Goal: Task Accomplishment & Management: Complete application form

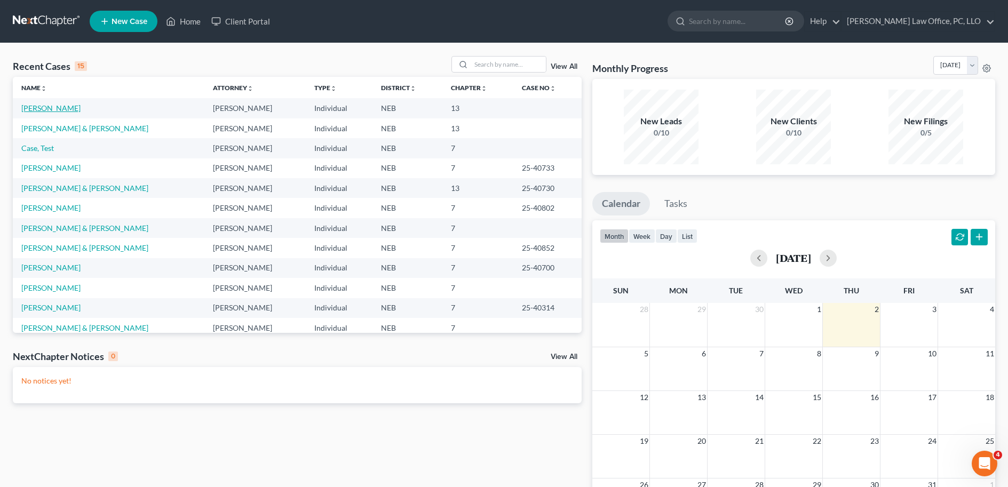
click at [40, 108] on link "[PERSON_NAME]" at bounding box center [50, 108] width 59 height 9
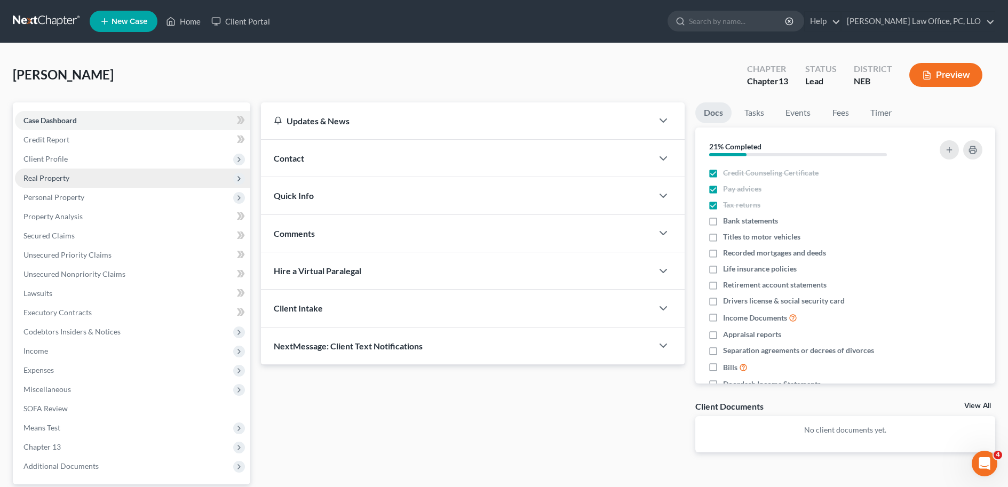
click at [99, 174] on span "Real Property" at bounding box center [132, 178] width 235 height 19
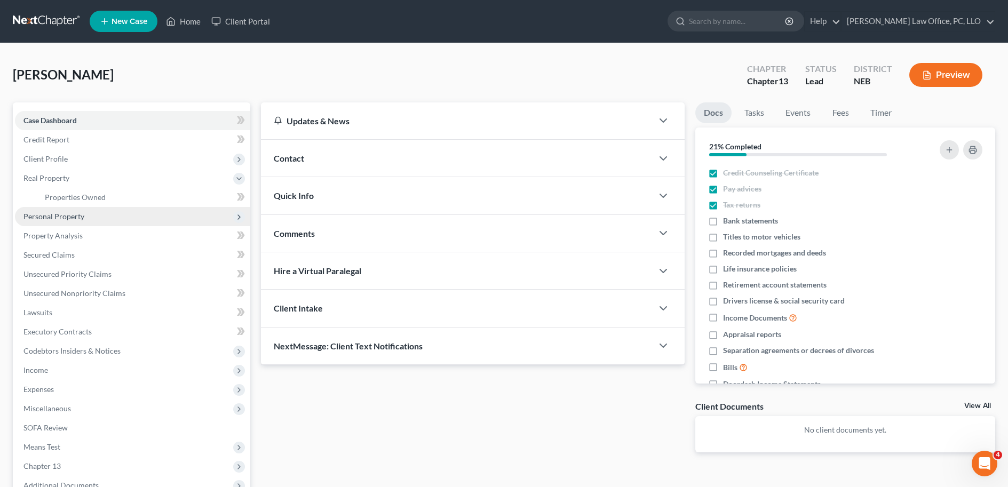
click at [85, 220] on span "Personal Property" at bounding box center [132, 216] width 235 height 19
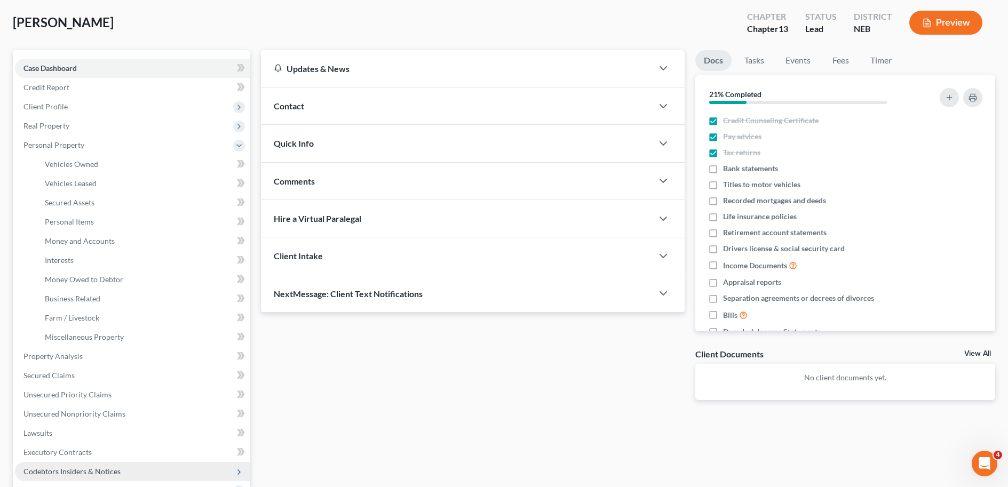
scroll to position [113, 0]
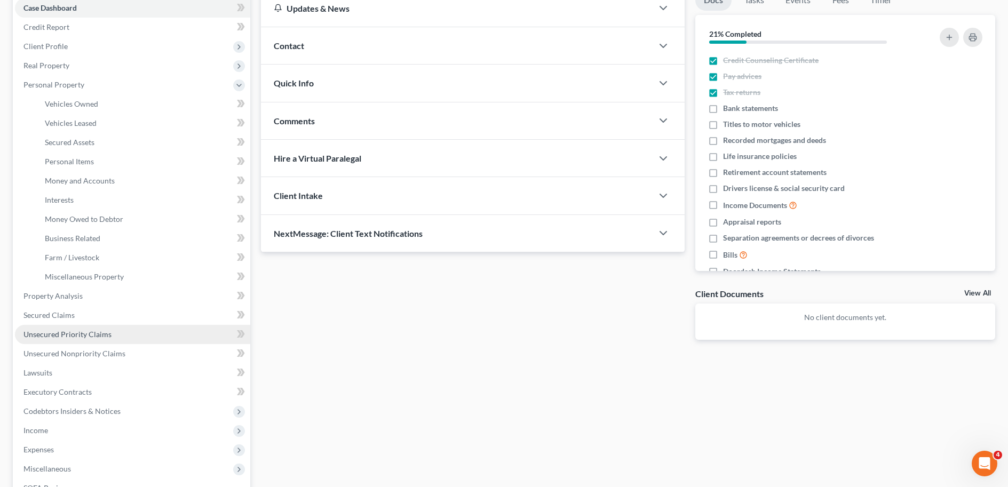
click at [81, 328] on link "Unsecured Priority Claims" at bounding box center [132, 334] width 235 height 19
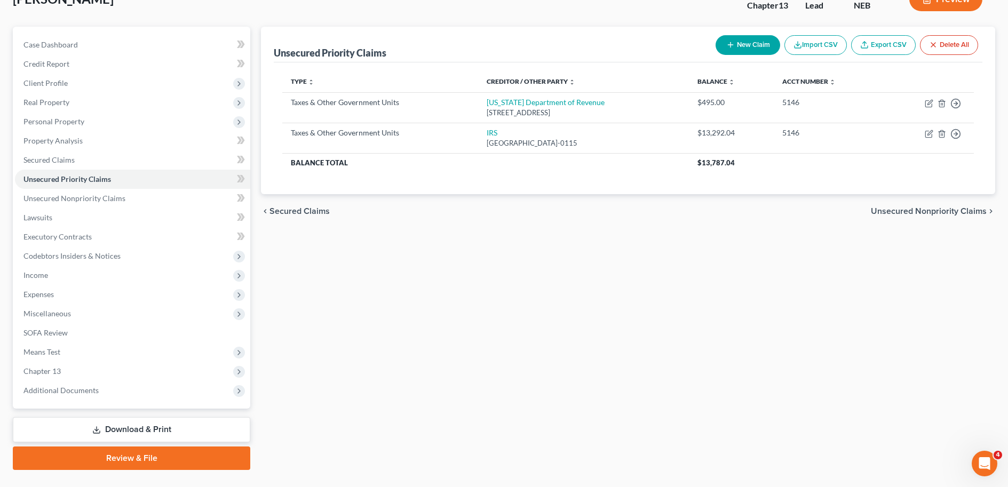
scroll to position [74, 0]
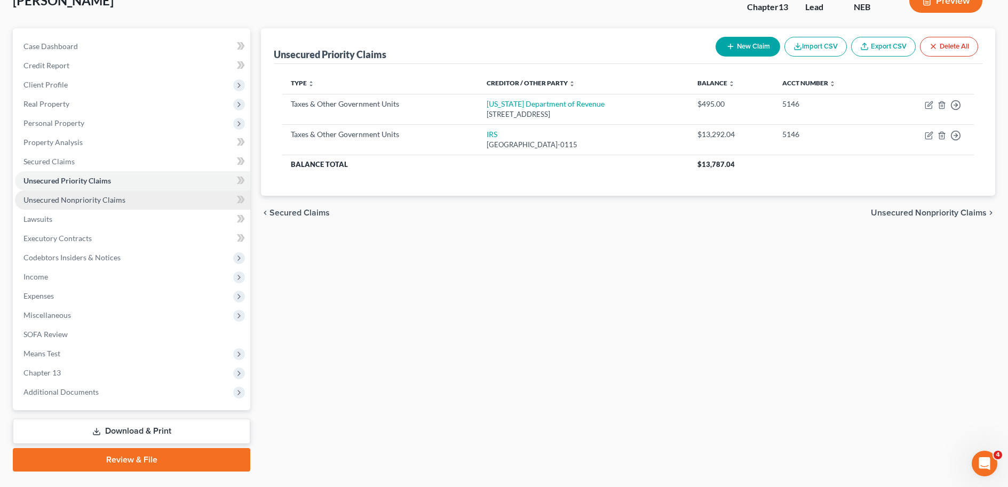
click at [169, 203] on link "Unsecured Nonpriority Claims" at bounding box center [132, 199] width 235 height 19
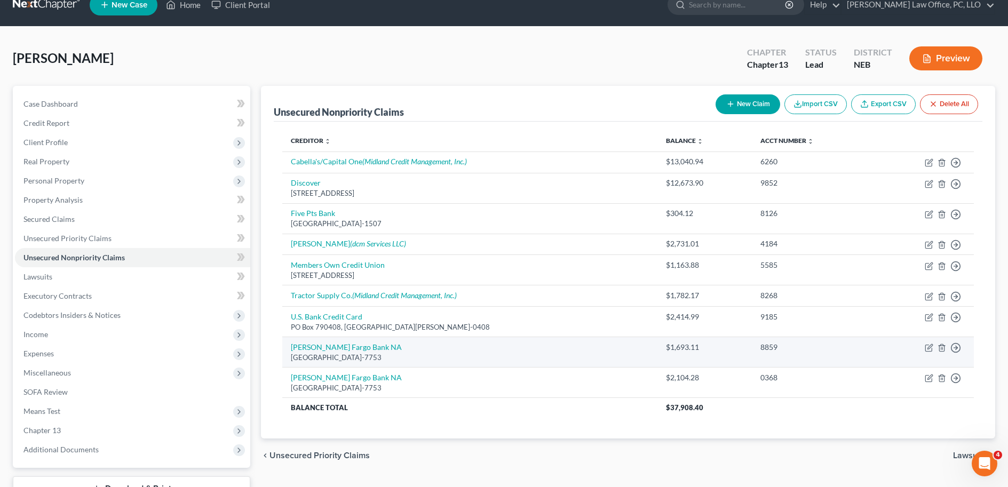
scroll to position [20, 0]
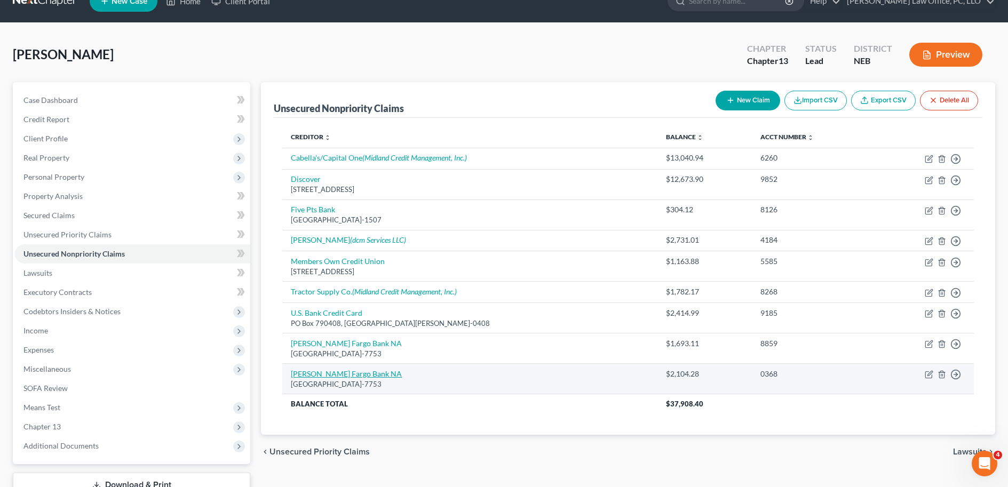
click at [337, 374] on link "Wells Fargo Bank NA" at bounding box center [346, 373] width 111 height 9
select select "24"
select select "0"
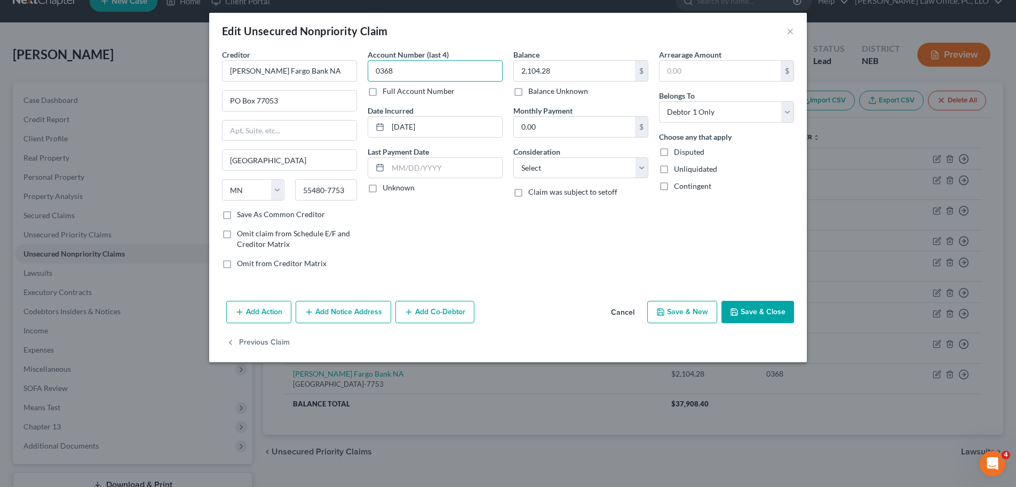
click at [408, 72] on input "0368" at bounding box center [435, 70] width 135 height 21
type input "0368"
click at [464, 46] on div "Edit Unsecured Nonpriority Claim ×" at bounding box center [508, 31] width 598 height 36
click at [753, 318] on button "Save & Close" at bounding box center [757, 312] width 73 height 22
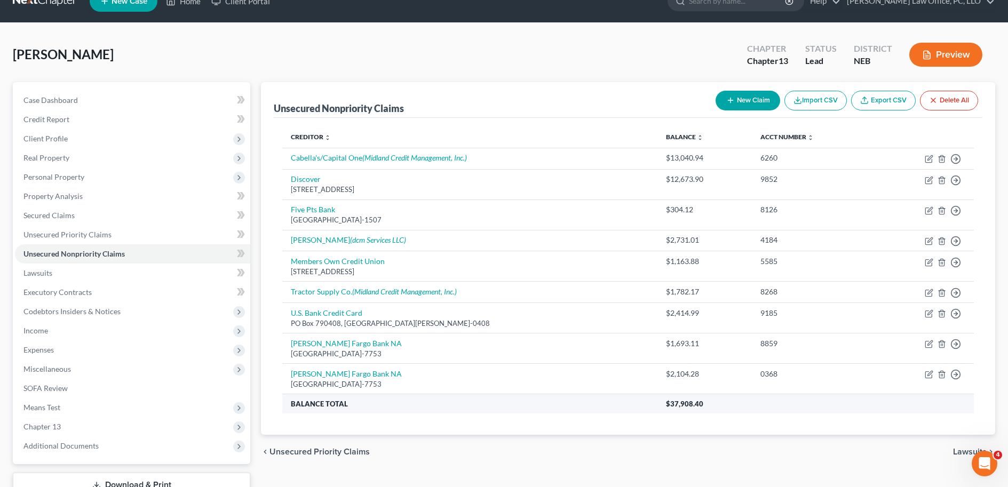
click at [907, 407] on th "$37,908.40" at bounding box center [815, 403] width 316 height 19
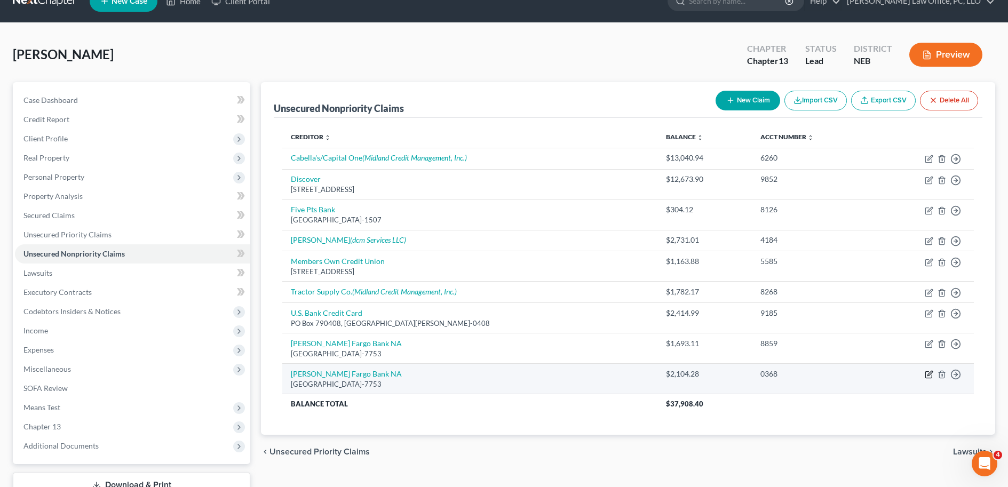
click at [929, 375] on icon "button" at bounding box center [929, 374] width 9 height 9
select select "24"
select select "0"
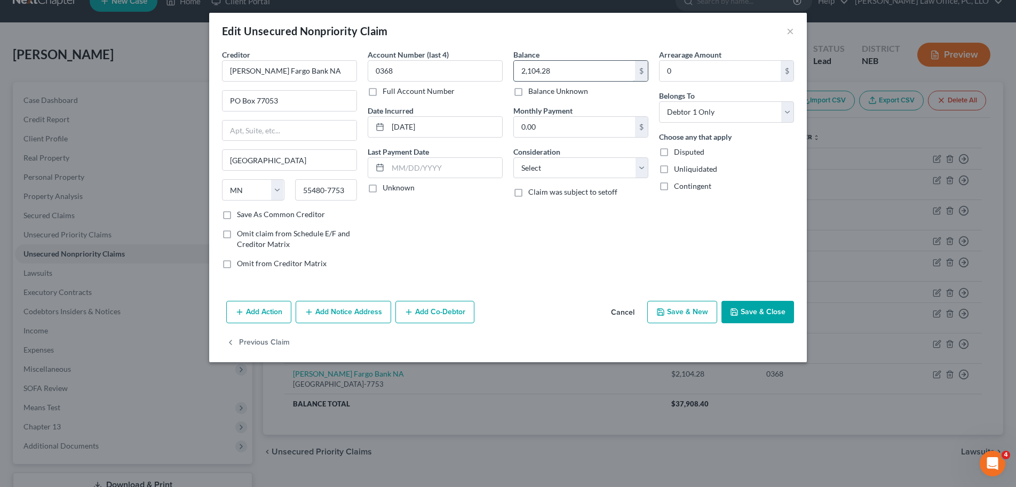
click at [570, 71] on input "2,104.28" at bounding box center [574, 71] width 121 height 20
type input "1,902.11"
click at [766, 318] on button "Save & Close" at bounding box center [757, 312] width 73 height 22
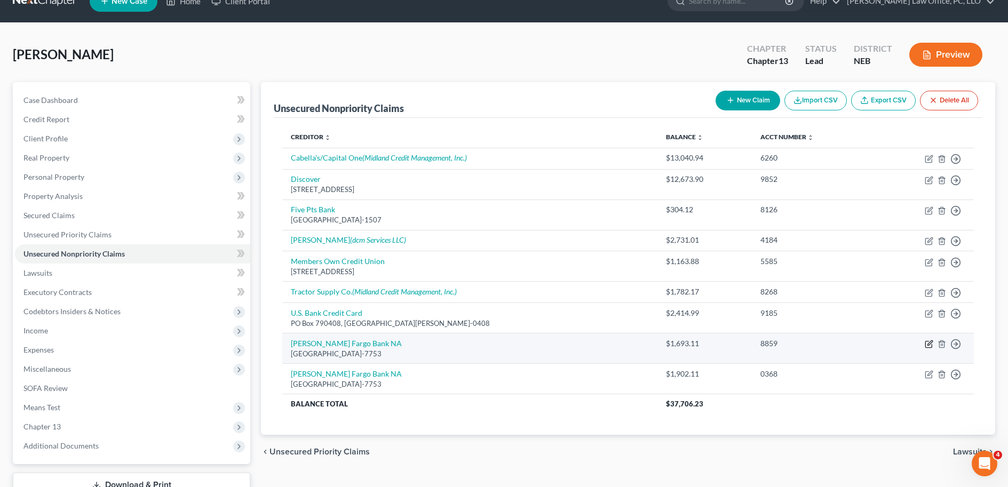
click at [929, 343] on icon "button" at bounding box center [929, 344] width 9 height 9
select select "24"
select select "0"
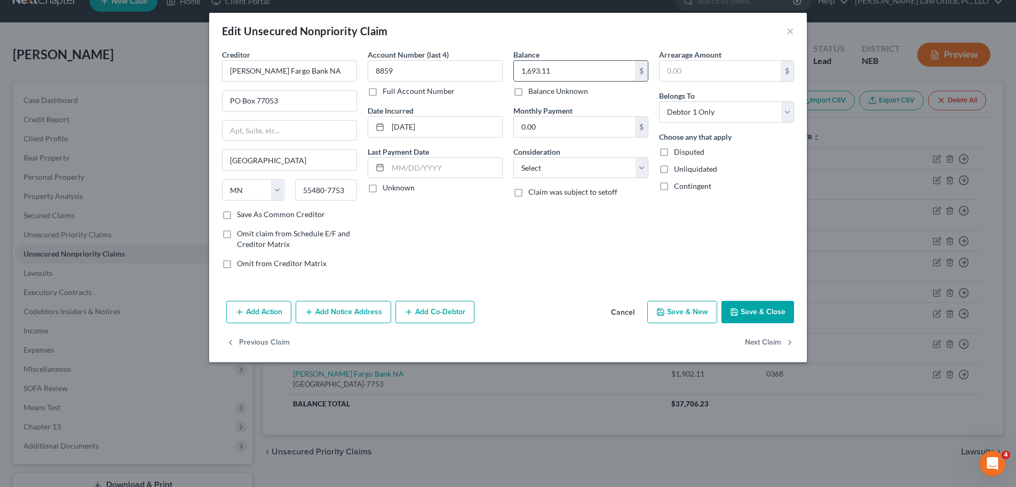
click at [582, 72] on input "1,693.11" at bounding box center [574, 71] width 121 height 20
type input "1,840.90"
click at [754, 307] on button "Save & Close" at bounding box center [757, 312] width 73 height 22
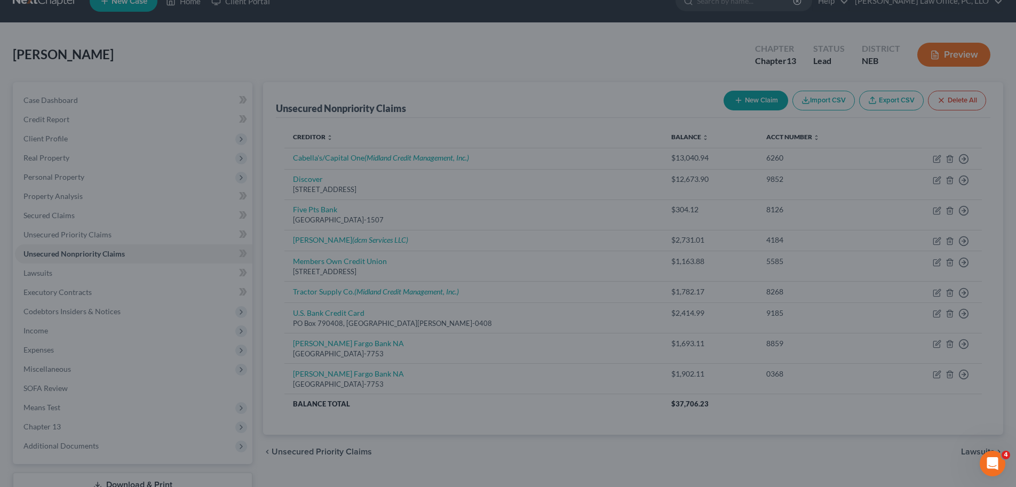
type input "0"
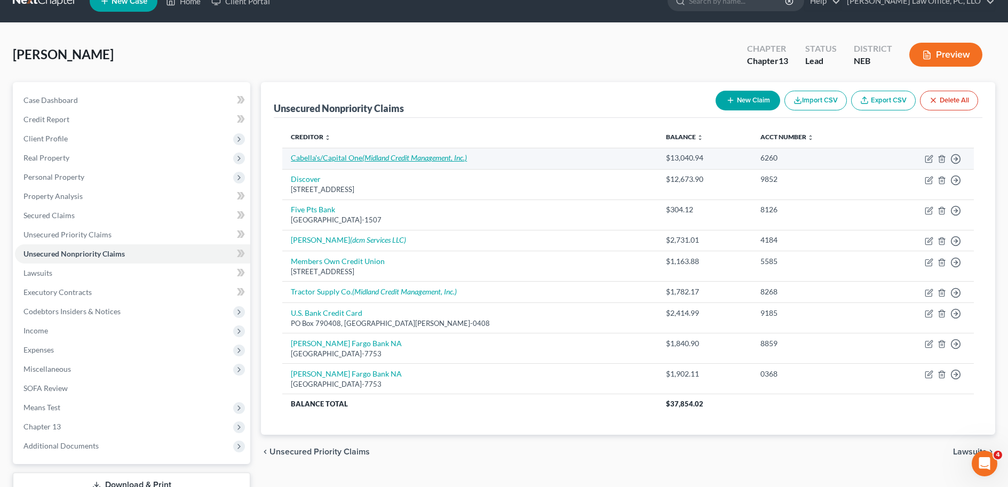
click at [442, 161] on icon "(Midland Credit Management, Inc.)" at bounding box center [414, 157] width 105 height 9
select select "0"
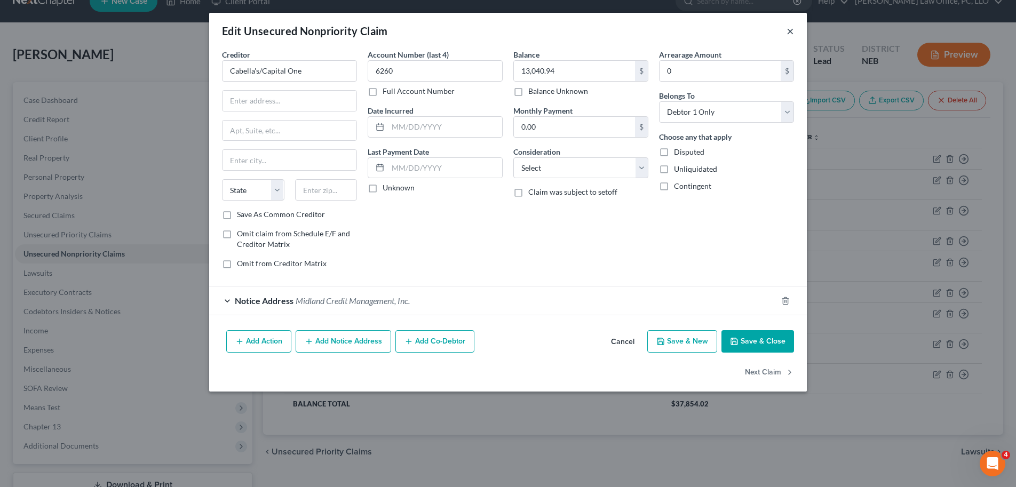
click at [790, 33] on button "×" at bounding box center [789, 31] width 7 height 13
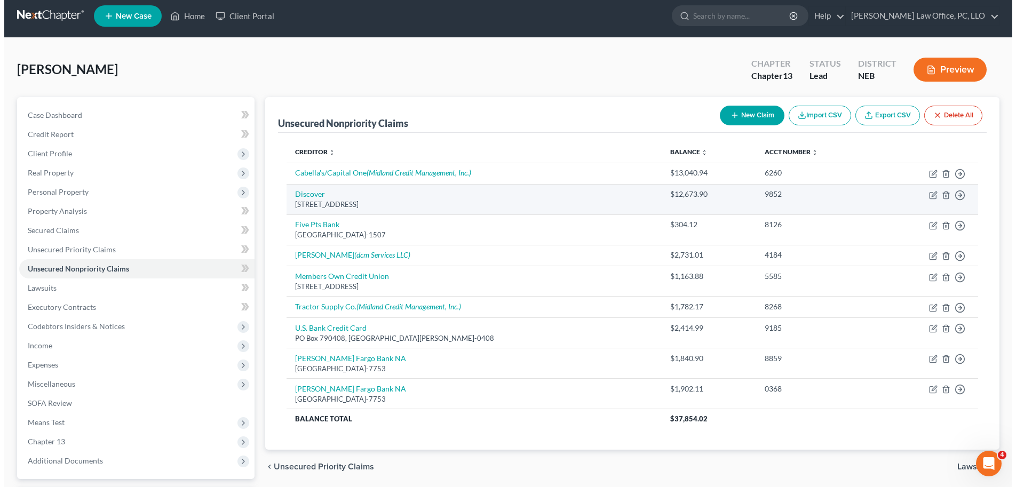
scroll to position [0, 0]
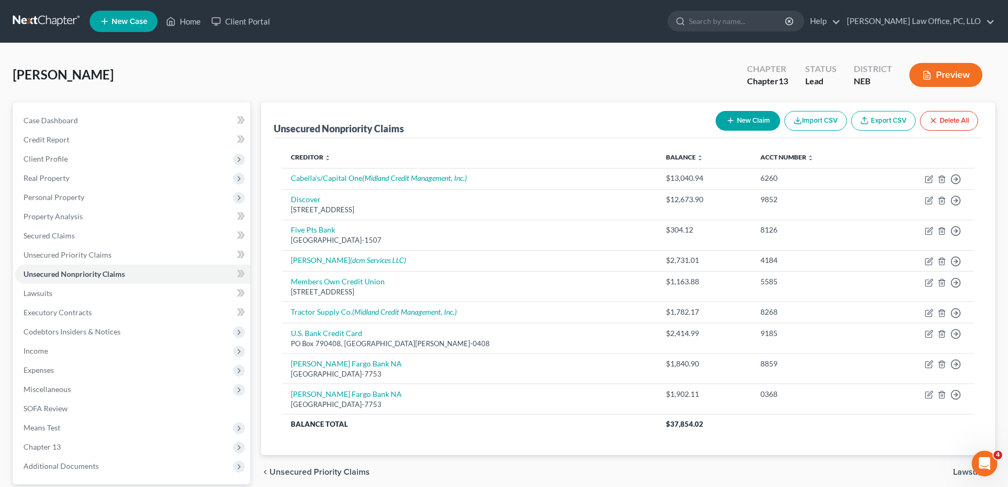
click at [761, 117] on button "New Claim" at bounding box center [748, 121] width 65 height 20
select select "0"
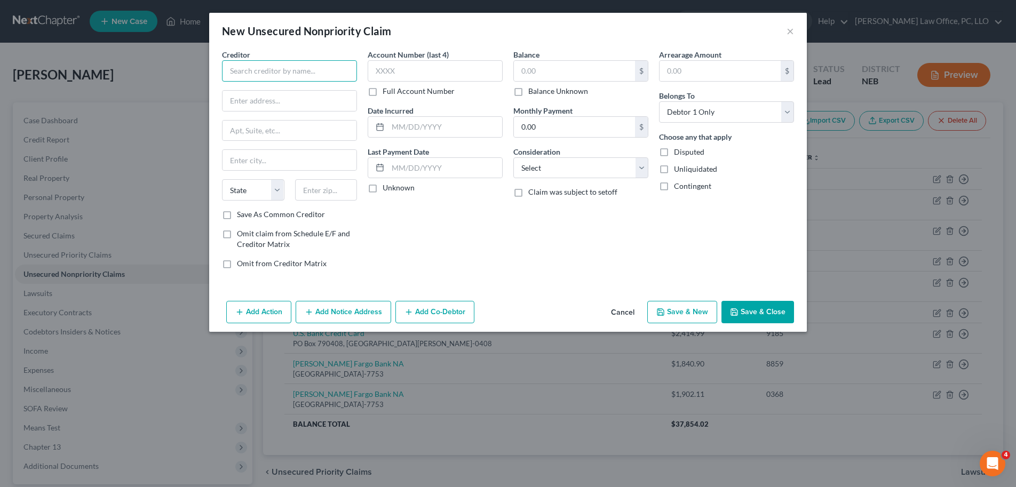
click at [308, 75] on input "text" at bounding box center [289, 70] width 135 height 21
type input "CitiBank, N.A."
click at [473, 77] on input "text" at bounding box center [435, 70] width 135 height 21
drag, startPoint x: 592, startPoint y: 25, endPoint x: 543, endPoint y: 32, distance: 49.6
click at [512, 45] on div "New Unsecured Nonpriority Claim ×" at bounding box center [508, 31] width 598 height 36
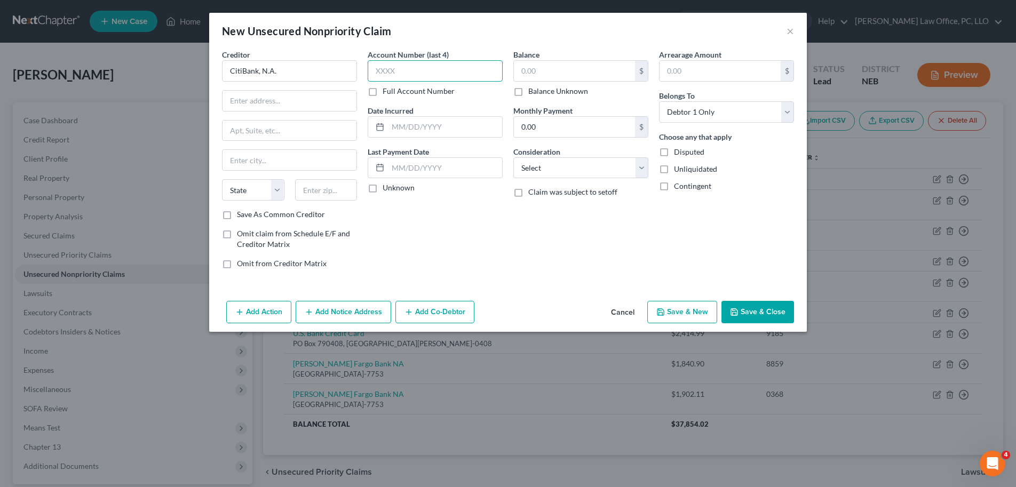
click at [466, 77] on input "text" at bounding box center [435, 70] width 135 height 21
type input "9583"
click at [283, 93] on input "text" at bounding box center [289, 101] width 134 height 20
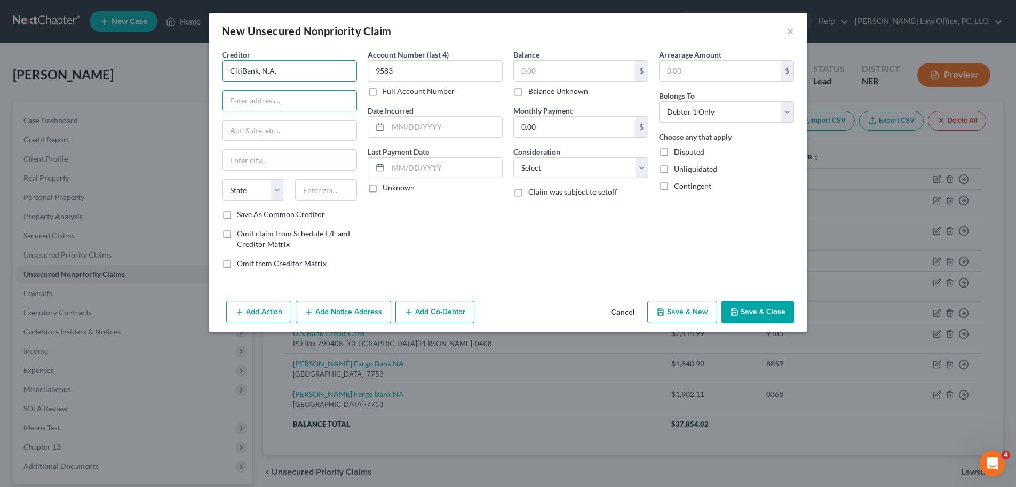
click at [296, 68] on input "CitiBank, N.A." at bounding box center [289, 70] width 135 height 21
drag, startPoint x: 295, startPoint y: 69, endPoint x: 213, endPoint y: 78, distance: 82.1
click at [213, 78] on div "Creditor * CitiBank, N.A. State AL AK AR AZ CA CO CT DE DC FL GA GU HI ID IL IN…" at bounding box center [508, 173] width 598 height 248
drag, startPoint x: 278, startPoint y: 74, endPoint x: 243, endPoint y: 75, distance: 35.2
click at [243, 75] on input "CitiBank, N.A." at bounding box center [289, 70] width 135 height 21
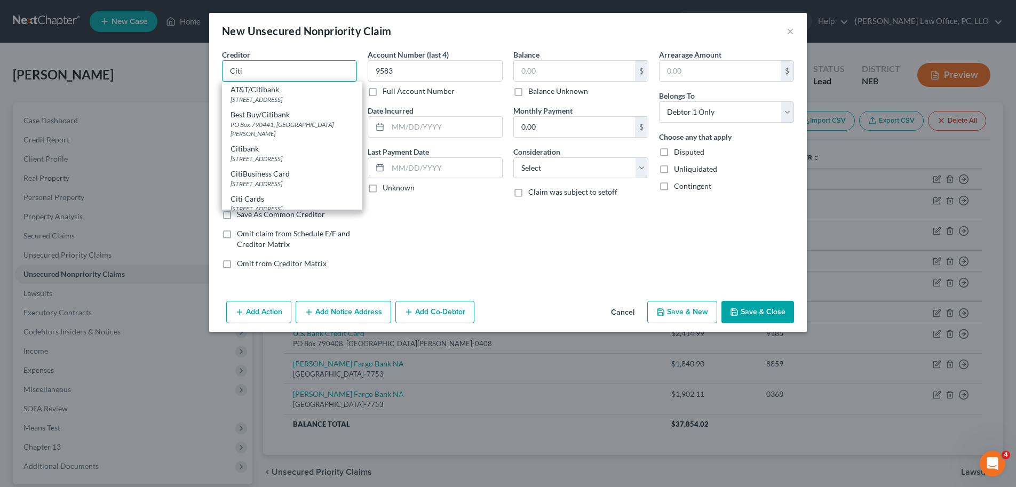
click at [291, 71] on input "Citi" at bounding box center [289, 70] width 135 height 21
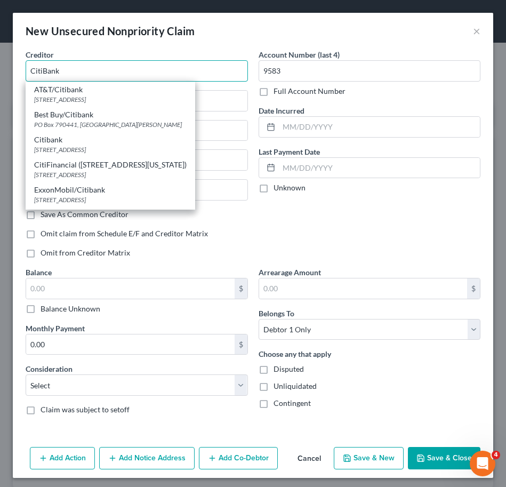
type input "CitiBank"
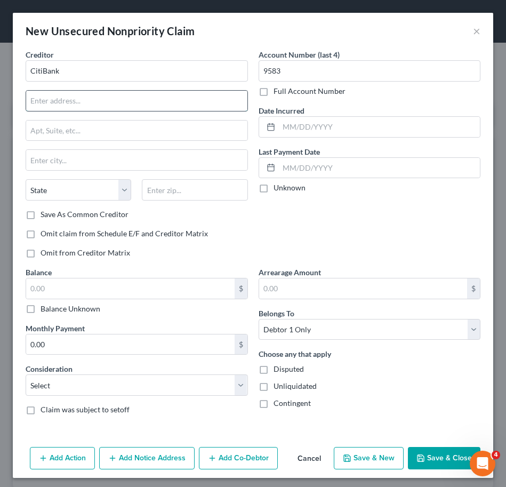
click at [111, 101] on input "text" at bounding box center [136, 101] width 221 height 20
type input "400 White Clay Center Drive"
click at [121, 158] on input "text" at bounding box center [136, 160] width 221 height 20
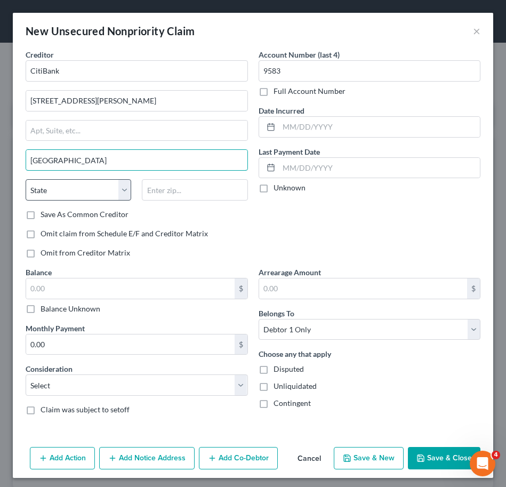
type input "Newark"
click at [122, 188] on select "State AL AK AR AZ CA CO CT DE DC FL GA GU HI ID IL IN IA KS KY LA ME MD MA MI M…" at bounding box center [79, 189] width 106 height 21
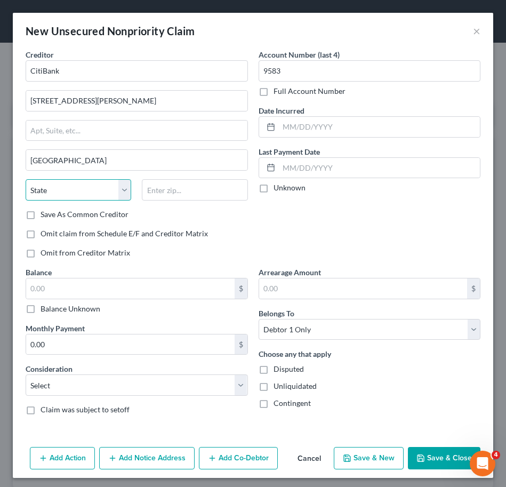
select select "7"
click at [26, 179] on select "State AL AK AR AZ CA CO CT DE DC FL GA GU HI ID IL IN IA KS KY LA ME MD MA MI M…" at bounding box center [79, 189] width 106 height 21
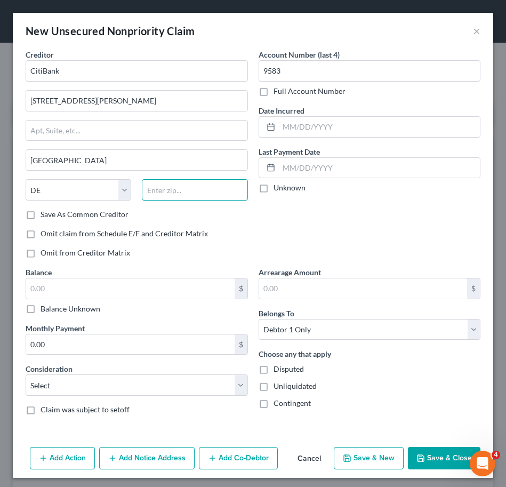
click at [181, 192] on input "text" at bounding box center [195, 189] width 106 height 21
type input "19711"
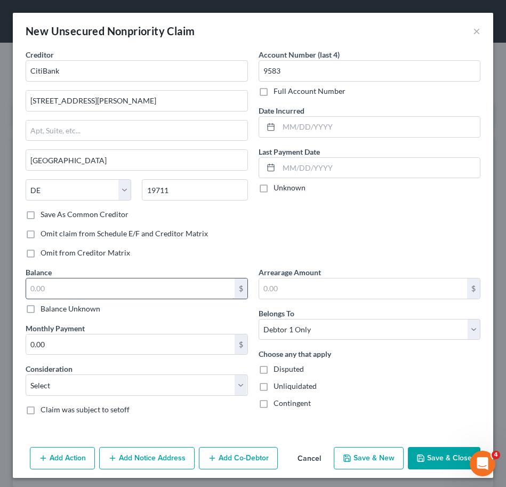
click at [197, 283] on input "text" at bounding box center [130, 289] width 209 height 20
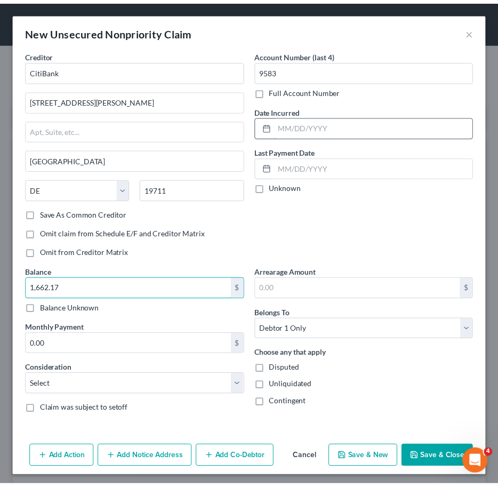
scroll to position [4, 0]
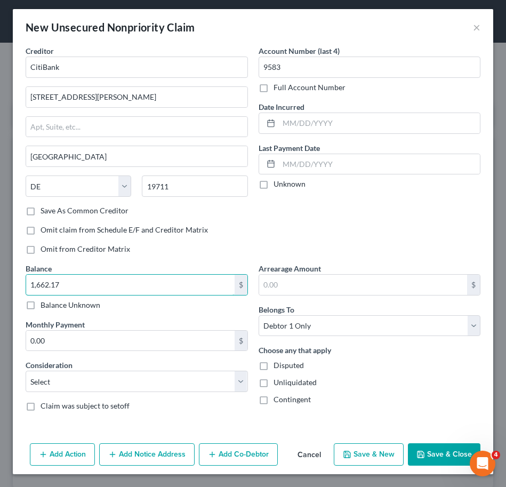
type input "1,662.17"
click at [426, 448] on button "Save & Close" at bounding box center [444, 454] width 73 height 22
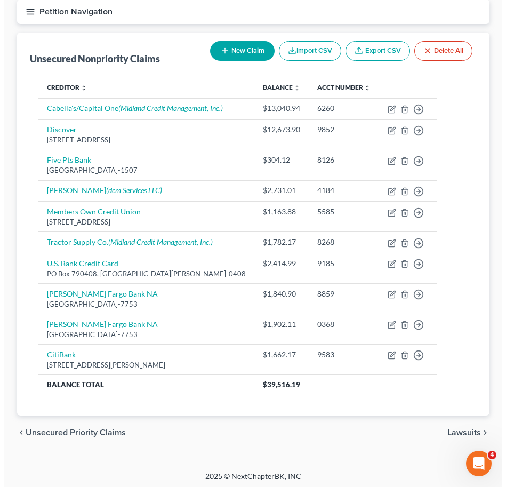
scroll to position [107, 0]
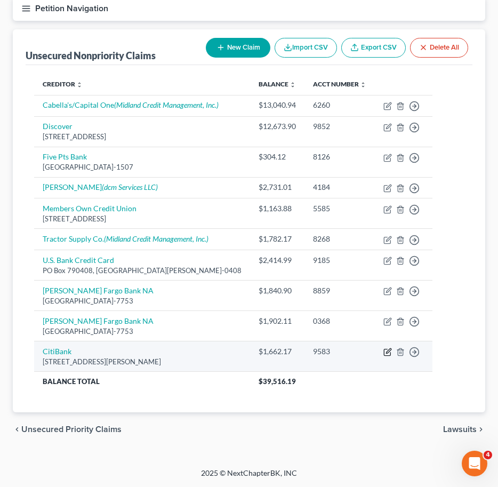
click at [384, 352] on icon "button" at bounding box center [388, 352] width 9 height 9
select select "7"
select select "0"
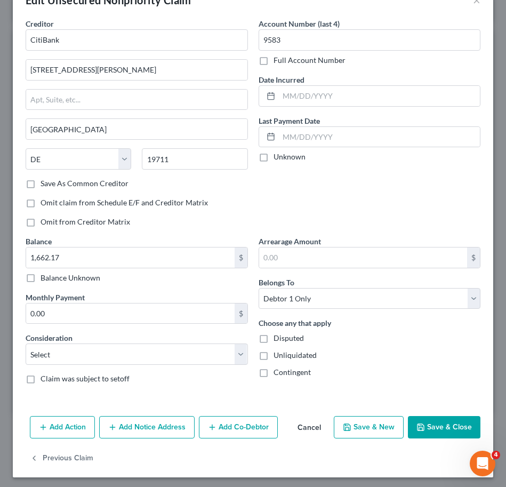
scroll to position [34, 0]
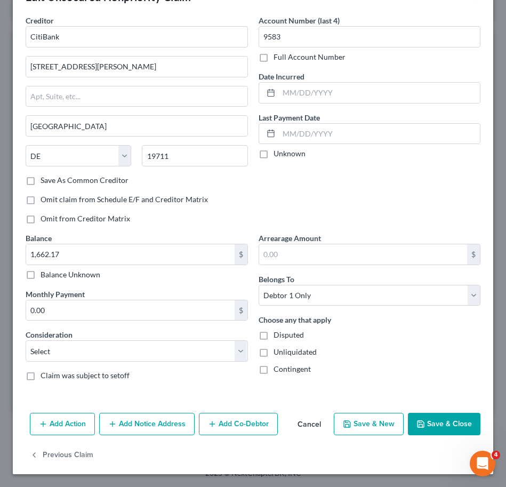
click at [159, 423] on button "Add Notice Address" at bounding box center [147, 424] width 96 height 22
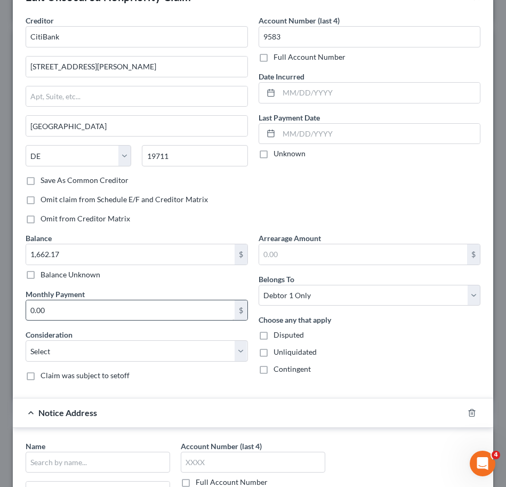
scroll to position [265, 0]
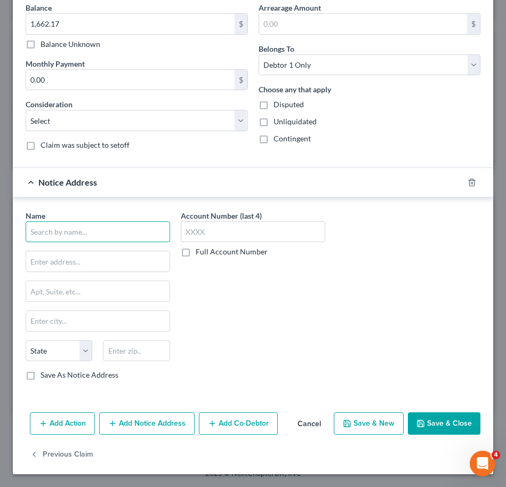
click at [129, 225] on input "text" at bounding box center [98, 231] width 145 height 21
click at [244, 428] on button "Add Co-Debtor" at bounding box center [238, 423] width 79 height 22
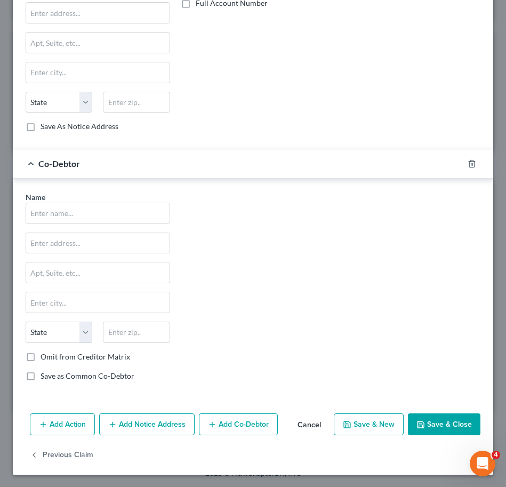
scroll to position [514, 0]
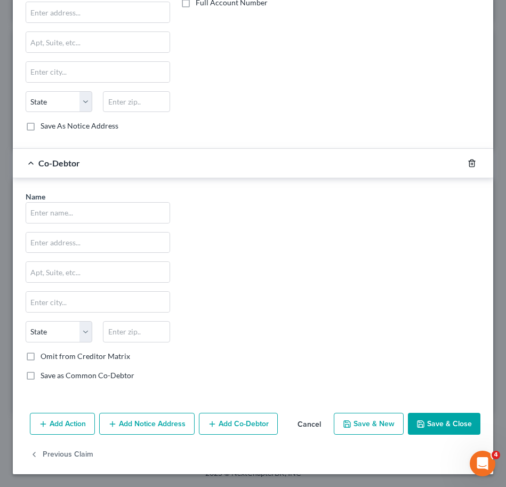
click at [470, 163] on icon "button" at bounding box center [472, 163] width 5 height 7
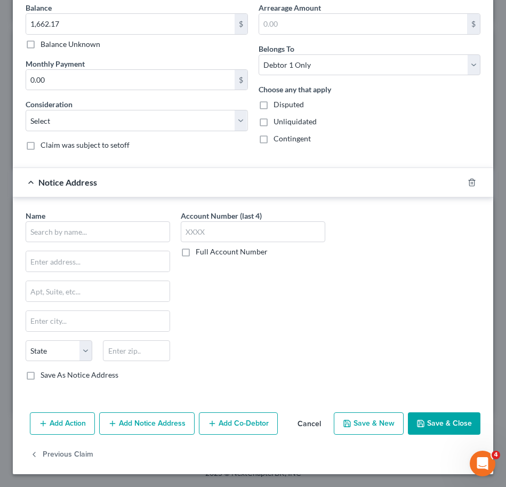
scroll to position [265, 0]
click at [232, 380] on div "Account Number (last 4) Full Account Number" at bounding box center [253, 299] width 155 height 179
click at [90, 424] on button "Add Action" at bounding box center [62, 423] width 65 height 22
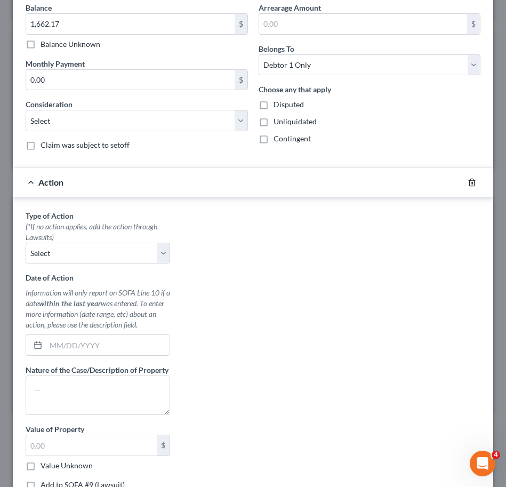
click at [468, 182] on icon "button" at bounding box center [472, 182] width 9 height 9
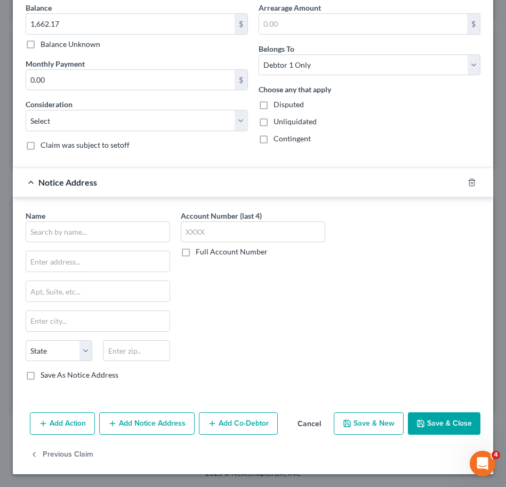
click at [464, 187] on div at bounding box center [479, 182] width 30 height 17
click at [468, 182] on icon "button" at bounding box center [472, 182] width 9 height 9
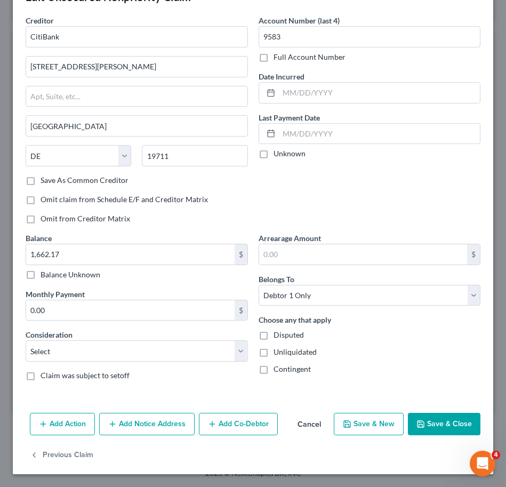
click at [126, 430] on button "Add Notice Address" at bounding box center [147, 424] width 96 height 22
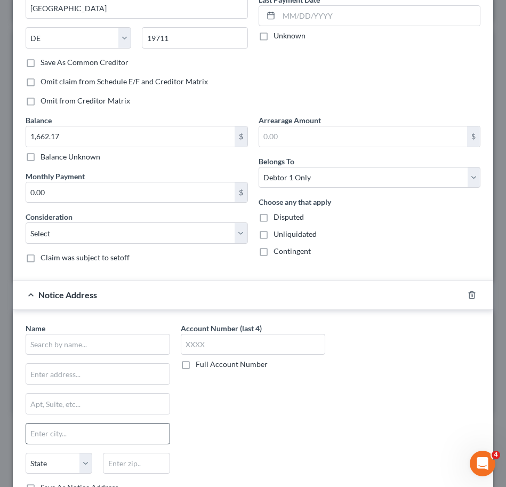
scroll to position [225, 0]
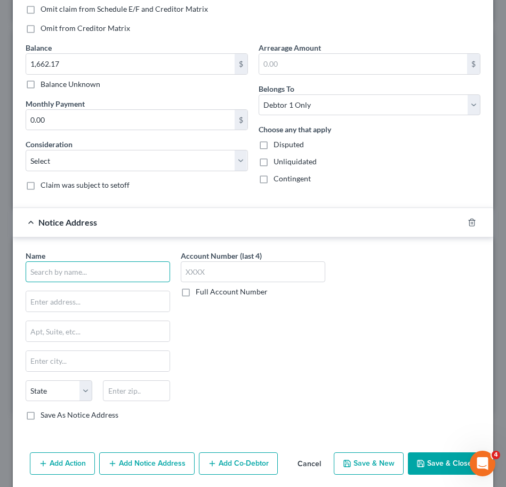
click at [106, 271] on input "text" at bounding box center [98, 271] width 145 height 21
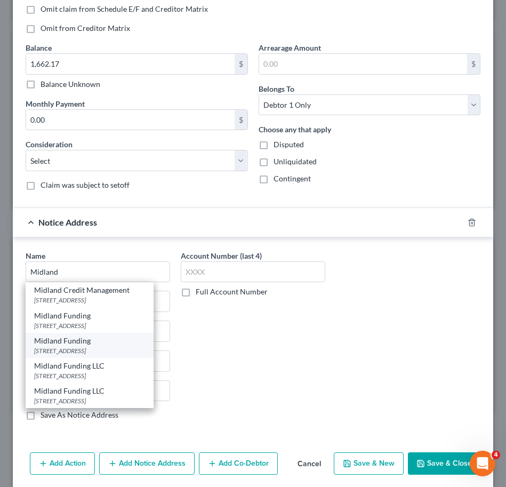
click at [127, 347] on div "320 E Big Beaver Rd, #300, Troy, MI 48083" at bounding box center [89, 350] width 111 height 9
type input "Midland Funding"
type input "320 E Big Beaver Rd, #300"
type input "Troy"
select select "23"
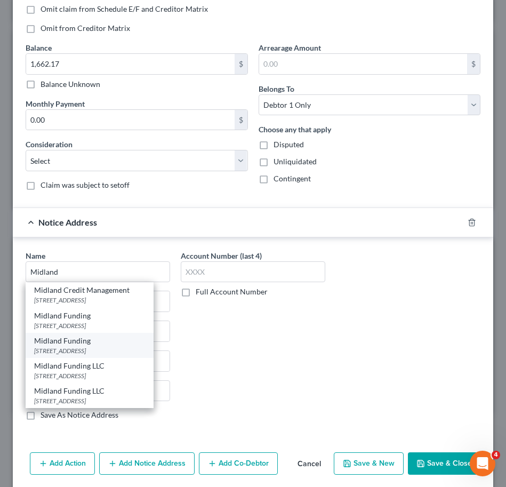
type input "48083"
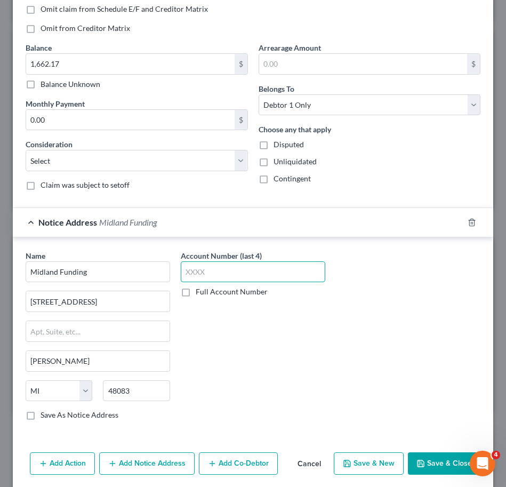
click at [248, 277] on input "text" at bounding box center [253, 271] width 145 height 21
type input "3"
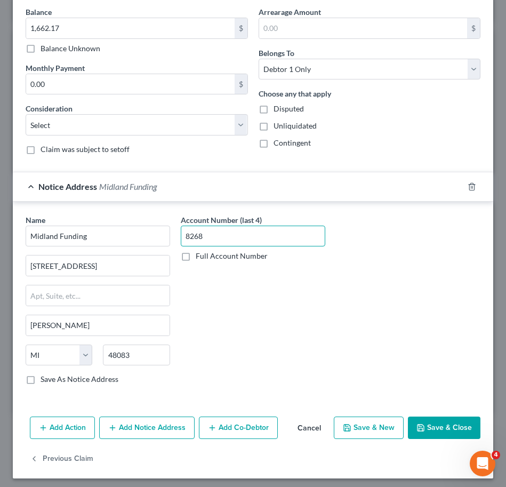
scroll to position [265, 0]
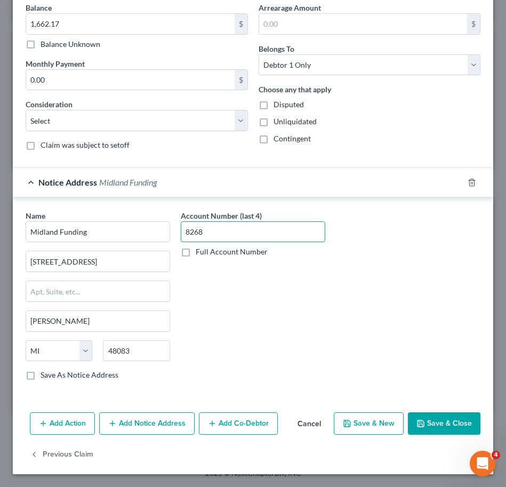
type input "8268"
click at [427, 417] on button "Save & Close" at bounding box center [444, 423] width 73 height 22
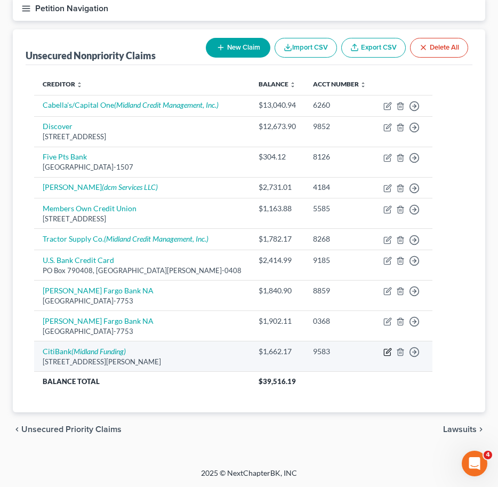
click at [384, 352] on icon "button" at bounding box center [388, 352] width 9 height 9
select select "7"
select select "0"
select select "23"
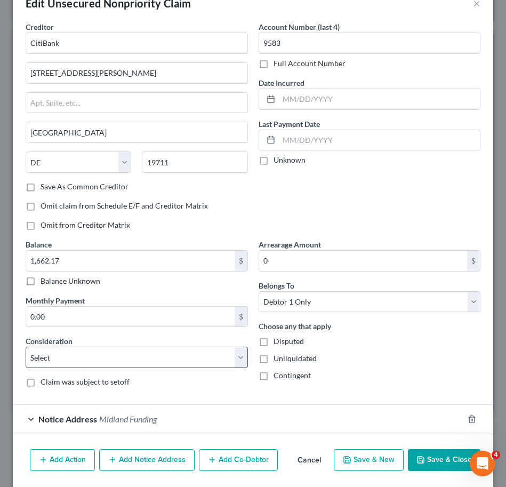
scroll to position [64, 0]
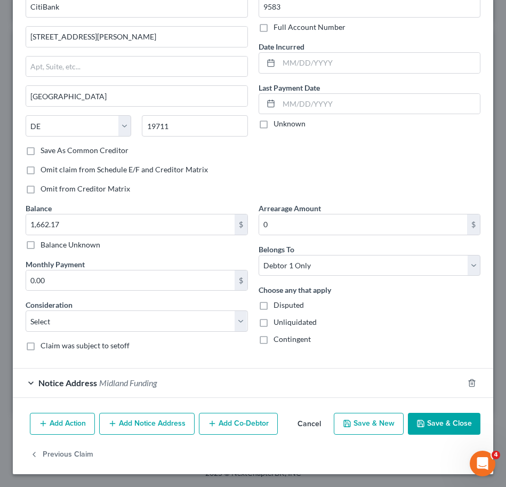
click at [111, 382] on span "Midland Funding" at bounding box center [128, 383] width 58 height 10
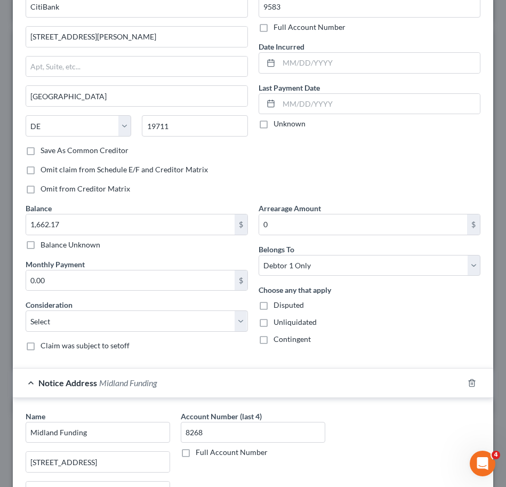
scroll to position [66, 0]
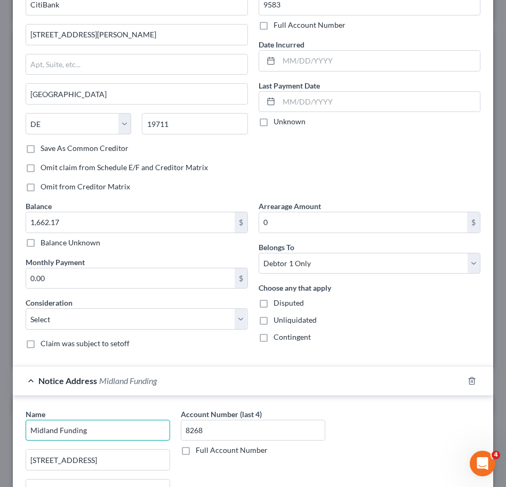
click at [116, 431] on input "Midland Funding" at bounding box center [98, 430] width 145 height 21
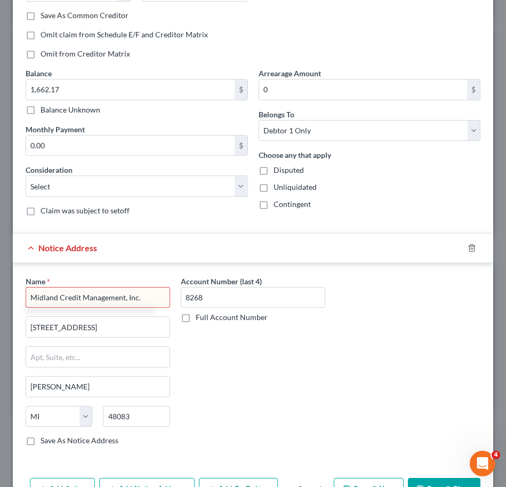
scroll to position [265, 0]
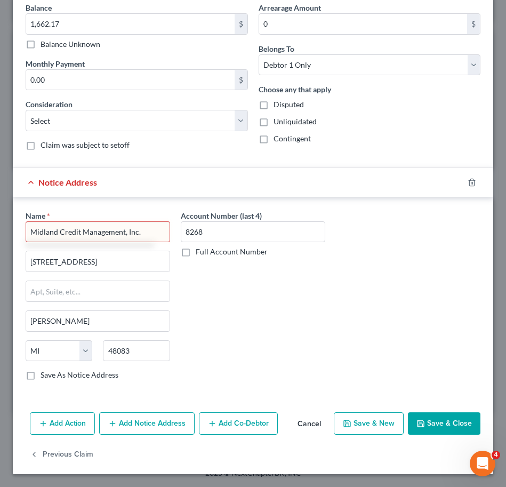
type input "Midland Credit Management, Inc."
click at [321, 304] on div "Account Number (last 4) 8268 Full Account Number" at bounding box center [253, 299] width 155 height 179
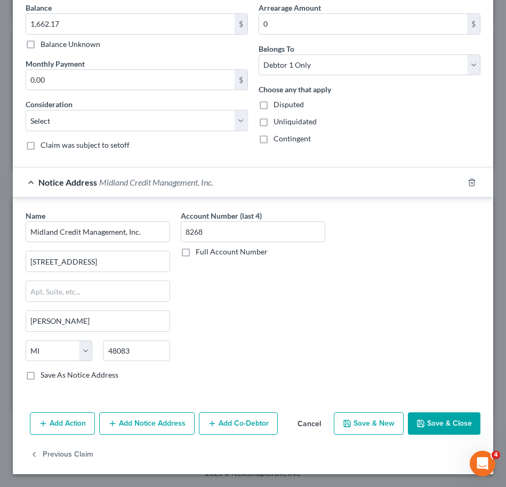
click at [435, 415] on button "Save & Close" at bounding box center [444, 423] width 73 height 22
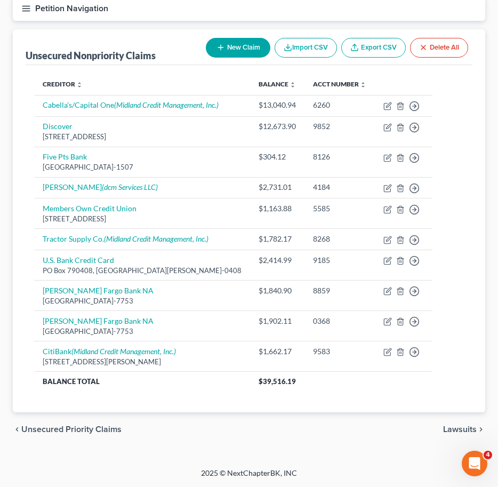
scroll to position [0, 0]
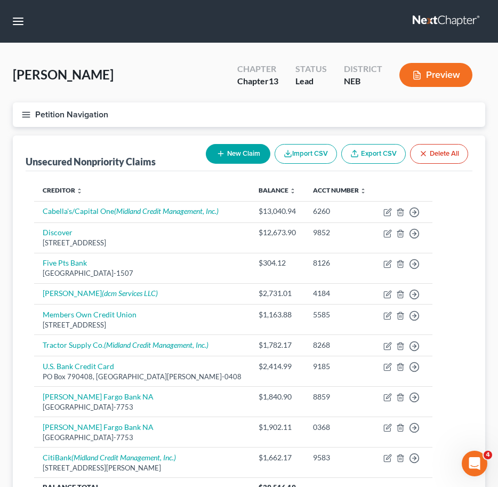
click at [25, 116] on icon "button" at bounding box center [26, 115] width 10 height 10
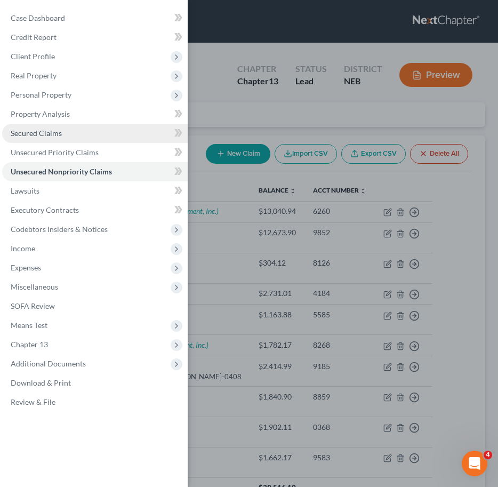
click at [65, 139] on link "Secured Claims" at bounding box center [95, 133] width 186 height 19
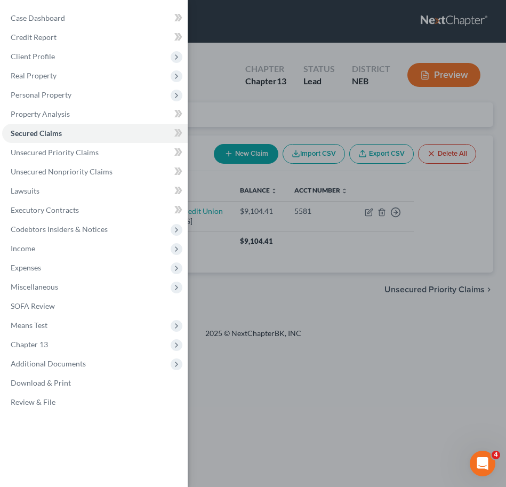
click at [330, 321] on div "Case Dashboard Payments Invoices Payments Payments Credit Report Client Profile" at bounding box center [253, 243] width 506 height 487
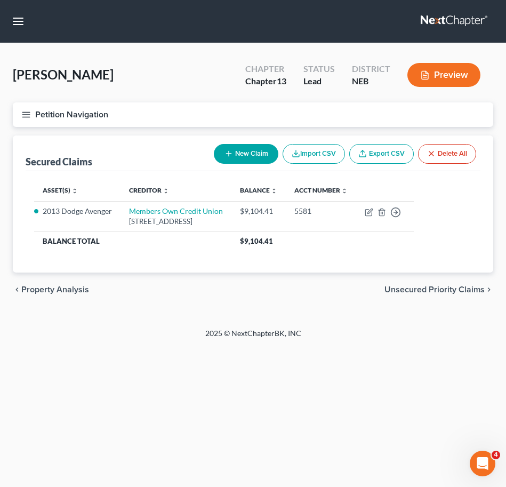
click at [25, 110] on icon "button" at bounding box center [26, 115] width 10 height 10
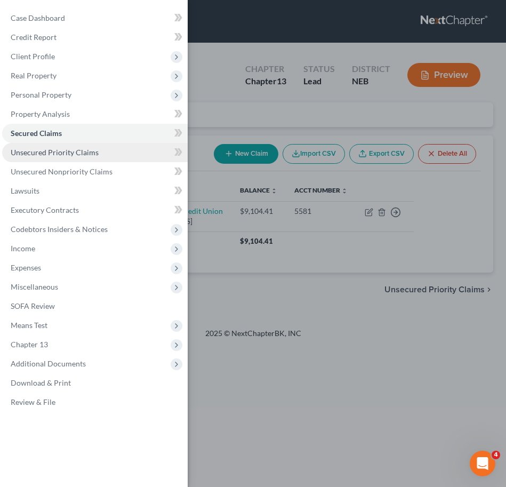
click at [74, 155] on span "Unsecured Priority Claims" at bounding box center [55, 152] width 88 height 9
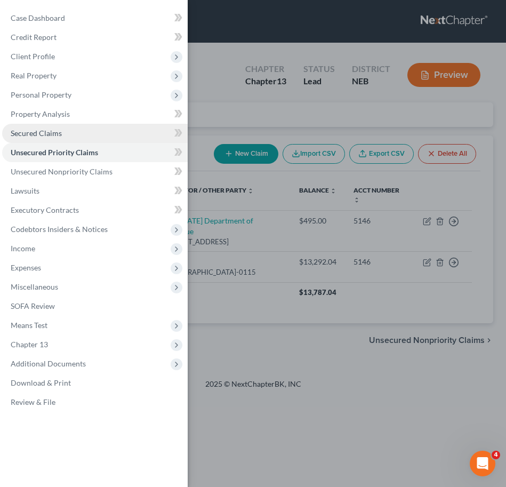
click at [91, 131] on link "Secured Claims" at bounding box center [95, 133] width 186 height 19
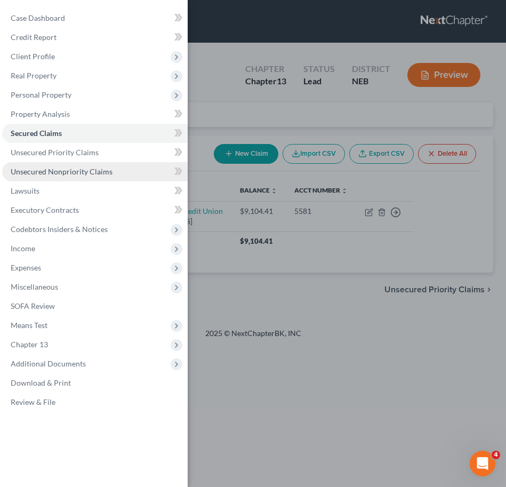
click at [85, 171] on span "Unsecured Nonpriority Claims" at bounding box center [62, 171] width 102 height 9
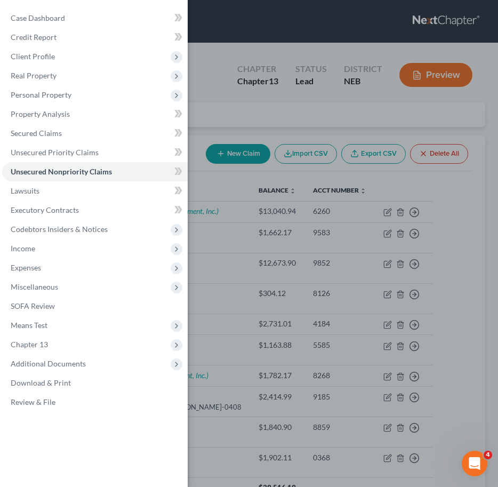
click at [382, 182] on div "Case Dashboard Payments Invoices Payments Payments Credit Report Client Profile" at bounding box center [249, 243] width 498 height 487
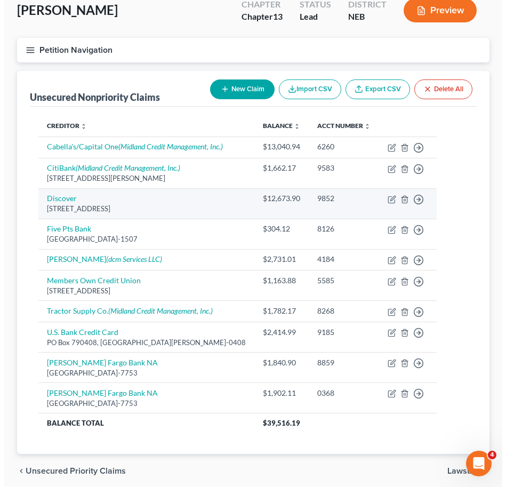
scroll to position [84, 0]
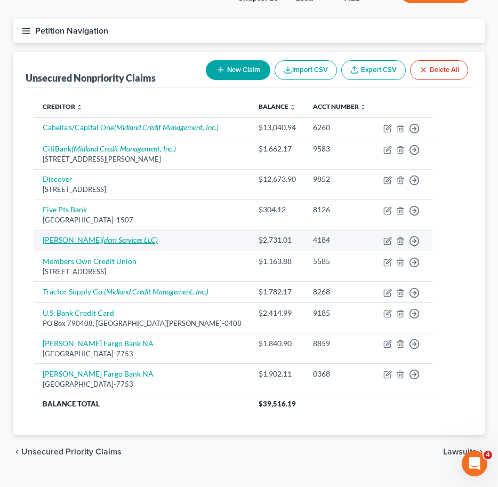
click at [115, 243] on icon "(dcm Services LLC)" at bounding box center [130, 239] width 56 height 9
select select "0"
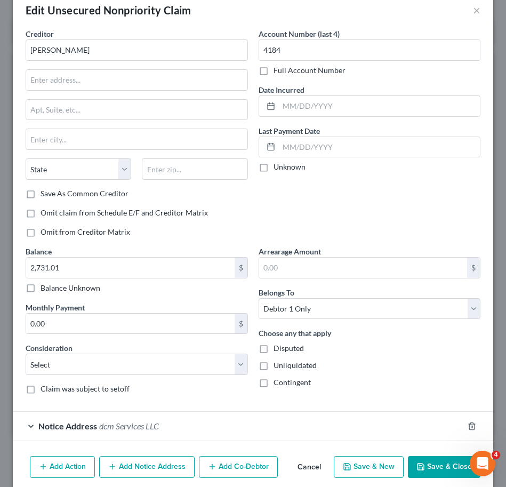
scroll to position [22, 0]
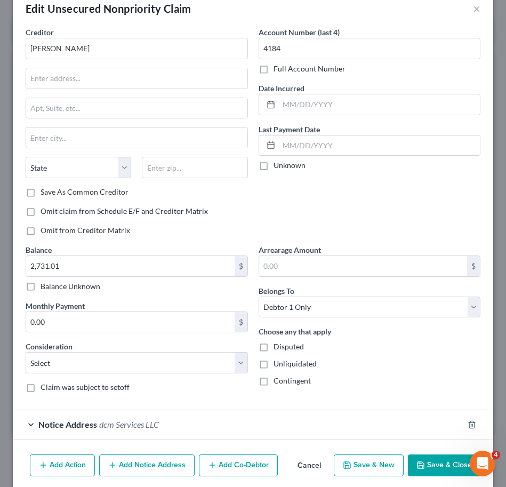
click at [138, 424] on span "dcm Services LLC" at bounding box center [129, 424] width 60 height 10
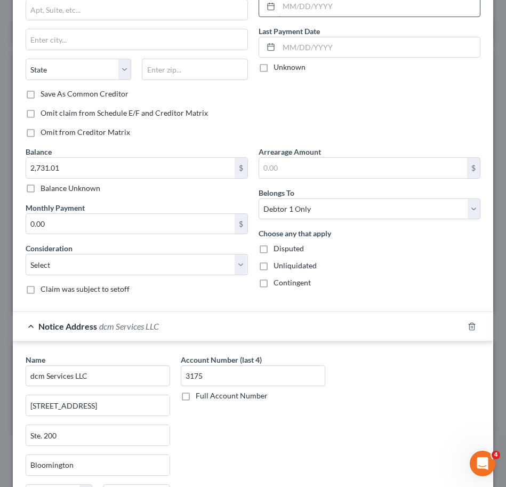
scroll to position [0, 0]
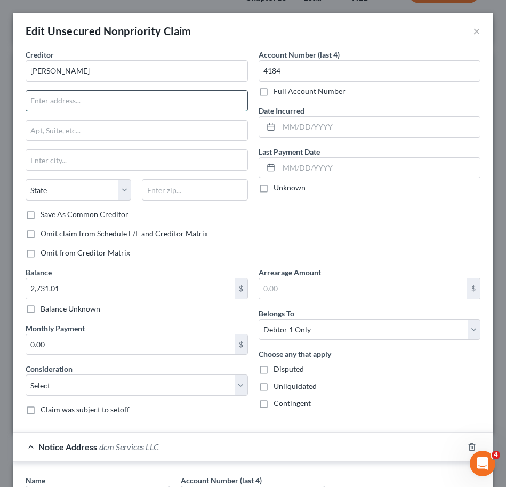
click at [156, 107] on input "text" at bounding box center [136, 101] width 221 height 20
type input "N"
click at [202, 70] on input "Kohl's" at bounding box center [137, 70] width 222 height 21
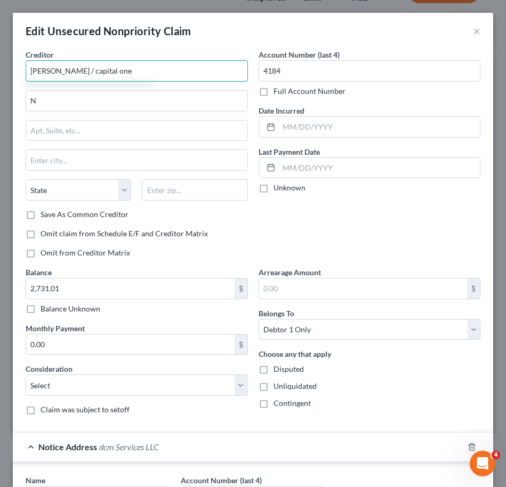
scroll to position [2, 0]
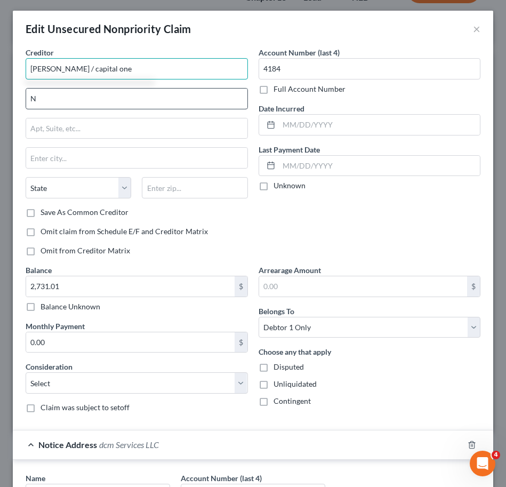
type input "Kohl's / capital one"
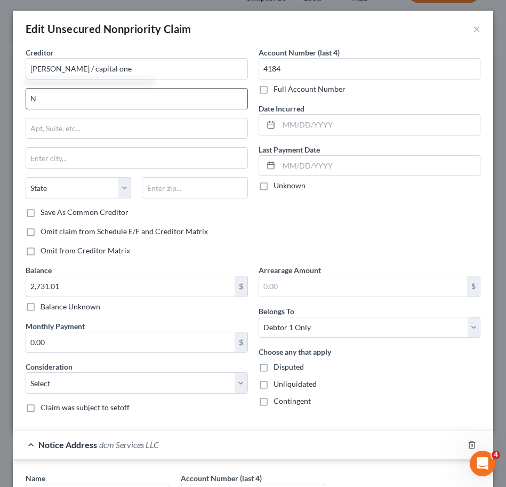
click at [186, 101] on input "N" at bounding box center [136, 99] width 221 height 20
type input "N 56 Ridgewood Dr"
click at [193, 131] on input "text" at bounding box center [136, 128] width 221 height 20
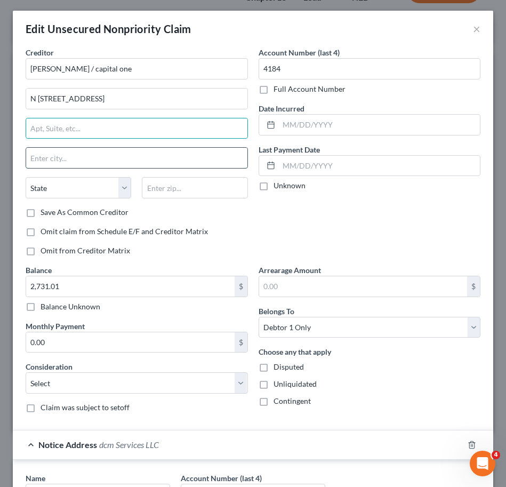
click at [65, 155] on input "text" at bounding box center [136, 158] width 221 height 20
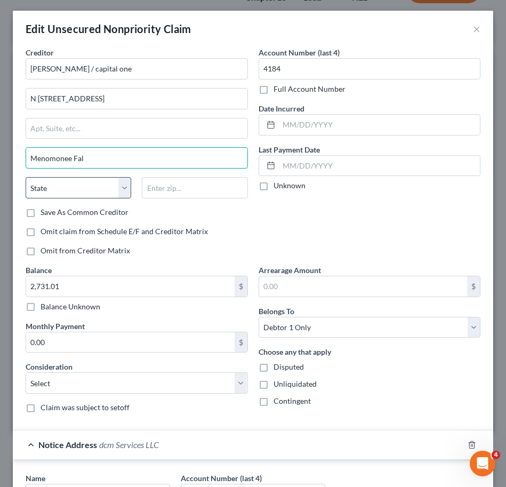
type input "Menomonee Fal"
click at [87, 197] on select "State [US_STATE] AK AR AZ CA CO CT DE DC [GEOGRAPHIC_DATA] [GEOGRAPHIC_DATA] GU…" at bounding box center [79, 187] width 106 height 21
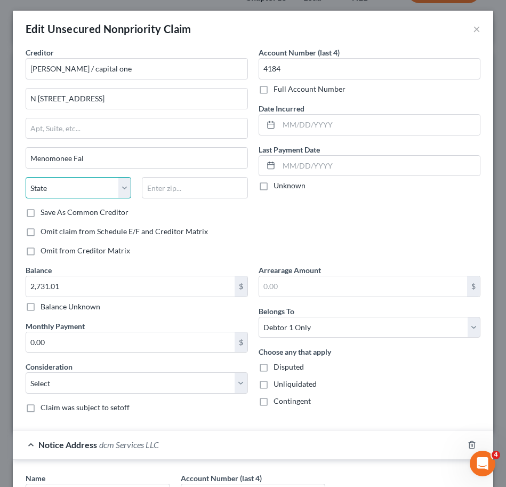
select select "52"
click at [26, 177] on select "State [US_STATE] AK AR AZ CA CO CT DE DC [GEOGRAPHIC_DATA] [GEOGRAPHIC_DATA] GU…" at bounding box center [79, 187] width 106 height 21
click at [172, 186] on input "text" at bounding box center [195, 187] width 106 height 21
type input "53051"
click at [287, 237] on div "Account Number (last 4) 4184 Full Account Number Date Incurred Last Payment Dat…" at bounding box center [369, 156] width 233 height 218
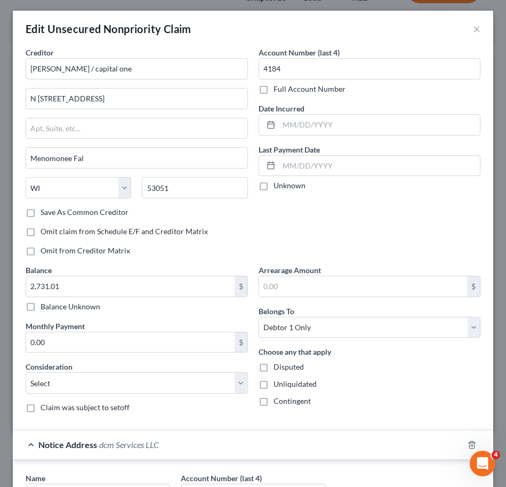
type input "Menomonee Falls"
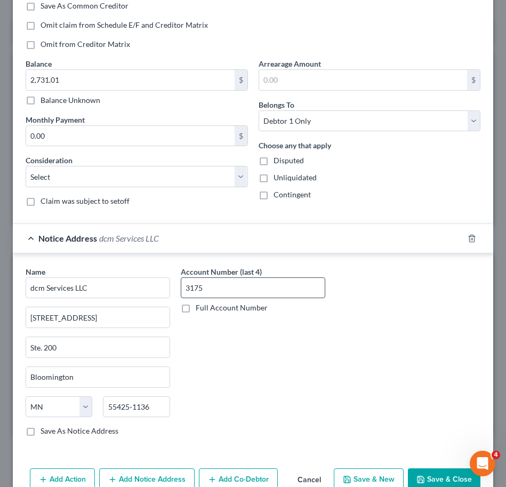
scroll to position [265, 0]
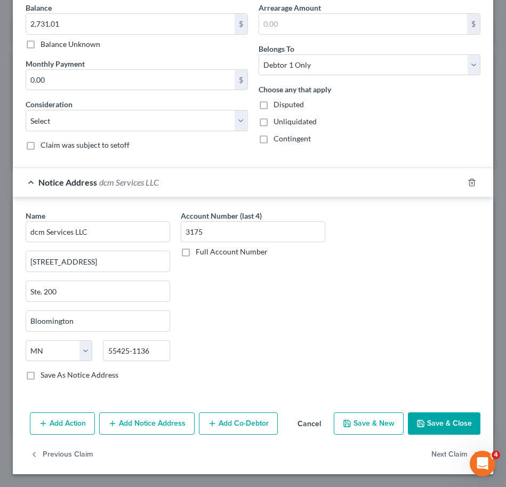
click at [442, 431] on button "Save & Close" at bounding box center [444, 423] width 73 height 22
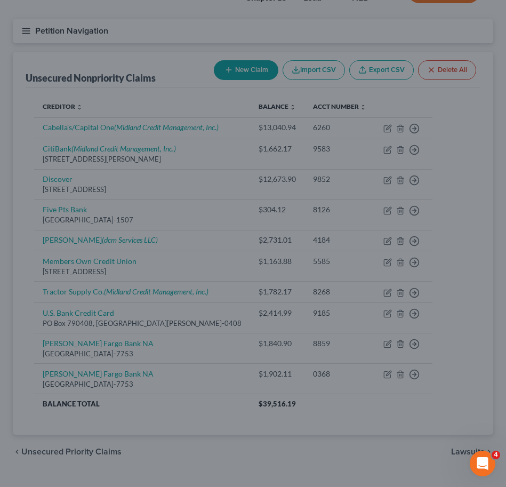
type input "0"
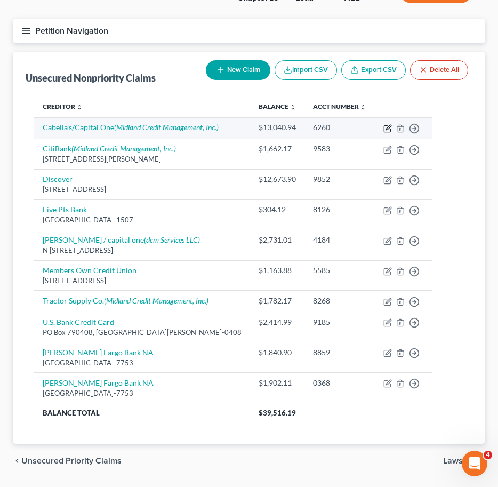
click at [384, 130] on icon "button" at bounding box center [387, 129] width 6 height 6
select select "0"
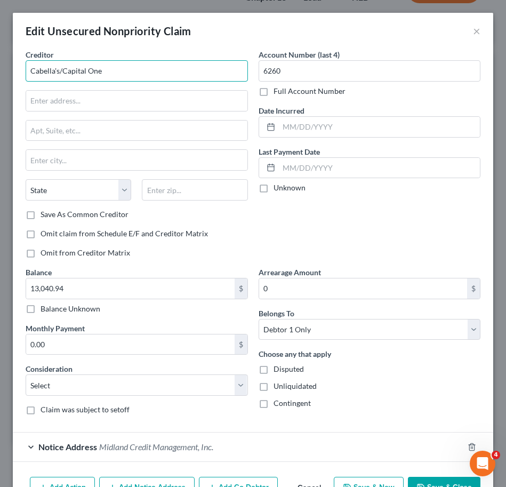
click at [159, 71] on input "Cabella's/Capital One" at bounding box center [137, 70] width 222 height 21
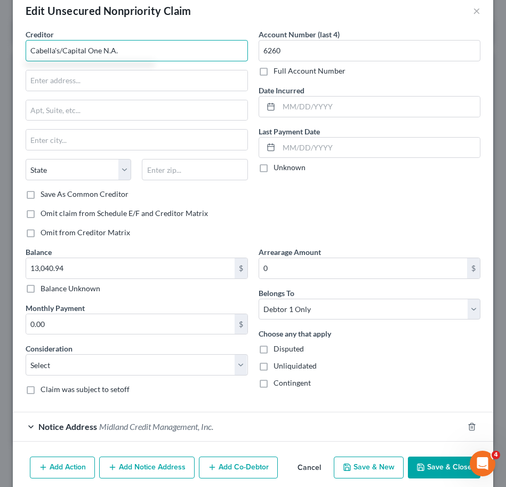
scroll to position [64, 0]
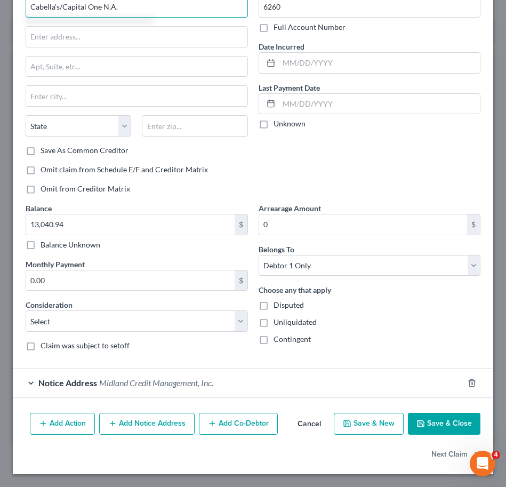
type input "Cabella's/Capital One N.A."
click at [234, 372] on div "Notice Address Midland Credit Management, Inc." at bounding box center [238, 383] width 451 height 28
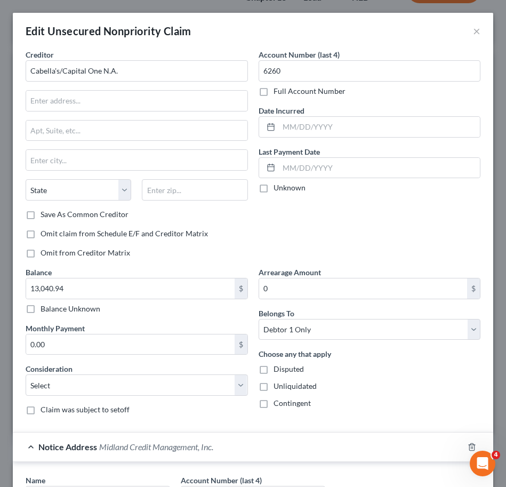
scroll to position [0, 0]
click at [181, 120] on div at bounding box center [137, 130] width 222 height 21
click at [105, 109] on input "text" at bounding box center [136, 101] width 221 height 20
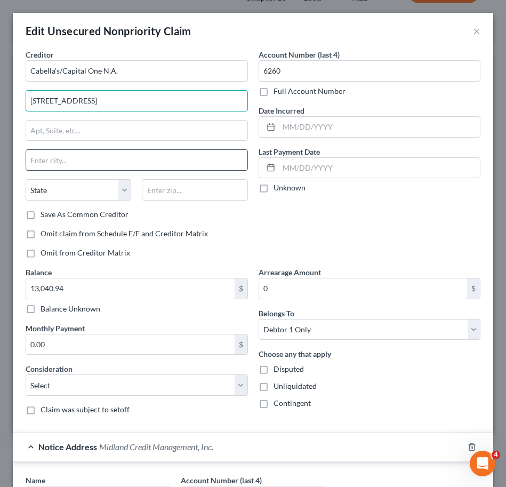
type input "320 E Big Beaver Rd"
click at [163, 158] on input "text" at bounding box center [136, 160] width 221 height 20
type input "Troy"
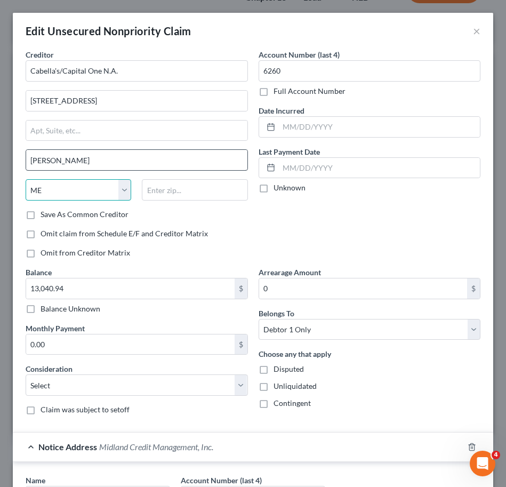
select select "23"
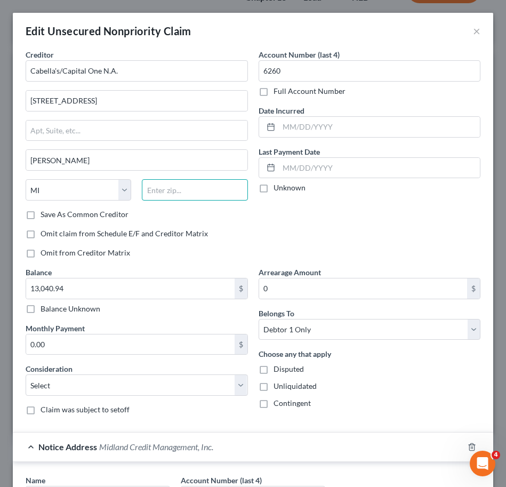
click at [194, 181] on input "text" at bounding box center [195, 189] width 106 height 21
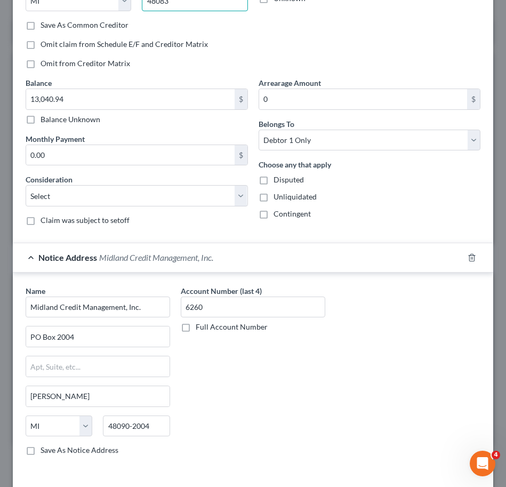
scroll to position [265, 0]
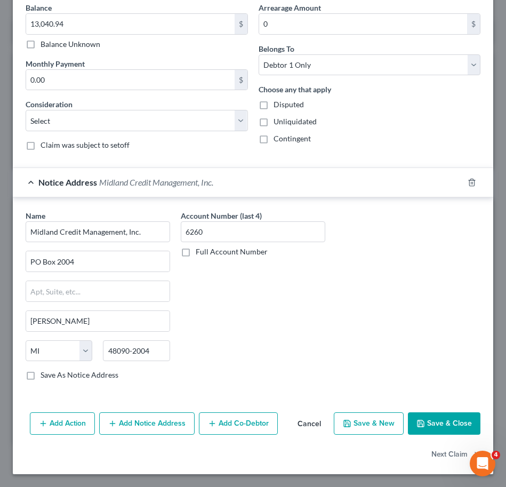
type input "48083"
click at [439, 419] on button "Save & Close" at bounding box center [444, 423] width 73 height 22
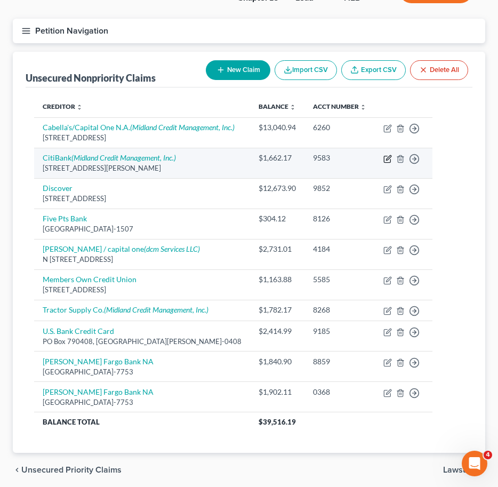
click at [386, 160] on icon "button" at bounding box center [388, 157] width 5 height 5
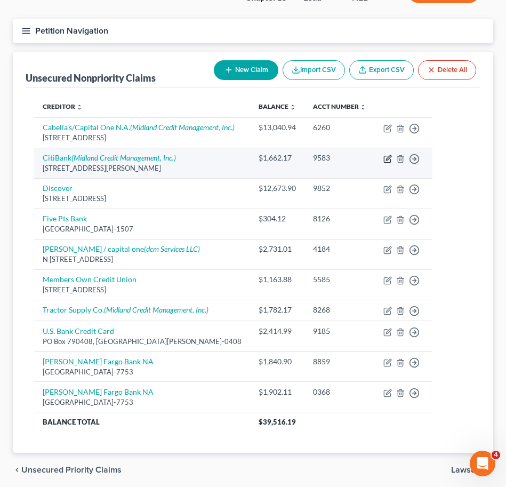
select select "7"
select select "0"
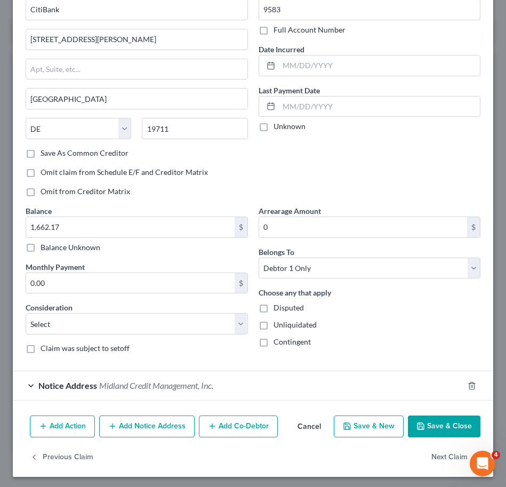
click at [183, 386] on span "Midland Credit Management, Inc." at bounding box center [156, 385] width 114 height 10
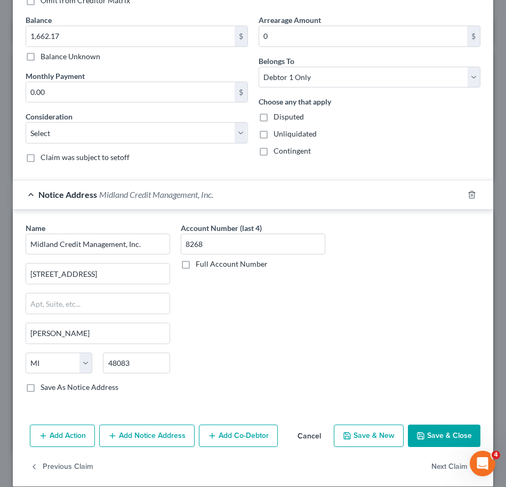
scroll to position [0, 0]
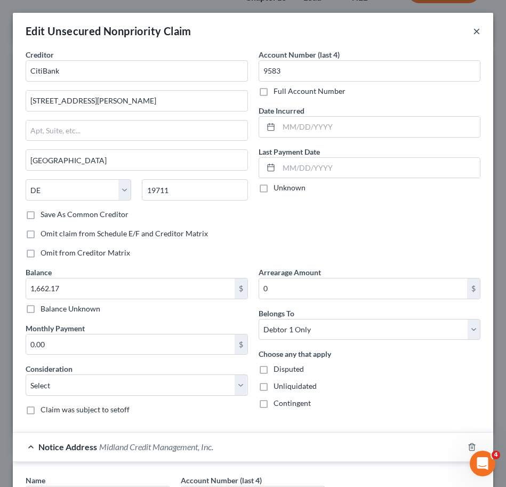
click at [473, 30] on button "×" at bounding box center [476, 31] width 7 height 13
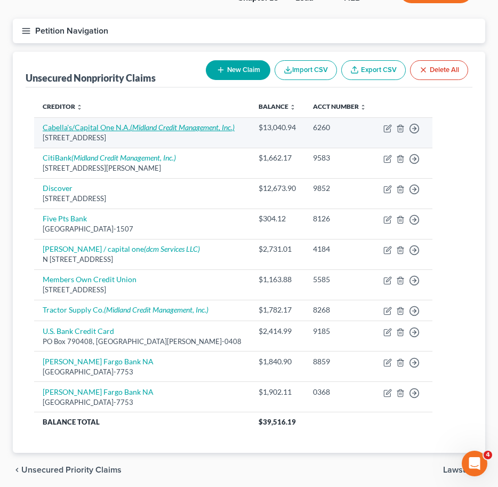
click at [167, 131] on icon "(Midland Credit Management, Inc.)" at bounding box center [182, 127] width 105 height 9
select select "23"
select select "0"
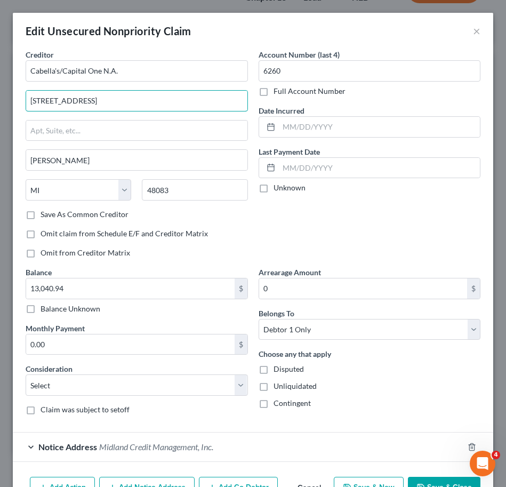
drag, startPoint x: 182, startPoint y: 96, endPoint x: -14, endPoint y: 102, distance: 197.0
click at [0, 102] on html "Home New Case Client Portal David P. Kyker Law Office, PC, LLO calvin@kykerlaw.…" at bounding box center [253, 221] width 506 height 611
click at [75, 174] on div "Creditor * Cabella's/Capital One N.A. Troy State AL AK AR AZ CA CO CT DE DC FL …" at bounding box center [137, 129] width 222 height 160
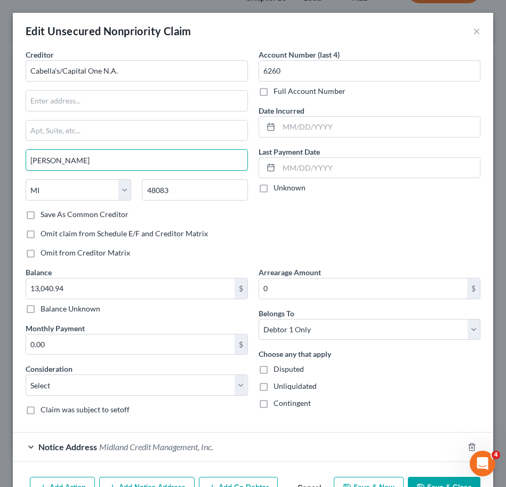
drag, startPoint x: 70, startPoint y: 164, endPoint x: -2, endPoint y: 163, distance: 72.6
click at [0, 163] on html "Home New Case Client Portal David P. Kyker Law Office, PC, LLO calvin@kykerlaw.…" at bounding box center [253, 221] width 506 height 611
click at [165, 184] on input "48083" at bounding box center [195, 189] width 106 height 21
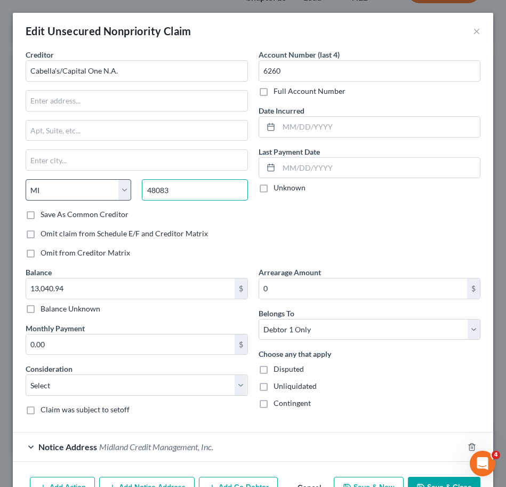
drag, startPoint x: 185, startPoint y: 188, endPoint x: 122, endPoint y: 184, distance: 63.1
click at [121, 185] on div "State AL AK AR AZ CA CO CT DE DC FL GA GU HI ID IL IN IA KS KY LA ME MD MA MI M…" at bounding box center [136, 194] width 233 height 30
click at [89, 189] on select "State [US_STATE] AK AR AZ CA CO CT DE DC [GEOGRAPHIC_DATA] [GEOGRAPHIC_DATA] GU…" at bounding box center [79, 189] width 106 height 21
click at [26, 179] on select "State [US_STATE] AK AR AZ CA CO CT DE DC [GEOGRAPHIC_DATA] [GEOGRAPHIC_DATA] GU…" at bounding box center [79, 189] width 106 height 21
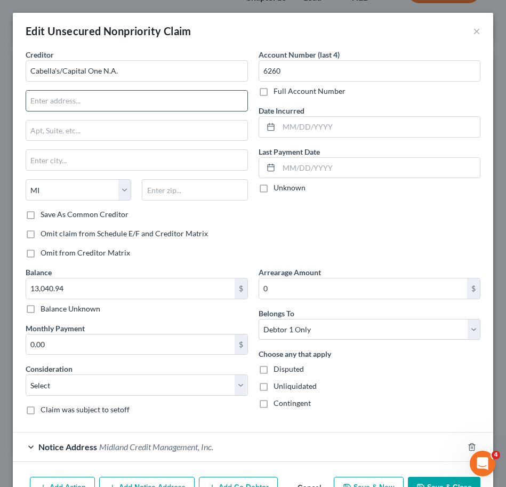
click at [176, 103] on input "text" at bounding box center [136, 101] width 221 height 20
click at [176, 78] on input "Cabella's/Capital One N.A." at bounding box center [137, 70] width 222 height 21
click at [169, 102] on input "text" at bounding box center [136, 101] width 221 height 20
type input "Capital One"
drag, startPoint x: 106, startPoint y: 112, endPoint x: 105, endPoint y: 107, distance: 5.4
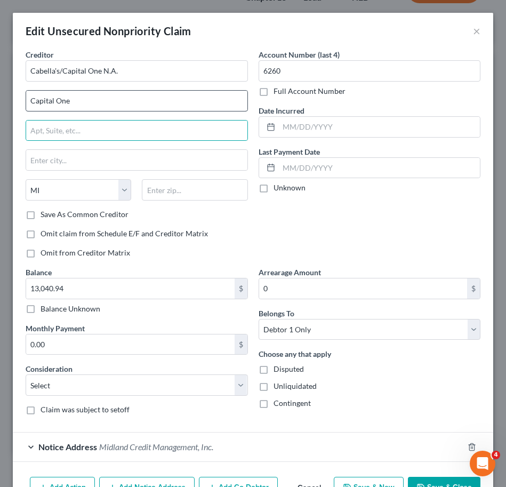
click at [106, 112] on div "Creditor * Cabella's/Capital One N.A. Capital One State AL AK AR AZ CA CO CT DE…" at bounding box center [137, 129] width 222 height 160
click at [105, 106] on input "Capital One" at bounding box center [136, 101] width 221 height 20
type input "PO Box 71087"
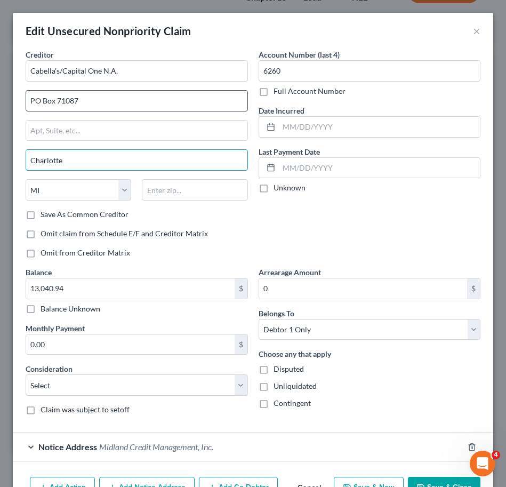
type input "Charlotte"
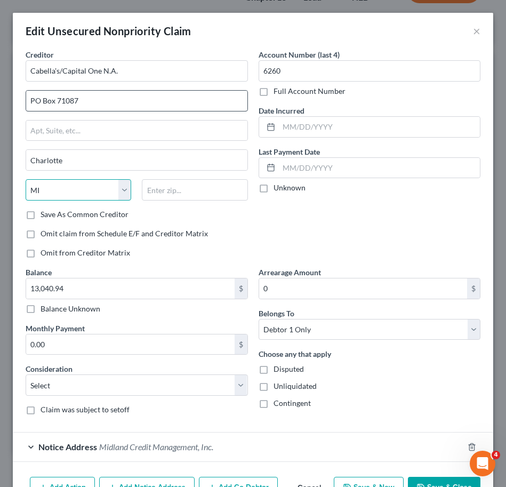
select select "28"
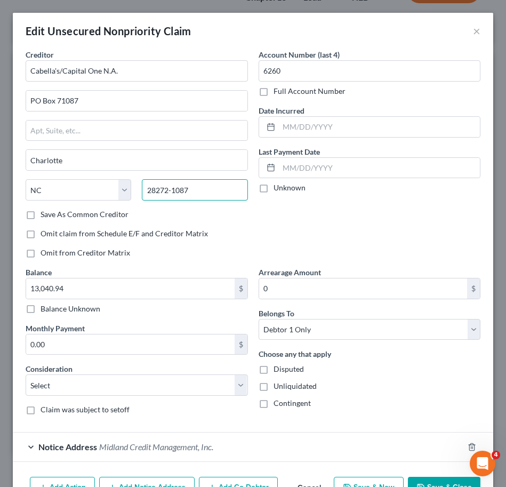
type input "28272-1087"
click at [273, 231] on div "Account Number (last 4) 6260 Full Account Number Date Incurred Last Payment Dat…" at bounding box center [369, 158] width 233 height 218
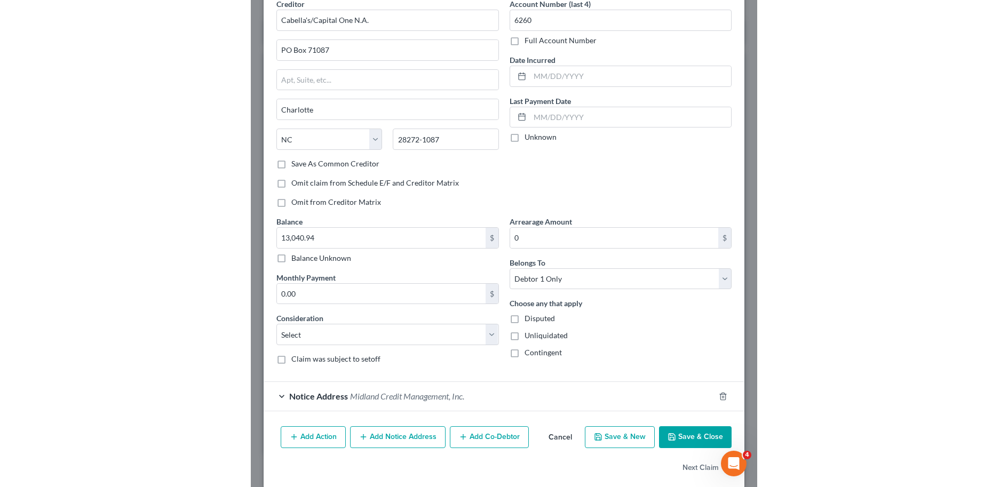
scroll to position [64, 0]
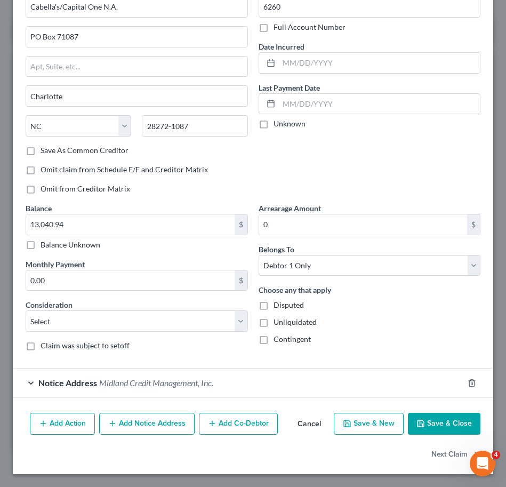
click at [422, 423] on button "Save & Close" at bounding box center [444, 424] width 73 height 22
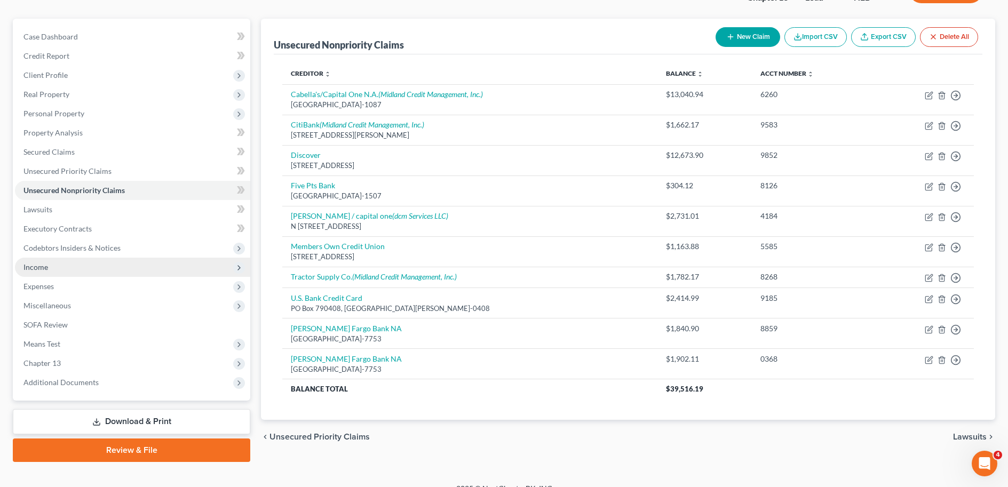
click at [85, 265] on span "Income" at bounding box center [132, 267] width 235 height 19
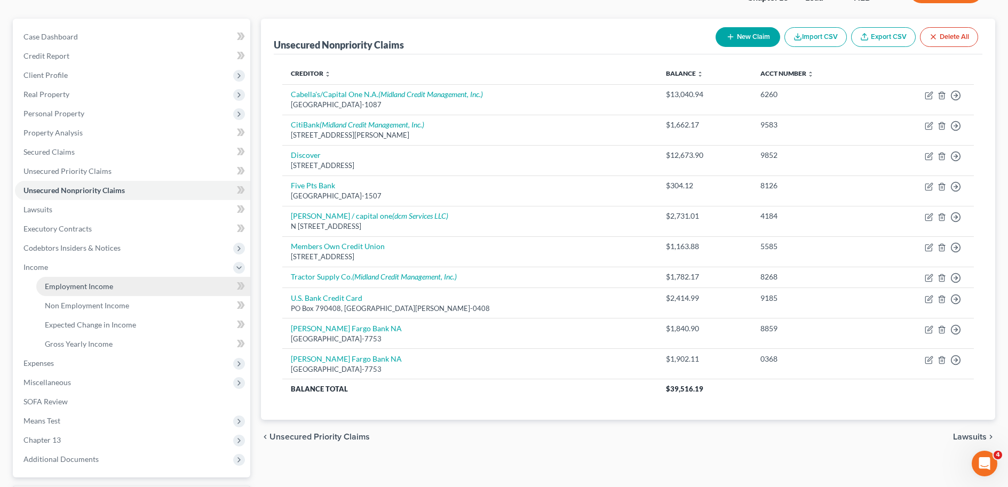
click at [92, 291] on link "Employment Income" at bounding box center [143, 286] width 214 height 19
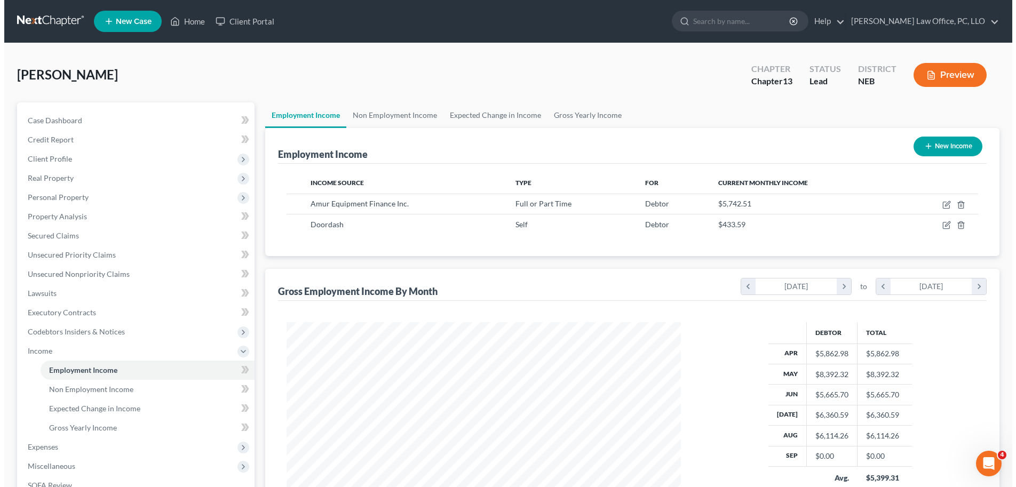
scroll to position [197, 416]
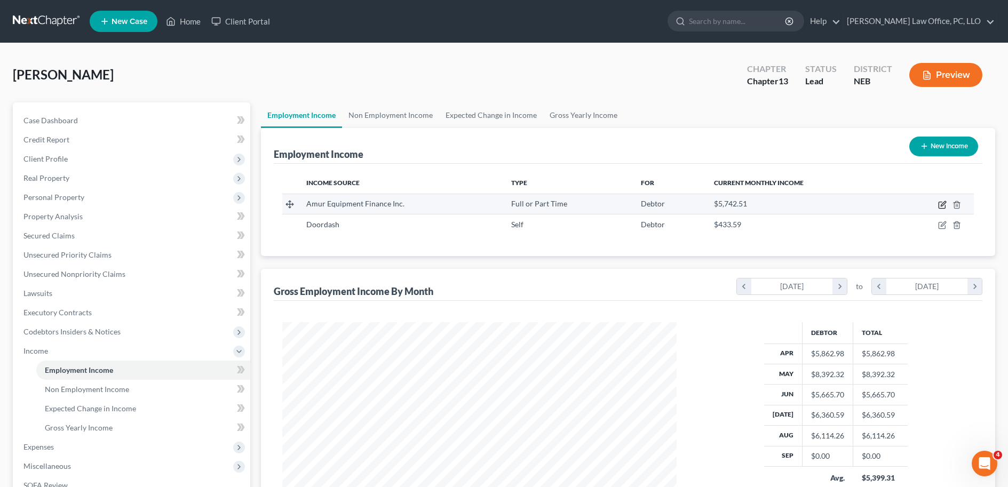
click at [945, 206] on icon "button" at bounding box center [942, 205] width 6 height 6
select select "0"
select select "30"
select select "2"
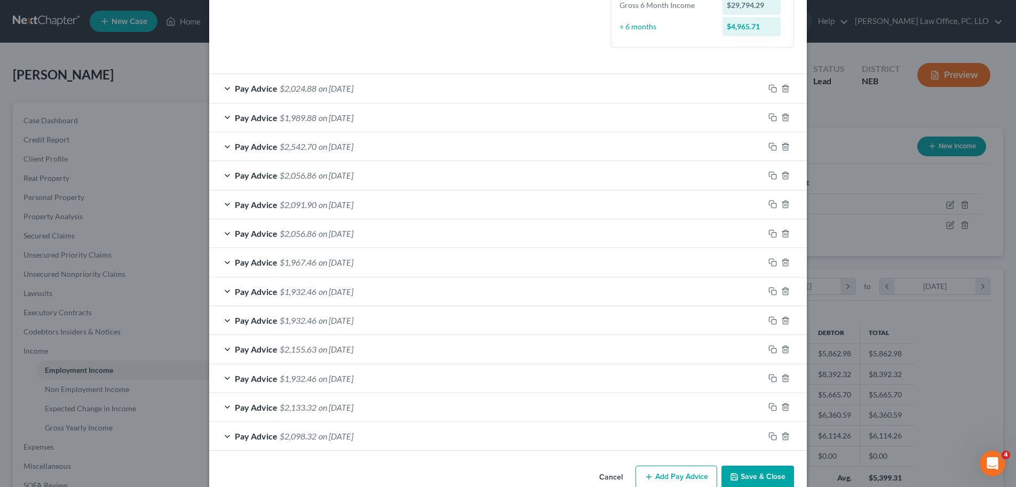
scroll to position [330, 0]
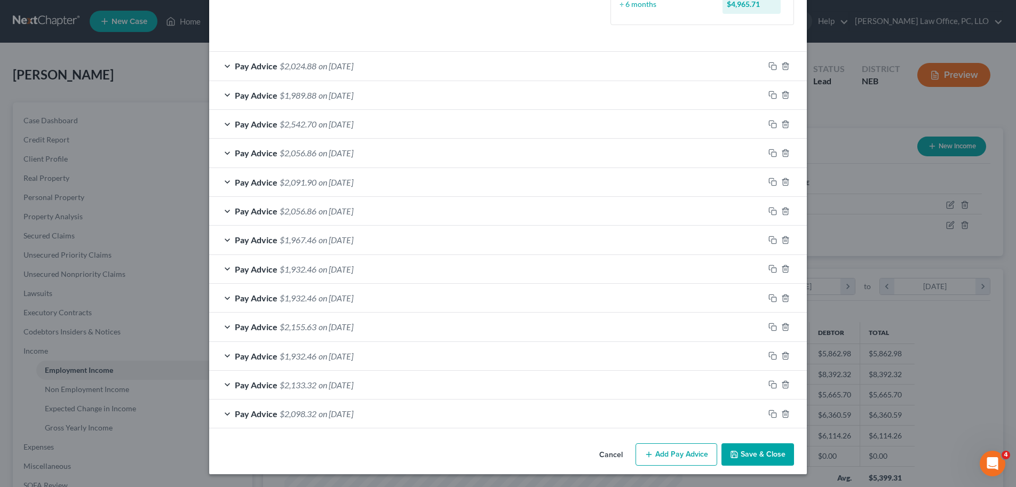
click at [690, 454] on button "Add Pay Advice" at bounding box center [676, 454] width 82 height 22
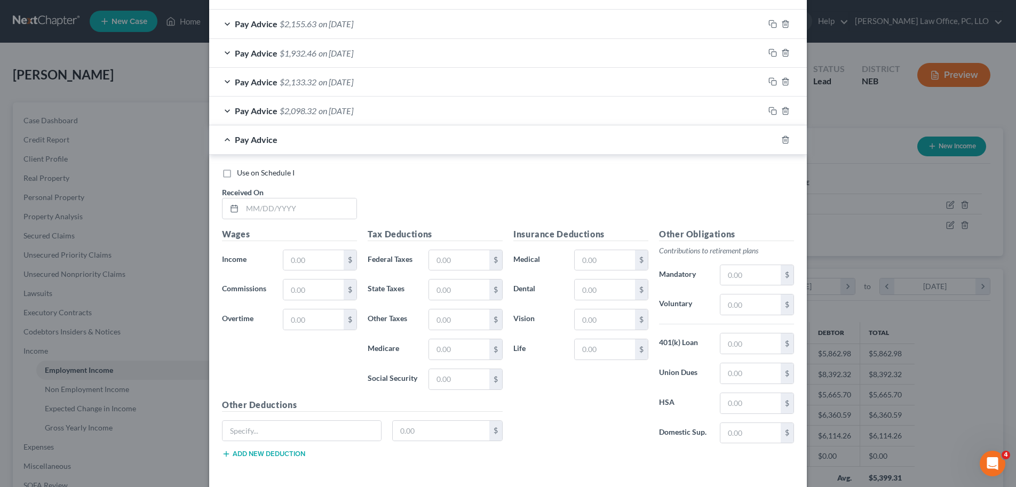
scroll to position [637, 0]
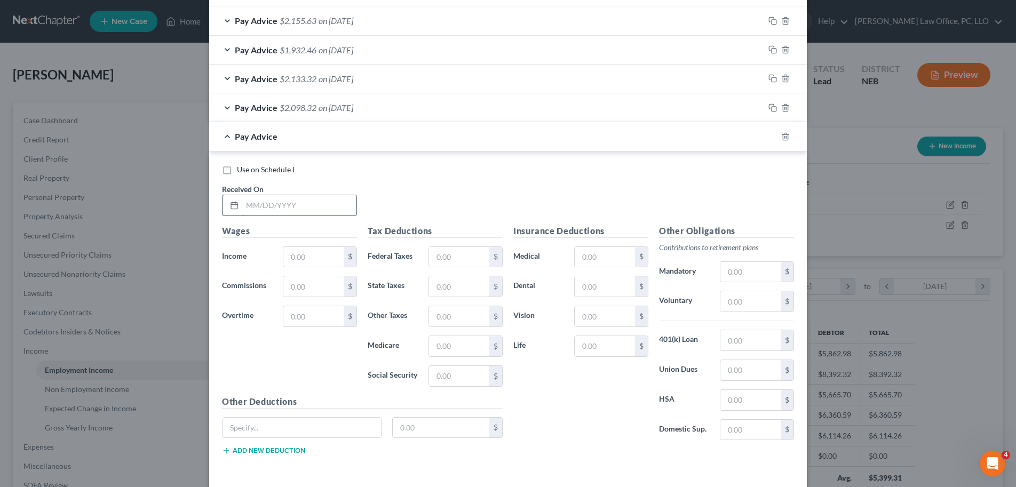
click at [287, 210] on input "text" at bounding box center [299, 205] width 114 height 20
type input "9/5/2025"
click at [295, 259] on input "text" at bounding box center [313, 257] width 60 height 20
type input "2,615.39"
click at [372, 227] on h5 "Tax Deductions" at bounding box center [435, 231] width 135 height 13
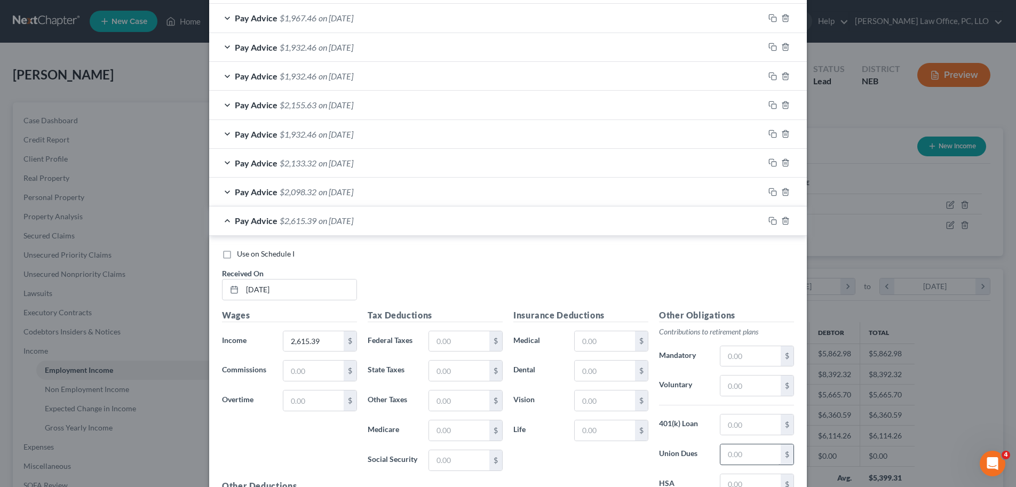
scroll to position [680, 0]
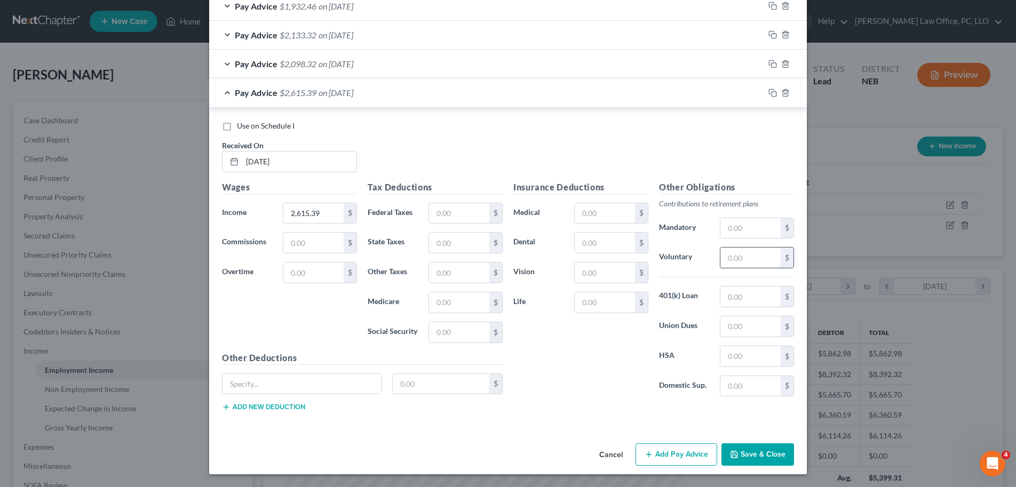
click at [737, 251] on input "text" at bounding box center [750, 258] width 60 height 20
click at [394, 60] on div "Pay Advice $2,098.32 on 03/07/2025" at bounding box center [486, 64] width 555 height 28
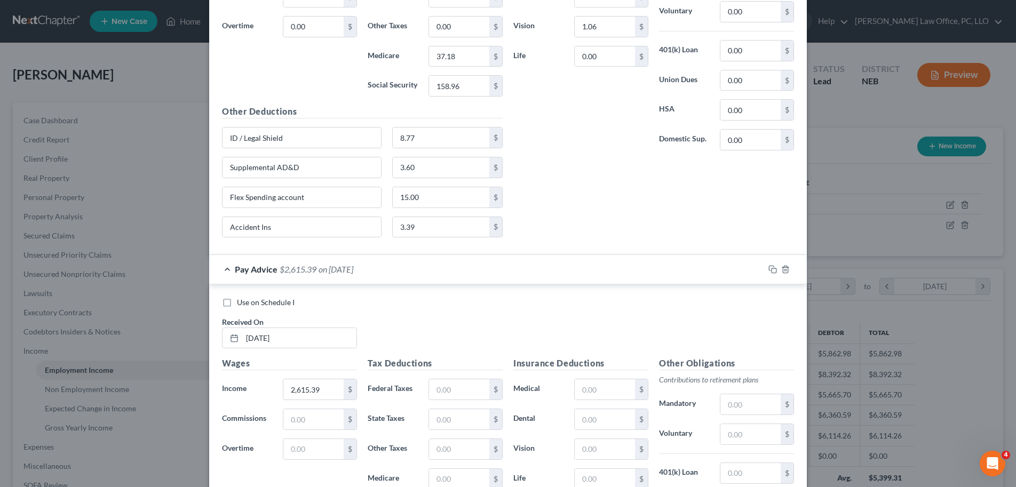
scroll to position [1074, 0]
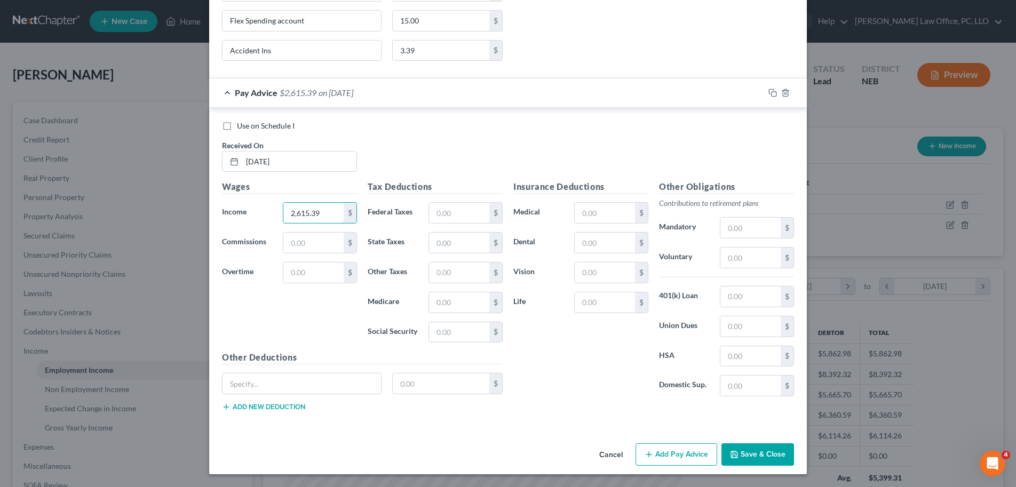
drag, startPoint x: 323, startPoint y: 210, endPoint x: 234, endPoint y: 216, distance: 89.8
click at [234, 216] on div "Income * 2,615.39 $" at bounding box center [290, 212] width 146 height 21
click at [330, 214] on input "2,615.39" at bounding box center [313, 213] width 60 height 20
click at [329, 214] on input "2,615.39" at bounding box center [313, 213] width 60 height 20
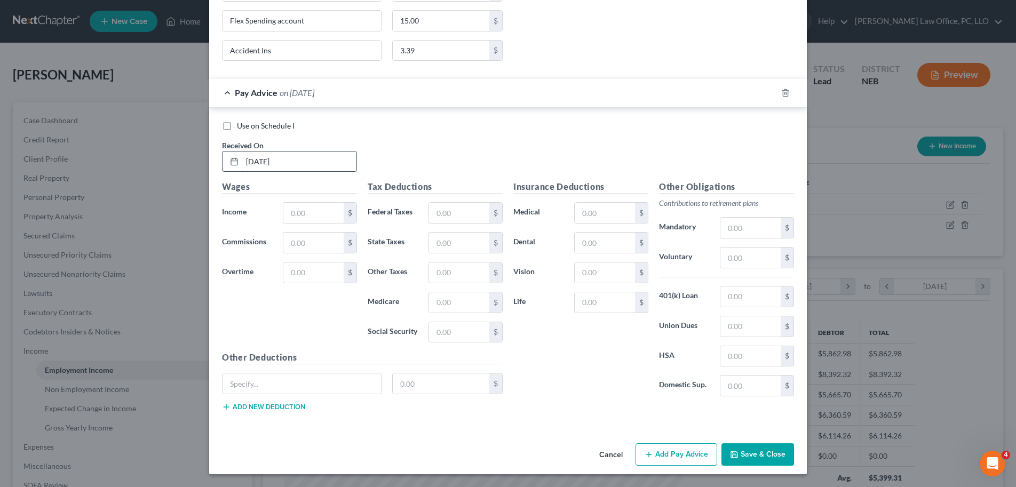
click at [312, 157] on input "9/5/2025" at bounding box center [299, 162] width 114 height 20
click at [312, 158] on input "9/5/2025" at bounding box center [299, 162] width 114 height 20
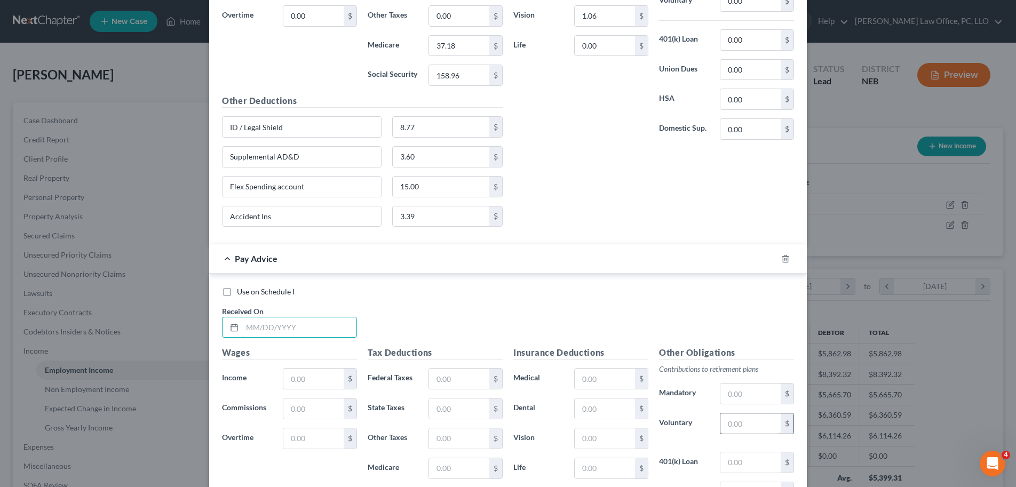
scroll to position [937, 0]
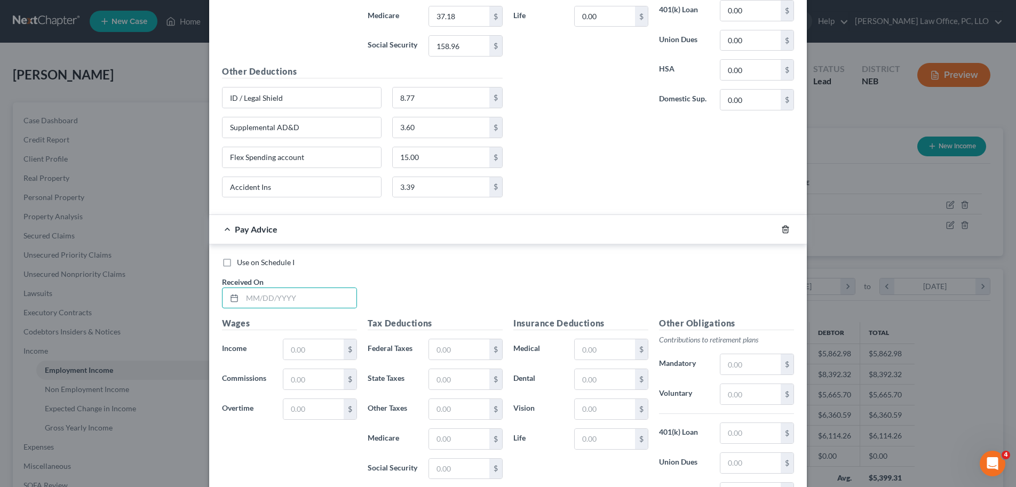
click at [781, 232] on icon "button" at bounding box center [785, 229] width 9 height 9
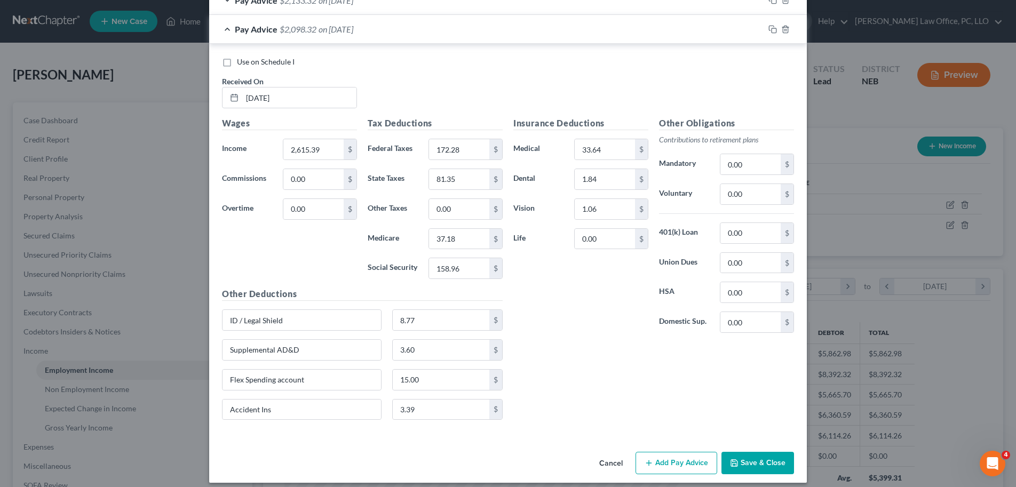
scroll to position [702, 0]
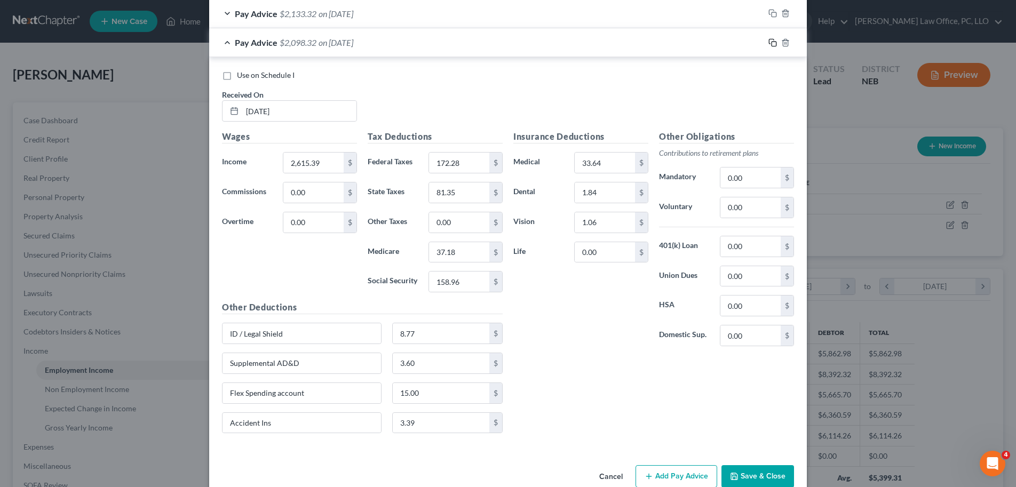
click at [768, 42] on icon "button" at bounding box center [772, 42] width 9 height 9
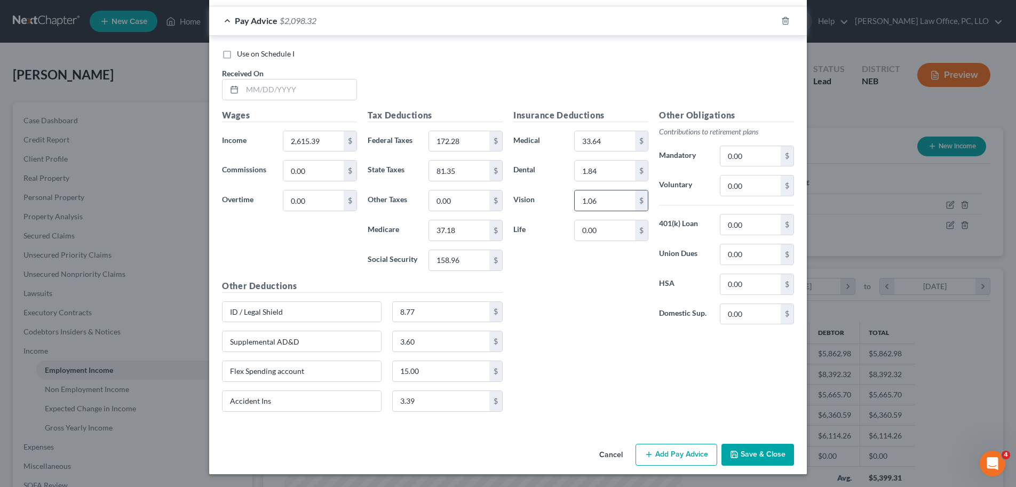
scroll to position [635, 0]
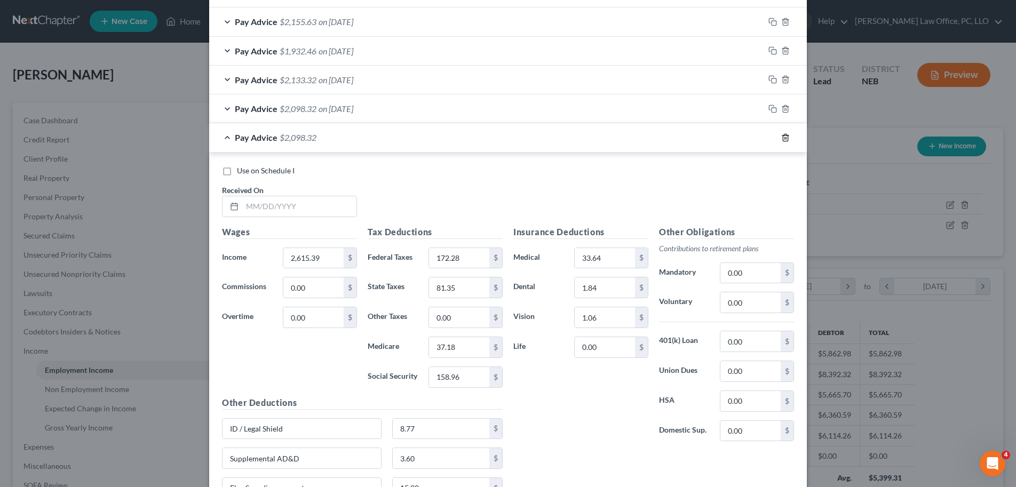
click at [783, 141] on icon "button" at bounding box center [785, 137] width 5 height 7
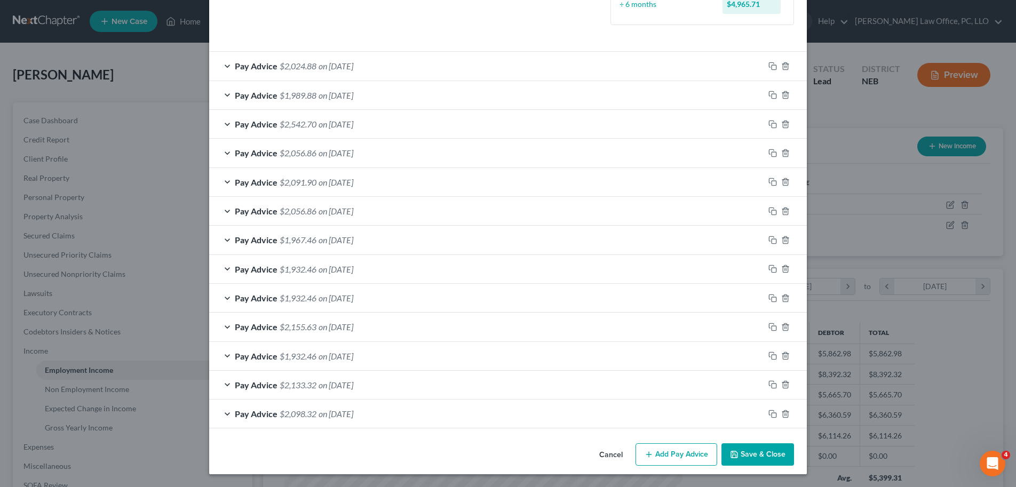
scroll to position [330, 0]
click at [772, 65] on rect "button" at bounding box center [774, 67] width 5 height 5
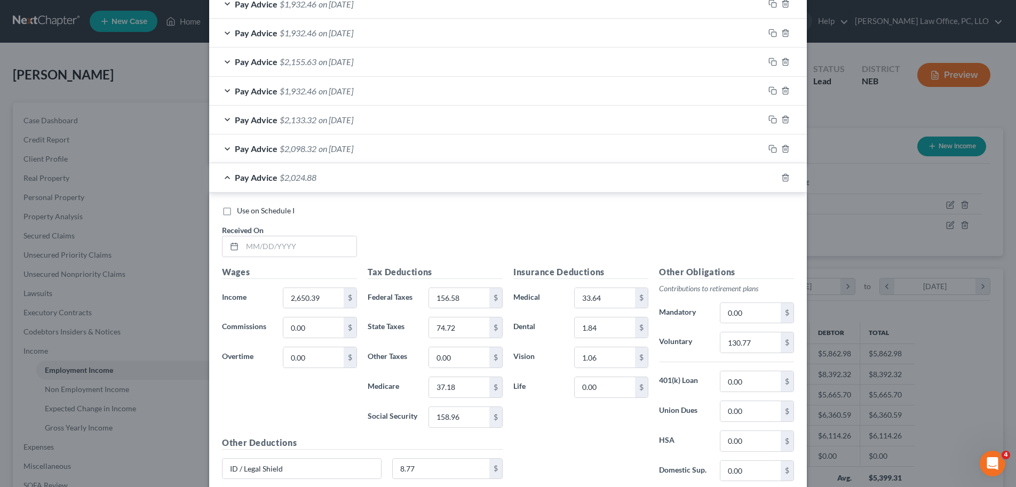
scroll to position [607, 0]
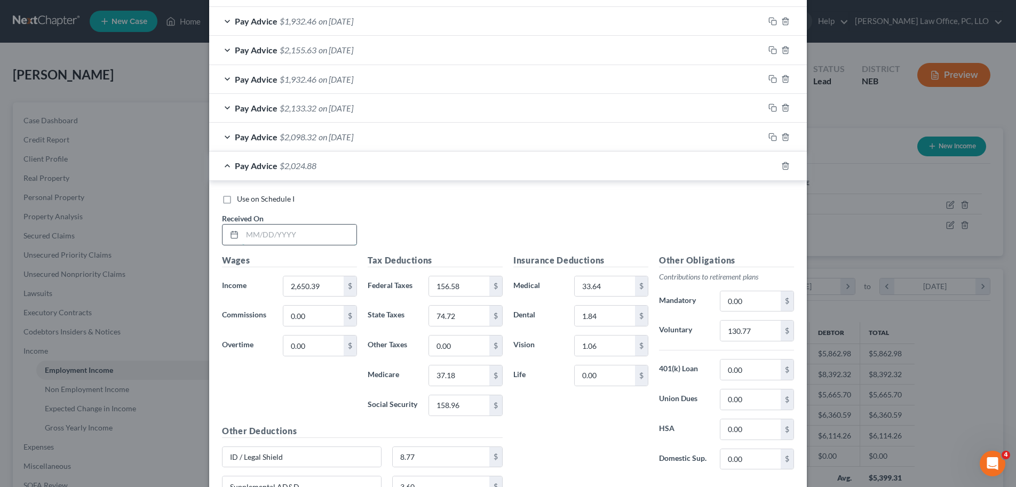
click at [331, 237] on input "text" at bounding box center [299, 235] width 114 height 20
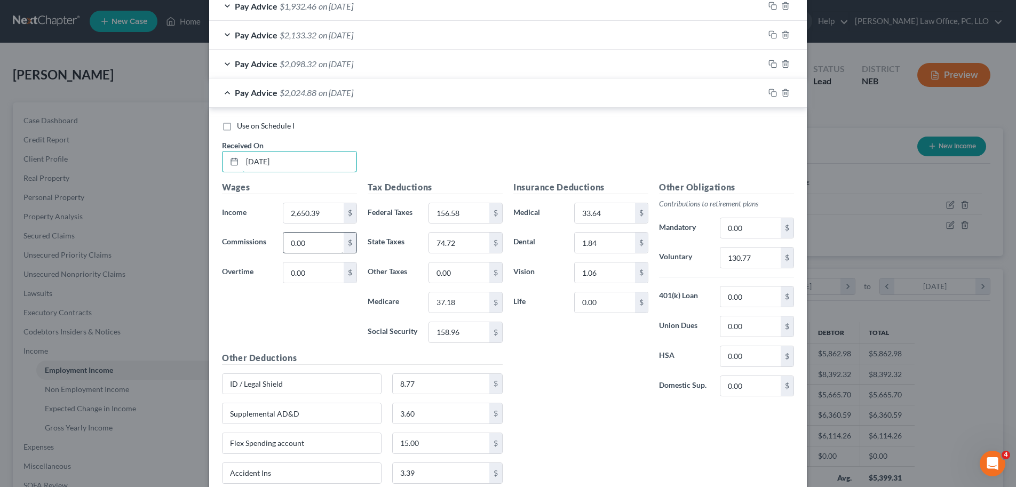
scroll to position [695, 0]
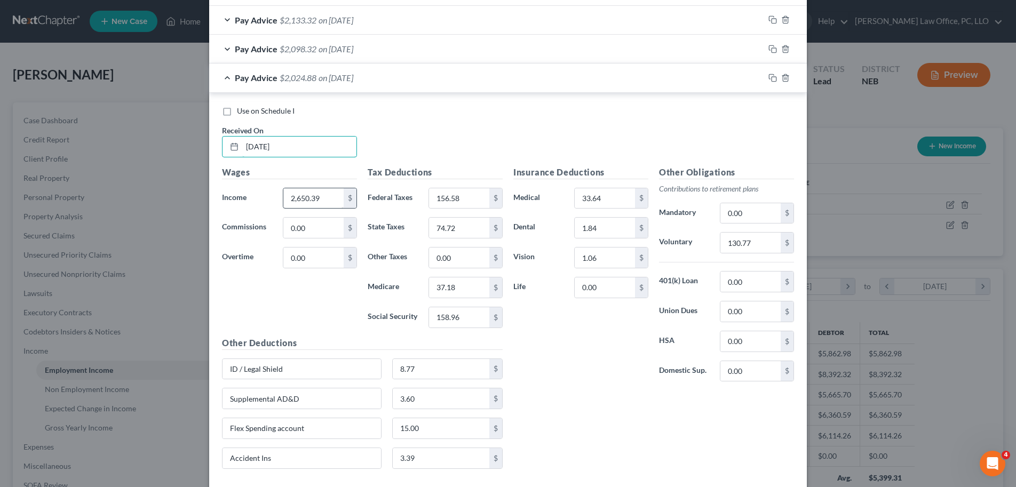
type input "[DATE]"
click at [335, 204] on input "2,650.39" at bounding box center [313, 198] width 60 height 20
type input "2,615.39"
click at [410, 152] on div "Use on Schedule I Received On * 9/5/2025" at bounding box center [508, 136] width 583 height 60
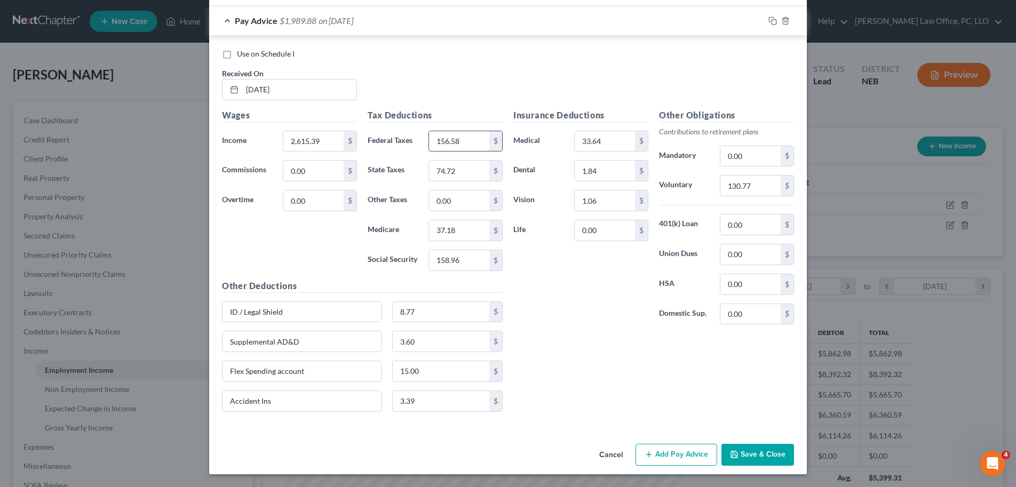
scroll to position [752, 0]
click at [761, 186] on input "130.77" at bounding box center [750, 186] width 60 height 20
click at [761, 187] on input "130.77" at bounding box center [750, 186] width 60 height 20
click at [752, 173] on div "Other Obligations Contributions to retirement plans Mandatory 0.00 $ Voluntary …" at bounding box center [727, 221] width 146 height 225
click at [758, 454] on button "Save & Close" at bounding box center [757, 455] width 73 height 22
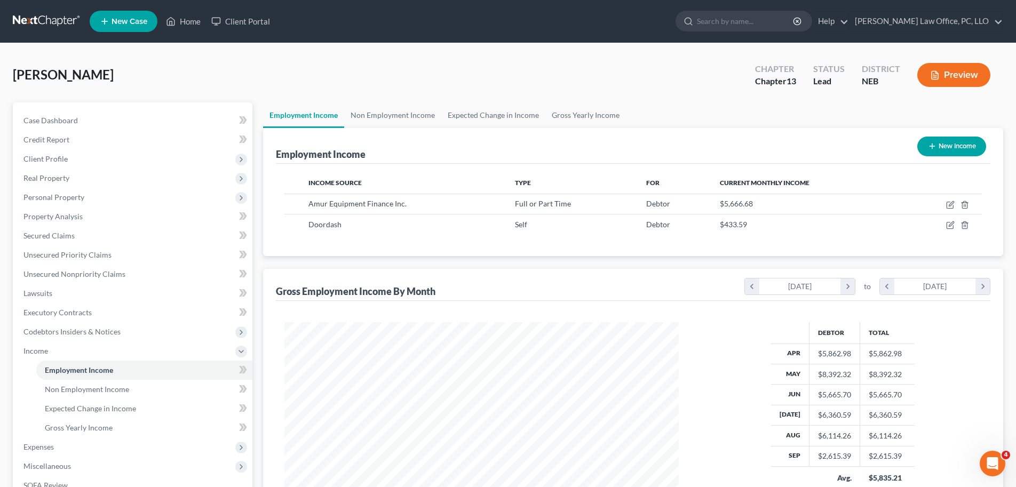
scroll to position [533369, 533151]
click at [943, 203] on icon "button" at bounding box center [942, 205] width 9 height 9
select select "0"
select select "30"
select select "2"
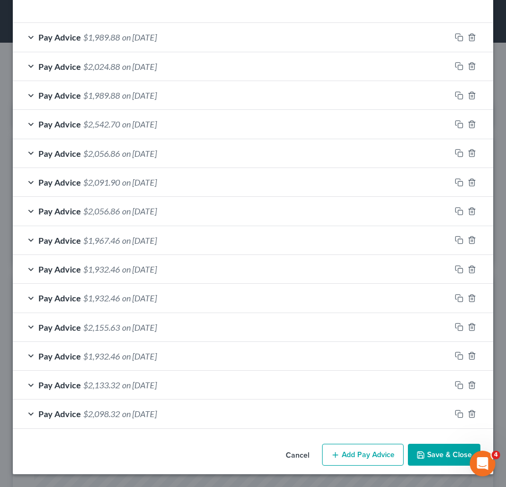
scroll to position [234, 0]
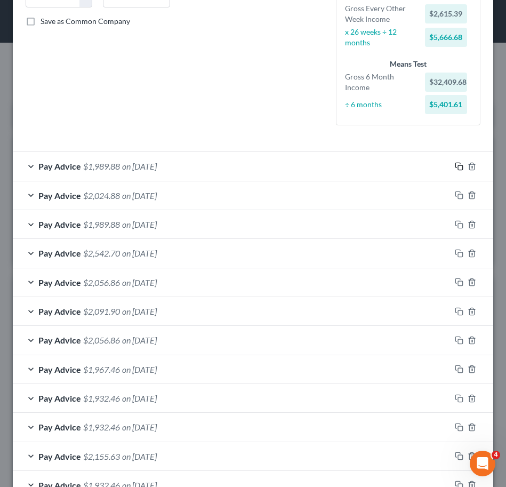
click at [458, 165] on rect "button" at bounding box center [460, 167] width 5 height 5
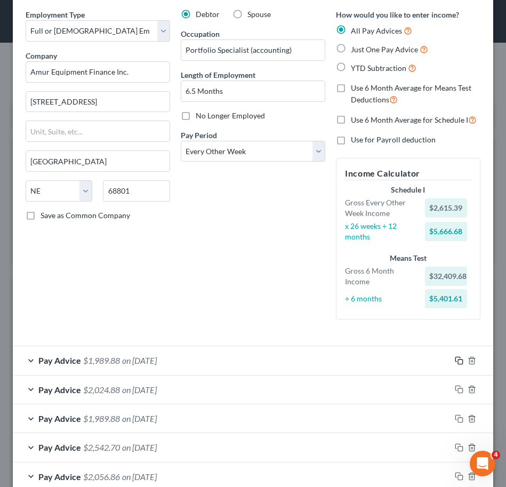
scroll to position [120, 0]
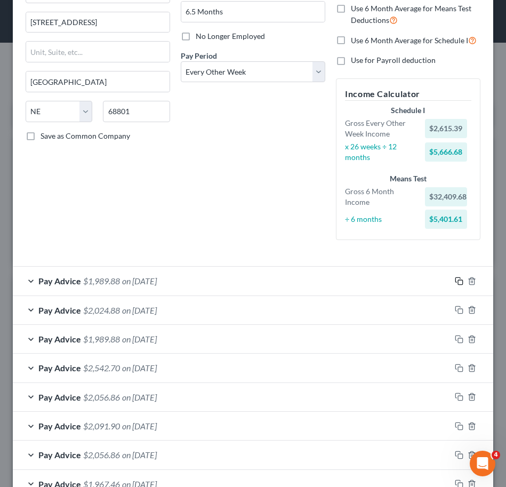
click at [458, 281] on rect "button" at bounding box center [460, 282] width 5 height 5
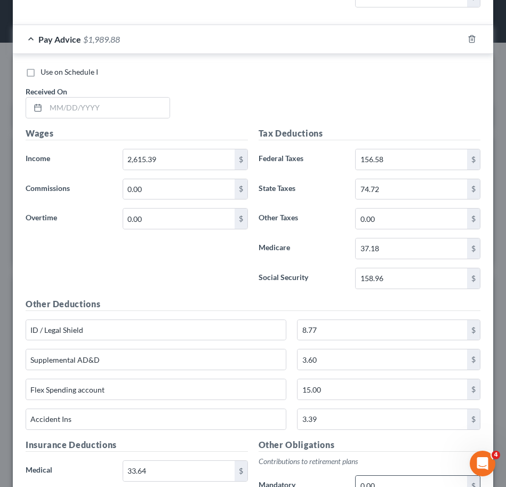
scroll to position [1413, 0]
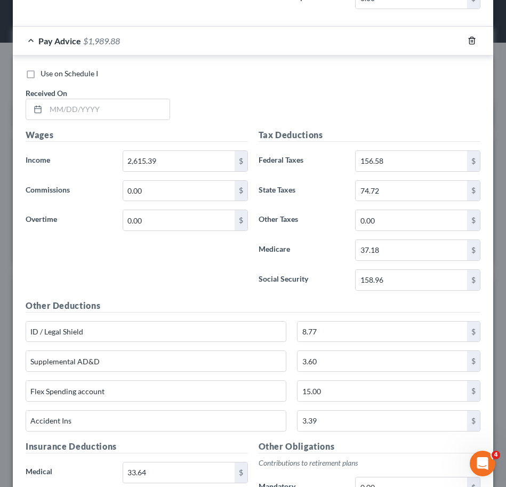
click at [468, 41] on icon "button" at bounding box center [472, 40] width 9 height 9
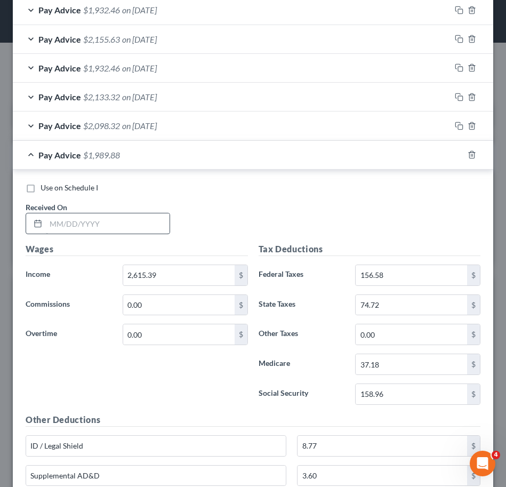
scroll to position [666, 0]
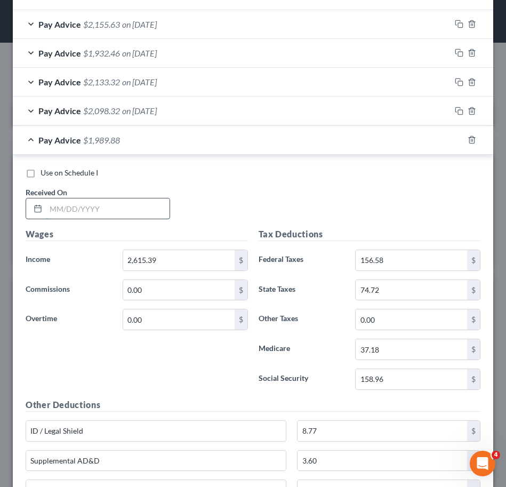
click at [148, 216] on input "text" at bounding box center [108, 208] width 124 height 20
type input "9/19/2025"
click at [224, 222] on div "Use on Schedule I Received On * 9/19/2025" at bounding box center [253, 198] width 466 height 60
click at [198, 251] on input "2,615.39" at bounding box center [179, 260] width 112 height 20
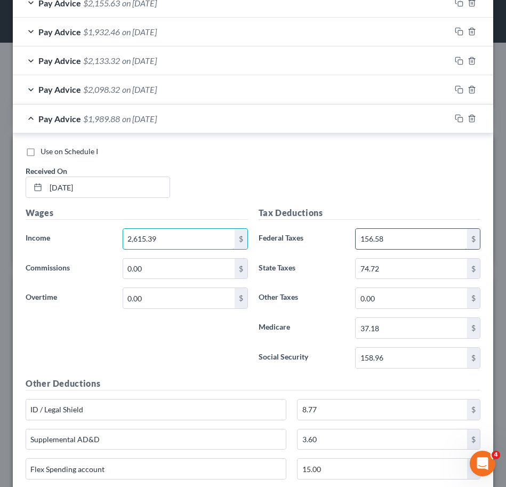
scroll to position [690, 0]
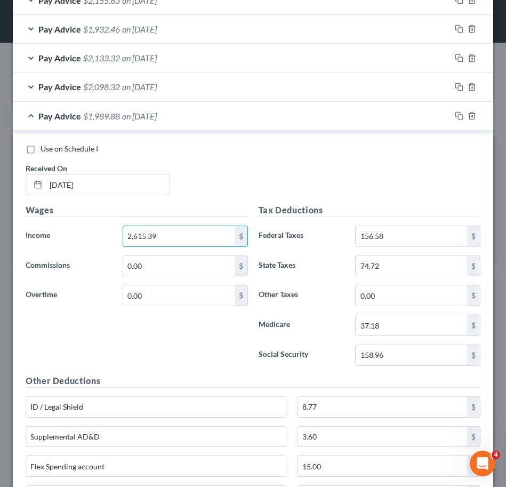
click at [254, 287] on label "Other Taxes" at bounding box center [301, 295] width 97 height 21
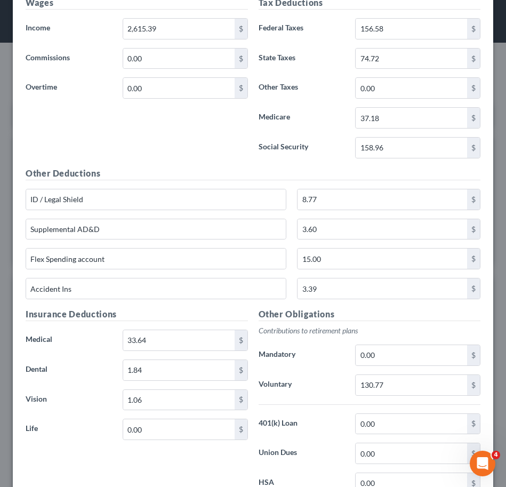
scroll to position [640, 0]
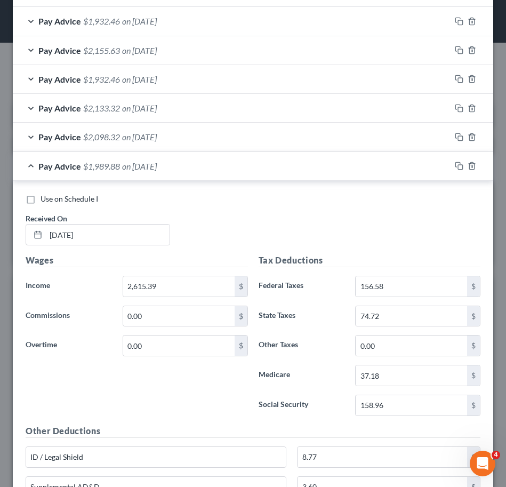
click at [203, 106] on div "Pay Advice $2,133.32 on 03/21/2025" at bounding box center [232, 108] width 438 height 28
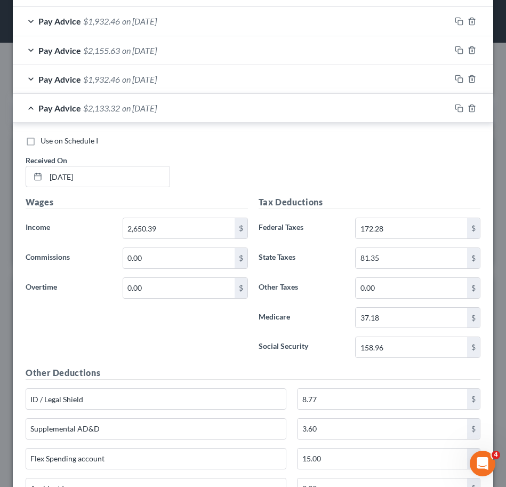
click at [204, 106] on div "Pay Advice $2,133.32 on 03/21/2025" at bounding box center [232, 108] width 438 height 28
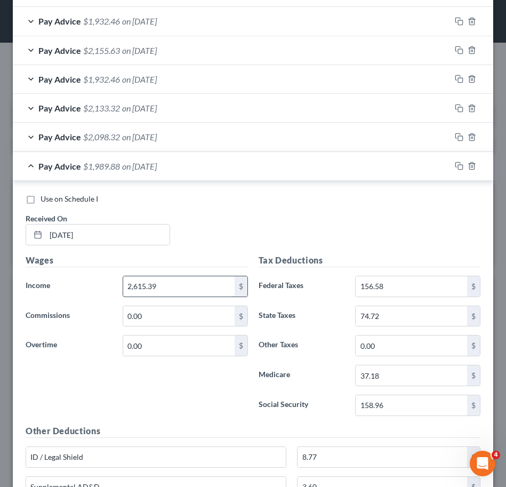
click at [185, 282] on input "2,615.39" at bounding box center [179, 286] width 112 height 20
click at [139, 292] on input "2,615.39" at bounding box center [179, 286] width 112 height 20
click at [144, 288] on input "2,615.39" at bounding box center [179, 286] width 112 height 20
type input "2,650.39"
click at [234, 245] on div "Use on Schedule I Received On * 9/19/2025" at bounding box center [253, 224] width 466 height 60
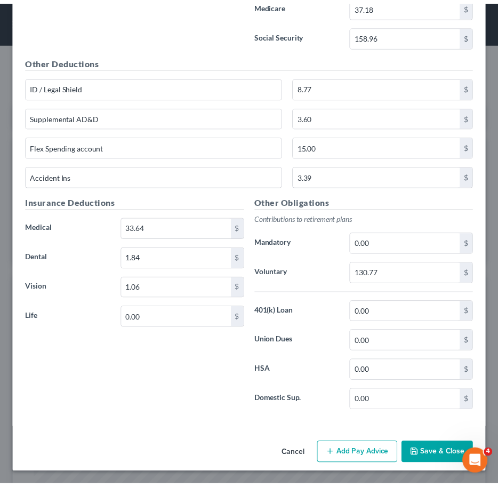
scroll to position [1008, 0]
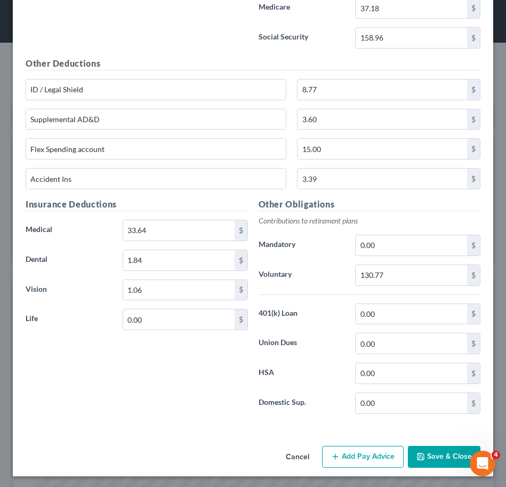
click at [426, 455] on button "Save & Close" at bounding box center [444, 457] width 73 height 22
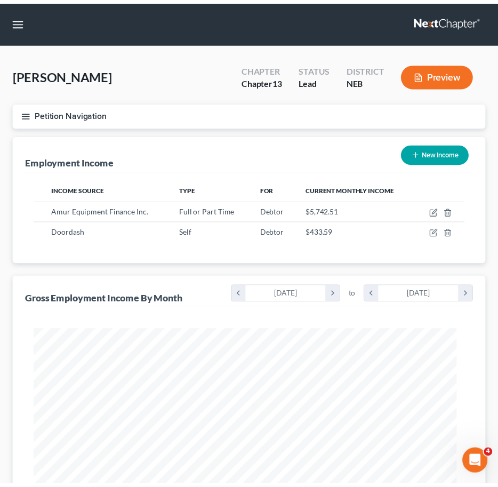
scroll to position [533351, 533115]
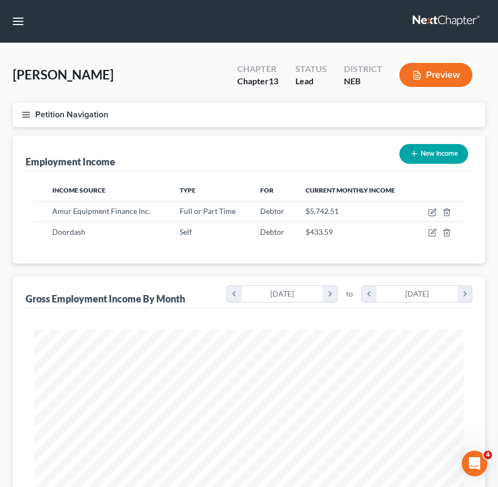
click at [25, 112] on icon "button" at bounding box center [26, 115] width 10 height 10
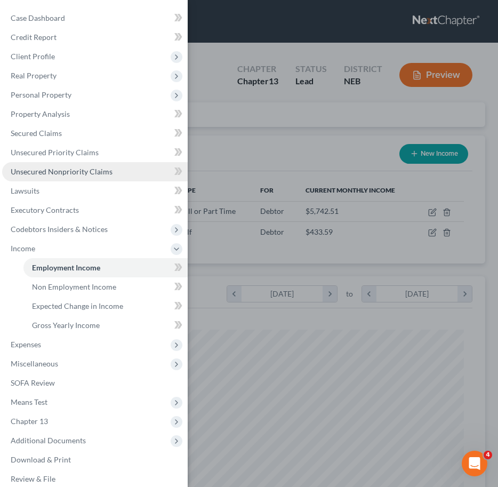
click at [84, 169] on span "Unsecured Nonpriority Claims" at bounding box center [62, 171] width 102 height 9
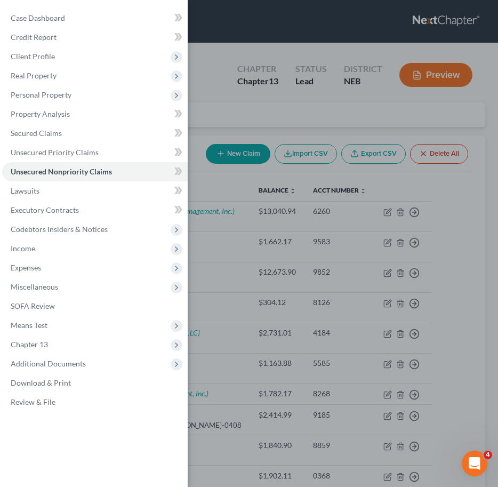
drag, startPoint x: 411, startPoint y: 242, endPoint x: 423, endPoint y: 241, distance: 11.8
click at [423, 241] on div "Case Dashboard Payments Invoices Payments Payments Credit Report Client Profile" at bounding box center [249, 243] width 498 height 487
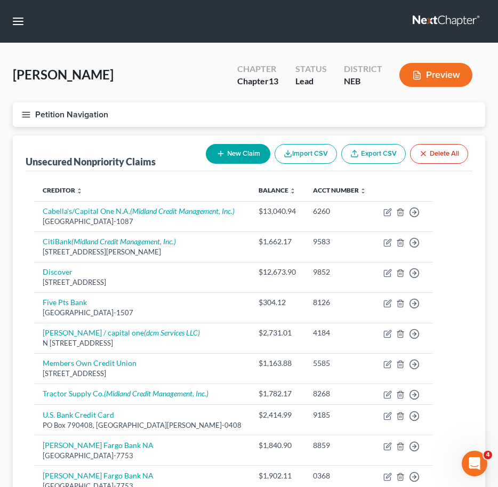
click at [24, 113] on icon "button" at bounding box center [26, 115] width 10 height 10
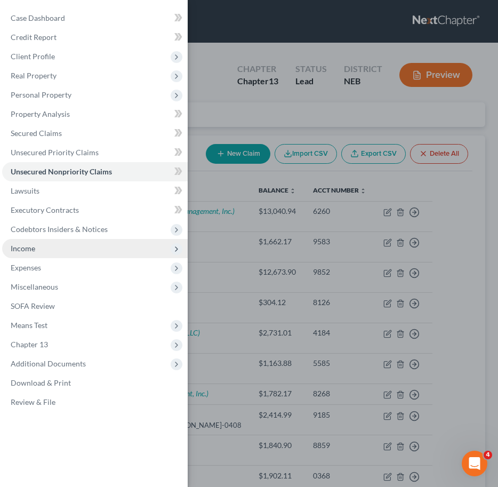
click at [53, 244] on span "Income" at bounding box center [95, 248] width 186 height 19
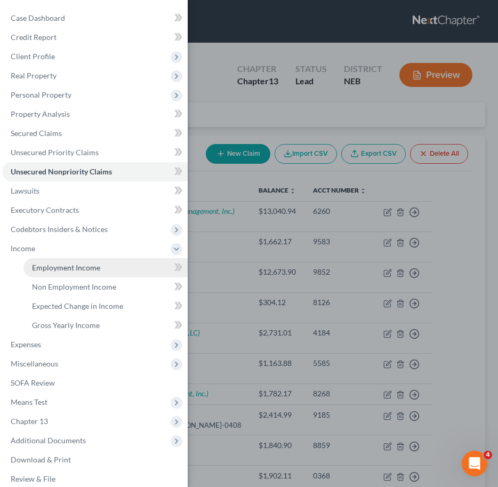
click at [61, 274] on link "Employment Income" at bounding box center [105, 267] width 164 height 19
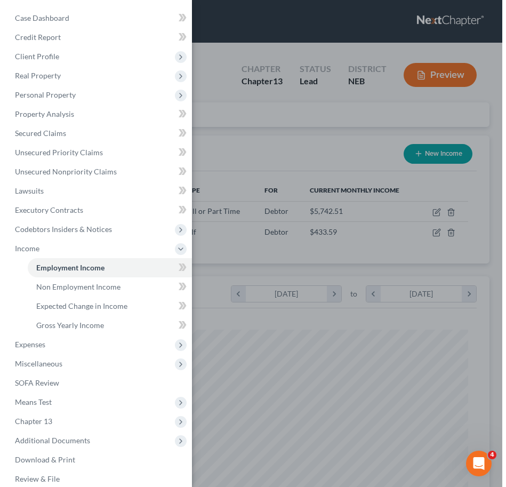
scroll to position [215, 451]
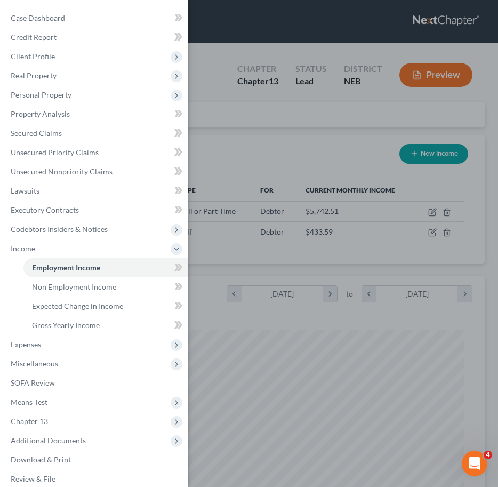
click at [362, 163] on div "Case Dashboard Payments Invoices Payments Payments Credit Report Client Profile" at bounding box center [249, 243] width 498 height 487
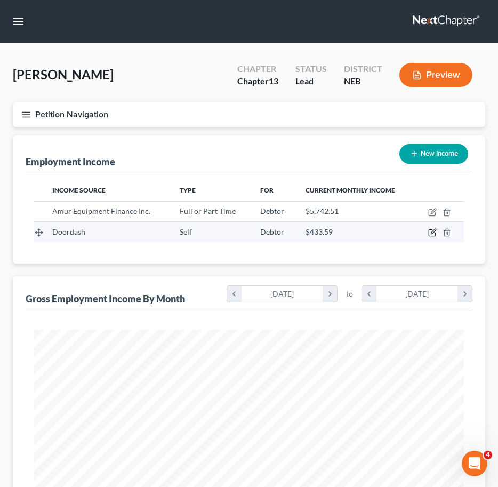
click at [431, 235] on icon "button" at bounding box center [432, 232] width 9 height 9
select select "1"
select select "0"
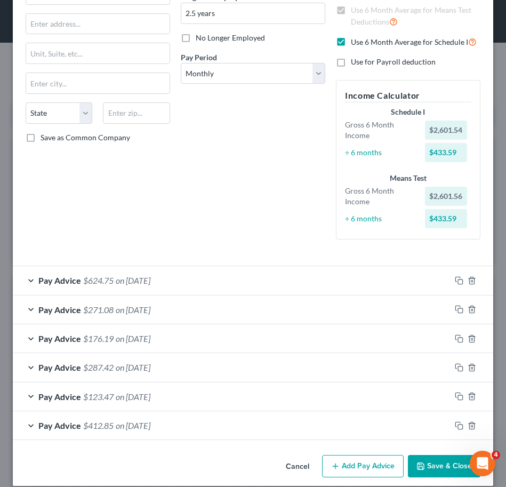
scroll to position [130, 0]
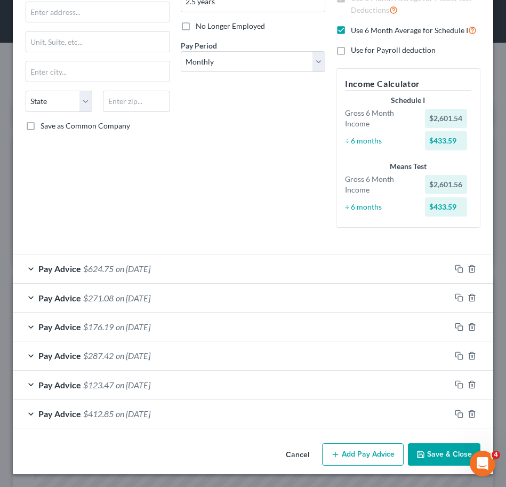
click at [166, 263] on div "Pay Advice $624.75 on 08/31/2025" at bounding box center [232, 269] width 438 height 28
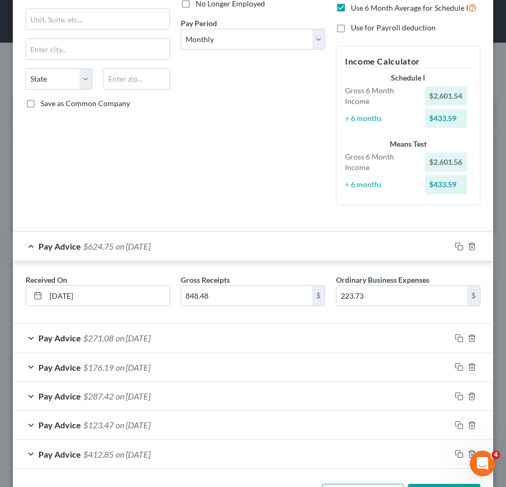
scroll to position [154, 0]
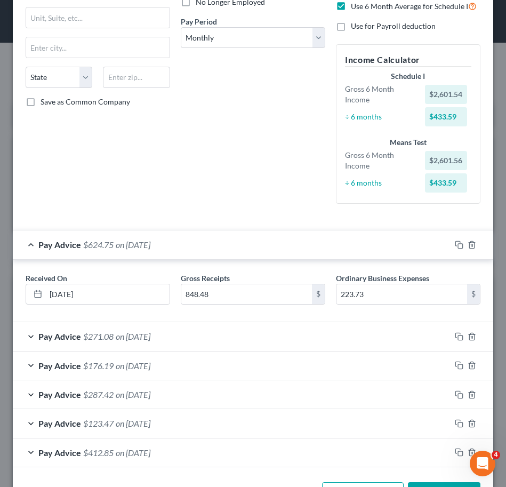
click at [245, 325] on div "Pay Advice $271.08 on 07/31/2025" at bounding box center [232, 336] width 438 height 28
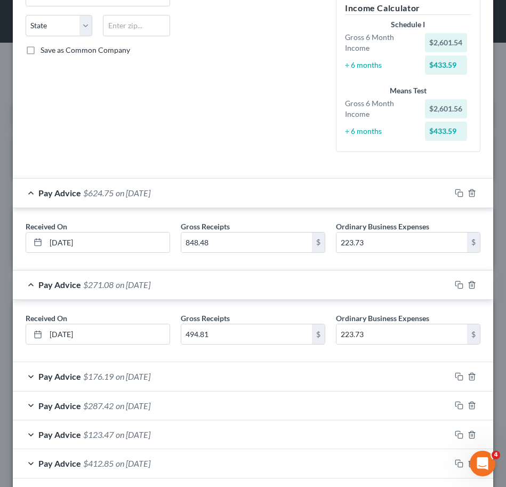
scroll to position [255, 0]
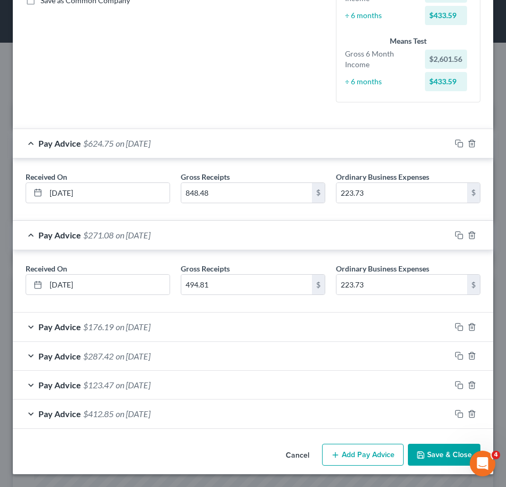
click at [243, 333] on div "Pay Advice $176.19 on 06/30/2025" at bounding box center [232, 327] width 438 height 28
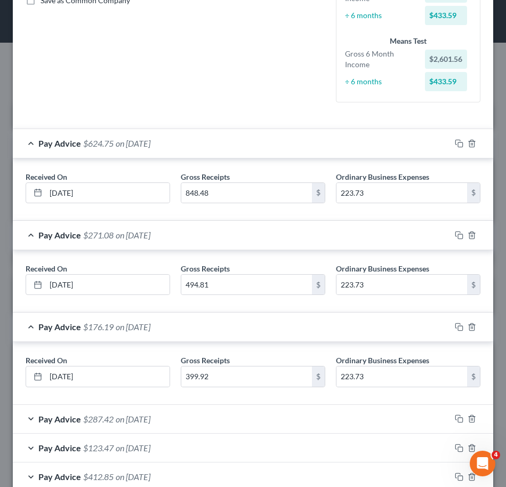
click at [233, 440] on div "Pay Advice $123.47 on 04/30/2025" at bounding box center [232, 448] width 438 height 28
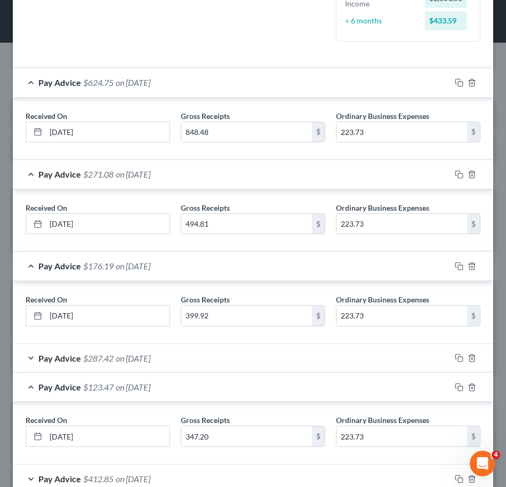
scroll to position [381, 0]
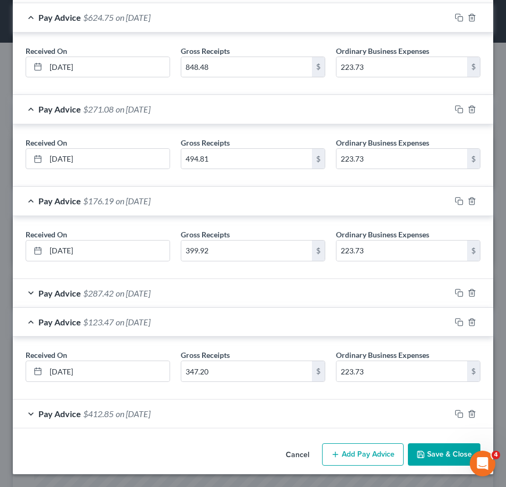
click at [205, 317] on div "Pay Advice $123.47 on 04/30/2025" at bounding box center [232, 322] width 438 height 28
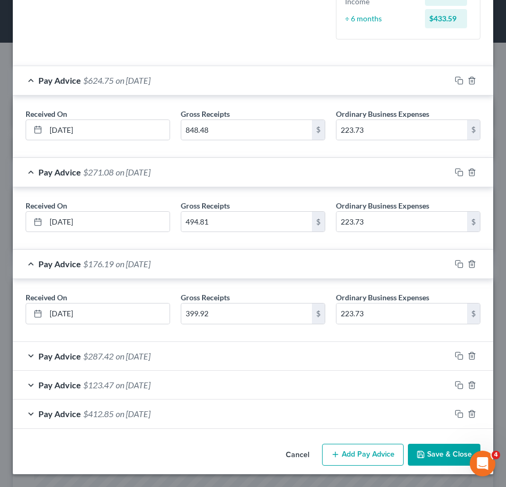
click at [200, 355] on div "Pay Advice $287.42 on 05/31/2025" at bounding box center [232, 356] width 438 height 28
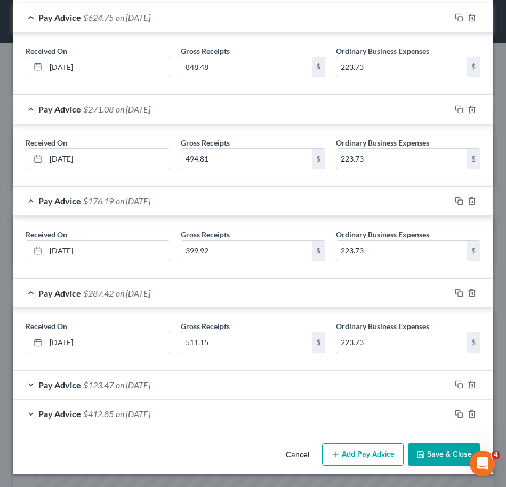
click at [417, 456] on icon "button" at bounding box center [421, 454] width 9 height 9
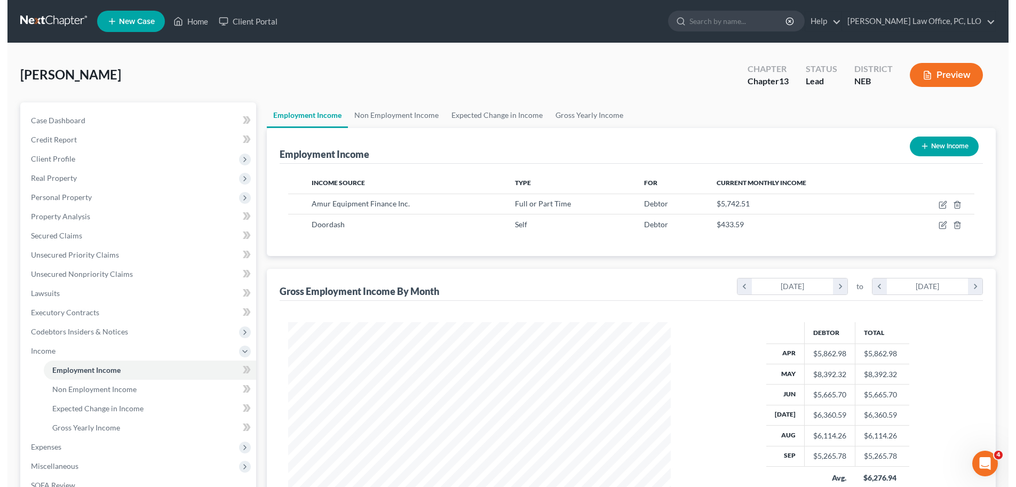
scroll to position [197, 415]
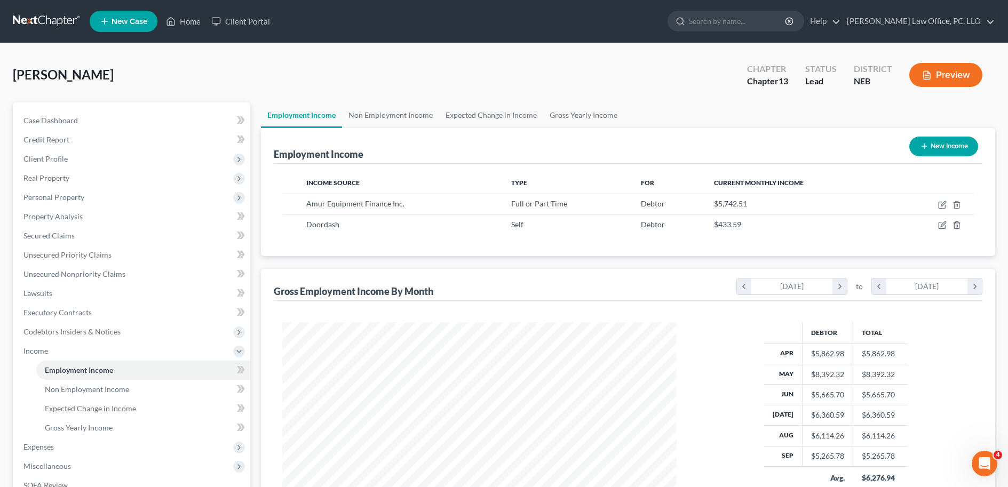
click at [823, 172] on th "Current Monthly Income" at bounding box center [799, 182] width 189 height 21
click at [931, 178] on th at bounding box center [934, 182] width 79 height 21
click at [945, 207] on icon "button" at bounding box center [942, 205] width 6 height 6
select select "0"
select select "30"
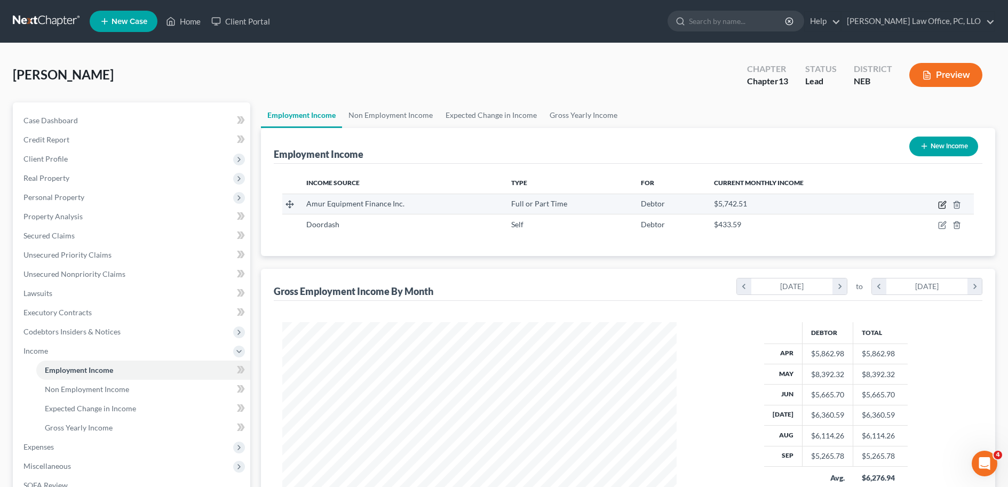
select select "2"
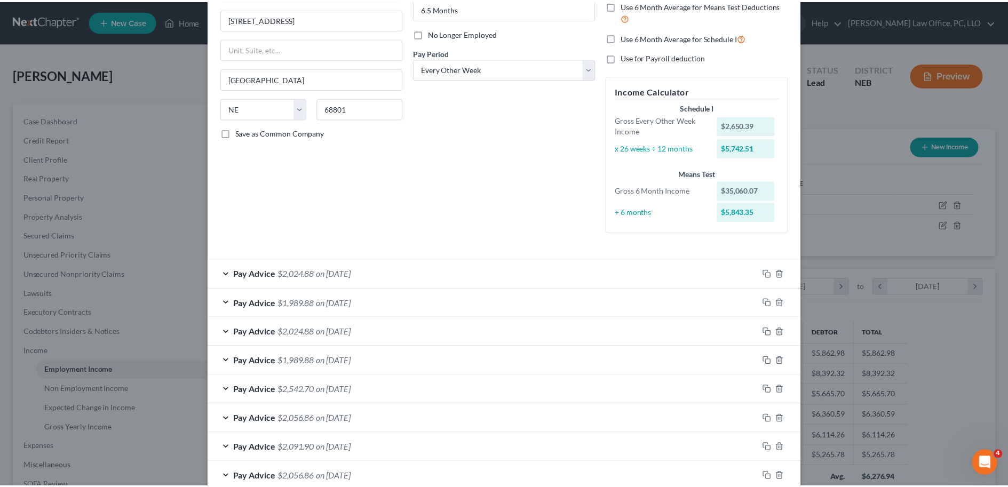
scroll to position [0, 0]
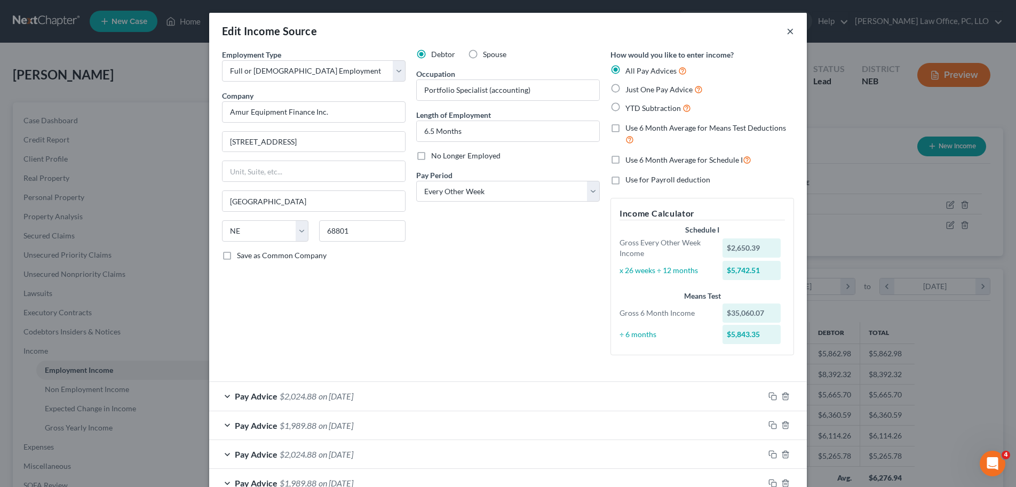
click at [789, 31] on button "×" at bounding box center [789, 31] width 7 height 13
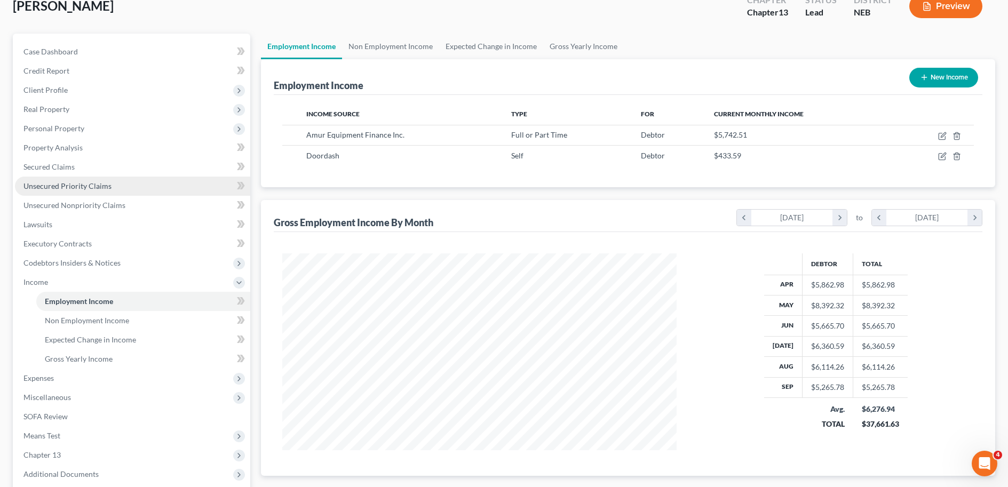
scroll to position [67, 0]
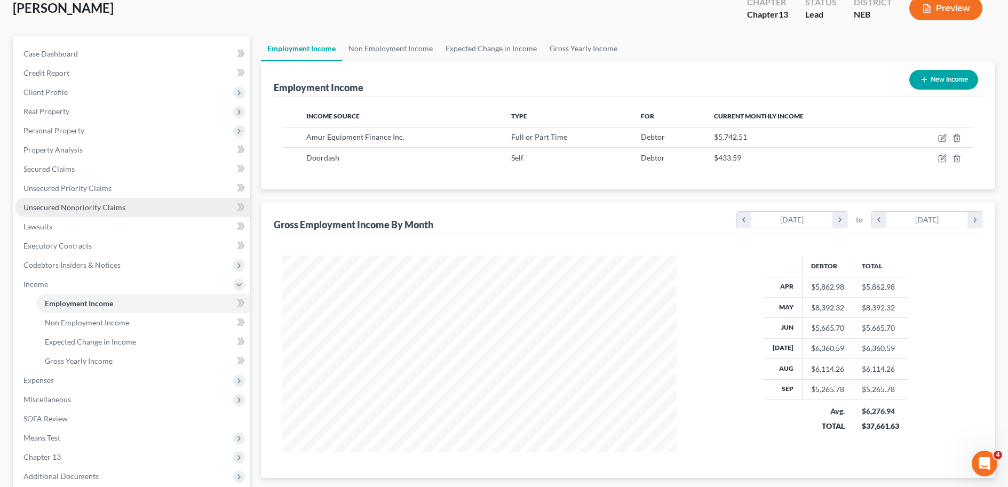
click at [133, 212] on link "Unsecured Nonpriority Claims" at bounding box center [132, 207] width 235 height 19
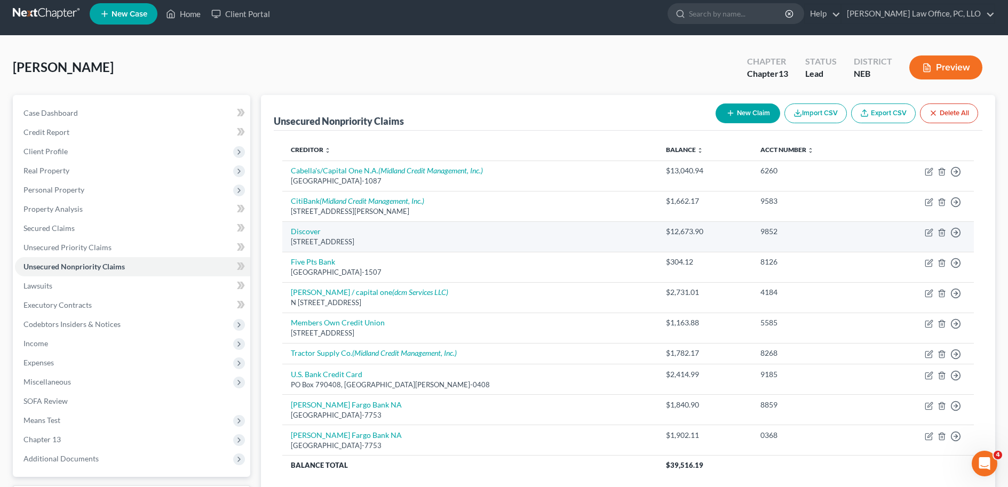
scroll to position [7, 0]
click at [926, 232] on icon "button" at bounding box center [929, 232] width 9 height 9
select select "14"
select select "0"
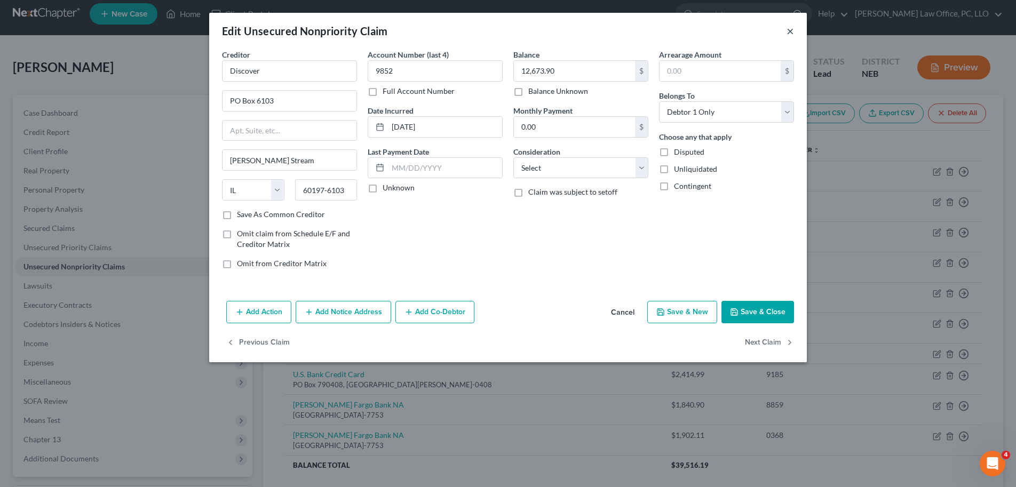
click at [788, 28] on button "×" at bounding box center [789, 31] width 7 height 13
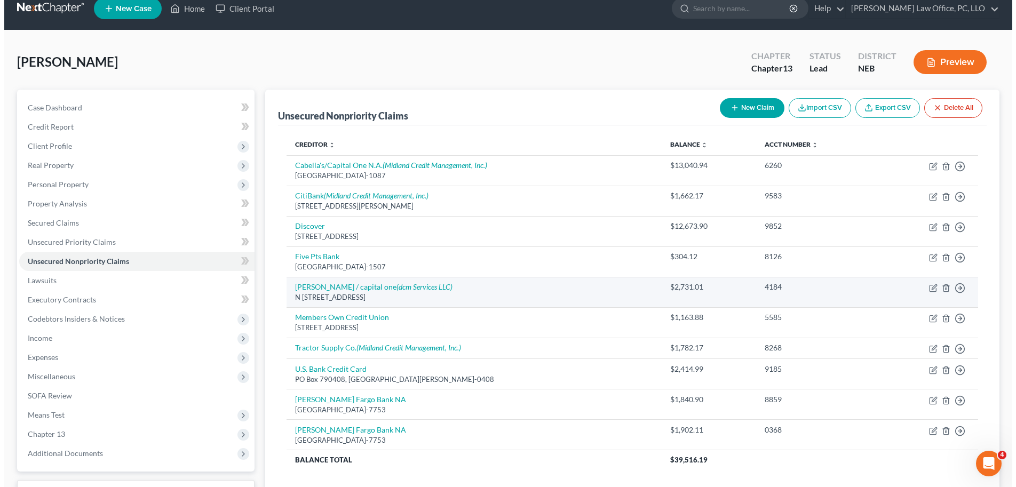
scroll to position [75, 0]
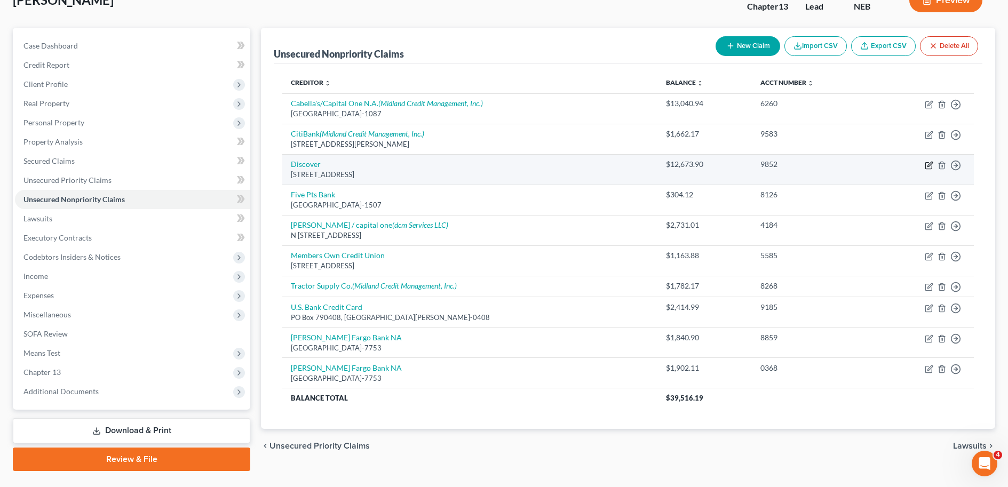
click at [927, 168] on icon "button" at bounding box center [928, 166] width 6 height 6
select select "14"
select select "0"
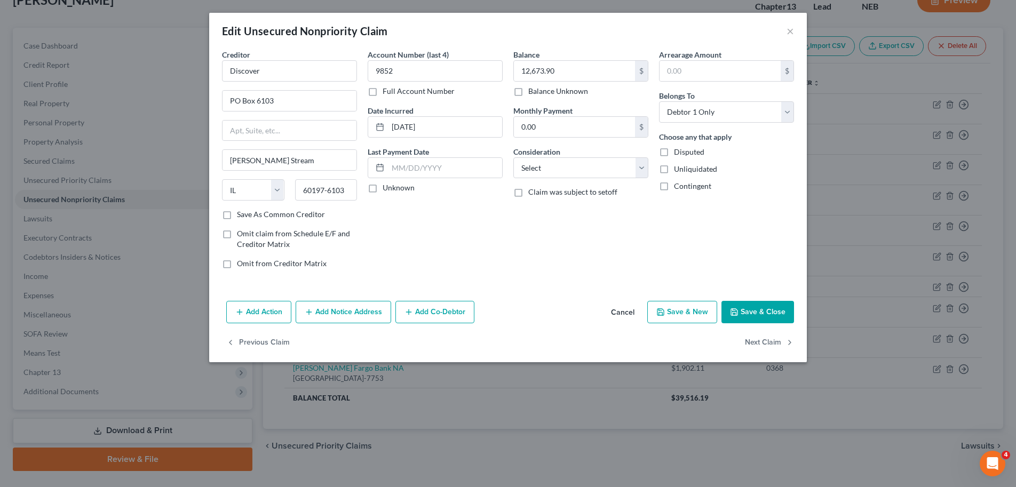
click at [339, 316] on button "Add Notice Address" at bounding box center [344, 312] width 96 height 22
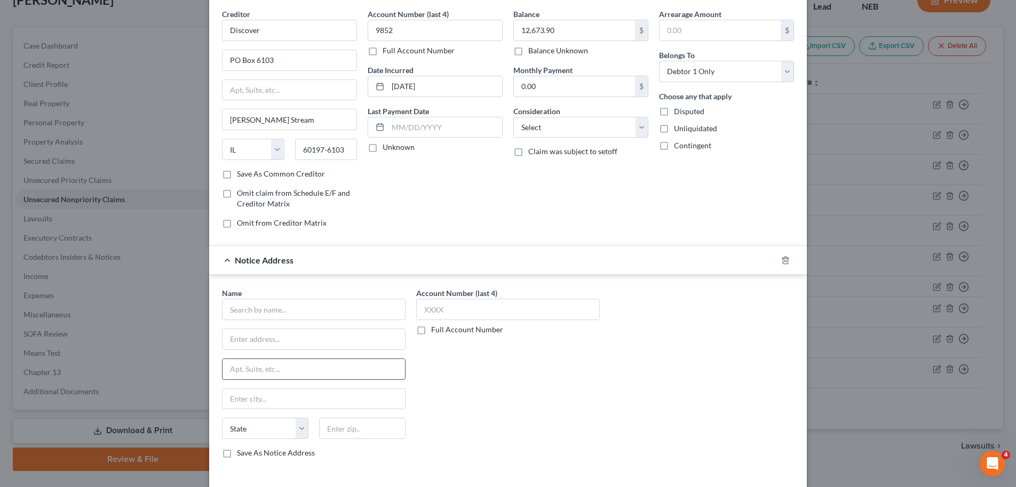
scroll to position [118, 0]
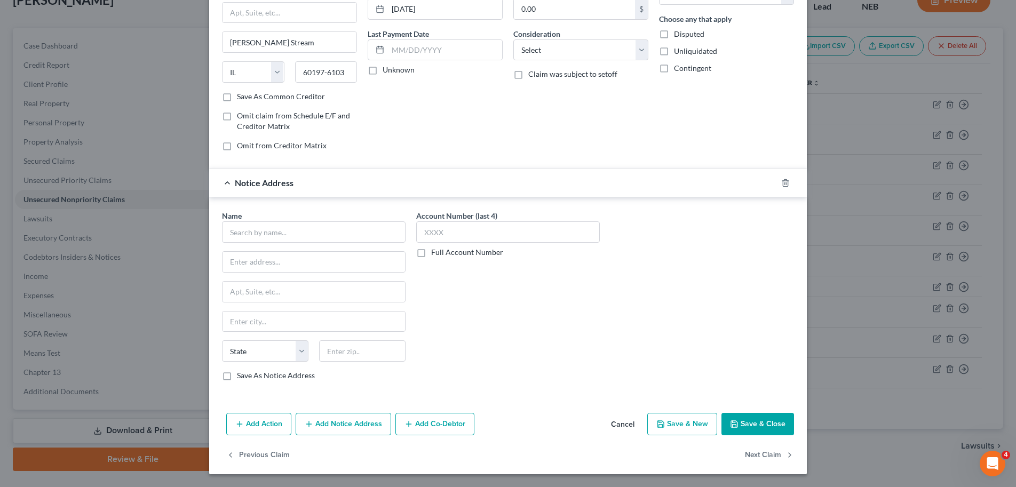
click at [324, 245] on div "Name * State AL AK AR AZ CA CO CT DE DC FL GA GU HI ID IL IN IA KS KY LA ME MD …" at bounding box center [314, 295] width 184 height 171
click at [327, 240] on input "text" at bounding box center [314, 231] width 184 height 21
type input "Capital Management Services, LP"
click at [482, 226] on input "text" at bounding box center [508, 231] width 184 height 21
type input "1951"
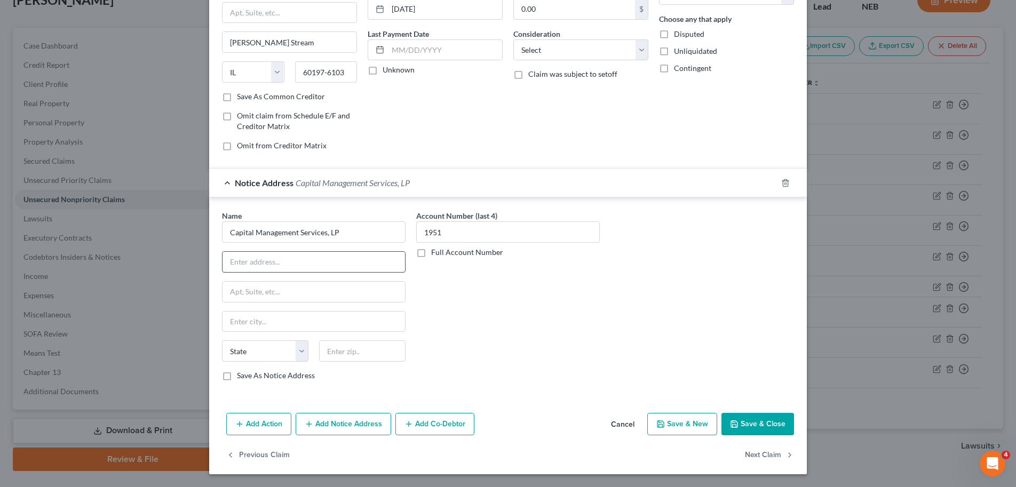
click at [346, 264] on input "text" at bounding box center [313, 262] width 182 height 20
type input "698 1/2 South Ogden Street"
type input "B"
type input "Buffalo"
select select "35"
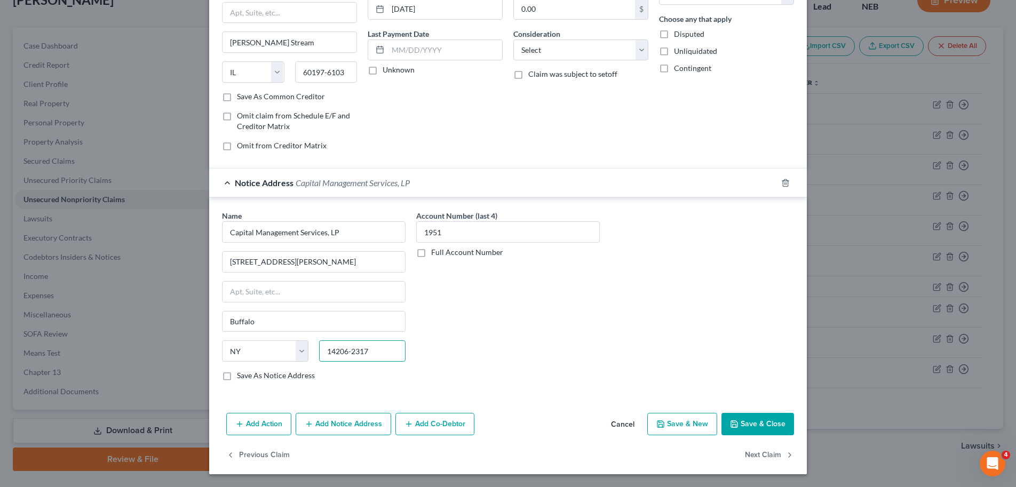
type input "14206-2317"
click at [494, 309] on div "Account Number (last 4) 1951 Full Account Number" at bounding box center [508, 299] width 194 height 179
click at [747, 293] on div "Name * Capital Management Services, LP 698 1/2 South Ogden Street Buffalo State…" at bounding box center [508, 299] width 583 height 179
click at [754, 417] on button "Save & Close" at bounding box center [757, 424] width 73 height 22
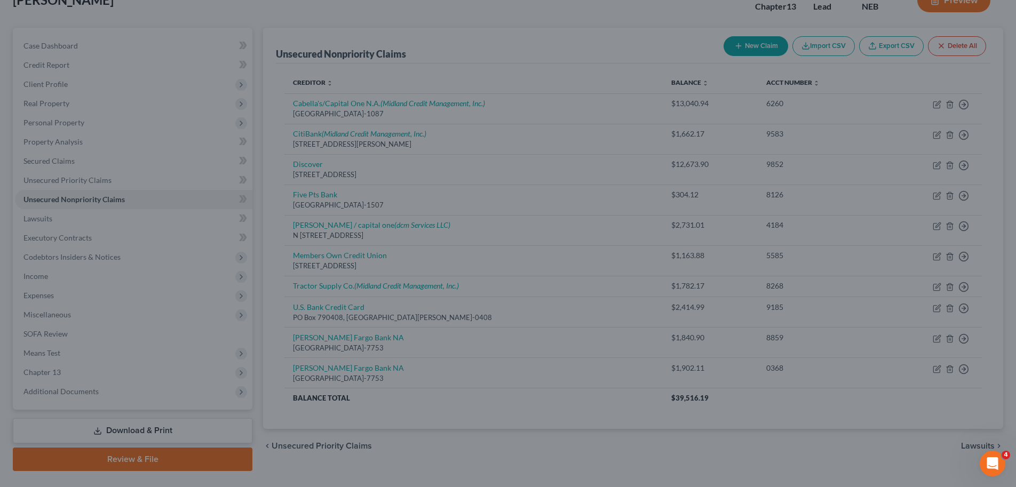
type input "0"
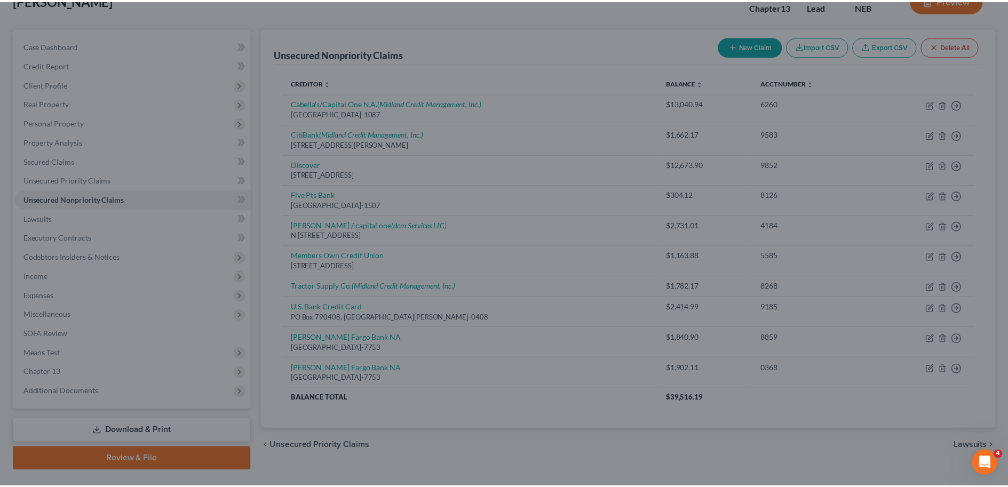
scroll to position [0, 0]
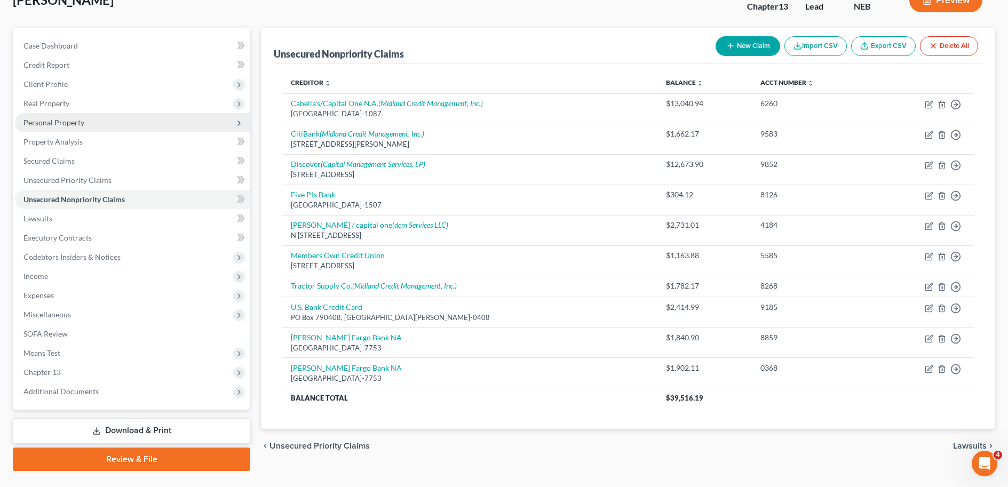
click at [63, 124] on span "Personal Property" at bounding box center [53, 122] width 61 height 9
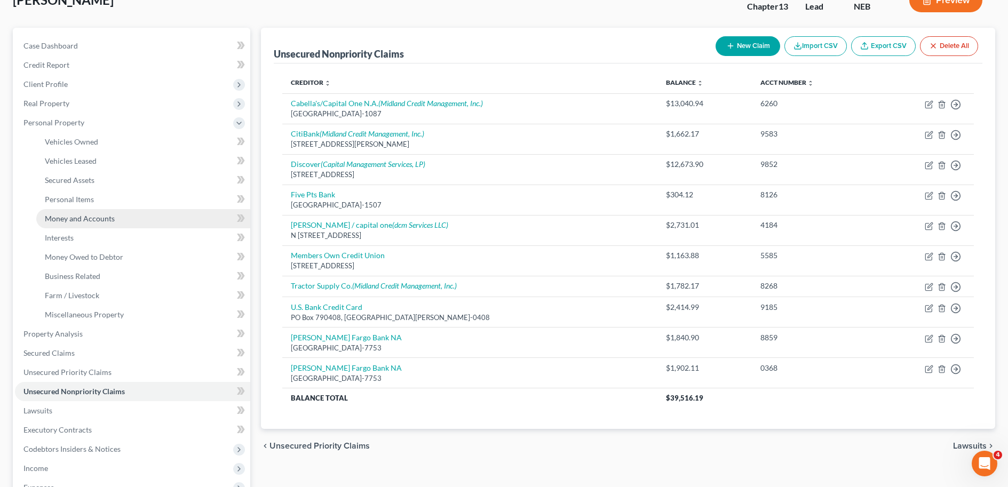
click at [128, 214] on link "Money and Accounts" at bounding box center [143, 218] width 214 height 19
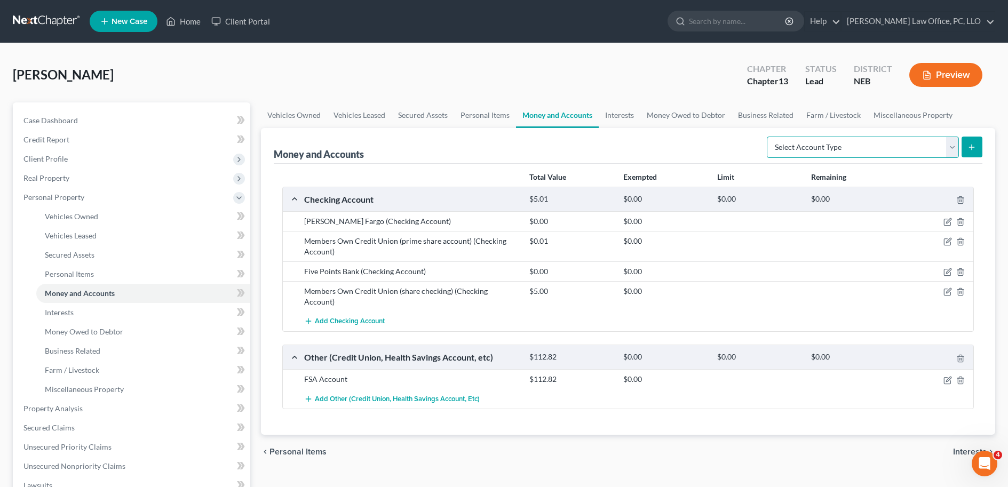
click at [820, 140] on select "Select Account Type Brokerage Cash on Hand Certificates of Deposit Checking Acc…" at bounding box center [863, 147] width 192 height 21
select select "other"
click at [769, 137] on select "Select Account Type Brokerage Cash on Hand Certificates of Deposit Checking Acc…" at bounding box center [863, 147] width 192 height 21
click at [971, 148] on icon "submit" at bounding box center [971, 147] width 9 height 9
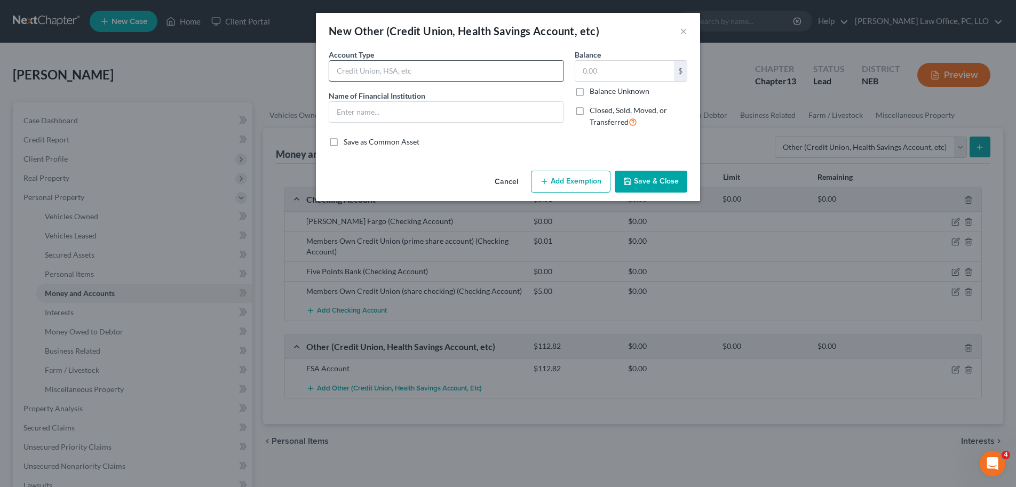
click at [482, 77] on input "text" at bounding box center [446, 71] width 234 height 20
type input "Doordash Crimson Account"
click at [522, 160] on div "An exemption set must first be selected from the Filing Information section. Co…" at bounding box center [508, 107] width 384 height 117
click at [490, 117] on input "text" at bounding box center [446, 112] width 234 height 20
type input "Starion Bank"
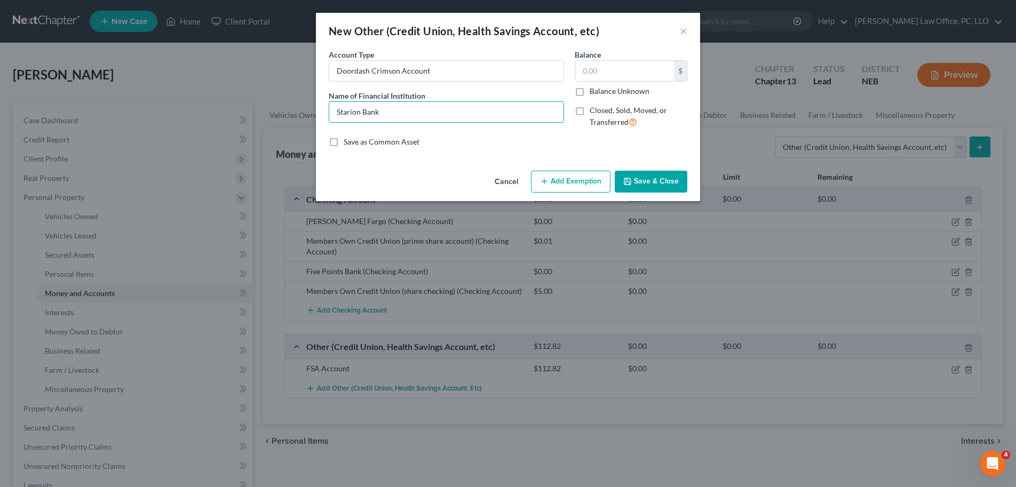
click at [634, 181] on button "Save & Close" at bounding box center [651, 182] width 73 height 22
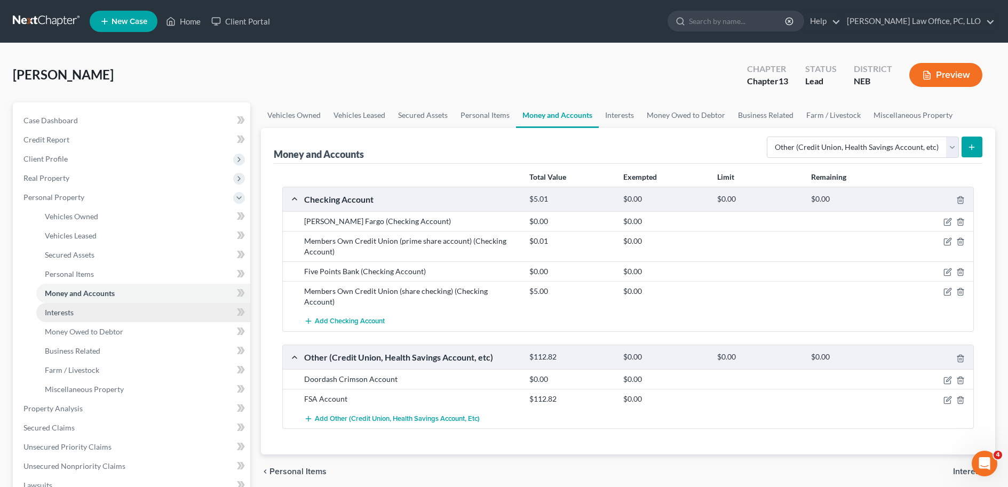
click at [93, 307] on link "Interests" at bounding box center [143, 312] width 214 height 19
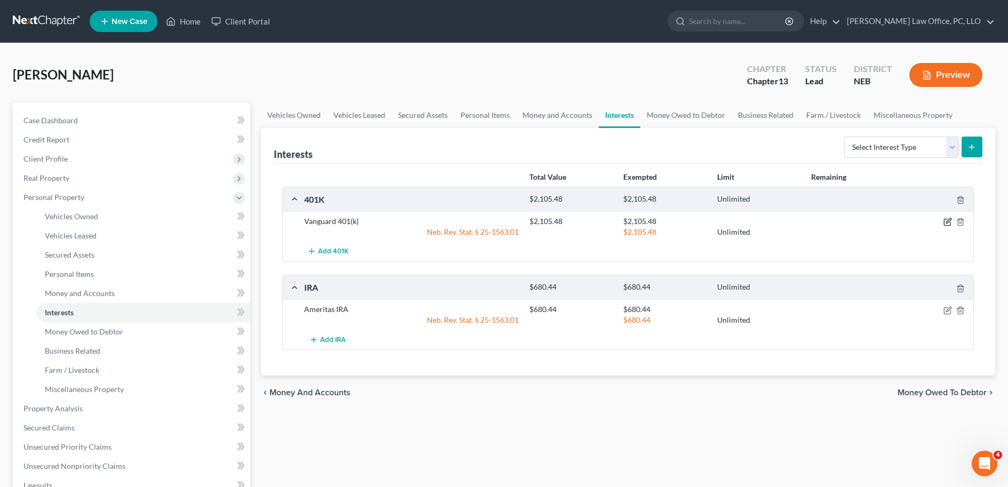
click at [949, 221] on icon "button" at bounding box center [948, 221] width 5 height 5
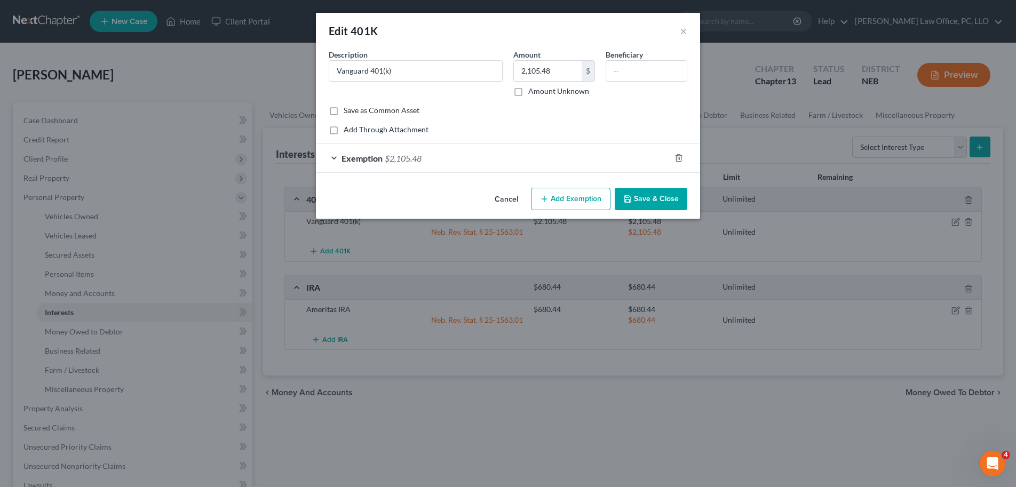
click at [520, 161] on div "Exemption $2,105.48" at bounding box center [493, 158] width 354 height 28
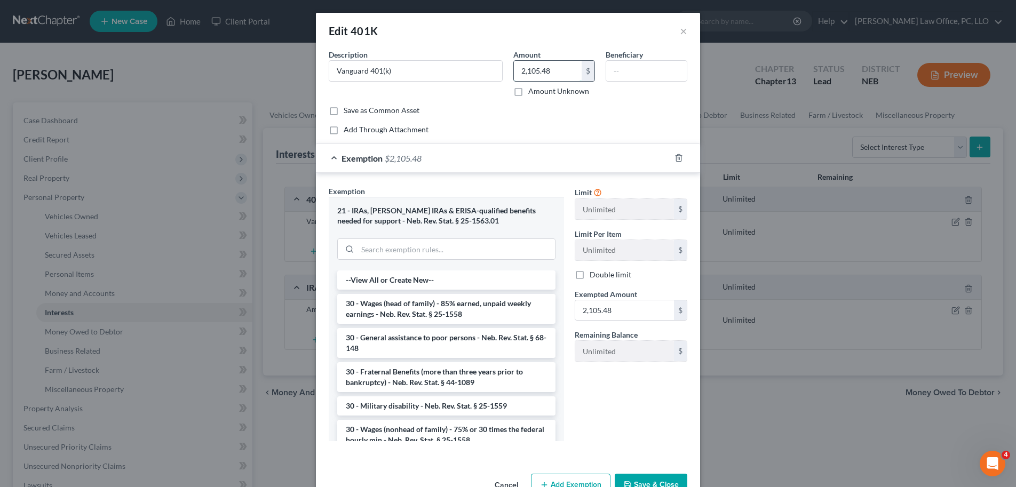
click at [552, 67] on input "2,105.48" at bounding box center [548, 71] width 68 height 20
type input "3,489.15"
click at [493, 125] on div "Add Through Attachment" at bounding box center [508, 129] width 359 height 11
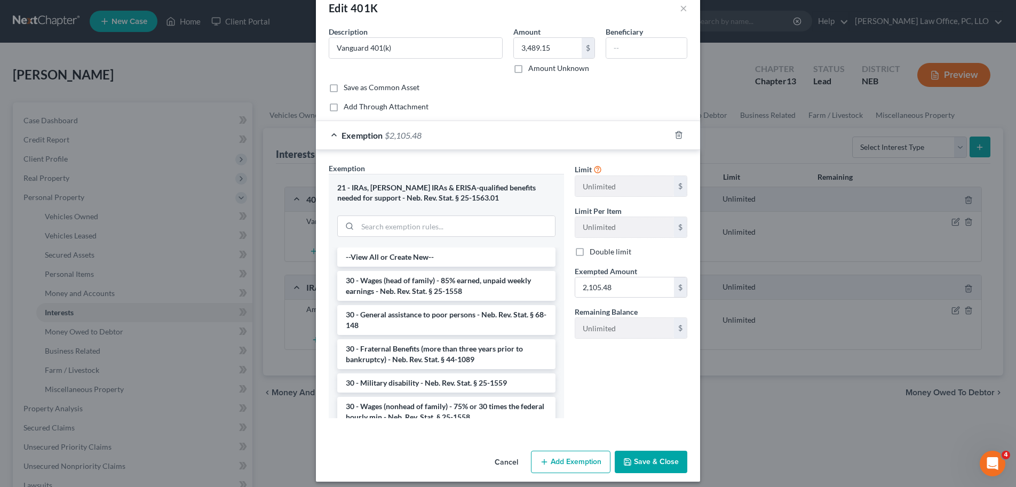
scroll to position [30, 0]
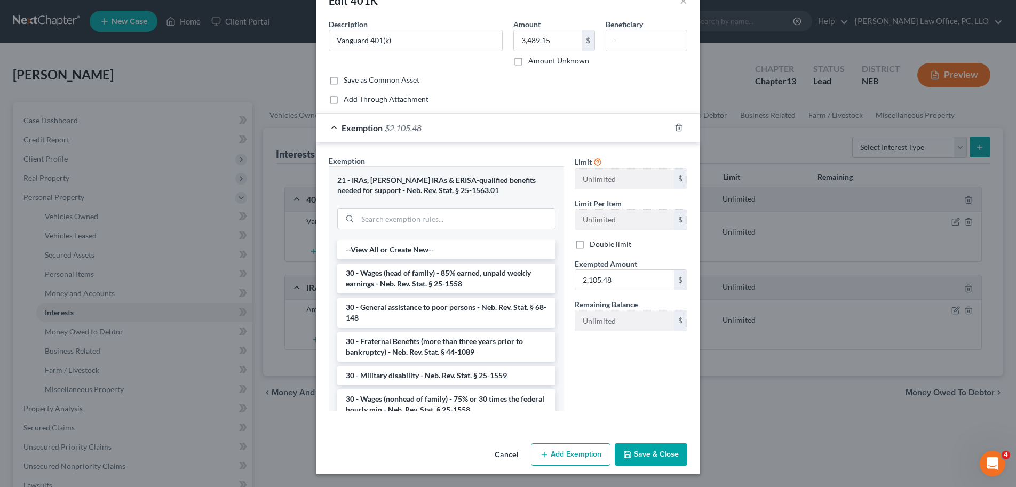
click at [654, 460] on button "Save & Close" at bounding box center [651, 454] width 73 height 22
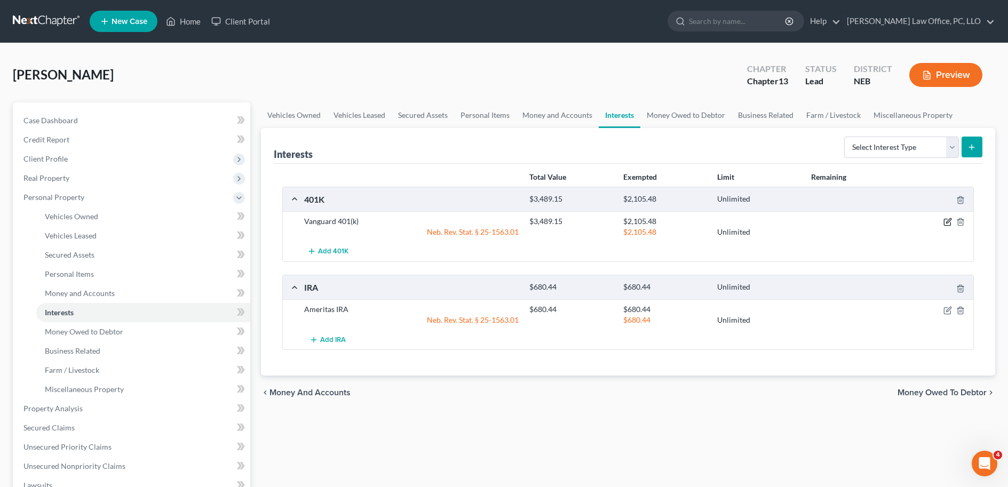
click at [949, 221] on icon "button" at bounding box center [948, 221] width 5 height 5
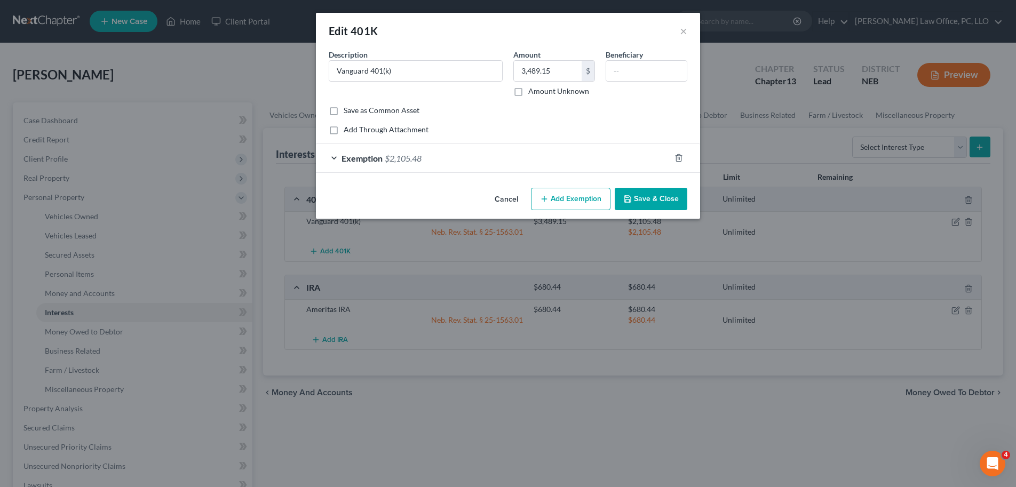
click at [500, 163] on div "Exemption $2,105.48" at bounding box center [493, 158] width 354 height 28
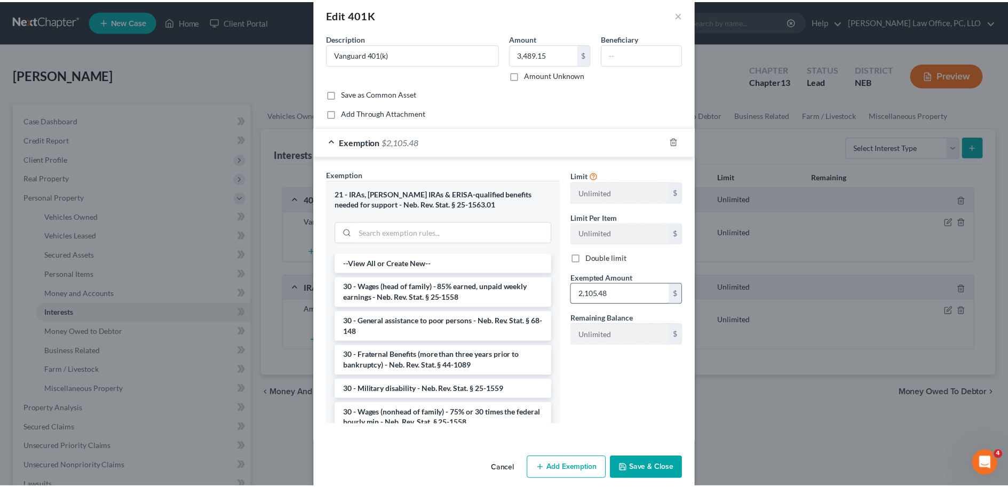
scroll to position [19, 0]
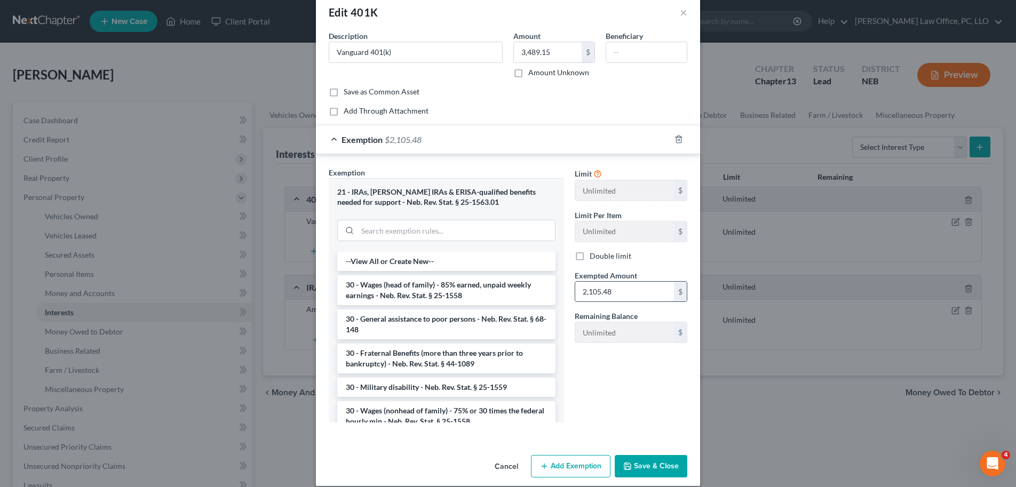
click at [646, 296] on input "2,105.48" at bounding box center [624, 292] width 99 height 20
type input "3,489.15"
click at [652, 467] on button "Save & Close" at bounding box center [651, 466] width 73 height 22
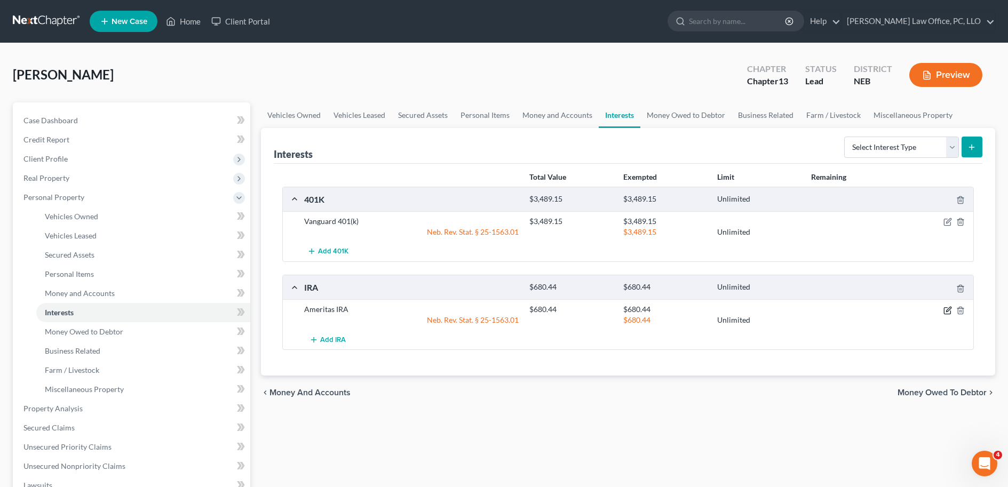
click at [949, 311] on icon "button" at bounding box center [947, 310] width 9 height 9
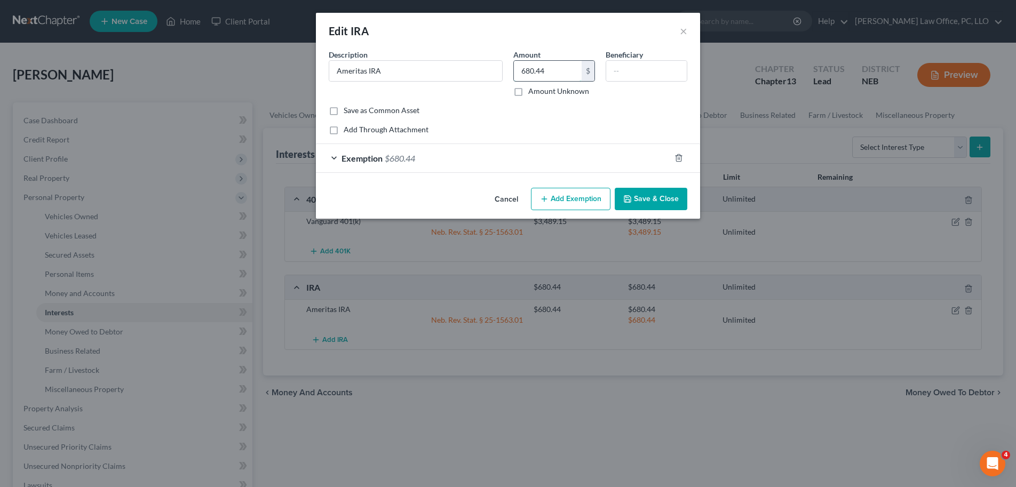
click at [565, 75] on input "680.44" at bounding box center [548, 71] width 68 height 20
type input "721.43"
click at [575, 130] on div "Add Through Attachment" at bounding box center [508, 129] width 359 height 11
click at [569, 156] on div "Exemption $680.44" at bounding box center [493, 158] width 354 height 28
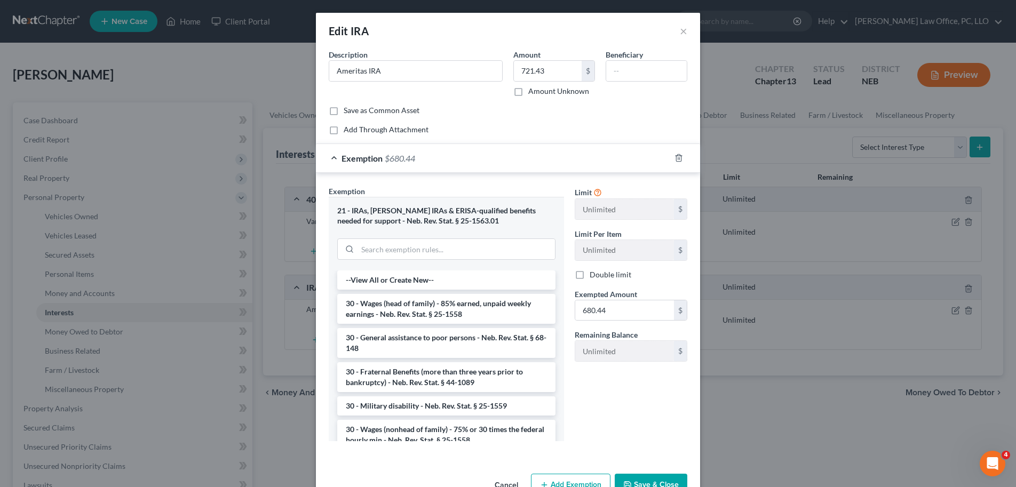
click at [569, 156] on div "Exemption $680.44" at bounding box center [493, 158] width 354 height 28
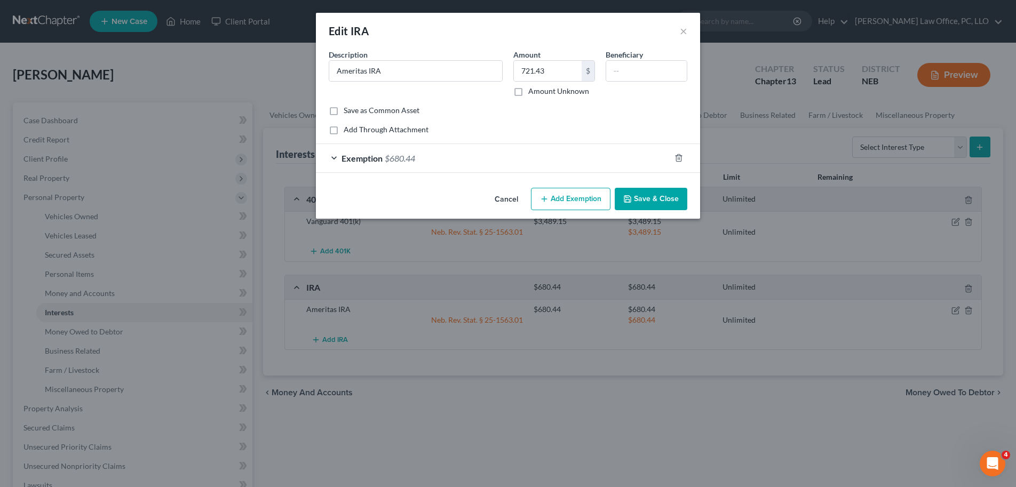
click at [649, 201] on button "Save & Close" at bounding box center [651, 199] width 73 height 22
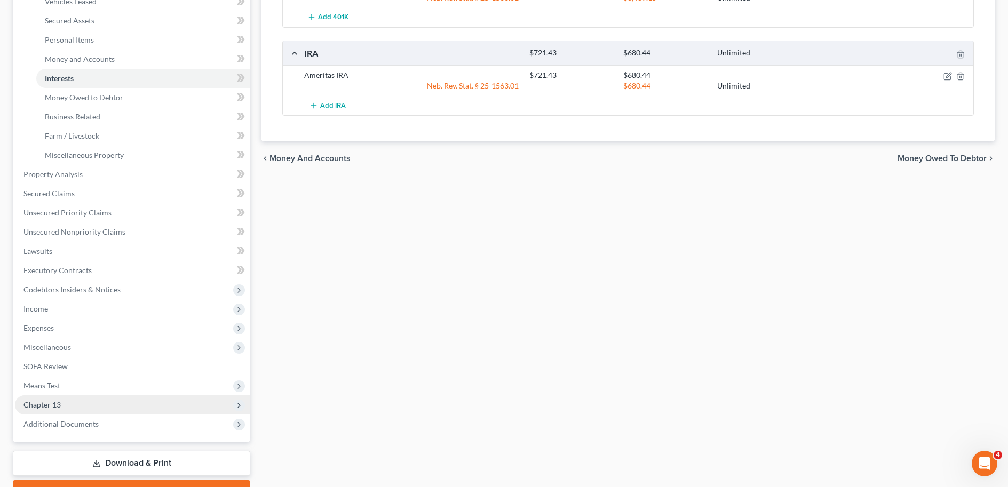
scroll to position [290, 0]
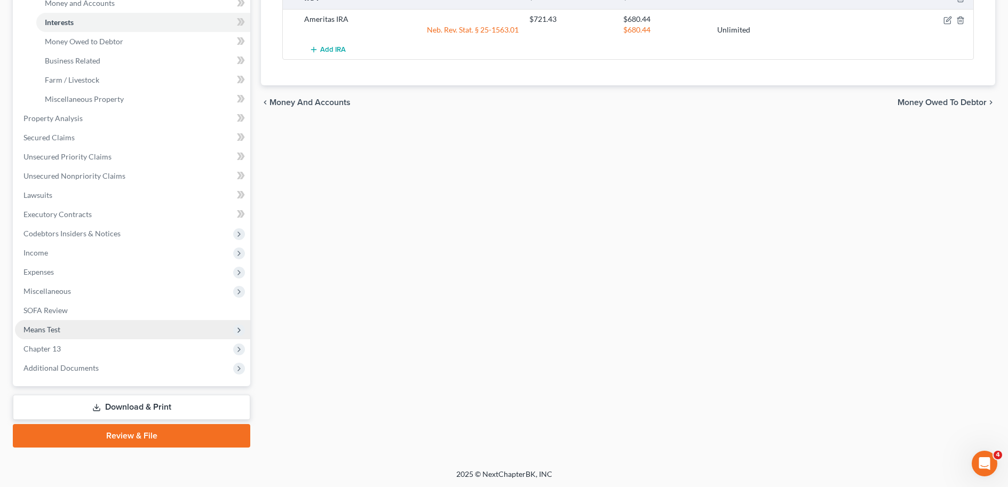
click at [98, 334] on span "Means Test" at bounding box center [132, 329] width 235 height 19
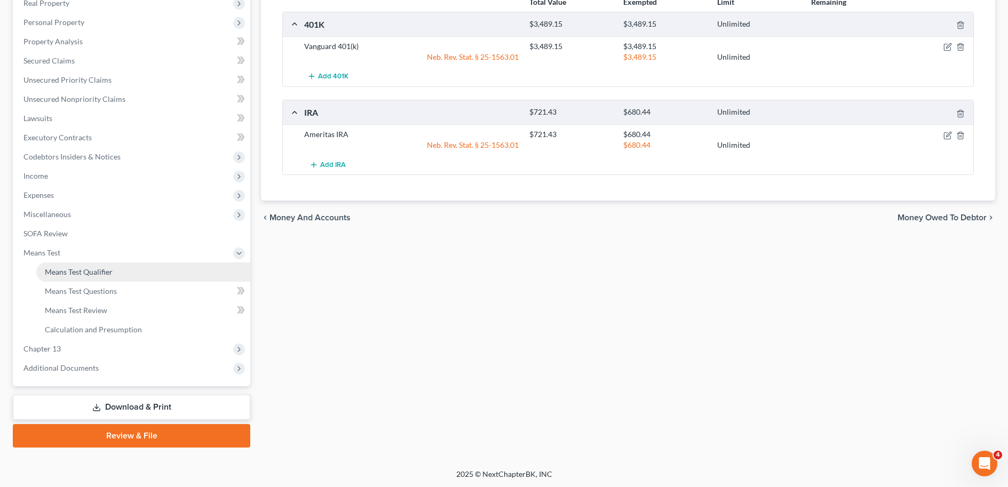
click at [112, 271] on span "Means Test Qualifier" at bounding box center [79, 271] width 68 height 9
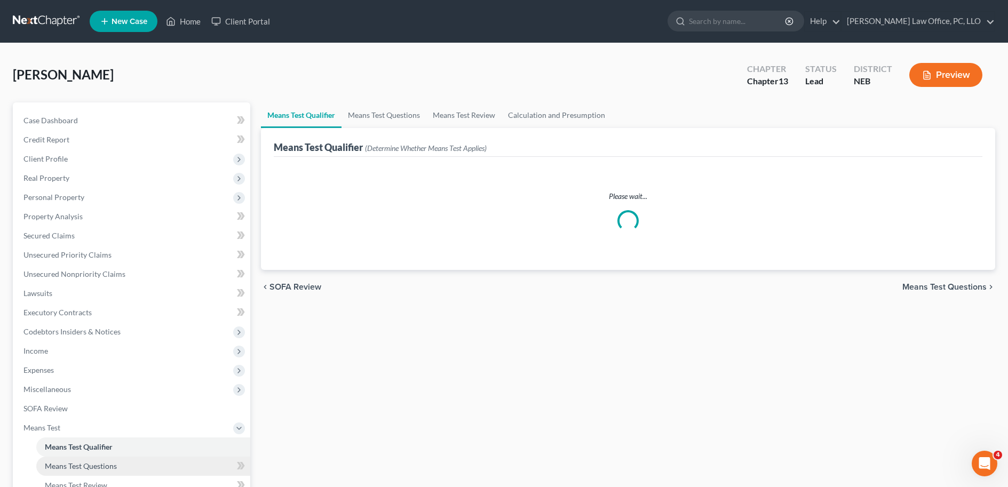
click at [104, 466] on span "Means Test Questions" at bounding box center [81, 466] width 72 height 9
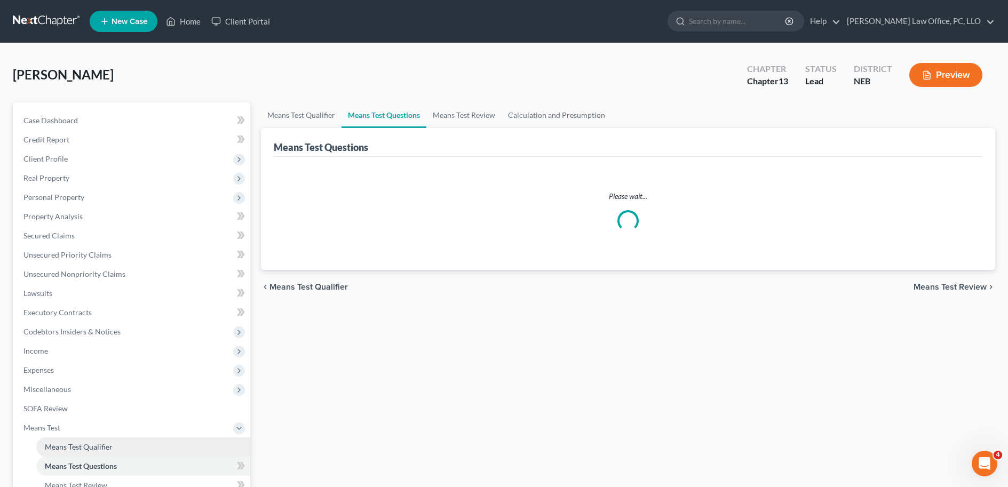
select select "1"
select select "60"
select select "1"
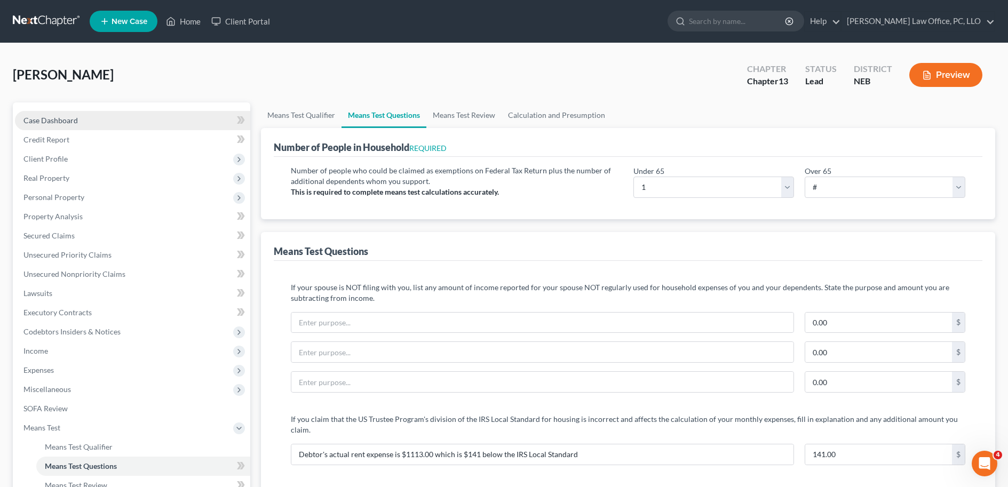
click at [131, 124] on link "Case Dashboard" at bounding box center [132, 120] width 235 height 19
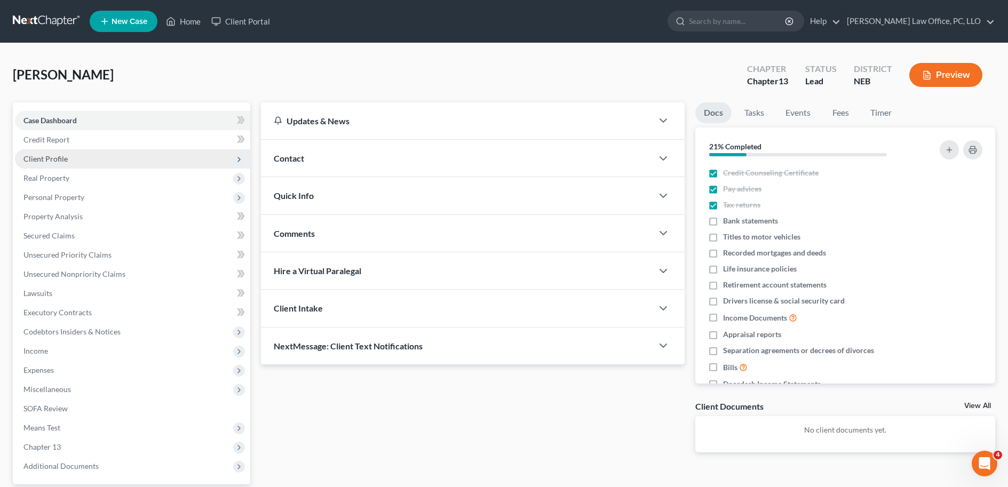
click at [130, 154] on span "Client Profile" at bounding box center [132, 158] width 235 height 19
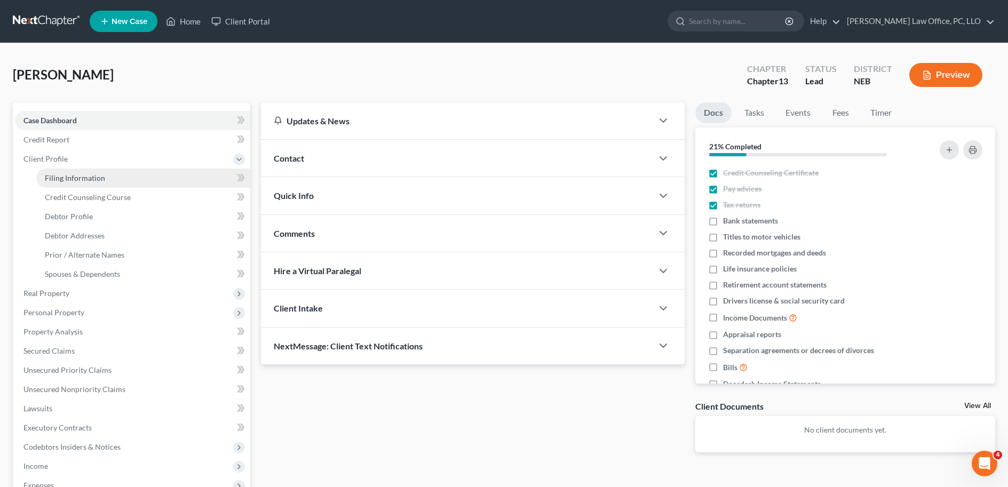
click at [130, 178] on link "Filing Information" at bounding box center [143, 178] width 214 height 19
select select "1"
select select "0"
select select "3"
select select "30"
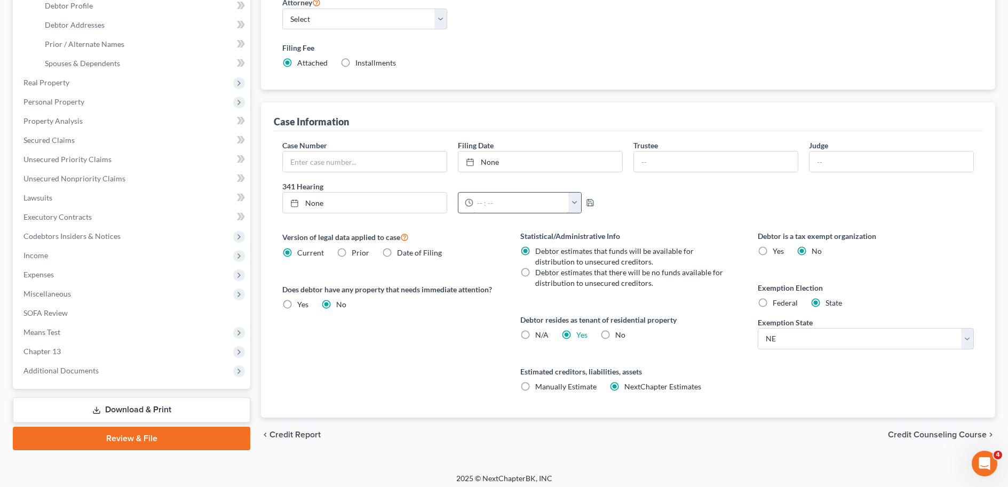
scroll to position [136, 0]
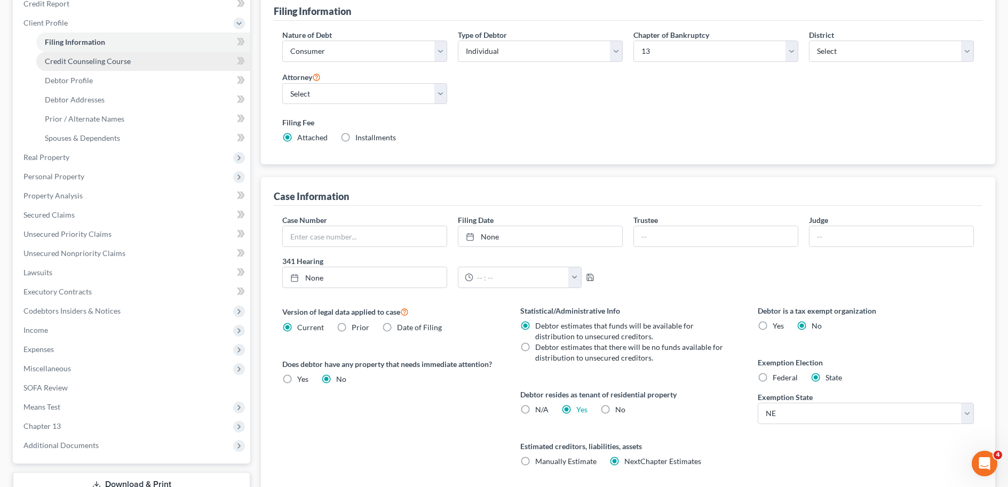
click at [138, 66] on link "Credit Counseling Course" at bounding box center [143, 61] width 214 height 19
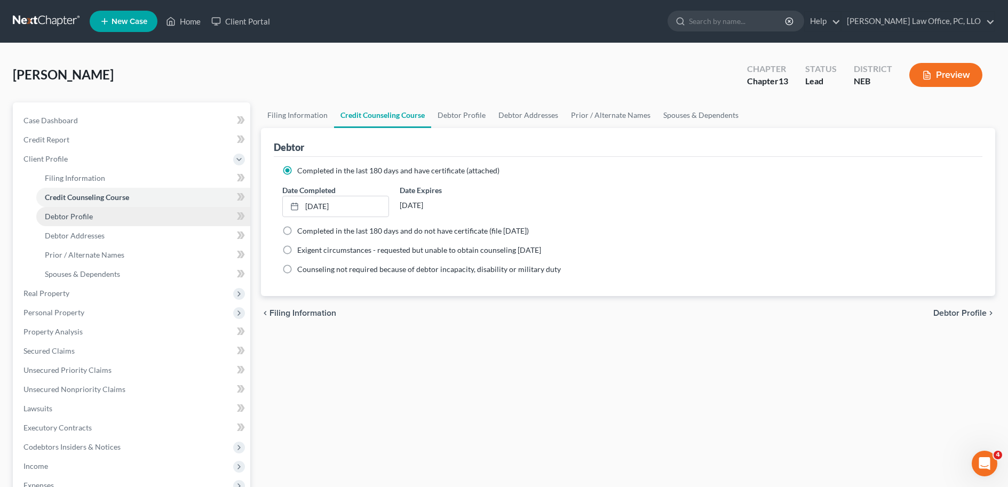
click at [88, 218] on span "Debtor Profile" at bounding box center [69, 216] width 48 height 9
select select "3"
select select "0"
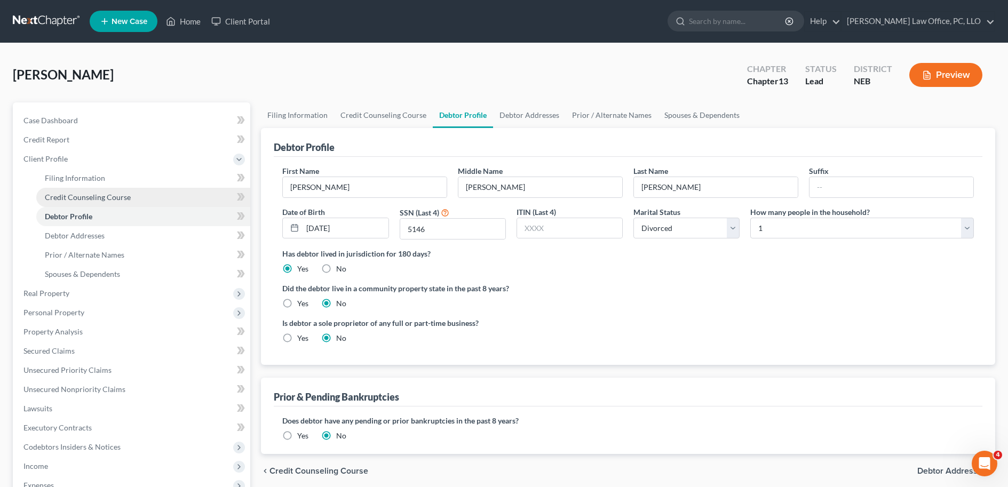
click at [95, 202] on link "Credit Counseling Course" at bounding box center [143, 197] width 214 height 19
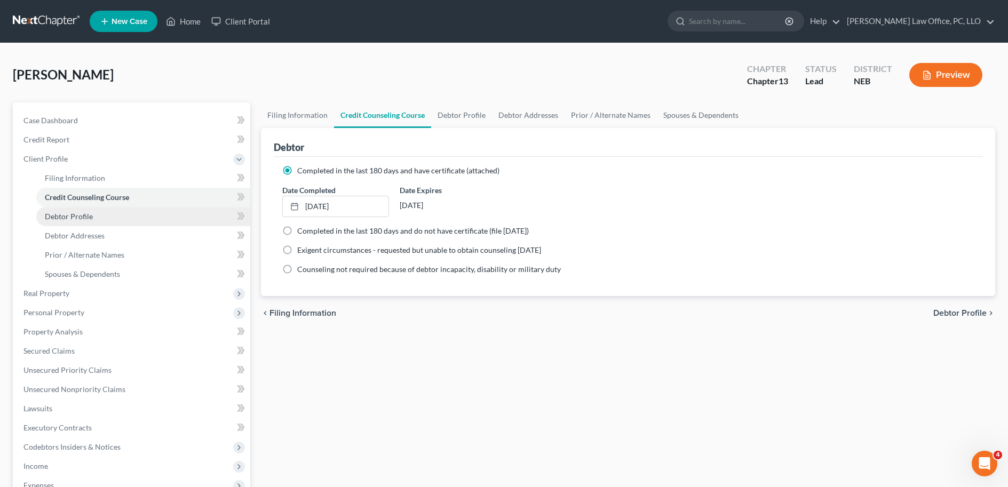
click at [97, 217] on link "Debtor Profile" at bounding box center [143, 216] width 214 height 19
select select "3"
select select "0"
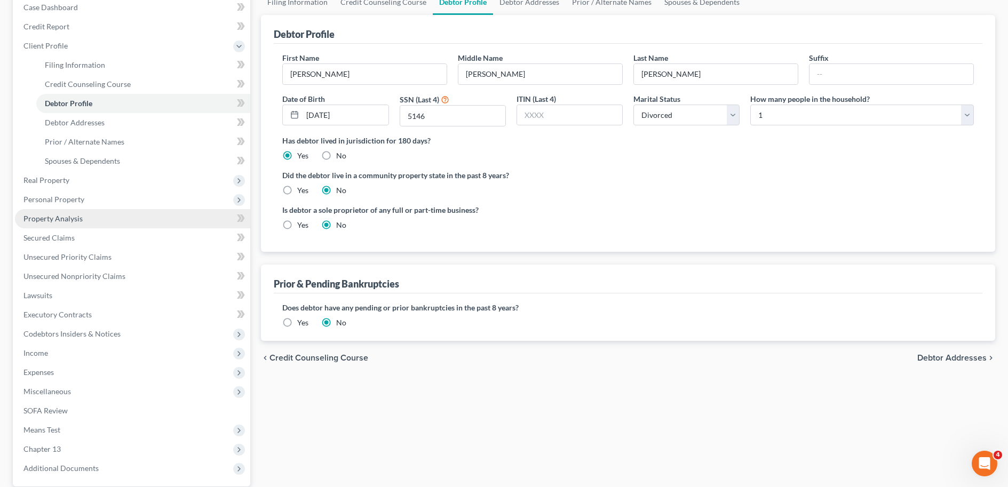
scroll to position [206, 0]
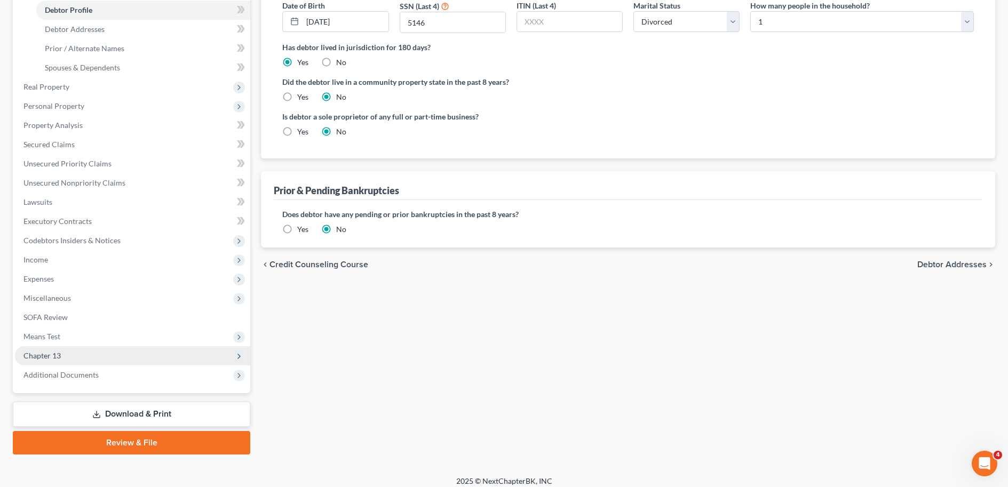
click at [95, 356] on span "Chapter 13" at bounding box center [132, 355] width 235 height 19
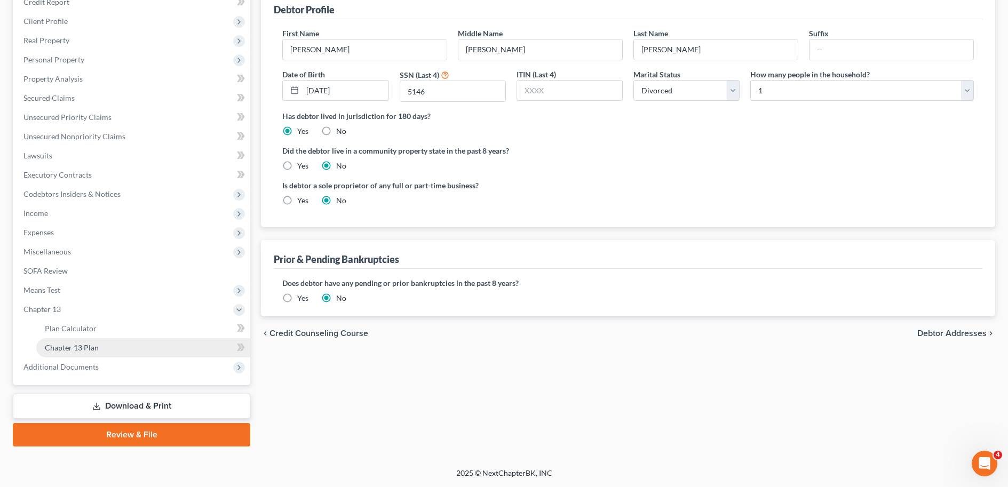
scroll to position [137, 0]
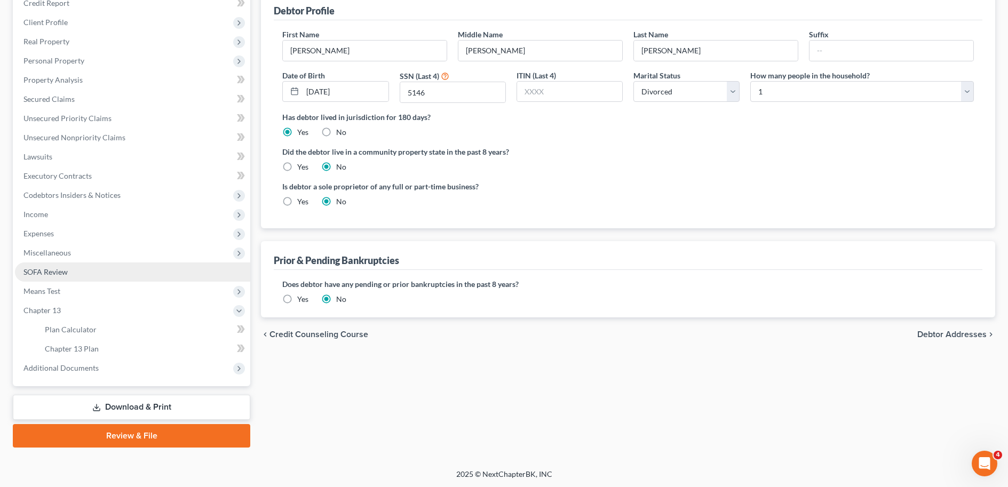
click at [109, 278] on link "SOFA Review" at bounding box center [132, 272] width 235 height 19
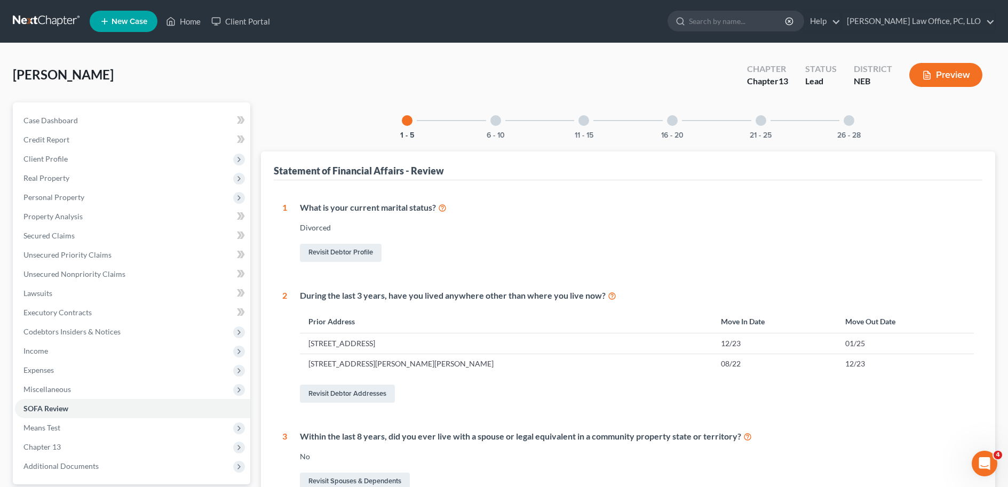
click at [942, 67] on button "Preview" at bounding box center [945, 75] width 73 height 24
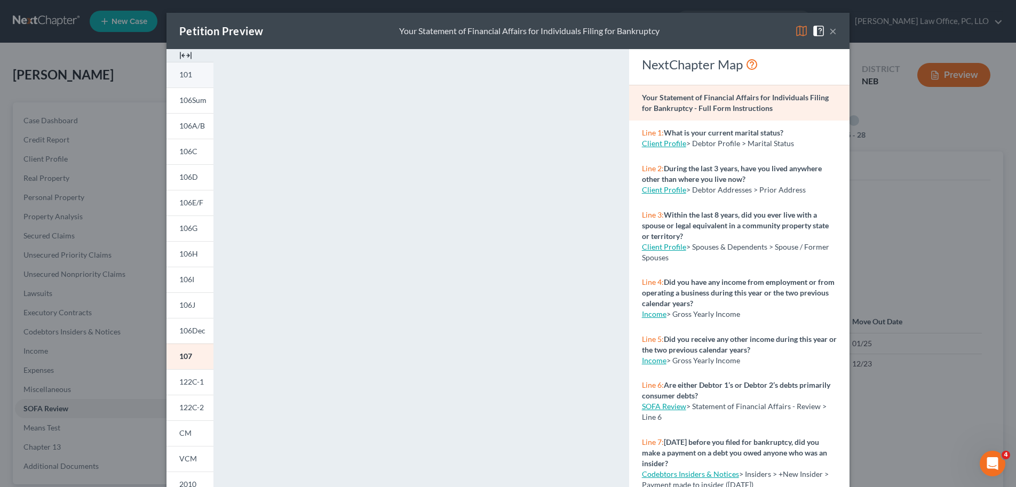
click at [185, 75] on span "101" at bounding box center [185, 74] width 13 height 9
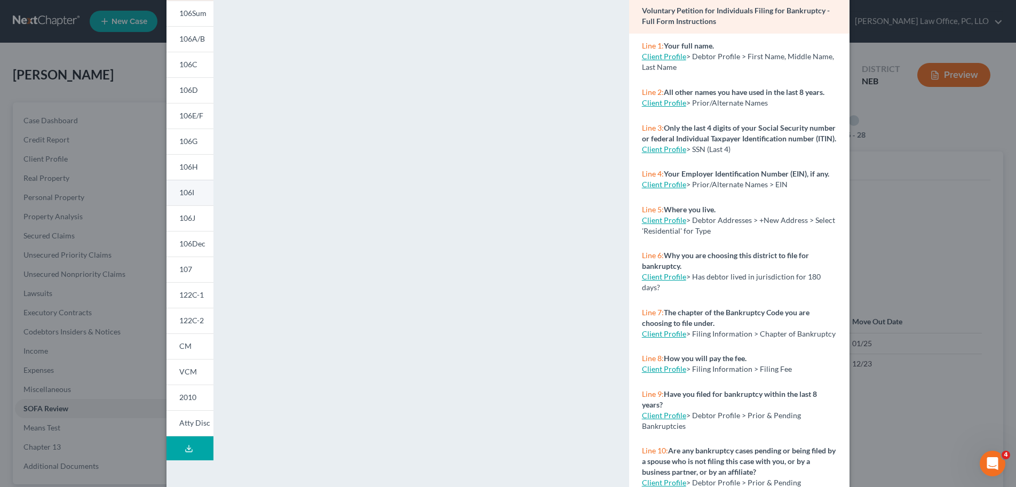
scroll to position [114, 0]
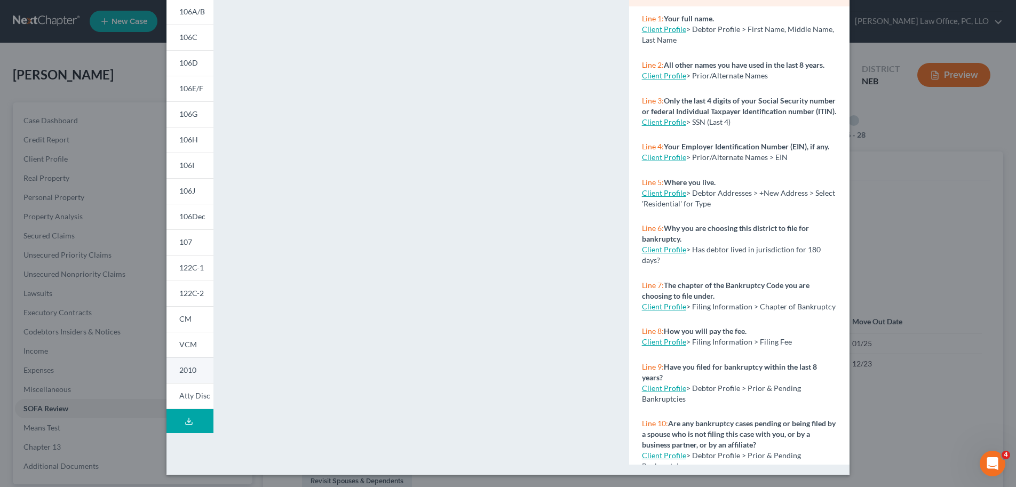
click at [198, 373] on link "2010" at bounding box center [189, 370] width 47 height 26
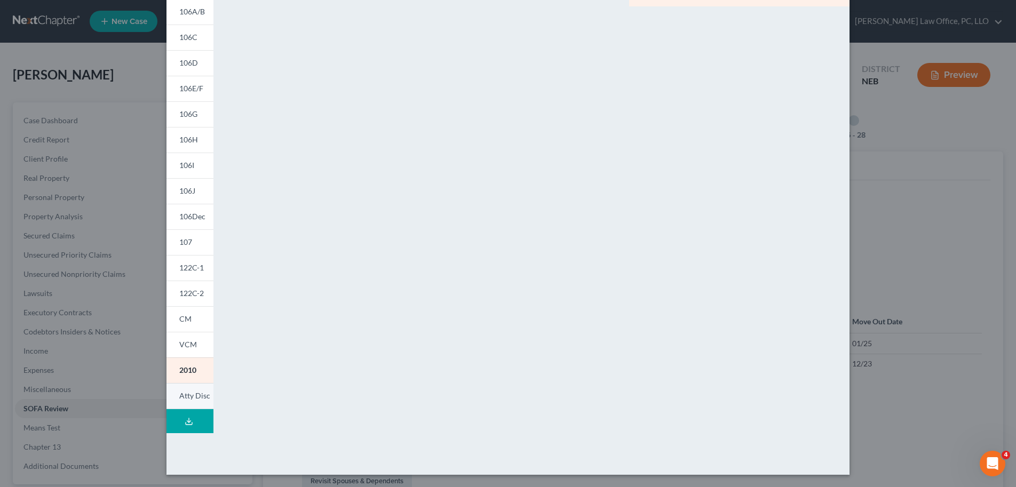
click at [190, 391] on span "Atty Disc" at bounding box center [194, 395] width 31 height 9
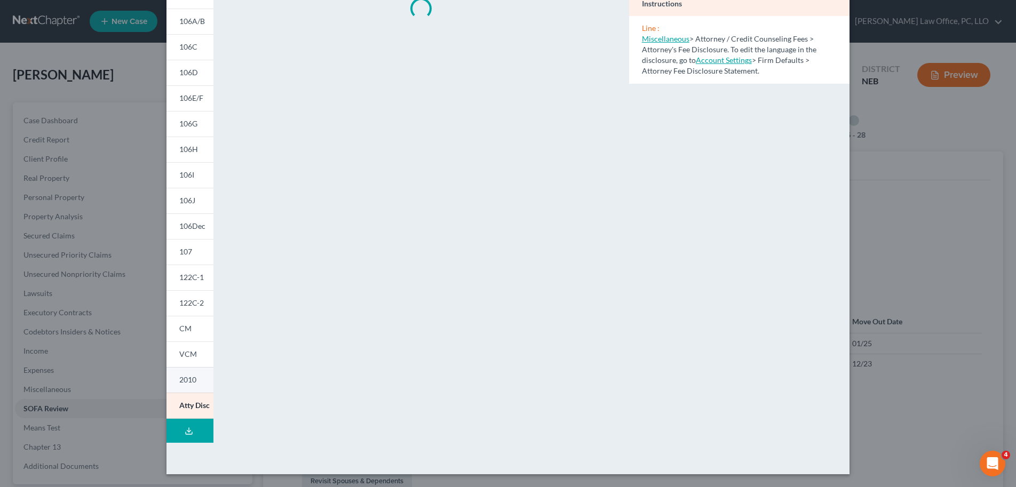
scroll to position [105, 0]
click at [192, 360] on link "VCM" at bounding box center [189, 354] width 47 height 26
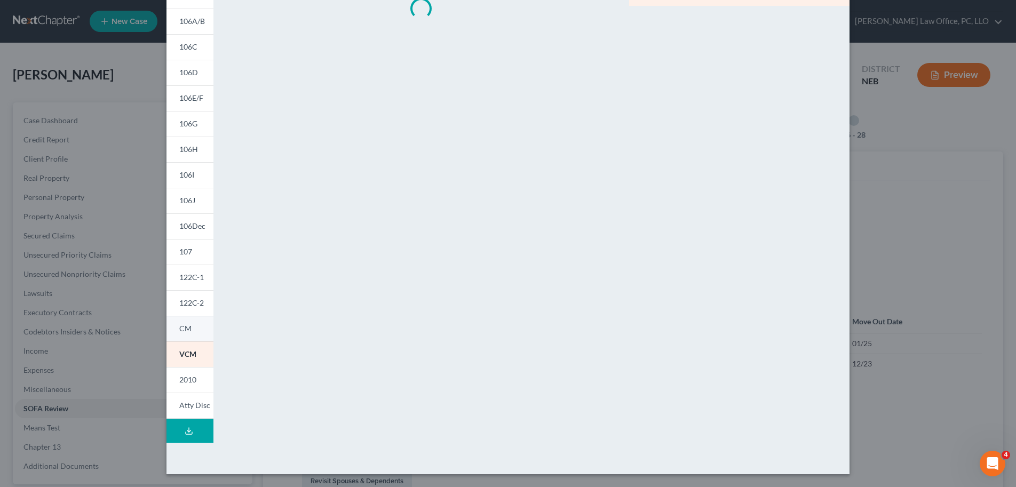
click at [184, 317] on link "CM" at bounding box center [189, 329] width 47 height 26
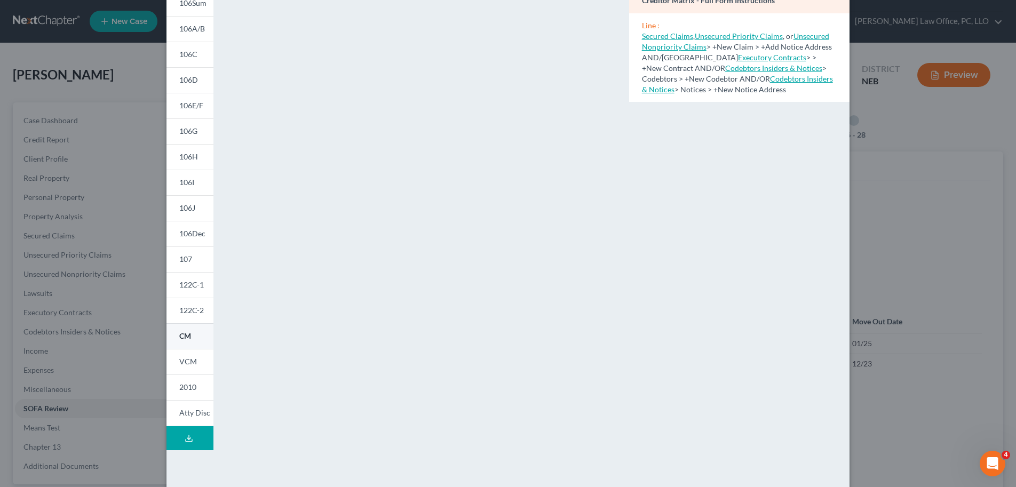
scroll to position [97, 0]
click at [190, 260] on link "107" at bounding box center [189, 260] width 47 height 26
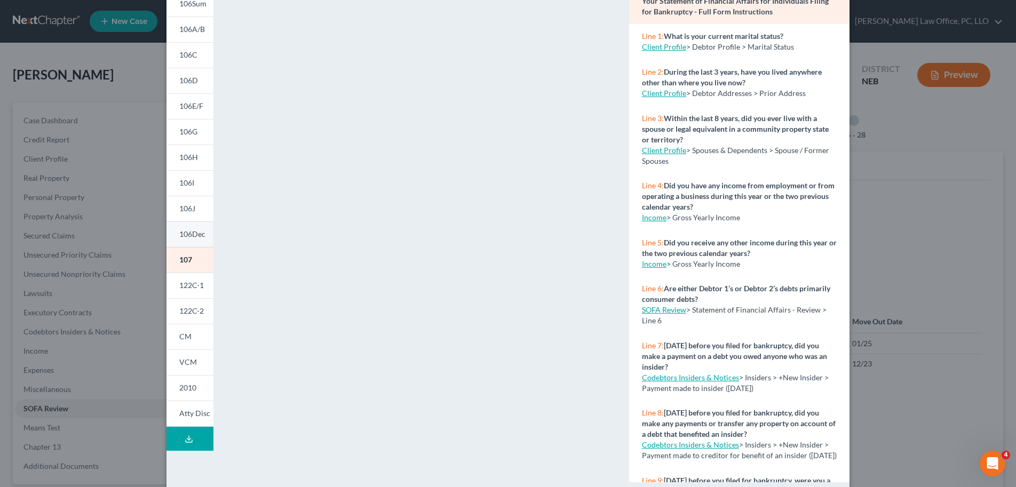
click at [191, 240] on link "106Dec" at bounding box center [189, 234] width 47 height 26
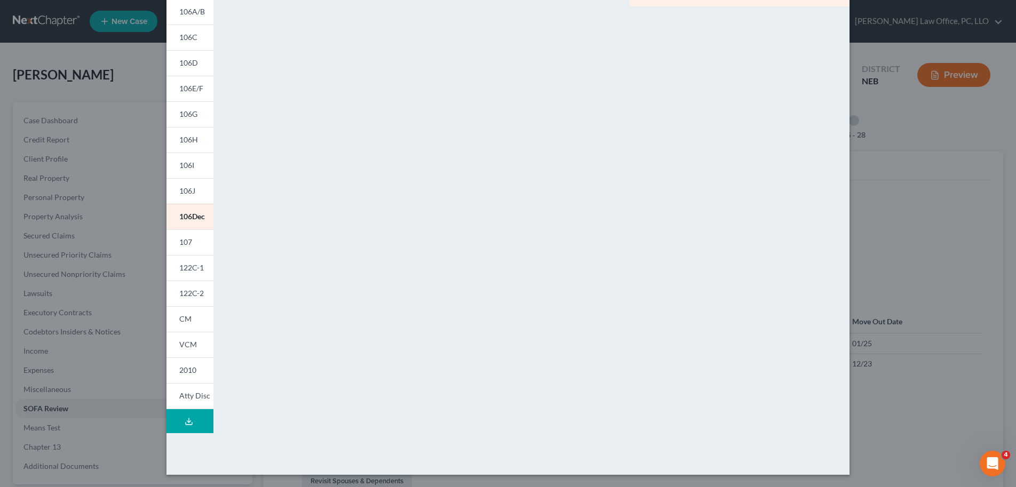
scroll to position [0, 0]
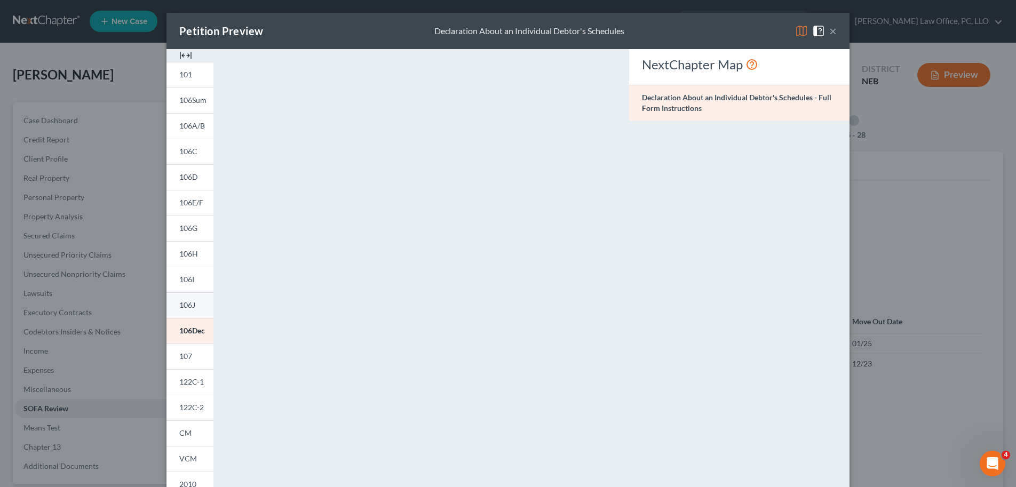
click at [191, 310] on link "106J" at bounding box center [189, 305] width 47 height 26
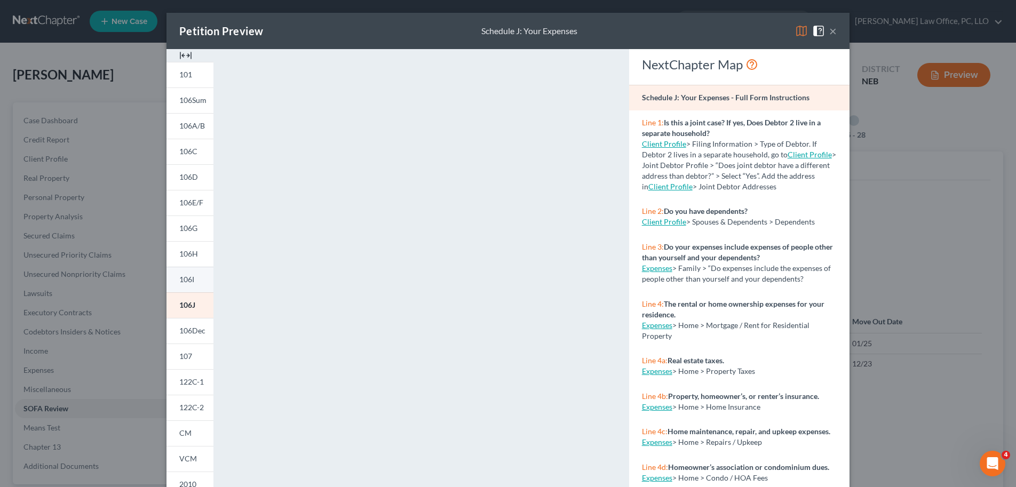
click at [192, 279] on link "106I" at bounding box center [189, 280] width 47 height 26
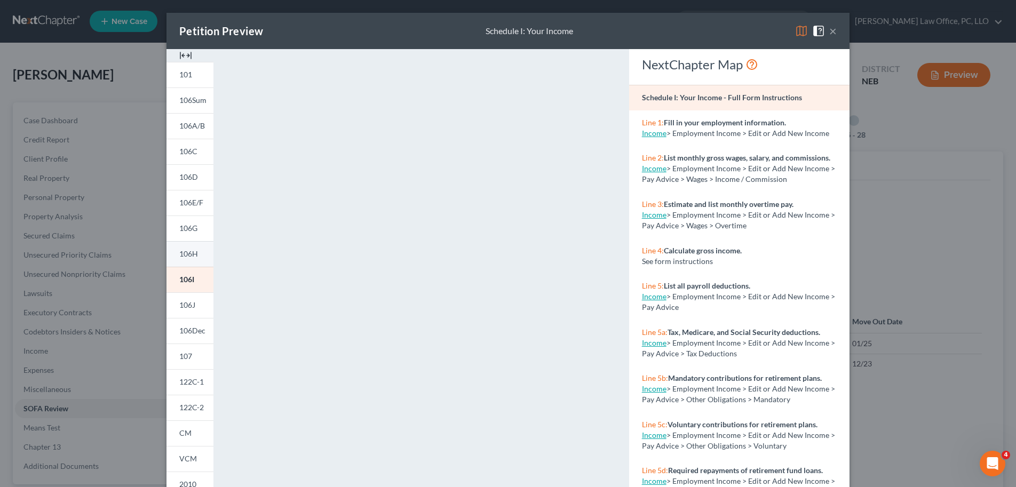
click at [198, 245] on link "106H" at bounding box center [189, 254] width 47 height 26
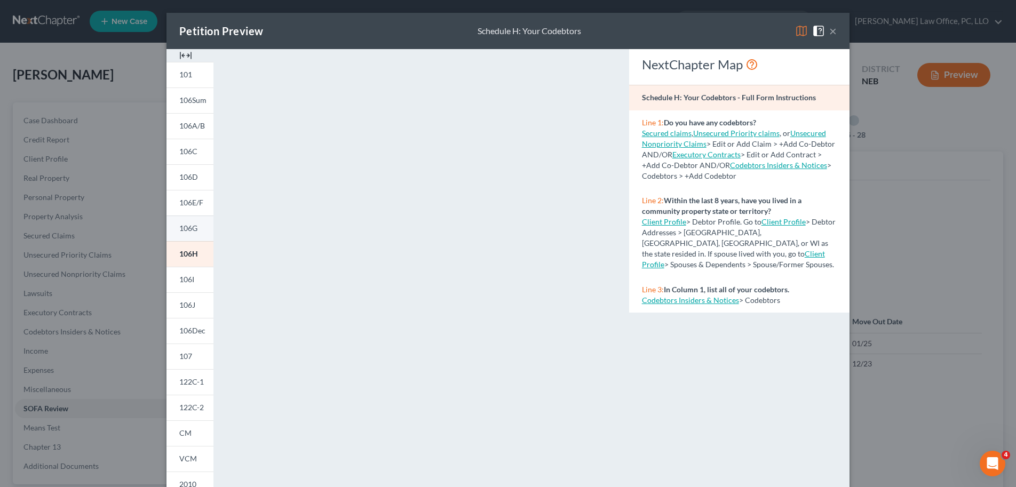
click at [196, 231] on link "106G" at bounding box center [189, 229] width 47 height 26
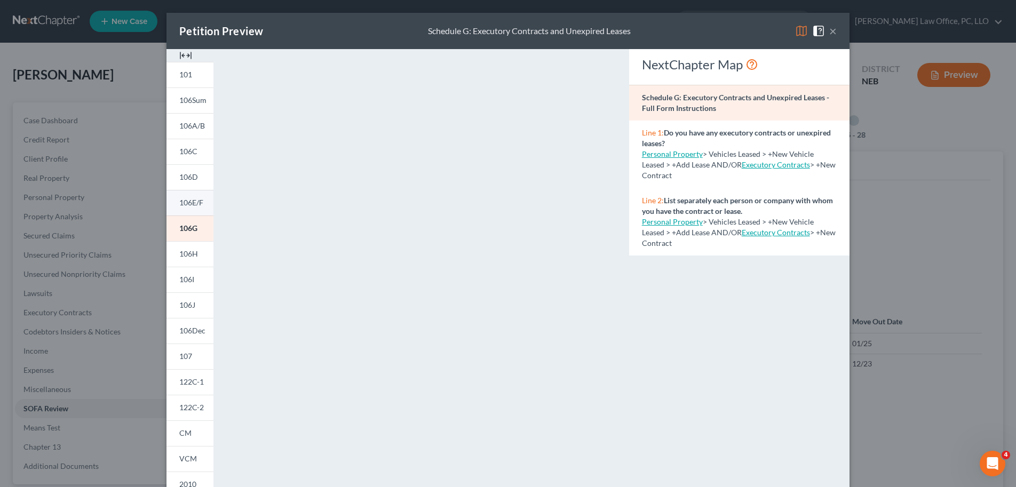
click at [198, 211] on link "106E/F" at bounding box center [189, 203] width 47 height 26
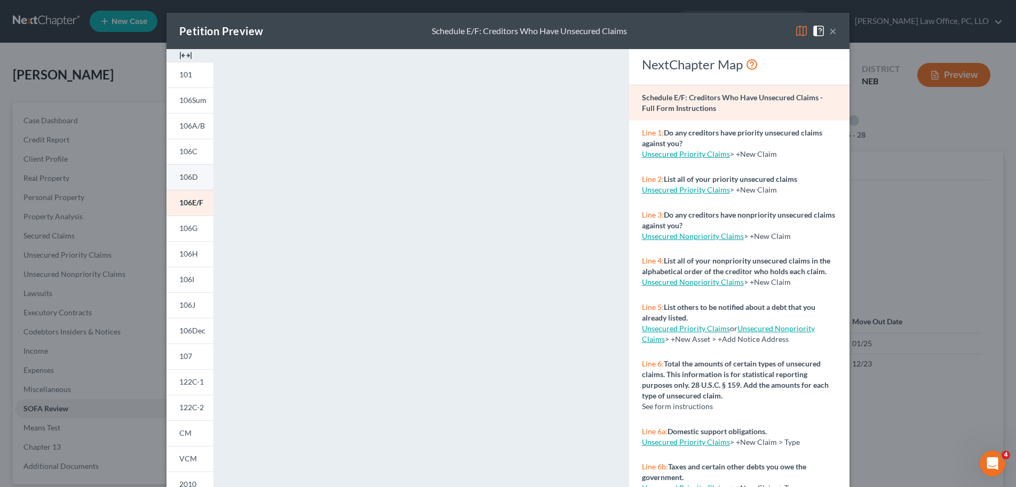
click at [190, 170] on link "106D" at bounding box center [189, 177] width 47 height 26
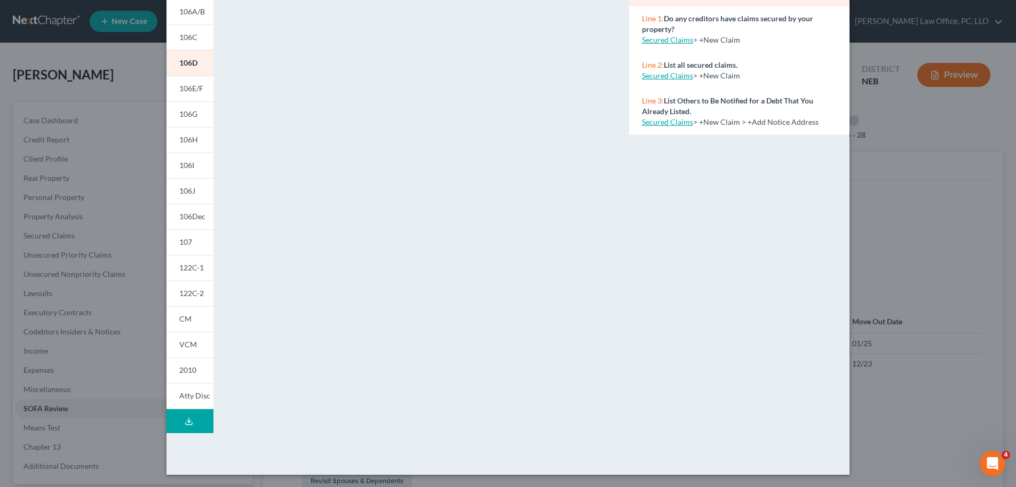
scroll to position [112, 0]
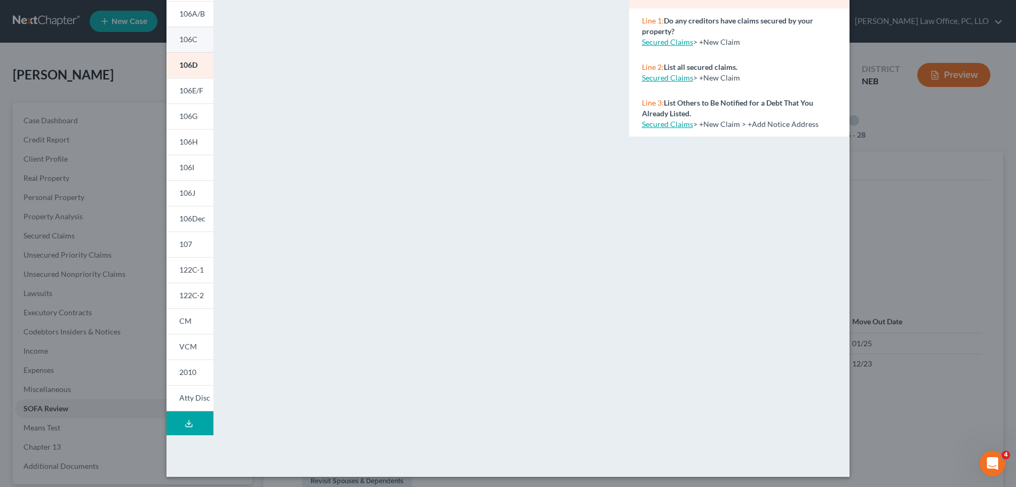
click at [193, 43] on link "106C" at bounding box center [189, 40] width 47 height 26
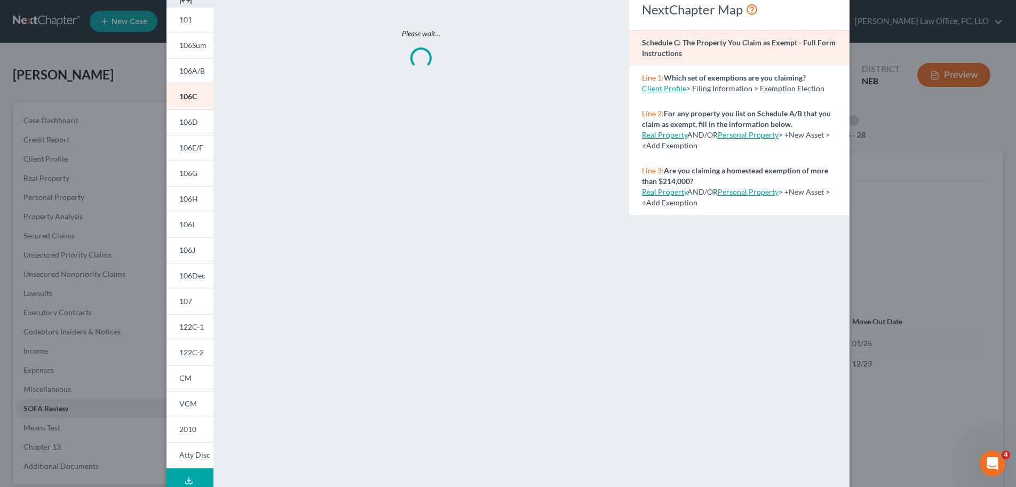
scroll to position [0, 0]
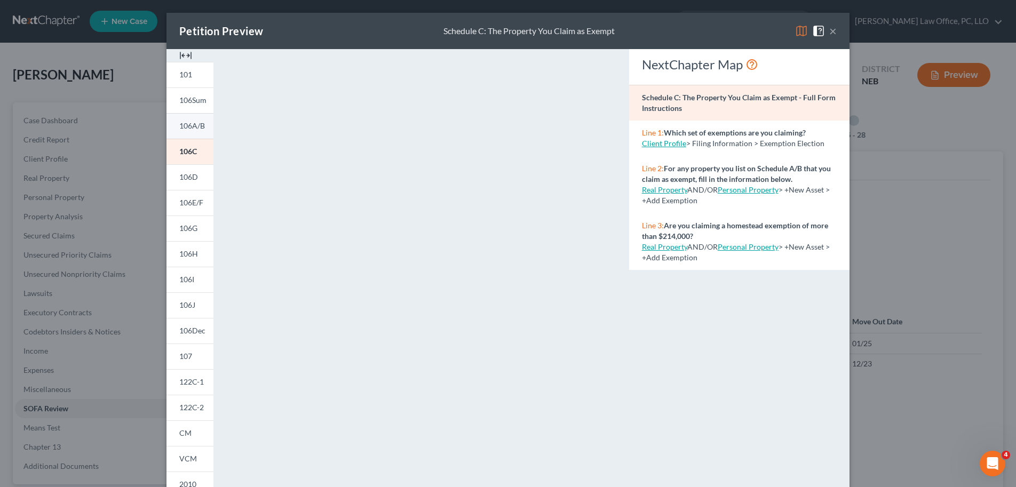
click at [202, 127] on link "106A/B" at bounding box center [189, 126] width 47 height 26
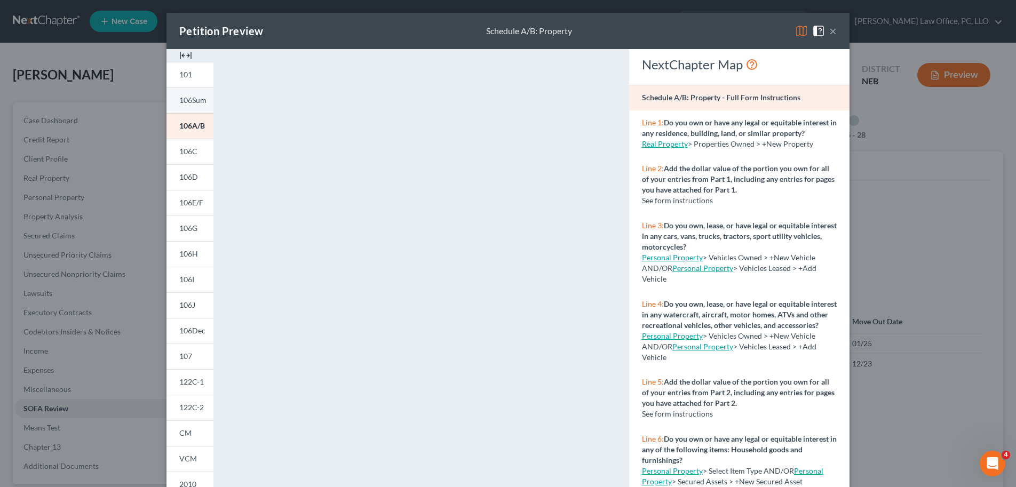
click at [185, 103] on span "106Sum" at bounding box center [192, 100] width 27 height 9
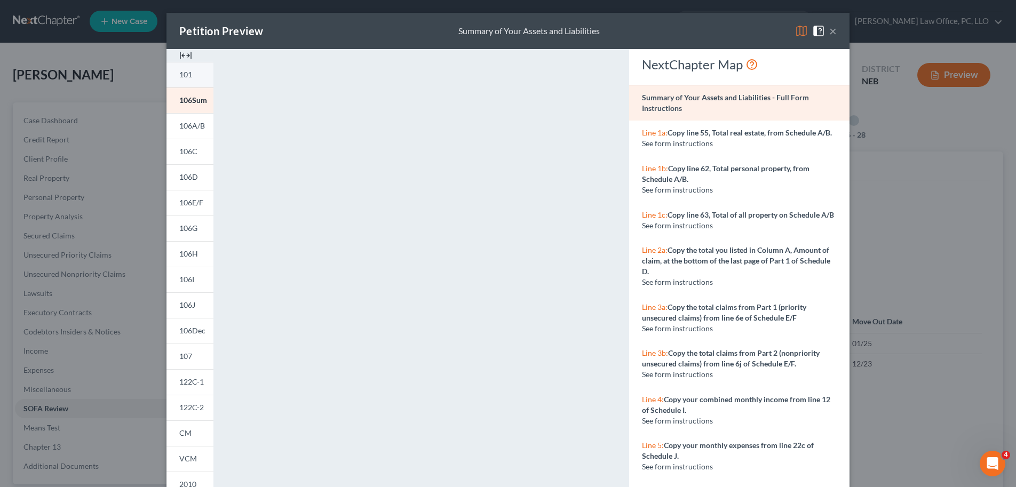
click at [190, 80] on link "101" at bounding box center [189, 75] width 47 height 26
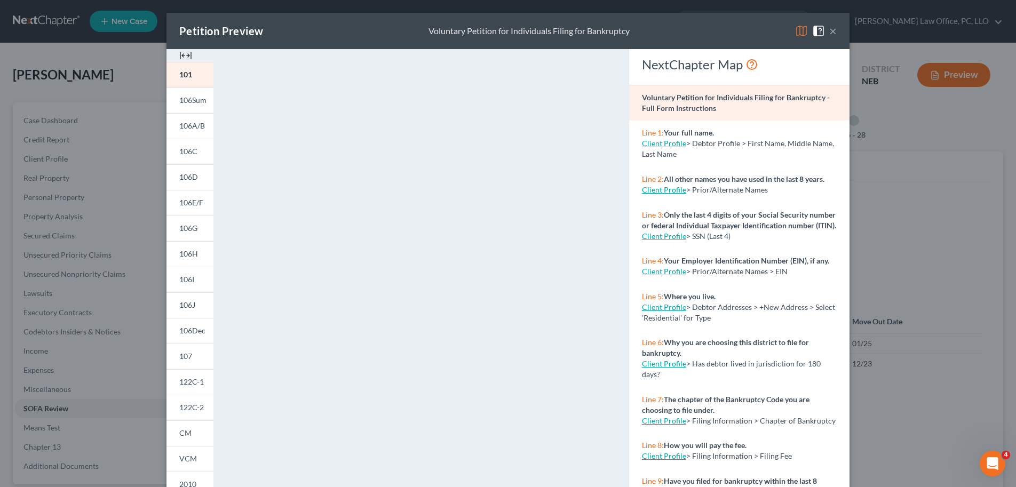
click at [831, 31] on button "×" at bounding box center [832, 31] width 7 height 13
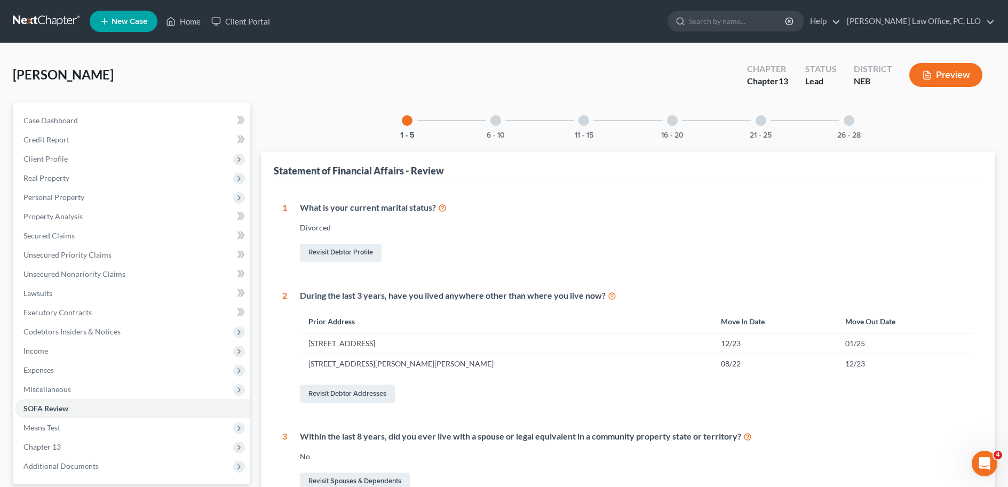
click at [503, 120] on div "6 - 10" at bounding box center [496, 120] width 36 height 36
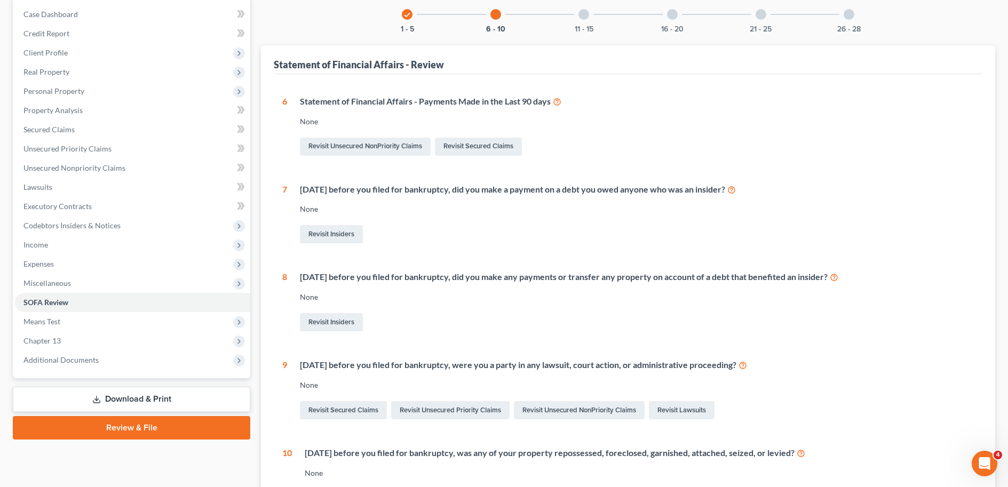
scroll to position [120, 0]
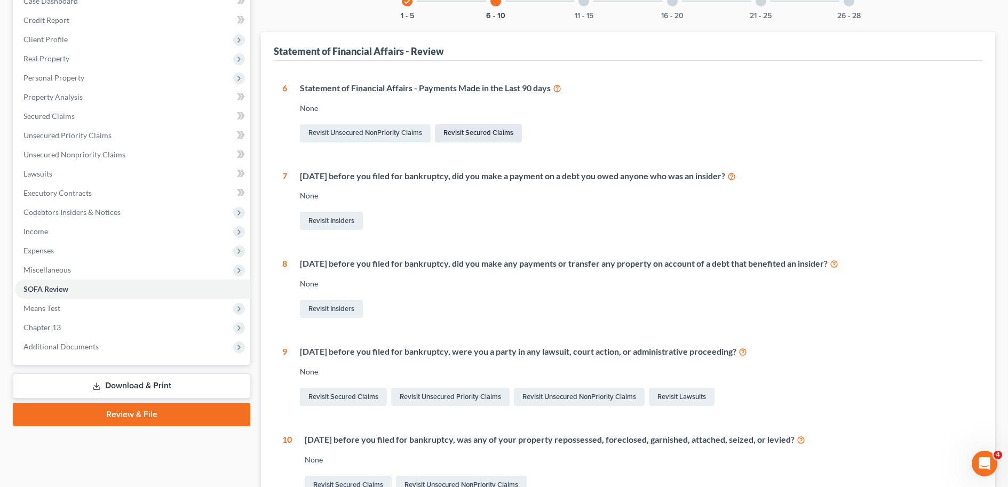
click at [485, 131] on link "Revisit Secured Claims" at bounding box center [478, 133] width 87 height 18
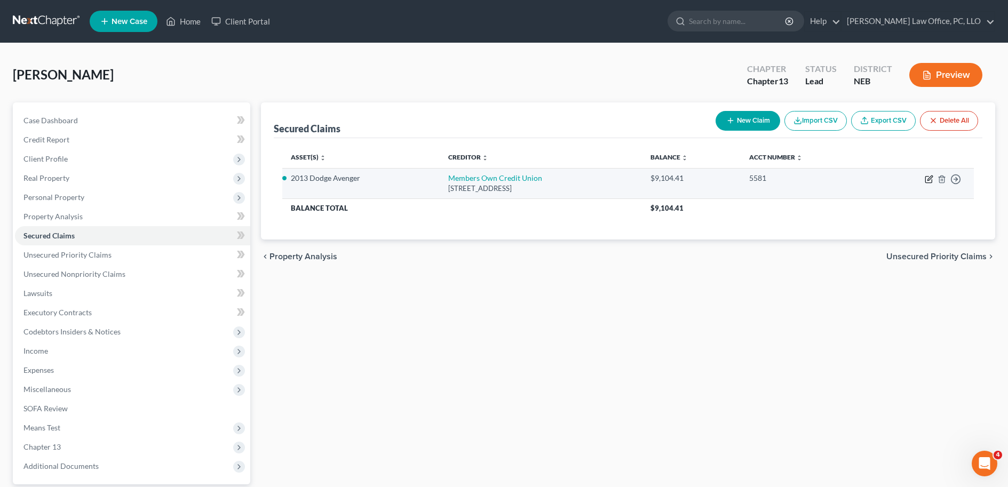
click at [925, 178] on icon "button" at bounding box center [928, 180] width 6 height 6
select select "30"
select select "2"
select select "0"
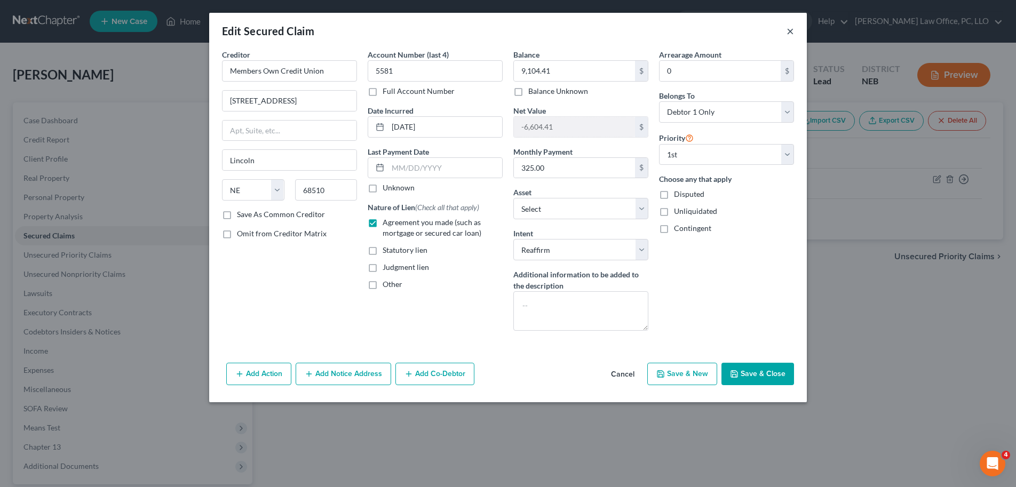
click at [787, 35] on button "×" at bounding box center [789, 31] width 7 height 13
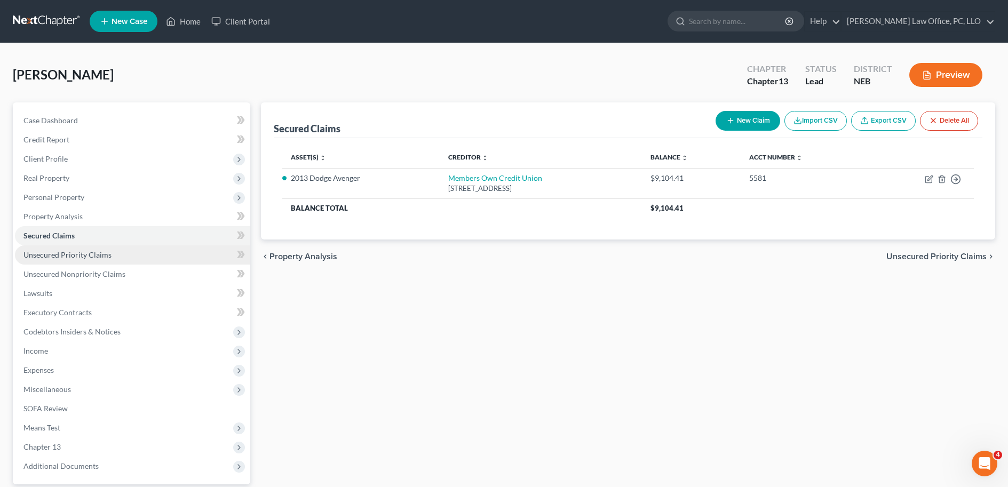
click at [156, 257] on link "Unsecured Priority Claims" at bounding box center [132, 254] width 235 height 19
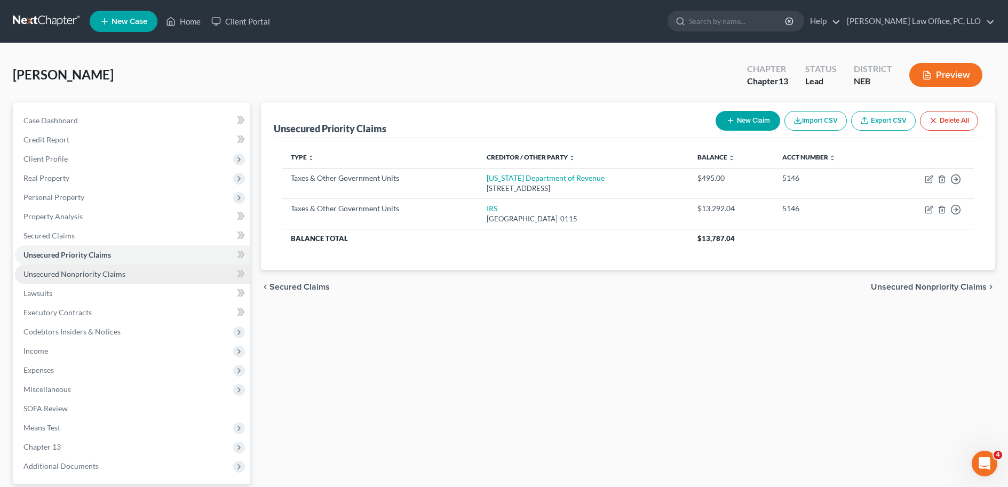
click at [152, 277] on link "Unsecured Nonpriority Claims" at bounding box center [132, 274] width 235 height 19
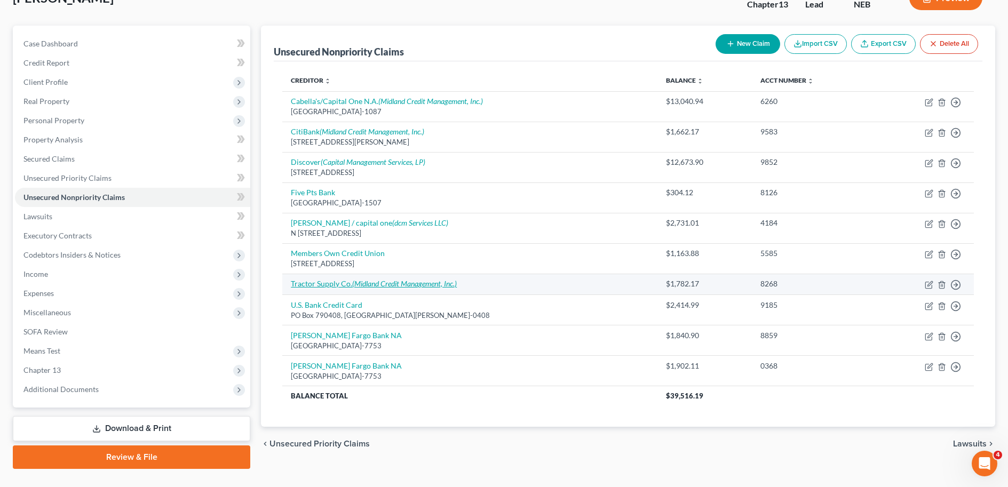
scroll to position [79, 0]
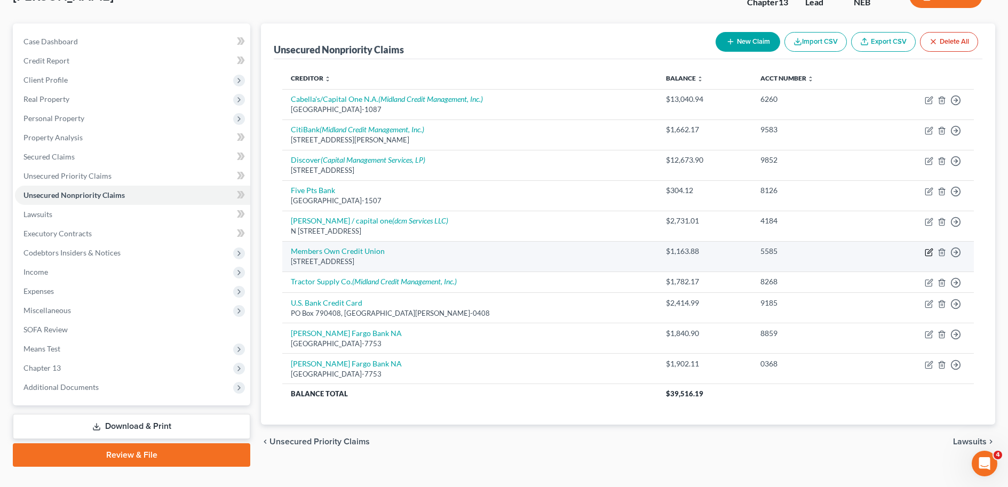
click at [931, 254] on icon "button" at bounding box center [929, 252] width 9 height 9
select select "30"
select select "0"
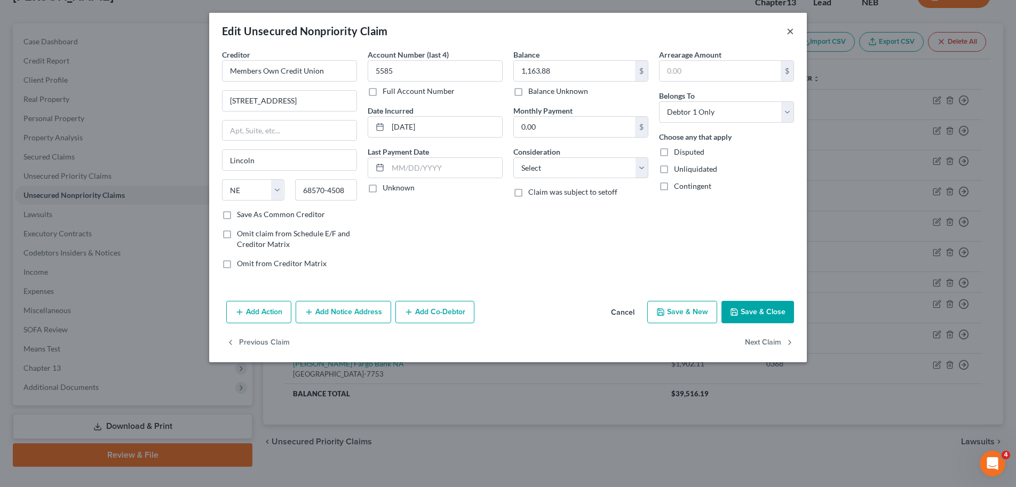
drag, startPoint x: 791, startPoint y: 31, endPoint x: 821, endPoint y: 5, distance: 39.7
click at [791, 31] on button "×" at bounding box center [789, 31] width 7 height 13
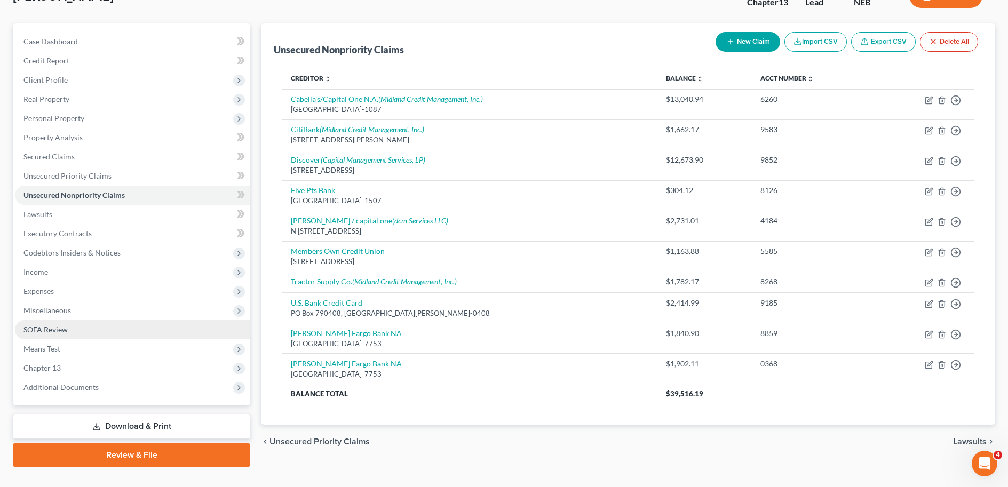
click at [119, 333] on link "SOFA Review" at bounding box center [132, 329] width 235 height 19
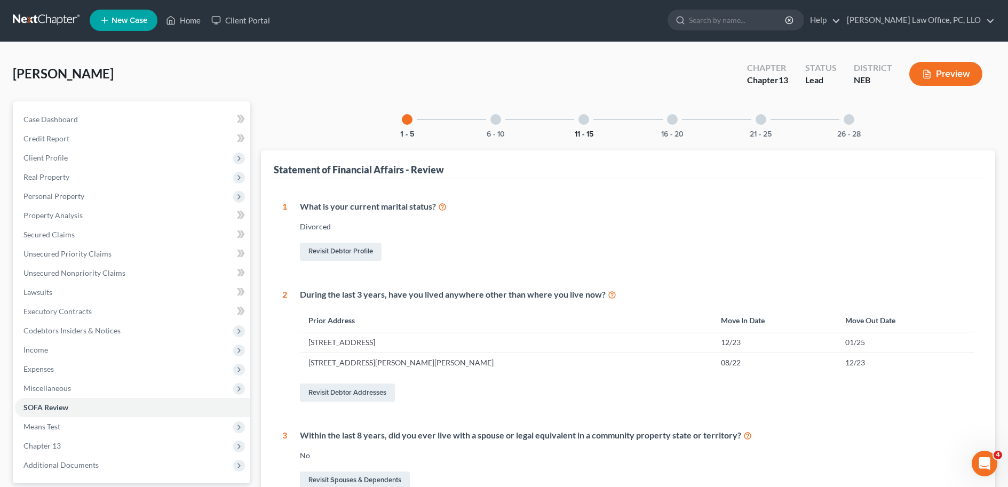
scroll to position [2, 0]
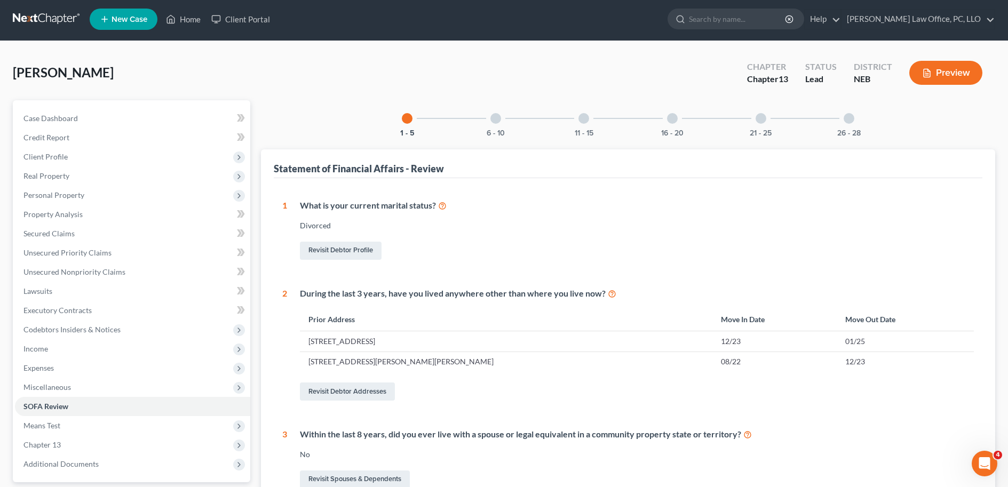
click at [497, 117] on div at bounding box center [495, 118] width 11 height 11
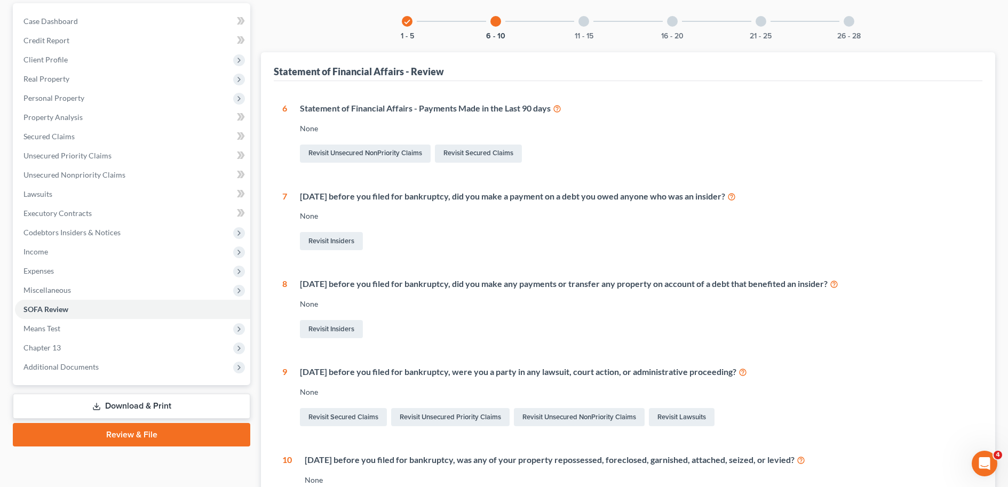
scroll to position [0, 0]
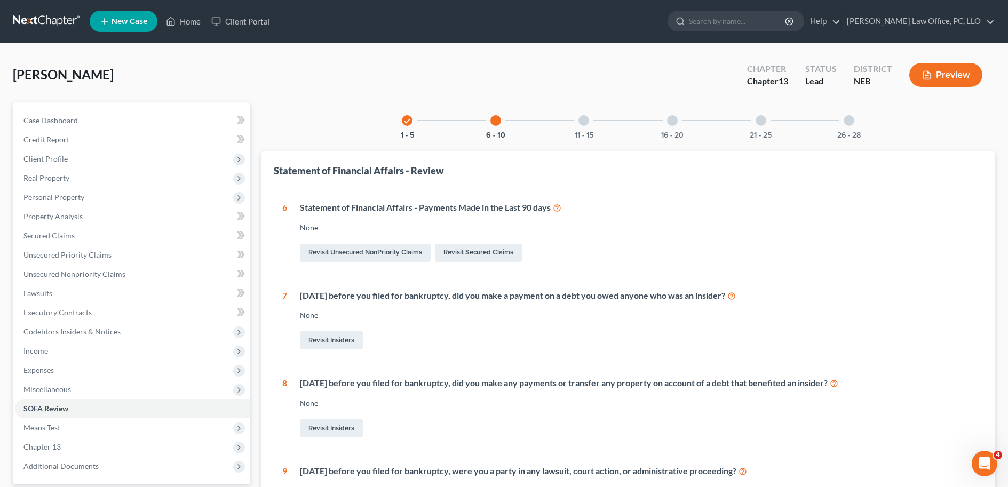
click at [588, 112] on div "11 - 15" at bounding box center [584, 120] width 36 height 36
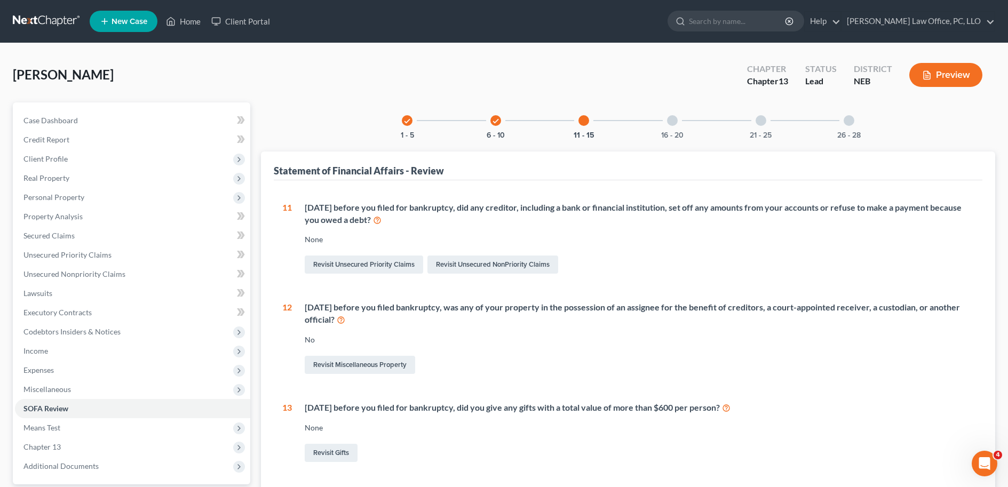
click at [667, 124] on div "16 - 20" at bounding box center [672, 120] width 36 height 36
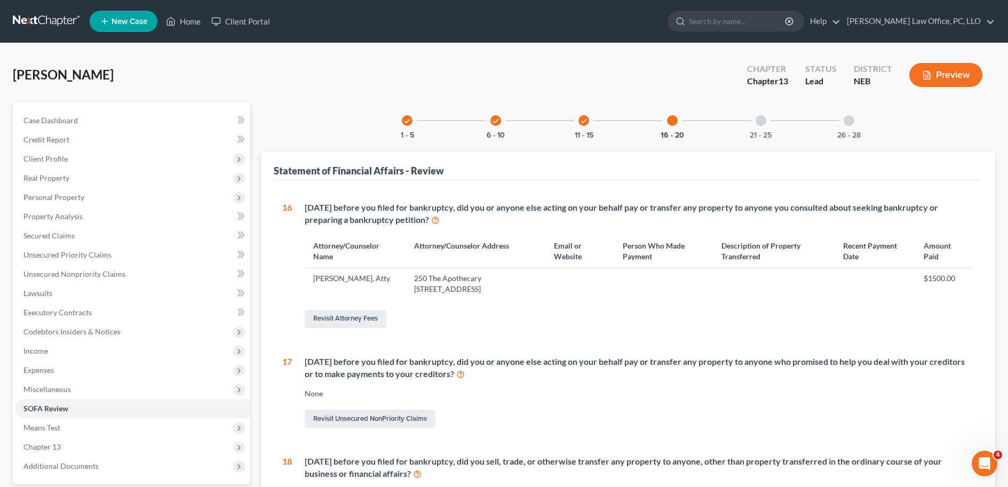
click at [757, 120] on div at bounding box center [761, 120] width 11 height 11
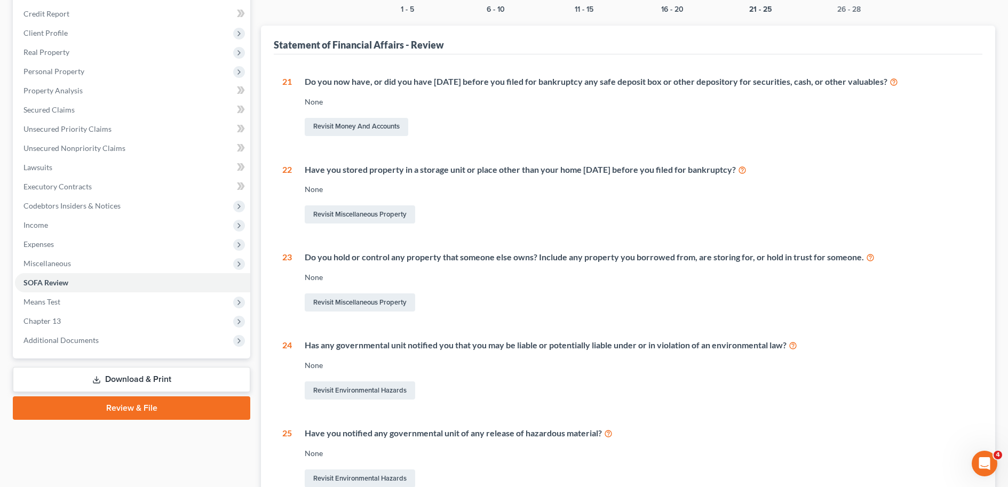
scroll to position [103, 0]
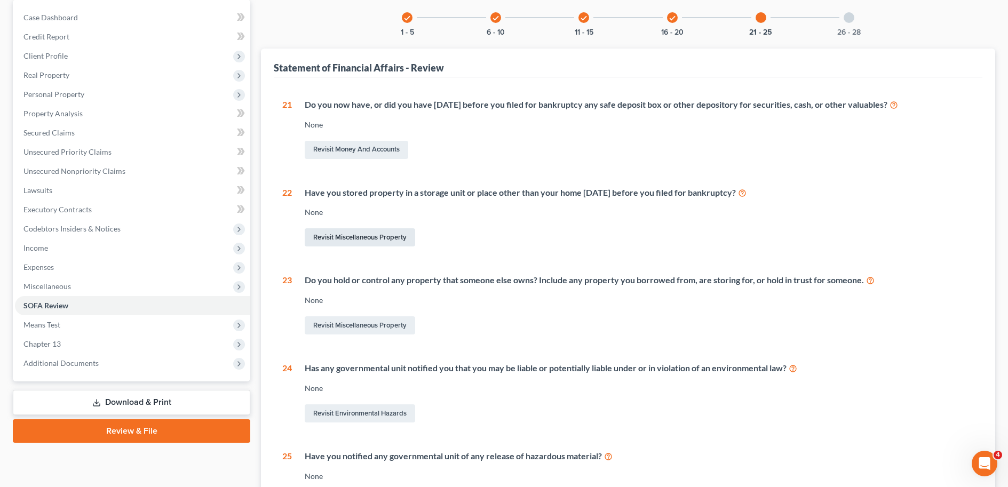
click at [403, 228] on link "Revisit Miscellaneous Property" at bounding box center [360, 237] width 110 height 18
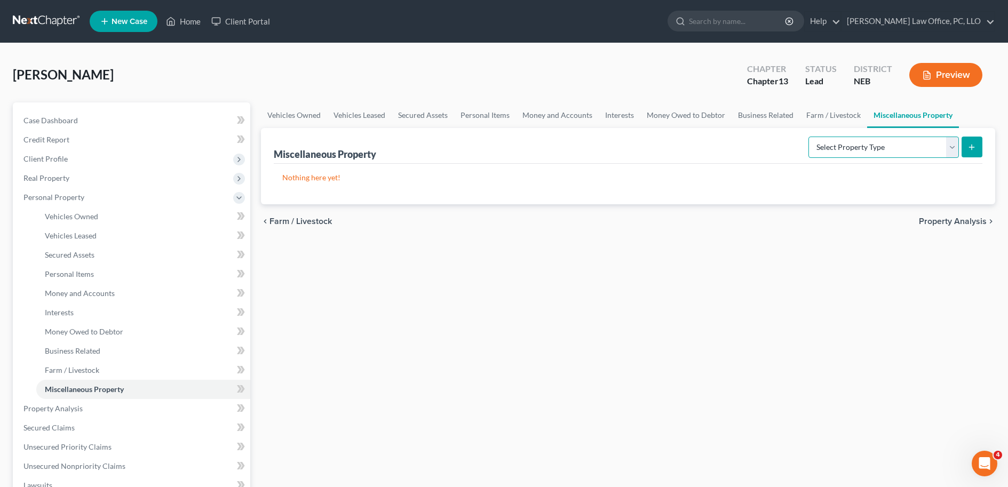
click at [934, 147] on select "Select Property Type Assigned for Creditor Benefit Within 1 Year Holding for An…" at bounding box center [883, 147] width 150 height 21
click at [877, 144] on select "Select Property Type Assigned for Creditor Benefit Within 1 Year Holding for An…" at bounding box center [883, 147] width 150 height 21
select select "not_yet_listed"
click at [808, 137] on select "Select Property Type Assigned for Creditor Benefit Within 1 Year Holding for An…" at bounding box center [883, 147] width 150 height 21
click at [979, 148] on button "submit" at bounding box center [971, 147] width 21 height 21
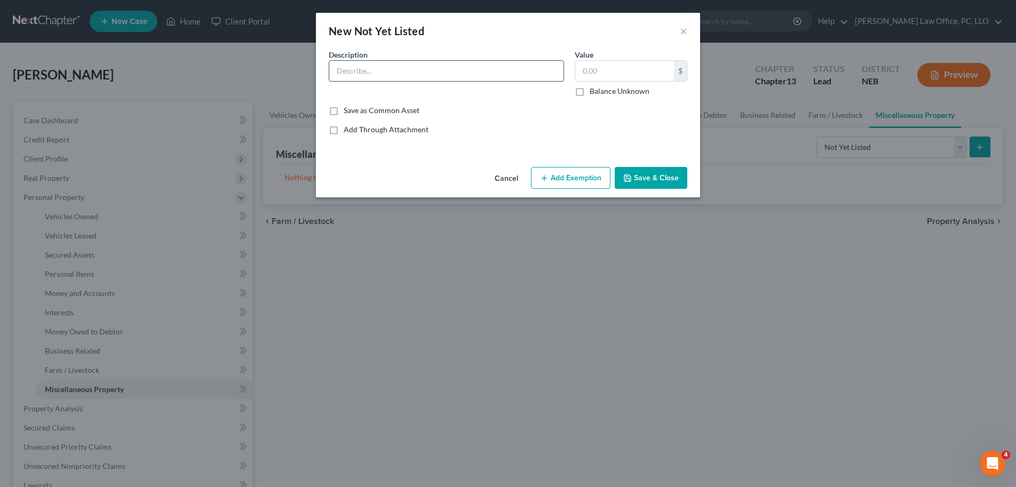
click at [462, 65] on input "text" at bounding box center [446, 71] width 234 height 20
click at [462, 68] on input "text" at bounding box center [446, 71] width 234 height 20
click at [562, 120] on div "Common Asset Select Description * Value $ Balance Unknown Balance Undetermined …" at bounding box center [507, 96] width 369 height 94
click at [632, 78] on input "text" at bounding box center [624, 71] width 99 height 20
click at [492, 66] on input "text" at bounding box center [446, 71] width 234 height 20
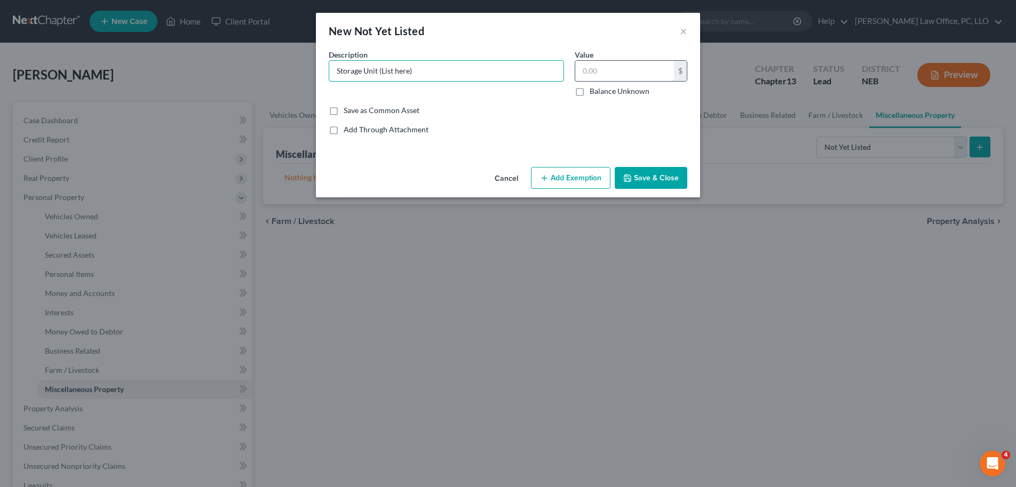
type input "Storage Unit (List here)"
click at [626, 70] on input "text" at bounding box center [624, 71] width 99 height 20
click at [658, 179] on button "Save & Close" at bounding box center [651, 178] width 73 height 22
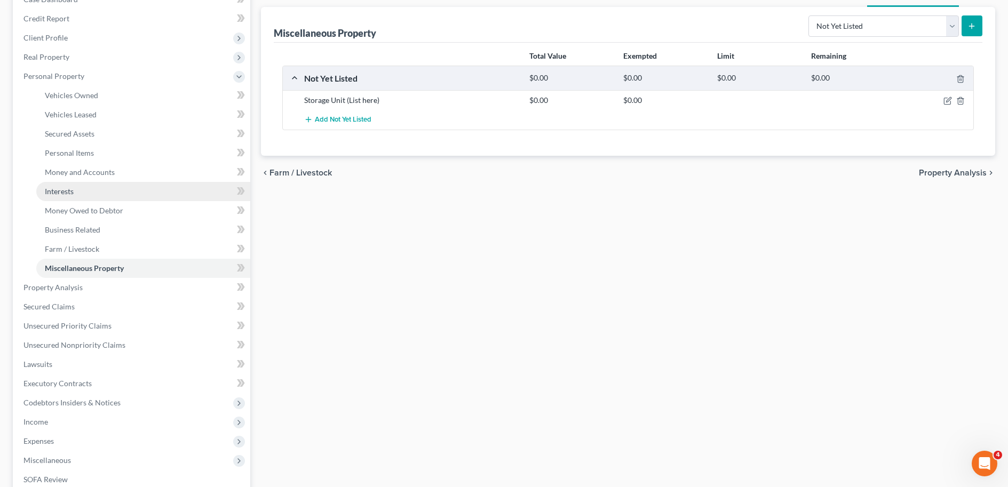
scroll to position [147, 0]
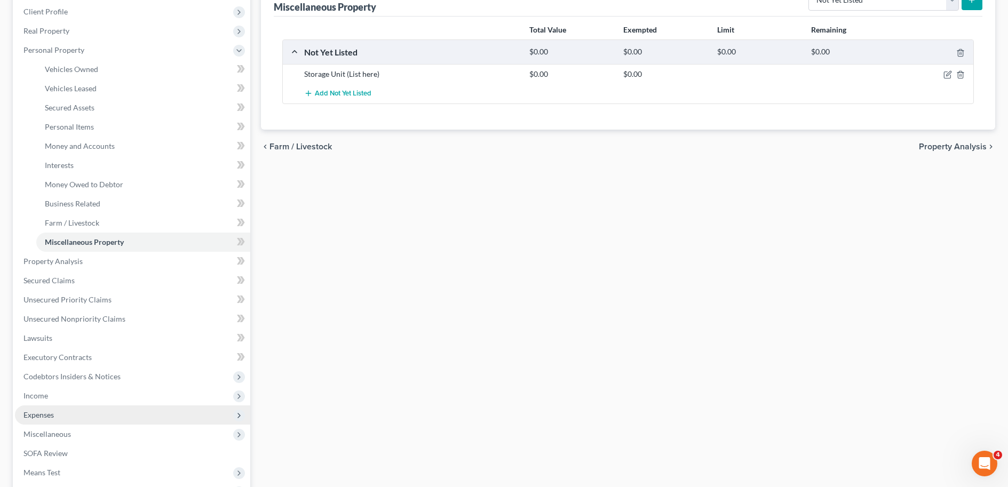
click at [61, 412] on span "Expenses" at bounding box center [132, 415] width 235 height 19
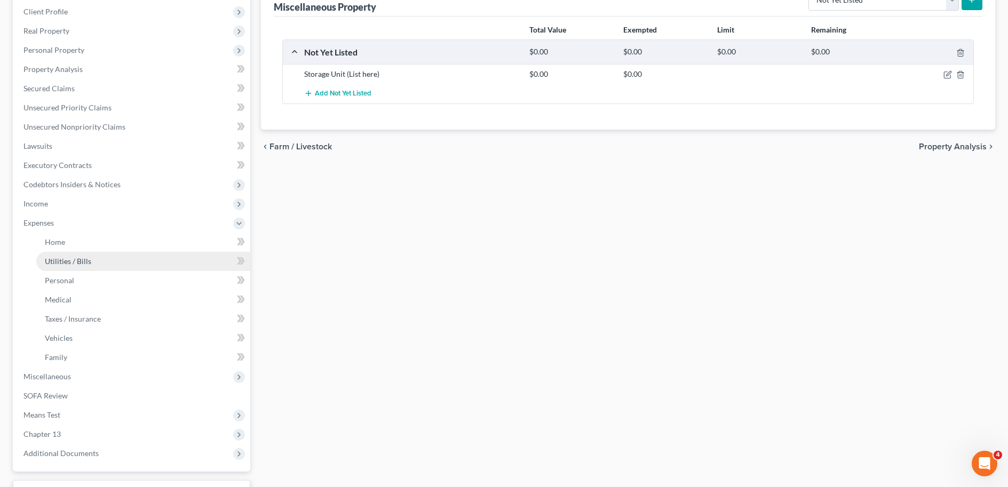
click at [101, 260] on link "Utilities / Bills" at bounding box center [143, 261] width 214 height 19
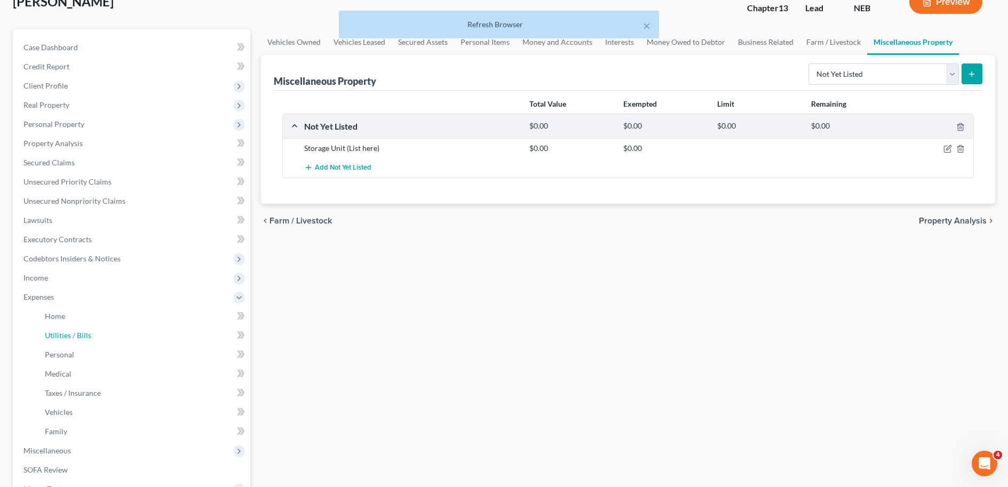
scroll to position [0, 0]
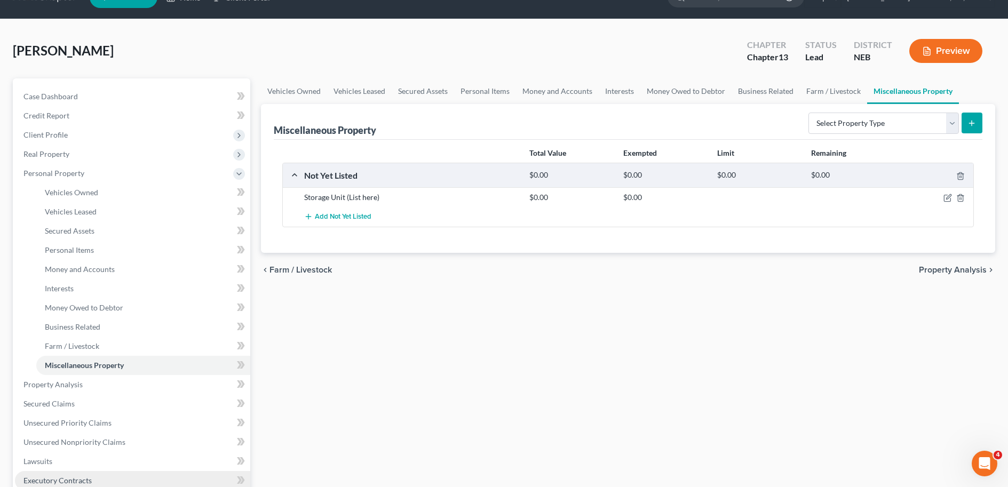
scroll to position [130, 0]
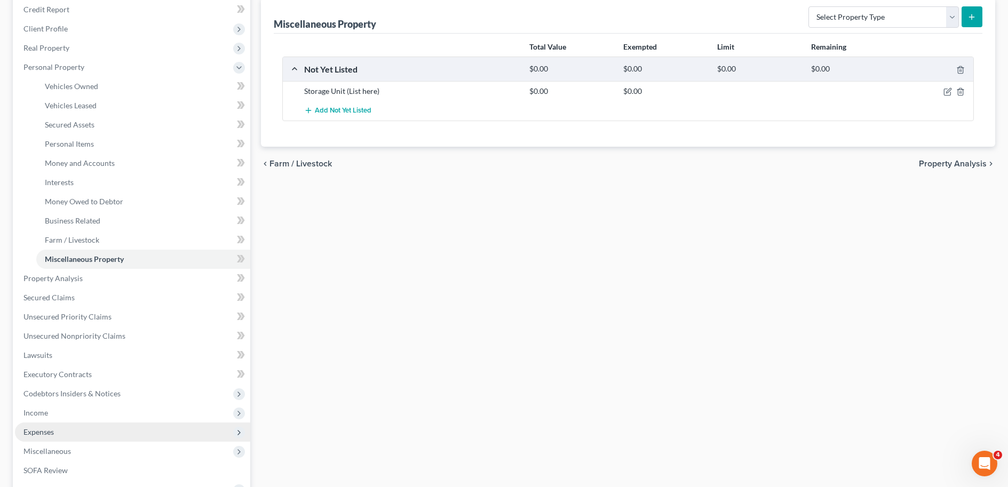
click at [86, 425] on span "Expenses" at bounding box center [132, 432] width 235 height 19
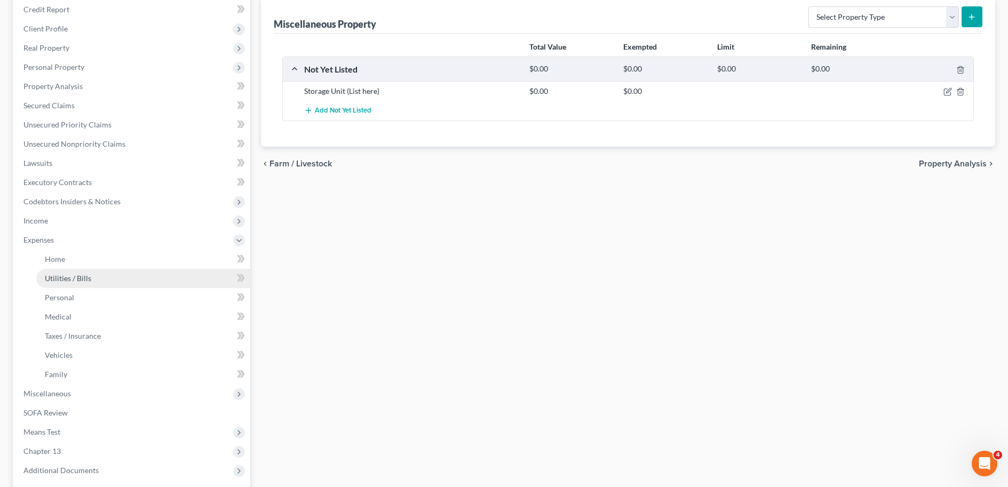
click at [144, 279] on link "Utilities / Bills" at bounding box center [143, 278] width 214 height 19
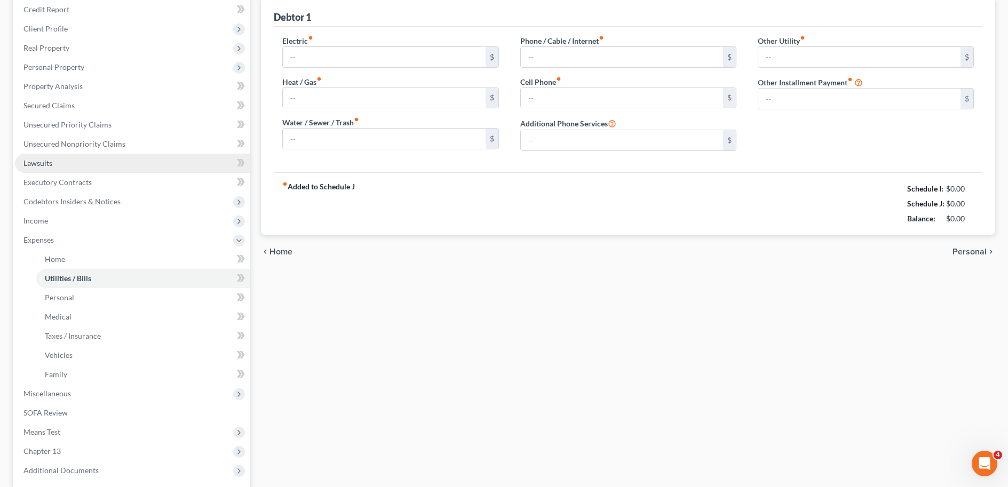
type input "60.00"
type input "0.00"
type input "93.58"
type input "92.20"
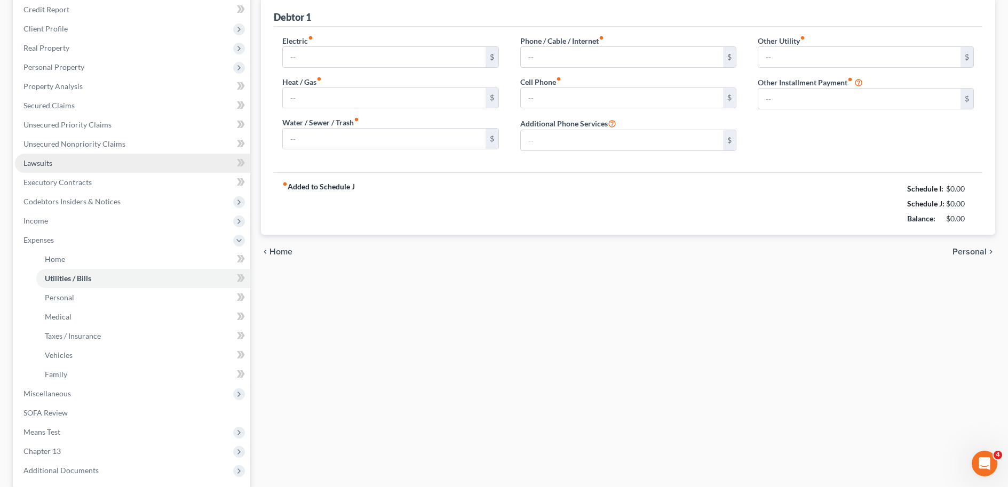
type input "0.00"
type input "70.00"
type input "Storage Unit"
type input "0.00"
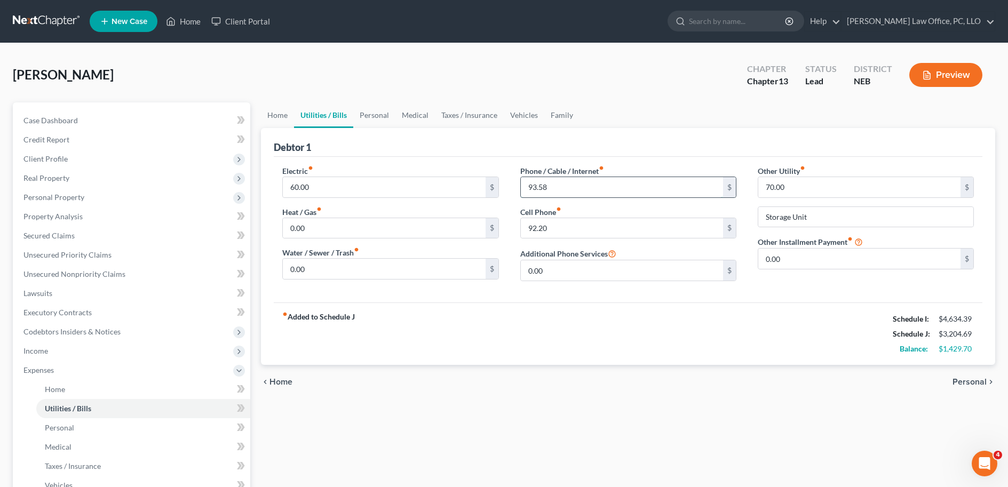
click at [584, 180] on input "93.58" at bounding box center [622, 187] width 202 height 20
click at [586, 178] on input "93.58" at bounding box center [622, 187] width 202 height 20
click at [591, 158] on div "Electric fiber_manual_record 60.00 $ Heat / Gas fiber_manual_record 0.00 $ Wate…" at bounding box center [628, 230] width 709 height 146
click at [600, 181] on input "93.58" at bounding box center [622, 187] width 202 height 20
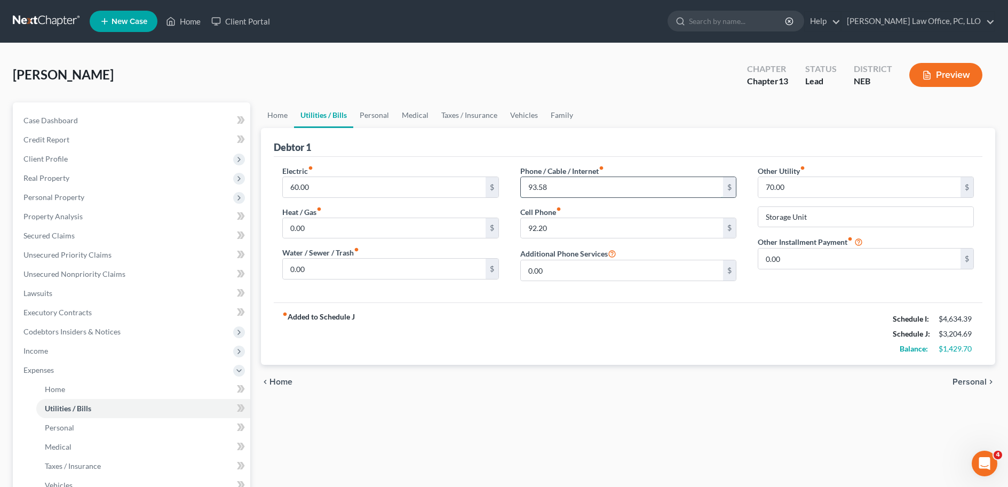
click at [600, 181] on input "93.58" at bounding box center [622, 187] width 202 height 20
click at [638, 146] on div "Debtor 1" at bounding box center [628, 142] width 709 height 29
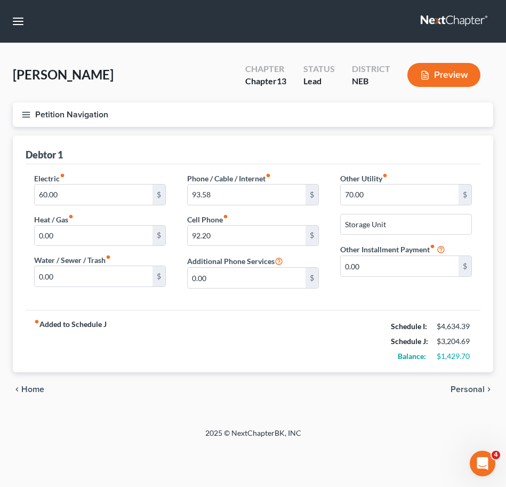
click at [24, 114] on icon "button" at bounding box center [26, 115] width 10 height 10
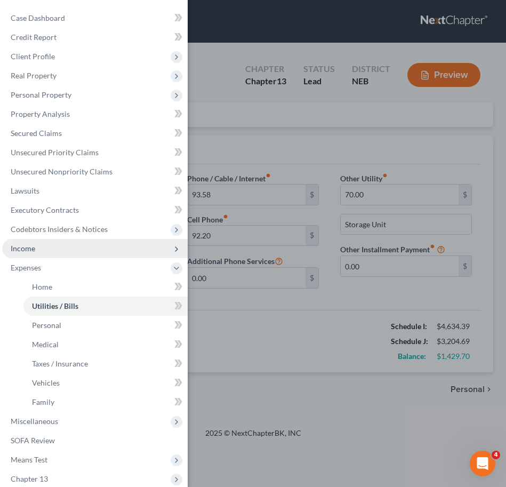
click at [36, 250] on span "Income" at bounding box center [95, 248] width 186 height 19
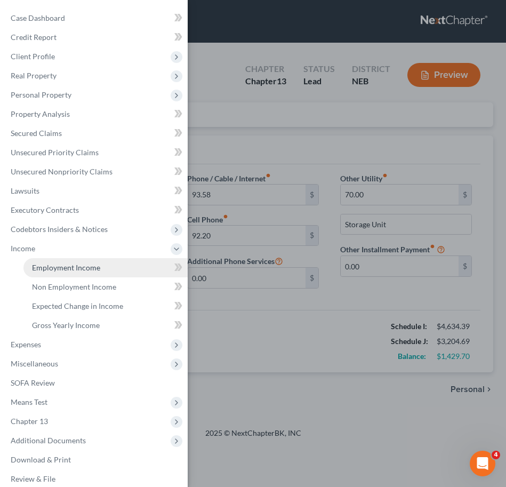
click at [54, 264] on span "Employment Income" at bounding box center [66, 267] width 68 height 9
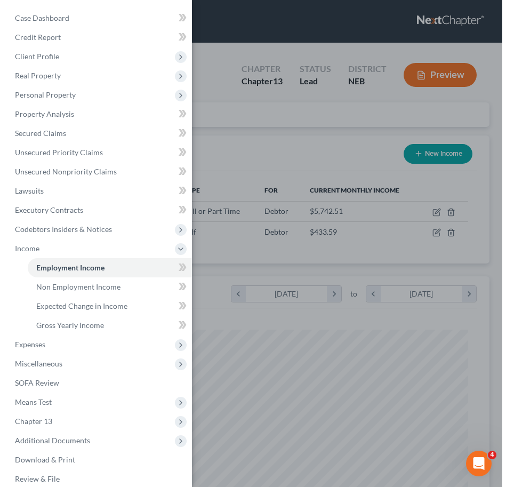
scroll to position [215, 451]
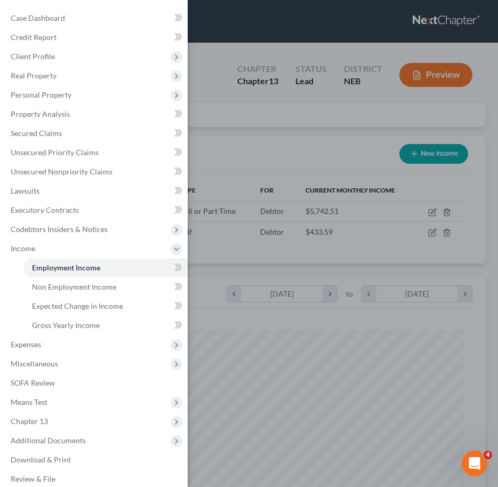
click at [241, 144] on div "Case Dashboard Payments Invoices Payments Payments Credit Report Client Profile" at bounding box center [249, 243] width 498 height 487
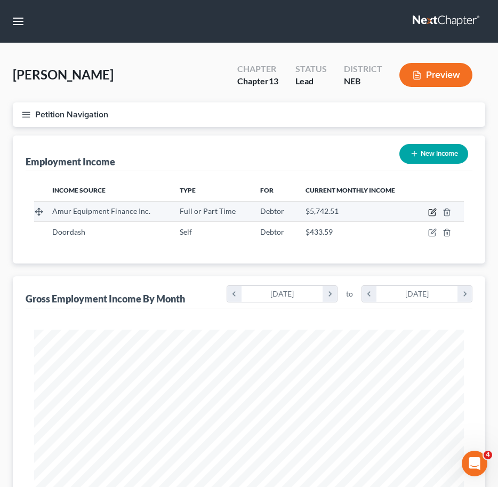
click at [430, 211] on icon "button" at bounding box center [432, 212] width 9 height 9
select select "0"
select select "30"
select select "2"
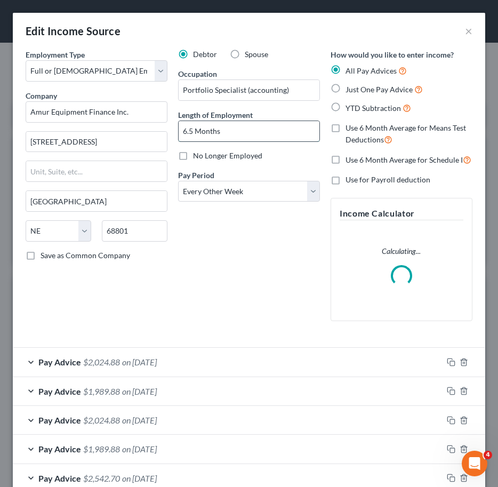
click at [182, 172] on div "Debtor Spouse Occupation Portfolio Specialist (accounting) Length of Employment…" at bounding box center [249, 189] width 153 height 281
click at [199, 170] on div "Debtor Spouse Occupation Portfolio Specialist (accounting) Length of Employment…" at bounding box center [249, 189] width 153 height 281
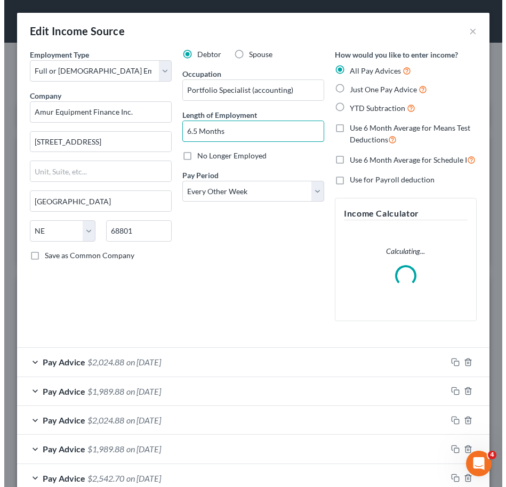
scroll to position [219, 459]
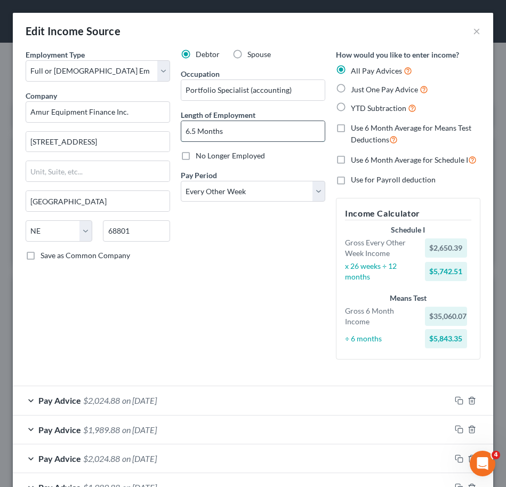
click at [194, 128] on input "6.5 Months" at bounding box center [253, 131] width 144 height 20
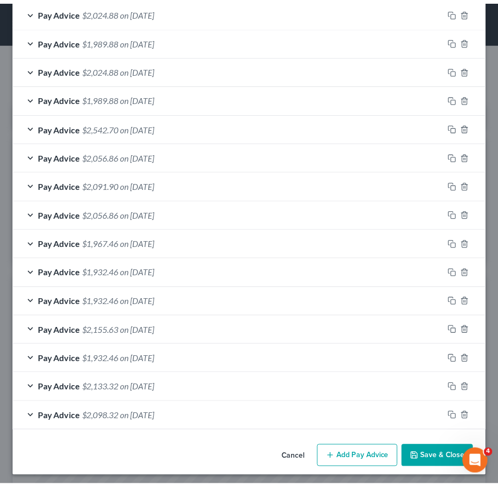
scroll to position [393, 0]
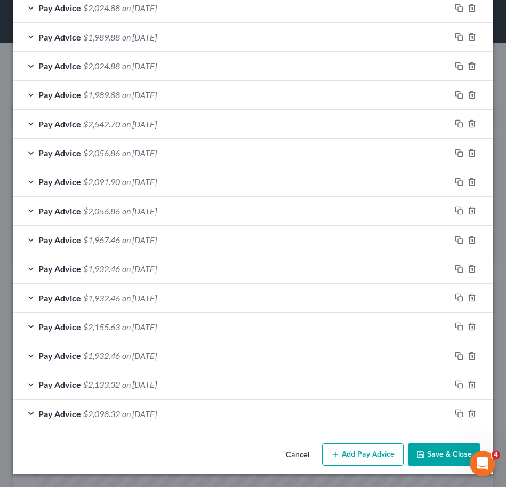
type input "10 Months"
click at [432, 457] on button "Save & Close" at bounding box center [444, 454] width 73 height 22
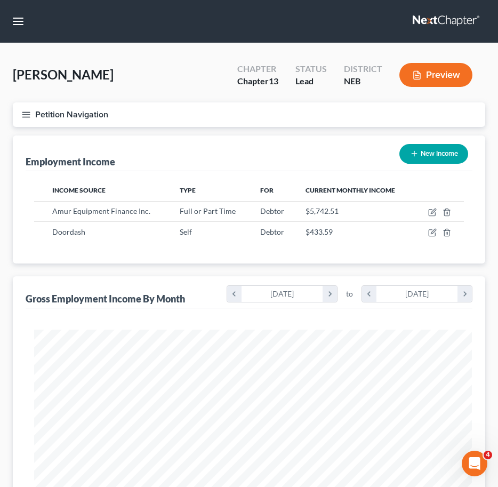
scroll to position [533351, 533115]
click at [31, 110] on button "Petition Navigation" at bounding box center [249, 114] width 473 height 25
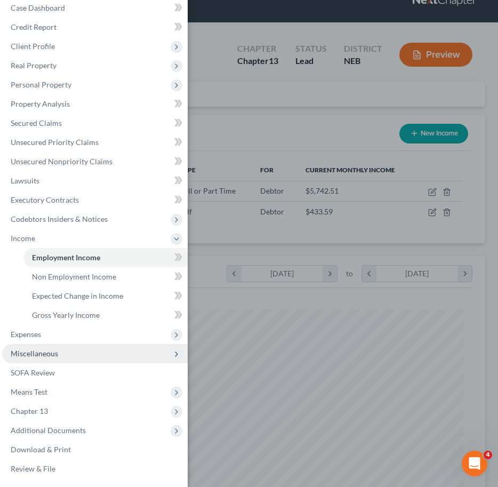
scroll to position [22, 0]
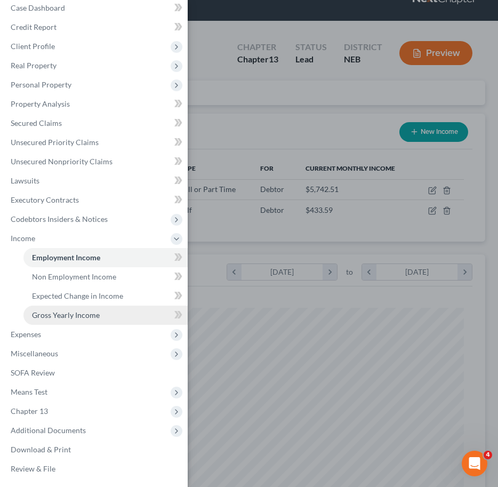
click at [97, 310] on link "Gross Yearly Income" at bounding box center [105, 315] width 164 height 19
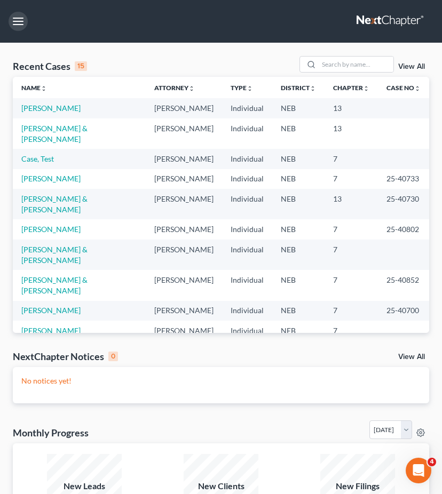
click at [22, 23] on button "button" at bounding box center [18, 21] width 19 height 19
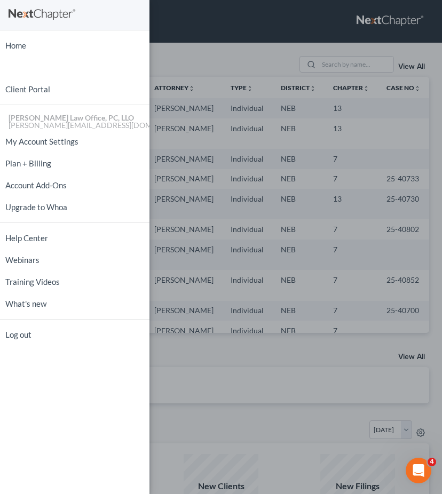
click at [195, 29] on div "Home New Case Client Portal David P. Kyker Law Office, PC, LLO calvin@kykerlaw.…" at bounding box center [221, 247] width 442 height 494
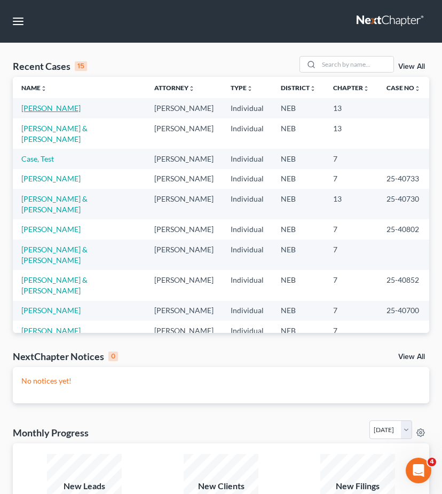
click at [59, 110] on link "[PERSON_NAME]" at bounding box center [50, 108] width 59 height 9
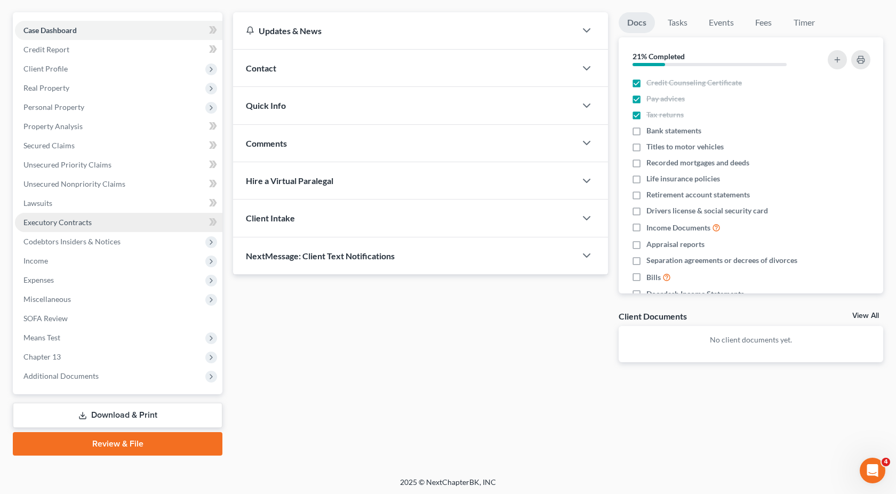
scroll to position [91, 0]
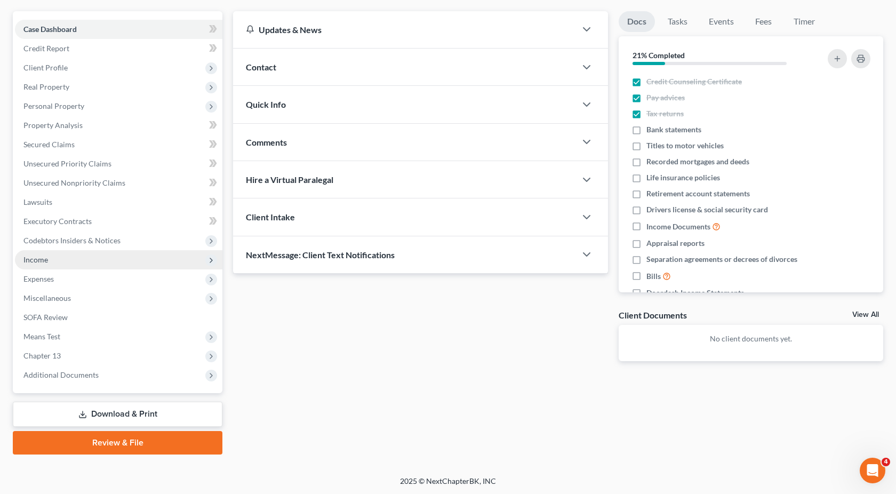
click at [121, 256] on span "Income" at bounding box center [119, 259] width 208 height 19
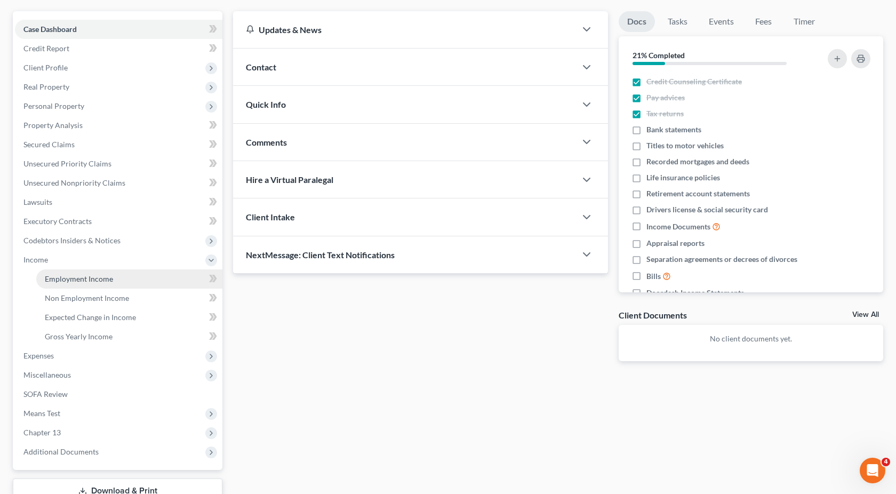
click at [121, 282] on link "Employment Income" at bounding box center [129, 278] width 186 height 19
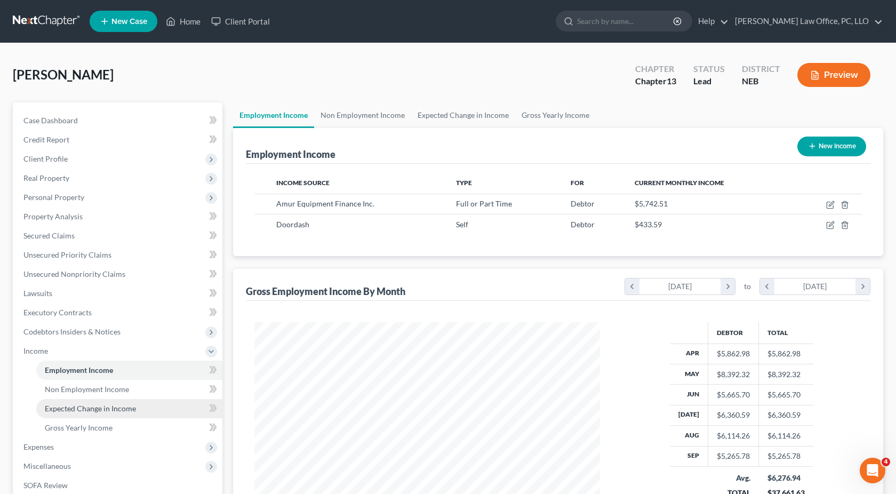
scroll to position [191, 367]
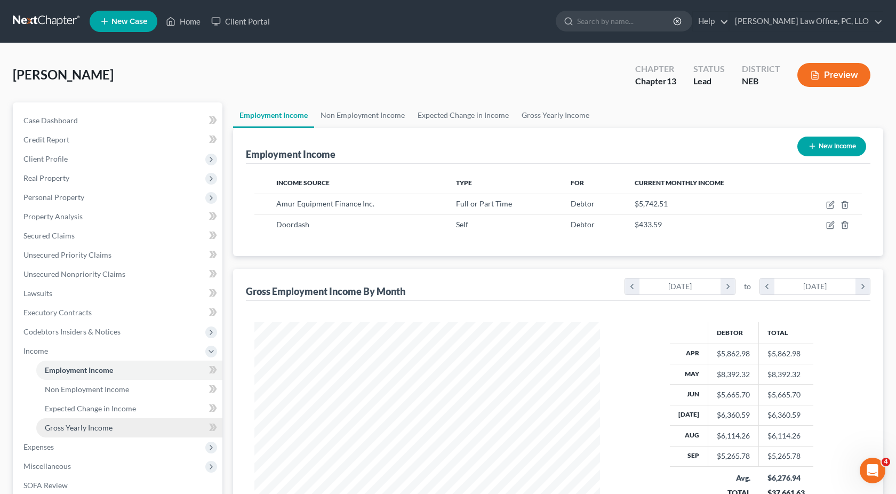
click at [110, 423] on span "Gross Yearly Income" at bounding box center [79, 427] width 68 height 9
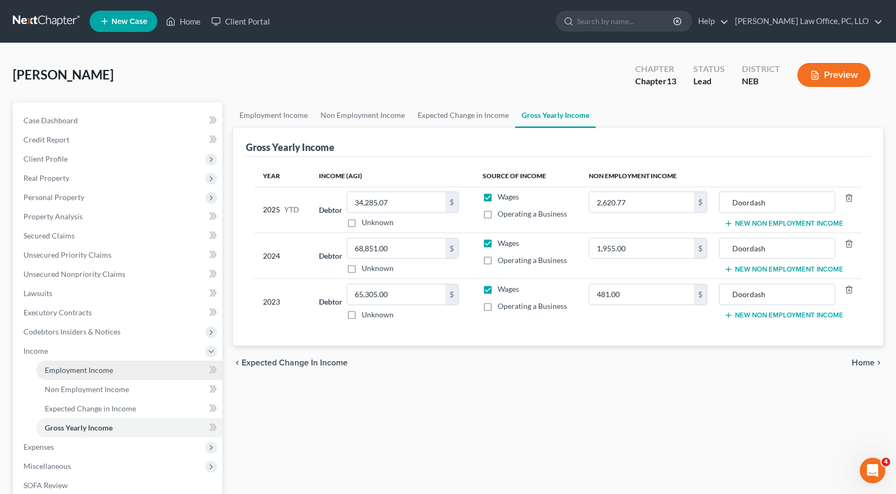
click at [90, 377] on link "Employment Income" at bounding box center [129, 370] width 186 height 19
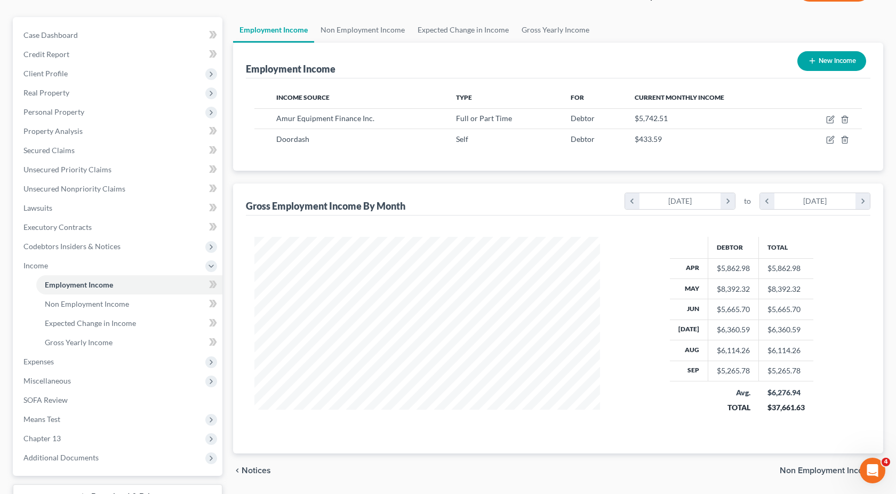
scroll to position [75, 0]
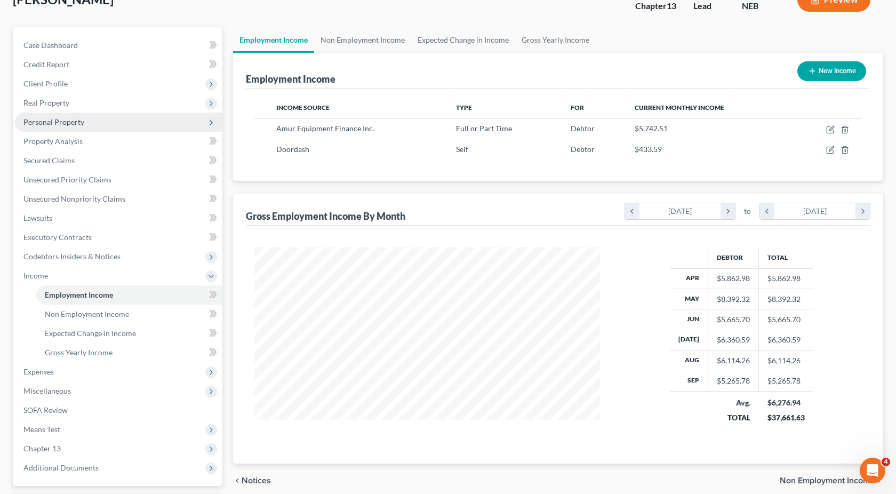
click at [123, 123] on span "Personal Property" at bounding box center [119, 122] width 208 height 19
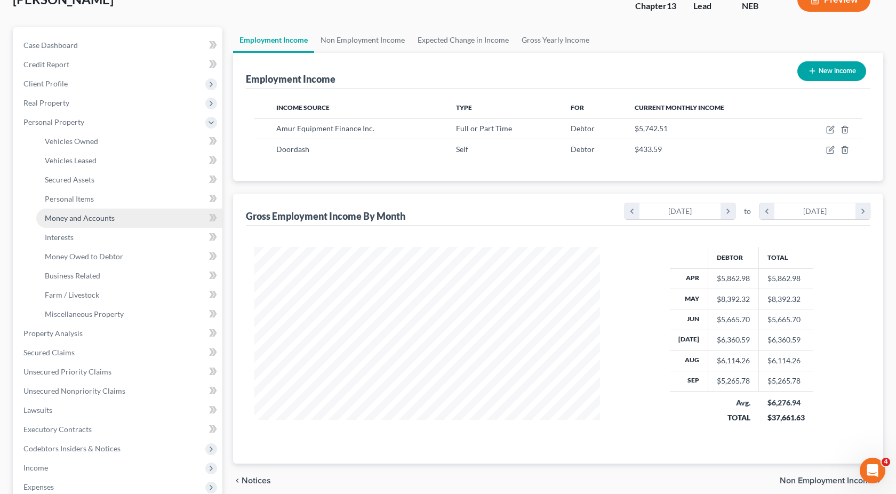
click at [112, 219] on span "Money and Accounts" at bounding box center [80, 217] width 70 height 9
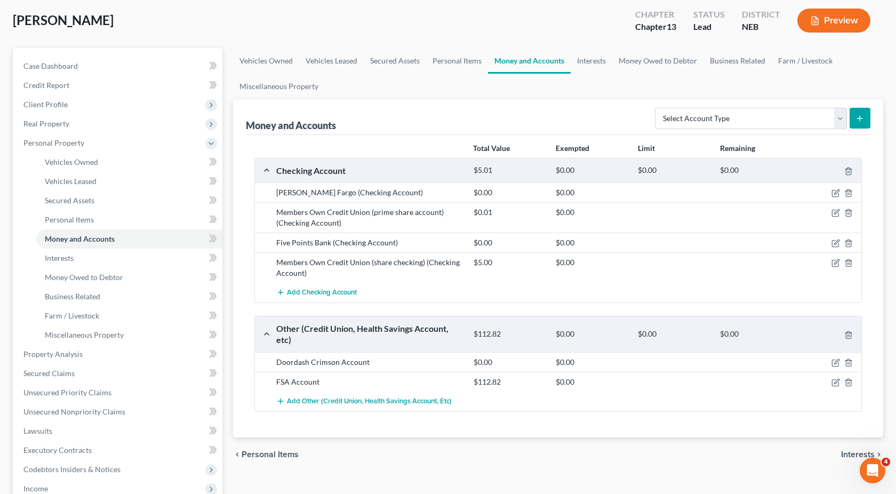
scroll to position [56, 0]
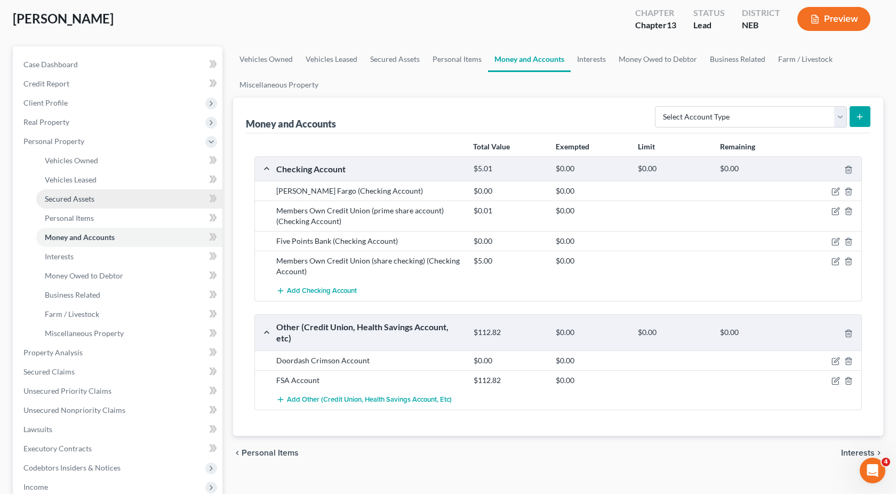
click at [153, 199] on link "Secured Assets" at bounding box center [129, 198] width 186 height 19
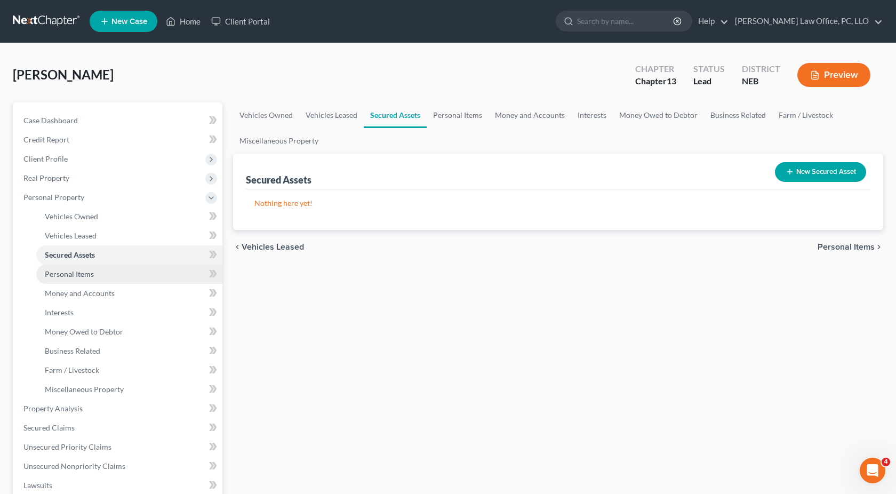
click at [165, 271] on link "Personal Items" at bounding box center [129, 274] width 186 height 19
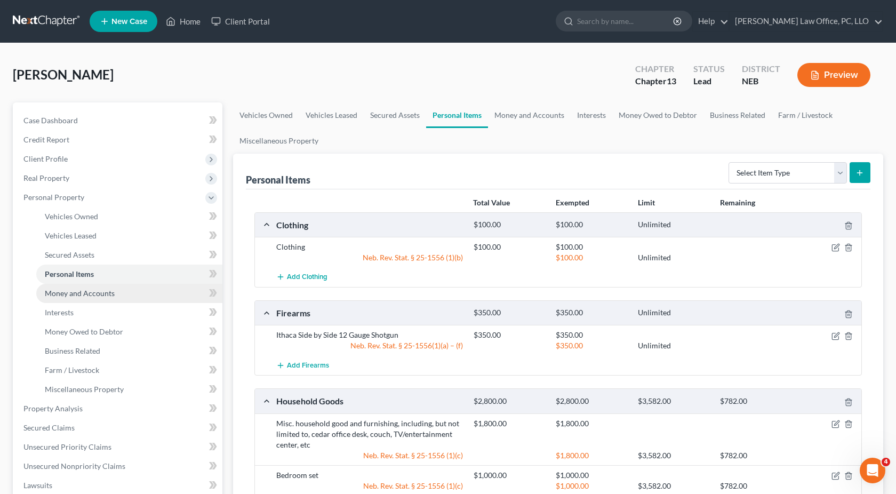
click at [128, 289] on link "Money and Accounts" at bounding box center [129, 293] width 186 height 19
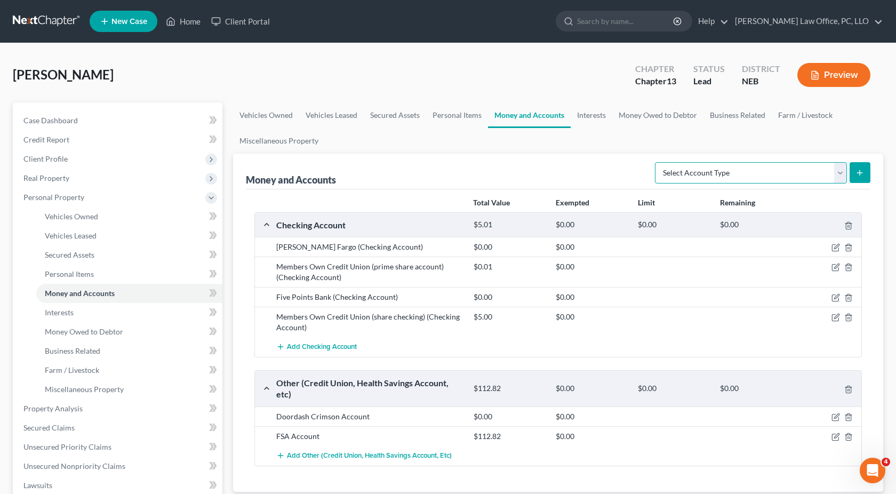
click at [441, 182] on select "Select Account Type Brokerage Cash on Hand Certificates of Deposit Checking Acc…" at bounding box center [751, 172] width 192 height 21
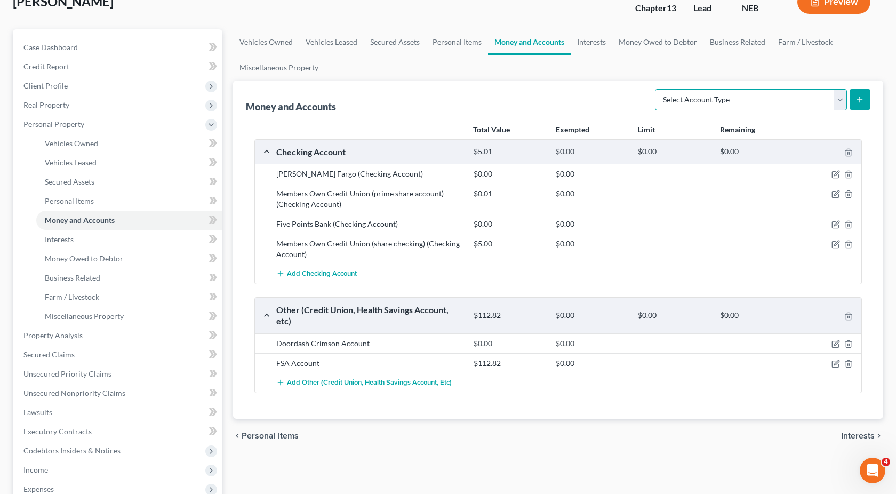
scroll to position [68, 0]
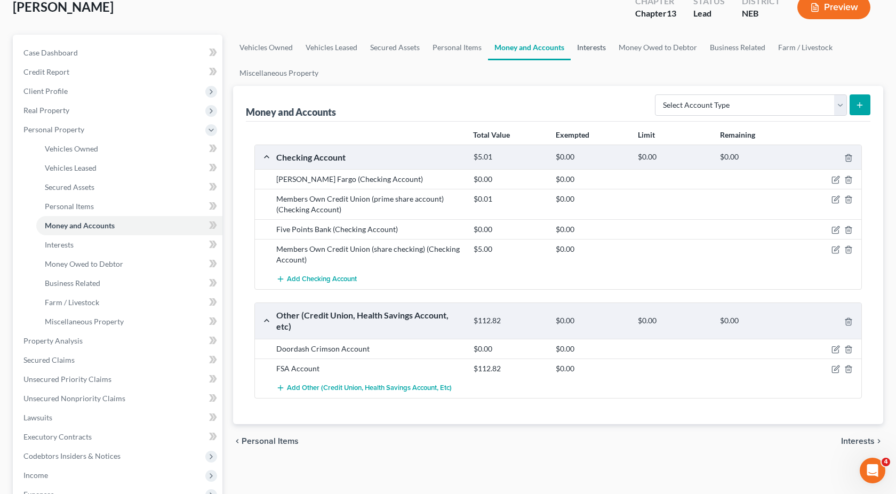
click at [441, 46] on link "Interests" at bounding box center [592, 48] width 42 height 26
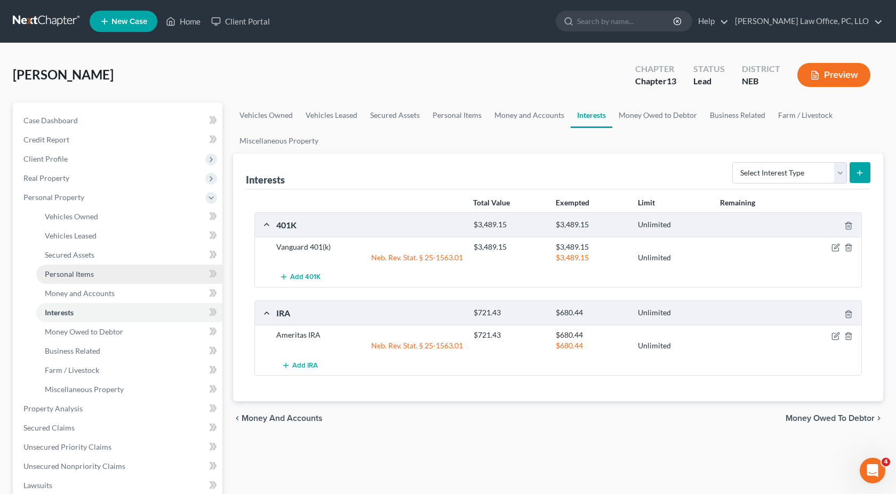
click at [97, 274] on link "Personal Items" at bounding box center [129, 274] width 186 height 19
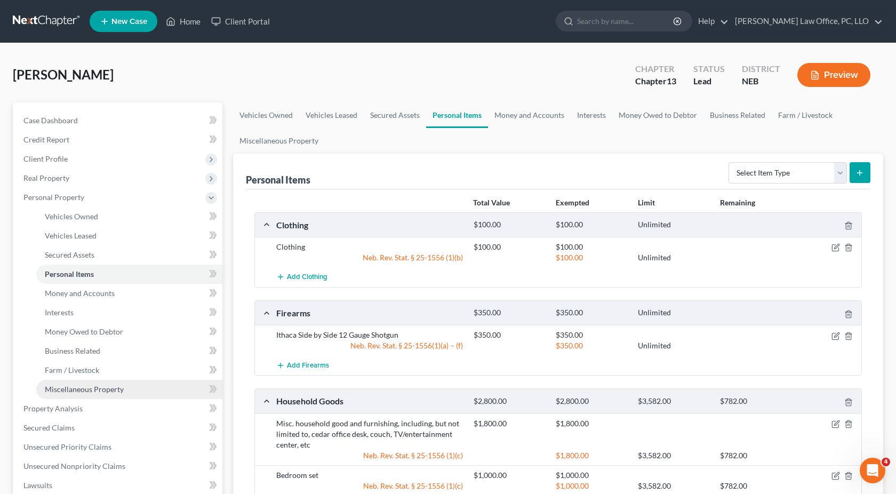
click at [110, 389] on span "Miscellaneous Property" at bounding box center [84, 389] width 79 height 9
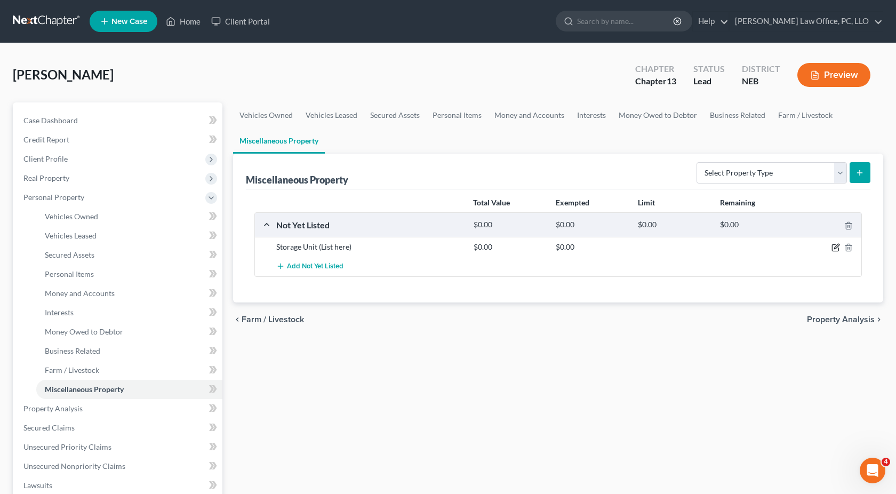
click at [441, 247] on icon "button" at bounding box center [836, 247] width 9 height 9
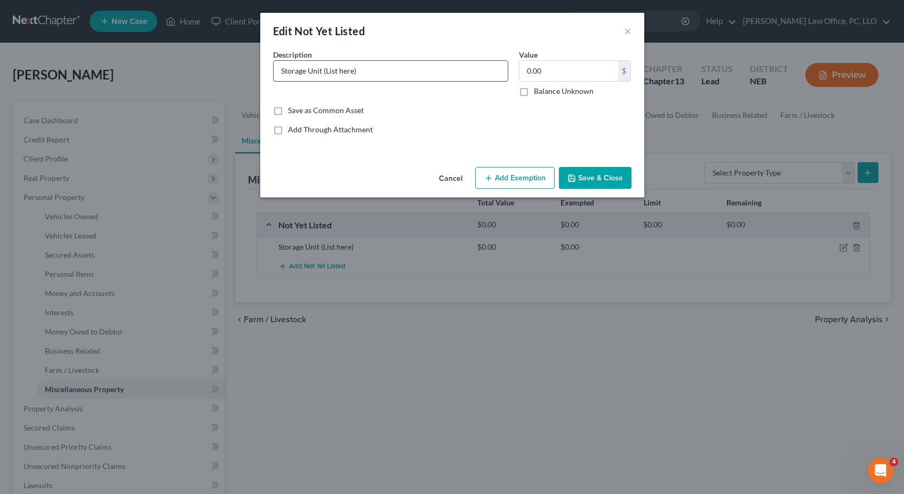
click at [415, 71] on input "Storage Unit (List here)" at bounding box center [391, 71] width 234 height 20
type input "Storage Unit (Xmas decorations, kids' toys, small set of tools, ratchet straps"
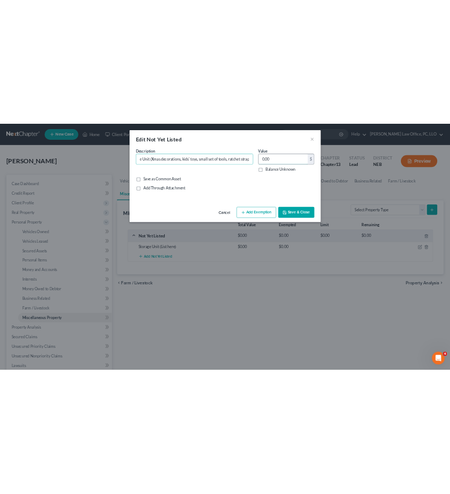
scroll to position [0, 0]
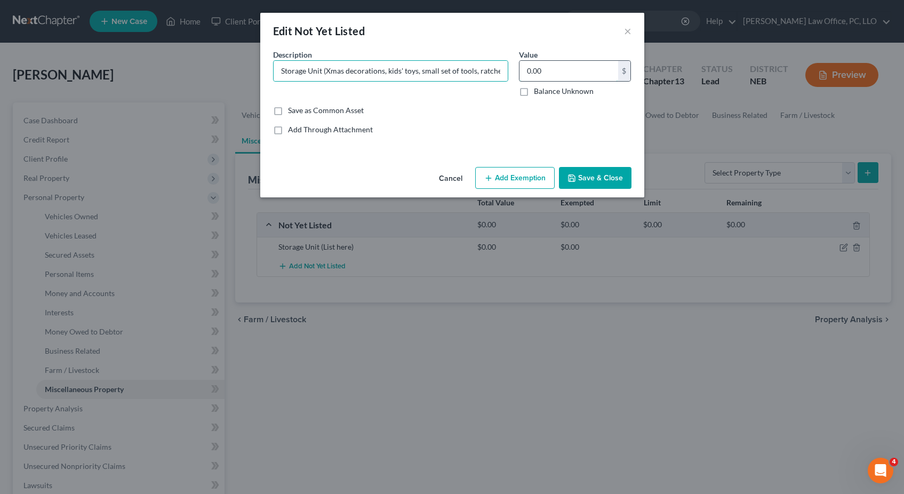
click at [441, 65] on input "0.00" at bounding box center [569, 71] width 99 height 20
type input "300"
drag, startPoint x: 555, startPoint y: 132, endPoint x: 555, endPoint y: 149, distance: 17.6
click at [441, 132] on div "Add Through Attachment" at bounding box center [452, 129] width 359 height 11
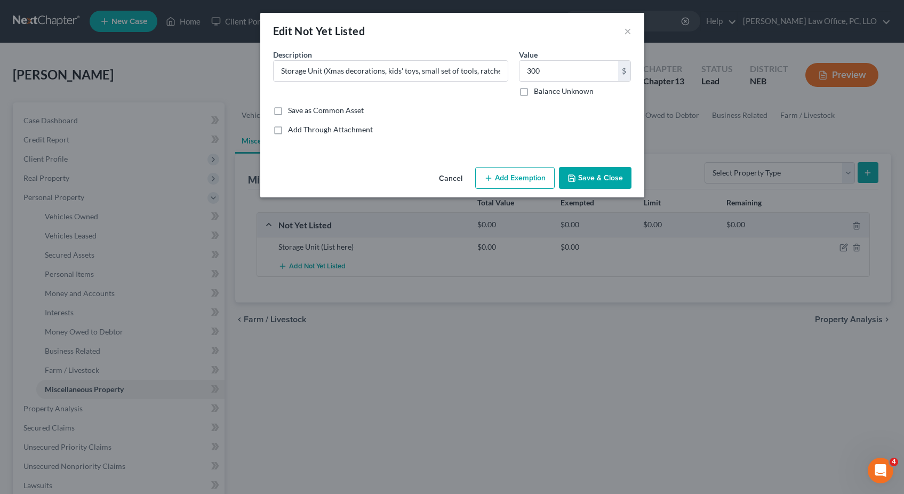
click at [441, 175] on button "Add Exemption" at bounding box center [515, 178] width 80 height 22
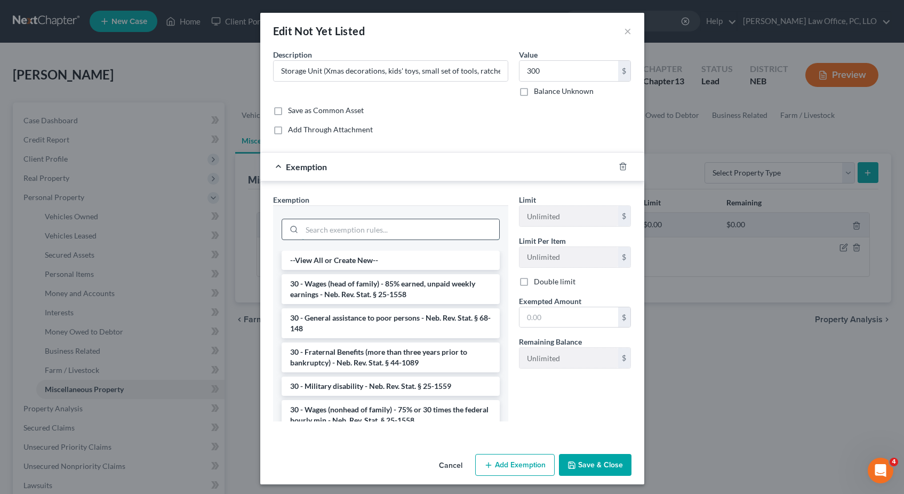
click at [422, 237] on input "search" at bounding box center [400, 229] width 197 height 20
type input "i"
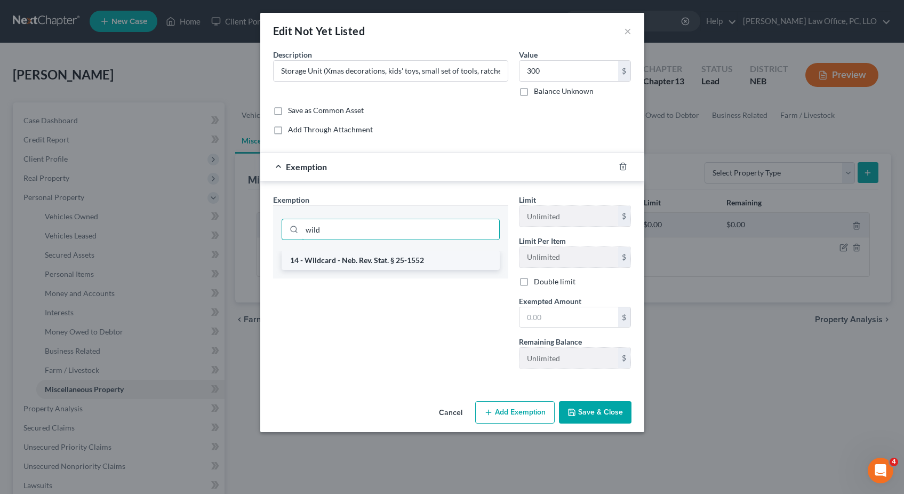
type input "wild"
click at [416, 253] on li "14 - Wildcard - Neb. Rev. Stat. § 25-1552" at bounding box center [391, 260] width 218 height 19
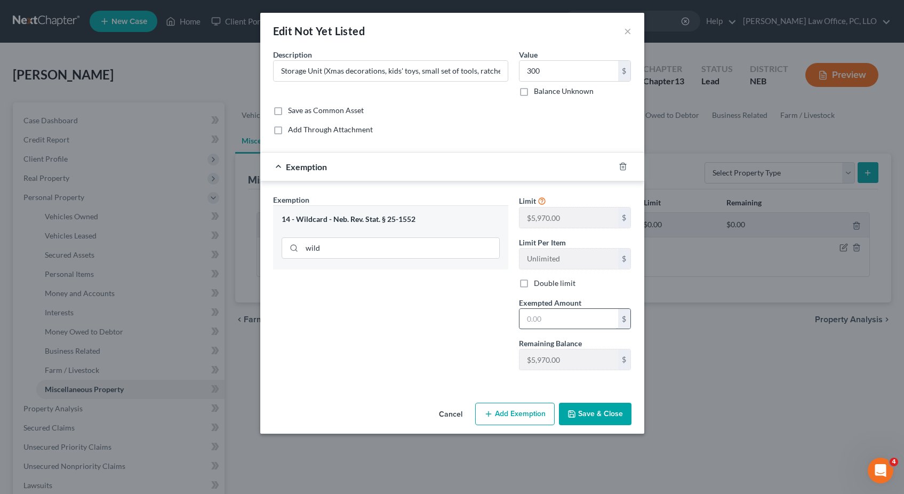
click at [441, 312] on input "text" at bounding box center [569, 319] width 99 height 20
type input "300"
click at [441, 336] on div "Exemption Set must be selected for CA. Exemption * 14 - Wildcard - Neb. Rev. St…" at bounding box center [391, 286] width 246 height 185
click at [441, 406] on button "Save & Close" at bounding box center [595, 414] width 73 height 22
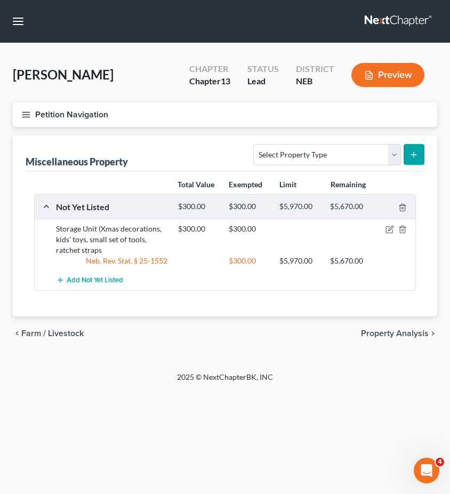
click at [26, 115] on line "button" at bounding box center [25, 115] width 7 height 0
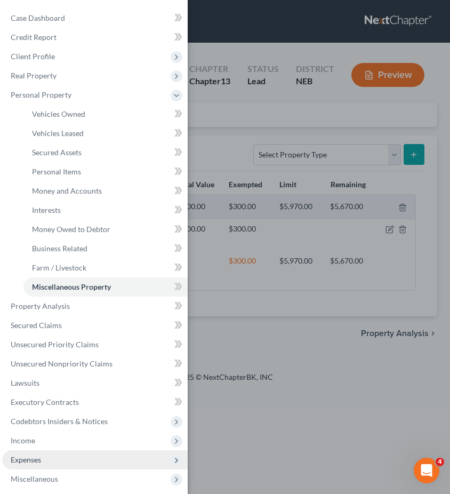
click at [49, 459] on span "Expenses" at bounding box center [95, 459] width 186 height 19
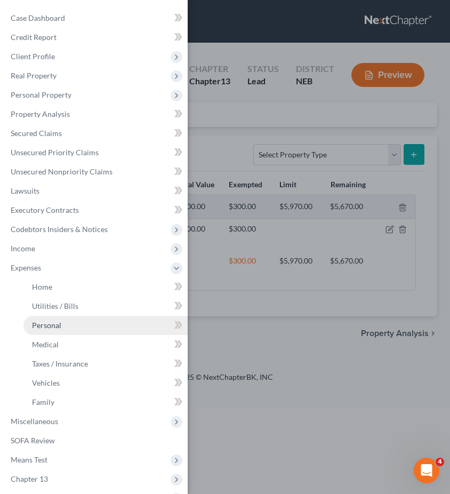
scroll to position [51, 0]
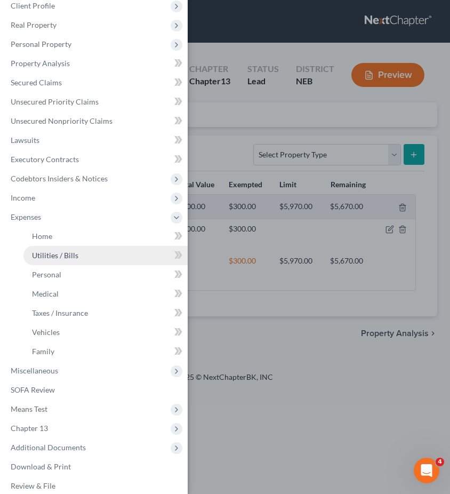
click at [68, 258] on span "Utilities / Bills" at bounding box center [55, 255] width 46 height 9
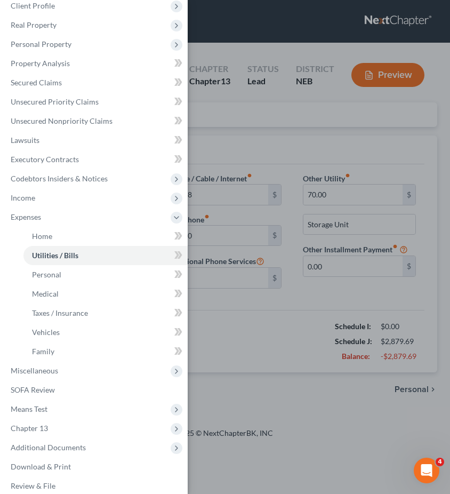
click at [221, 285] on div "Case Dashboard Payments Invoices Payments Payments Credit Report Client Profile" at bounding box center [225, 247] width 450 height 494
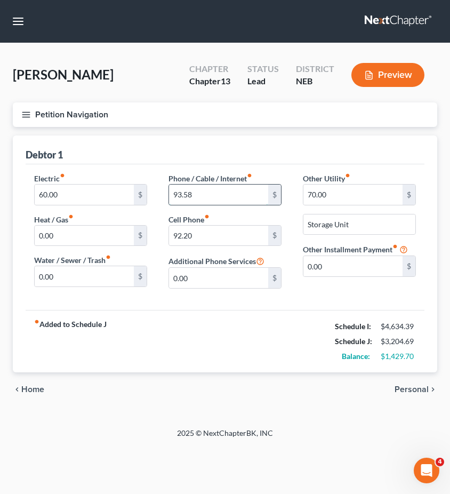
click at [199, 190] on input "93.58" at bounding box center [218, 195] width 99 height 20
click at [209, 237] on input "92.20" at bounding box center [218, 236] width 99 height 20
click at [239, 193] on input "93.58" at bounding box center [218, 195] width 99 height 20
type input "154.49"
click at [280, 152] on div "Debtor 1" at bounding box center [225, 150] width 399 height 29
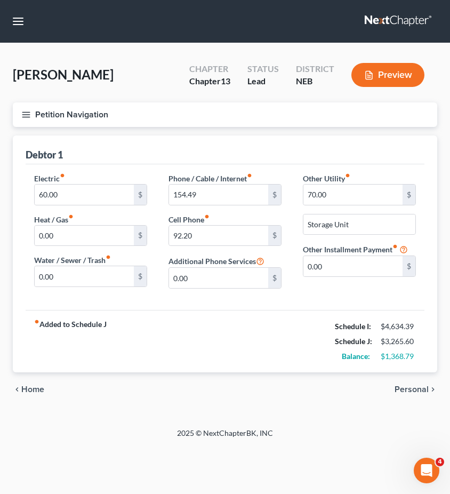
click at [410, 387] on span "Personal" at bounding box center [412, 389] width 34 height 9
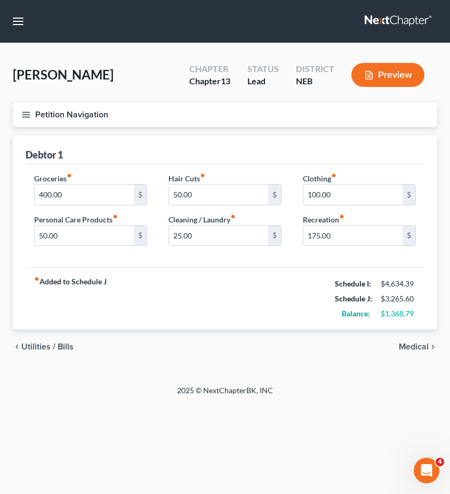
click at [384, 344] on div "chevron_left Utilities / Bills Medical chevron_right" at bounding box center [225, 347] width 425 height 34
click at [26, 117] on icon "button" at bounding box center [26, 115] width 10 height 10
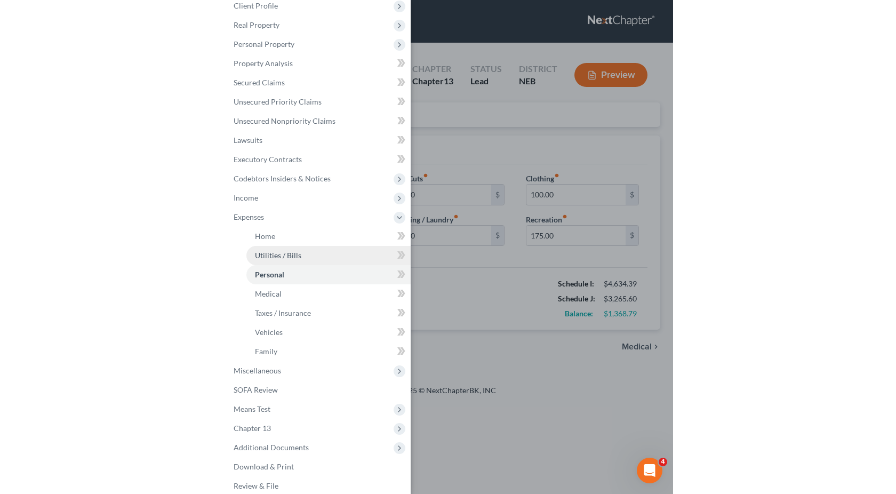
scroll to position [61, 0]
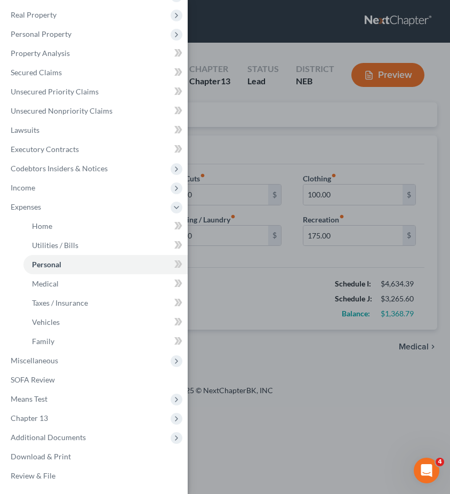
click at [275, 145] on div "Case Dashboard Payments Invoices Payments Payments Credit Report Client Profile" at bounding box center [225, 247] width 450 height 494
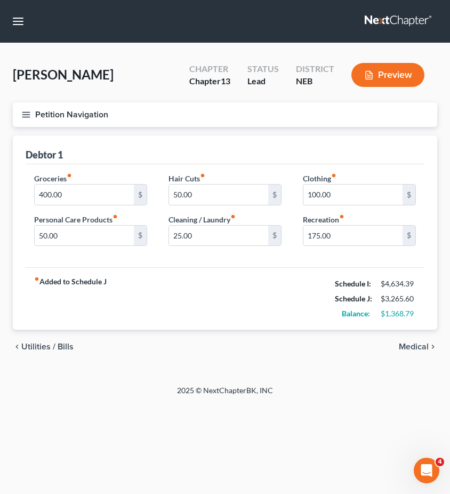
click at [30, 110] on icon "button" at bounding box center [26, 115] width 10 height 10
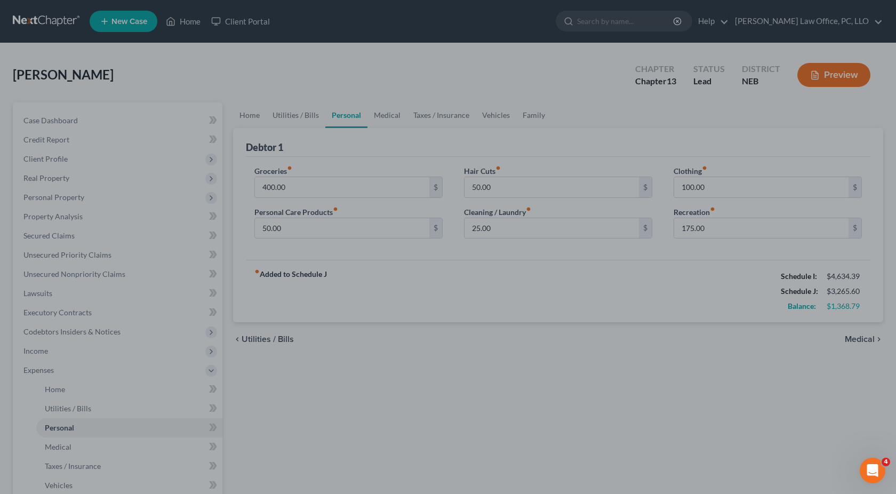
click at [281, 389] on div at bounding box center [448, 247] width 896 height 494
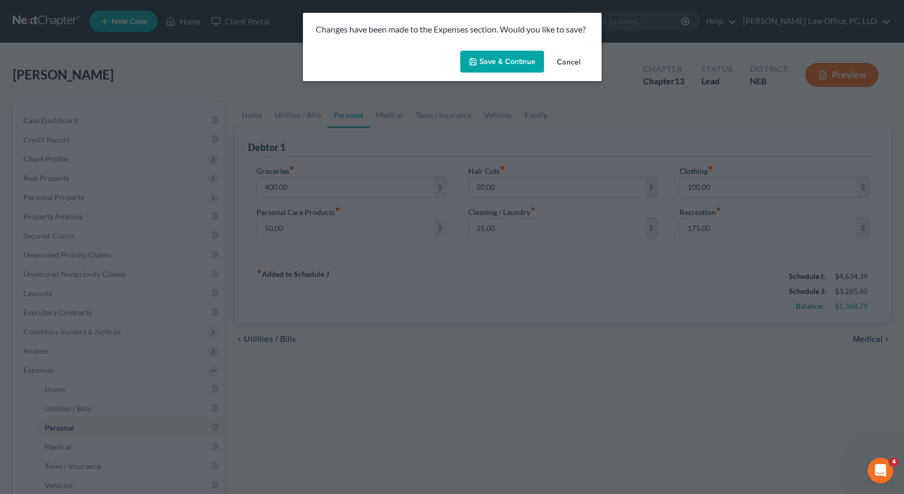
click at [441, 66] on button "Save & Continue" at bounding box center [502, 62] width 84 height 22
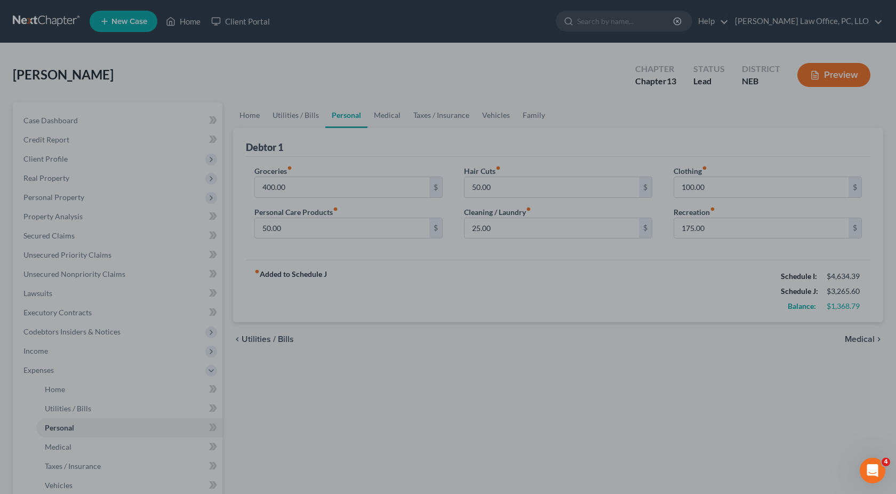
click at [441, 123] on div at bounding box center [448, 247] width 896 height 494
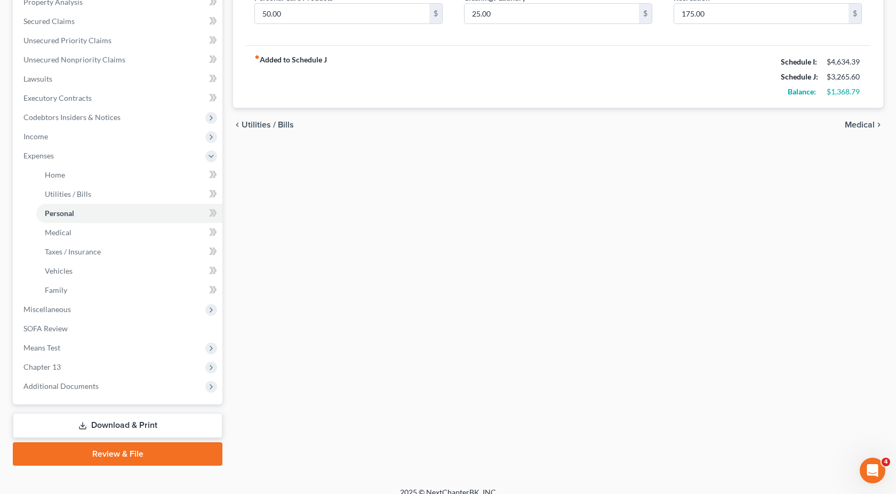
scroll to position [226, 0]
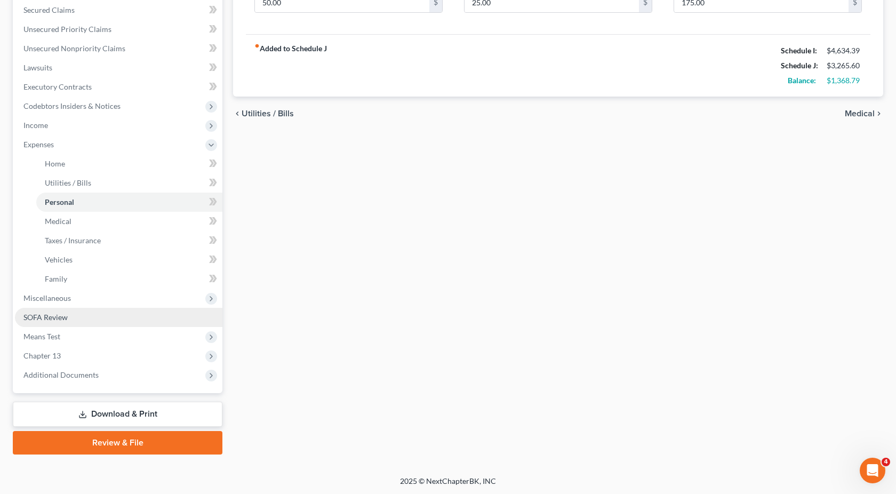
click at [123, 321] on link "SOFA Review" at bounding box center [119, 317] width 208 height 19
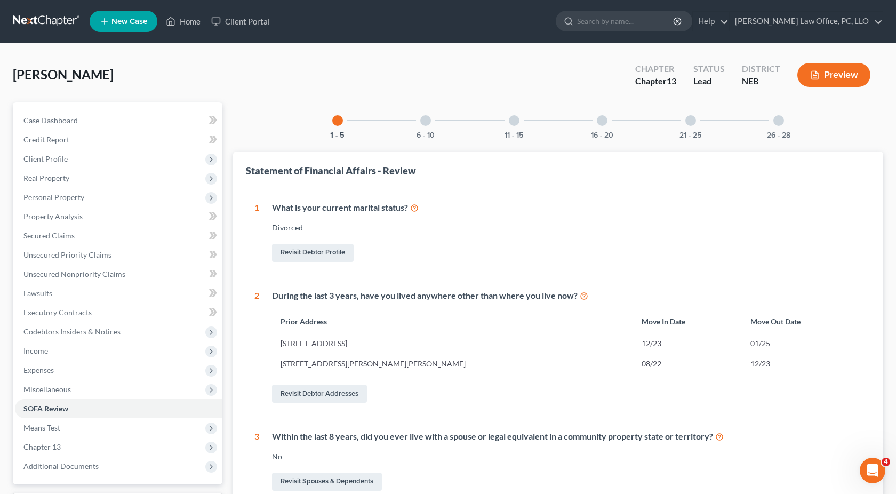
click at [431, 123] on div "6 - 10" at bounding box center [426, 120] width 36 height 36
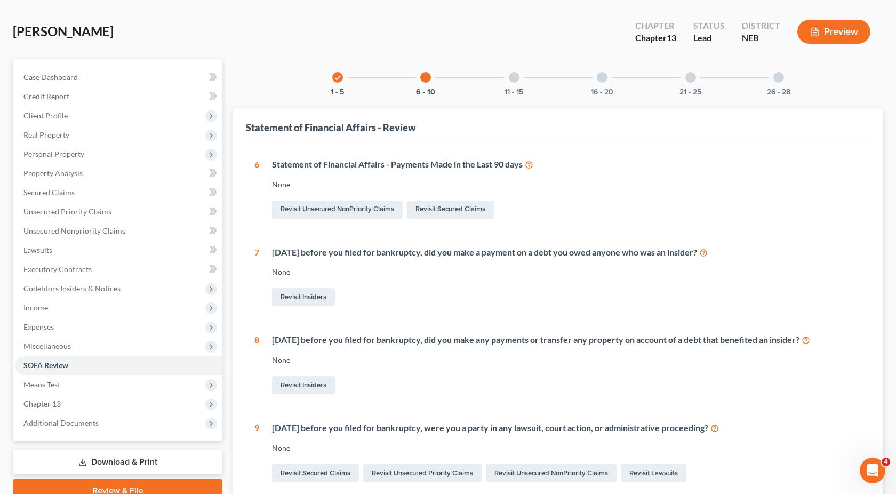
scroll to position [42, 0]
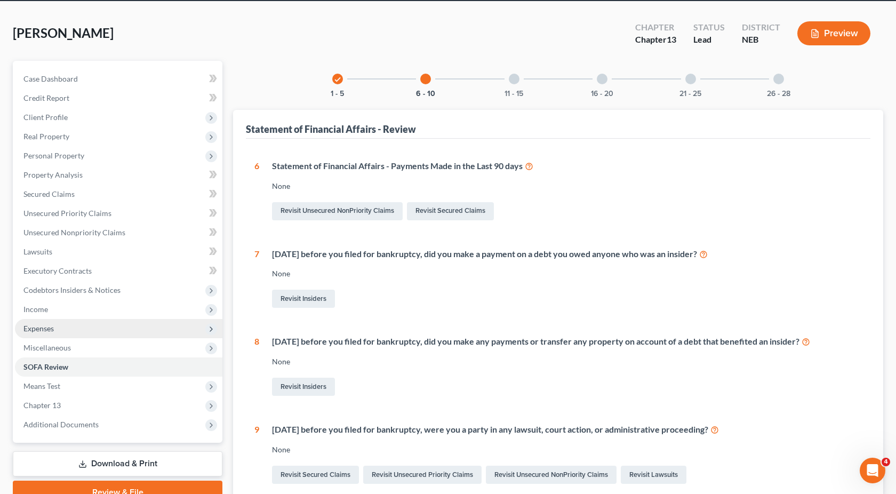
click at [76, 329] on span "Expenses" at bounding box center [119, 328] width 208 height 19
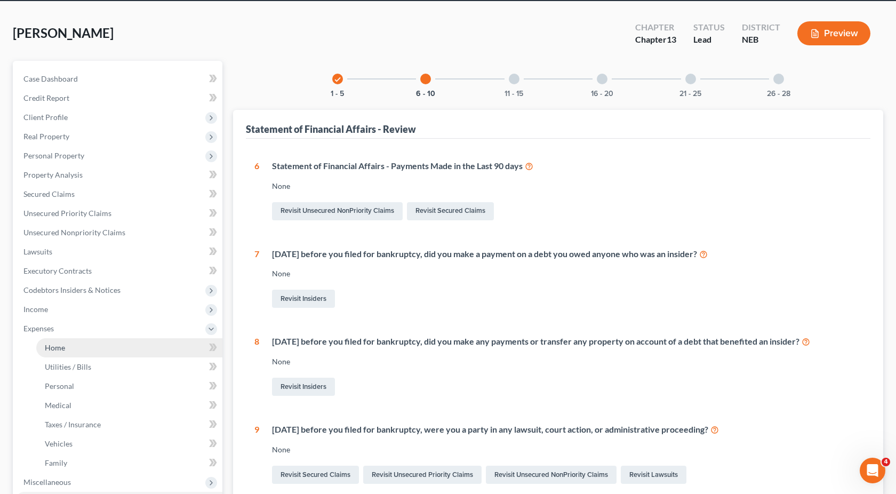
scroll to position [122, 0]
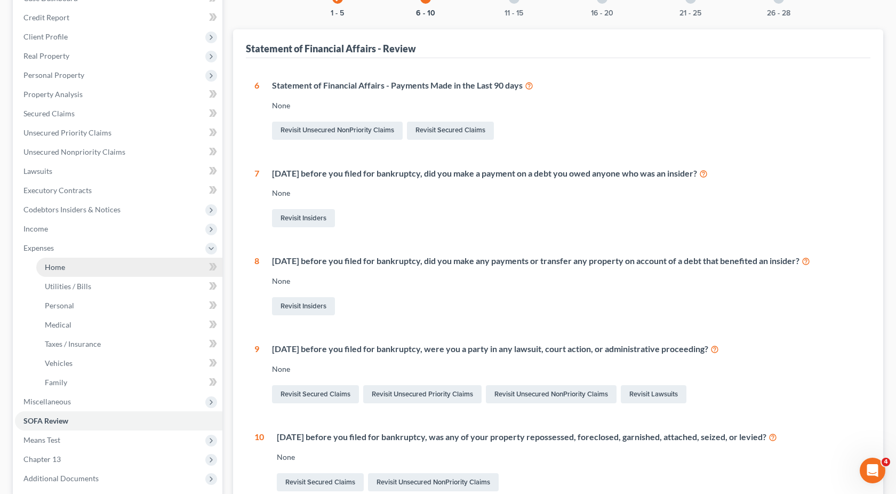
click at [119, 264] on link "Home" at bounding box center [129, 267] width 186 height 19
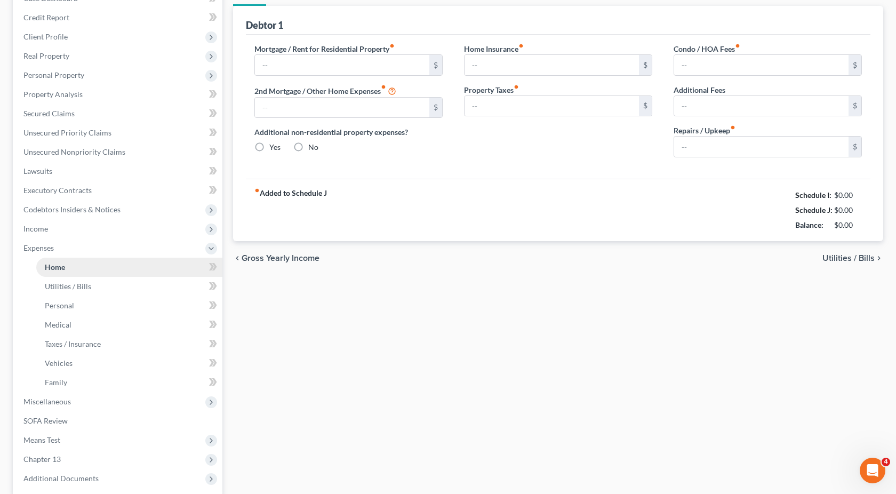
type input "1,113.00"
type input "0.00"
radio input "true"
type input "8.38"
type input "0.00"
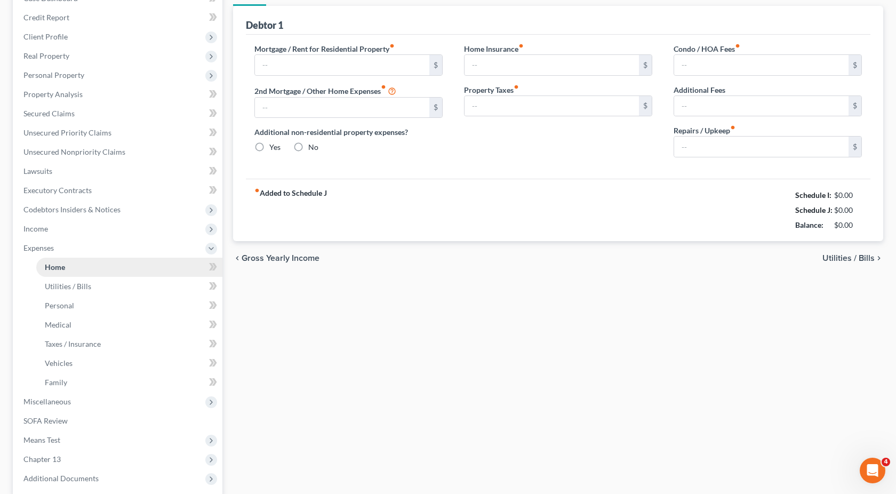
type input "0.00"
type input "15.00"
type input "0.00"
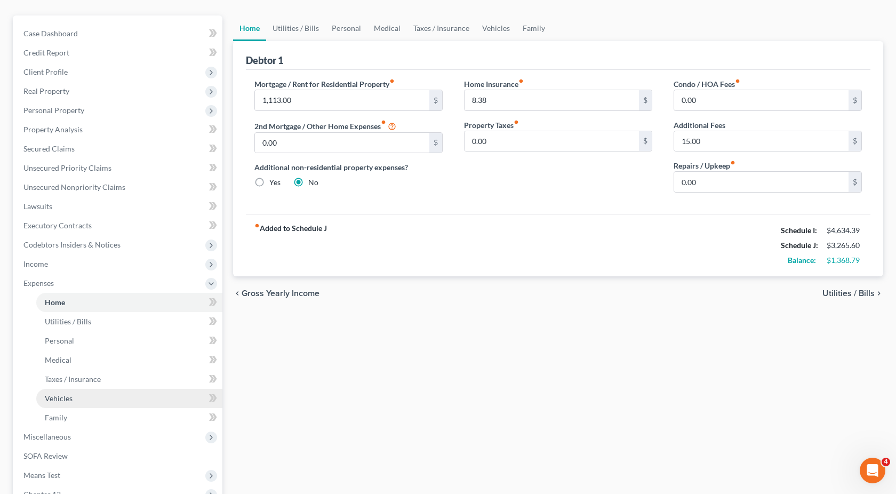
scroll to position [94, 0]
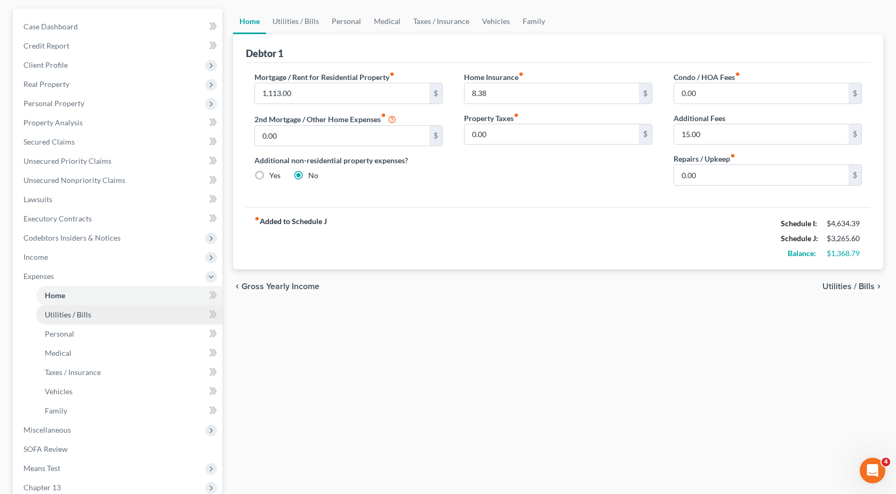
click at [106, 311] on link "Utilities / Bills" at bounding box center [129, 314] width 186 height 19
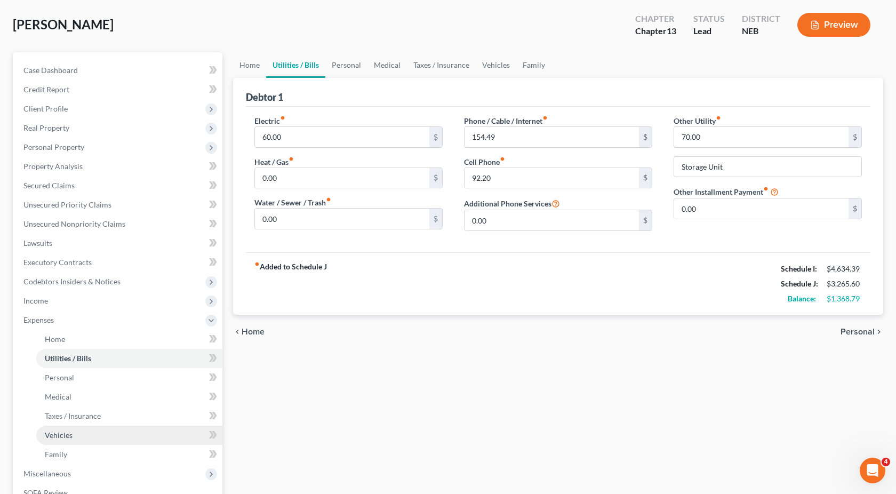
click at [117, 443] on link "Vehicles" at bounding box center [129, 435] width 186 height 19
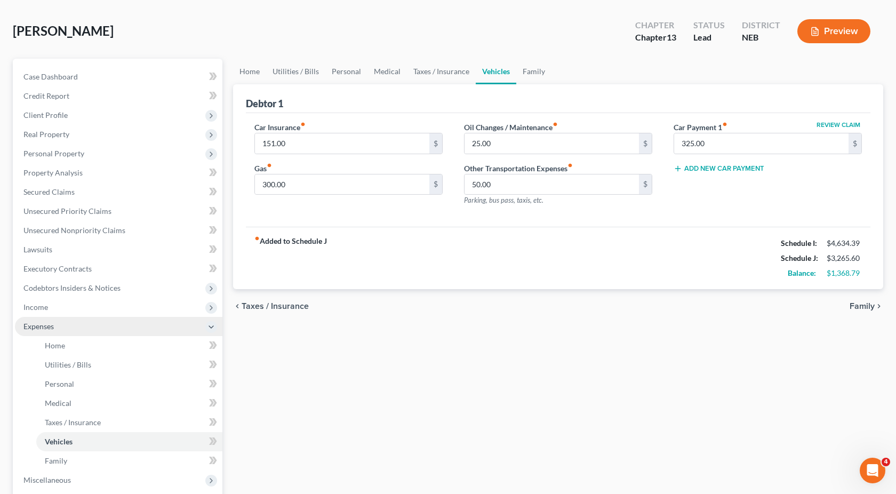
scroll to position [60, 0]
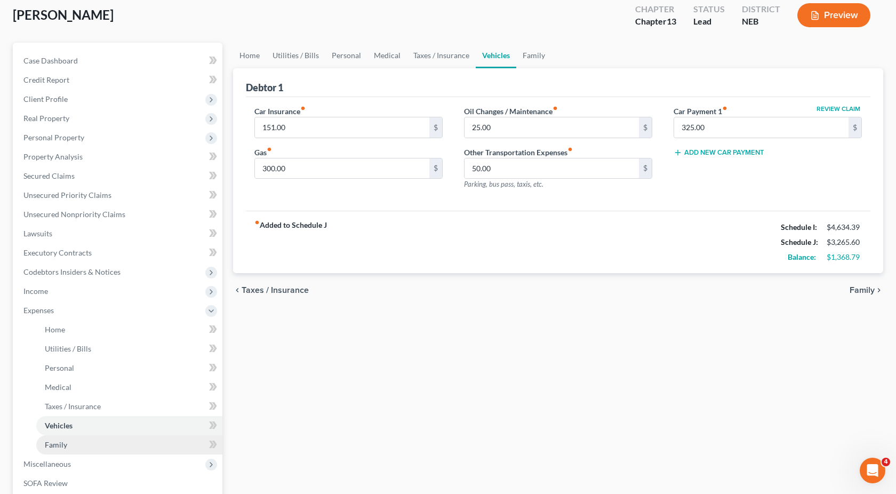
click at [114, 444] on link "Family" at bounding box center [129, 444] width 186 height 19
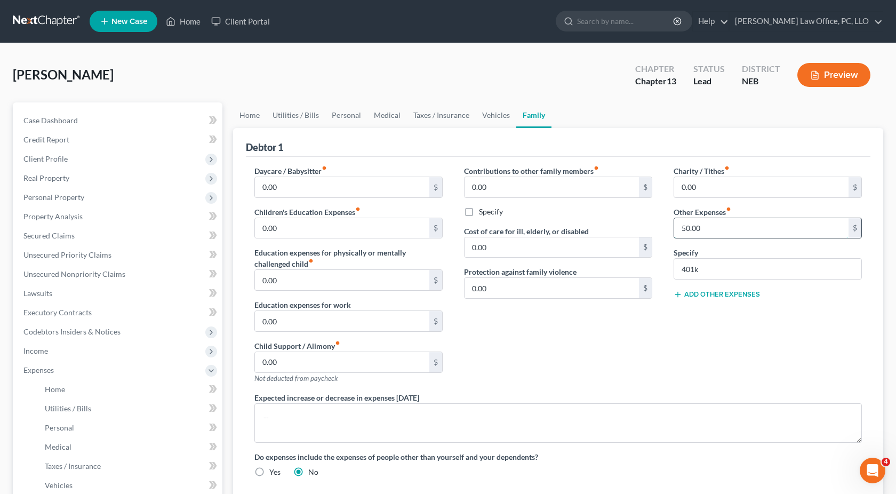
click at [711, 227] on input "50.00" at bounding box center [761, 228] width 174 height 20
click at [724, 226] on input "50.00" at bounding box center [761, 228] width 174 height 20
click at [719, 269] on input "401k" at bounding box center [767, 269] width 187 height 20
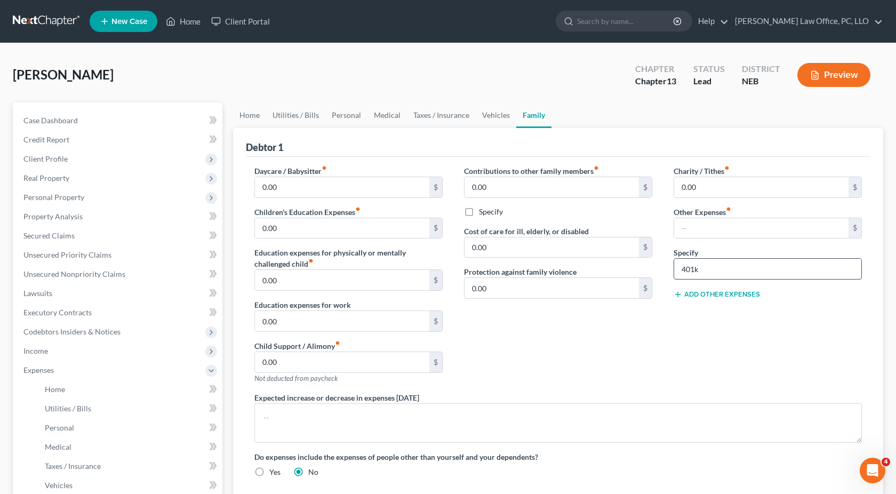
click at [719, 269] on input "401k" at bounding box center [767, 269] width 187 height 20
click at [692, 342] on div "Charity / Tithes fiber_manual_record 0.00 $ Other Expenses fiber_manual_record …" at bounding box center [768, 278] width 210 height 227
click at [647, 357] on div "Contributions to other family members fiber_manual_record 0.00 $ Specify Cost o…" at bounding box center [559, 278] width 210 height 227
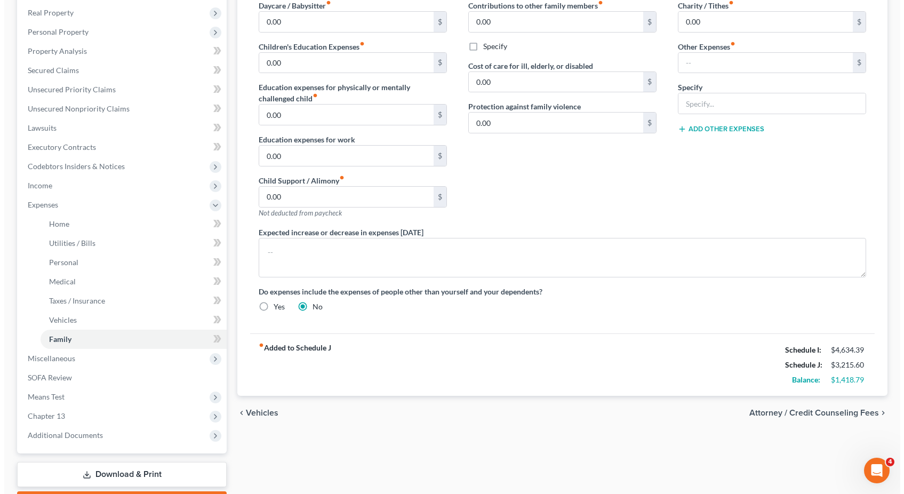
scroll to position [226, 0]
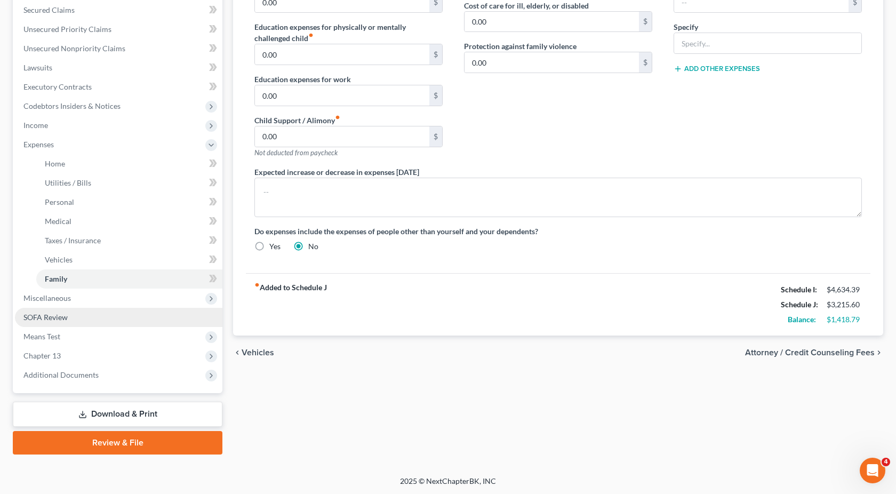
click at [138, 313] on link "SOFA Review" at bounding box center [119, 317] width 208 height 19
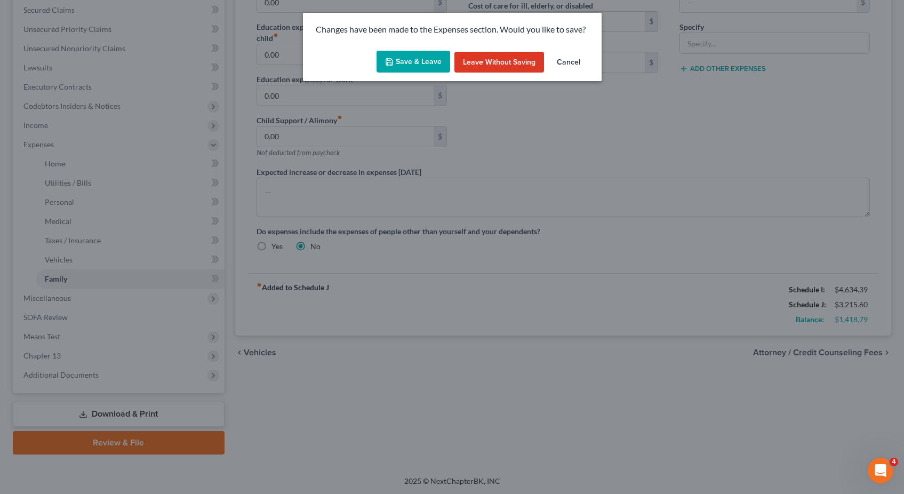
click at [409, 65] on button "Save & Leave" at bounding box center [414, 62] width 74 height 22
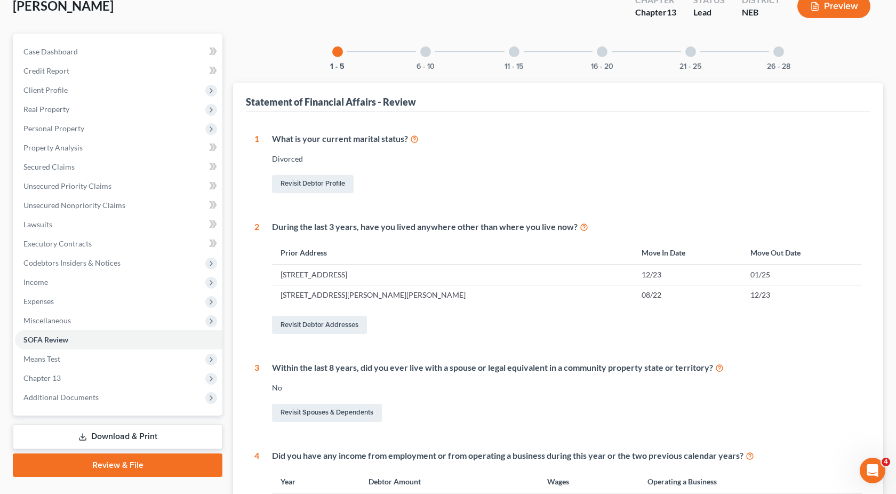
scroll to position [57, 0]
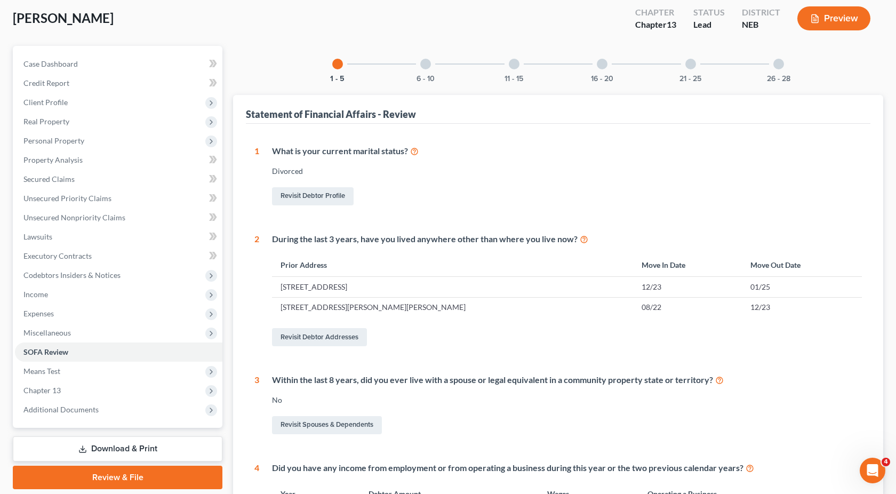
click at [428, 64] on div at bounding box center [425, 64] width 11 height 11
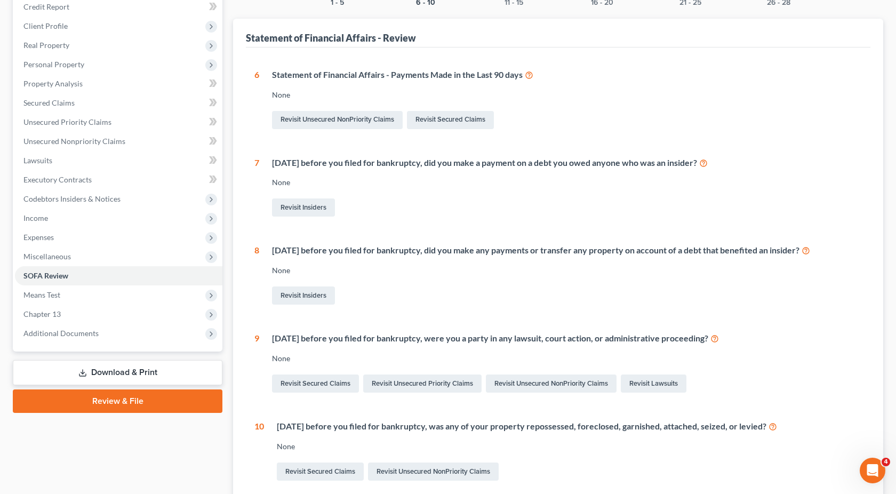
scroll to position [131, 0]
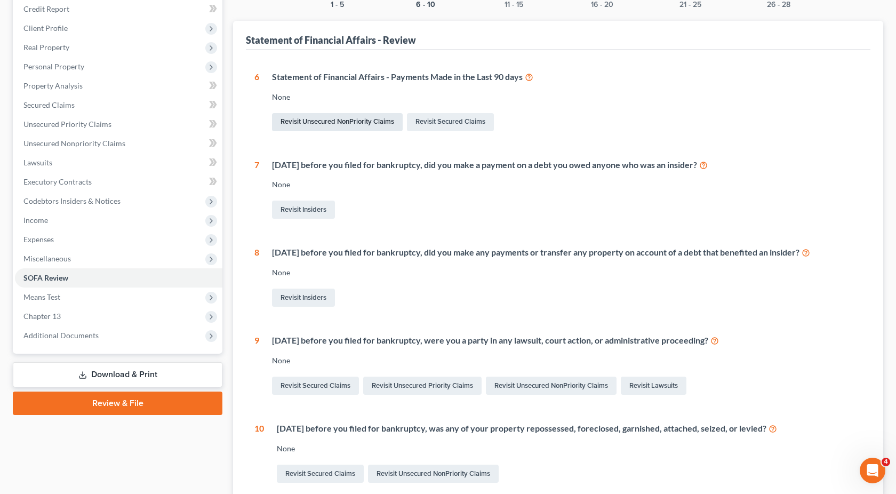
click at [384, 123] on link "Revisit Unsecured NonPriority Claims" at bounding box center [337, 122] width 131 height 18
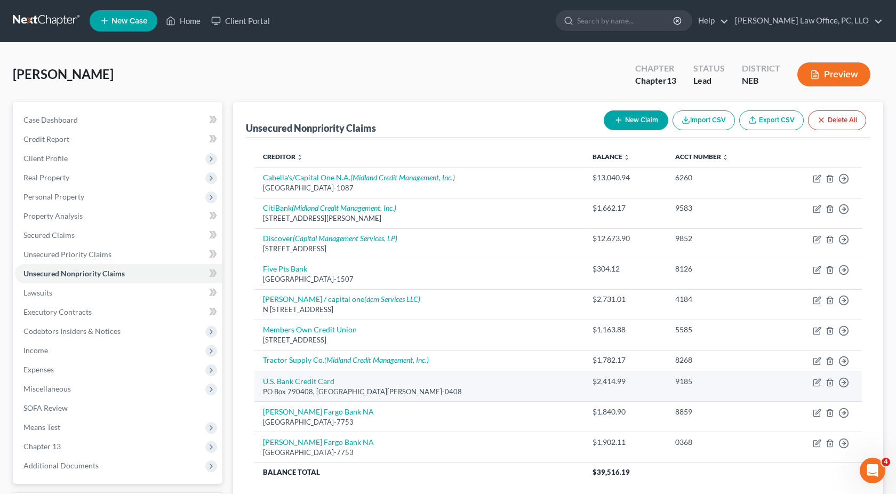
scroll to position [91, 0]
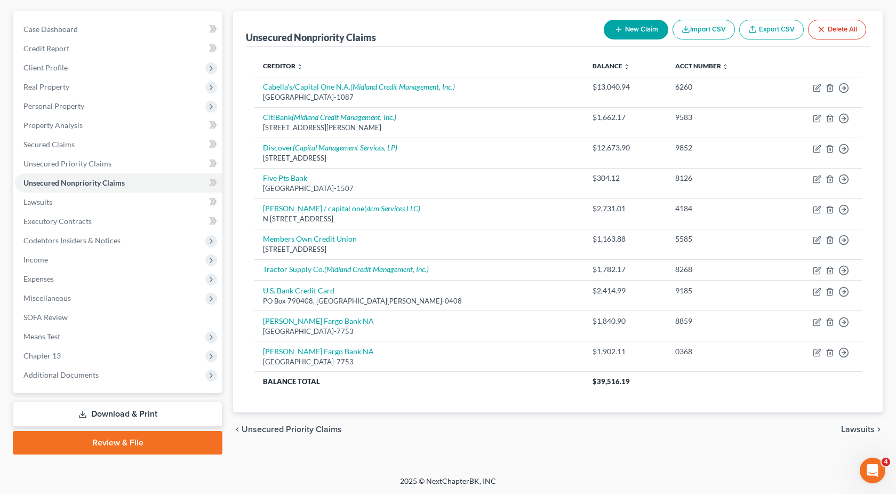
click at [840, 443] on div "chevron_left Unsecured Priority Claims Lawsuits chevron_right" at bounding box center [558, 429] width 650 height 34
click at [851, 432] on span "Lawsuits" at bounding box center [858, 429] width 34 height 9
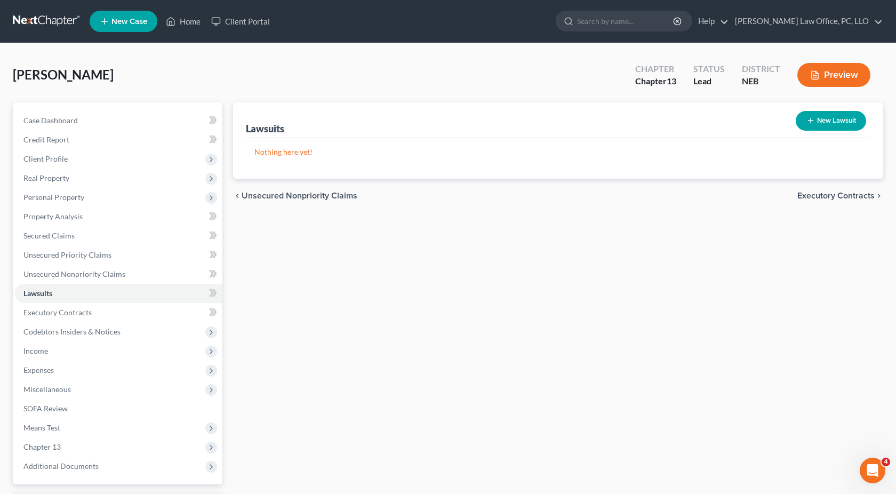
click at [301, 198] on span "Unsecured Nonpriority Claims" at bounding box center [300, 196] width 116 height 9
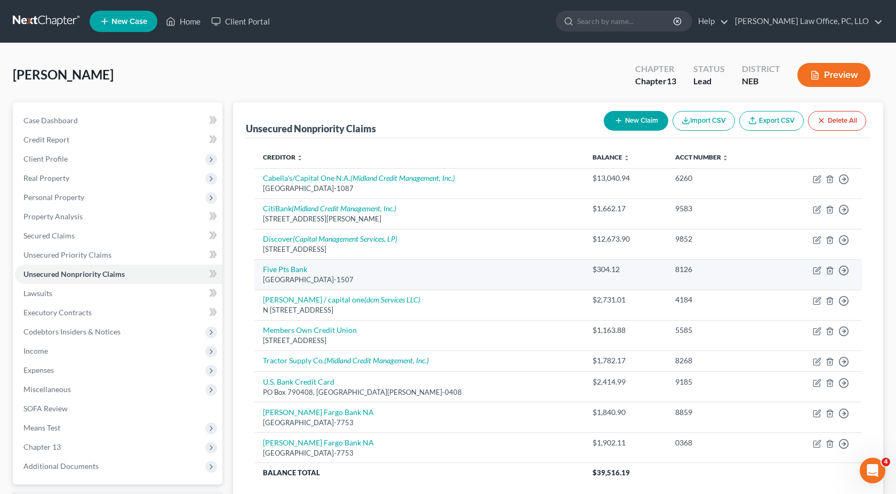
scroll to position [81, 0]
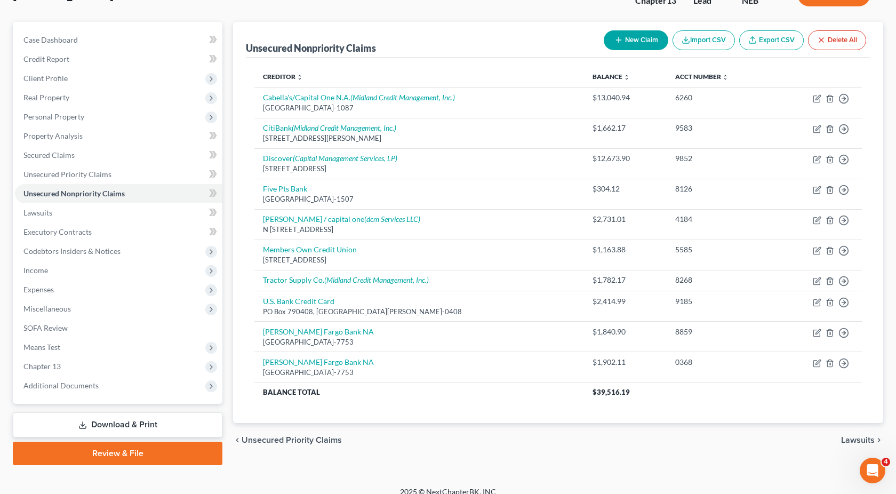
click at [302, 440] on span "Unsecured Priority Claims" at bounding box center [292, 440] width 100 height 9
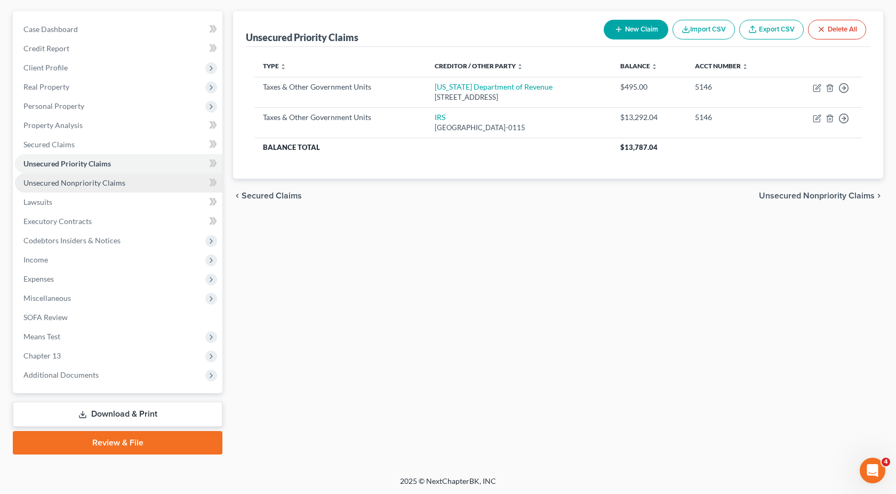
scroll to position [91, 0]
click at [130, 445] on link "Review & File" at bounding box center [118, 442] width 210 height 23
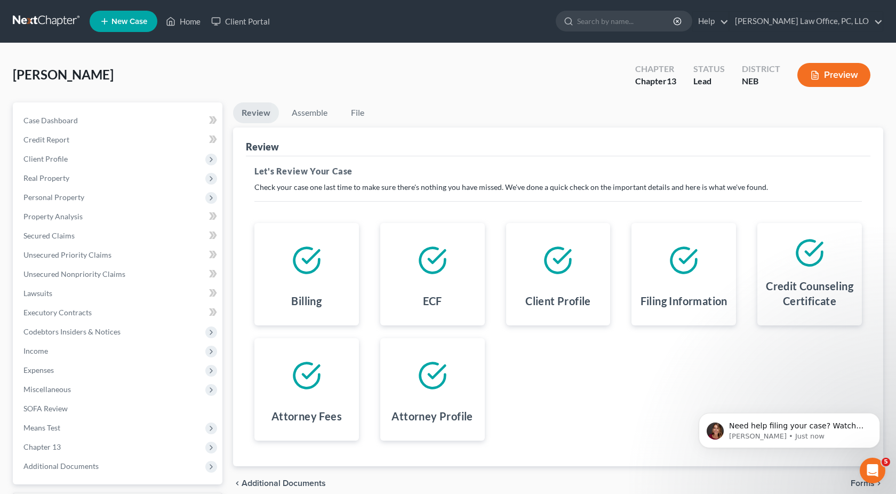
click at [838, 67] on button "Preview" at bounding box center [834, 75] width 73 height 24
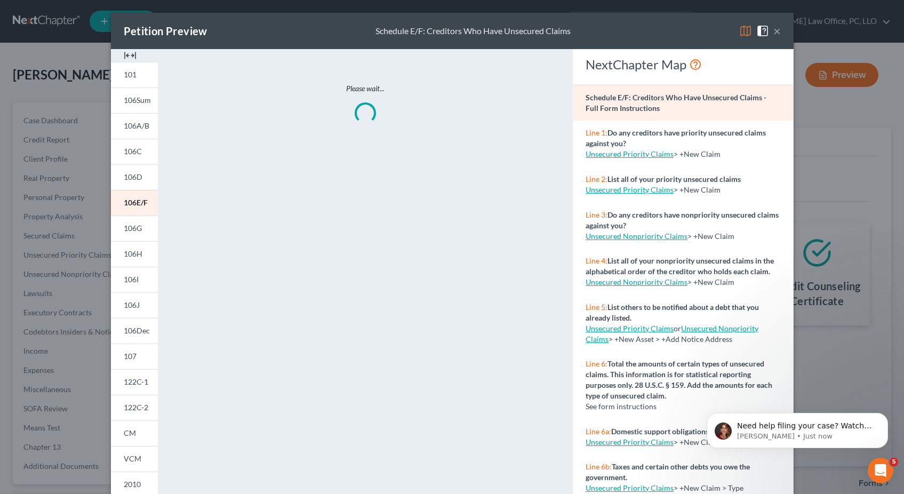
click at [775, 30] on button "×" at bounding box center [777, 31] width 7 height 13
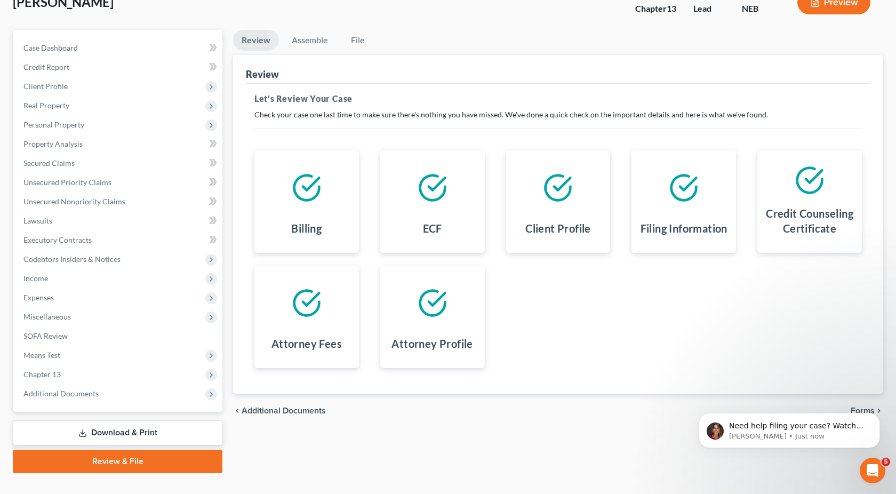
scroll to position [73, 0]
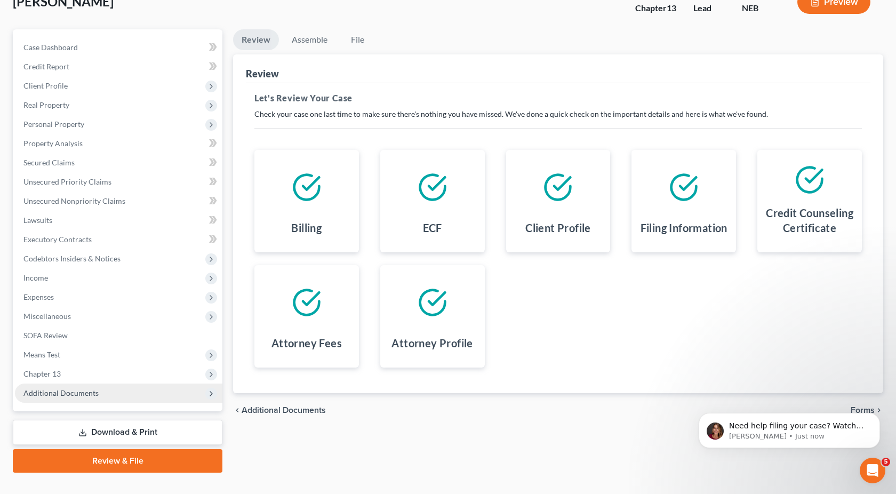
click at [89, 393] on span "Additional Documents" at bounding box center [60, 392] width 75 height 9
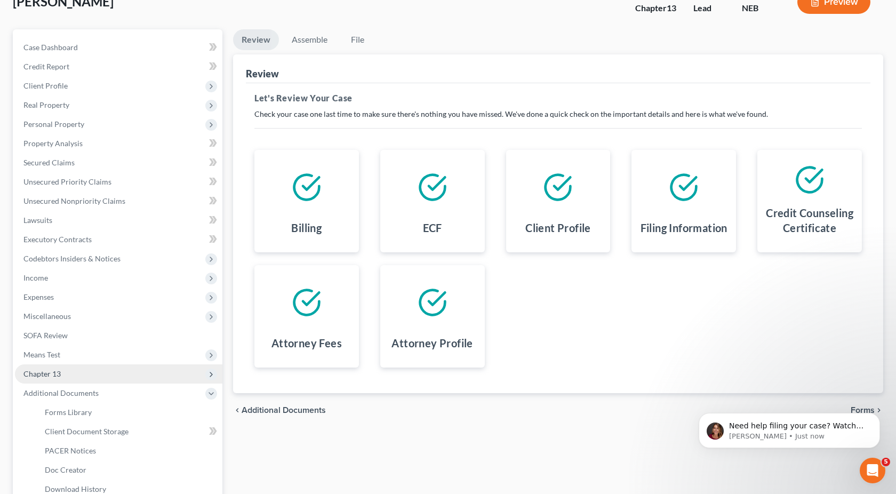
click at [86, 373] on span "Chapter 13" at bounding box center [119, 373] width 208 height 19
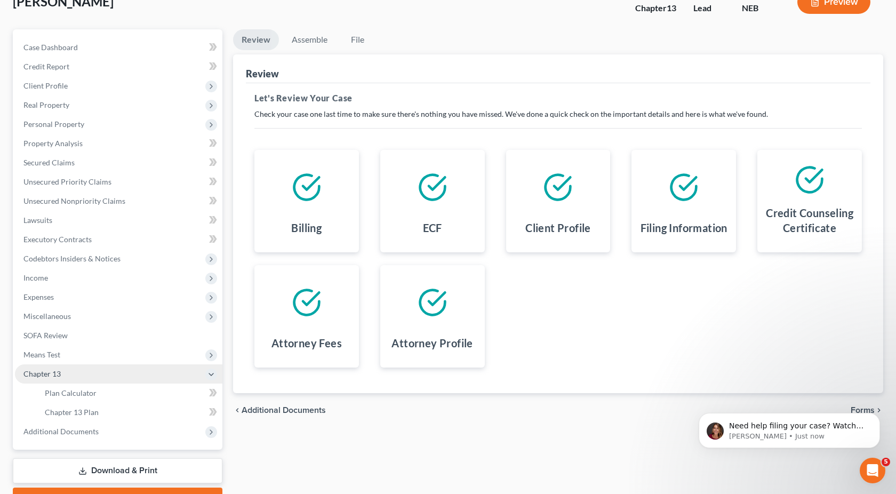
scroll to position [130, 0]
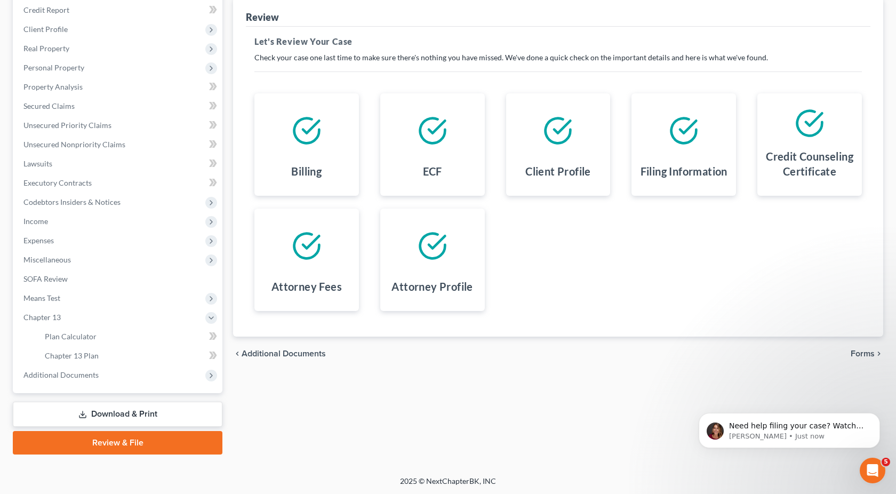
click at [95, 403] on link "Download & Print" at bounding box center [118, 414] width 210 height 25
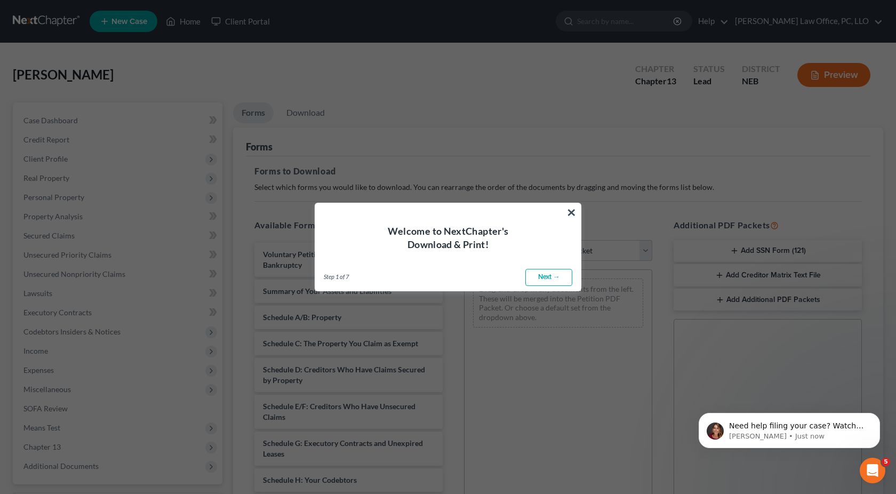
click at [545, 274] on link "Next →" at bounding box center [549, 277] width 47 height 17
select select "0"
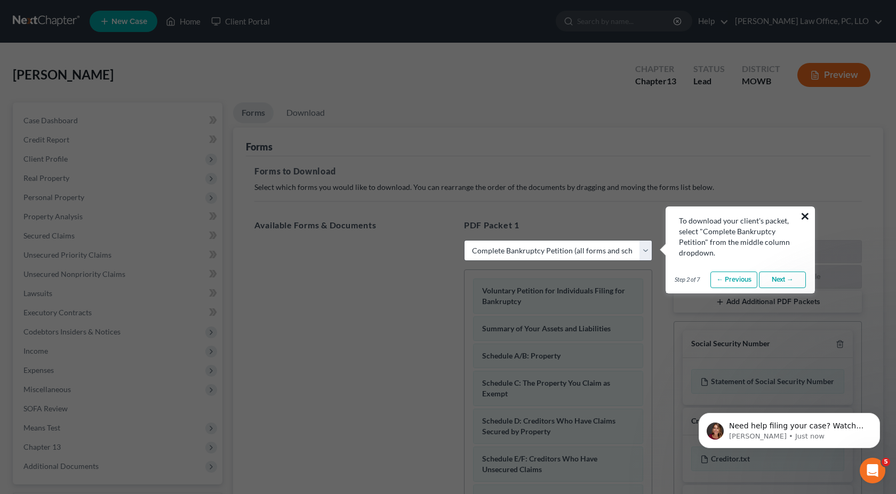
click at [802, 209] on button "×" at bounding box center [805, 216] width 10 height 17
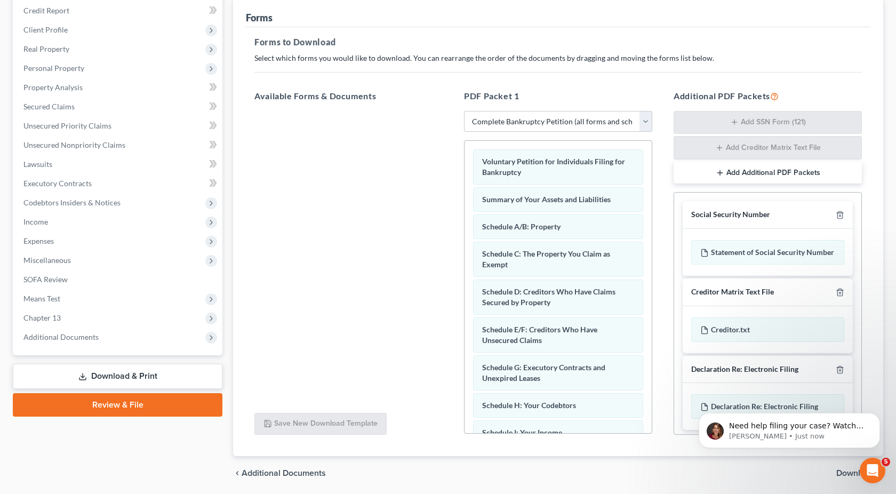
scroll to position [15, 0]
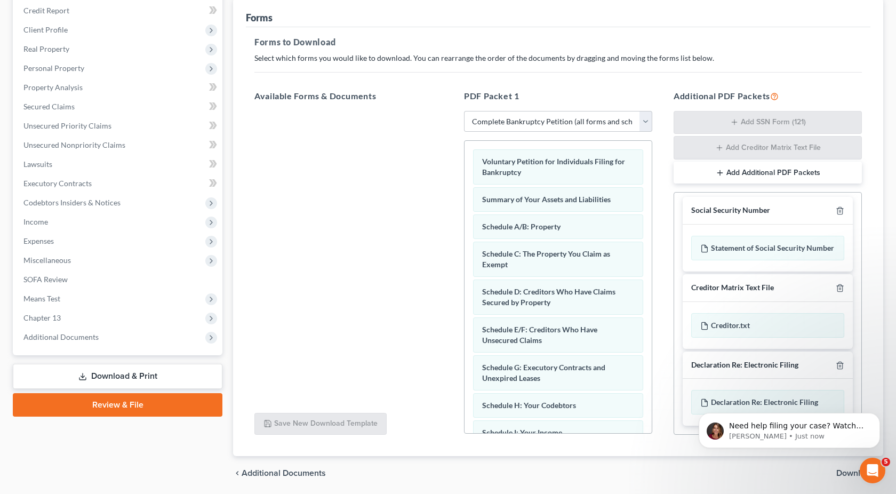
click at [840, 474] on span "Download" at bounding box center [856, 473] width 38 height 9
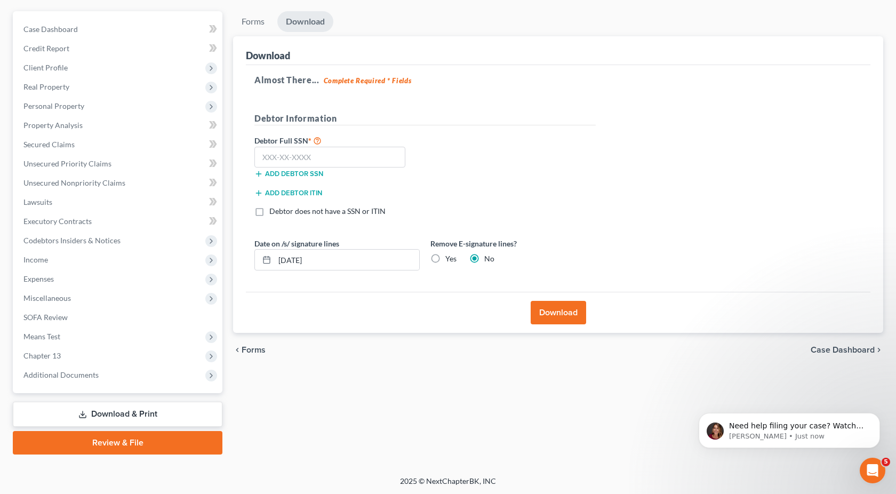
click at [563, 314] on button "Download" at bounding box center [558, 312] width 55 height 23
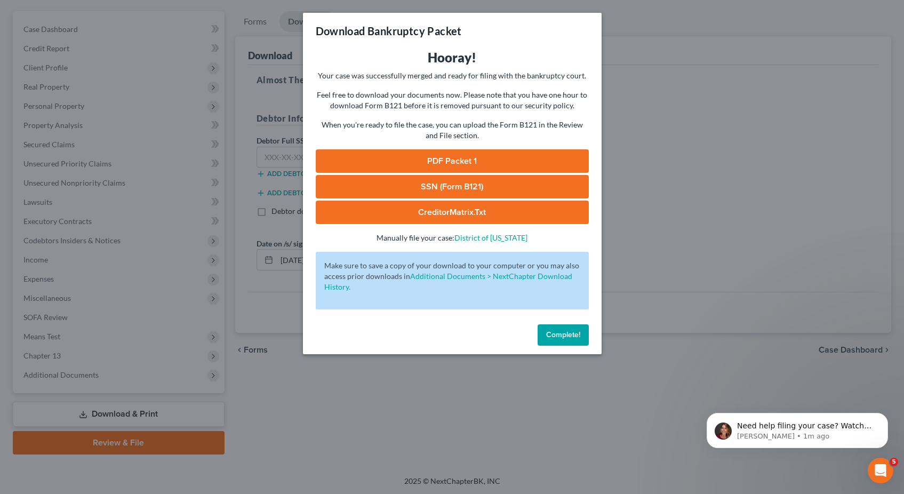
click at [469, 158] on link "PDF Packet 1" at bounding box center [452, 160] width 273 height 23
click at [556, 339] on button "Complete!" at bounding box center [563, 334] width 51 height 21
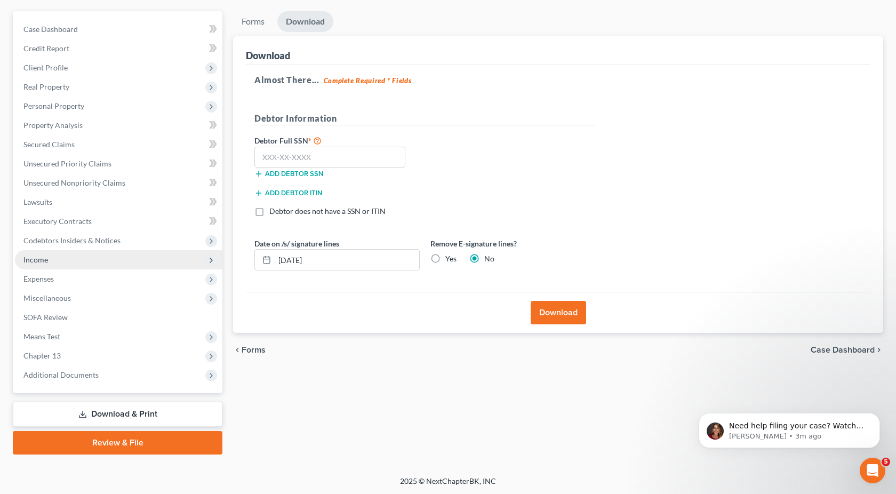
click at [92, 262] on span "Income" at bounding box center [119, 259] width 208 height 19
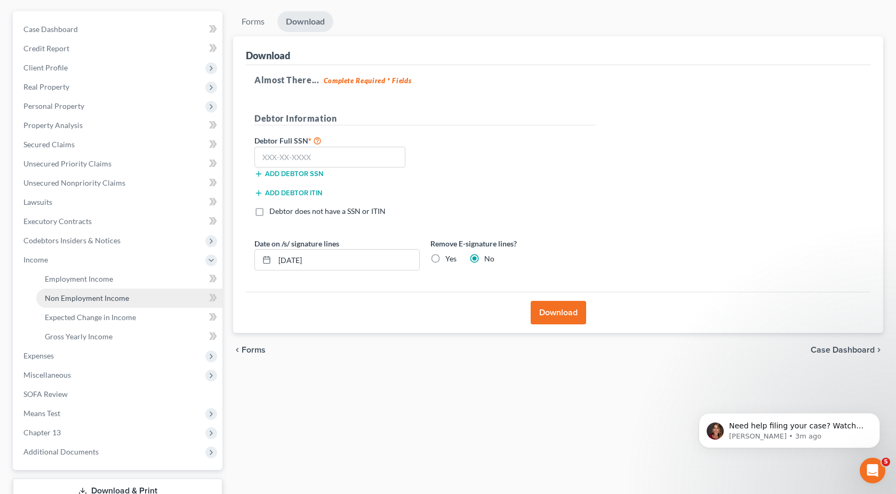
click at [93, 291] on link "Non Employment Income" at bounding box center [129, 298] width 186 height 19
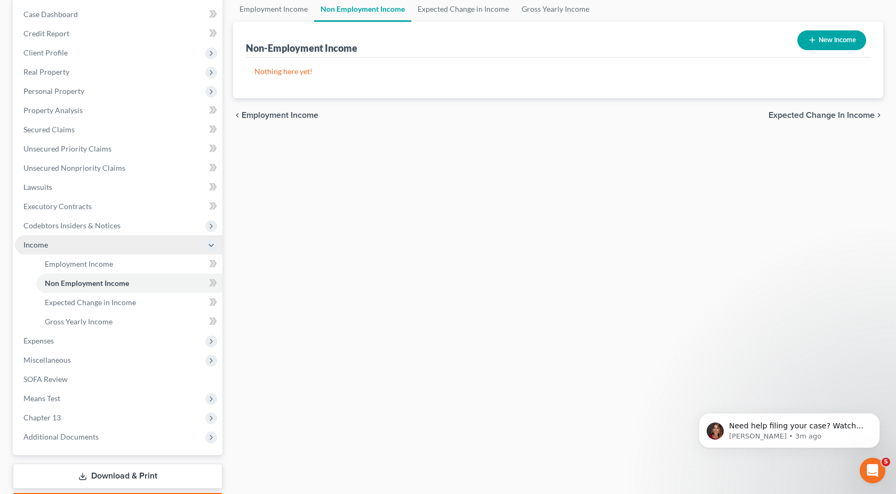
scroll to position [135, 0]
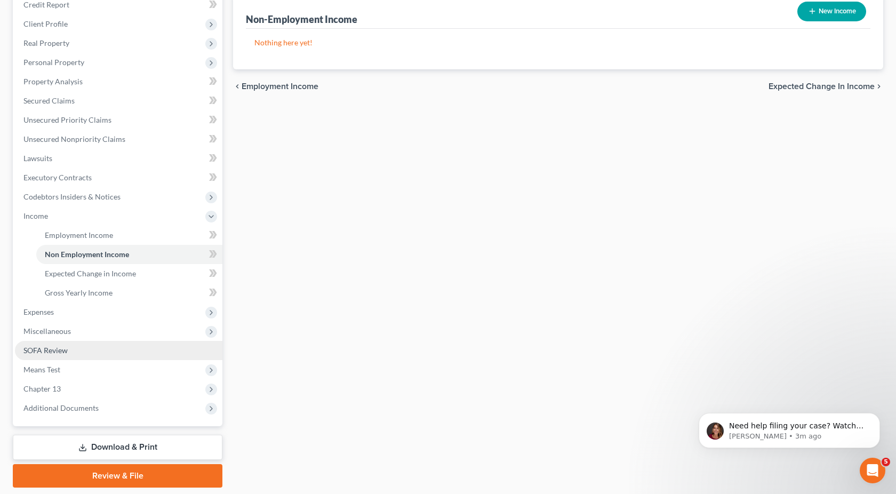
click at [93, 347] on link "SOFA Review" at bounding box center [119, 350] width 208 height 19
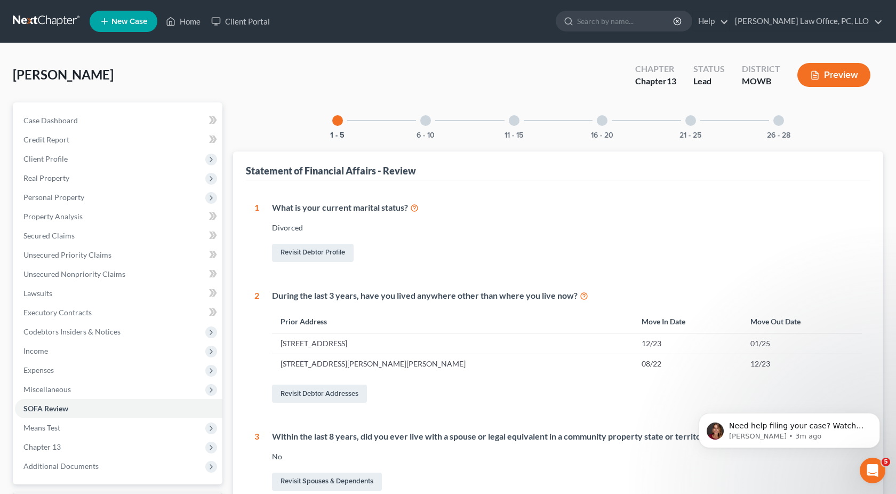
click at [426, 122] on div at bounding box center [425, 120] width 11 height 11
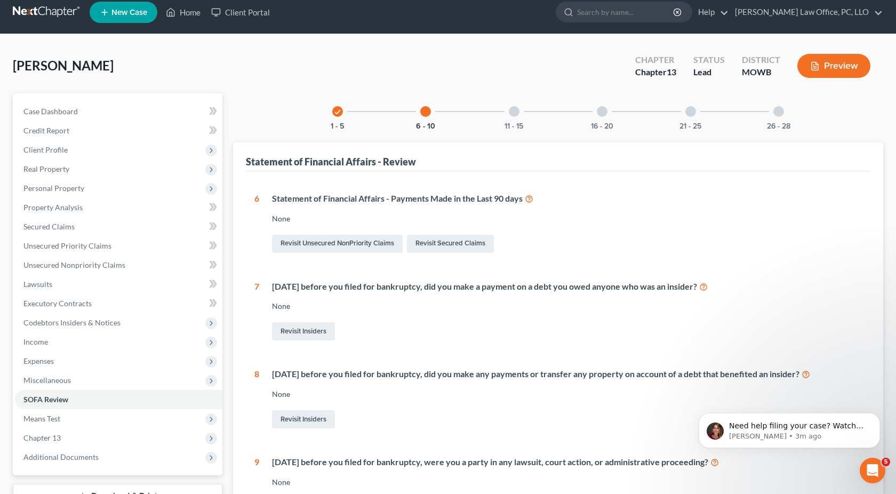
scroll to position [13, 0]
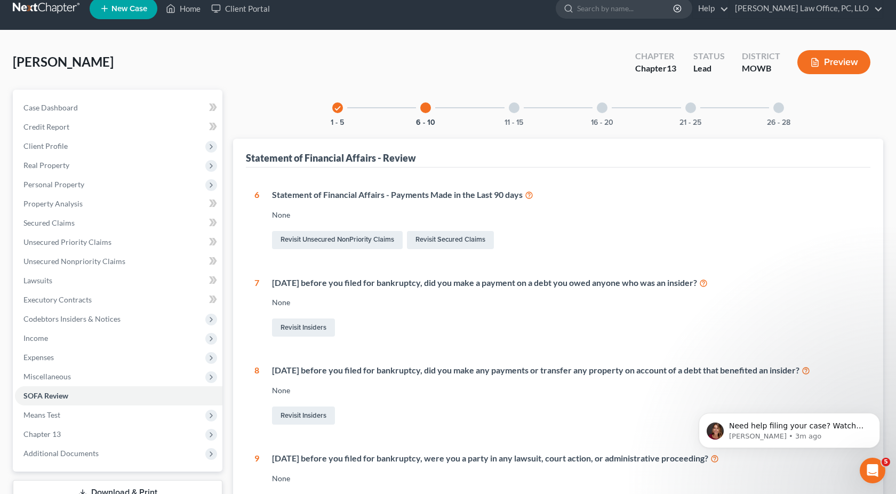
click at [531, 194] on icon at bounding box center [529, 194] width 9 height 10
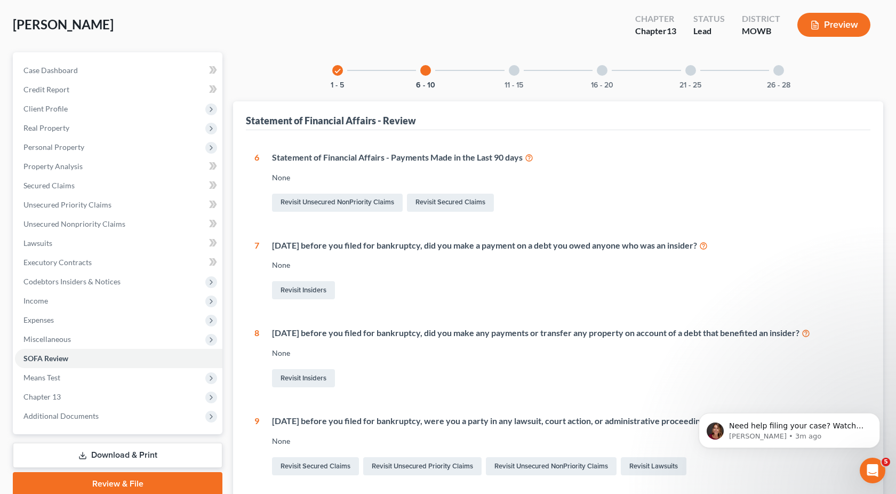
scroll to position [0, 0]
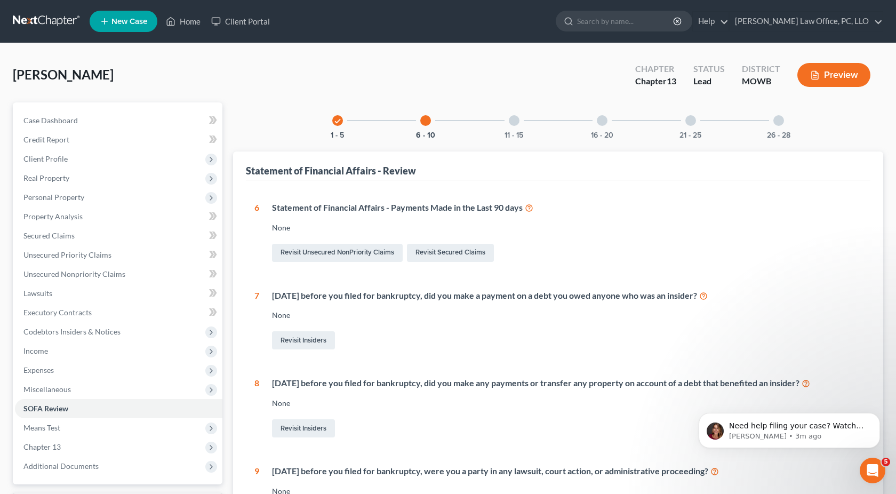
click at [512, 117] on div at bounding box center [514, 120] width 11 height 11
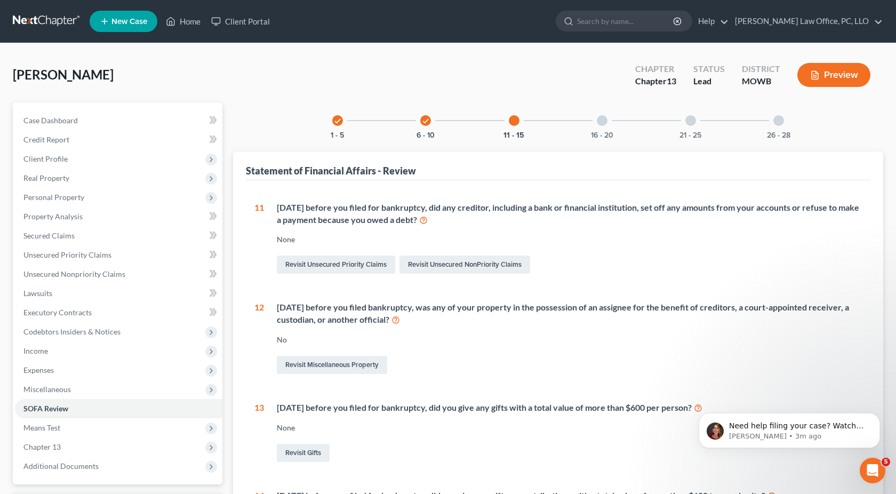
click at [601, 120] on div at bounding box center [602, 120] width 11 height 11
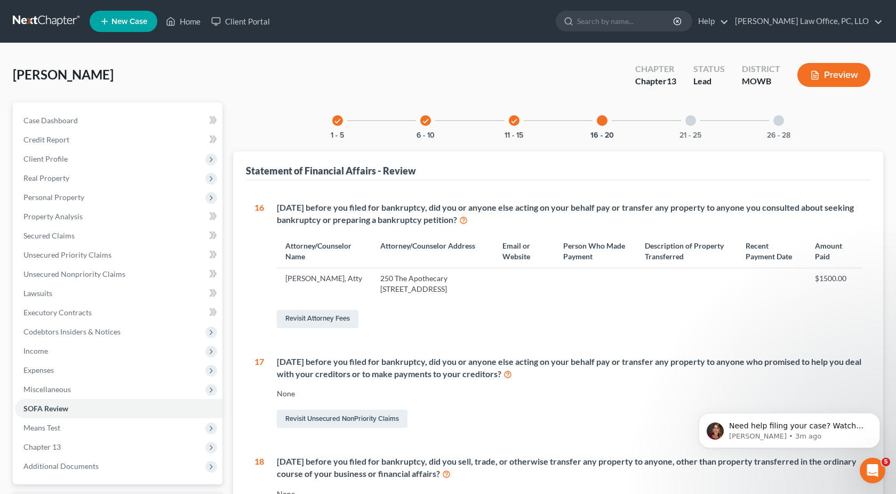
click at [698, 125] on div "21 - 25" at bounding box center [691, 120] width 36 height 36
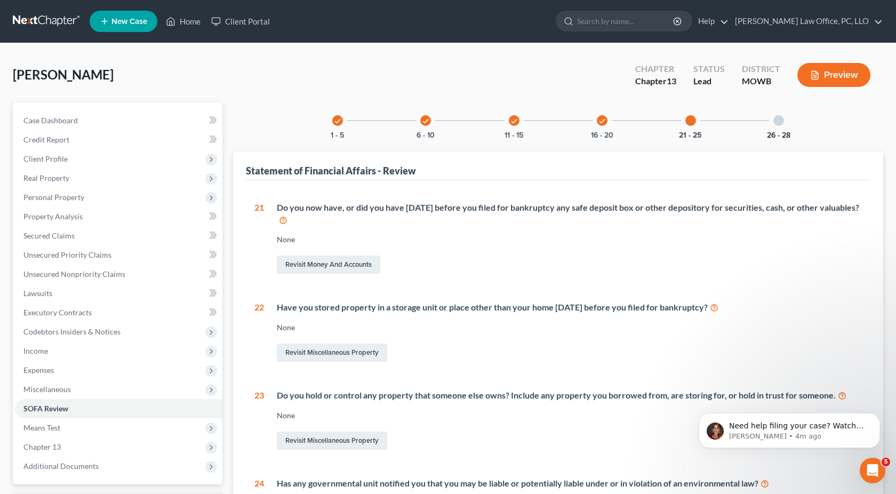
click at [770, 135] on button "26 - 28" at bounding box center [778, 135] width 23 height 7
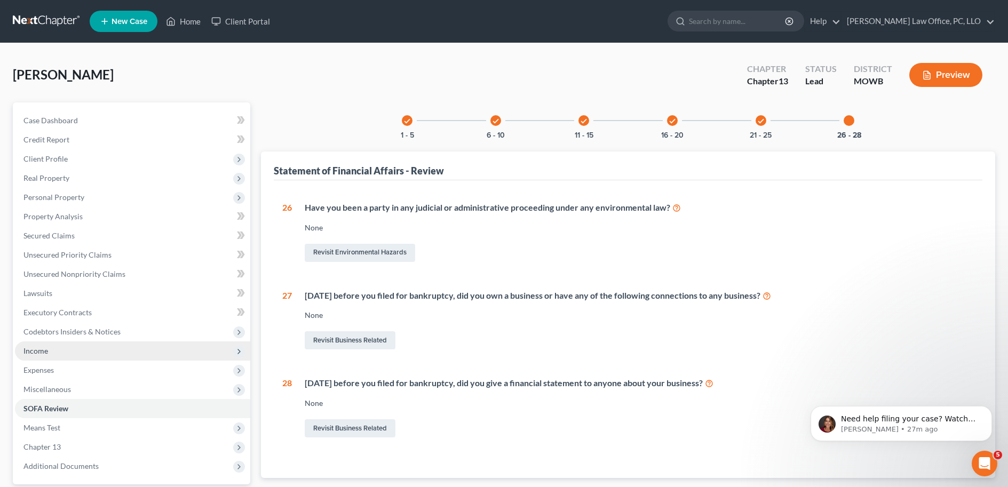
click at [69, 353] on span "Income" at bounding box center [132, 350] width 235 height 19
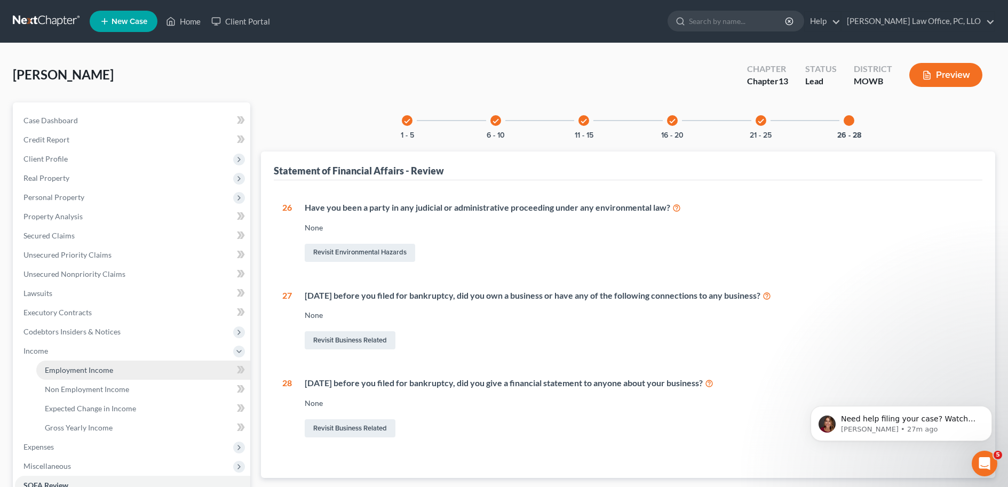
click at [78, 364] on link "Employment Income" at bounding box center [143, 370] width 214 height 19
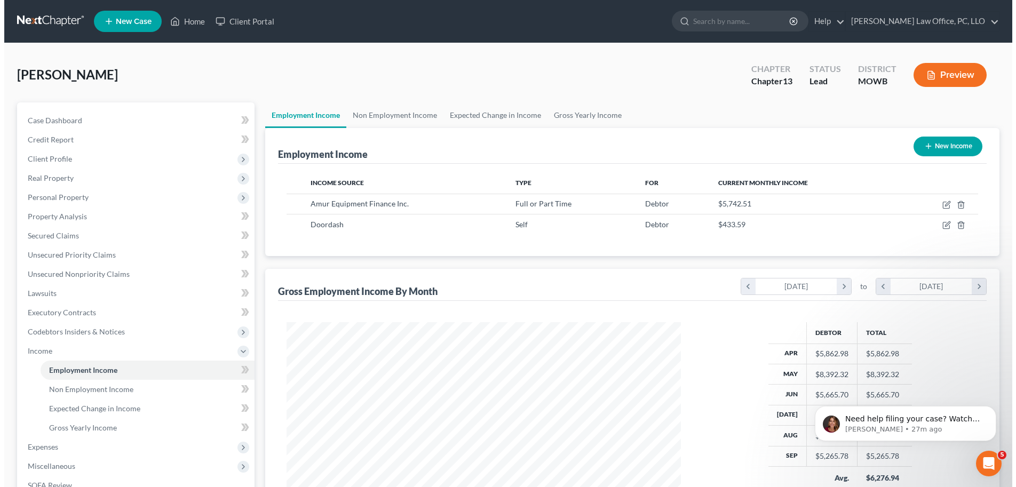
scroll to position [197, 416]
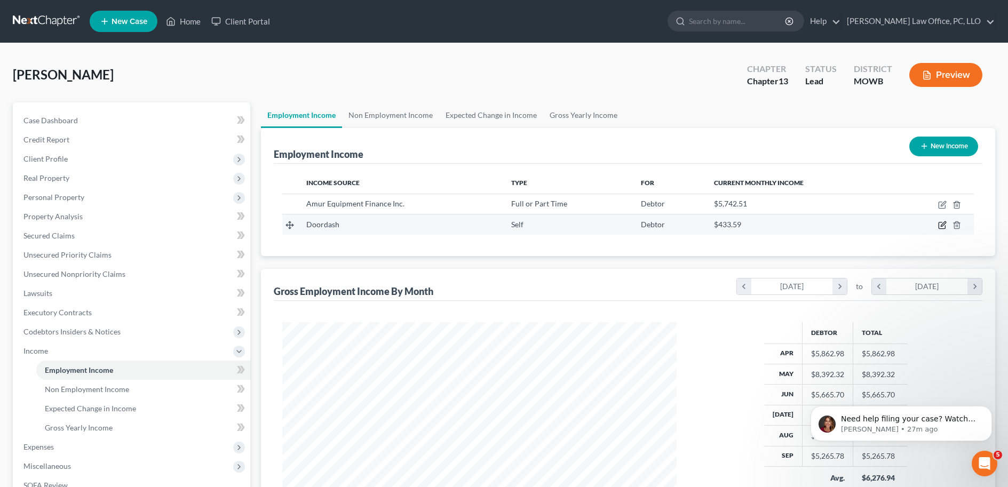
click at [904, 225] on icon "button" at bounding box center [942, 225] width 9 height 9
select select "1"
select select "0"
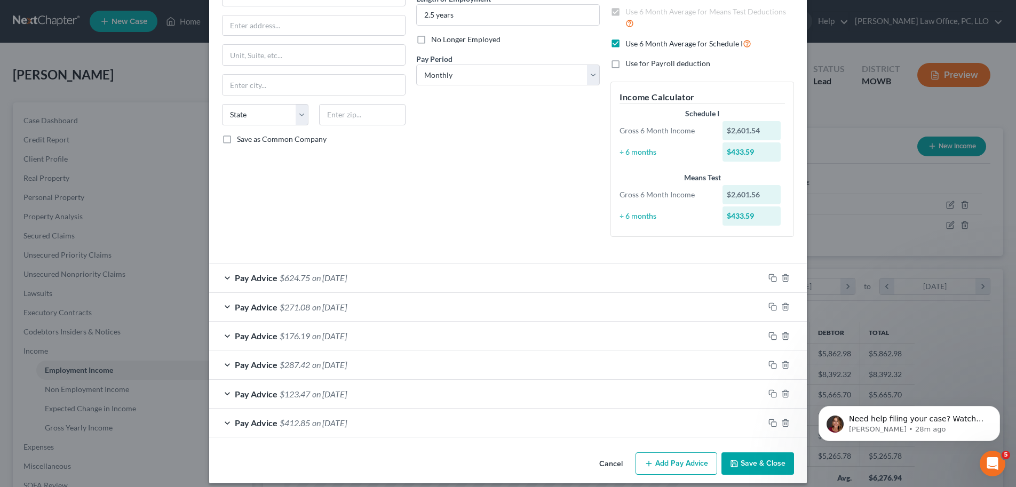
scroll to position [125, 0]
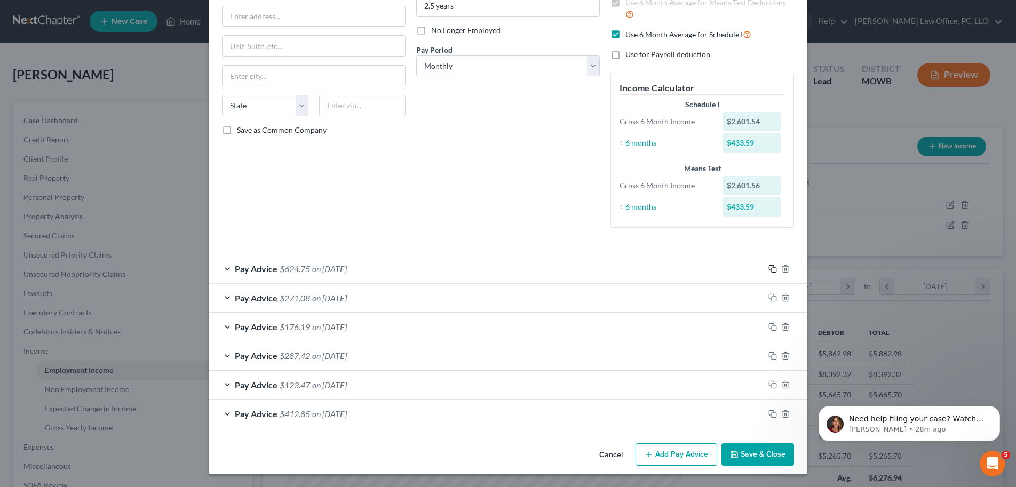
click at [769, 268] on icon "button" at bounding box center [772, 269] width 9 height 9
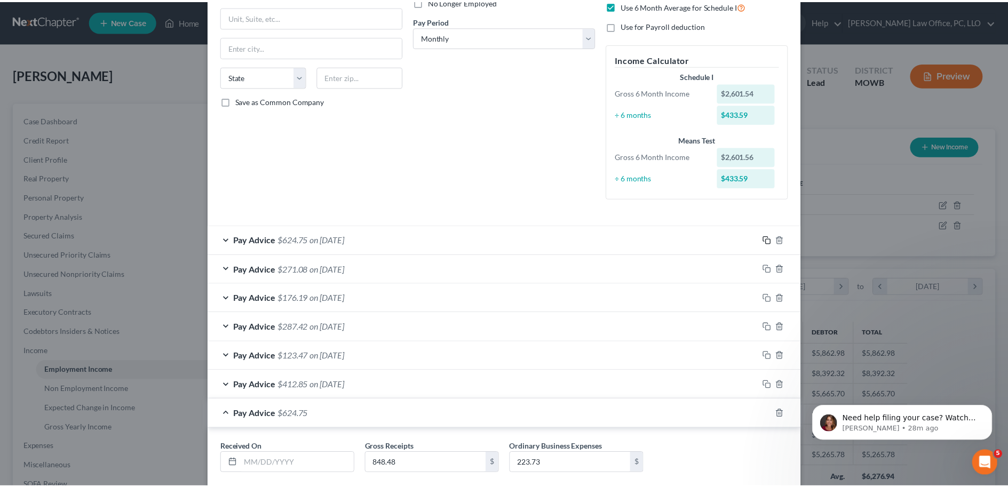
scroll to position [217, 0]
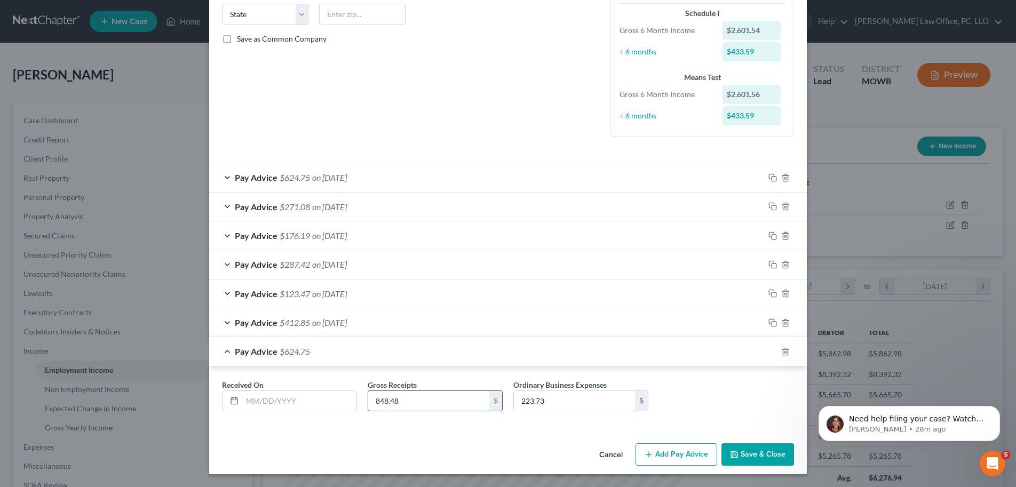
click at [448, 399] on input "848.48" at bounding box center [428, 401] width 121 height 20
click at [448, 398] on input "848.48" at bounding box center [428, 401] width 121 height 20
click at [309, 404] on input "text" at bounding box center [299, 401] width 114 height 20
click at [279, 399] on input "text" at bounding box center [299, 401] width 114 height 20
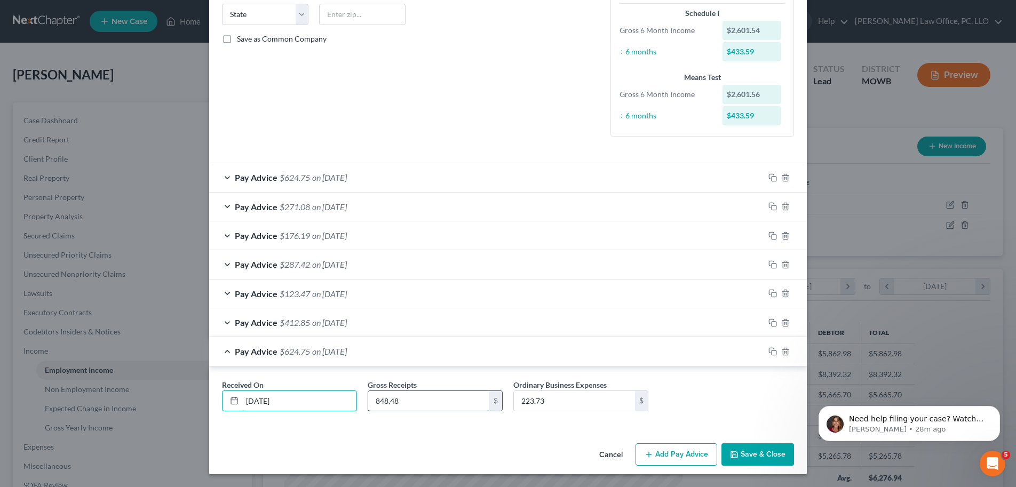
type input "9/30/2025"
click at [424, 396] on input "848.48" at bounding box center [428, 401] width 121 height 20
type input "656.8"
click at [502, 439] on div "Edit Income Source × Employment Type * Select Full or Part Time Employment Self…" at bounding box center [508, 135] width 598 height 678
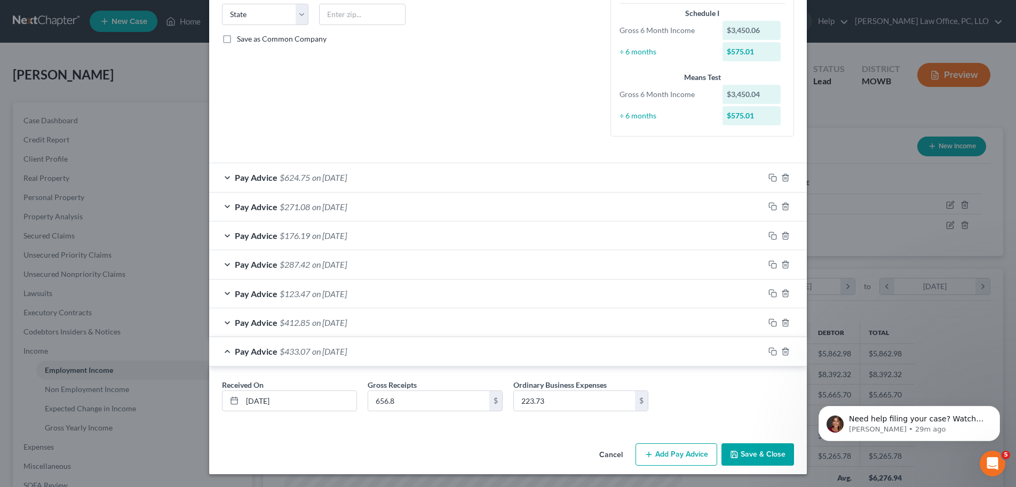
click at [743, 455] on button "Save & Close" at bounding box center [757, 454] width 73 height 22
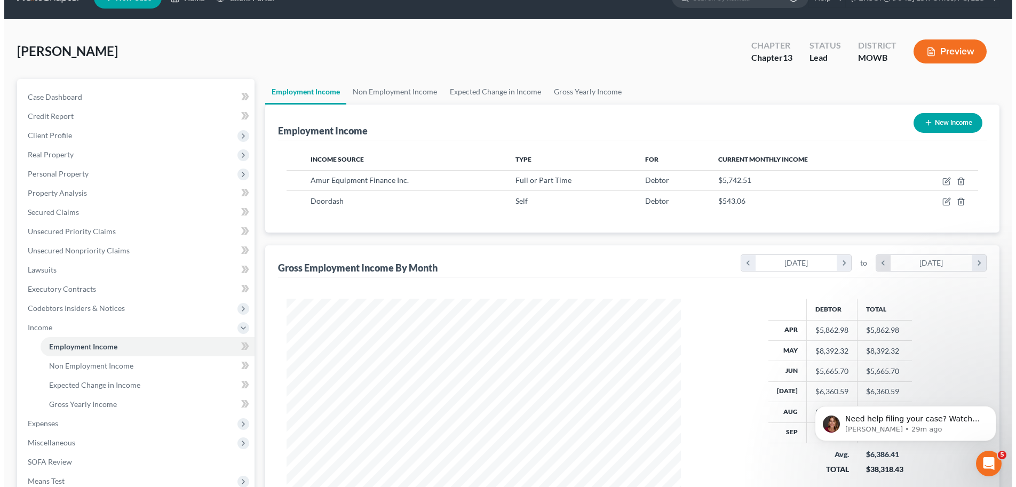
scroll to position [0, 0]
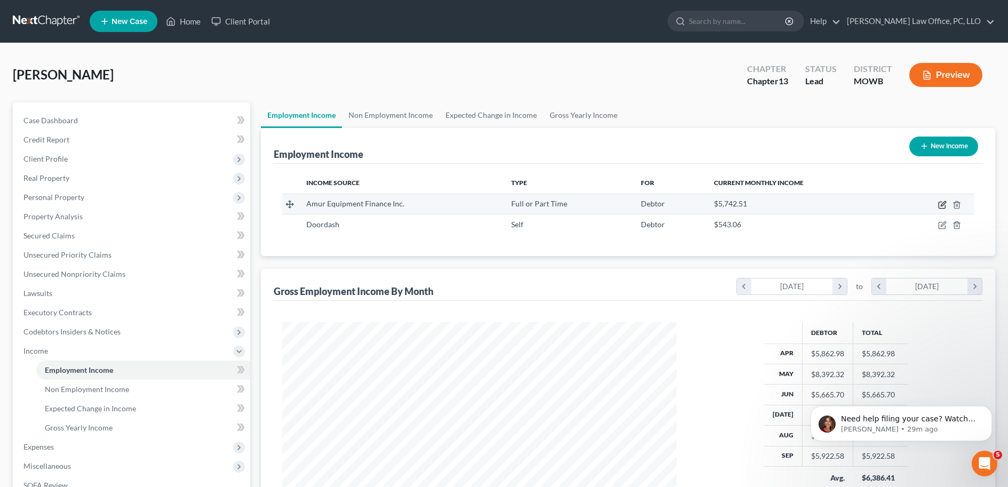
click at [904, 205] on icon "button" at bounding box center [942, 205] width 9 height 9
select select "0"
select select "30"
select select "2"
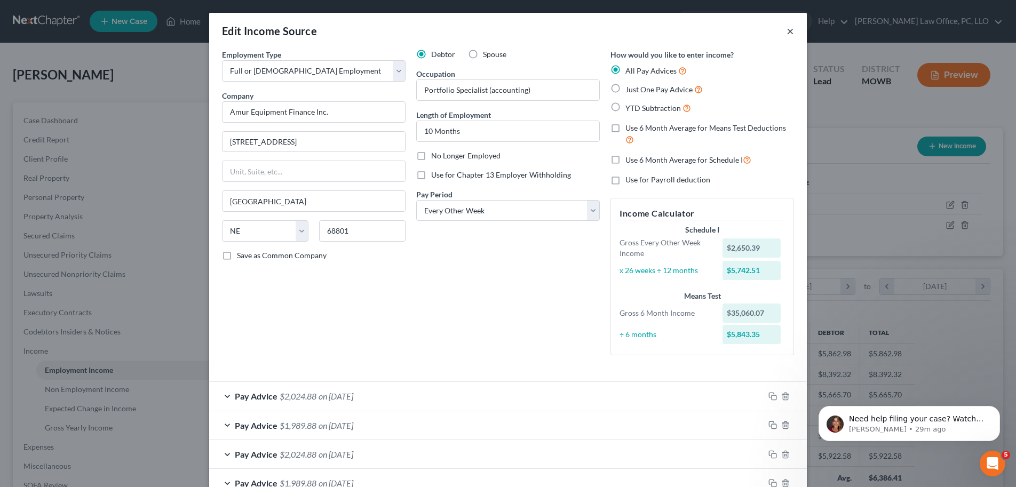
click at [788, 30] on button "×" at bounding box center [789, 31] width 7 height 13
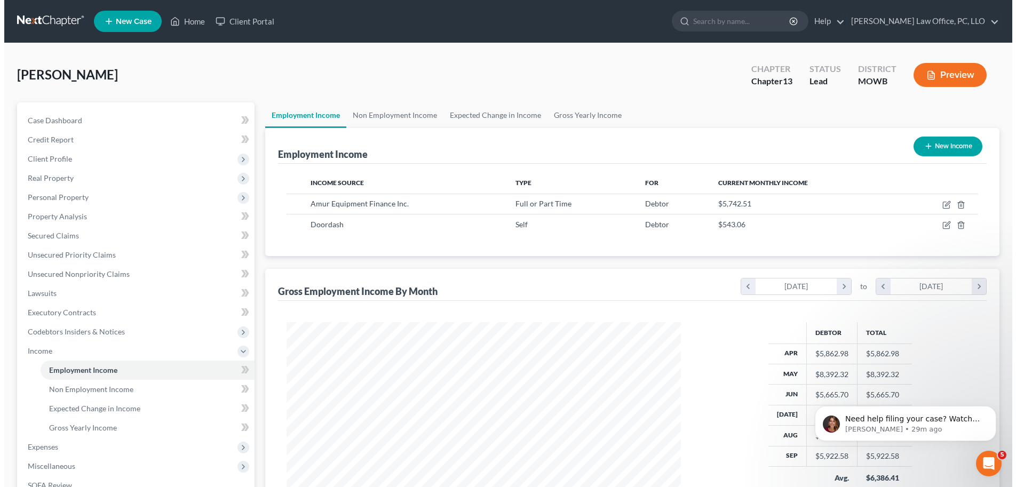
scroll to position [533369, 533151]
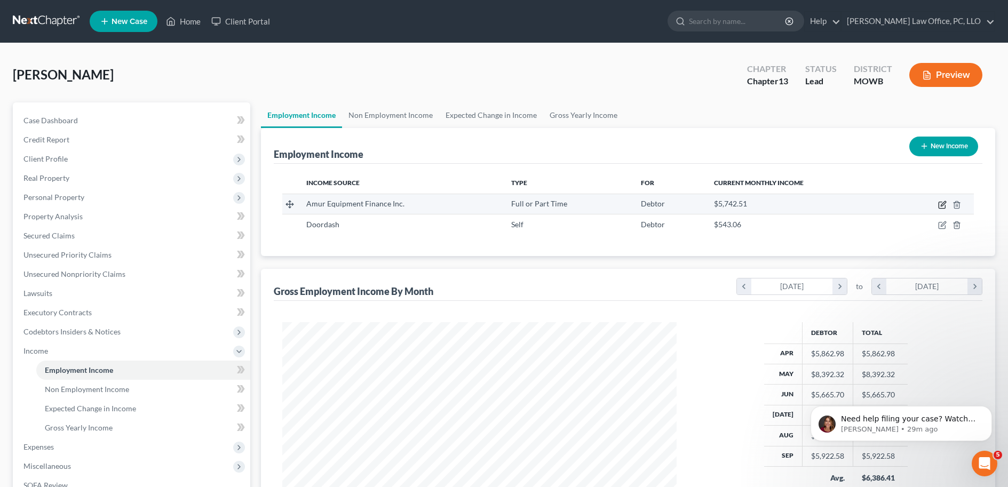
click at [904, 206] on icon "button" at bounding box center [942, 205] width 9 height 9
select select "0"
select select "30"
select select "2"
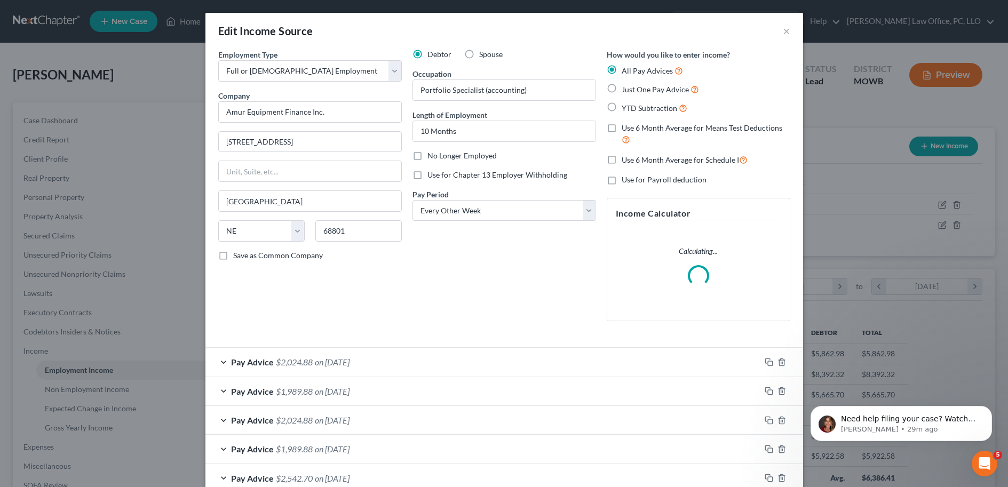
scroll to position [199, 419]
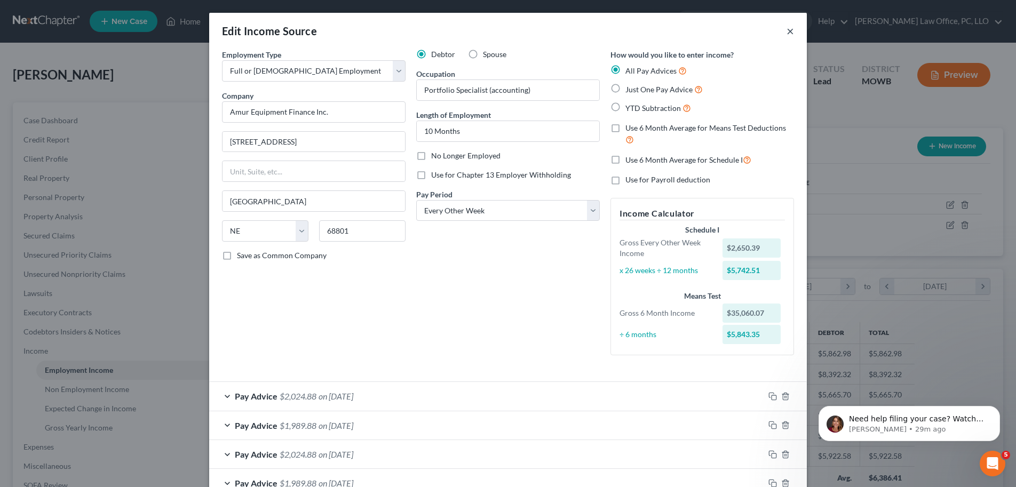
click at [786, 34] on button "×" at bounding box center [789, 31] width 7 height 13
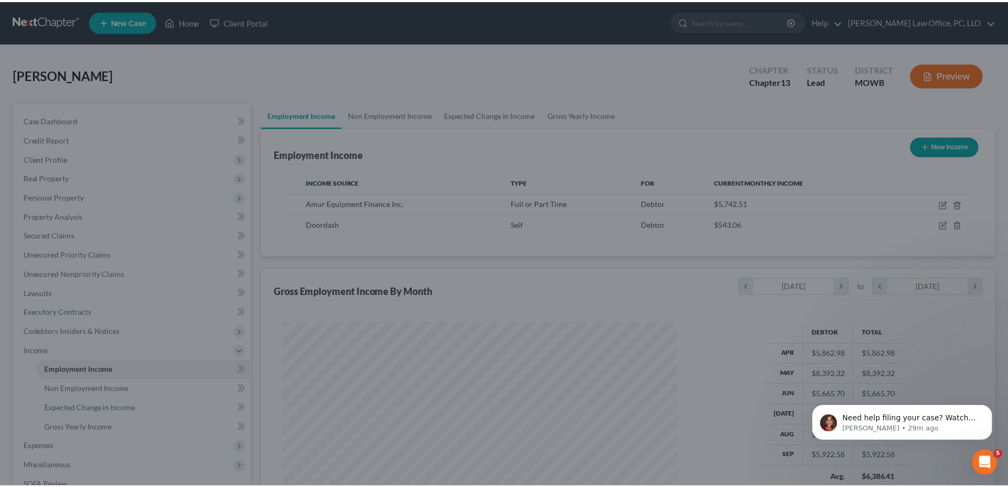
scroll to position [533369, 533151]
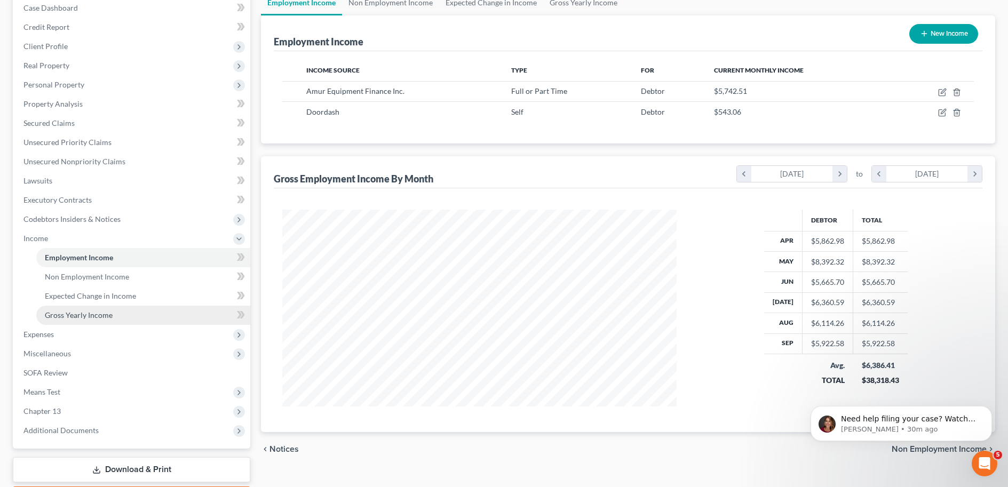
click at [107, 314] on span "Gross Yearly Income" at bounding box center [79, 315] width 68 height 9
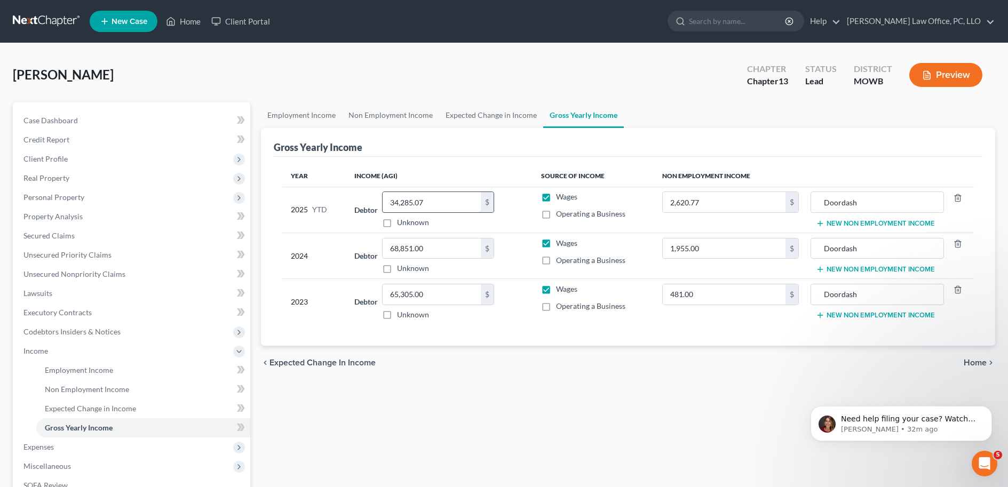
click at [434, 200] on input "34,285.07" at bounding box center [432, 202] width 98 height 20
click at [434, 199] on input "34,285.07" at bounding box center [432, 202] width 98 height 20
click at [431, 206] on input "34,285.07" at bounding box center [432, 202] width 98 height 20
click at [434, 205] on input "34,285.07" at bounding box center [432, 202] width 98 height 20
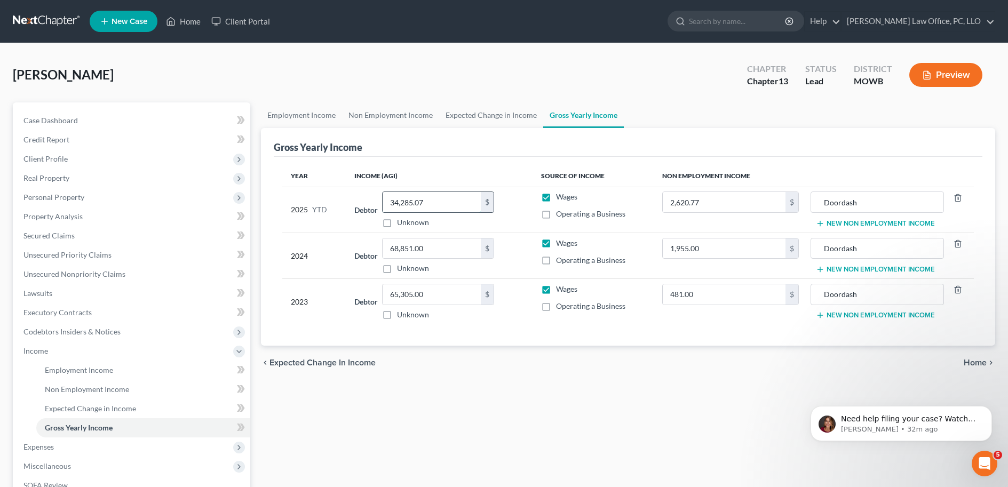
click at [435, 204] on input "34,285.07" at bounding box center [432, 202] width 98 height 20
click at [453, 170] on th "Income (AGI)" at bounding box center [439, 175] width 187 height 21
click at [428, 198] on input "34,285.07" at bounding box center [432, 202] width 98 height 20
click at [428, 199] on input "34,285.07" at bounding box center [432, 202] width 98 height 20
click at [429, 199] on input "34,285.07" at bounding box center [432, 202] width 98 height 20
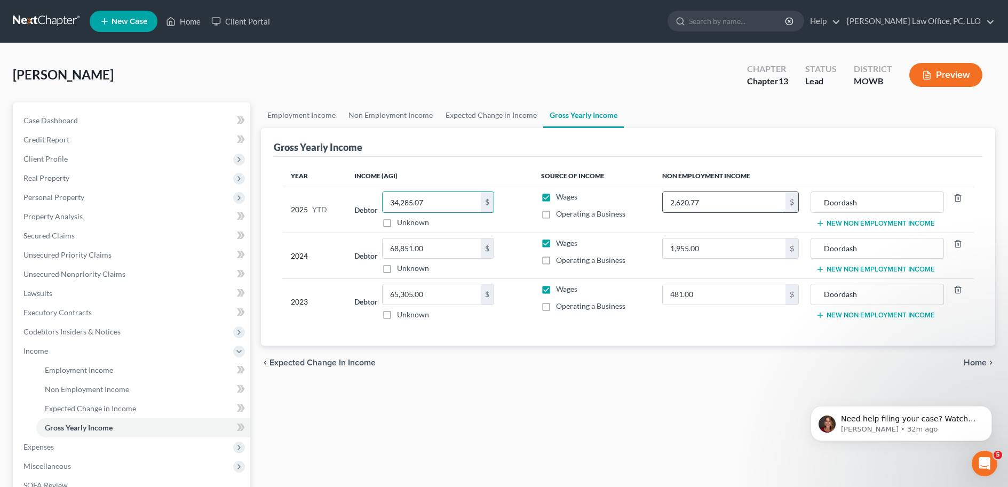
click at [743, 205] on input "2,620.77" at bounding box center [724, 202] width 123 height 20
click at [743, 204] on input "2,620.77" at bounding box center [724, 202] width 123 height 20
click at [512, 168] on th "Income (AGI)" at bounding box center [439, 175] width 187 height 21
click at [719, 199] on input "2,620.77" at bounding box center [724, 202] width 123 height 20
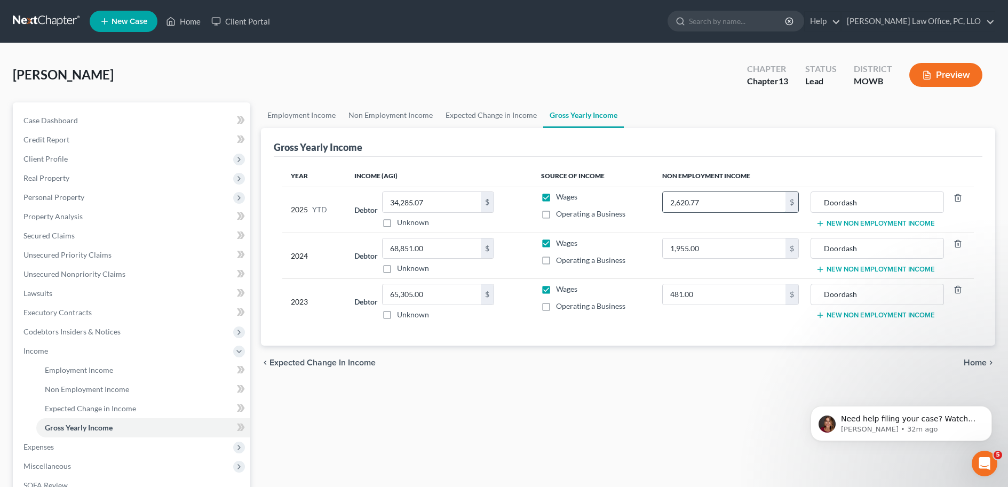
click at [719, 198] on input "2,620.77" at bounding box center [724, 202] width 123 height 20
click at [730, 198] on input "2,620.77" at bounding box center [724, 202] width 123 height 20
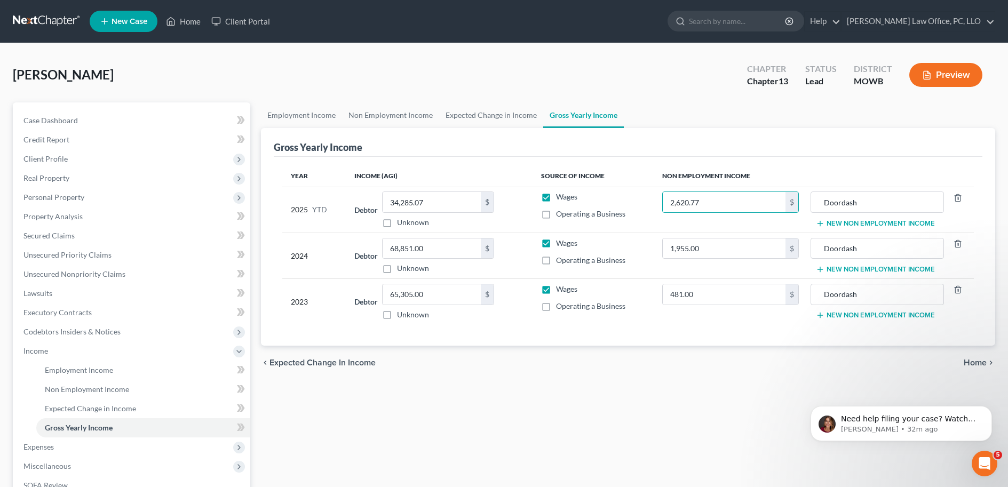
click at [741, 180] on th "Non Employment Income" at bounding box center [814, 175] width 320 height 21
click at [876, 201] on input "Doordash" at bounding box center [877, 202] width 122 height 20
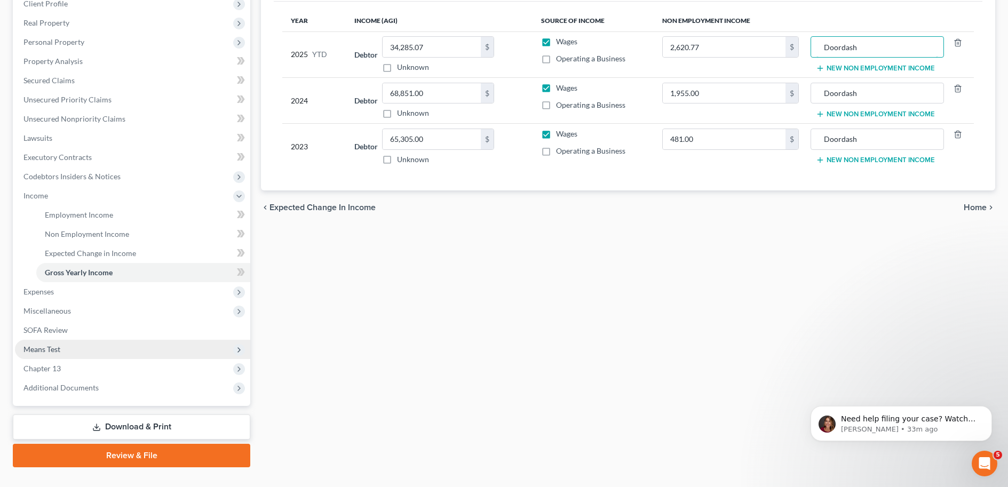
scroll to position [175, 0]
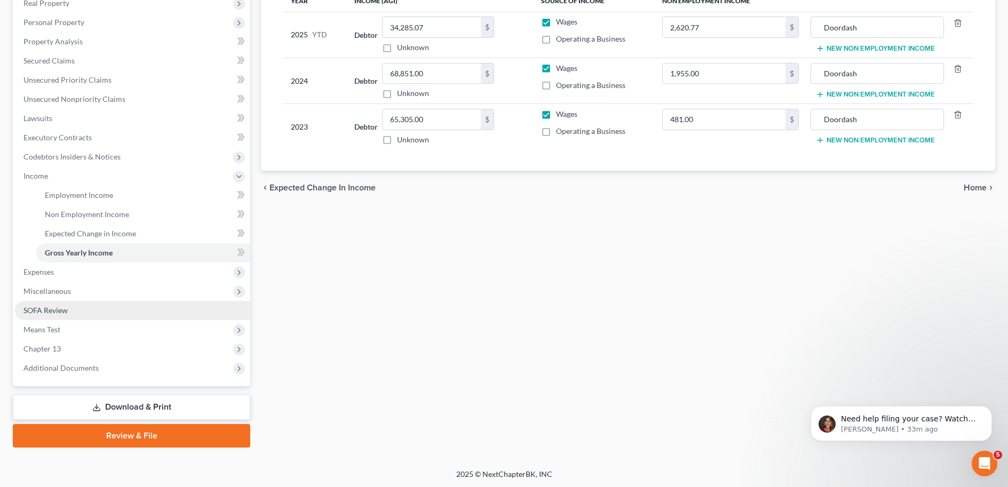
click at [72, 317] on link "SOFA Review" at bounding box center [132, 310] width 235 height 19
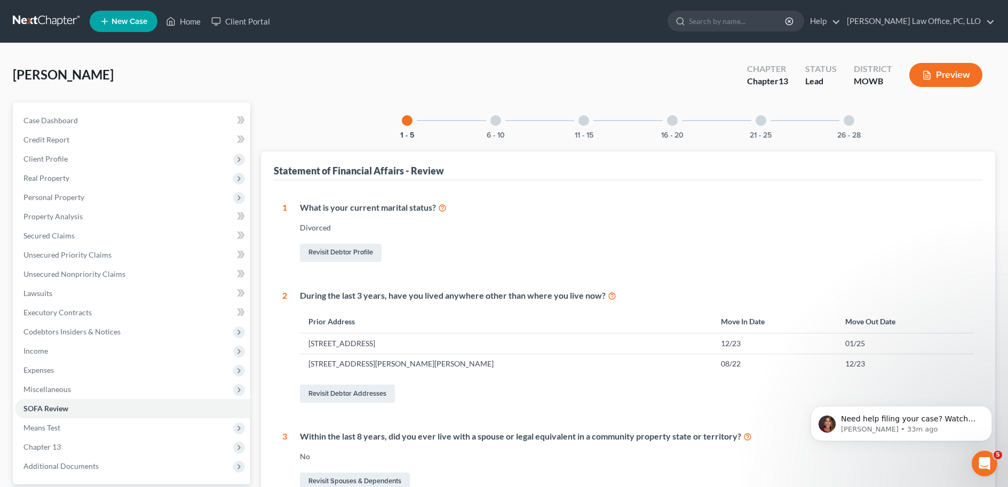
click at [487, 123] on div "6 - 10" at bounding box center [496, 120] width 36 height 36
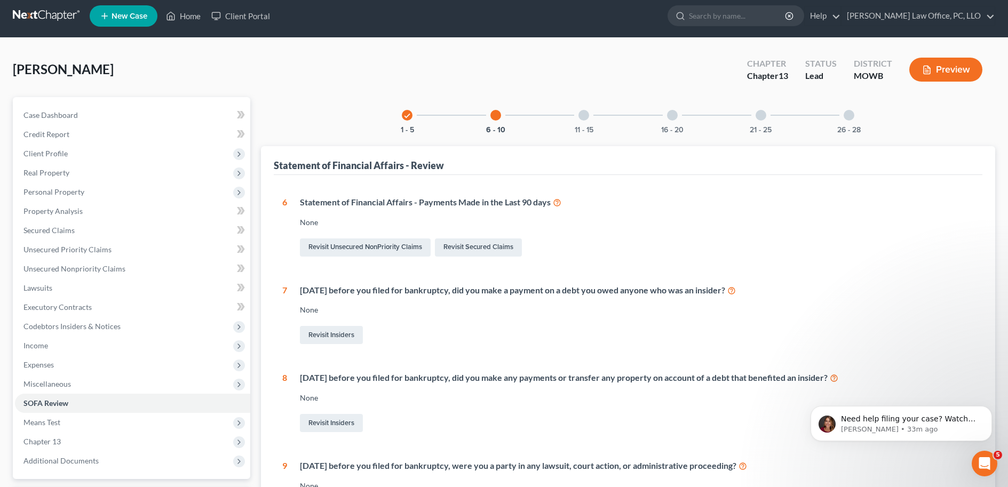
scroll to position [22, 0]
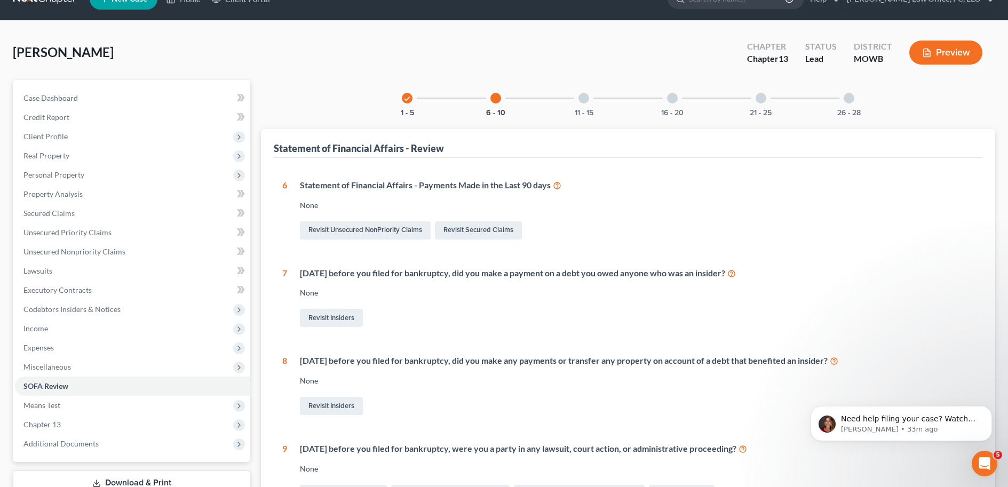
click at [578, 105] on div "11 - 15" at bounding box center [584, 98] width 36 height 36
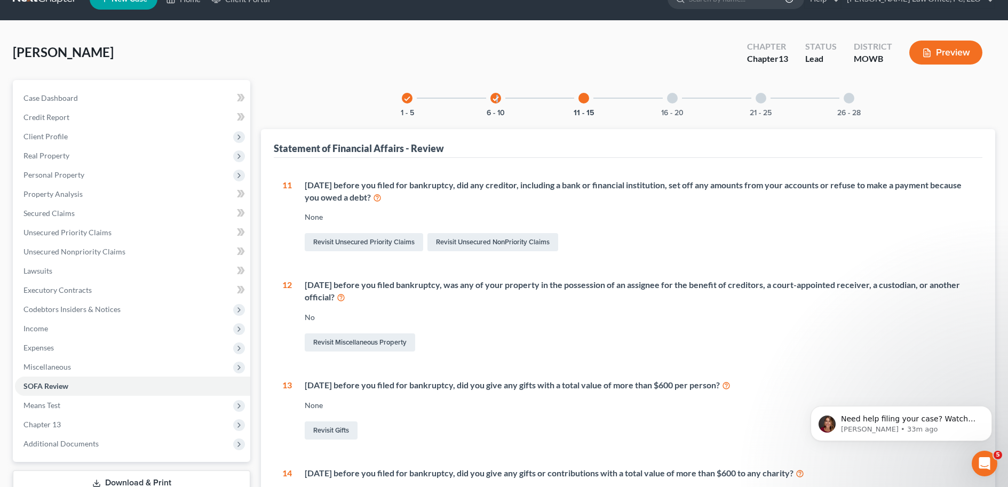
click at [497, 98] on icon "check" at bounding box center [495, 98] width 7 height 7
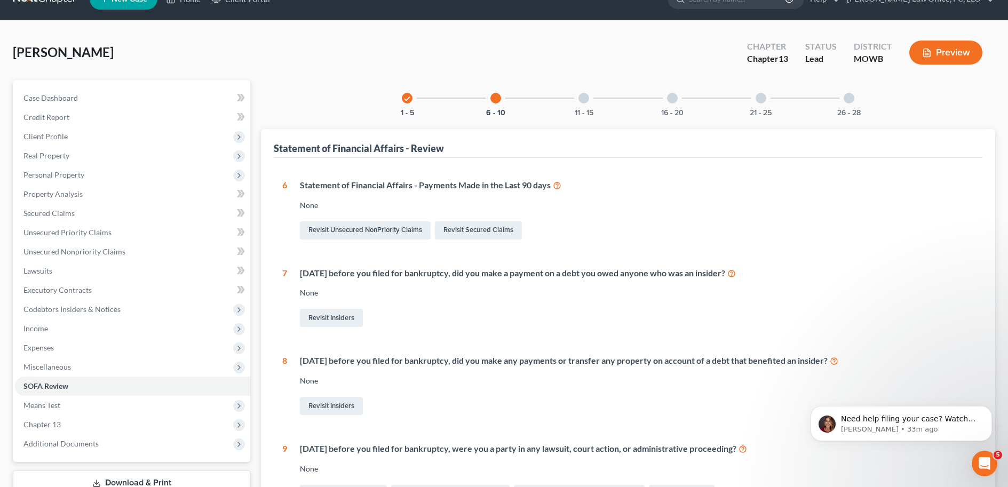
click at [409, 100] on icon "check" at bounding box center [406, 98] width 7 height 7
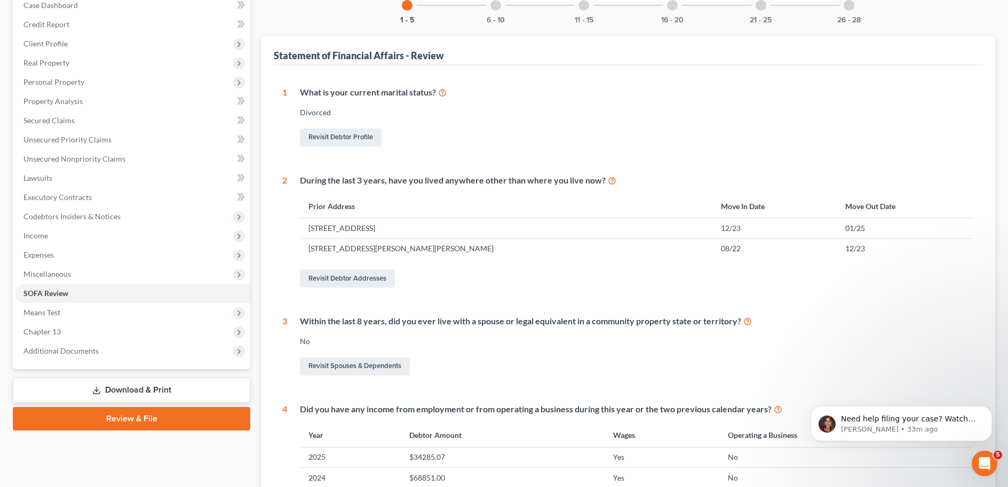
scroll to position [25, 0]
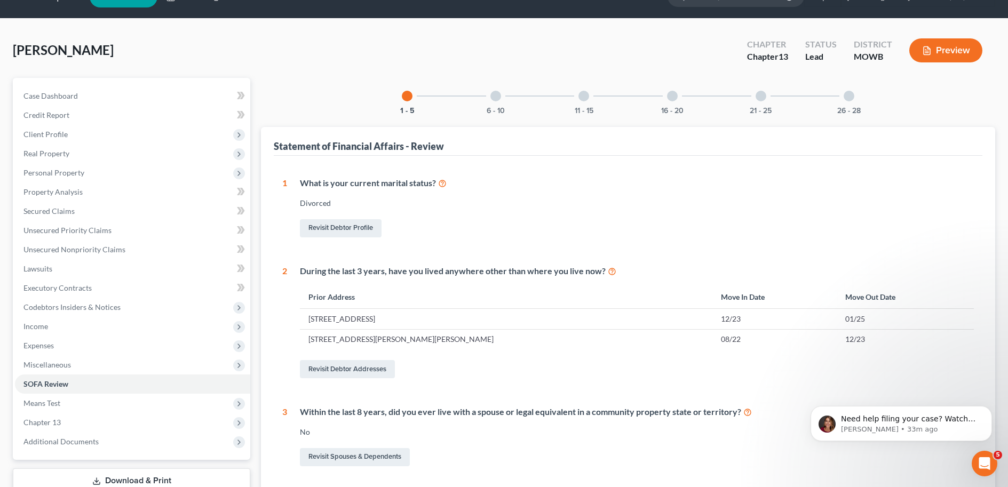
click at [499, 99] on div "6 - 10" at bounding box center [496, 96] width 36 height 36
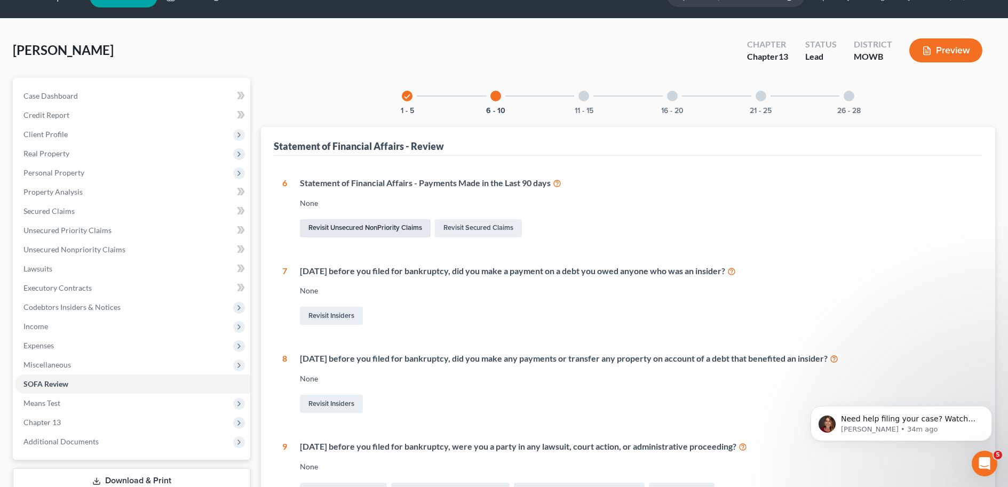
click at [377, 229] on link "Revisit Unsecured NonPriority Claims" at bounding box center [365, 228] width 131 height 18
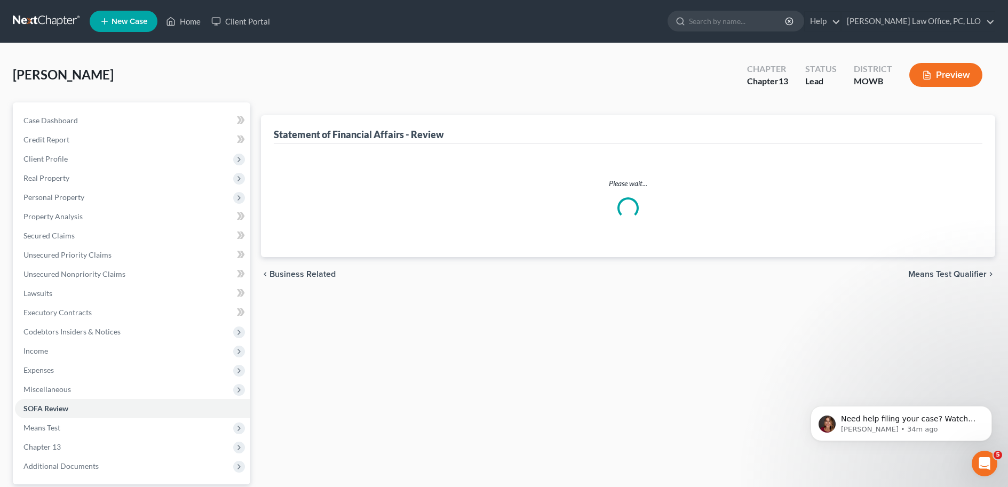
scroll to position [25, 0]
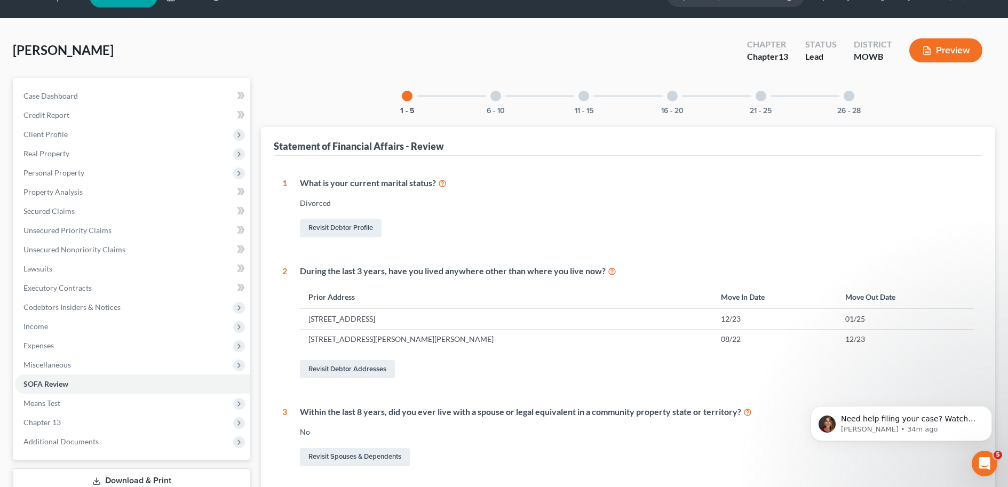
click at [496, 96] on div at bounding box center [495, 96] width 11 height 11
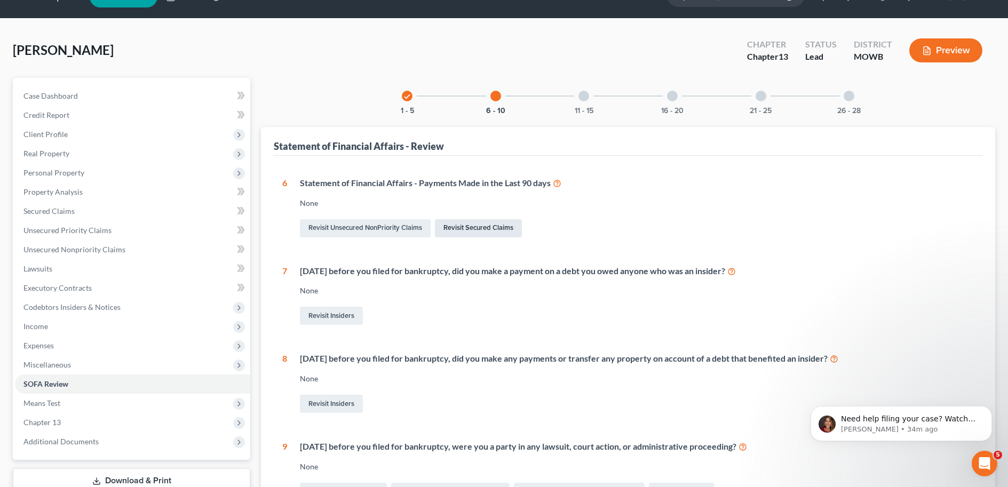
click at [484, 223] on link "Revisit Secured Claims" at bounding box center [478, 228] width 87 height 18
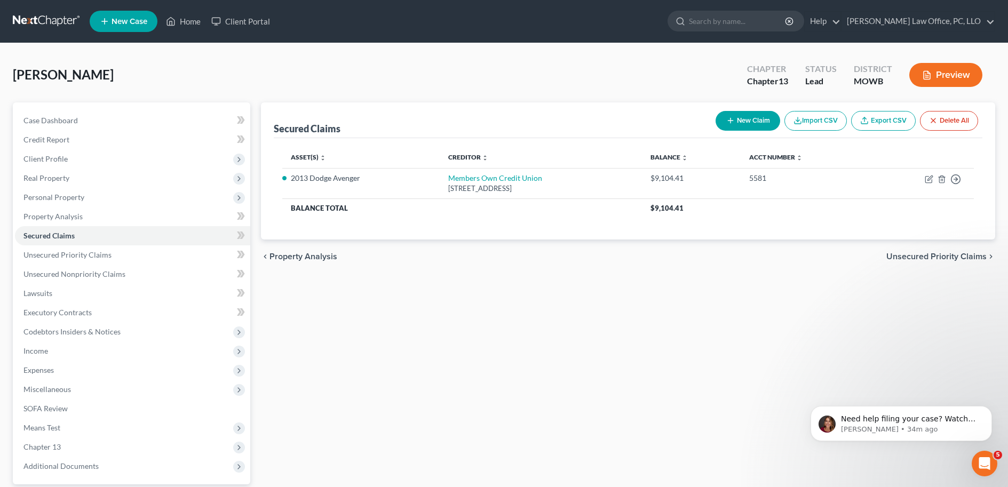
scroll to position [25, 0]
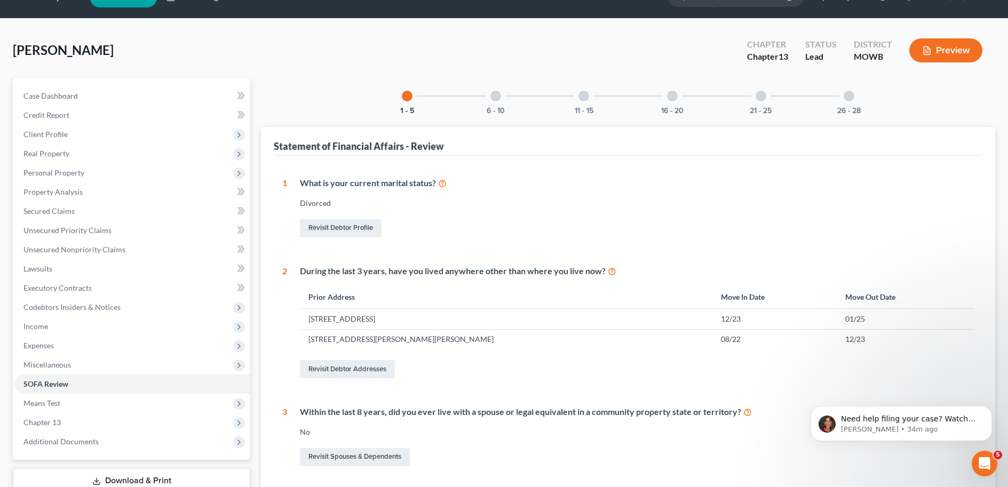
click at [496, 97] on div at bounding box center [495, 96] width 11 height 11
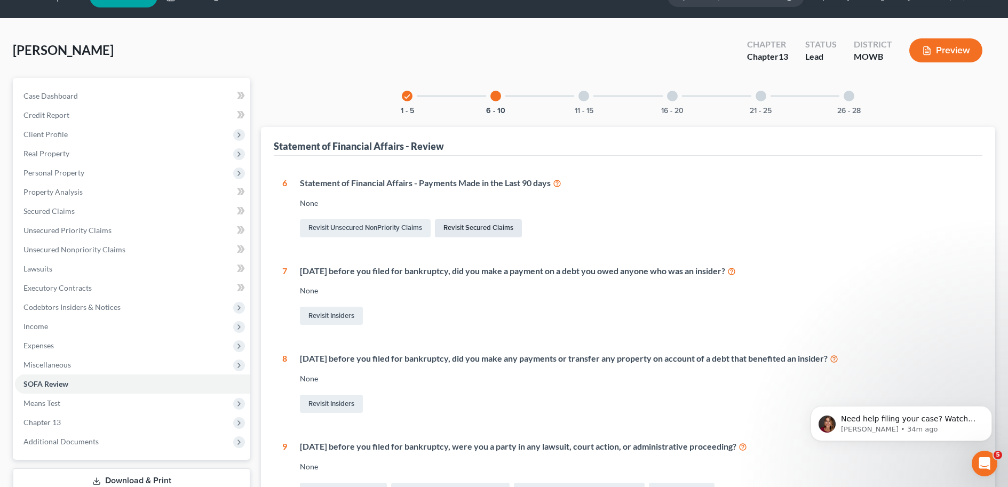
click at [463, 225] on link "Revisit Secured Claims" at bounding box center [478, 228] width 87 height 18
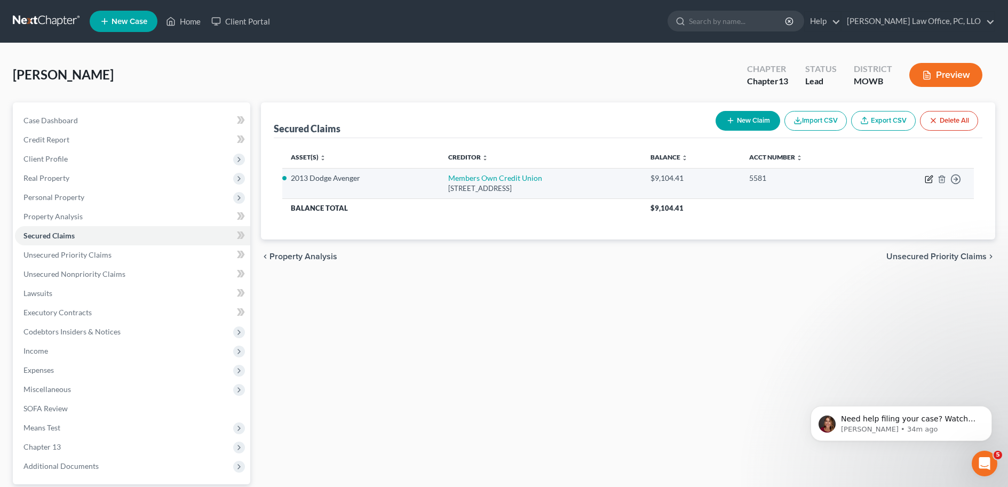
click at [904, 178] on icon "button" at bounding box center [929, 179] width 9 height 9
select select "30"
select select "2"
select select "0"
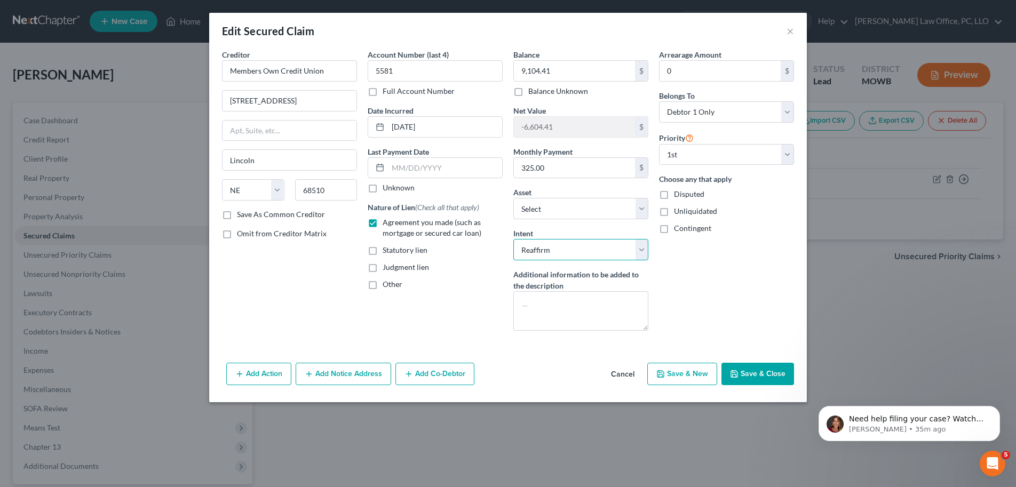
click at [640, 254] on select "Select Surrender Redeem Reaffirm Avoid Other" at bounding box center [580, 249] width 135 height 21
click at [513, 239] on select "Select Surrender Redeem Reaffirm Avoid Other" at bounding box center [580, 249] width 135 height 21
click at [473, 169] on input "text" at bounding box center [445, 168] width 114 height 20
type input "9"
type input "9/16/2025"
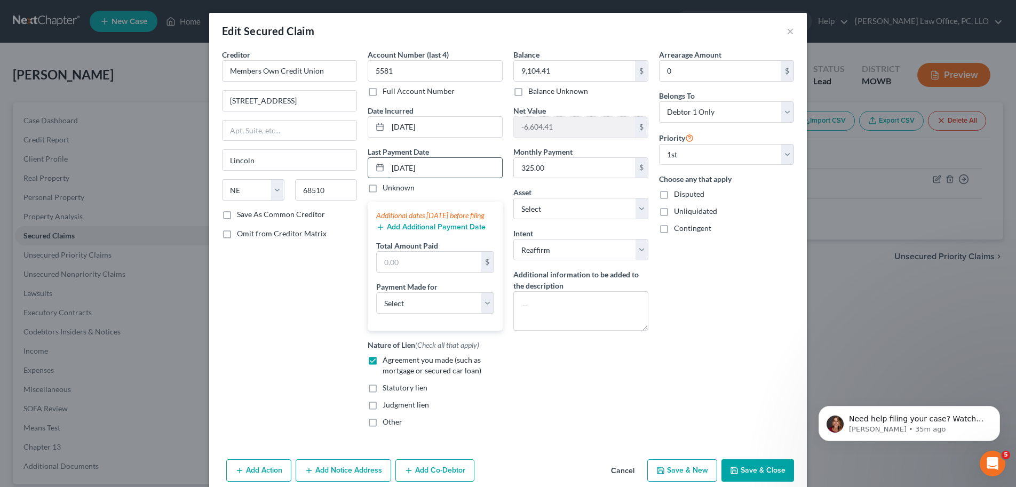
click at [432, 169] on input "9/16/2025" at bounding box center [445, 168] width 114 height 20
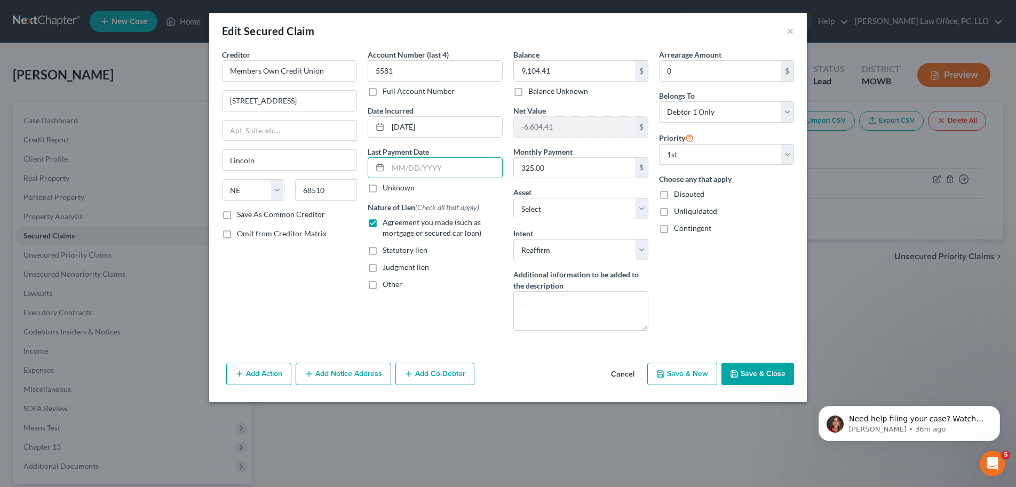
click at [799, 32] on div "Edit Secured Claim ×" at bounding box center [508, 31] width 598 height 36
click at [794, 32] on div "Edit Secured Claim ×" at bounding box center [508, 31] width 598 height 36
click at [791, 31] on button "×" at bounding box center [789, 31] width 7 height 13
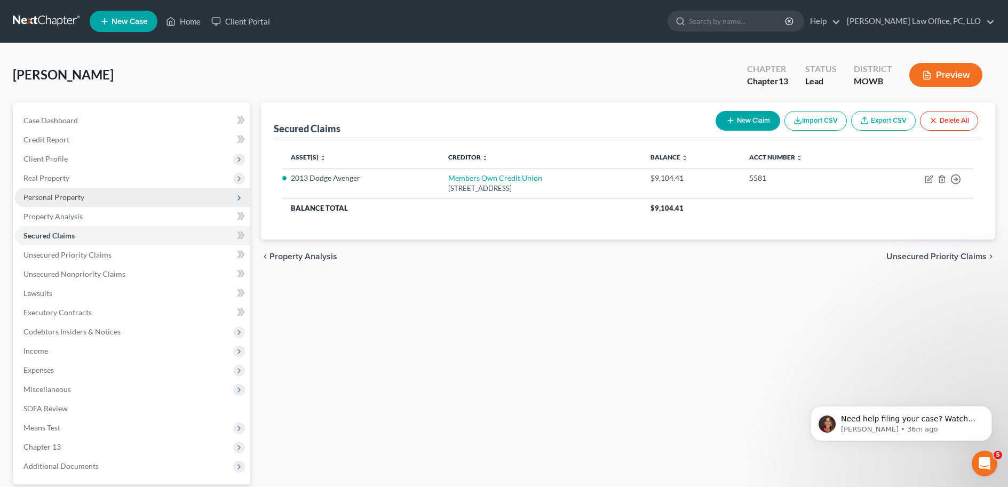
click at [94, 202] on span "Personal Property" at bounding box center [132, 197] width 235 height 19
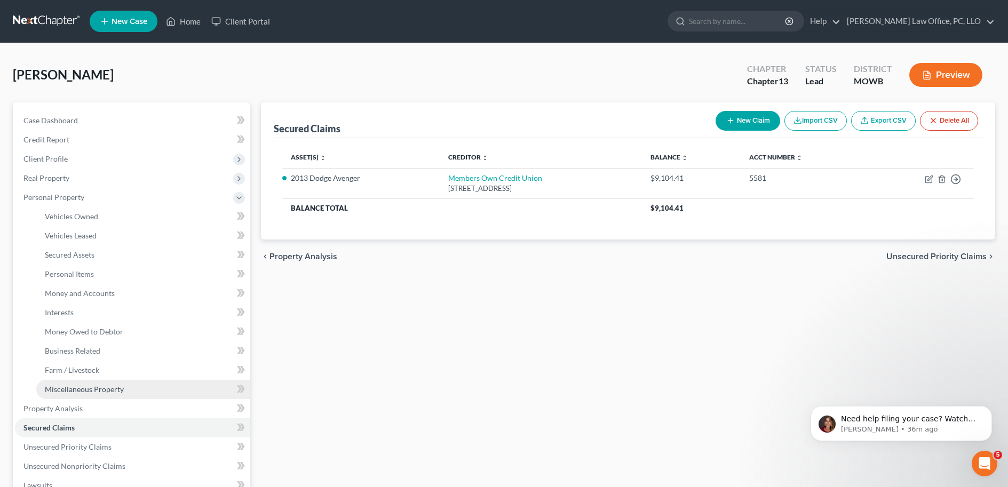
click at [102, 392] on span "Miscellaneous Property" at bounding box center [84, 389] width 79 height 9
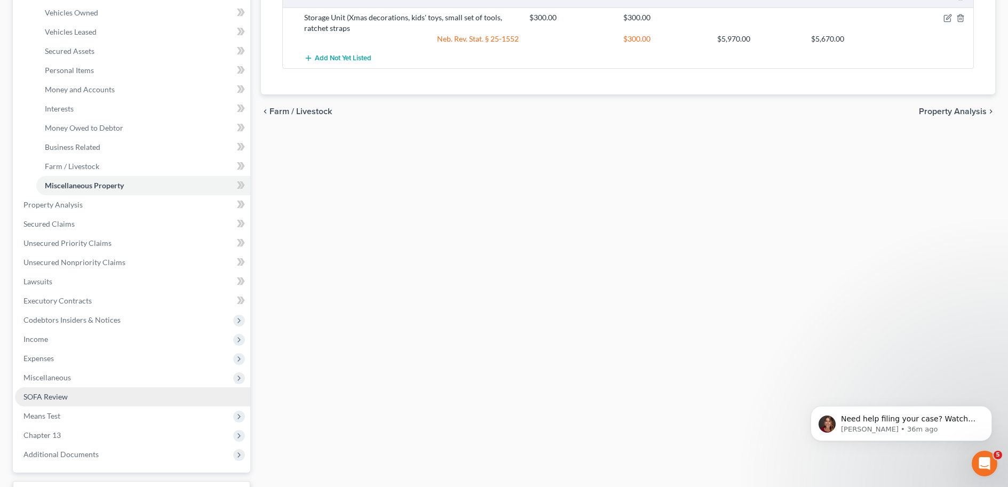
scroll to position [290, 0]
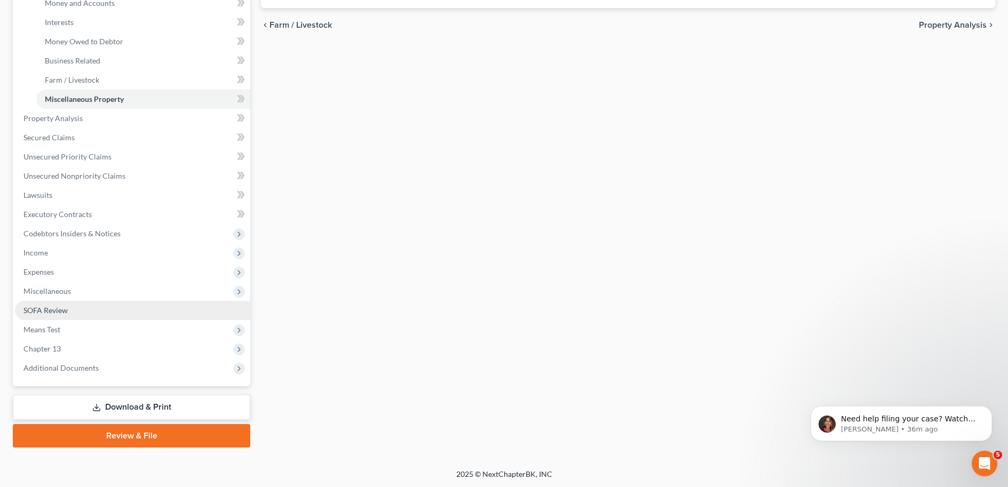
click at [89, 309] on link "SOFA Review" at bounding box center [132, 310] width 235 height 19
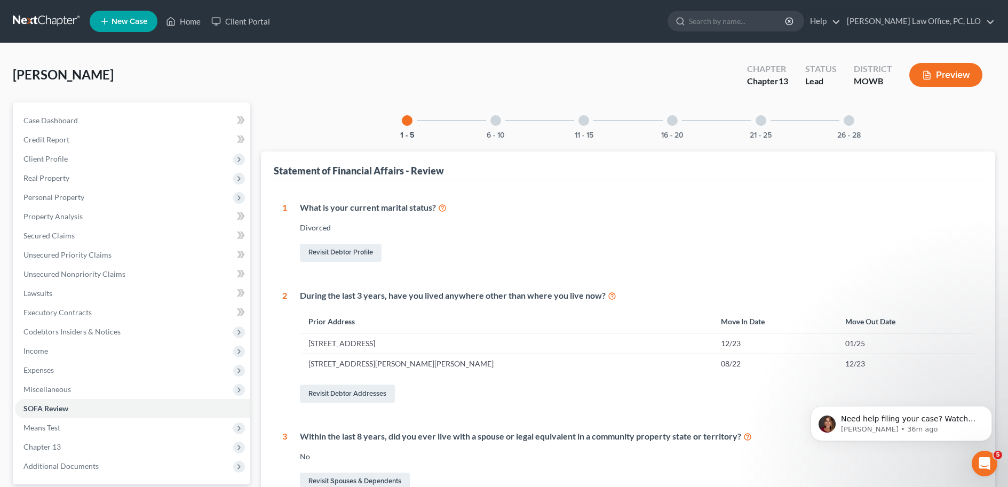
click at [760, 124] on div at bounding box center [761, 120] width 11 height 11
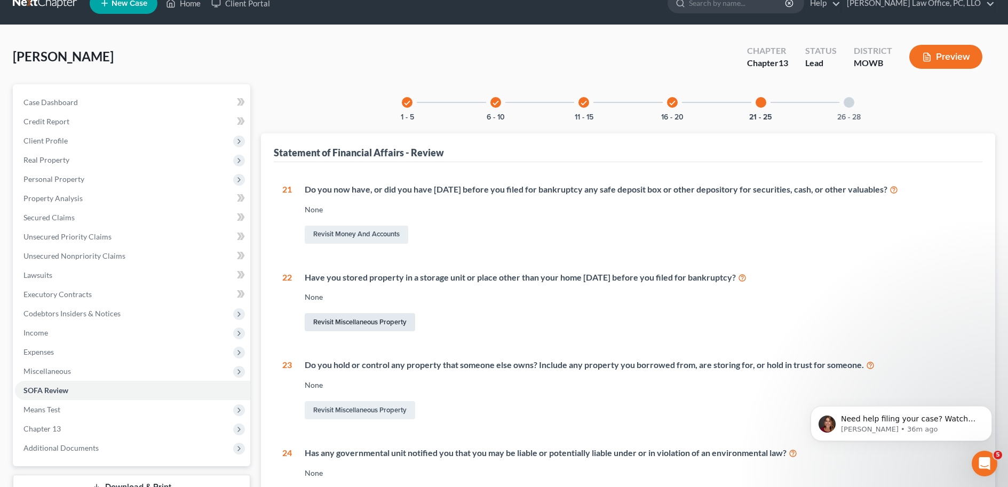
scroll to position [22, 0]
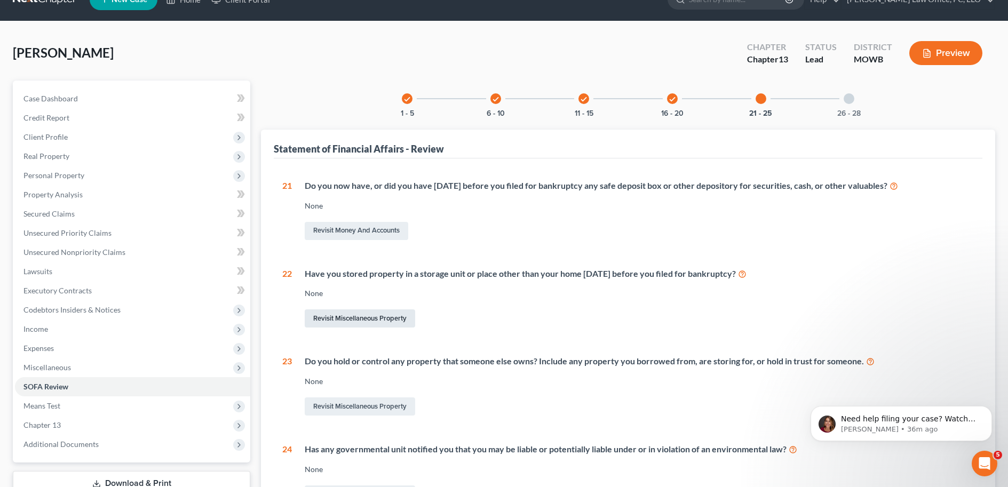
click at [386, 321] on link "Revisit Miscellaneous Property" at bounding box center [360, 318] width 110 height 18
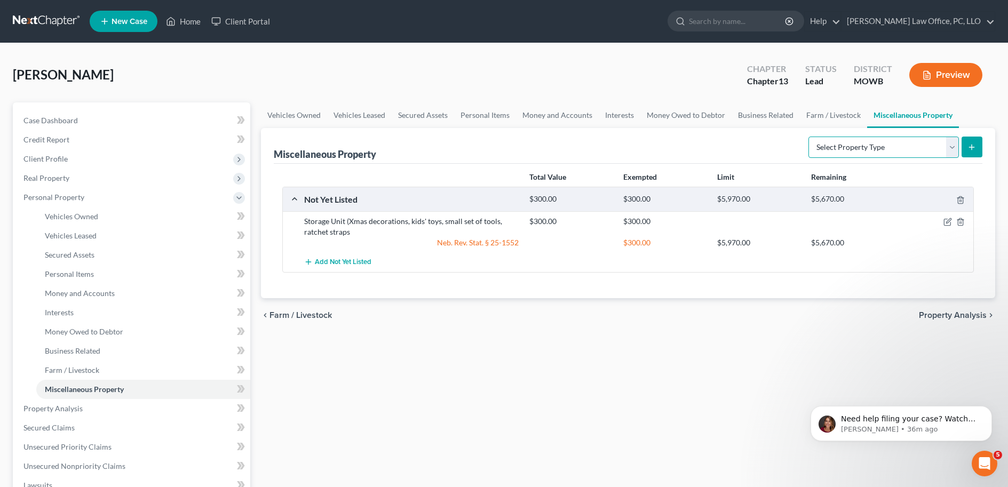
click at [884, 151] on select "Select Property Type Assigned for Creditor Benefit [DATE] Holding for Another N…" at bounding box center [883, 147] width 150 height 21
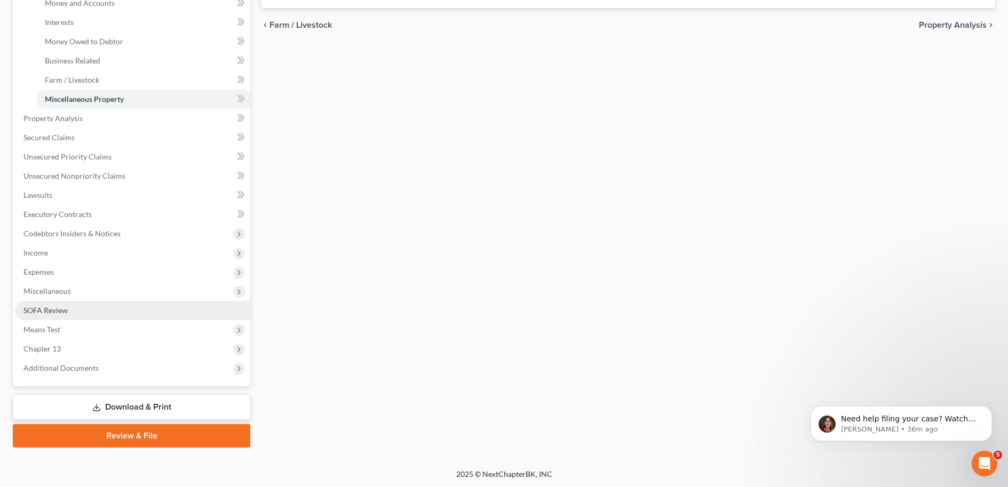
click at [64, 303] on link "SOFA Review" at bounding box center [132, 310] width 235 height 19
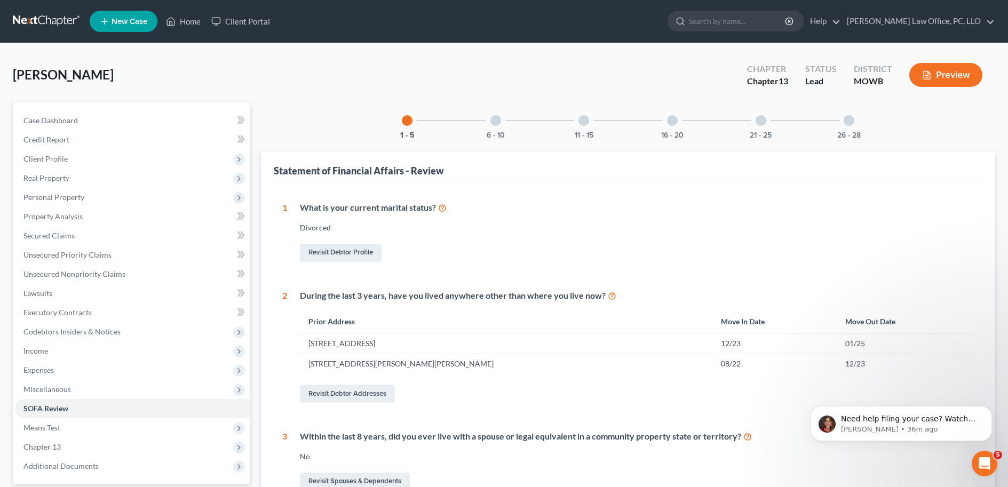
click at [762, 121] on div at bounding box center [761, 120] width 11 height 11
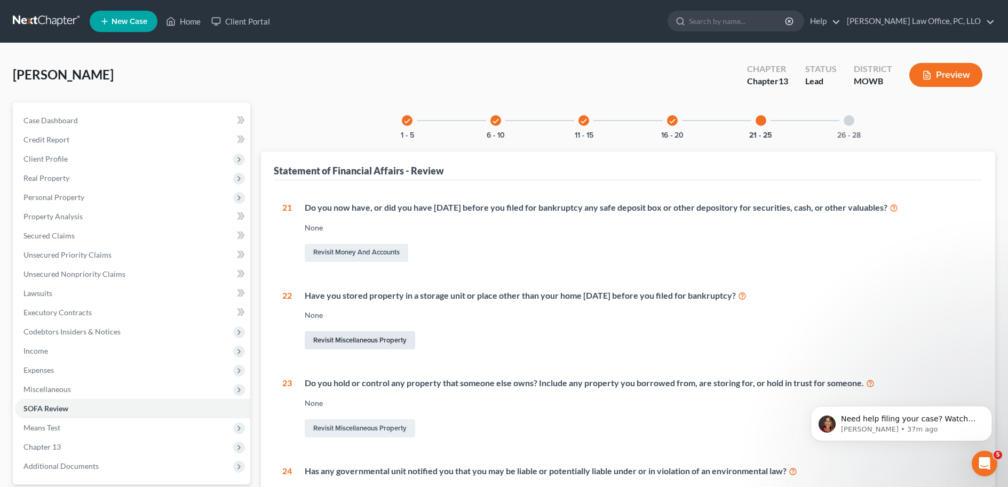
click at [388, 337] on link "Revisit Miscellaneous Property" at bounding box center [360, 340] width 110 height 18
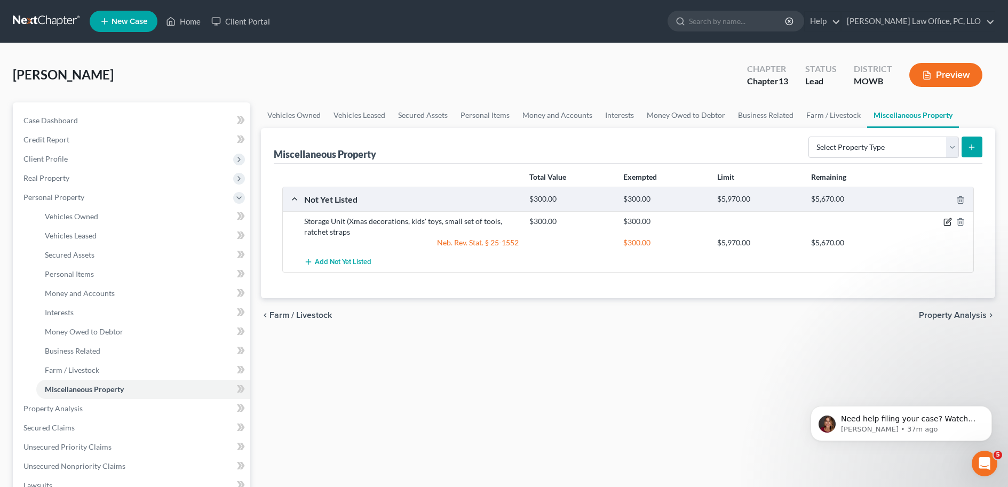
click at [904, 221] on icon "button" at bounding box center [947, 222] width 9 height 9
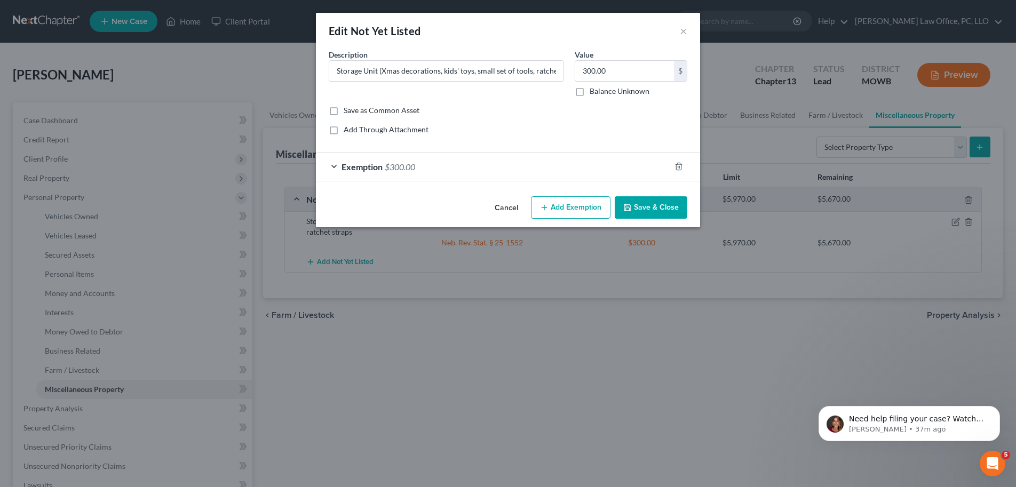
click at [446, 169] on div "Exemption $300.00" at bounding box center [493, 167] width 354 height 28
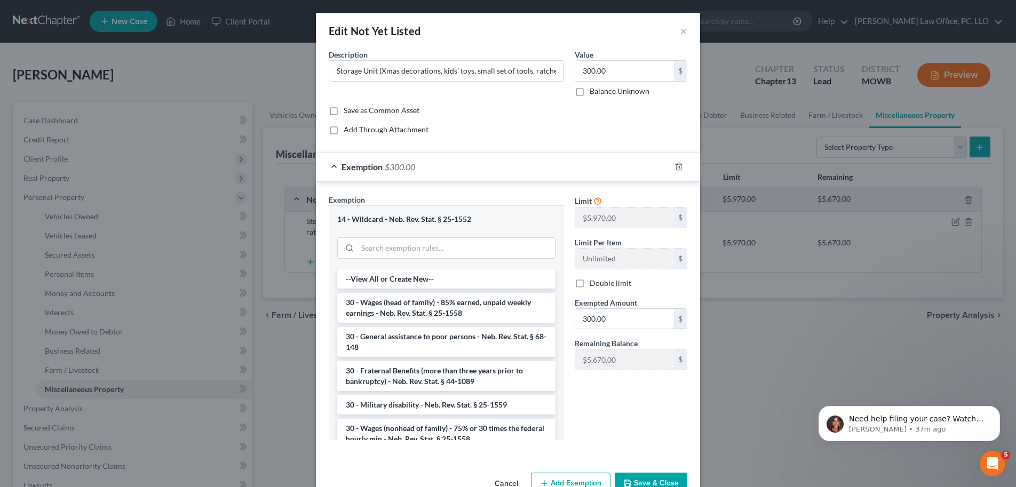
drag, startPoint x: 644, startPoint y: 122, endPoint x: 661, endPoint y: 99, distance: 27.9
click at [645, 121] on div "Common Asset Select Description * Storage Unit (Xmas decorations, kids' toys, s…" at bounding box center [507, 96] width 369 height 94
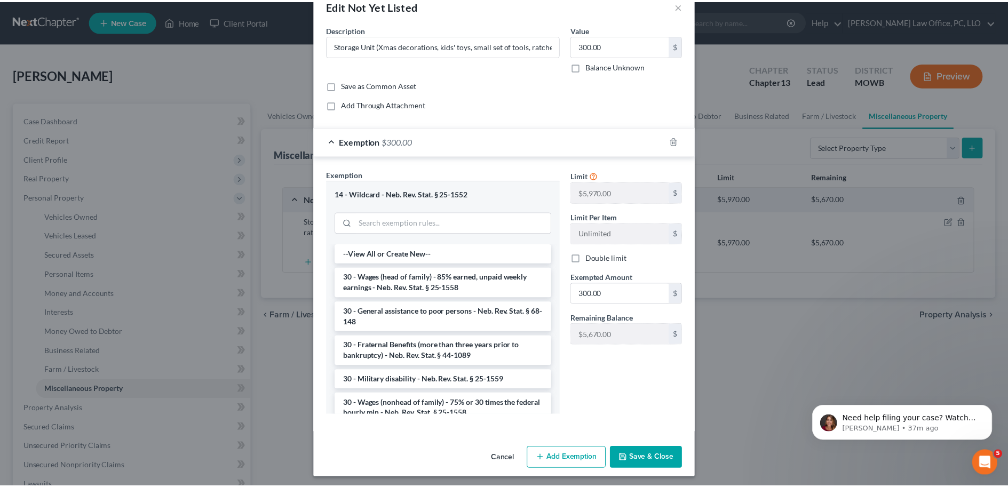
scroll to position [29, 0]
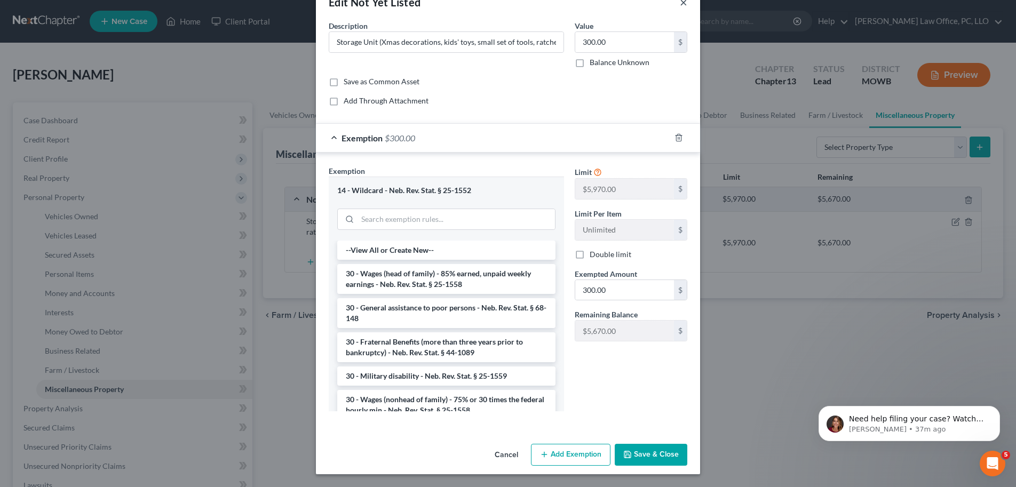
click at [680, 5] on button "×" at bounding box center [683, 2] width 7 height 13
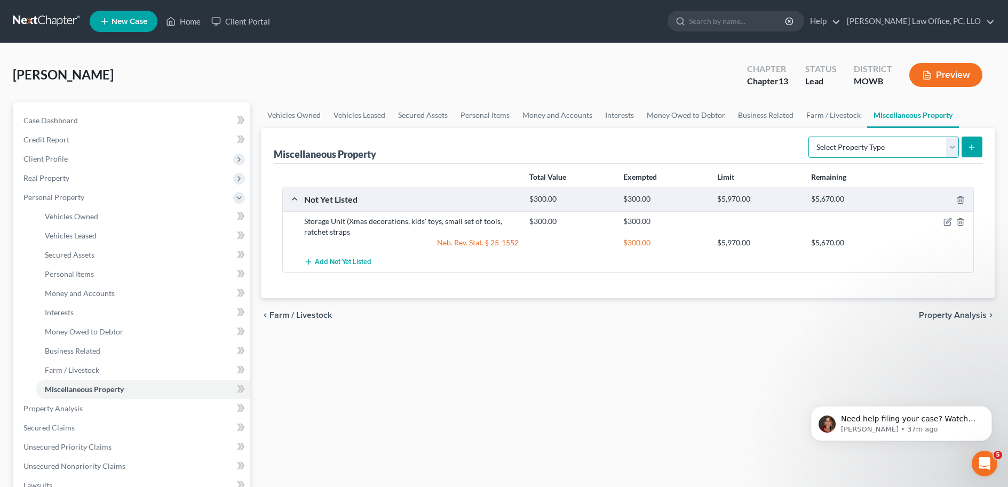
click at [904, 139] on select "Select Property Type Assigned for Creditor Benefit Within 1 Year Holding for An…" at bounding box center [883, 147] width 150 height 21
select select "stored_within_1_year"
click at [808, 137] on select "Select Property Type Assigned for Creditor Benefit Within 1 Year Holding for An…" at bounding box center [883, 147] width 150 height 21
click at [904, 240] on div "$300.00 $5,970.00 $5,670.00" at bounding box center [749, 242] width 450 height 11
click at [904, 154] on button "submit" at bounding box center [971, 147] width 21 height 21
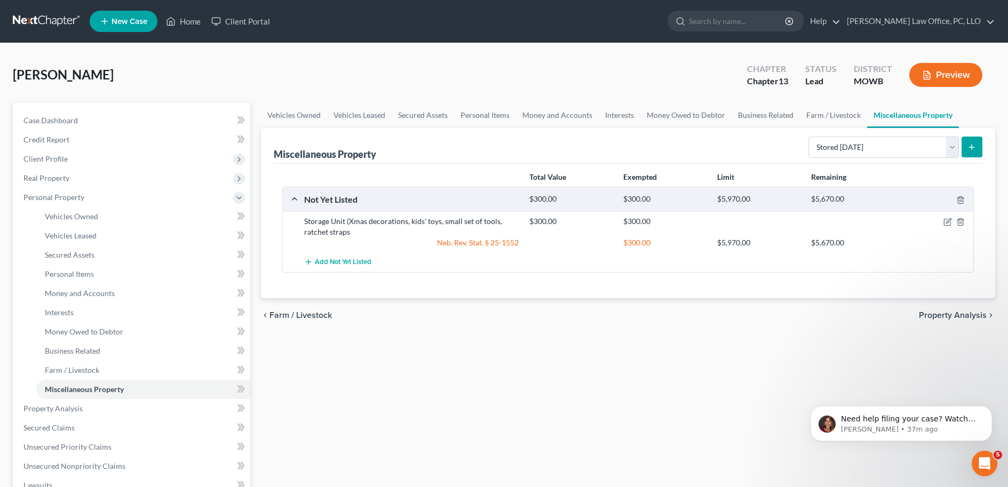
click at [904, 150] on icon "submit" at bounding box center [971, 147] width 9 height 9
click at [904, 149] on icon "submit" at bounding box center [971, 147] width 9 height 9
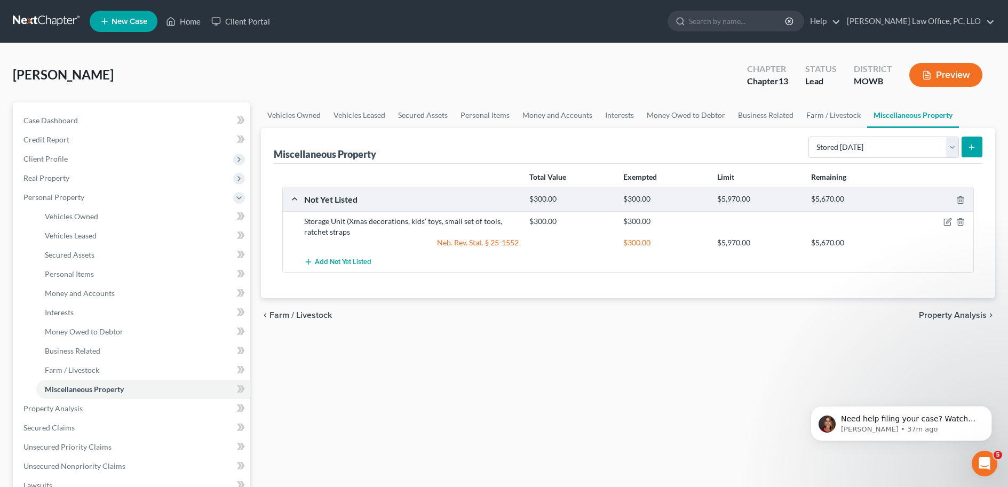
click at [904, 149] on icon "submit" at bounding box center [971, 147] width 9 height 9
click at [953, 147] on select "Select Property Type Assigned for Creditor Benefit [DATE] Holding for Another N…" at bounding box center [883, 147] width 150 height 21
select select "stored_within_1_year"
click at [808, 137] on select "Select Property Type Assigned for Creditor Benefit [DATE] Holding for Another N…" at bounding box center [883, 147] width 150 height 21
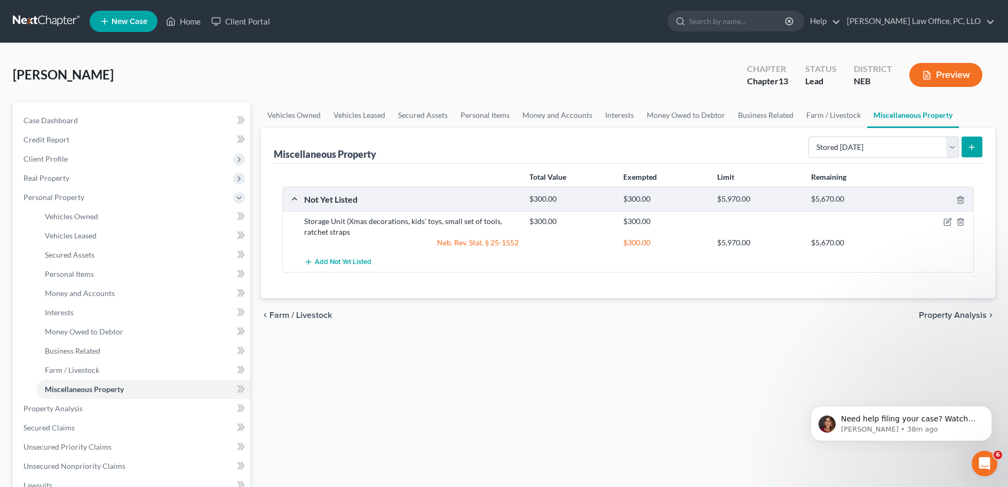
click at [961, 142] on button "submit" at bounding box center [971, 147] width 21 height 21
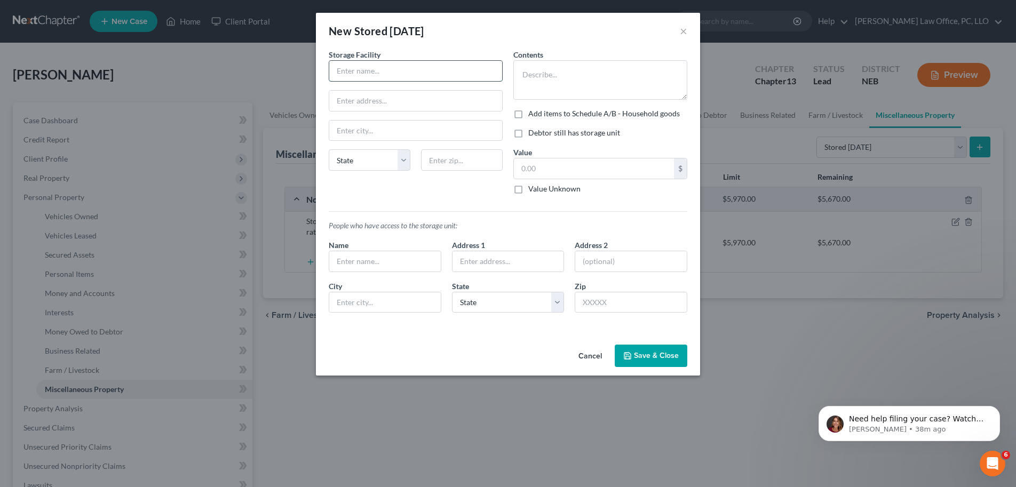
click at [428, 68] on input "text" at bounding box center [415, 71] width 173 height 20
click at [551, 73] on textarea at bounding box center [600, 79] width 174 height 39
click at [426, 69] on input "text" at bounding box center [415, 71] width 173 height 20
drag, startPoint x: 493, startPoint y: 29, endPoint x: 462, endPoint y: 39, distance: 32.7
click at [446, 38] on div "New Stored [DATE] ×" at bounding box center [508, 31] width 384 height 36
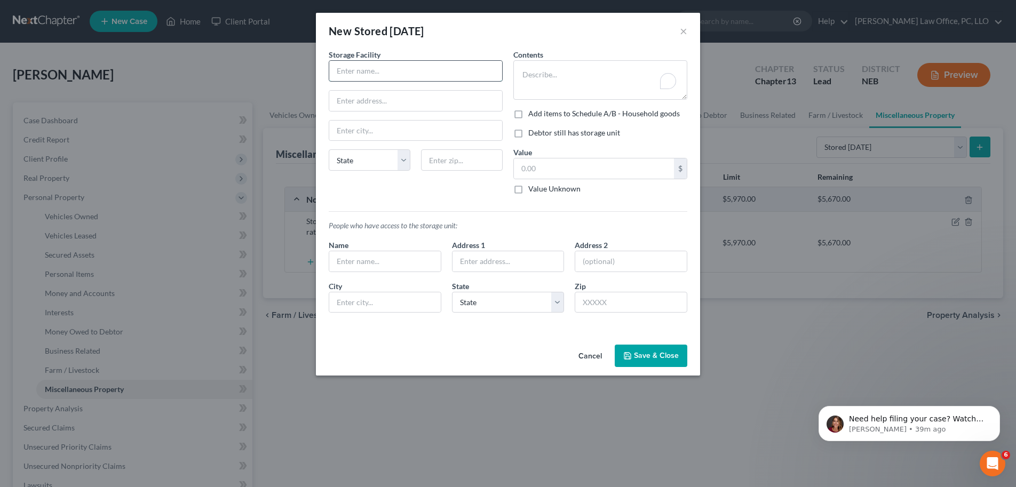
click at [425, 76] on input "text" at bounding box center [415, 71] width 173 height 20
click at [427, 73] on input "text" at bounding box center [415, 71] width 173 height 20
click at [484, 42] on div "New Stored [DATE] ×" at bounding box center [508, 31] width 384 height 36
click at [424, 60] on div "Storage Facility" at bounding box center [416, 65] width 174 height 33
click at [424, 62] on input "text" at bounding box center [415, 71] width 173 height 20
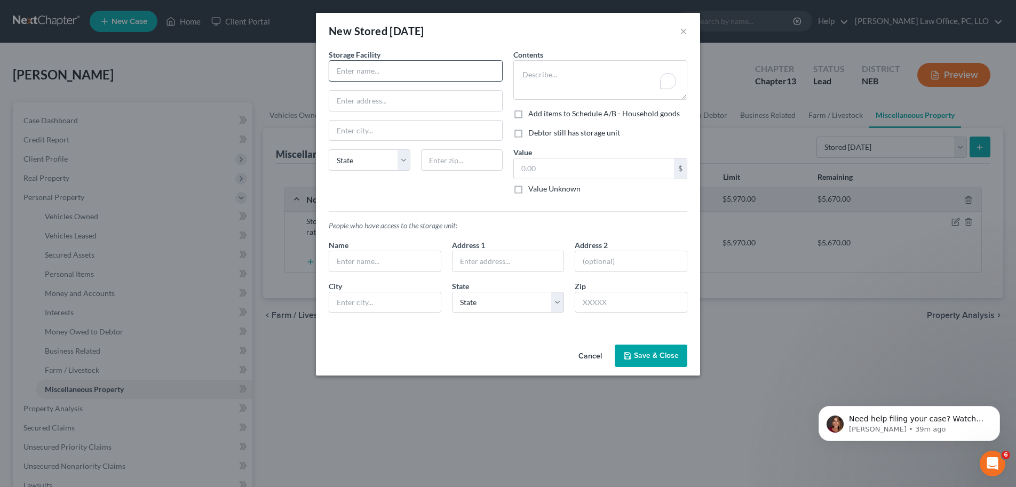
click at [426, 71] on input "text" at bounding box center [415, 71] width 173 height 20
click at [539, 76] on textarea "To enrich screen reader interactions, please activate Accessibility in Grammarl…" at bounding box center [600, 79] width 174 height 39
click at [426, 65] on input "text" at bounding box center [415, 71] width 173 height 20
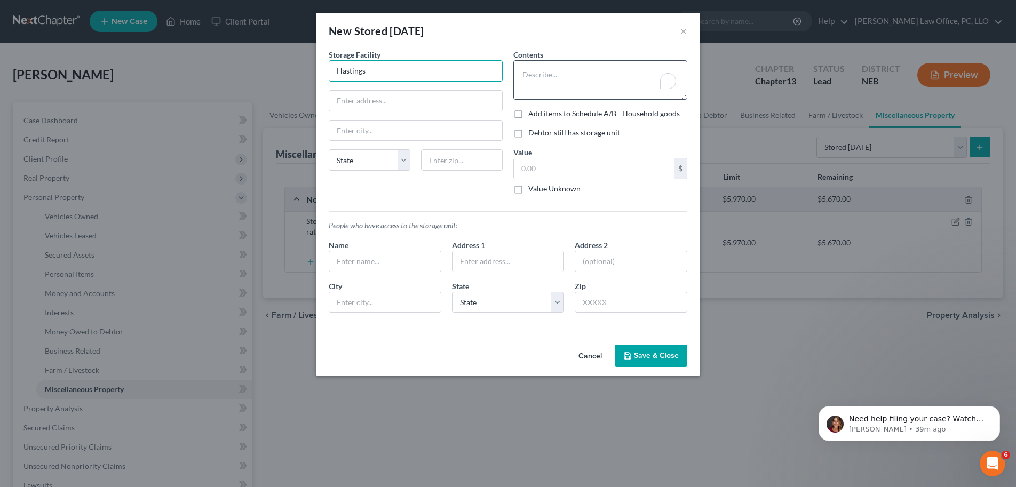
type input "Hastings"
click at [544, 66] on textarea "To enrich screen reader interactions, please activate Accessibility in Grammarl…" at bounding box center [600, 79] width 174 height 39
click at [537, 29] on div "New Stored [DATE] ×" at bounding box center [508, 31] width 384 height 36
click at [618, 78] on textarea "To enrich screen reader interactions, please activate Accessibility in Grammarl…" at bounding box center [600, 79] width 174 height 39
type textarea "x-mas decorations, kids toys, small set of tools"
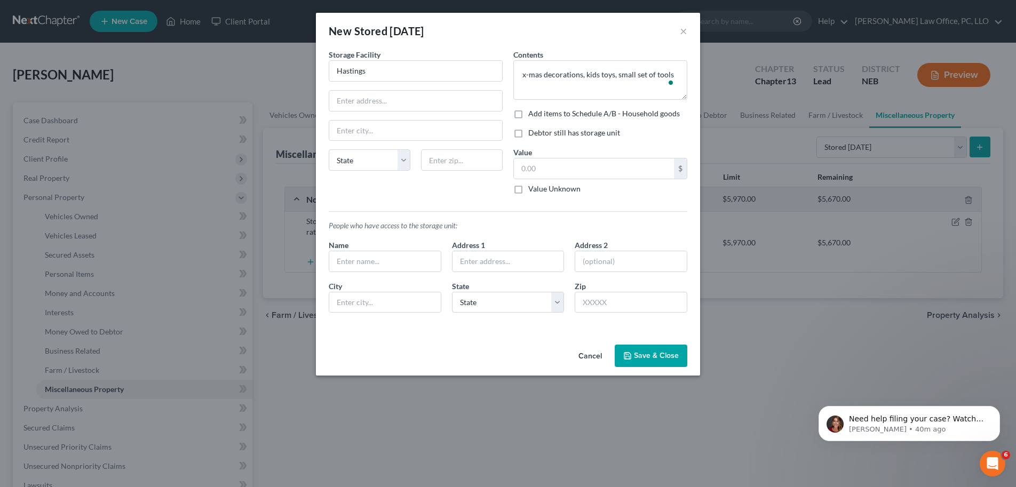
click at [581, 132] on label "Debtor still has storage unit" at bounding box center [574, 133] width 92 height 11
click at [539, 132] on input "Debtor still has storage unit" at bounding box center [535, 131] width 7 height 7
checkbox input "true"
click at [575, 159] on input "text" at bounding box center [594, 168] width 160 height 20
type input "300"
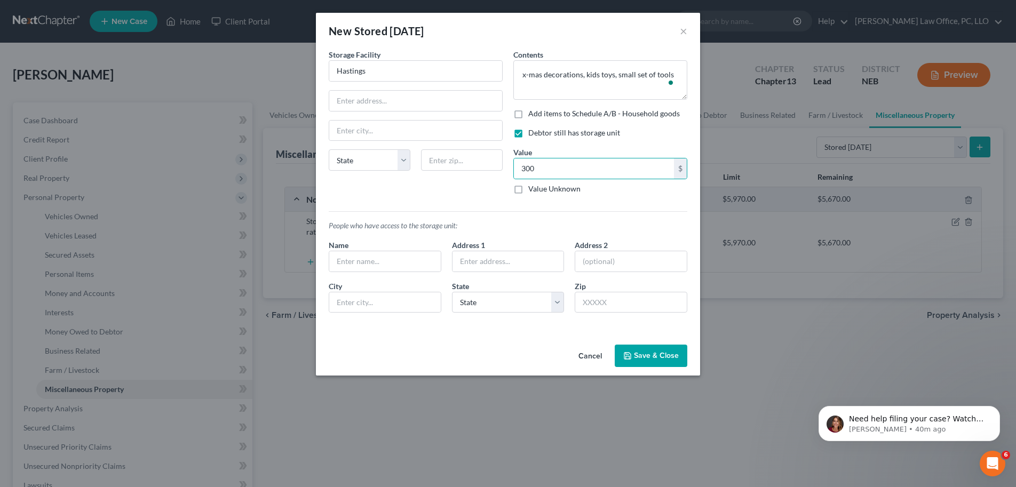
click at [670, 136] on div "Debtor still has storage unit" at bounding box center [600, 133] width 174 height 11
click at [528, 112] on label "Add items to Schedule A/B - Household goods" at bounding box center [604, 113] width 152 height 11
click at [532, 112] on input "Add items to Schedule A/B - Household goods" at bounding box center [535, 111] width 7 height 7
click at [528, 112] on label "Add items to Schedule A/B - Household goods" at bounding box center [604, 113] width 152 height 11
click at [532, 112] on input "Add items to Schedule A/B - Household goods" at bounding box center [535, 111] width 7 height 7
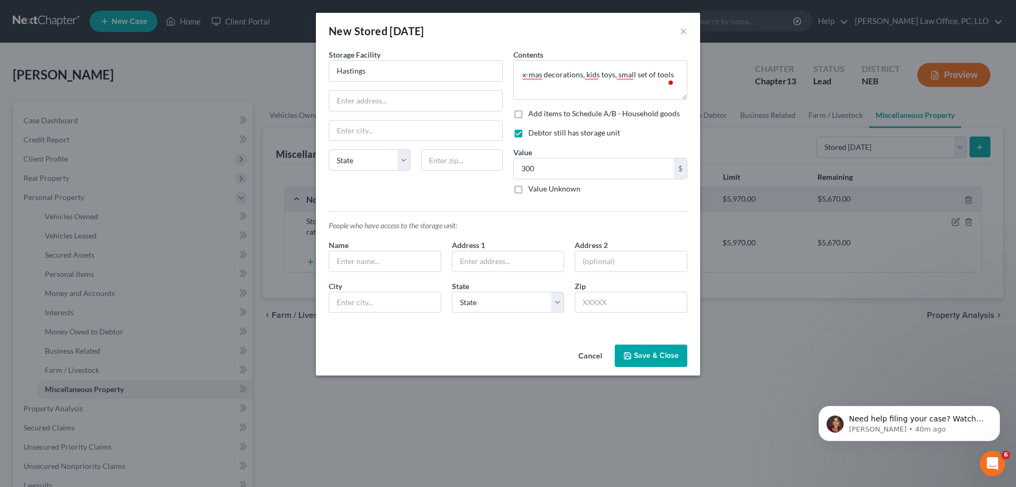
click at [528, 112] on label "Add items to Schedule A/B - Household goods" at bounding box center [604, 113] width 152 height 11
click at [532, 112] on input "Add items to Schedule A/B - Household goods" at bounding box center [535, 111] width 7 height 7
checkbox input "true"
click at [371, 163] on select "State AL AK AR AZ CA CO CT DE DC FL GA GU HI ID IL IN IA KS KY LA ME MD MA MI M…" at bounding box center [370, 159] width 82 height 21
select select "30"
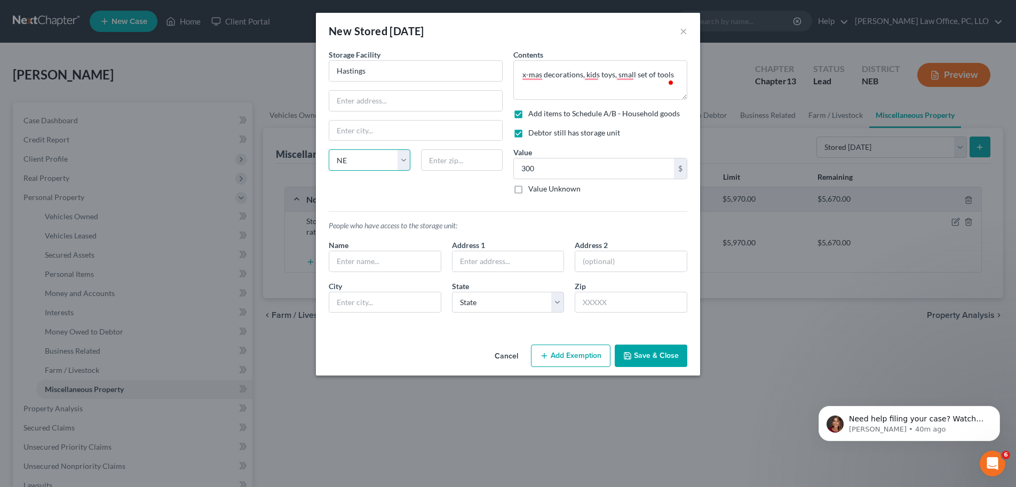
click at [329, 149] on select "State AL AK AR AZ CA CO CT DE DC FL GA GU HI ID IL IN IA KS KY LA ME MD MA MI M…" at bounding box center [370, 159] width 82 height 21
click at [459, 161] on input "text" at bounding box center [462, 159] width 82 height 21
click at [507, 159] on div at bounding box center [462, 159] width 92 height 21
click at [575, 351] on button "Add Exemption" at bounding box center [571, 356] width 80 height 22
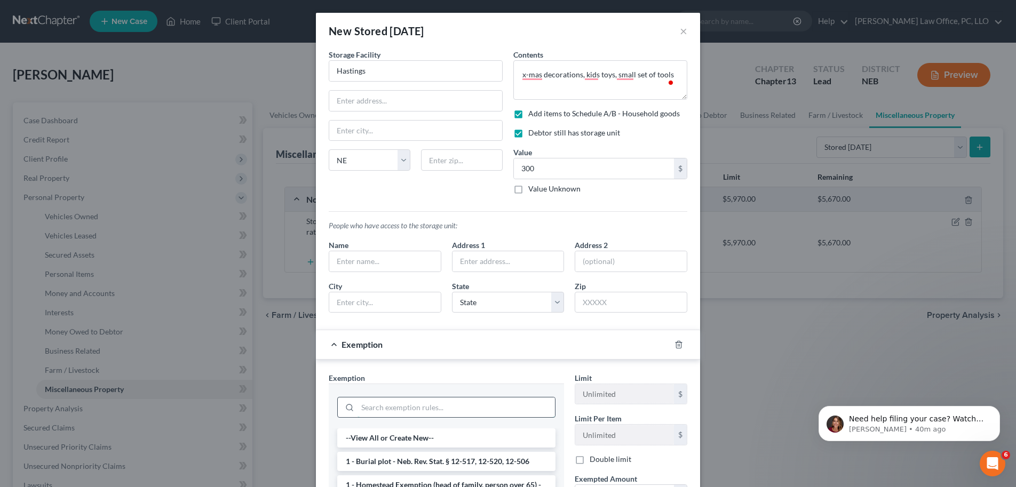
click at [504, 398] on input "search" at bounding box center [455, 408] width 197 height 20
click at [459, 441] on li "14 - Wildcard - Neb. Rev. Stat. § 25-1552" at bounding box center [446, 440] width 218 height 19
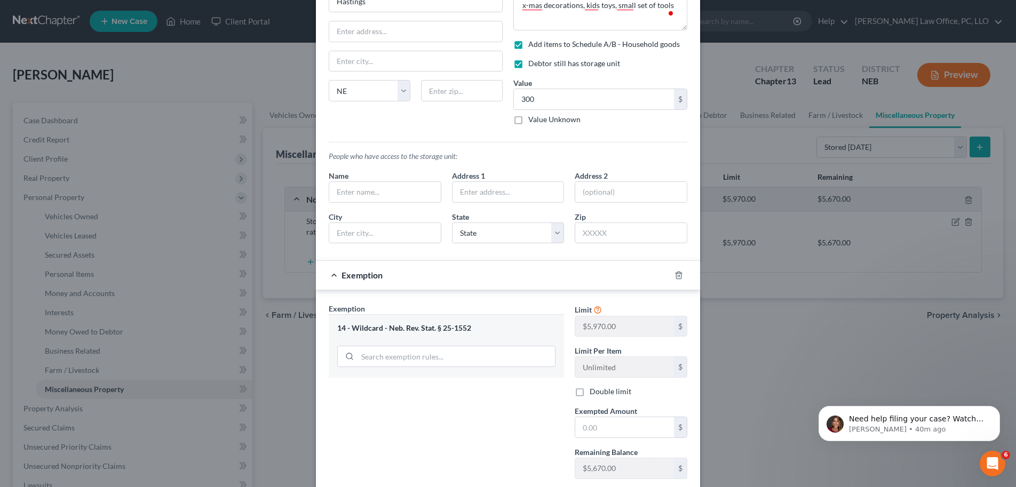
scroll to position [120, 0]
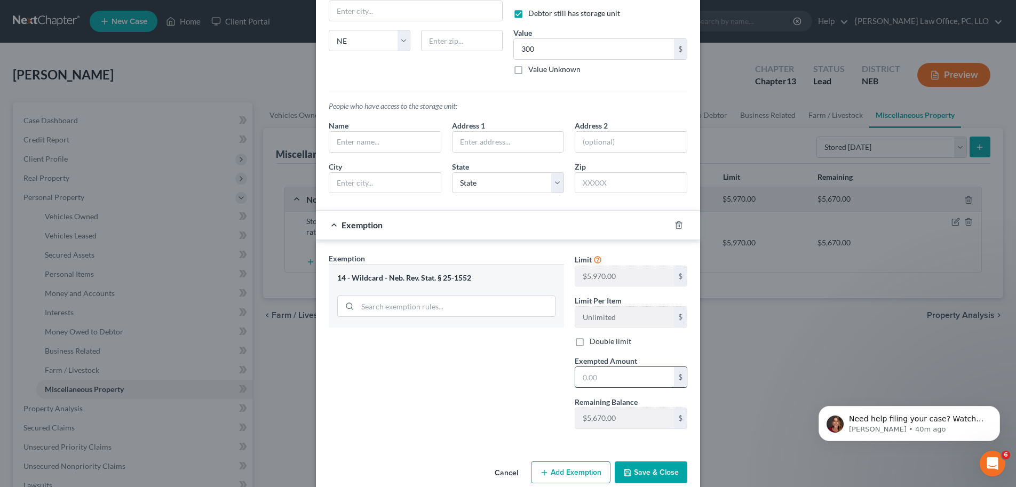
click at [627, 385] on input "text" at bounding box center [624, 377] width 99 height 20
click at [543, 370] on div "Exemption Set must be selected for CA. Exemption * 14 - Wildcard - Neb. Rev. St…" at bounding box center [446, 345] width 246 height 185
click at [610, 381] on input "text" at bounding box center [624, 377] width 99 height 20
type input "300"
click at [473, 376] on div "Exemption Set must be selected for CA. Exemption * 14 - Wildcard - Neb. Rev. St…" at bounding box center [446, 345] width 246 height 185
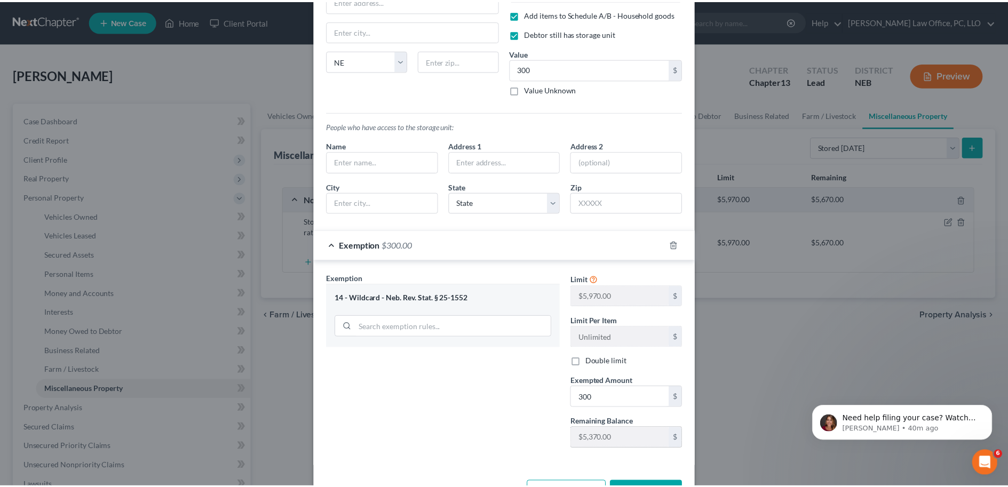
scroll to position [137, 0]
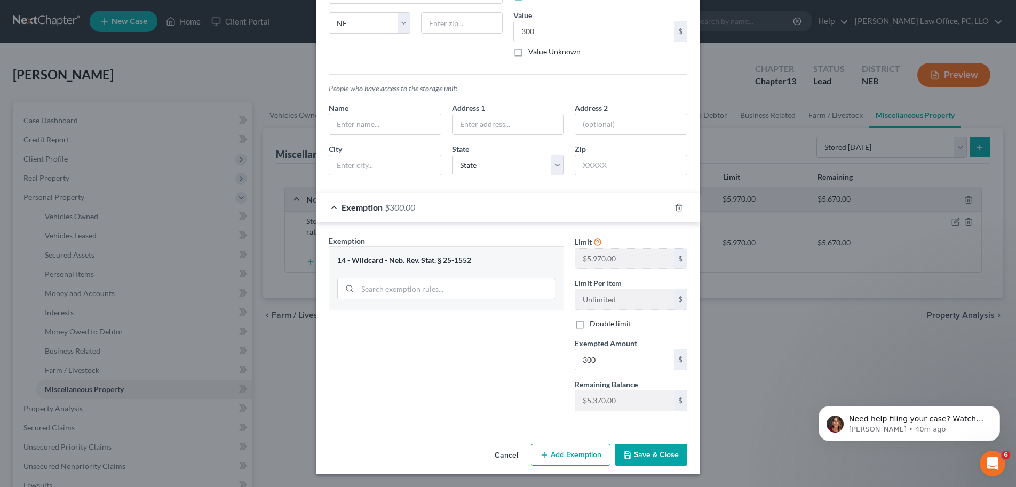
click at [646, 449] on button "Save & Close" at bounding box center [651, 455] width 73 height 22
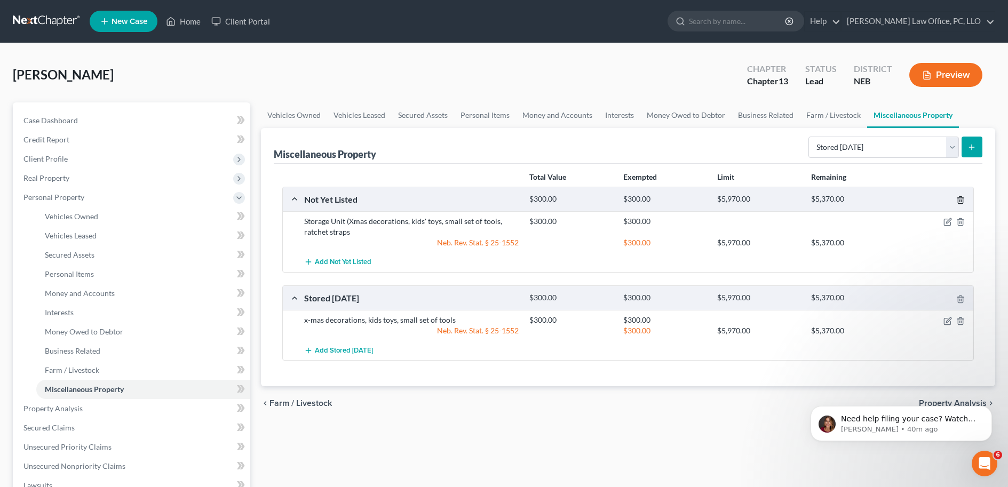
click at [961, 198] on icon "button" at bounding box center [960, 200] width 9 height 9
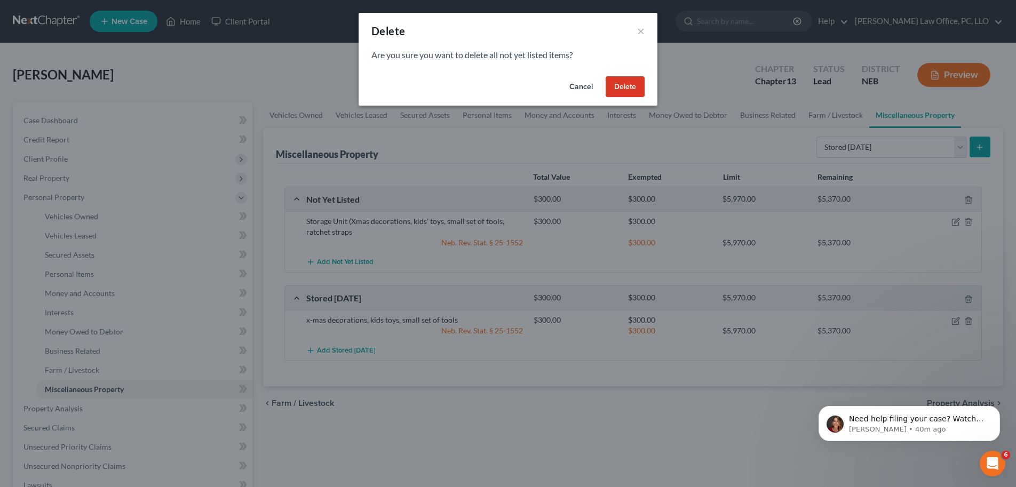
click at [635, 88] on button "Delete" at bounding box center [625, 86] width 39 height 21
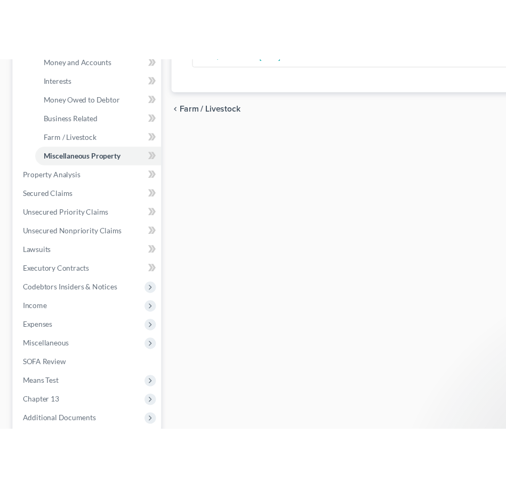
scroll to position [0, 0]
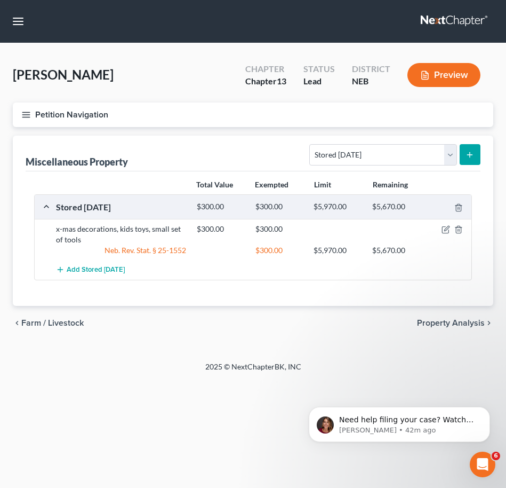
click at [20, 117] on button "Petition Navigation" at bounding box center [253, 114] width 481 height 25
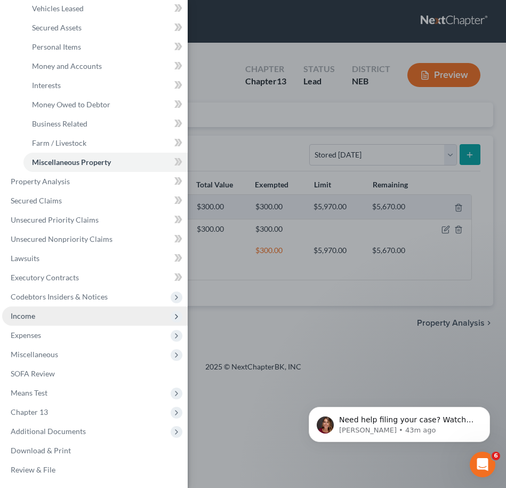
click at [68, 317] on span "Income" at bounding box center [95, 315] width 186 height 19
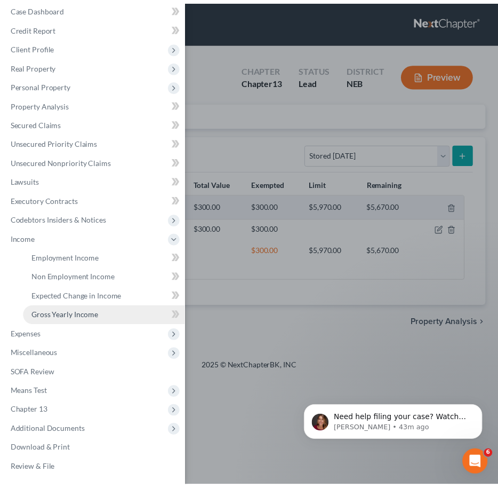
scroll to position [10, 0]
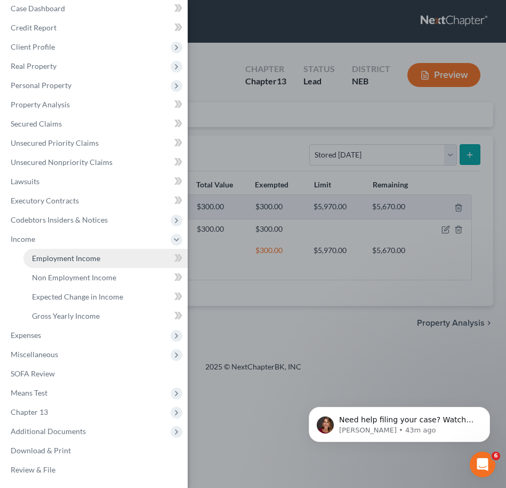
click at [102, 264] on link "Employment Income" at bounding box center [105, 258] width 164 height 19
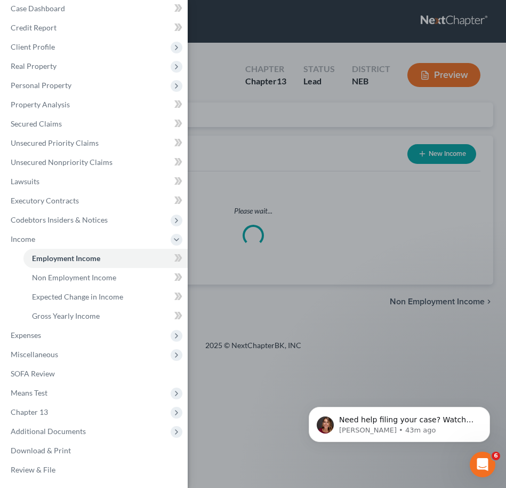
click at [323, 133] on div "Case Dashboard Payments Invoices Payments Payments Credit Report Client Profile" at bounding box center [253, 244] width 506 height 488
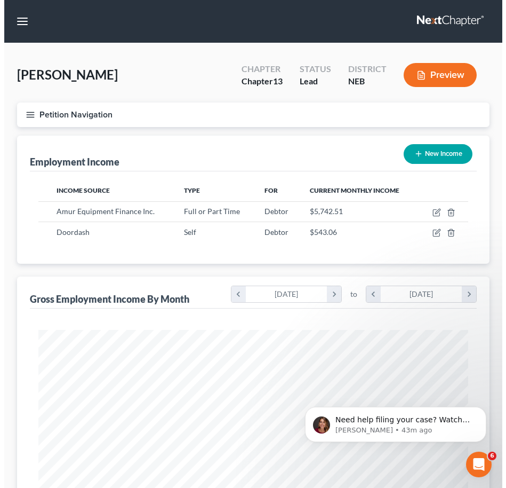
scroll to position [215, 451]
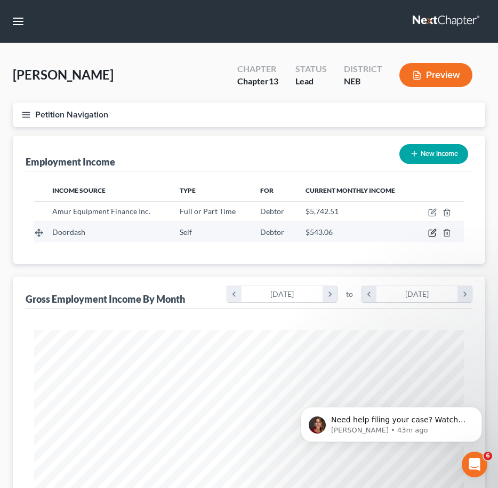
click at [435, 232] on icon "button" at bounding box center [432, 232] width 9 height 9
select select "1"
select select "0"
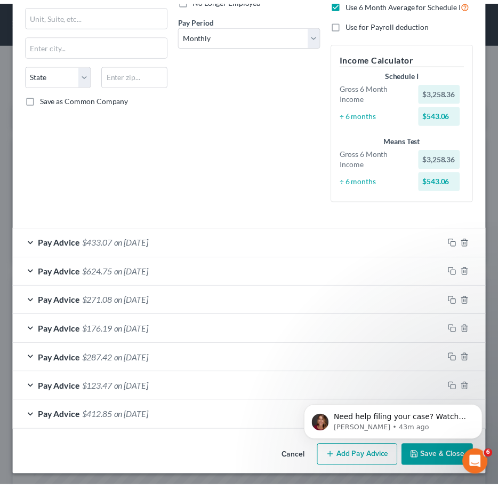
scroll to position [158, 0]
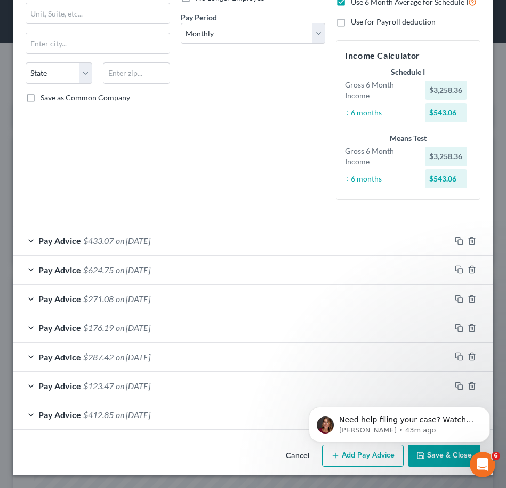
click at [282, 458] on button "Cancel" at bounding box center [297, 456] width 41 height 21
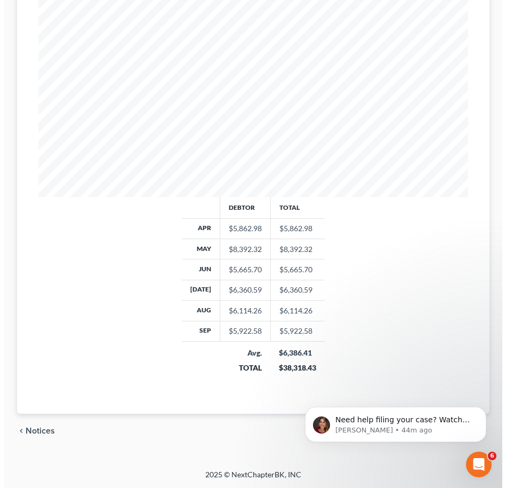
scroll to position [0, 0]
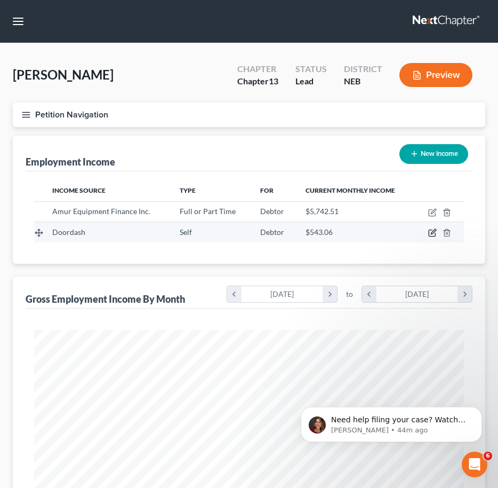
click at [431, 231] on icon "button" at bounding box center [432, 232] width 9 height 9
select select "1"
select select "0"
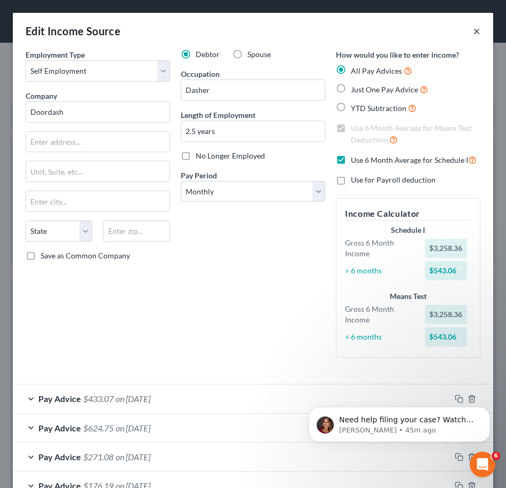
click at [473, 29] on button "×" at bounding box center [476, 31] width 7 height 13
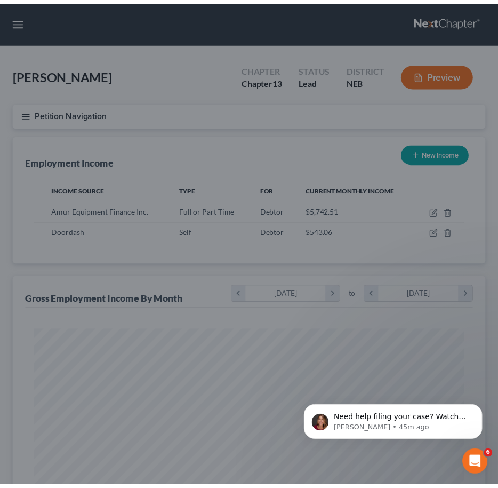
scroll to position [533351, 533115]
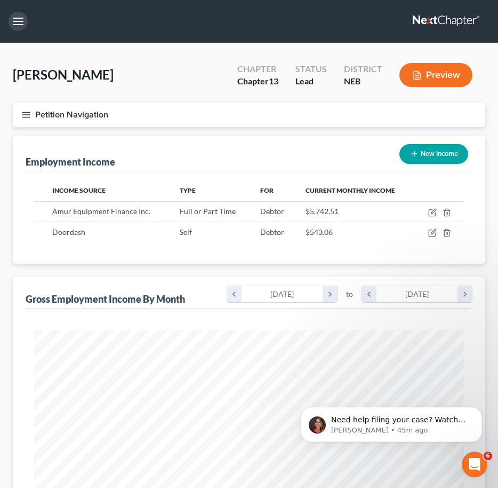
click at [22, 25] on button "button" at bounding box center [18, 21] width 19 height 19
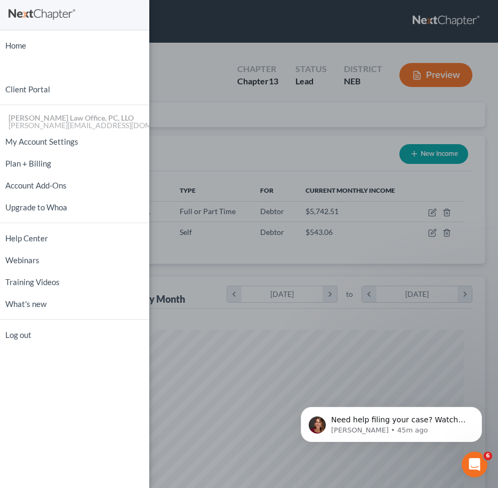
click at [211, 91] on div "Home New Case Client Portal David P. Kyker Law Office, PC, LLO calvin@kykerlaw.…" at bounding box center [249, 244] width 498 height 488
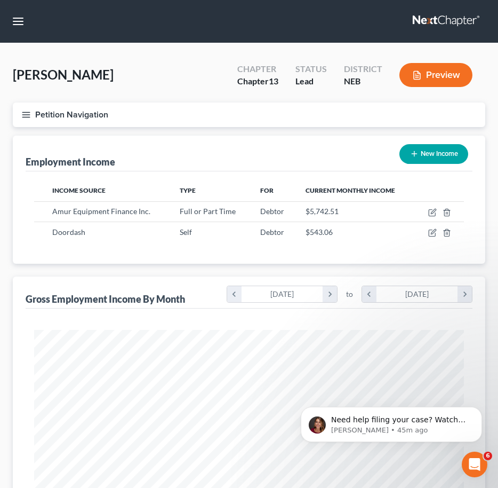
click at [30, 116] on icon "button" at bounding box center [26, 115] width 10 height 10
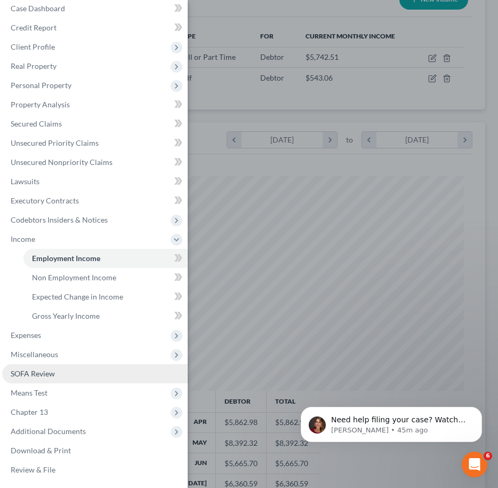
scroll to position [298, 0]
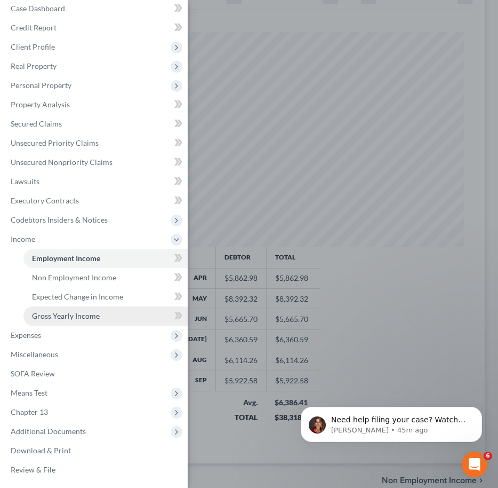
click at [89, 315] on span "Gross Yearly Income" at bounding box center [66, 315] width 68 height 9
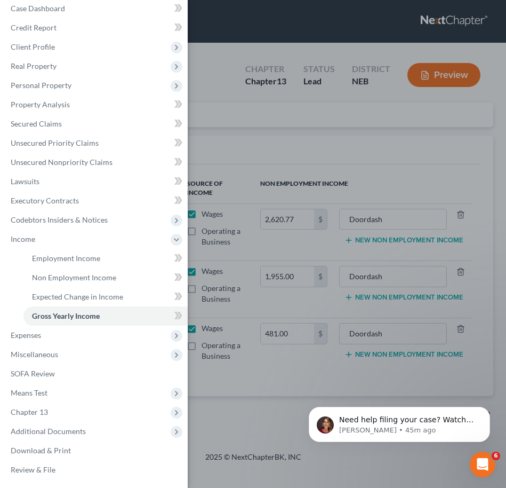
click at [300, 134] on div "Case Dashboard Payments Invoices Payments Payments Credit Report Client Profile" at bounding box center [253, 244] width 506 height 488
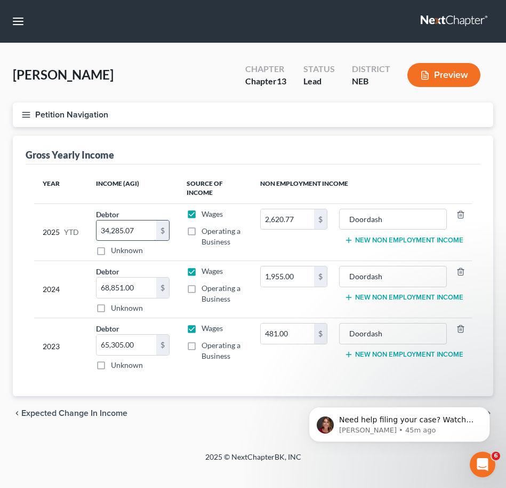
click at [135, 229] on input "34,285.07" at bounding box center [127, 230] width 60 height 20
click at [141, 232] on input "34,285.07" at bounding box center [127, 230] width 60 height 20
click at [141, 231] on input "34,285.07" at bounding box center [127, 230] width 60 height 20
type input "50,577.41"
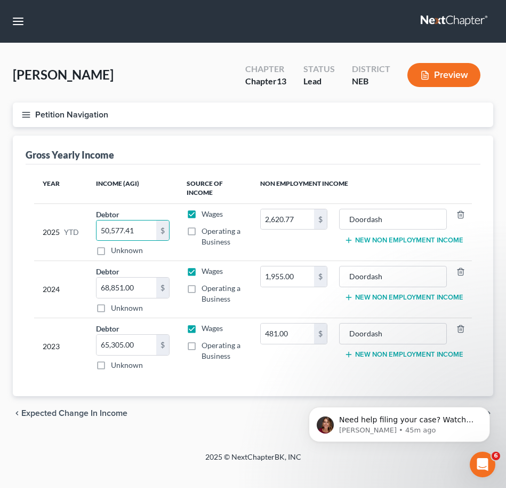
click at [262, 150] on div "Gross Yearly Income" at bounding box center [253, 150] width 455 height 29
click at [298, 218] on input "2,620.77" at bounding box center [287, 219] width 53 height 20
type input "3,258.36"
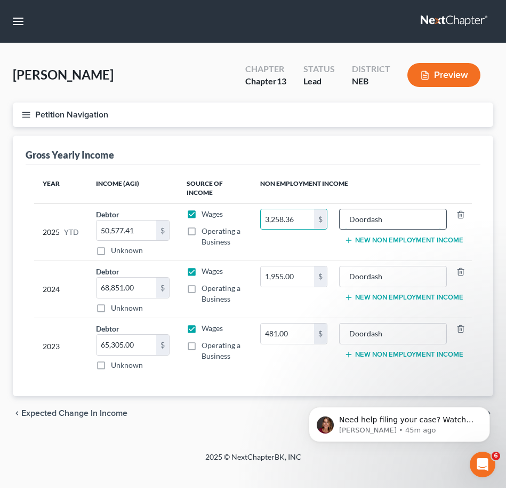
click at [407, 217] on input "Doordash" at bounding box center [393, 219] width 97 height 20
type input "Doordash Gross income"
click at [404, 173] on th "Non Employment Income" at bounding box center [362, 188] width 220 height 31
click at [26, 110] on icon "button" at bounding box center [26, 115] width 10 height 10
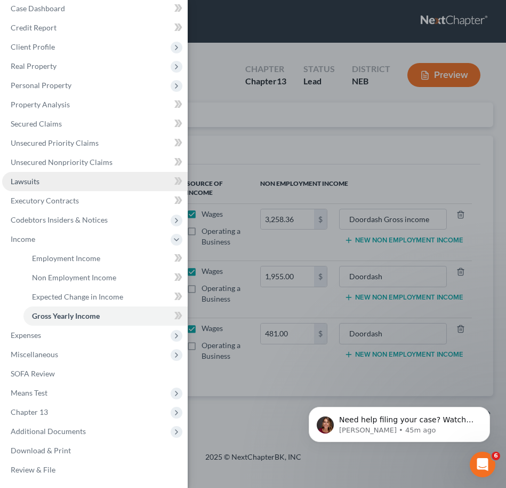
click at [66, 181] on link "Lawsuits" at bounding box center [95, 181] width 186 height 19
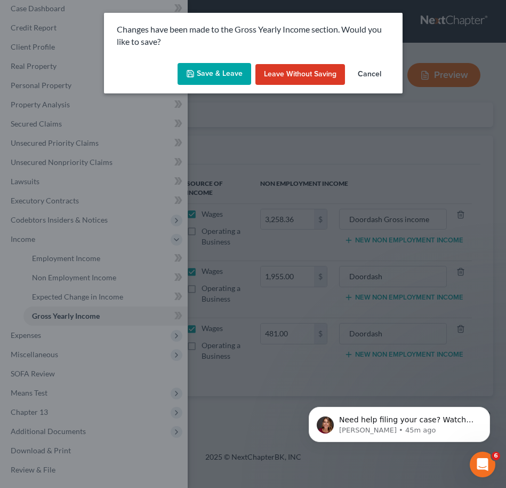
click at [365, 76] on button "Cancel" at bounding box center [369, 74] width 41 height 21
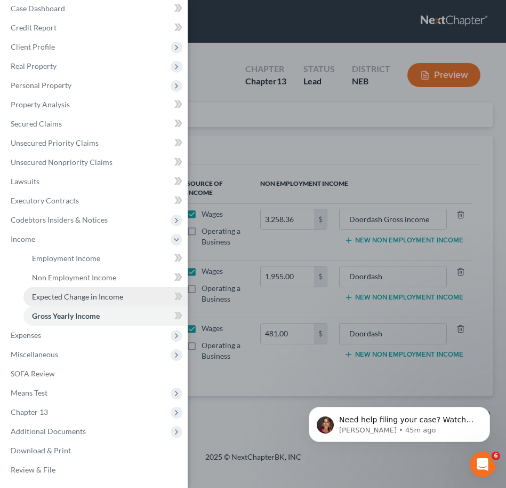
click at [89, 291] on link "Expected Change in Income" at bounding box center [105, 296] width 164 height 19
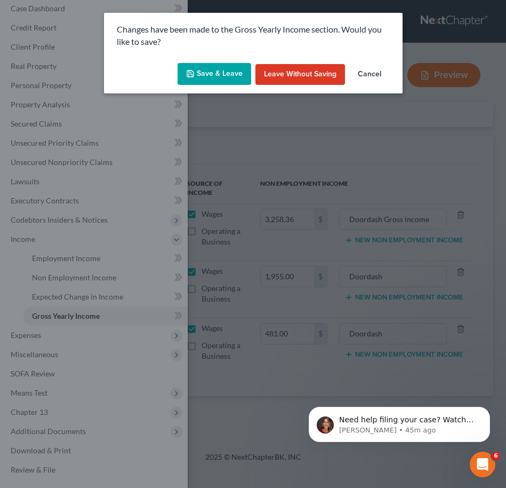
click at [215, 76] on button "Save & Leave" at bounding box center [215, 74] width 74 height 22
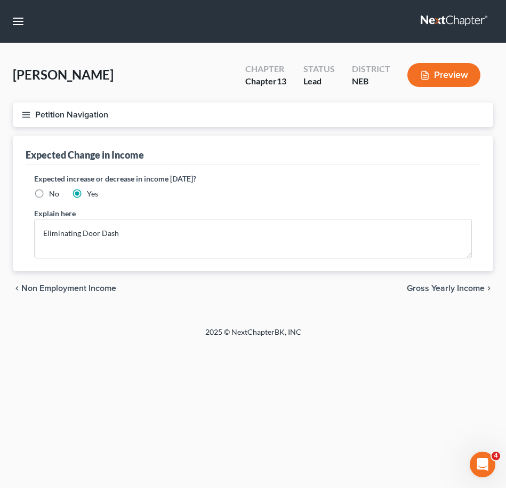
click at [26, 115] on icon "button" at bounding box center [26, 115] width 10 height 10
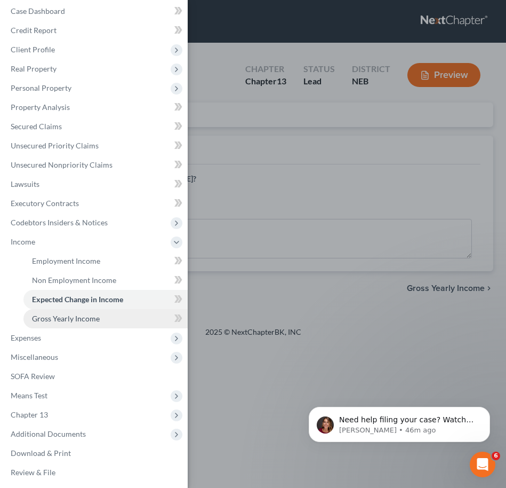
scroll to position [10, 0]
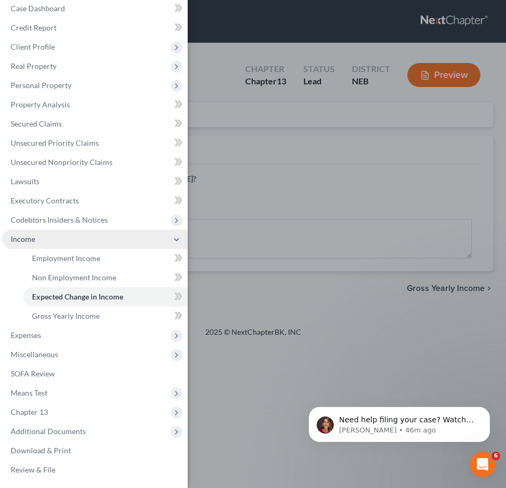
click at [62, 239] on span "Income" at bounding box center [95, 238] width 186 height 19
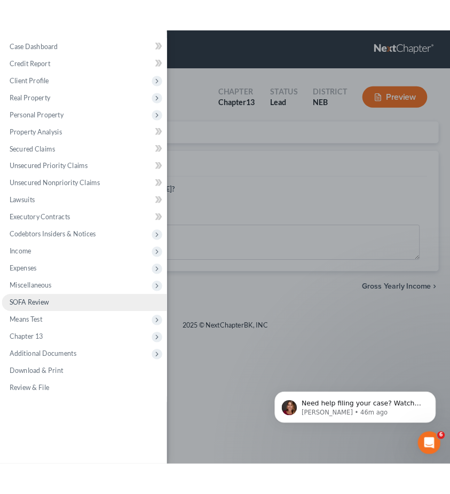
scroll to position [0, 0]
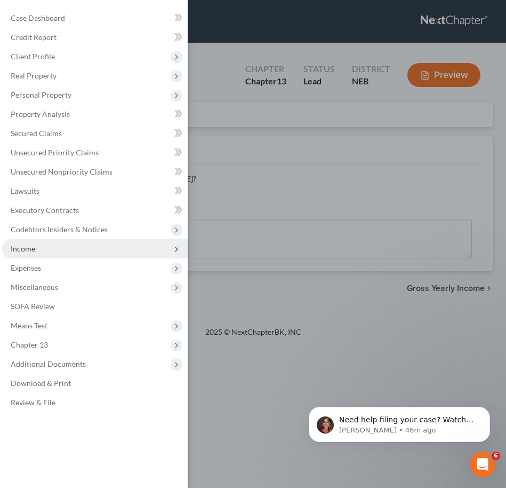
click at [58, 246] on span "Income" at bounding box center [95, 248] width 186 height 19
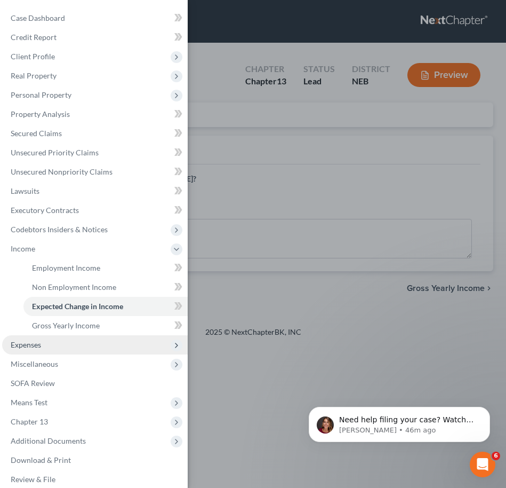
click at [107, 336] on span "Expenses" at bounding box center [95, 344] width 186 height 19
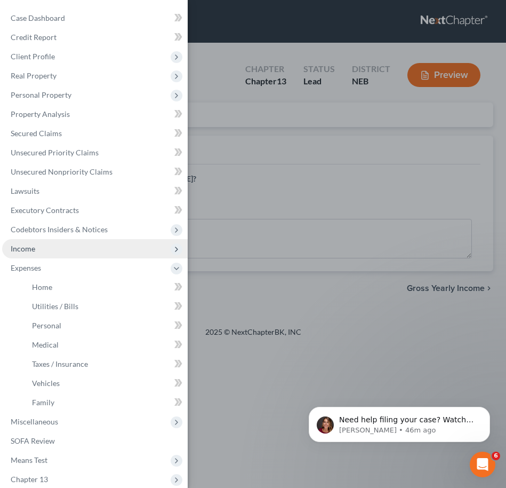
click at [69, 250] on span "Income" at bounding box center [95, 248] width 186 height 19
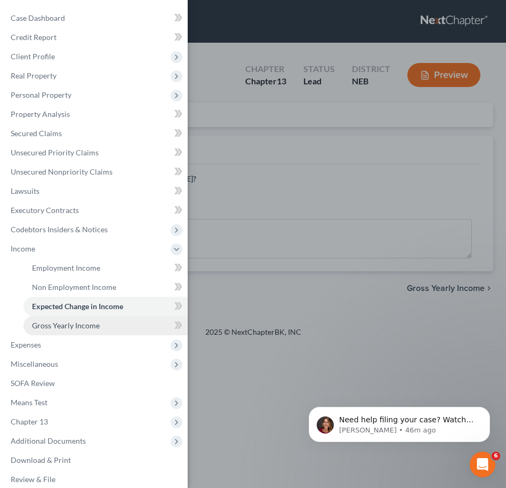
click at [107, 324] on link "Gross Yearly Income" at bounding box center [105, 325] width 164 height 19
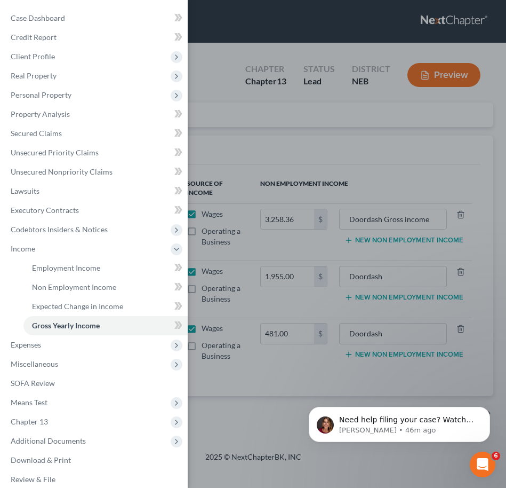
click at [468, 163] on div "Case Dashboard Payments Invoices Payments Payments Credit Report Client Profile" at bounding box center [253, 244] width 506 height 488
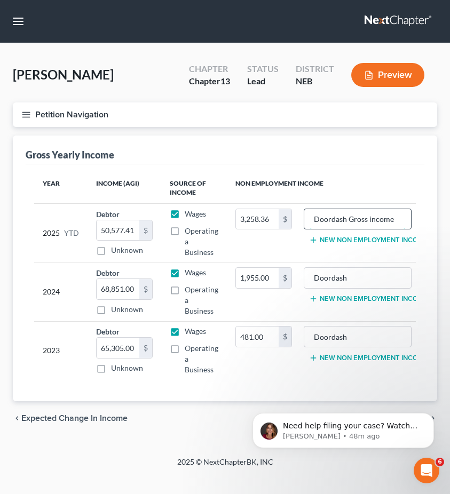
click at [403, 219] on input "Doordash Gross income" at bounding box center [357, 219] width 97 height 20
type input "Doordash Gross income during means test window"
click at [430, 248] on div "Gross Yearly Income Year Income (AGI) Source of Income Non Employment Income 20…" at bounding box center [225, 269] width 424 height 266
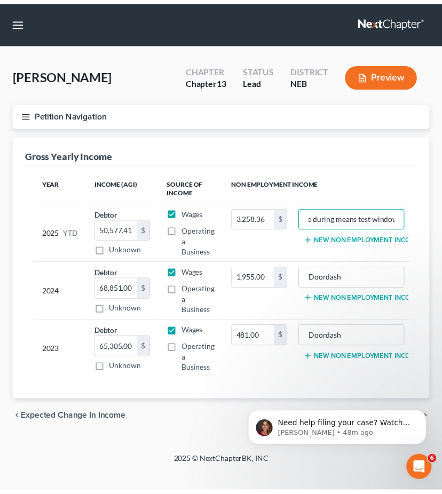
scroll to position [0, 0]
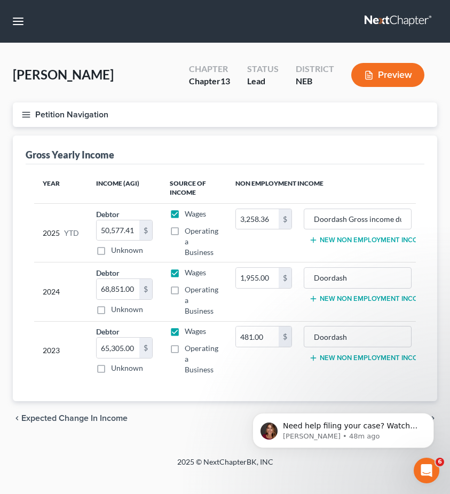
click at [29, 115] on icon "button" at bounding box center [26, 115] width 10 height 10
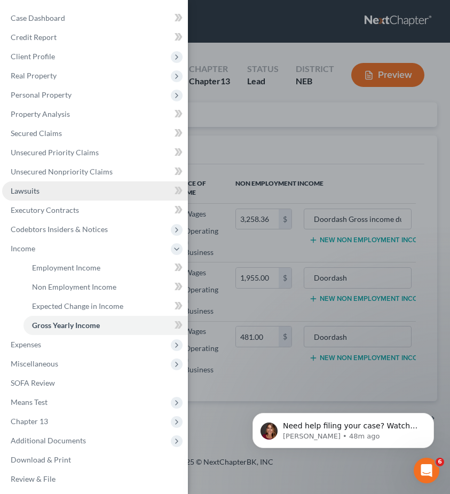
click at [61, 189] on link "Lawsuits" at bounding box center [95, 190] width 186 height 19
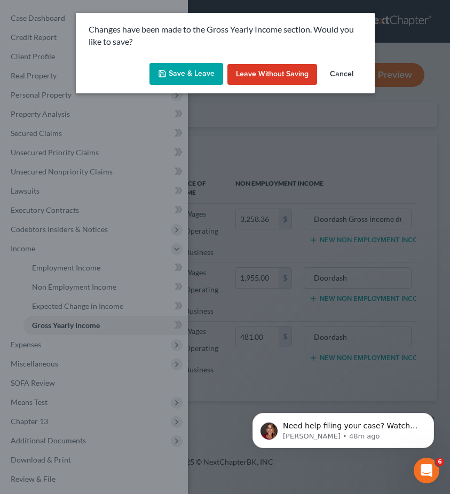
click at [332, 73] on button "Cancel" at bounding box center [341, 74] width 41 height 21
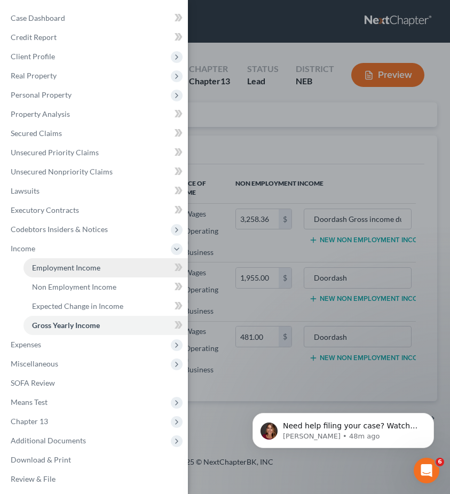
click at [77, 271] on span "Employment Income" at bounding box center [66, 267] width 68 height 9
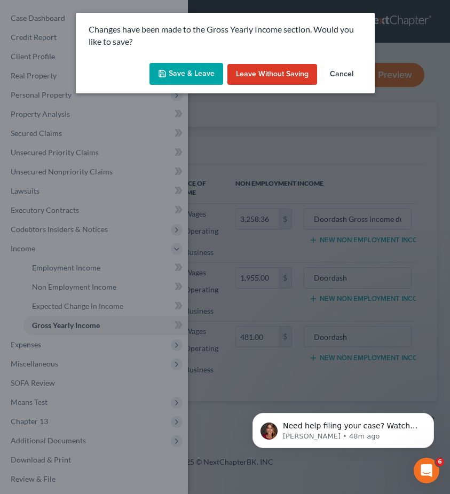
click at [175, 66] on button "Save & Leave" at bounding box center [186, 74] width 74 height 22
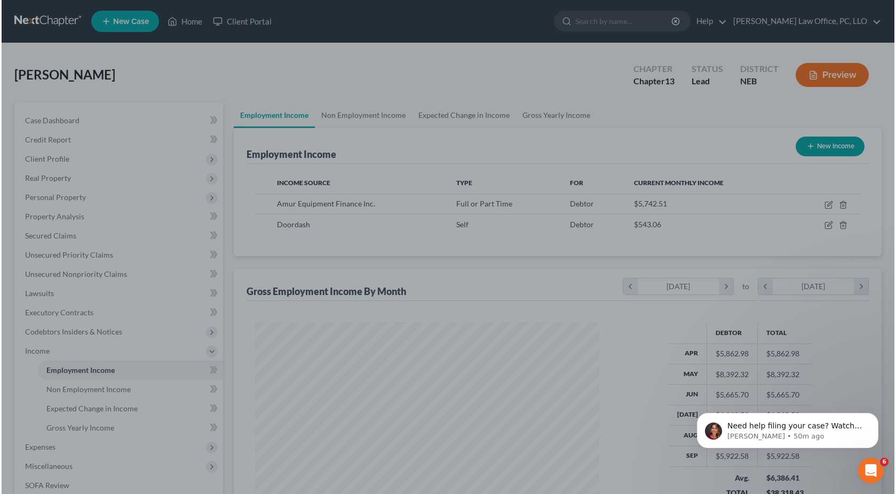
scroll to position [191, 367]
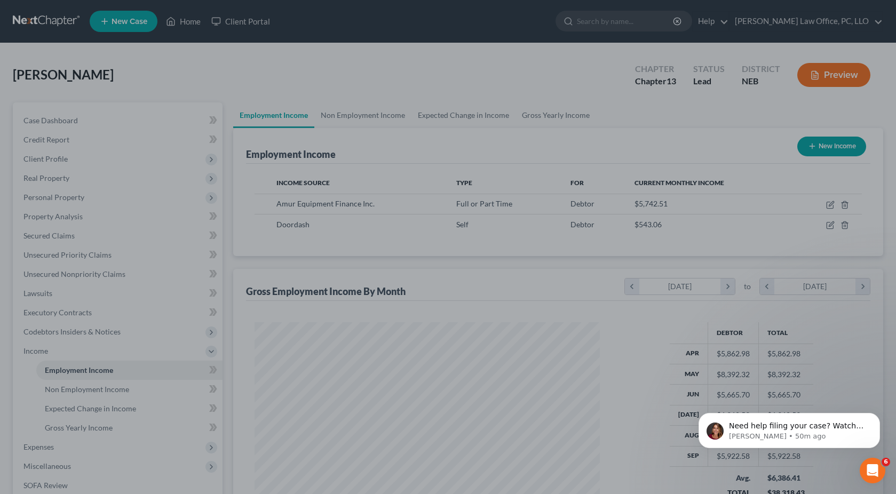
click at [395, 82] on div at bounding box center [448, 247] width 896 height 494
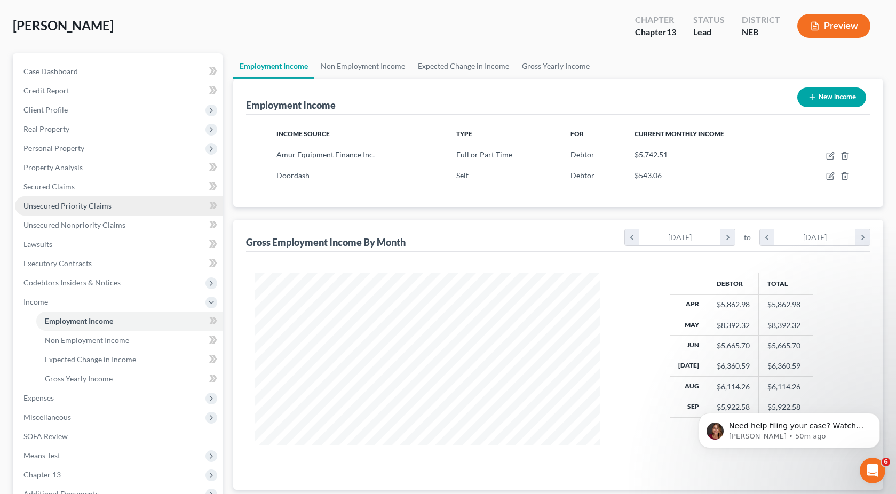
scroll to position [50, 0]
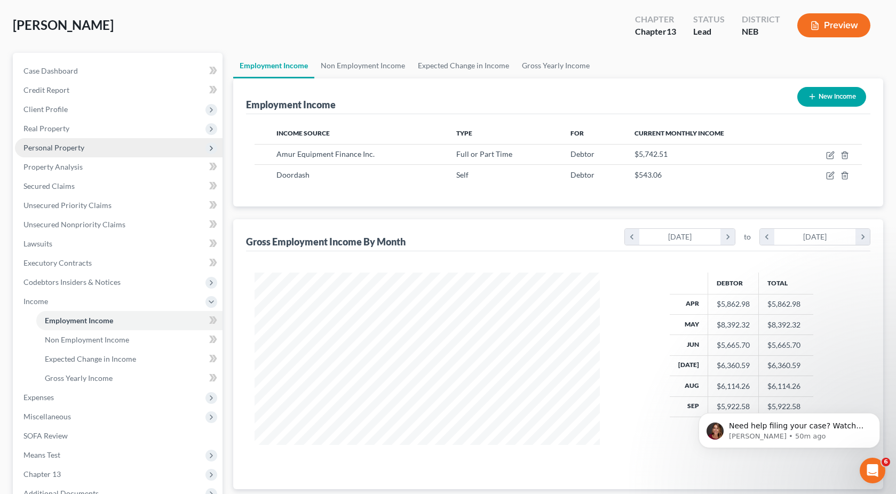
click at [116, 146] on span "Personal Property" at bounding box center [119, 147] width 208 height 19
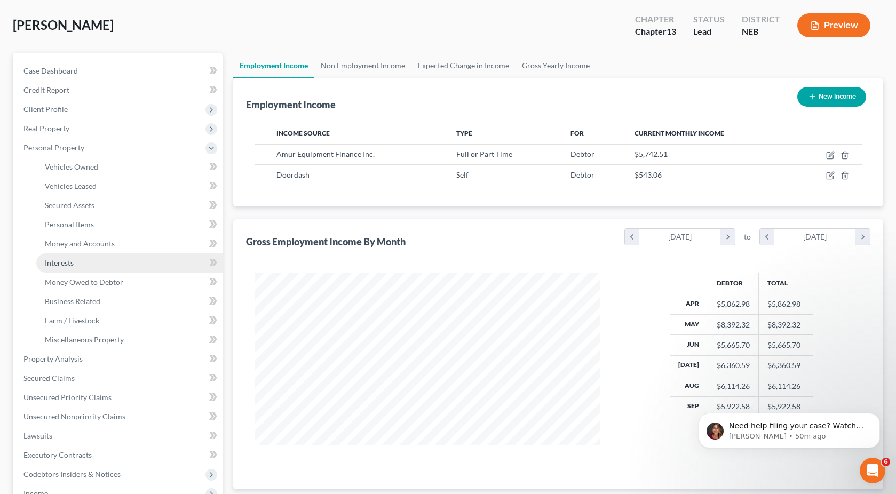
click at [102, 258] on link "Interests" at bounding box center [129, 262] width 186 height 19
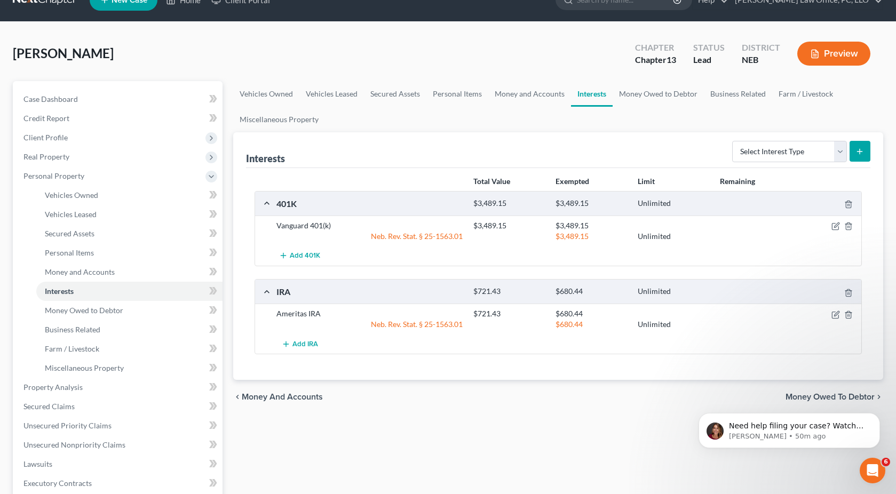
scroll to position [23, 0]
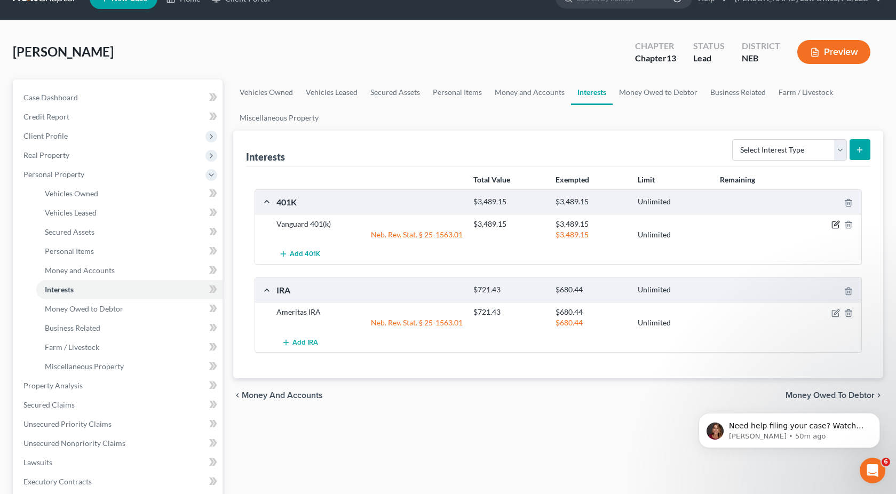
click at [833, 224] on icon "button" at bounding box center [835, 224] width 9 height 9
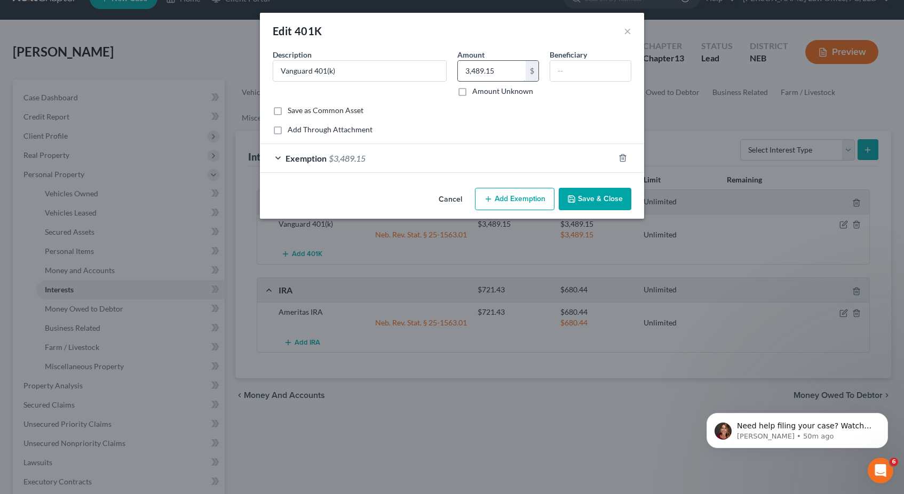
click at [499, 66] on input "3,489.15" at bounding box center [492, 71] width 68 height 20
click at [499, 69] on input "3,489.15" at bounding box center [492, 71] width 68 height 20
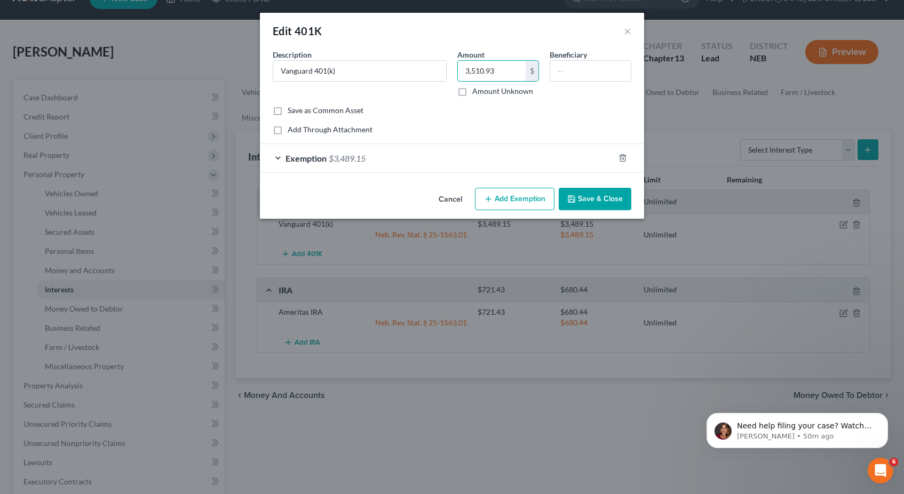
type input "3,510.93"
click at [614, 197] on button "Save & Close" at bounding box center [595, 199] width 73 height 22
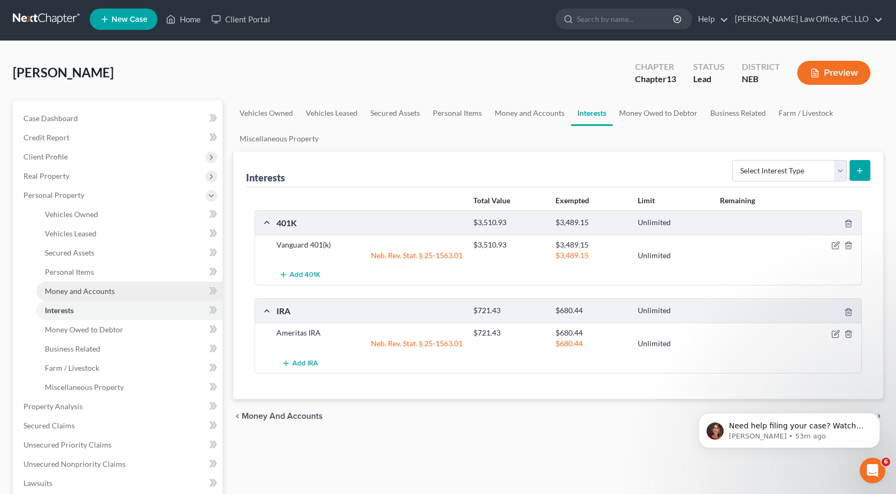
scroll to position [54, 0]
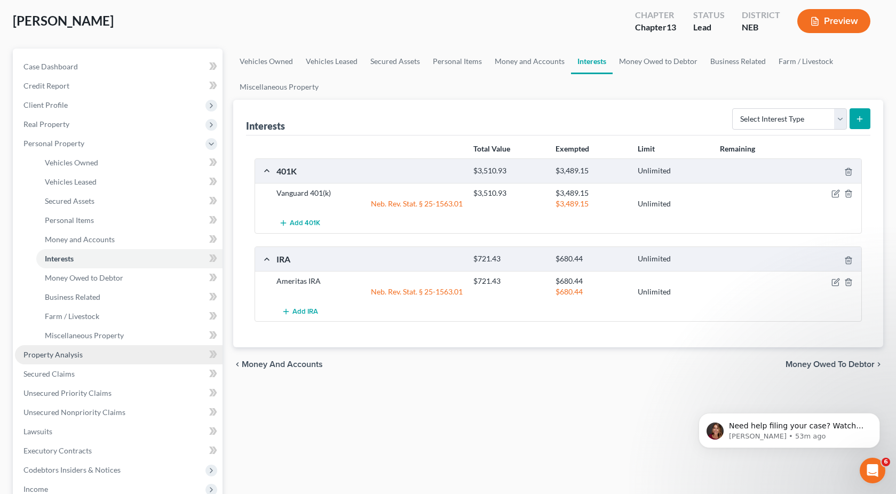
click at [96, 361] on link "Property Analysis" at bounding box center [119, 354] width 208 height 19
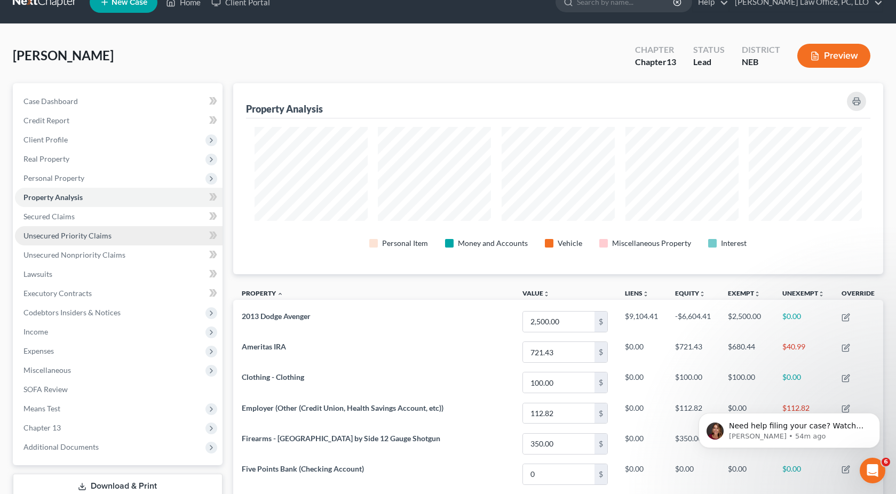
click at [126, 239] on link "Unsecured Priority Claims" at bounding box center [119, 235] width 208 height 19
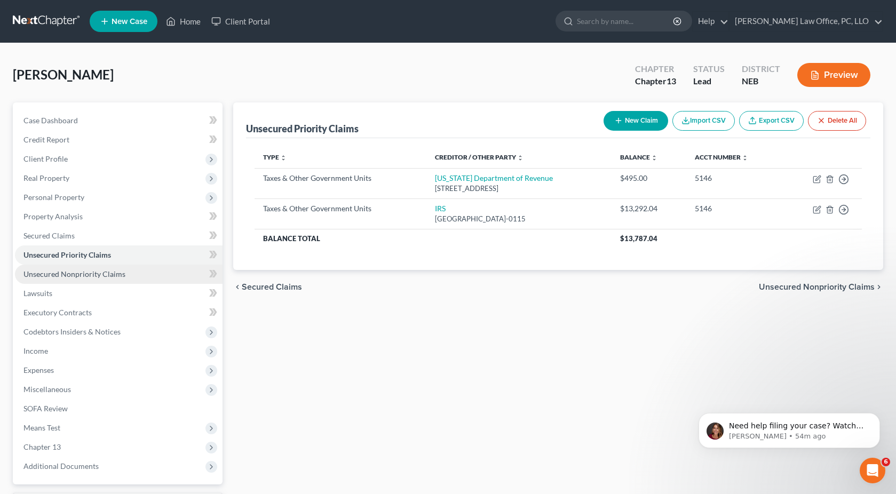
click at [176, 270] on link "Unsecured Nonpriority Claims" at bounding box center [119, 274] width 208 height 19
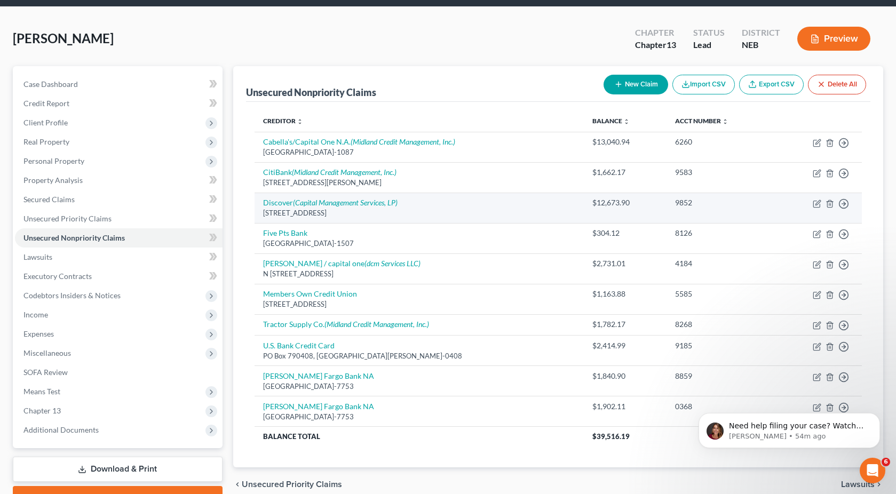
scroll to position [35, 0]
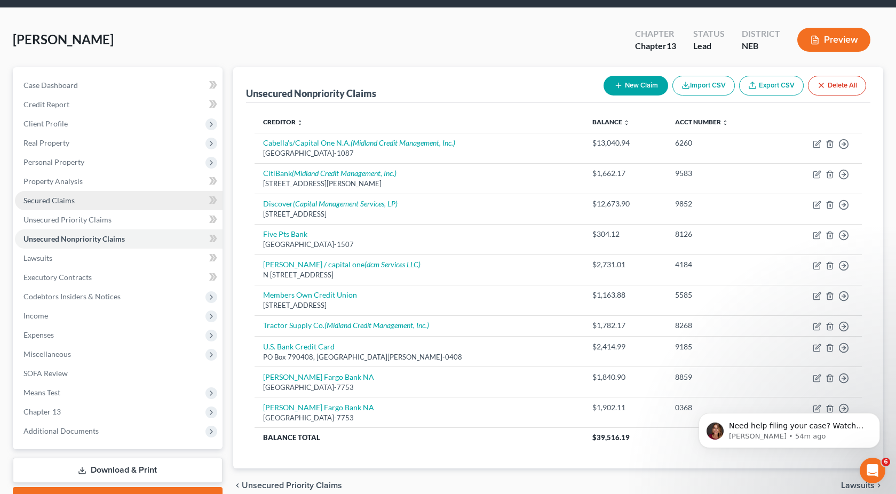
click at [114, 197] on link "Secured Claims" at bounding box center [119, 200] width 208 height 19
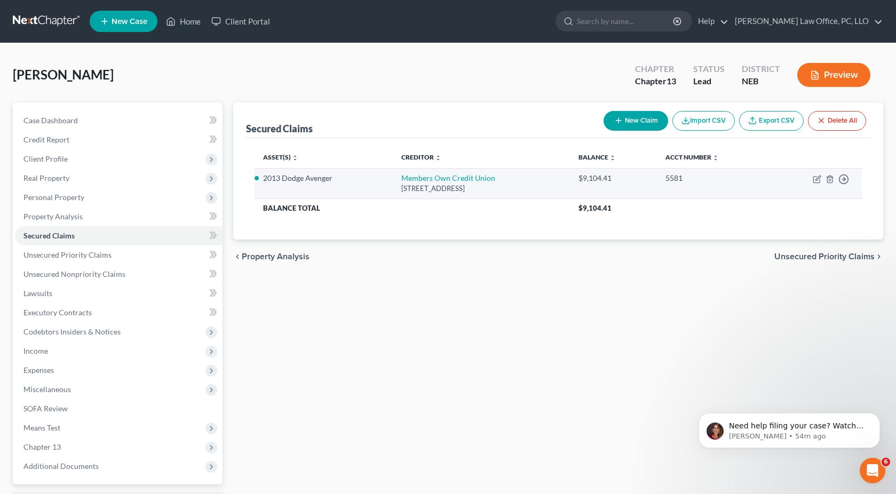
click at [812, 177] on td "Move to E Move to F Move to G Move to Notice Only" at bounding box center [815, 183] width 92 height 30
click at [816, 179] on icon "button" at bounding box center [817, 178] width 5 height 5
select select "30"
select select "2"
select select "0"
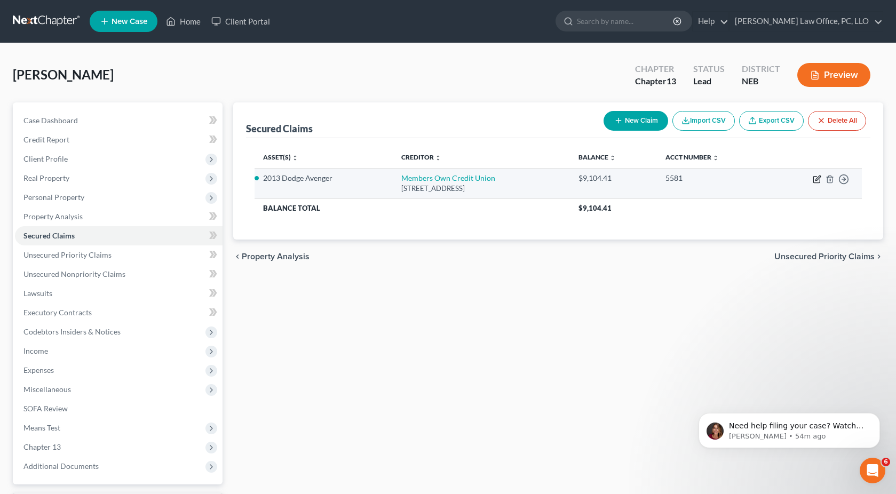
select select "0"
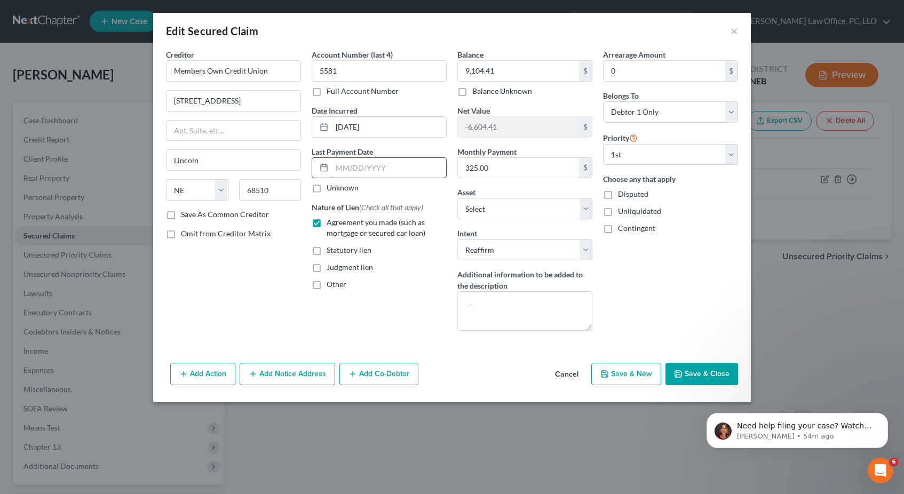
click at [374, 164] on input "text" at bounding box center [389, 168] width 114 height 20
click at [393, 147] on div "Last Payment Date Unknown" at bounding box center [379, 169] width 135 height 47
click at [377, 180] on div "Last Payment Date Unknown" at bounding box center [379, 169] width 135 height 47
click at [379, 165] on input "text" at bounding box center [389, 168] width 114 height 20
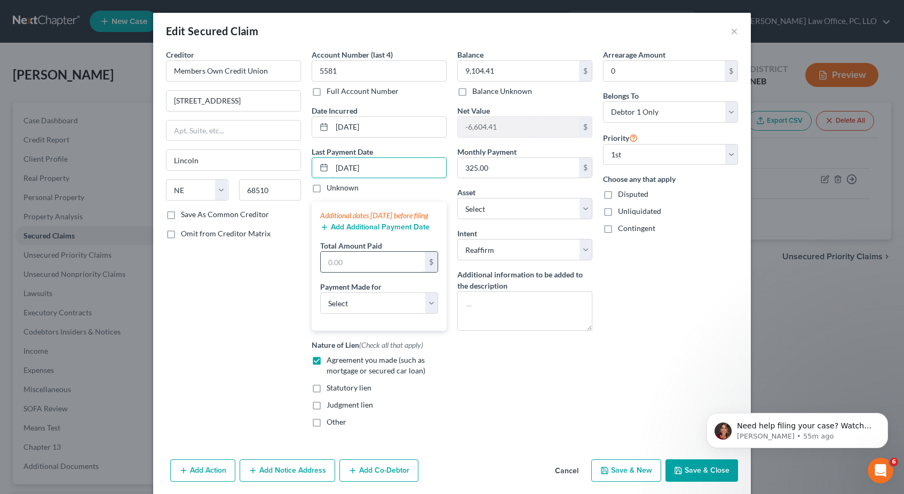
type input "9/19/2025"
click at [354, 265] on input "text" at bounding box center [373, 262] width 104 height 20
type input "150"
click at [260, 317] on div "Creditor * Members Own Credit Union 1391 South 33rd Street Lincoln State AL AK …" at bounding box center [234, 242] width 146 height 387
click at [358, 314] on select "Select Car Credit Card Loan Repayment Mortgage Other Suppliers Or Vendors" at bounding box center [379, 302] width 118 height 21
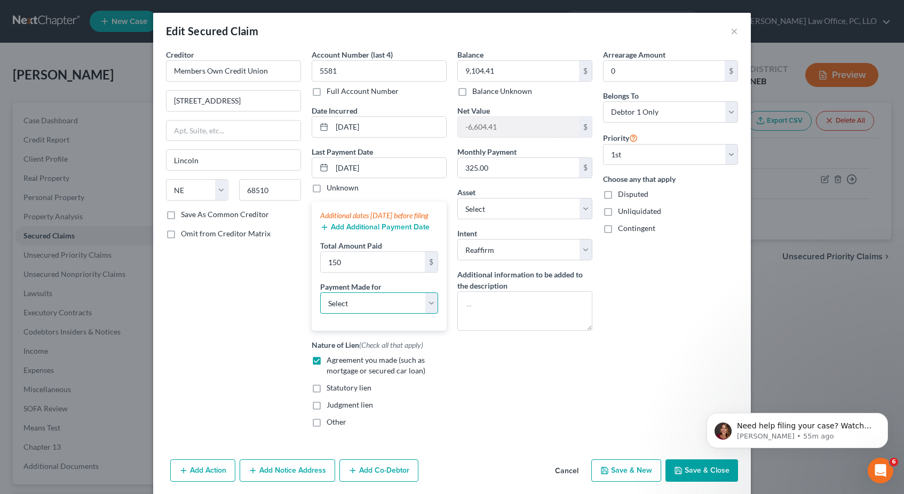
select select "0"
click at [320, 303] on select "Select Car Credit Card Loan Repayment Mortgage Other Suppliers Or Vendors" at bounding box center [379, 302] width 118 height 21
click at [287, 331] on div "Creditor * Members Own Credit Union 1391 South 33rd Street Lincoln State AL AK …" at bounding box center [234, 242] width 146 height 387
click at [396, 232] on button "Add Additional Payment Date" at bounding box center [374, 227] width 109 height 9
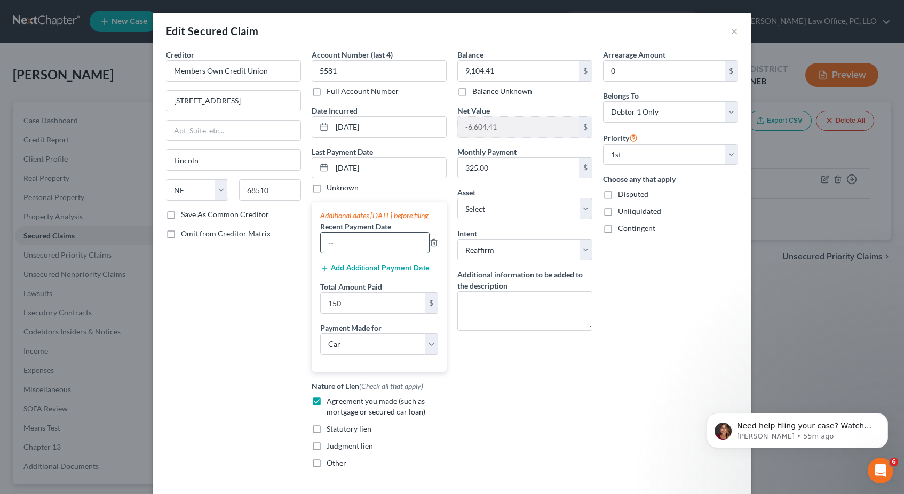
click at [362, 249] on input "text" at bounding box center [375, 243] width 108 height 20
click at [292, 296] on div "Creditor * Members Own Credit Union 1391 South 33rd Street Lincoln State AL AK …" at bounding box center [234, 263] width 146 height 428
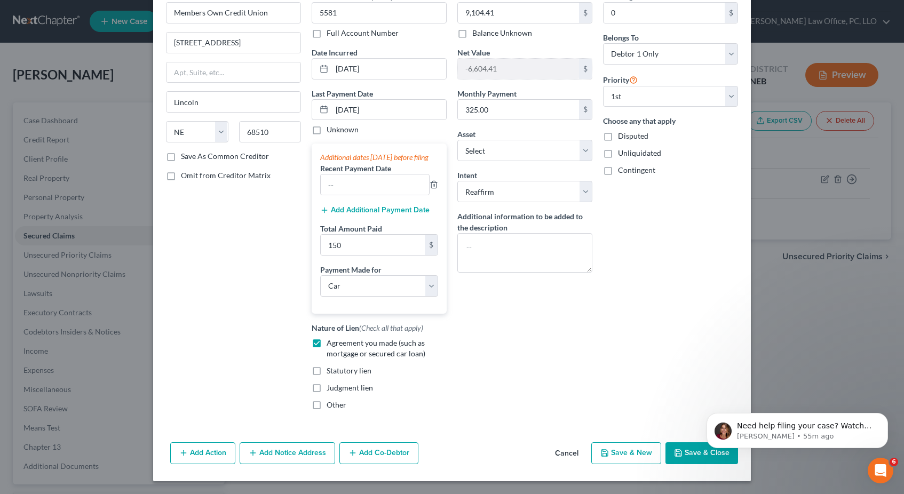
scroll to position [68, 0]
click at [398, 212] on button "Add Additional Payment Date" at bounding box center [374, 210] width 109 height 9
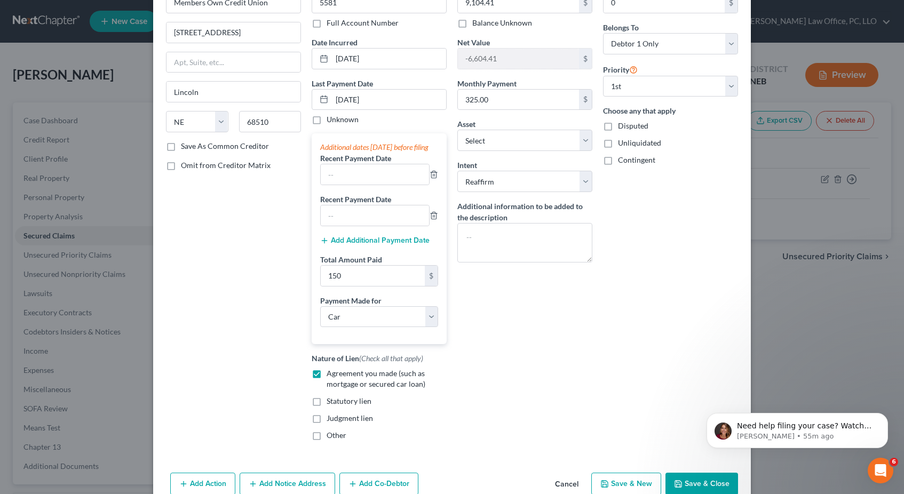
click at [383, 205] on label "Recent Payment Date" at bounding box center [355, 199] width 71 height 11
click at [379, 244] on div "Additional dates within 90 days before filing Recent Payment Date Recent Paymen…" at bounding box center [379, 238] width 135 height 211
click at [377, 258] on div "Additional dates within 90 days before filing Recent Payment Date Recent Paymen…" at bounding box center [379, 238] width 135 height 211
click at [387, 245] on button "Add Additional Payment Date" at bounding box center [374, 240] width 109 height 9
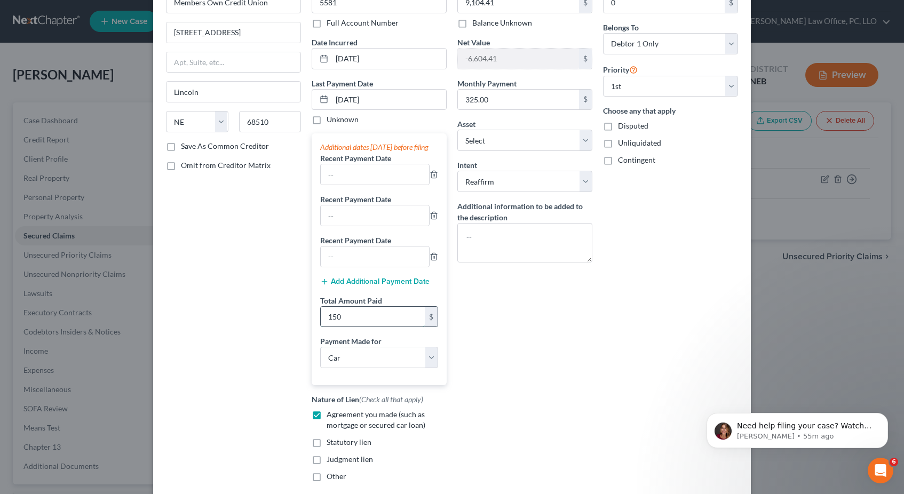
click at [375, 320] on input "150" at bounding box center [373, 317] width 104 height 20
click at [460, 307] on div "Balance 9,104.41 $ Balance Unknown Balance Undetermined 9,104.41 $ Balance Unkn…" at bounding box center [525, 236] width 146 height 510
click at [393, 196] on div "Additional dates within 90 days before filing Recent Payment Date Recent Paymen…" at bounding box center [379, 259] width 135 height 252
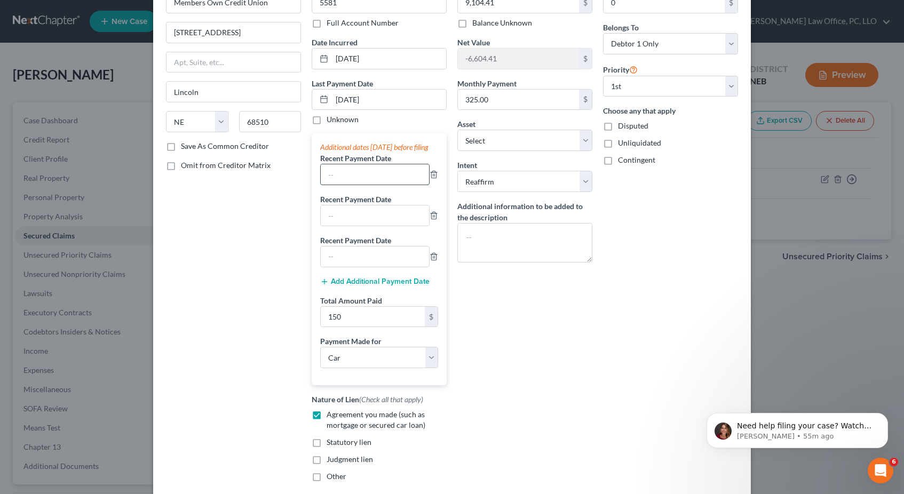
click at [393, 185] on input "text" at bounding box center [375, 174] width 108 height 20
click at [383, 261] on input "text" at bounding box center [375, 257] width 108 height 20
click at [378, 286] on button "Add Additional Payment Date" at bounding box center [374, 281] width 109 height 9
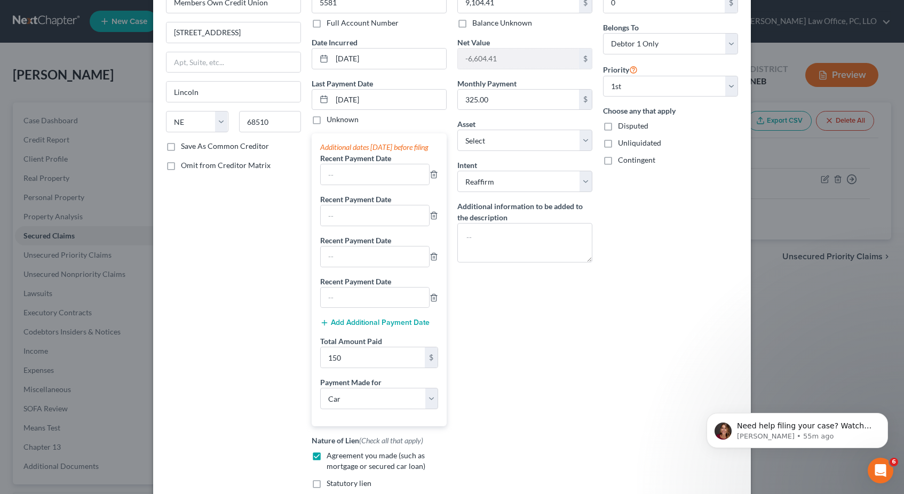
click at [376, 327] on button "Add Additional Payment Date" at bounding box center [374, 323] width 109 height 9
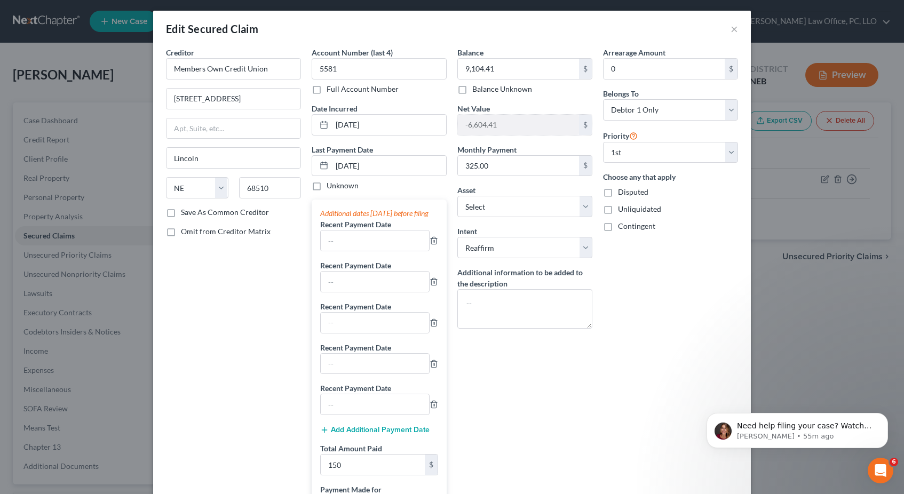
scroll to position [3, 0]
click at [433, 244] on icon "button" at bounding box center [434, 240] width 9 height 9
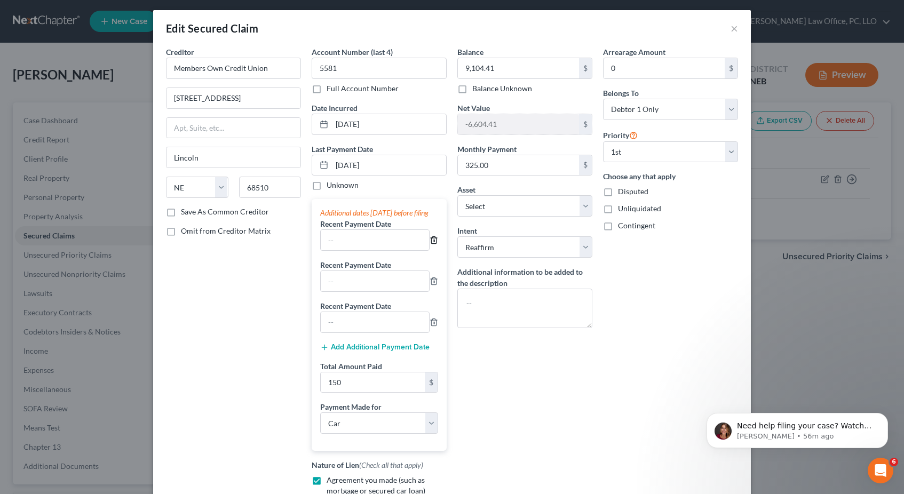
click at [433, 244] on icon "button" at bounding box center [434, 240] width 9 height 9
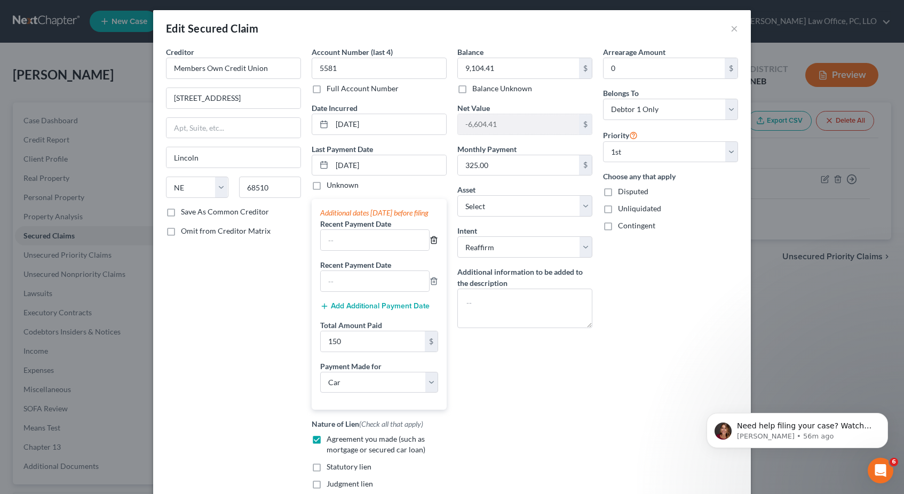
click at [433, 244] on icon "button" at bounding box center [434, 240] width 9 height 9
click at [433, 277] on icon "button" at bounding box center [434, 281] width 9 height 9
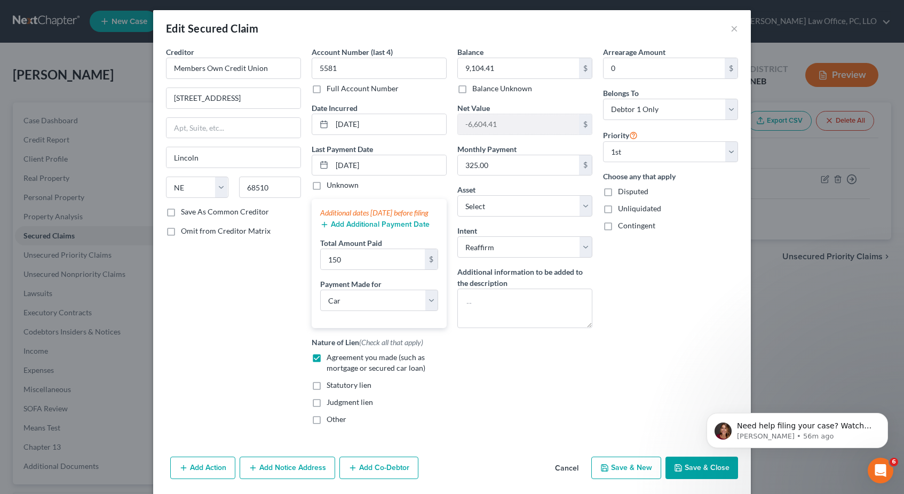
scroll to position [28, 0]
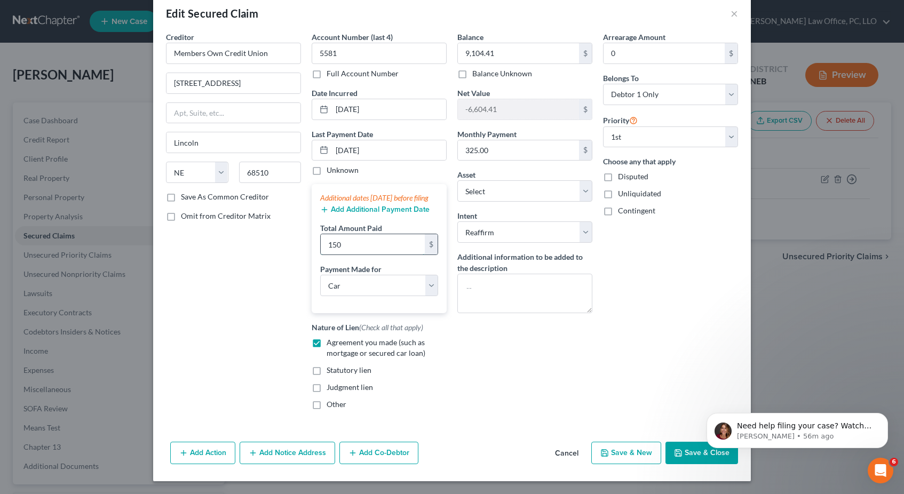
click at [383, 245] on input "150" at bounding box center [373, 244] width 104 height 20
click at [381, 184] on div "Additional dates within 90 days before filing Add Additional Payment Date Total…" at bounding box center [379, 248] width 135 height 129
click at [371, 210] on button "Add Additional Payment Date" at bounding box center [374, 209] width 109 height 9
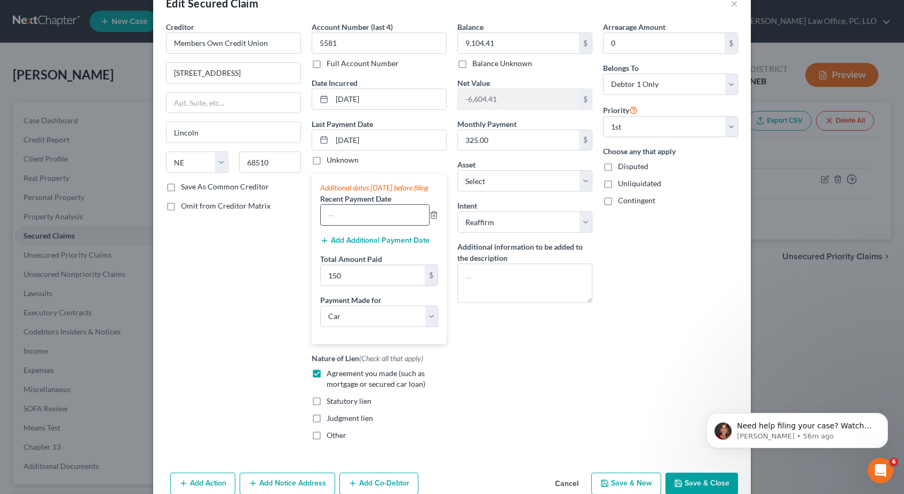
click at [373, 221] on input "text" at bounding box center [375, 215] width 108 height 20
type input "9/5/2025"
click at [481, 335] on div "Balance 9,104.41 $ Balance Unknown Balance Undetermined 9,104.41 $ Balance Unkn…" at bounding box center [525, 235] width 146 height 428
click at [384, 245] on button "Add Additional Payment Date" at bounding box center [374, 240] width 109 height 9
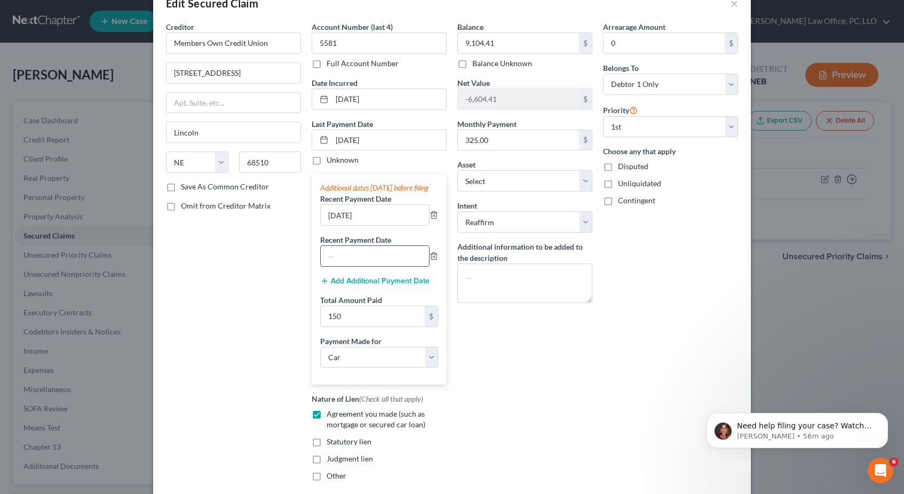
click at [376, 266] on input "text" at bounding box center [375, 256] width 108 height 20
type input "8/22/2025"
click at [374, 285] on button "Add Additional Payment Date" at bounding box center [374, 281] width 109 height 9
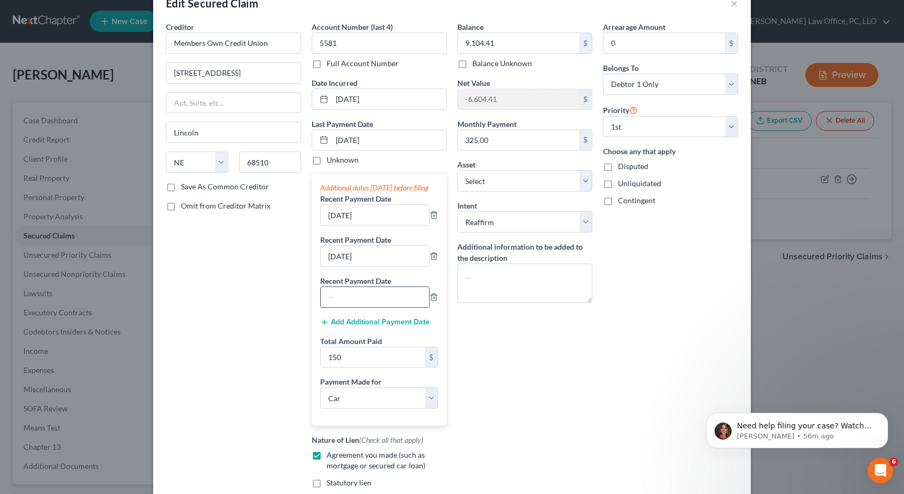
click at [374, 307] on input "text" at bounding box center [375, 297] width 108 height 20
type input "8/8/2025"
click at [395, 327] on button "Add Additional Payment Date" at bounding box center [374, 322] width 109 height 9
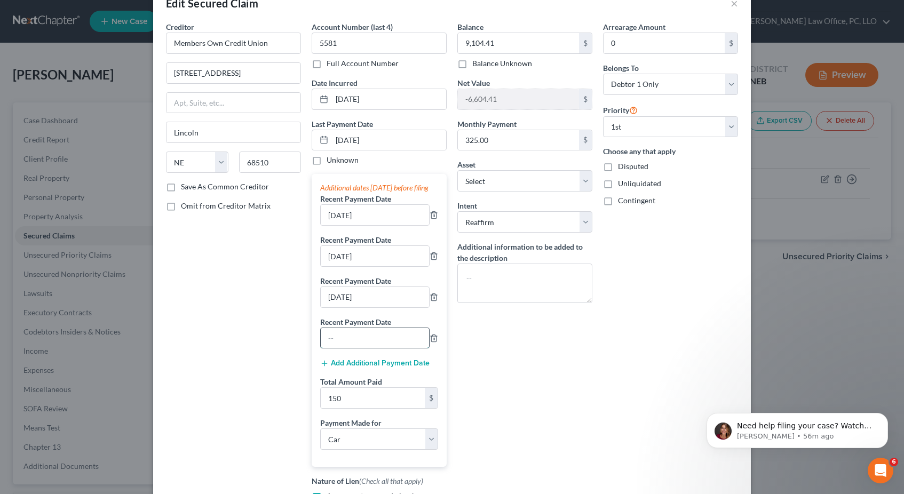
click at [387, 341] on input "text" at bounding box center [375, 338] width 108 height 20
type input "7/25/2025"
click at [392, 368] on button "Add Additional Payment Date" at bounding box center [374, 363] width 109 height 9
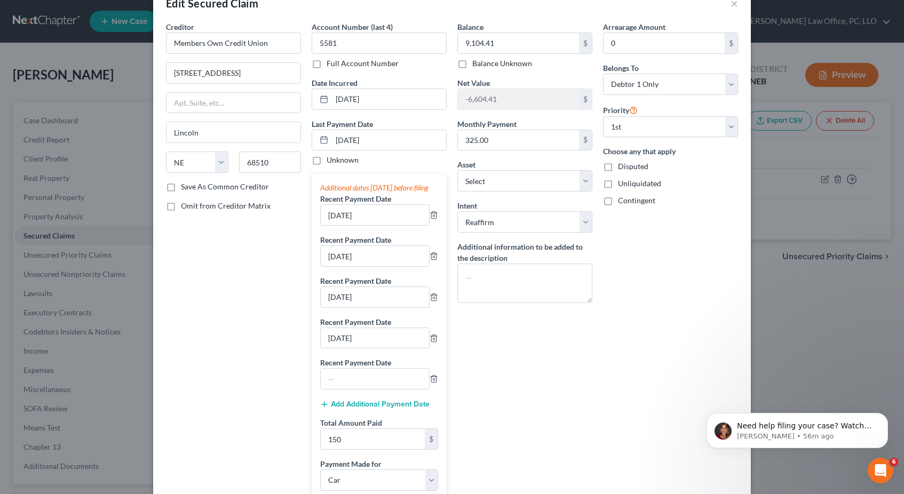
click at [375, 368] on label "Recent Payment Date" at bounding box center [355, 362] width 71 height 11
click at [375, 387] on input "text" at bounding box center [375, 379] width 108 height 20
type input "7/11/2025"
click at [452, 369] on div "Balance 9,104.41 $ Balance Unknown Balance Undetermined 9,104.41 $ Balance Unkn…" at bounding box center [525, 317] width 146 height 592
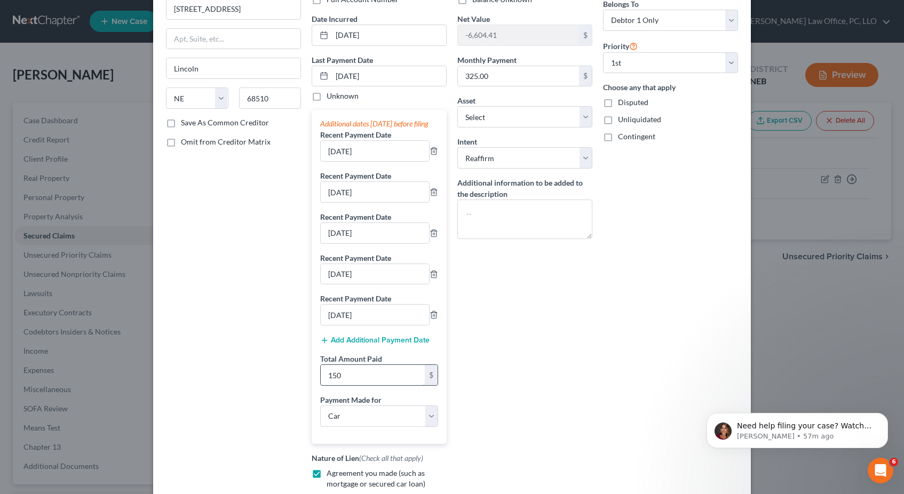
click at [364, 381] on input "150" at bounding box center [373, 375] width 104 height 20
type input "900"
click at [504, 372] on div "Balance 9,104.41 $ Balance Unknown Balance Undetermined 9,104.41 $ Balance Unkn…" at bounding box center [525, 253] width 146 height 592
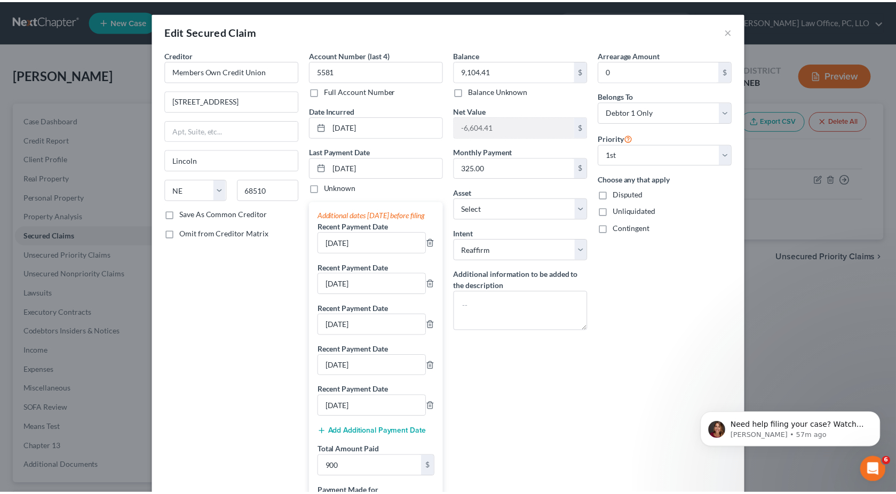
scroll to position [233, 0]
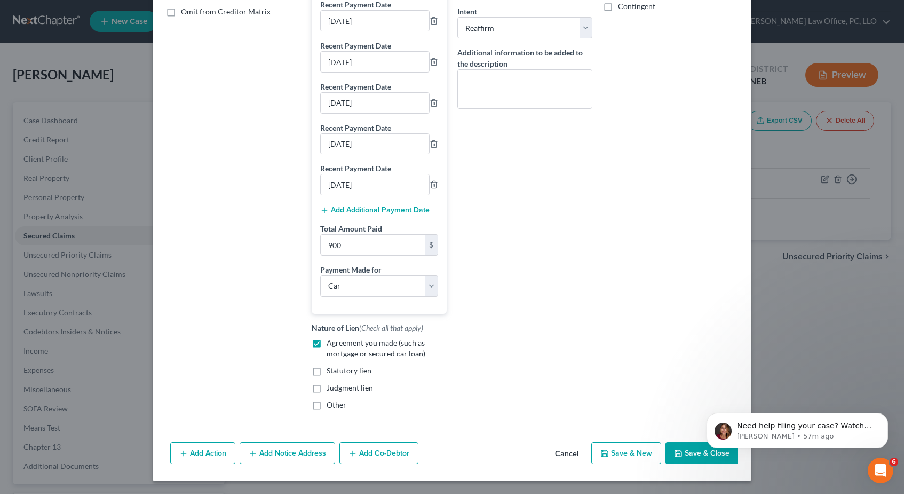
click at [675, 446] on button "Save & Close" at bounding box center [701, 453] width 73 height 22
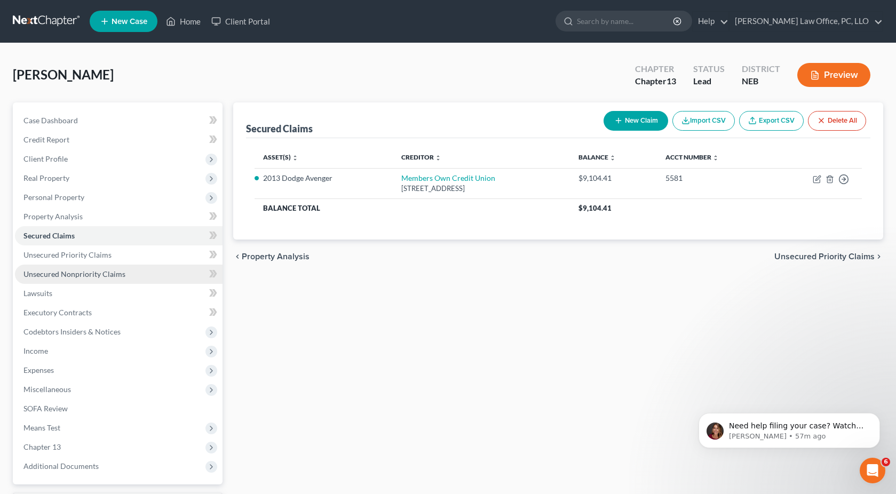
click at [136, 270] on link "Unsecured Nonpriority Claims" at bounding box center [119, 274] width 208 height 19
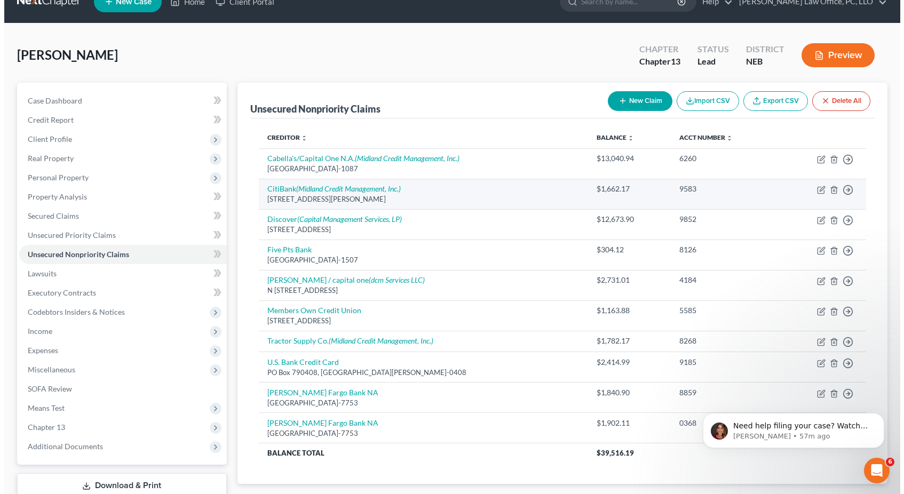
scroll to position [27, 0]
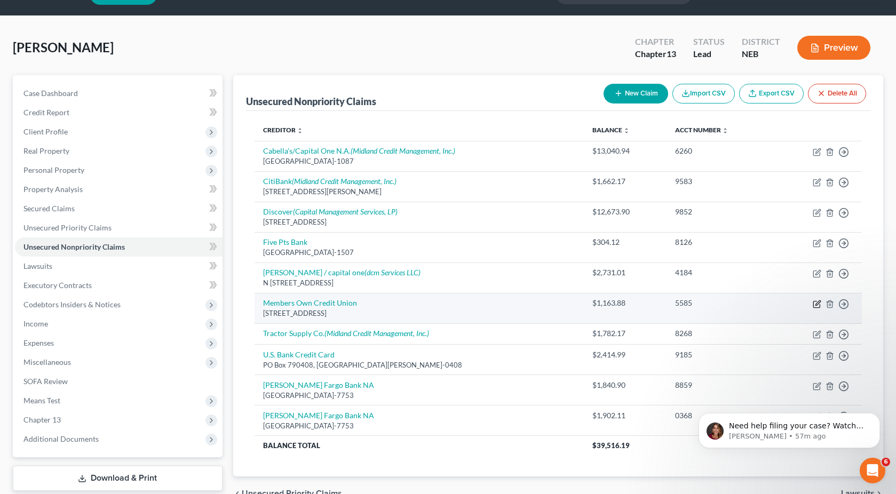
click at [818, 305] on icon "button" at bounding box center [817, 304] width 9 height 9
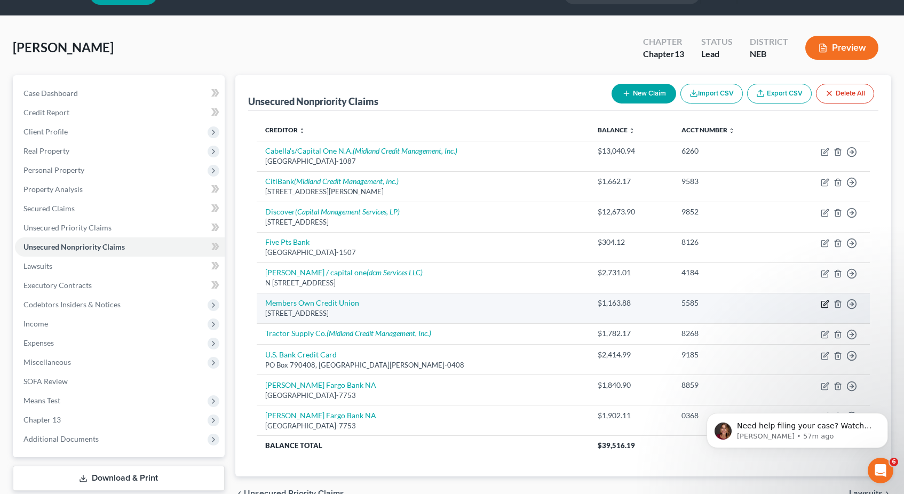
select select "30"
select select "0"
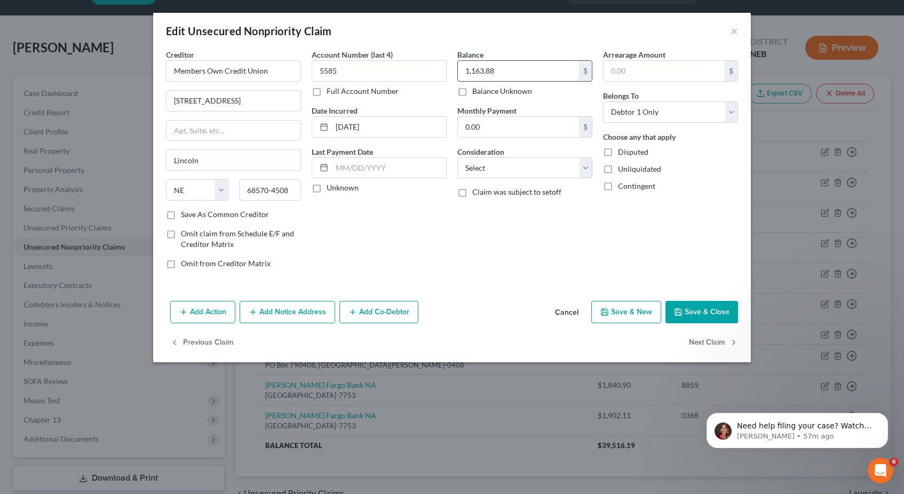
click at [571, 71] on input "1,163.88" at bounding box center [518, 71] width 121 height 20
type input "451.35"
click at [668, 32] on div "Edit Unsecured Nonpriority Claim ×" at bounding box center [452, 31] width 598 height 36
click at [619, 42] on div "Edit Unsecured Nonpriority Claim ×" at bounding box center [452, 31] width 598 height 36
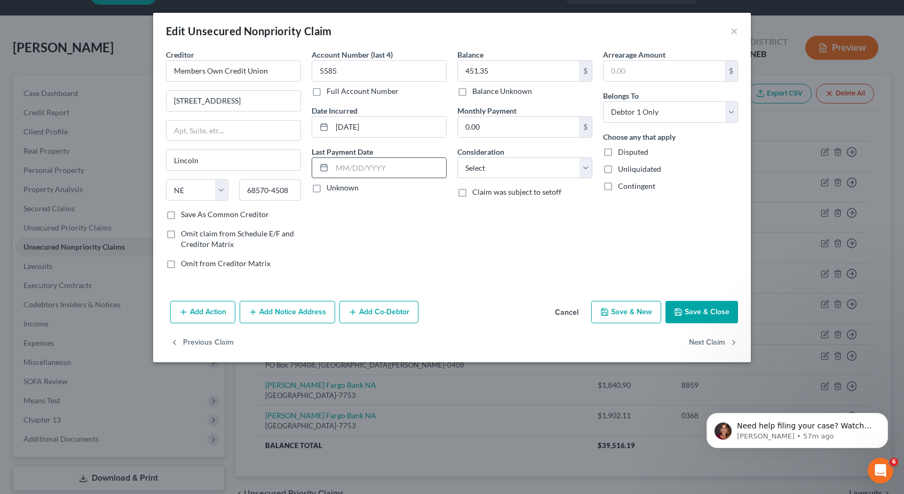
click at [401, 166] on input "text" at bounding box center [389, 168] width 114 height 20
type input "9/19/2025"
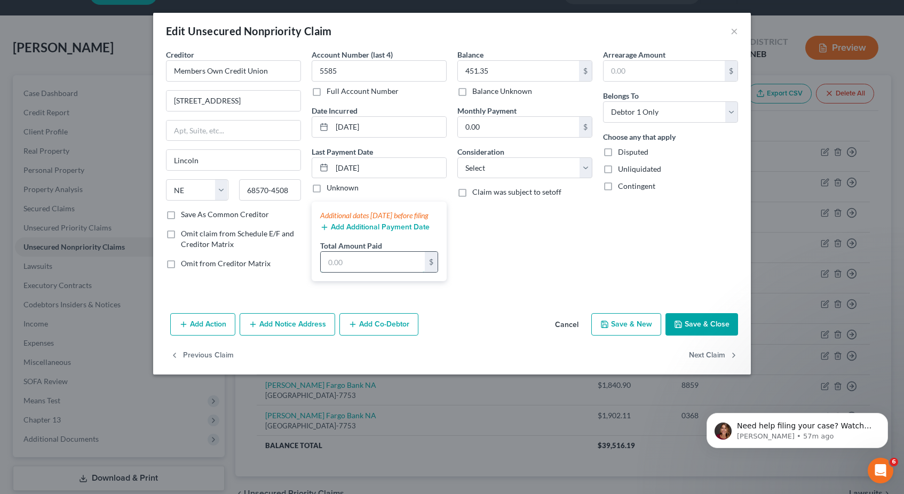
click at [360, 272] on input "text" at bounding box center [373, 262] width 104 height 20
click at [468, 235] on div "Balance 451.35 $ Balance Unknown Balance Undetermined 451.35 $ Balance Unknown …" at bounding box center [525, 169] width 146 height 241
click at [384, 272] on input "text" at bounding box center [373, 262] width 104 height 20
type input "900"
click at [551, 277] on div "Balance 451.35 $ Balance Unknown Balance Undetermined 451.35 $ Balance Unknown …" at bounding box center [525, 169] width 146 height 241
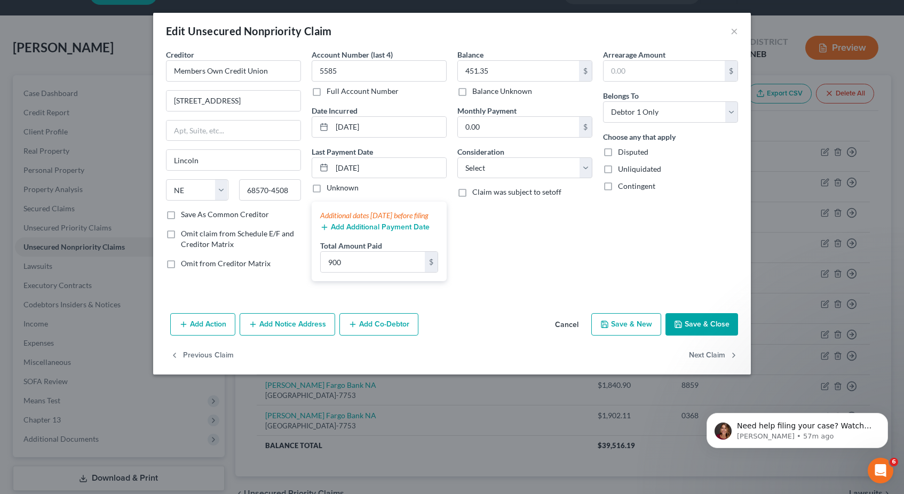
click at [360, 232] on button "Add Additional Payment Date" at bounding box center [374, 227] width 109 height 9
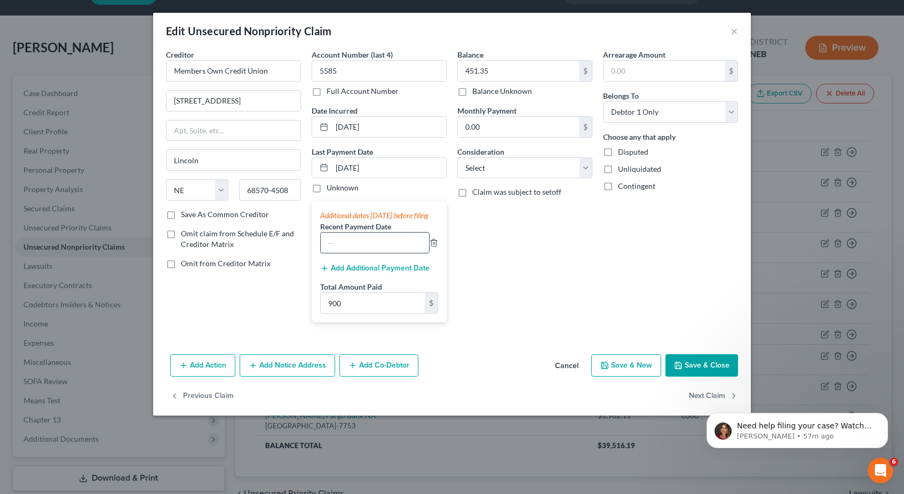
click at [372, 253] on input "text" at bounding box center [375, 243] width 108 height 20
type input "9/5/2025"
click at [400, 273] on button "Add Additional Payment Date" at bounding box center [374, 268] width 109 height 9
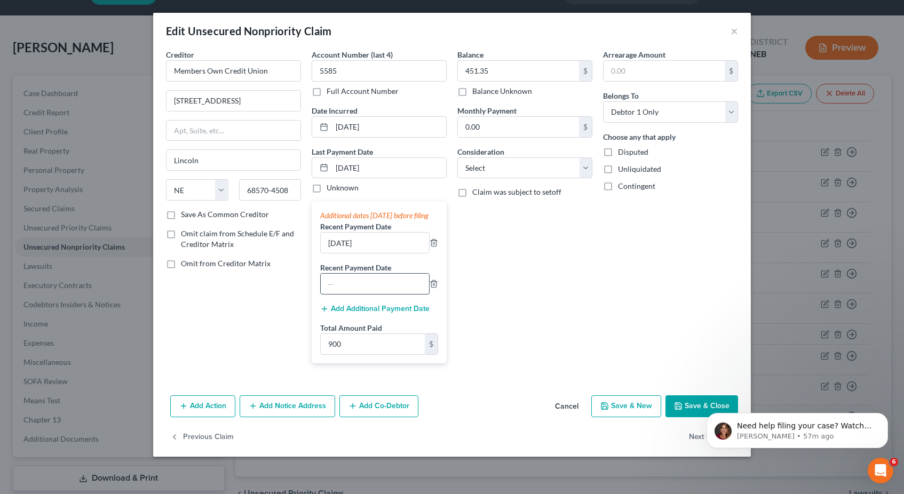
click at [381, 285] on input "text" at bounding box center [375, 284] width 108 height 20
type input "8/22/2025"
click at [376, 313] on button "Add Additional Payment Date" at bounding box center [374, 309] width 109 height 9
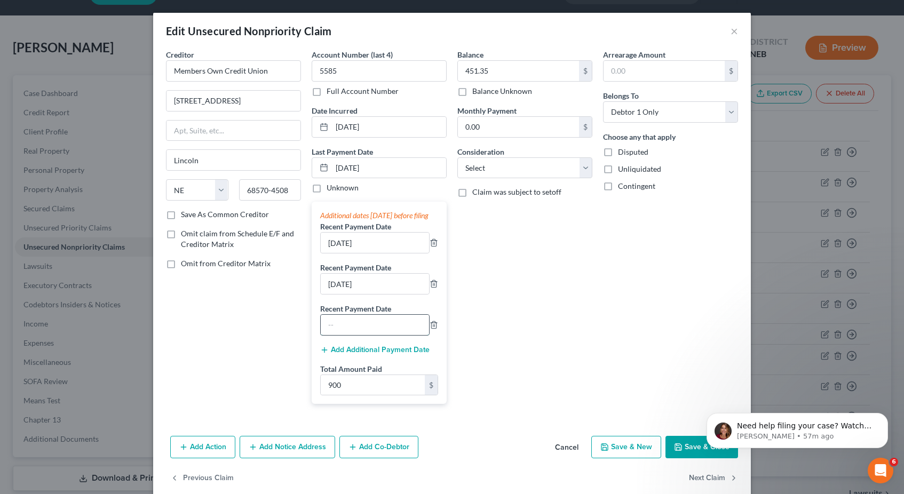
click at [373, 335] on input "text" at bounding box center [375, 325] width 108 height 20
type input "8/8/2025"
click at [394, 354] on button "Add Additional Payment Date" at bounding box center [374, 350] width 109 height 9
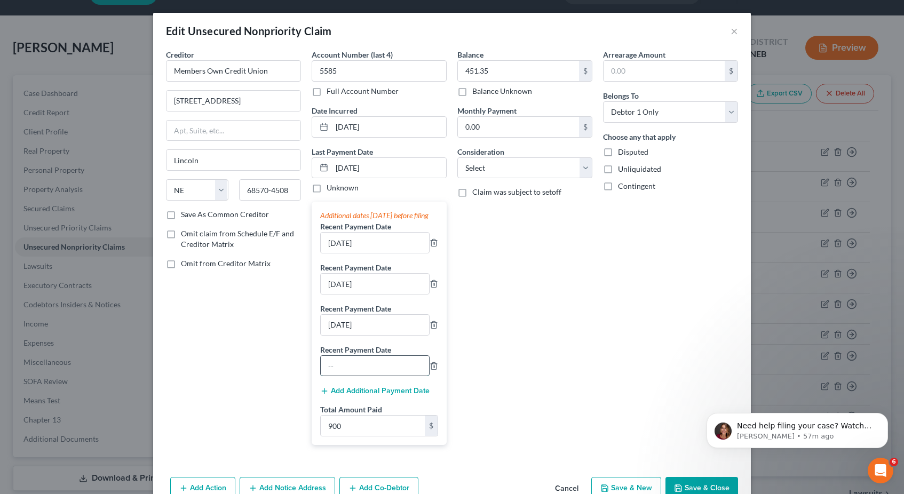
click at [369, 368] on input "text" at bounding box center [375, 366] width 108 height 20
type input "7/25/2025"
click at [361, 395] on button "Add Additional Payment Date" at bounding box center [374, 391] width 109 height 9
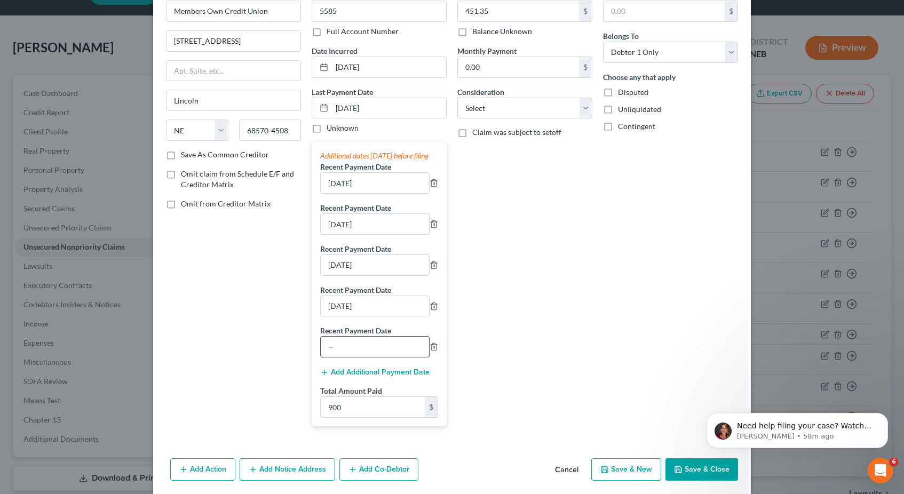
scroll to position [61, 0]
click at [372, 355] on input "text" at bounding box center [375, 345] width 108 height 20
type input "7/11/2025"
click at [505, 303] on div "Balance 451.35 $ Balance Unknown Balance Undetermined 451.35 $ Balance Unknown …" at bounding box center [525, 211] width 146 height 446
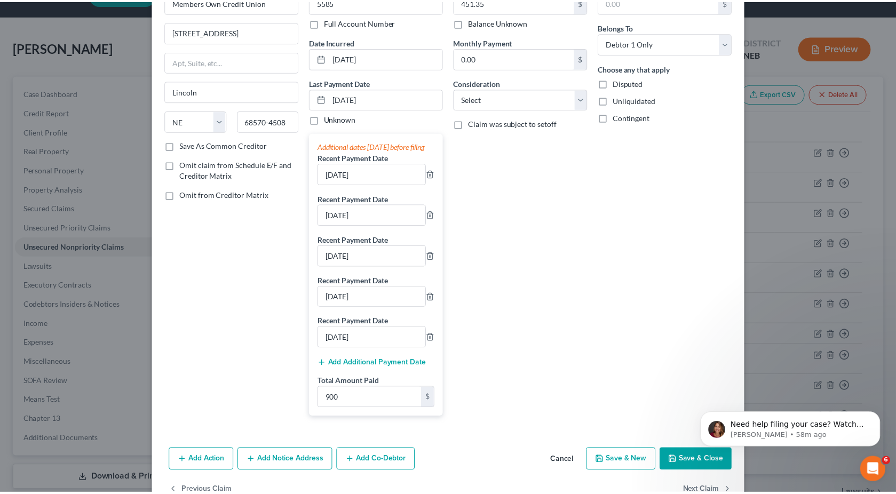
scroll to position [109, 0]
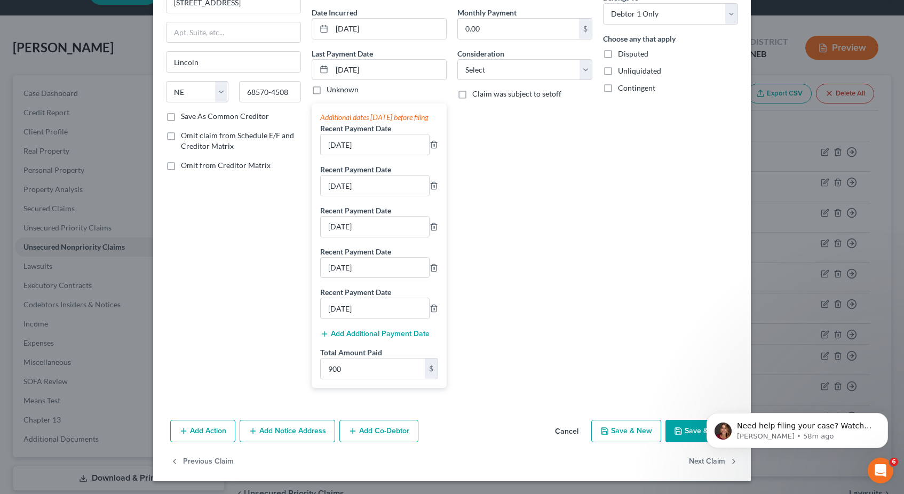
click at [675, 432] on icon "button" at bounding box center [678, 431] width 9 height 9
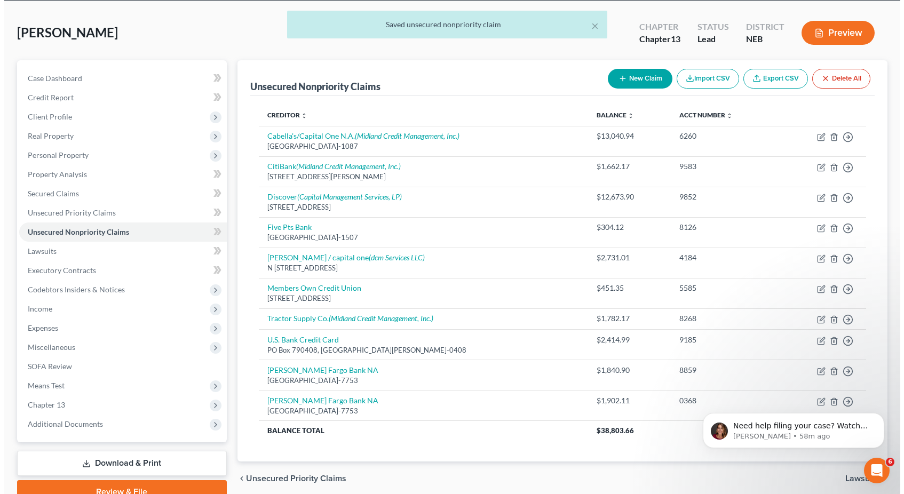
scroll to position [43, 0]
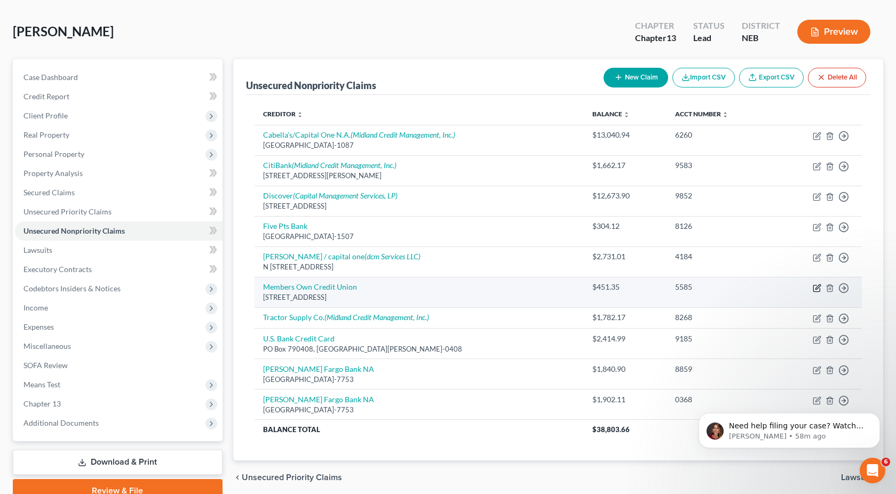
click at [818, 287] on icon "button" at bounding box center [817, 286] width 5 height 5
select select "30"
select select "0"
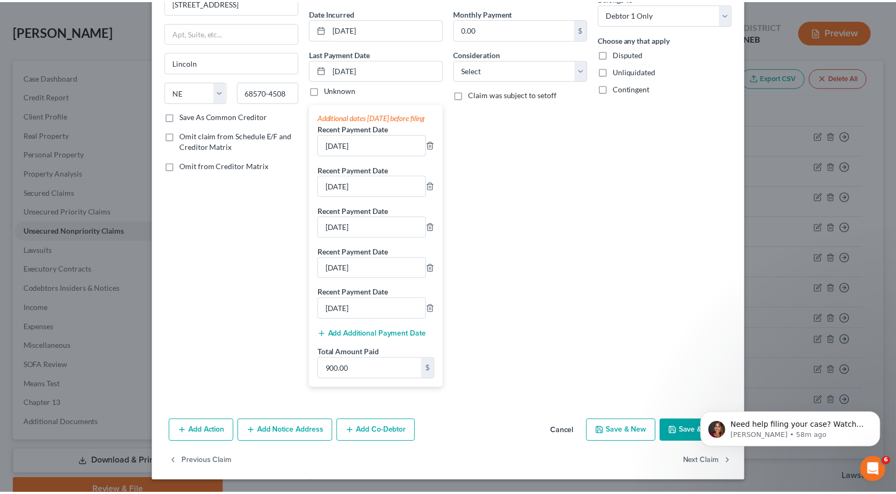
scroll to position [1, 0]
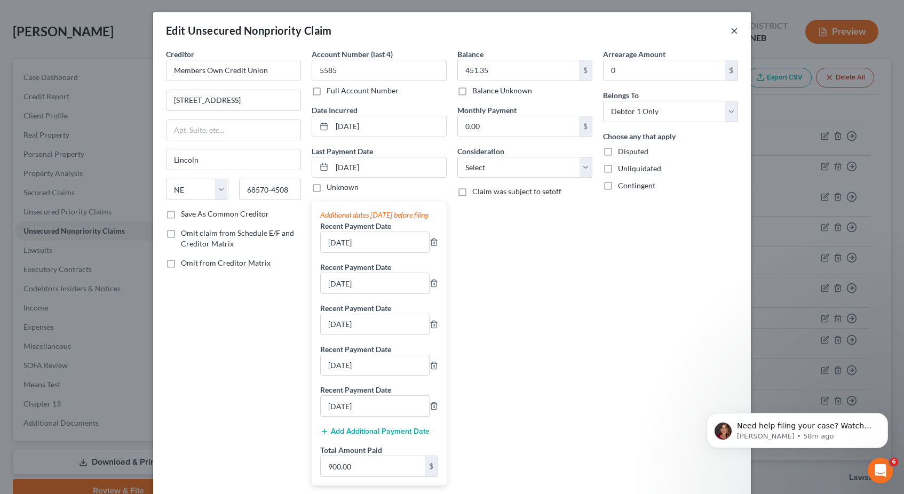
click at [730, 29] on button "×" at bounding box center [733, 30] width 7 height 13
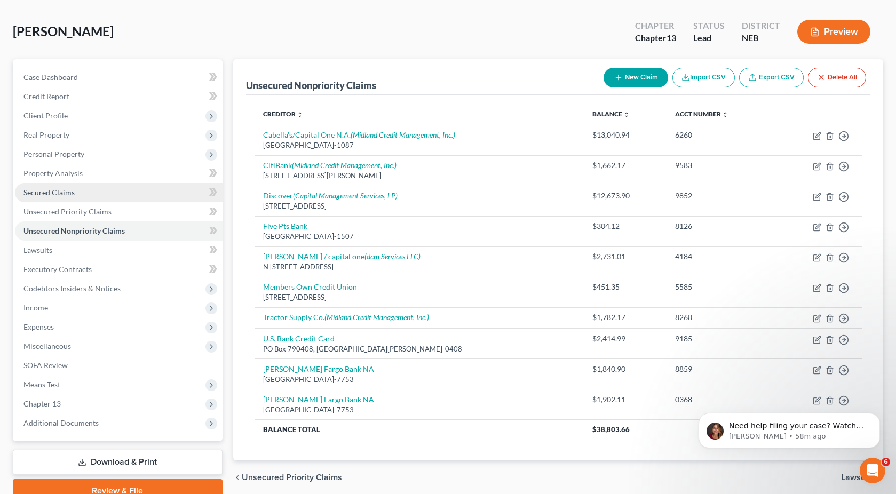
click at [108, 190] on link "Secured Claims" at bounding box center [119, 192] width 208 height 19
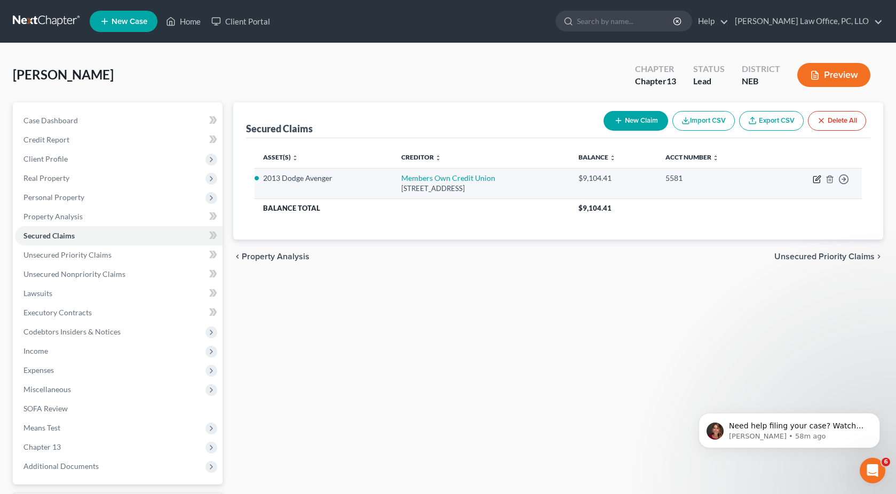
click at [815, 176] on icon "button" at bounding box center [817, 179] width 9 height 9
select select "30"
select select "0"
select select "2"
select select "0"
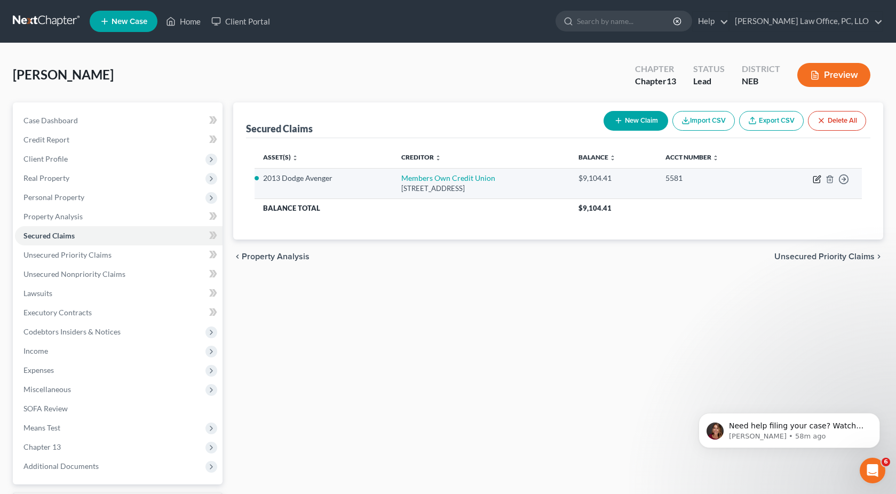
select select "0"
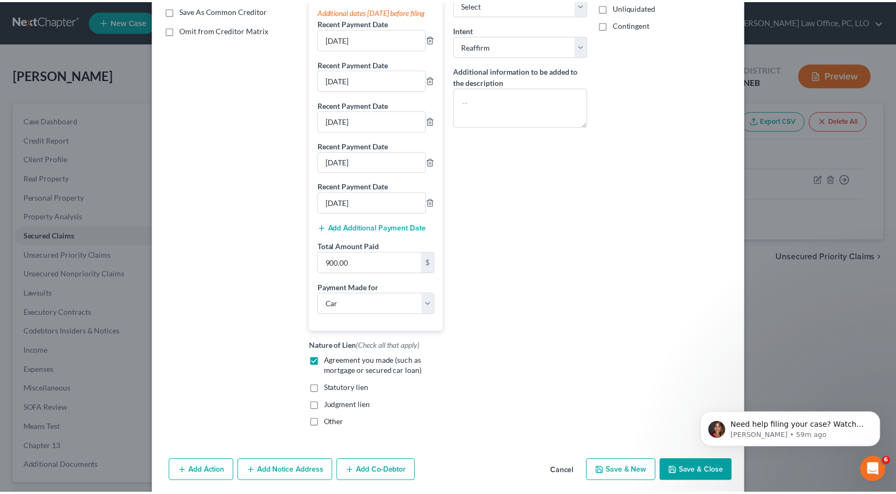
scroll to position [233, 0]
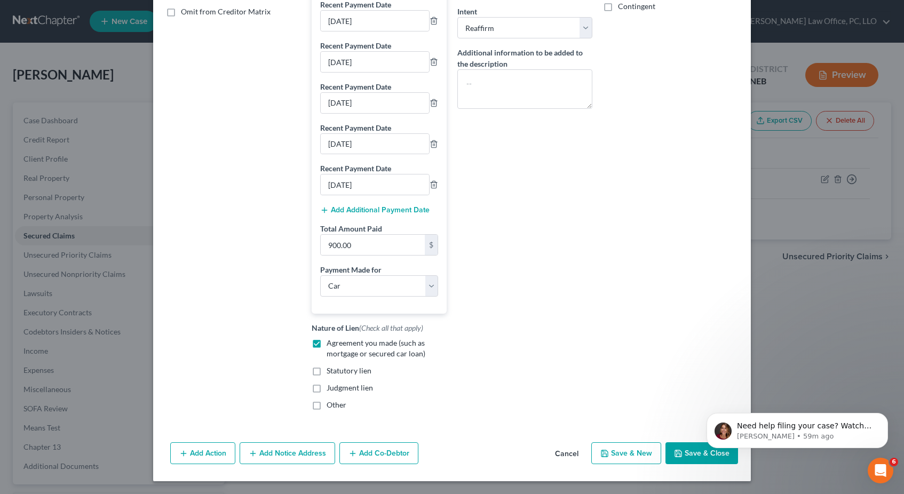
click at [686, 450] on button "Save & Close" at bounding box center [701, 453] width 73 height 22
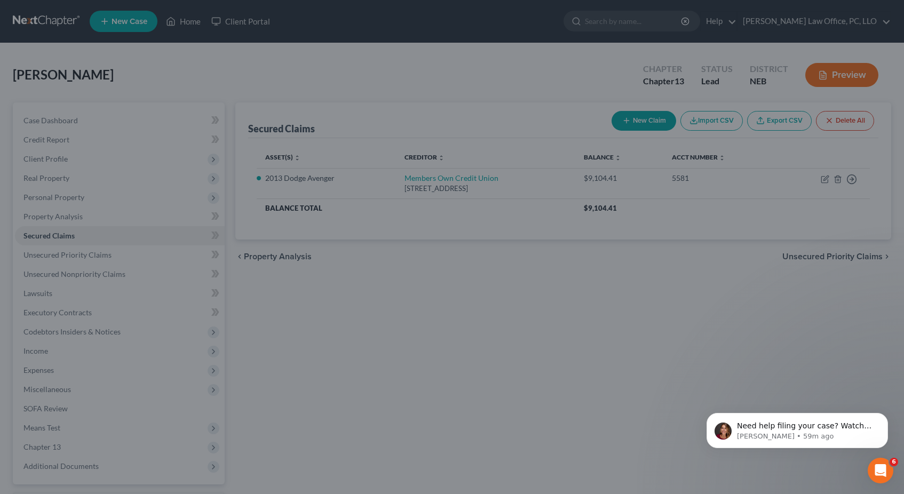
select select "7"
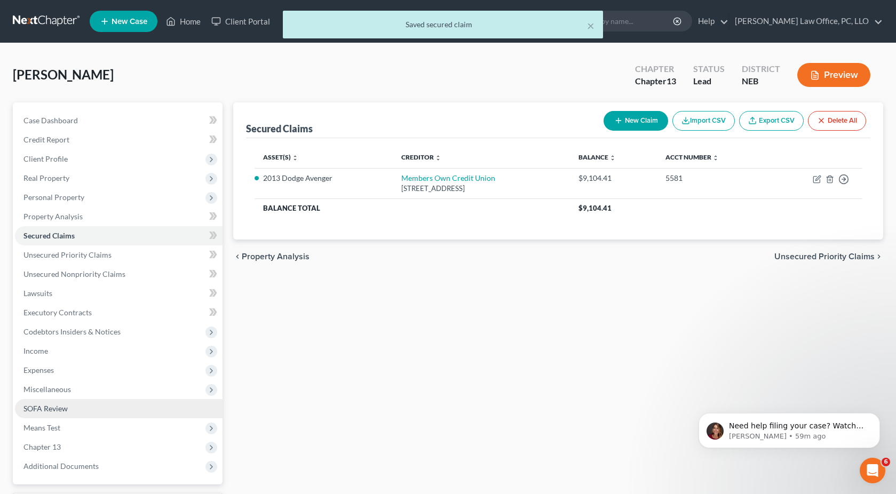
click at [49, 404] on span "SOFA Review" at bounding box center [45, 408] width 44 height 9
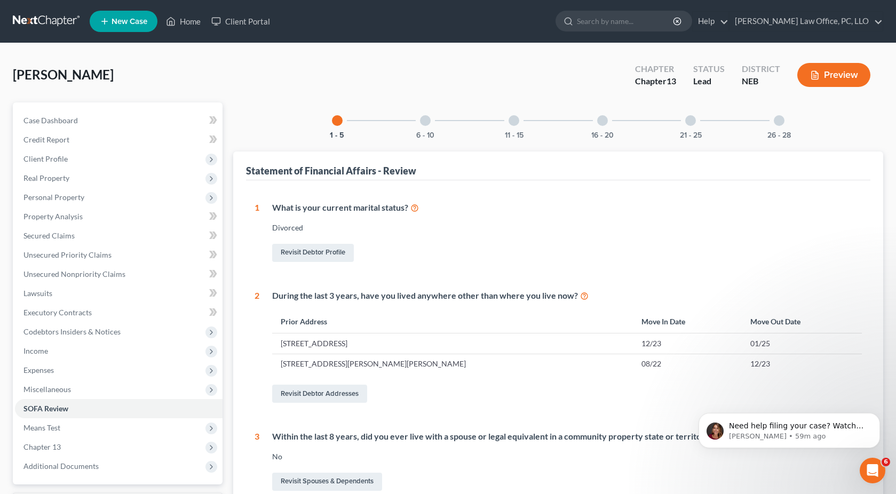
click at [420, 125] on div "6 - 10" at bounding box center [425, 120] width 36 height 36
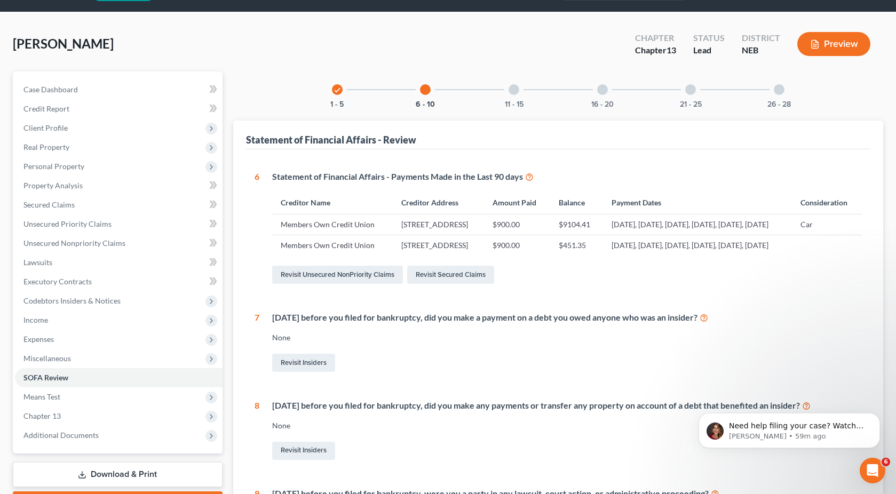
scroll to position [33, 0]
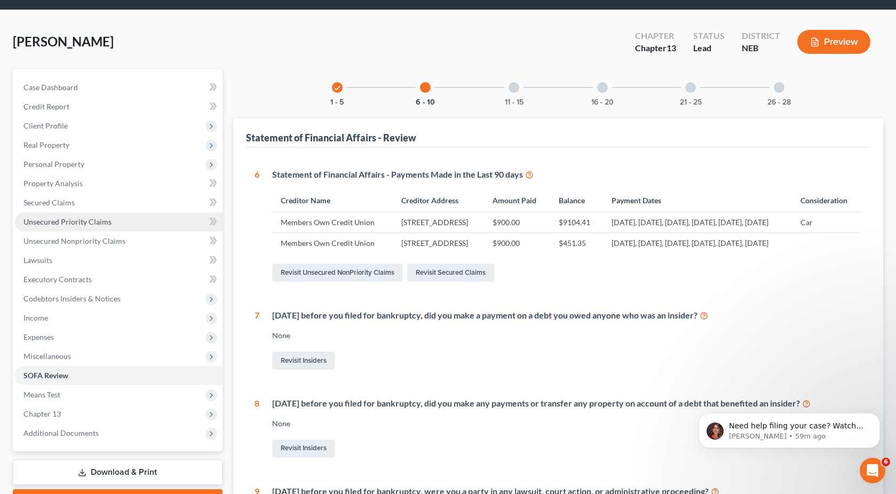
click at [97, 222] on span "Unsecured Priority Claims" at bounding box center [67, 221] width 88 height 9
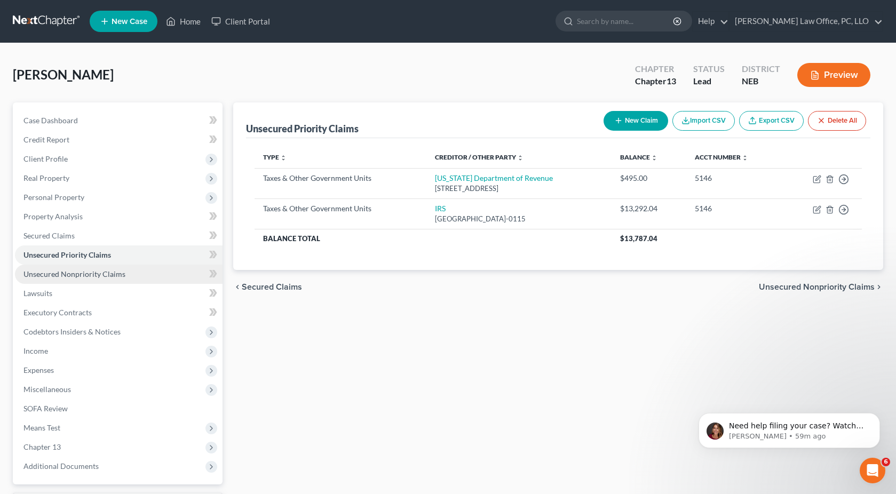
click at [102, 277] on span "Unsecured Nonpriority Claims" at bounding box center [74, 273] width 102 height 9
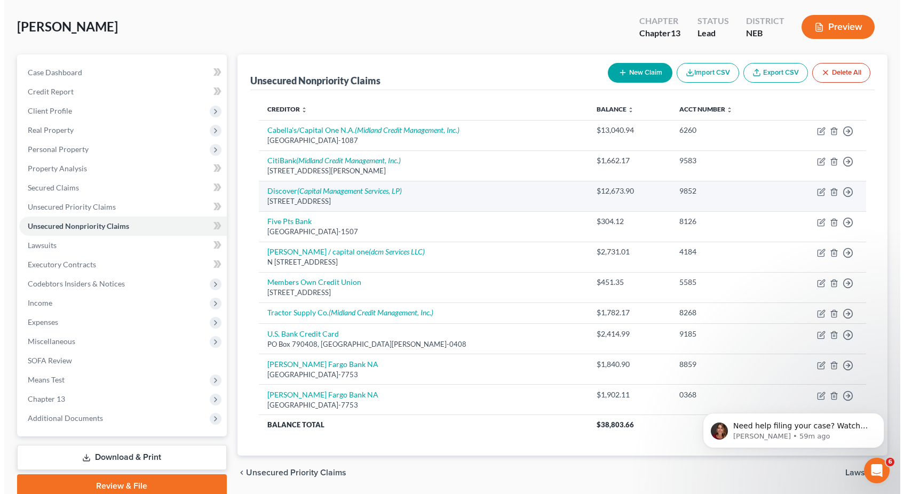
scroll to position [55, 0]
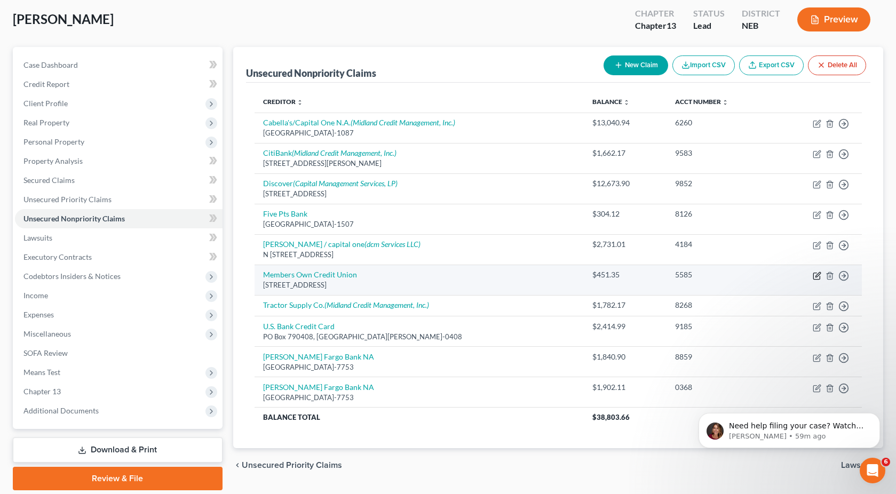
click at [817, 274] on icon "button" at bounding box center [817, 274] width 5 height 5
select select "30"
select select "0"
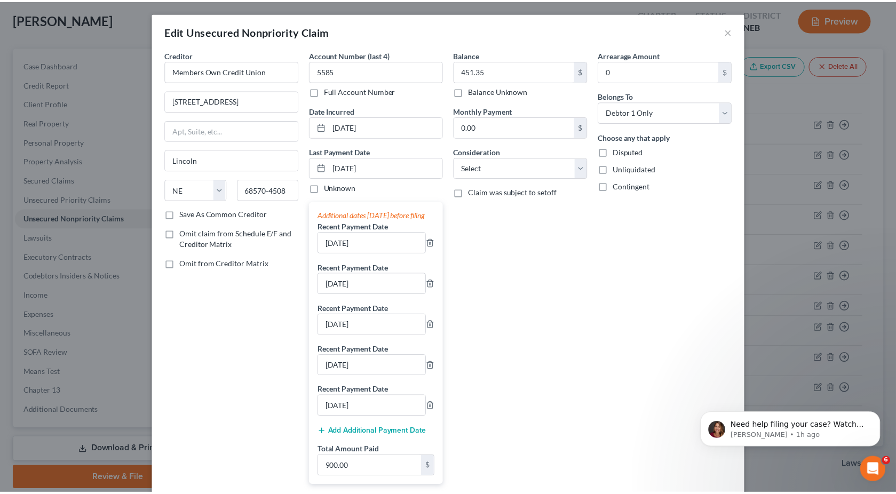
scroll to position [109, 0]
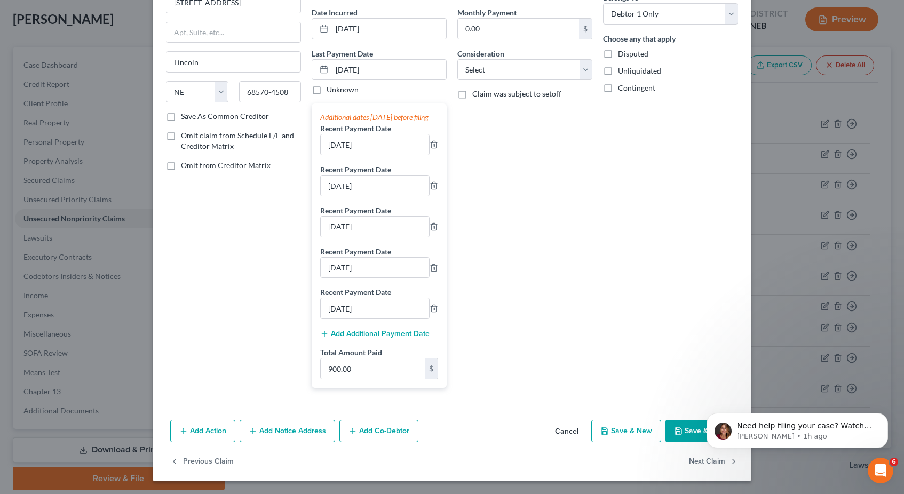
click at [679, 433] on icon "button" at bounding box center [678, 431] width 9 height 9
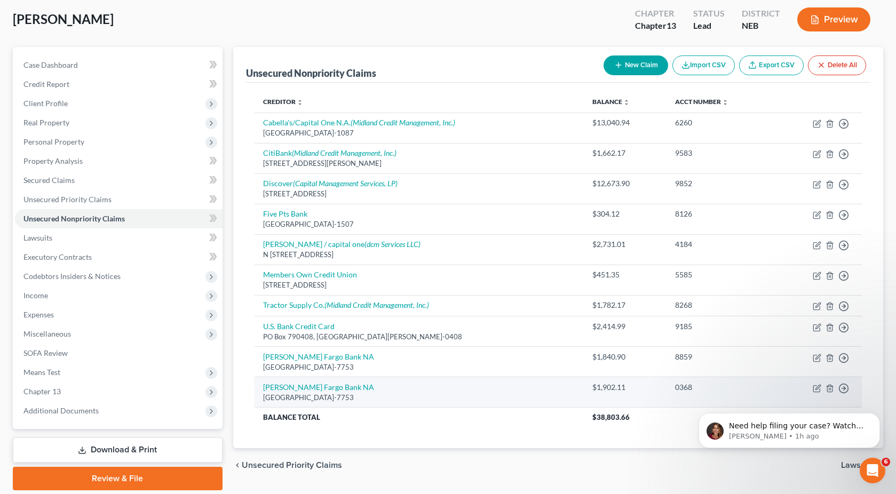
scroll to position [91, 0]
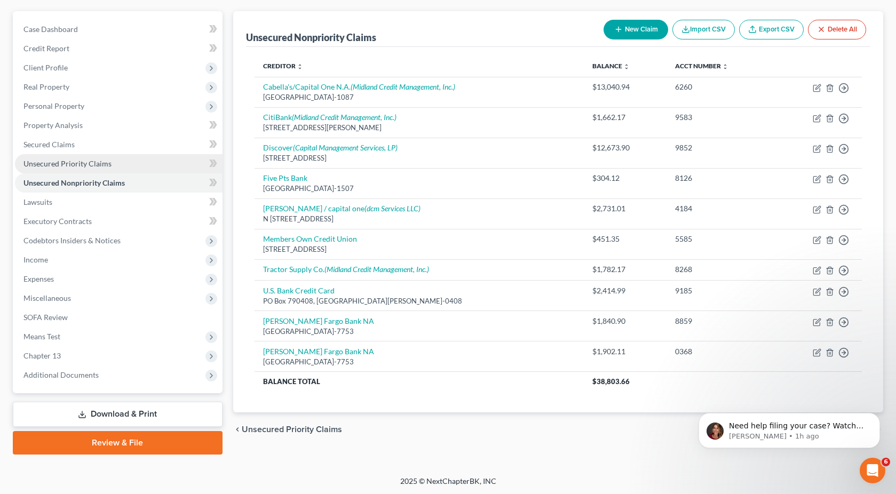
click at [136, 160] on link "Unsecured Priority Claims" at bounding box center [119, 163] width 208 height 19
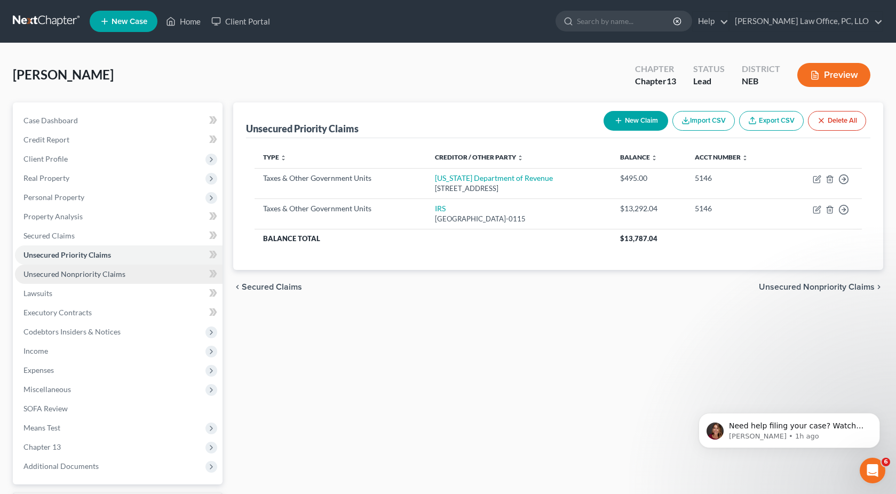
click at [76, 278] on span "Unsecured Nonpriority Claims" at bounding box center [74, 273] width 102 height 9
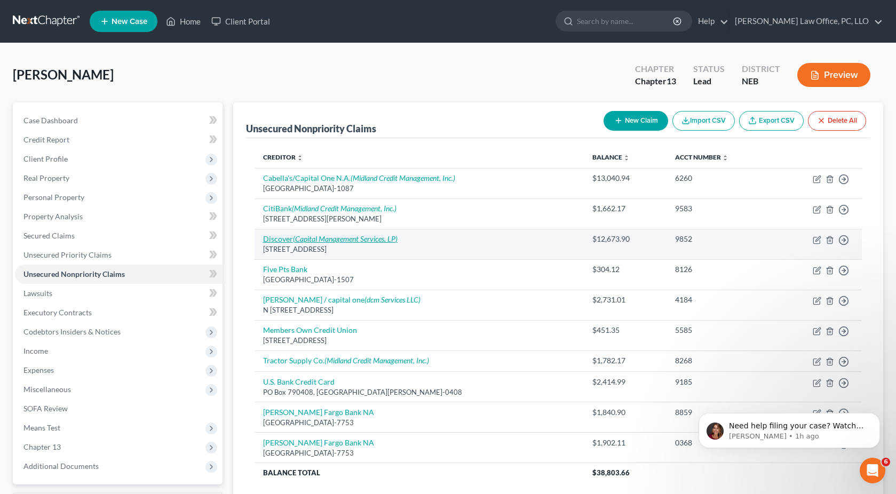
scroll to position [91, 0]
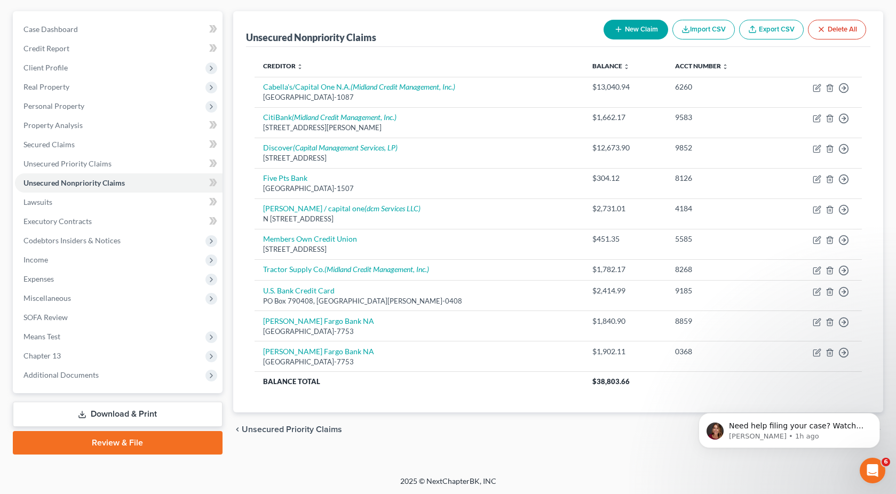
click at [126, 415] on link "Download & Print" at bounding box center [118, 414] width 210 height 25
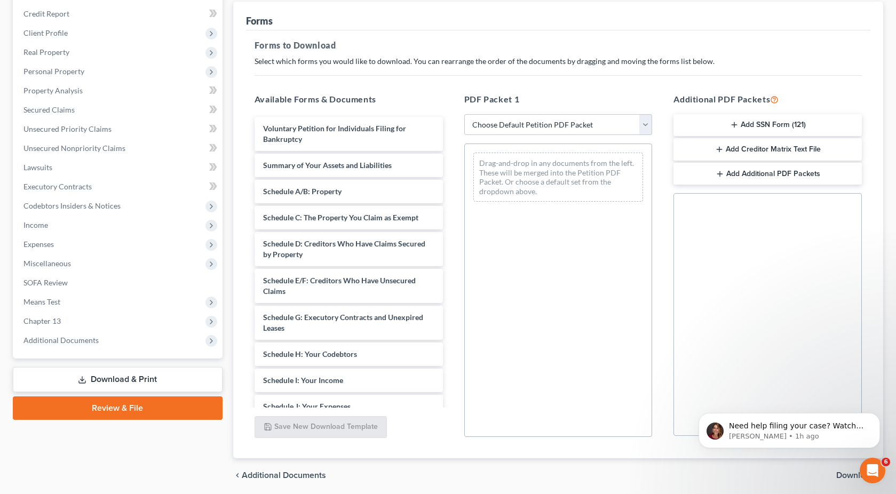
scroll to position [164, 0]
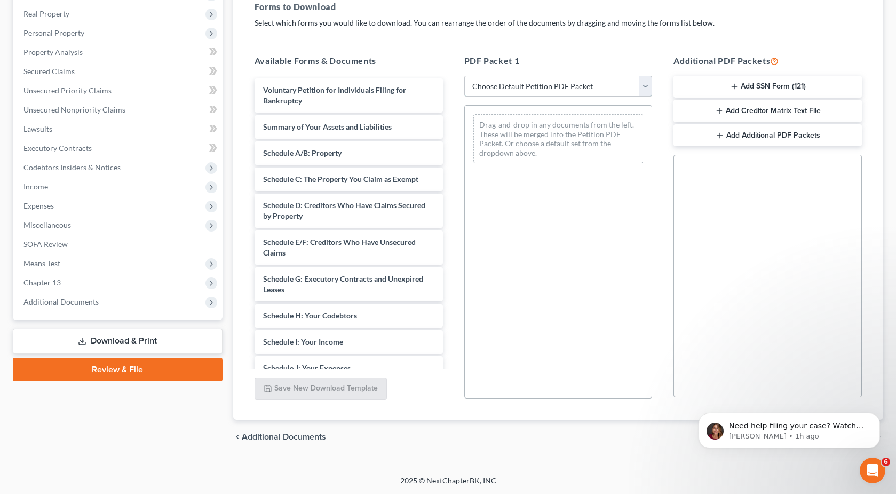
click at [593, 81] on select "Choose Default Petition PDF Packet Complete Bankruptcy Petition (all forms and …" at bounding box center [558, 86] width 188 height 21
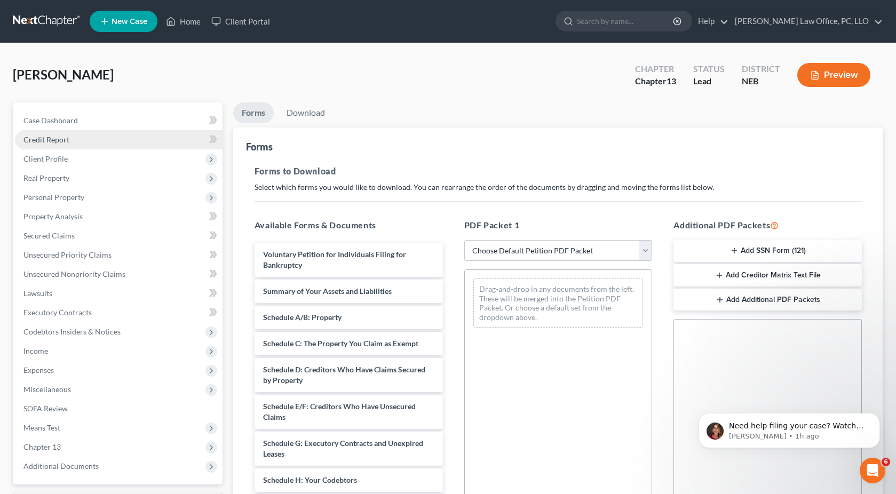
click at [68, 141] on link "Credit Report" at bounding box center [119, 139] width 208 height 19
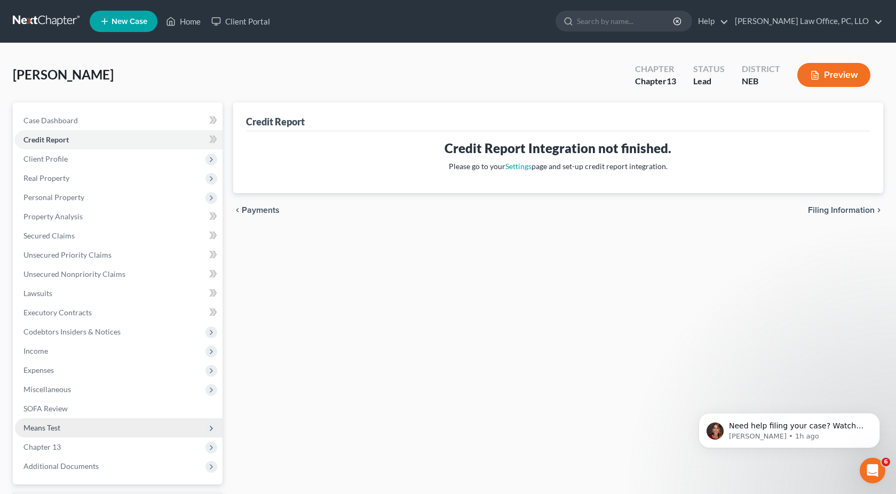
click at [68, 426] on span "Means Test" at bounding box center [119, 427] width 208 height 19
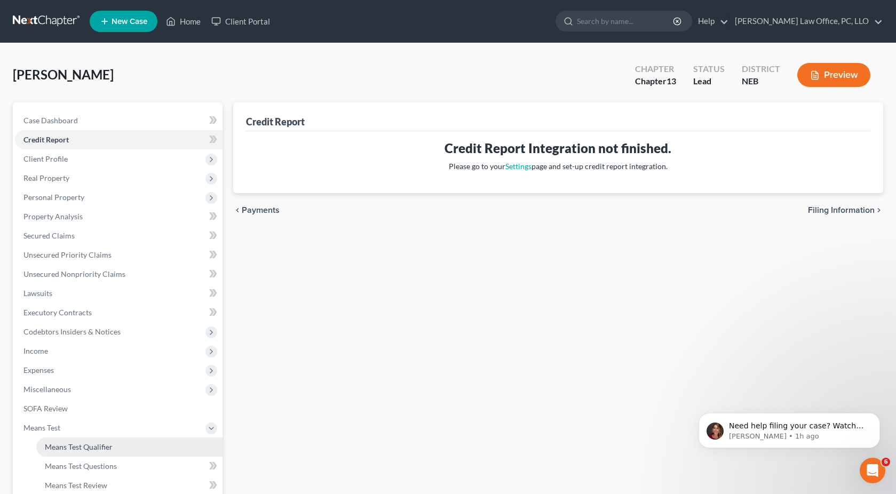
click at [90, 443] on span "Means Test Qualifier" at bounding box center [79, 446] width 68 height 9
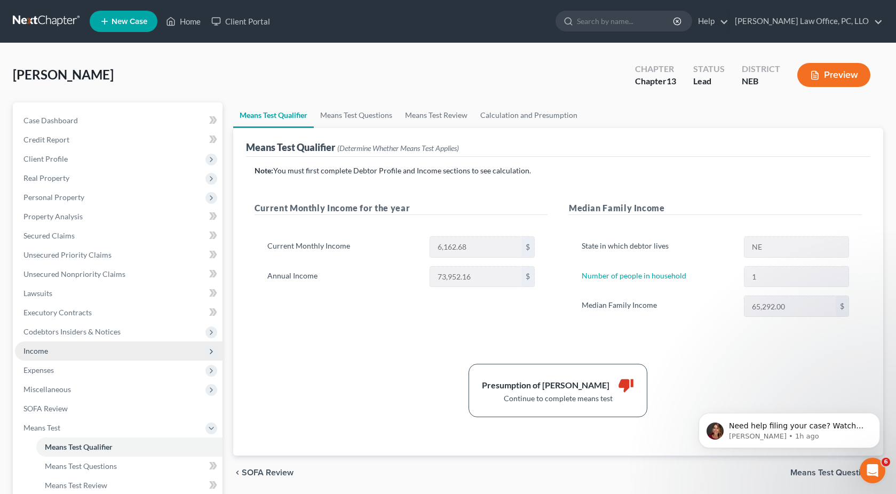
click at [105, 347] on span "Income" at bounding box center [119, 350] width 208 height 19
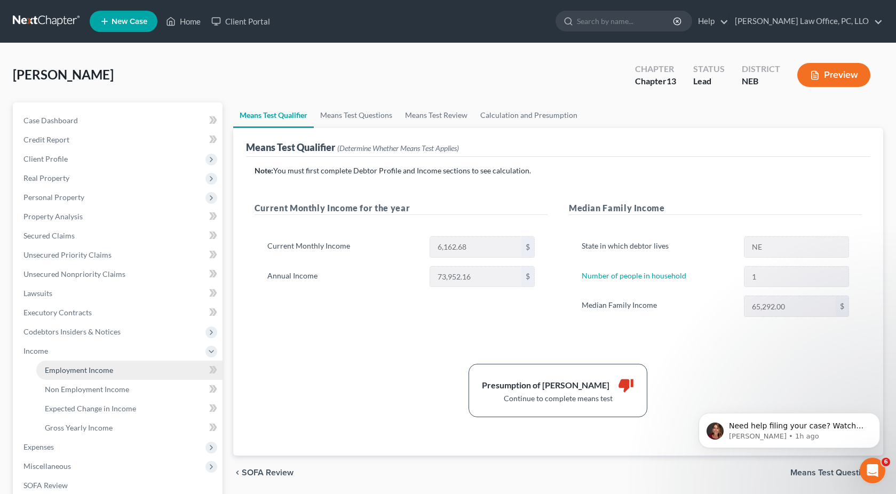
click at [111, 366] on span "Employment Income" at bounding box center [79, 369] width 68 height 9
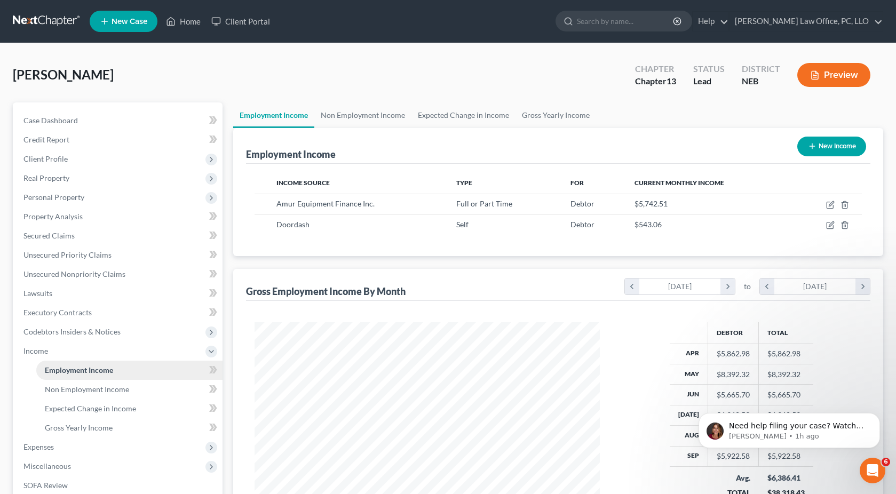
scroll to position [191, 367]
click at [506, 289] on div "Gross Employment Income By Month chevron_left April 2025 chevron_right to chevr…" at bounding box center [558, 285] width 624 height 32
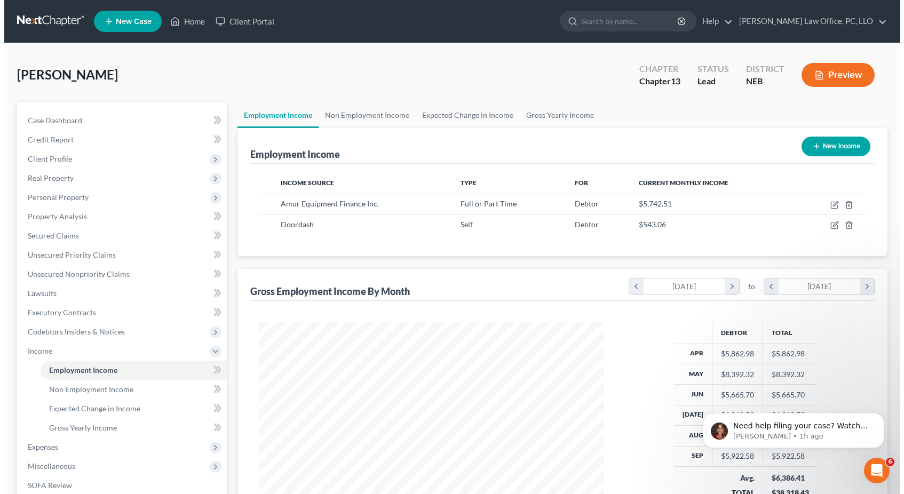
scroll to position [168, 0]
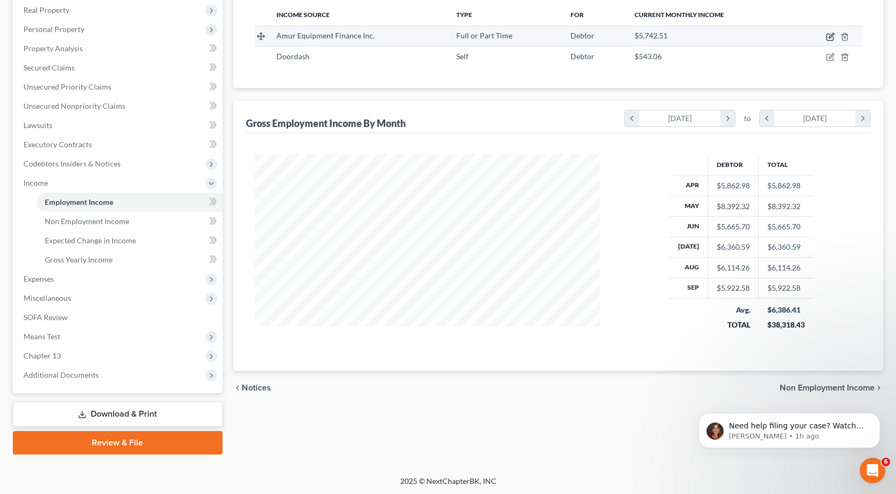
click at [831, 38] on icon "button" at bounding box center [830, 37] width 9 height 9
select select "0"
select select "30"
select select "2"
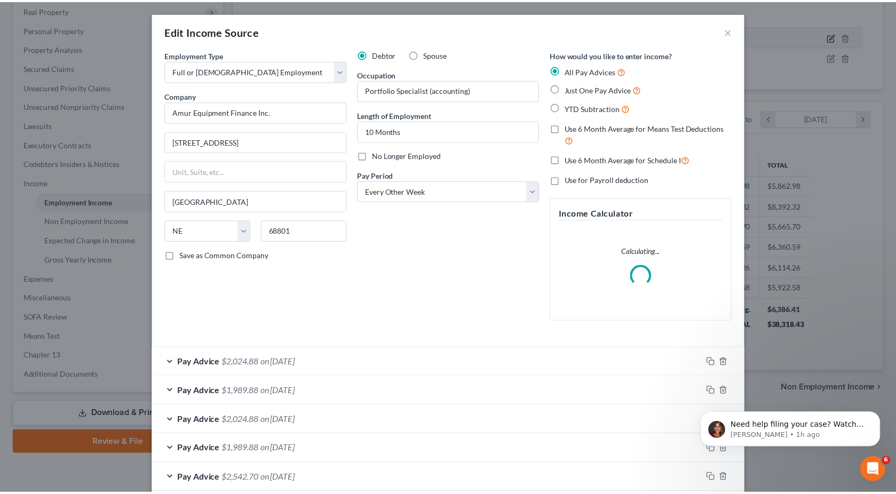
scroll to position [191, 370]
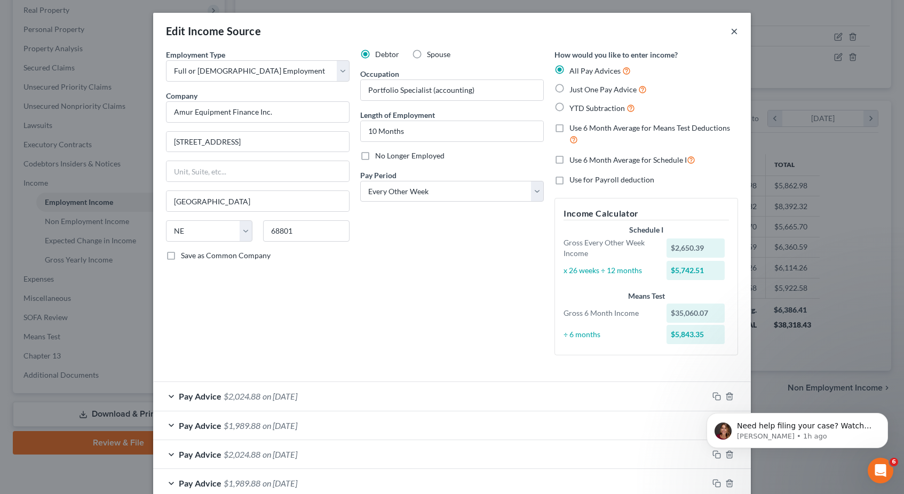
click at [731, 33] on button "×" at bounding box center [733, 31] width 7 height 13
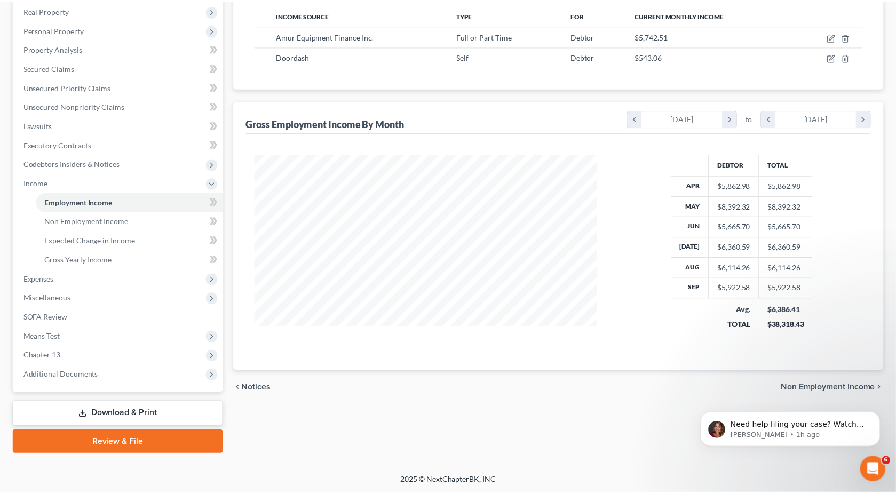
scroll to position [533375, 533199]
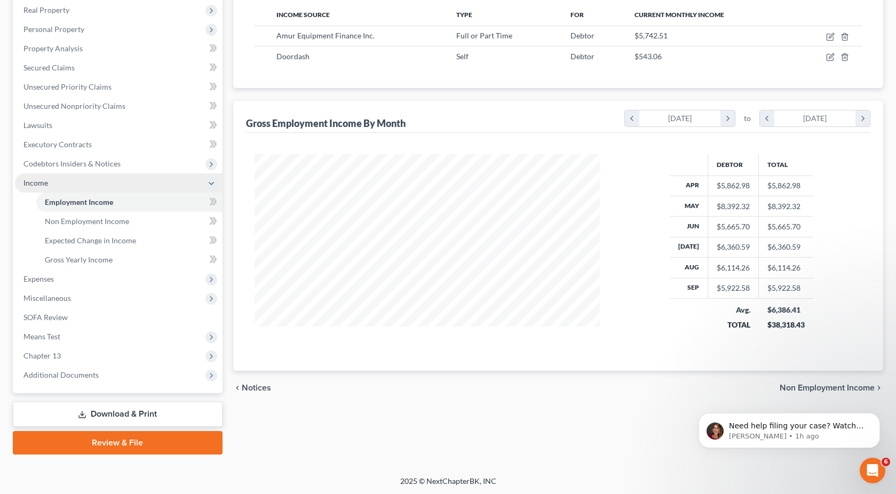
click at [195, 183] on span "Income" at bounding box center [119, 182] width 208 height 19
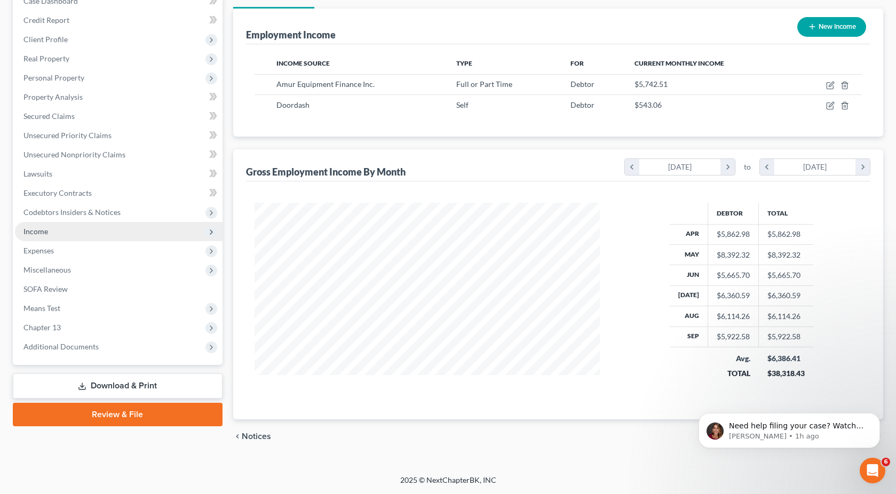
scroll to position [119, 0]
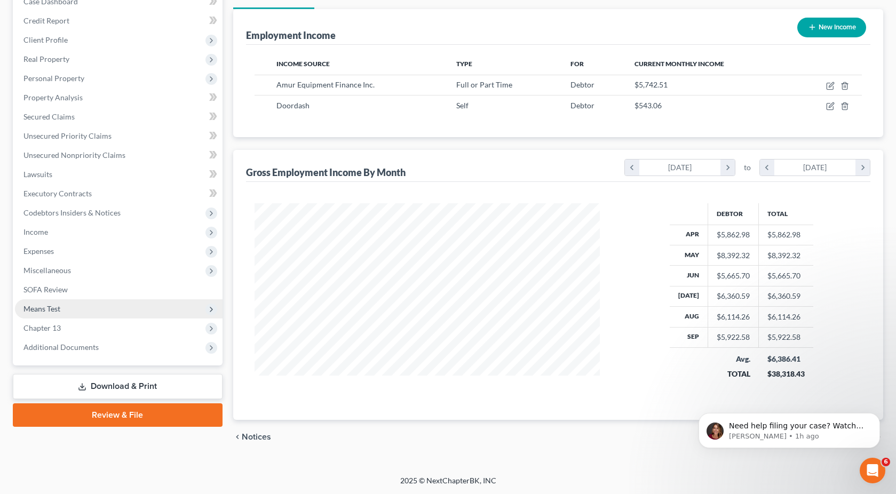
click at [54, 309] on span "Means Test" at bounding box center [41, 308] width 37 height 9
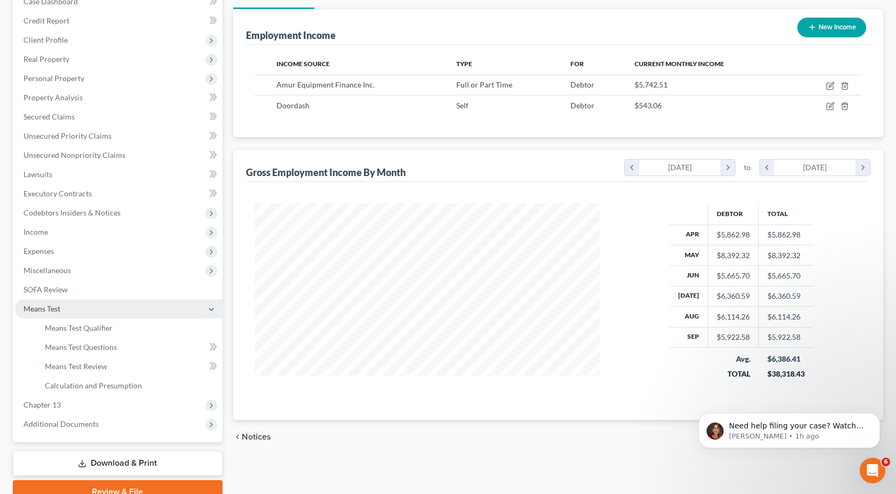
scroll to position [168, 0]
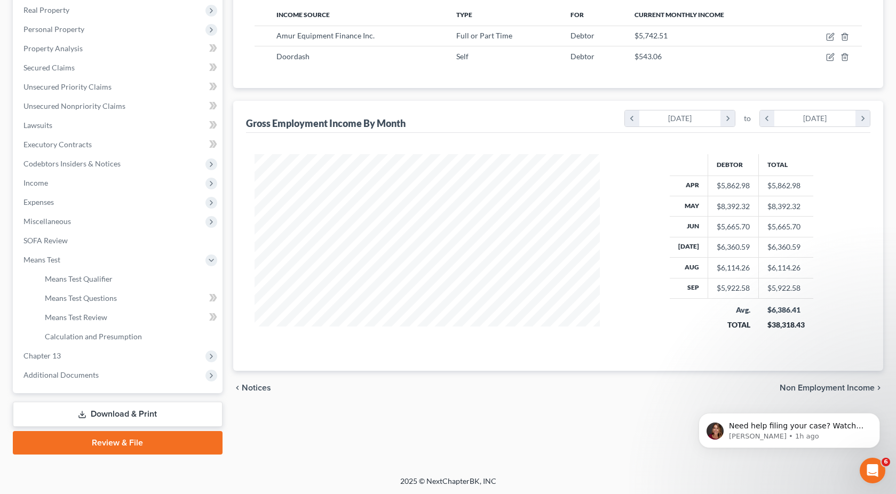
click at [387, 423] on div "Employment Income Non Employment Income Expected Change in Income Gross Yearly …" at bounding box center [558, 194] width 661 height 520
click at [125, 285] on link "Means Test Qualifier" at bounding box center [129, 278] width 186 height 19
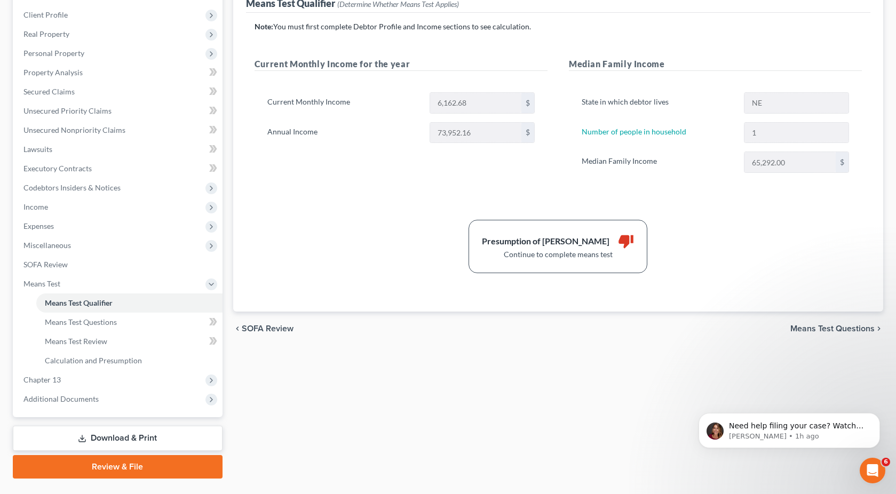
scroll to position [168, 0]
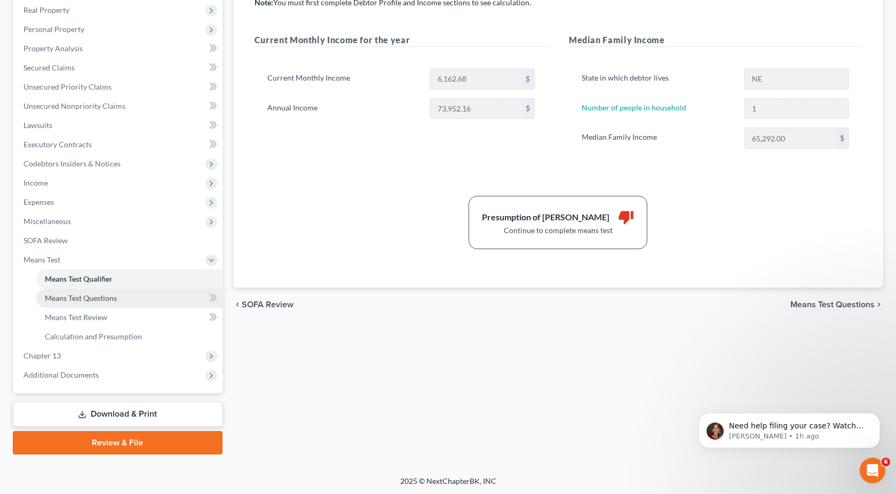
click at [90, 299] on span "Means Test Questions" at bounding box center [81, 297] width 72 height 9
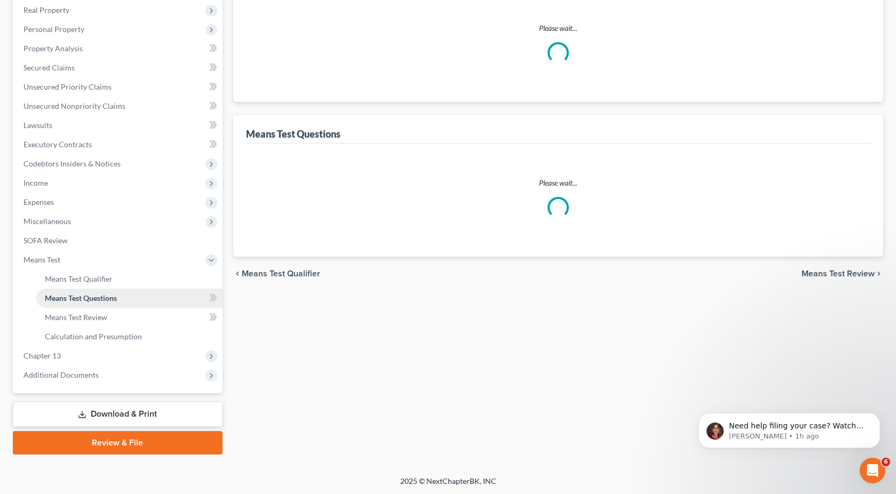
scroll to position [13, 0]
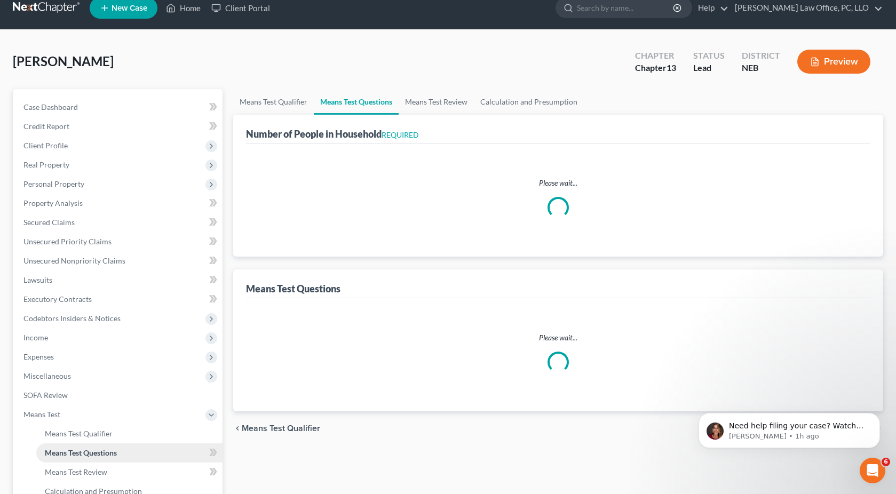
select select "1"
select select "60"
select select "1"
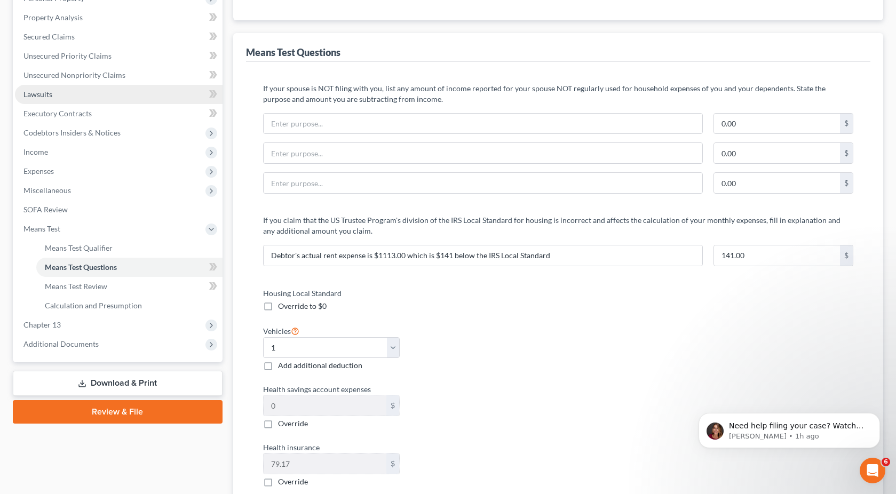
scroll to position [201, 0]
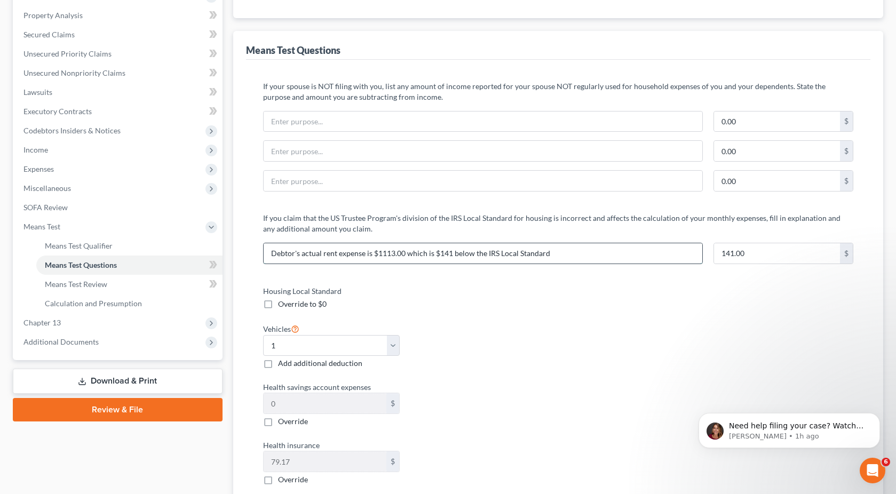
click at [455, 253] on input "Debtor's actual rent expense is $1113.00 which is $141 below the IRS Local Stan…" at bounding box center [483, 253] width 439 height 20
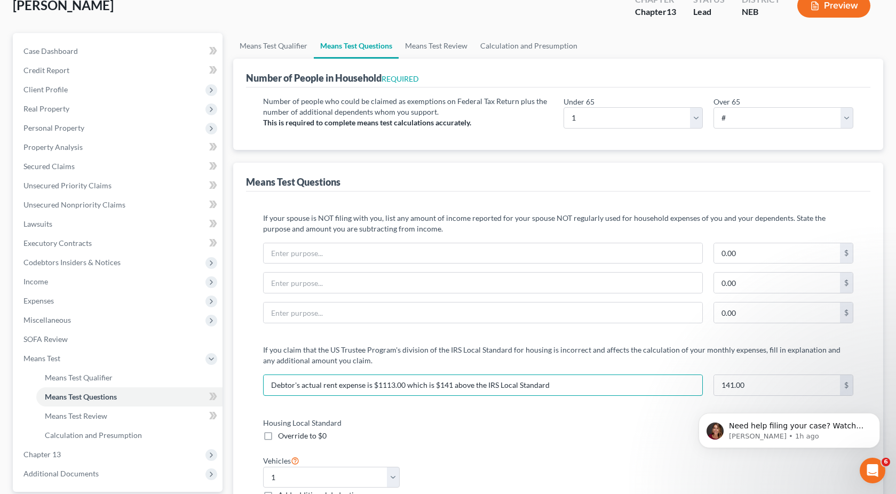
scroll to position [0, 0]
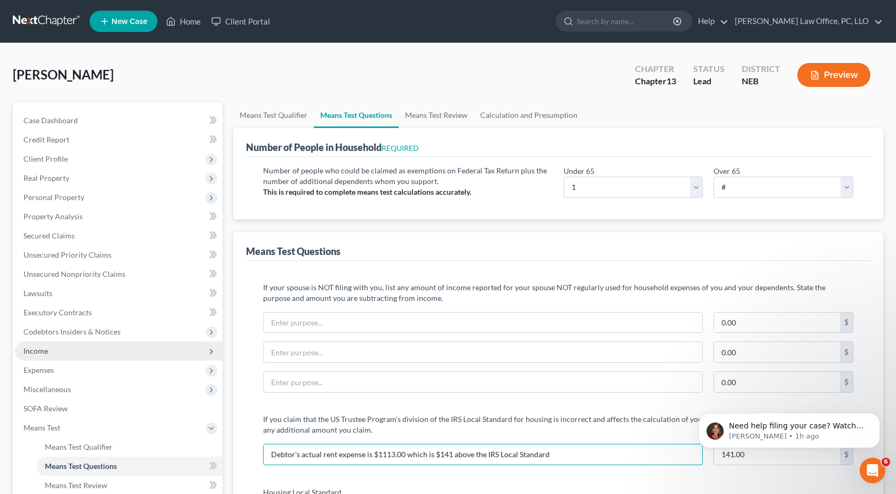
type input "Debtor's actual rent expense is $1113.00 which is $141 above the IRS Local Stan…"
click at [61, 353] on span "Income" at bounding box center [119, 350] width 208 height 19
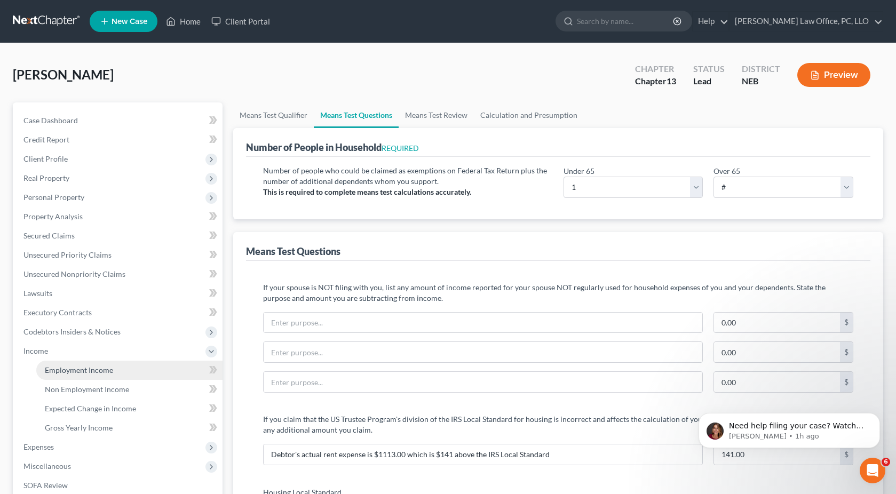
click at [70, 370] on span "Employment Income" at bounding box center [79, 369] width 68 height 9
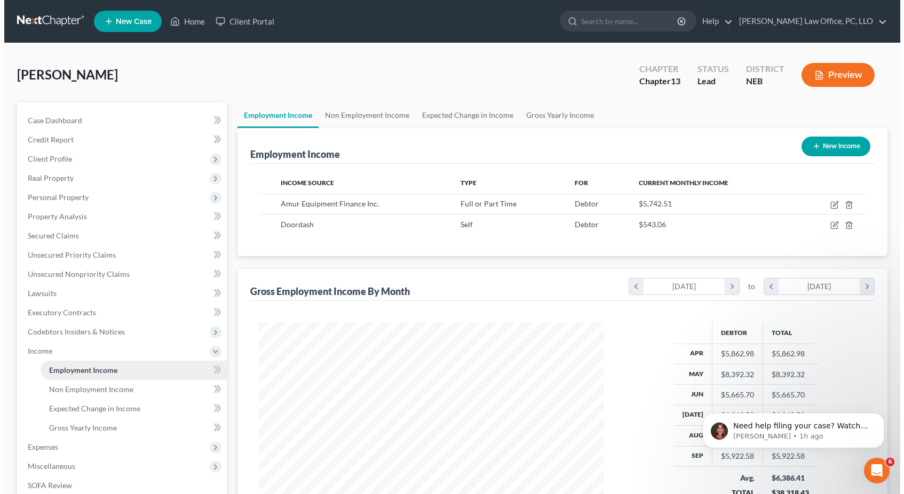
scroll to position [191, 367]
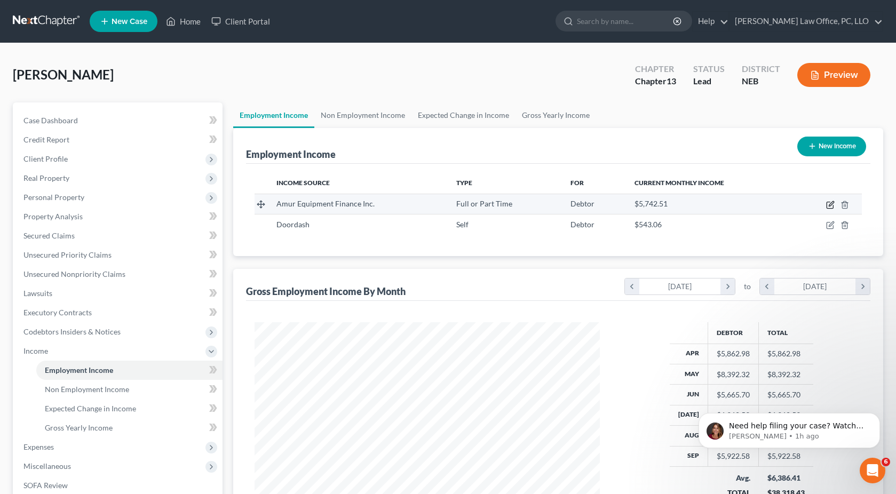
click at [830, 204] on icon "button" at bounding box center [831, 203] width 5 height 5
select select "0"
select select "30"
select select "2"
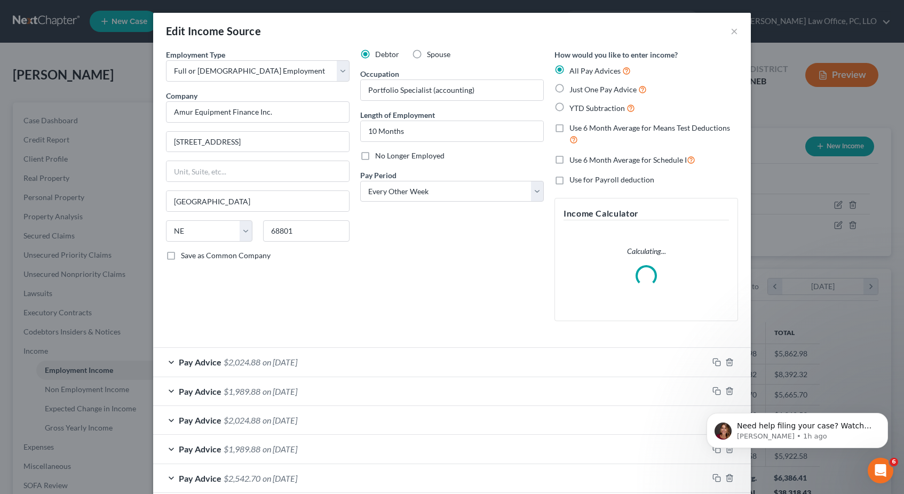
scroll to position [191, 370]
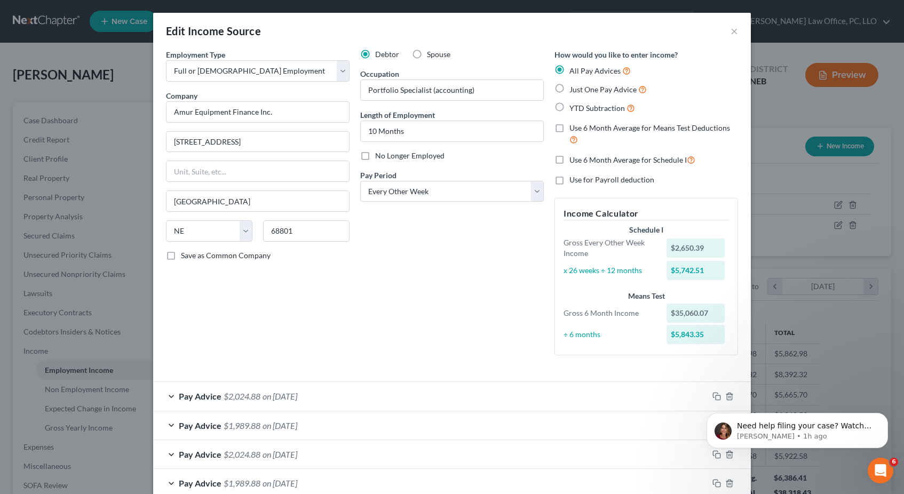
click at [224, 398] on span "$2,024.88" at bounding box center [242, 396] width 37 height 10
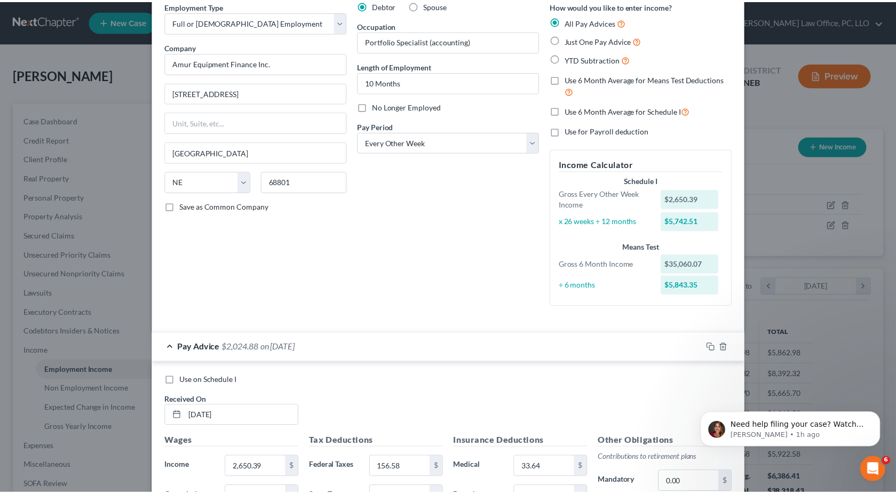
scroll to position [0, 0]
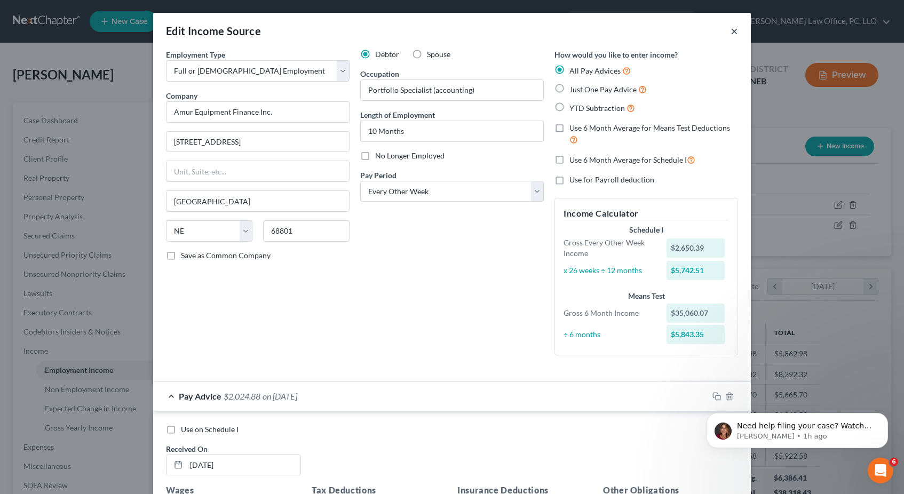
click at [730, 31] on button "×" at bounding box center [733, 31] width 7 height 13
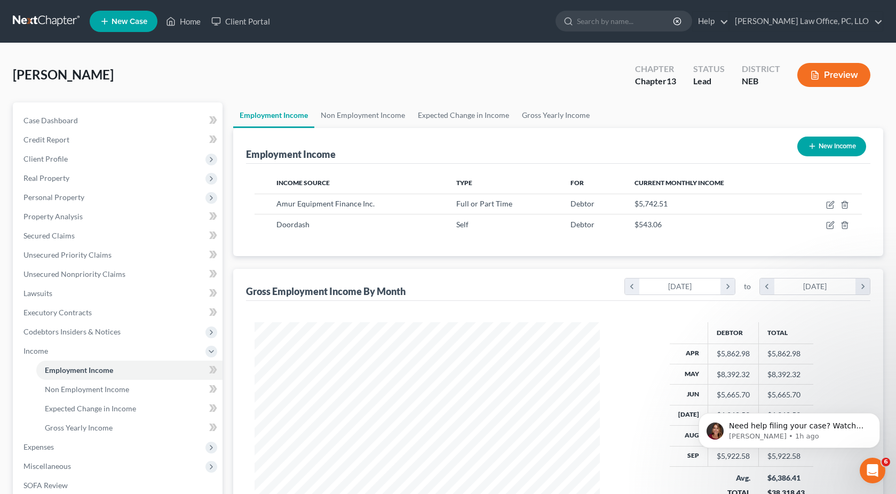
scroll to position [533375, 533199]
click at [211, 351] on icon at bounding box center [211, 351] width 9 height 9
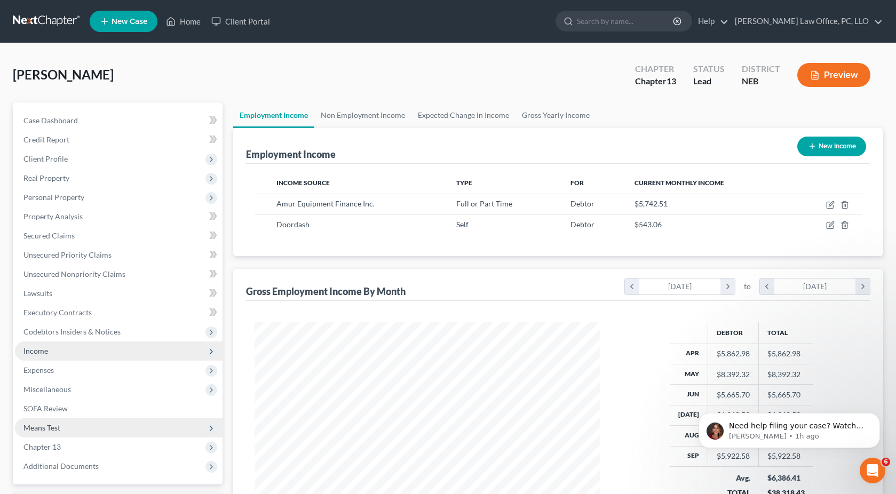
click at [80, 428] on span "Means Test" at bounding box center [119, 427] width 208 height 19
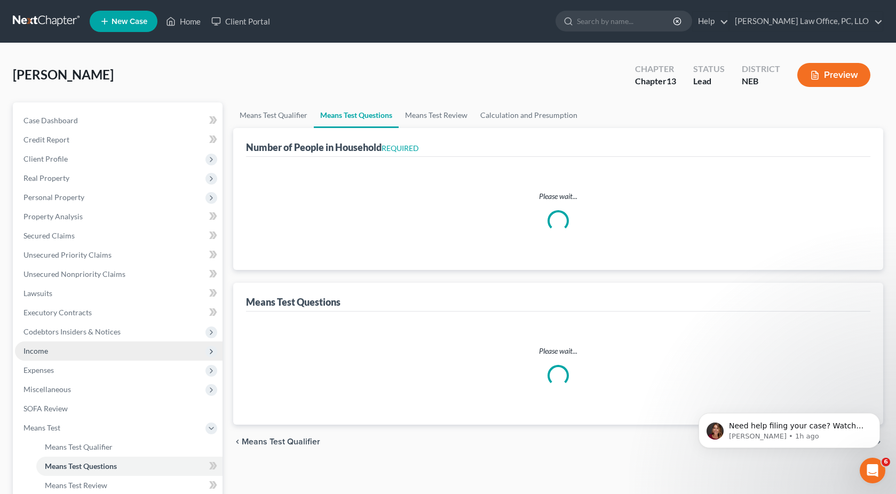
select select "1"
select select "60"
select select "1"
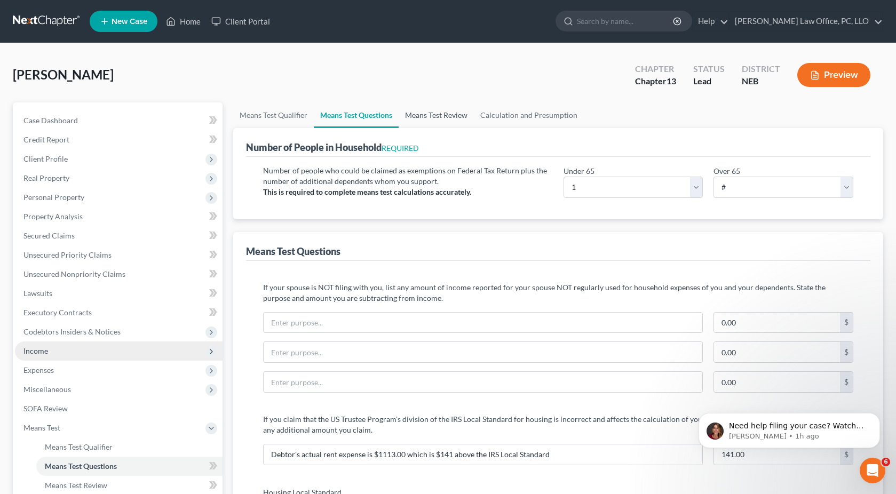
click at [409, 113] on link "Means Test Review" at bounding box center [436, 115] width 75 height 26
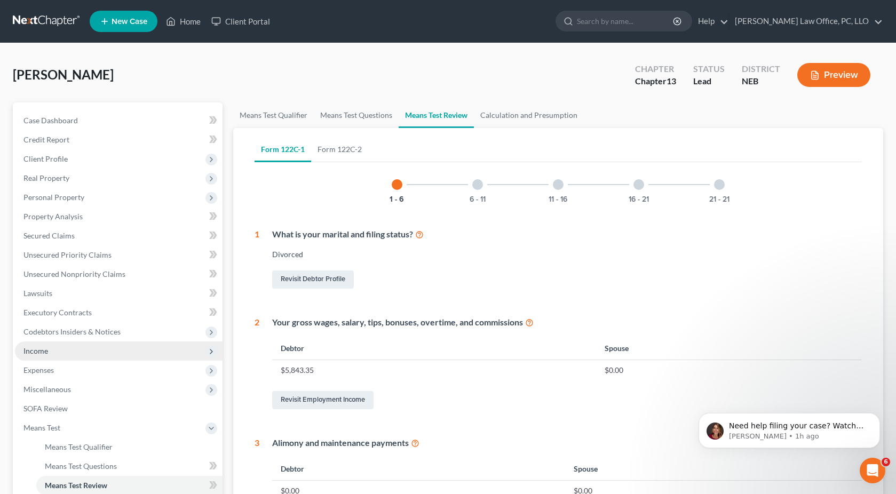
click at [479, 185] on div at bounding box center [477, 184] width 11 height 11
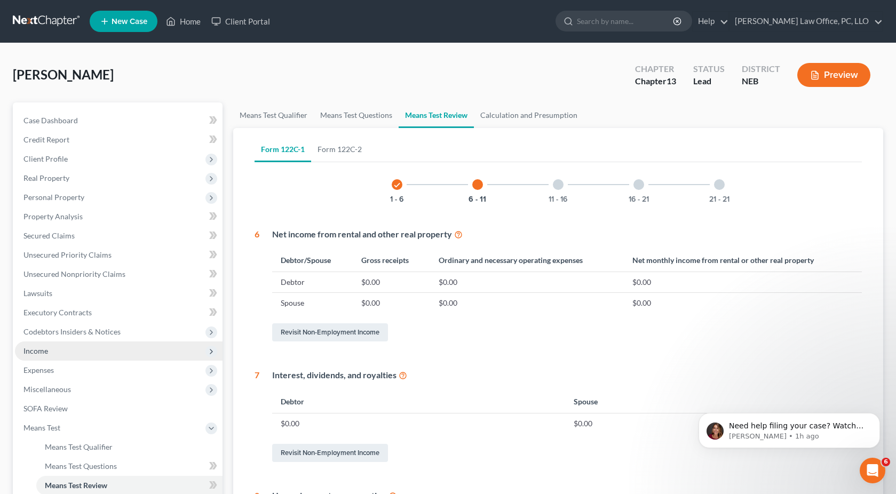
click at [558, 187] on div at bounding box center [558, 184] width 11 height 11
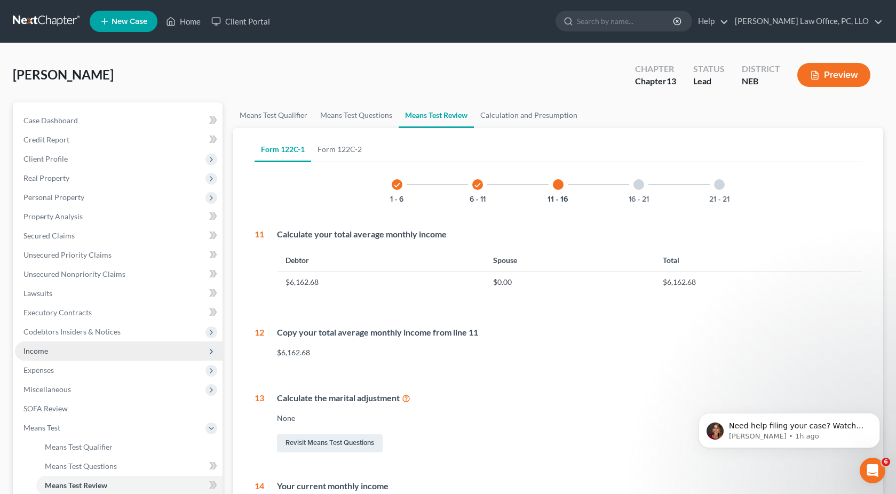
click at [638, 188] on div at bounding box center [638, 184] width 11 height 11
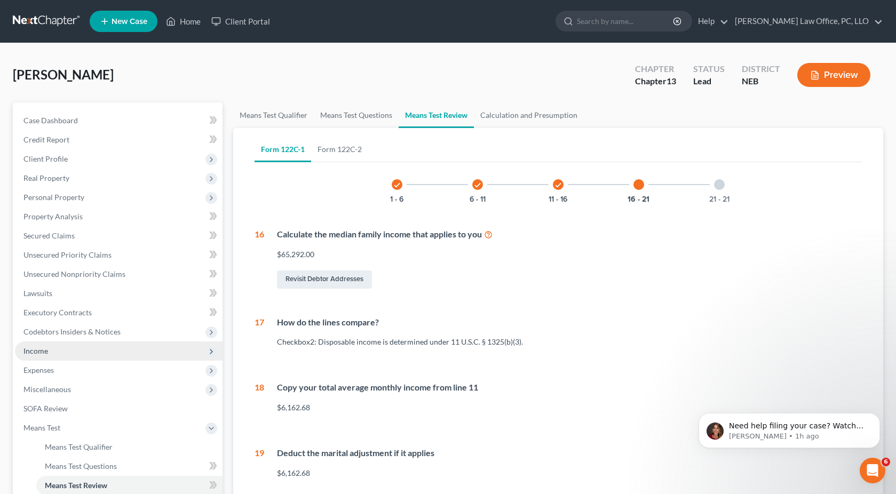
click at [722, 185] on div at bounding box center [719, 184] width 11 height 11
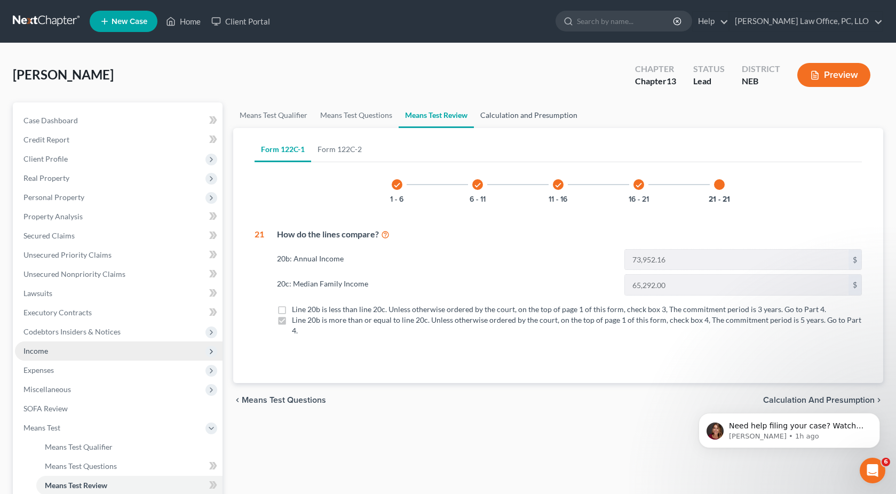
click at [555, 114] on link "Calculation and Presumption" at bounding box center [529, 115] width 110 height 26
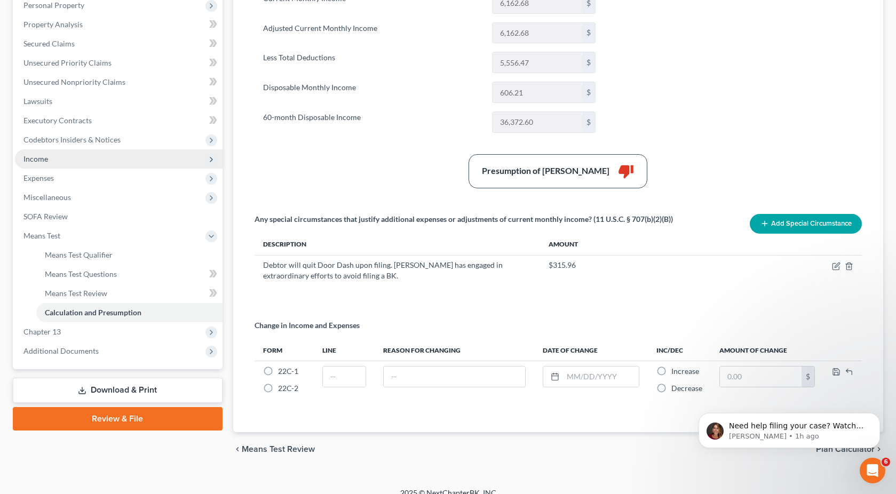
scroll to position [204, 0]
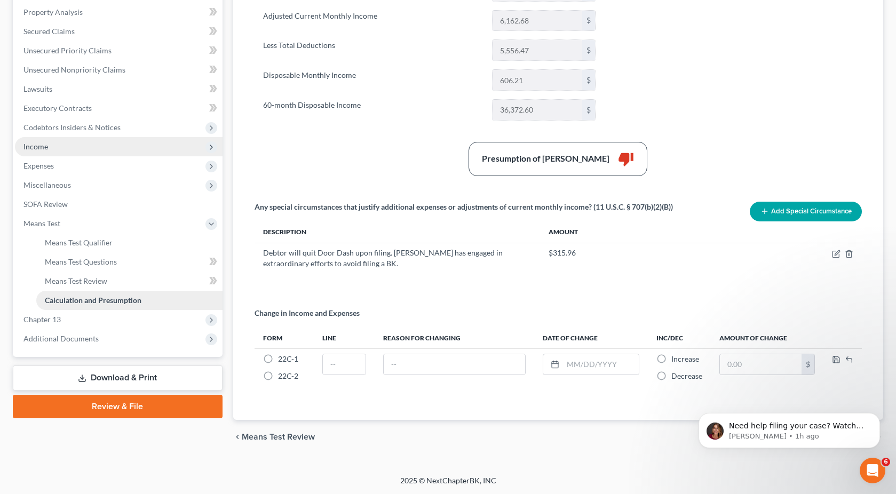
click at [102, 297] on span "Calculation and Presumption" at bounding box center [93, 300] width 97 height 9
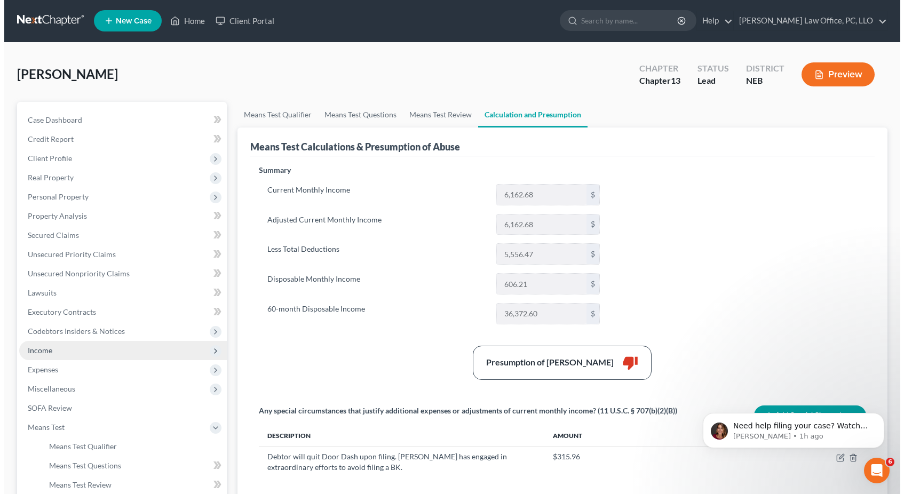
scroll to position [0, 0]
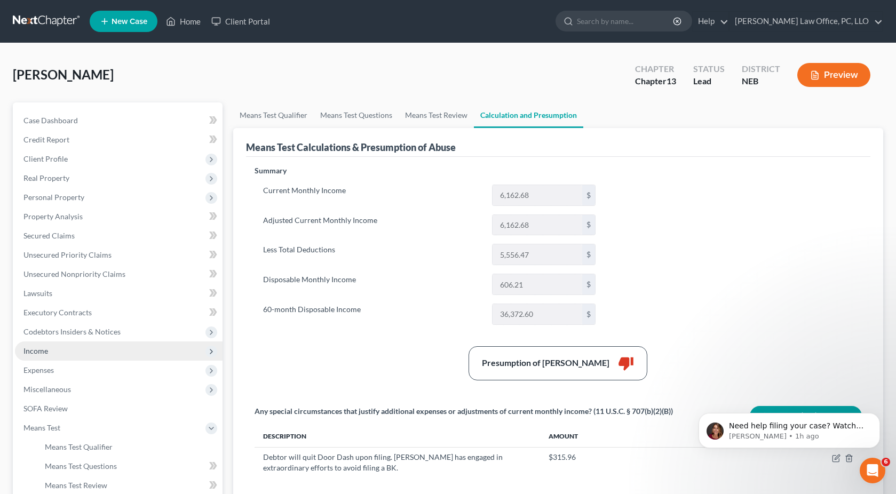
click at [830, 73] on button "Preview" at bounding box center [833, 75] width 73 height 24
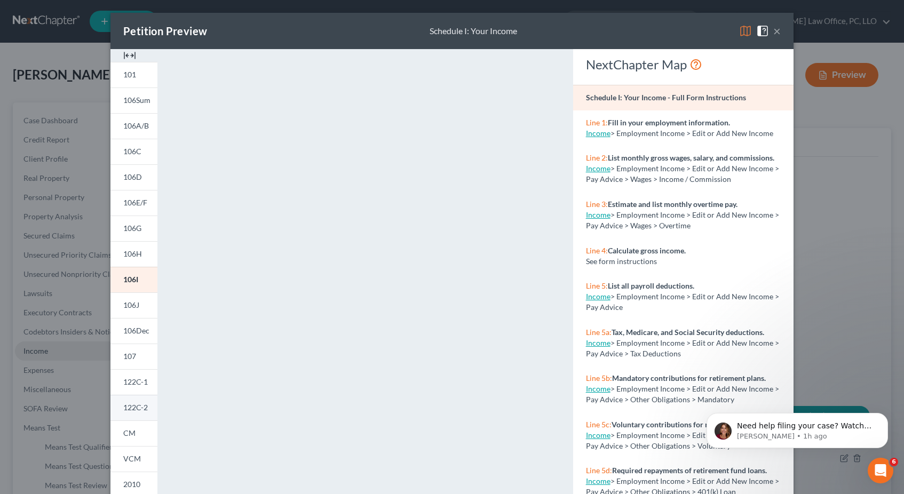
click at [131, 408] on span "122C-2" at bounding box center [135, 407] width 25 height 9
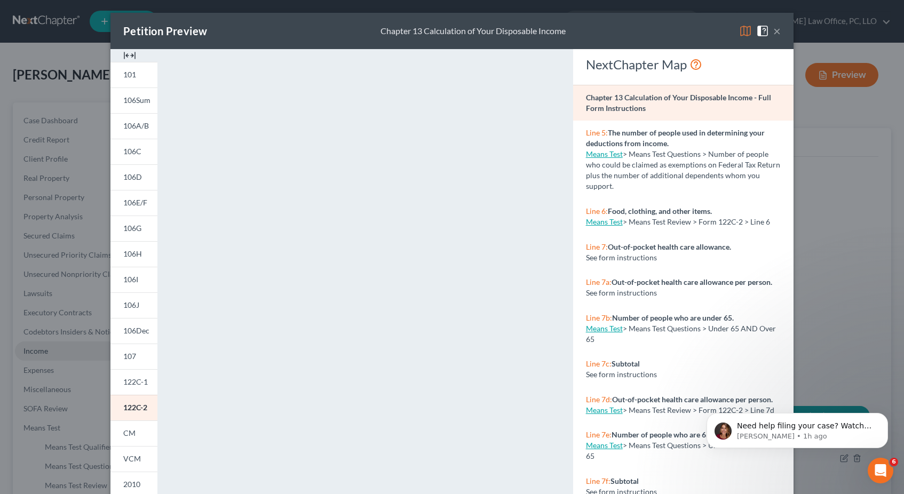
click at [773, 31] on button "×" at bounding box center [776, 31] width 7 height 13
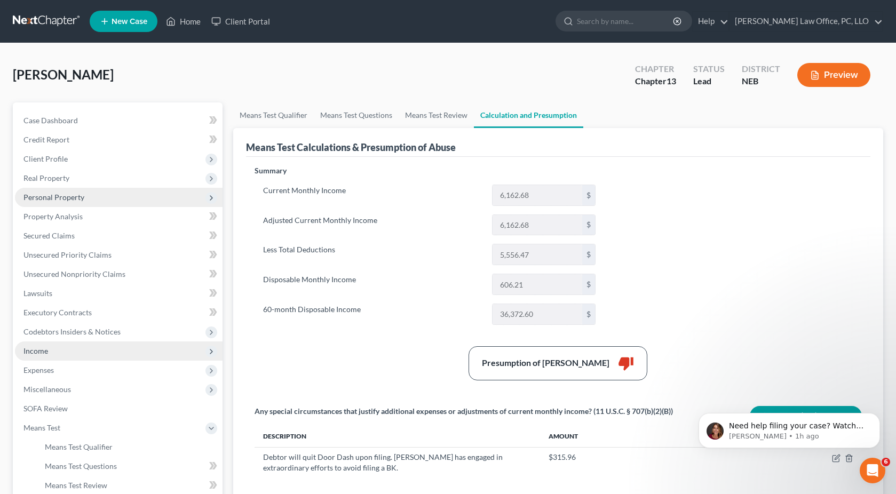
click at [92, 200] on span "Personal Property" at bounding box center [119, 197] width 208 height 19
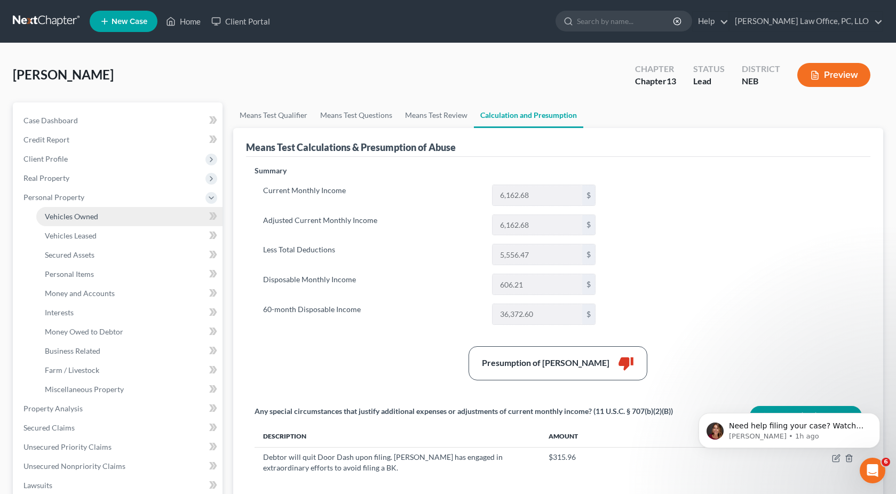
click at [115, 219] on link "Vehicles Owned" at bounding box center [129, 216] width 186 height 19
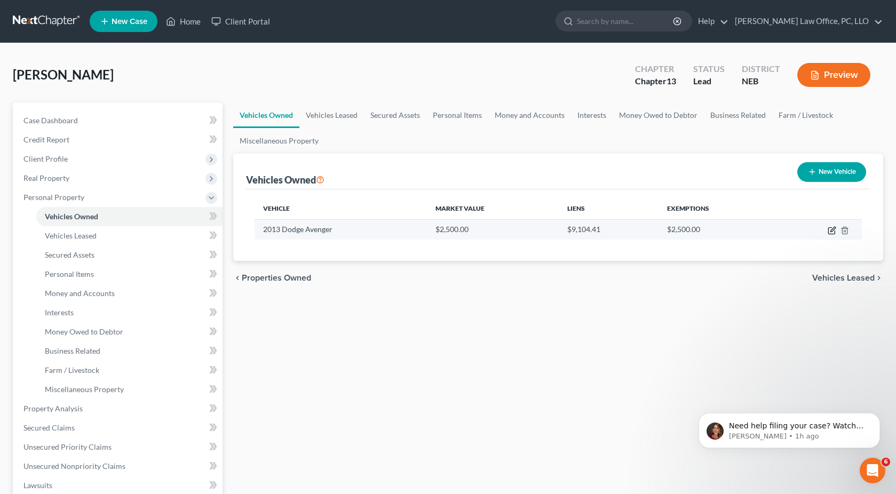
click at [834, 231] on icon "button" at bounding box center [831, 231] width 6 height 6
select select "0"
select select "13"
select select "0"
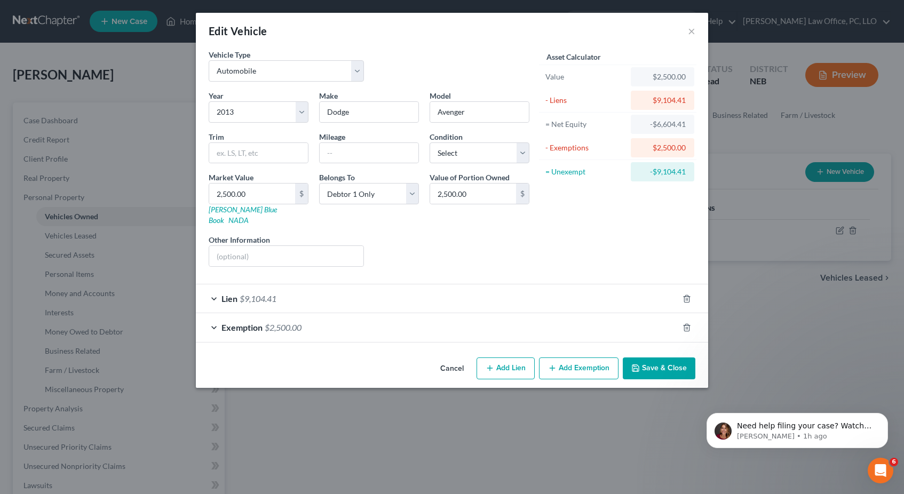
click at [293, 284] on div "Lien $9,104.41" at bounding box center [437, 298] width 482 height 28
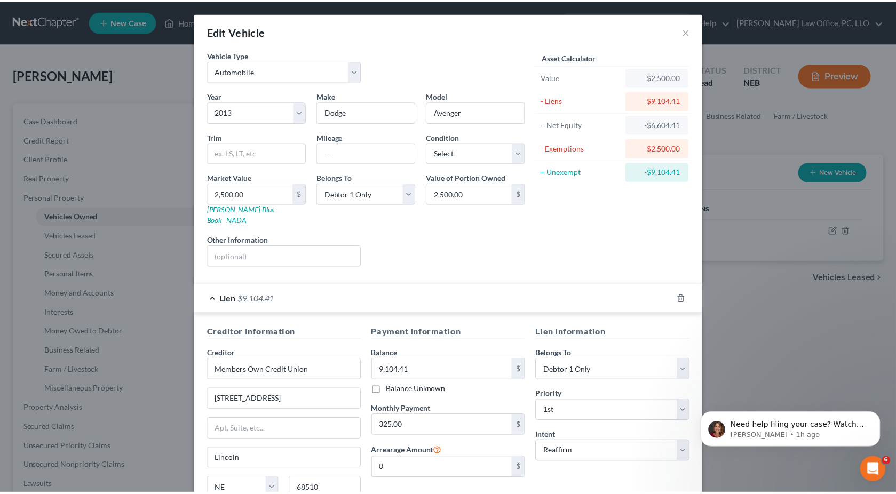
scroll to position [119, 0]
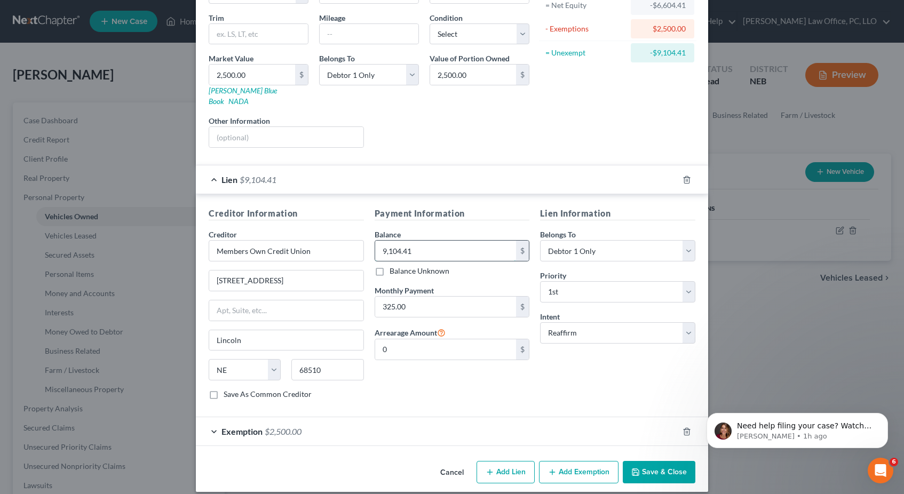
click at [412, 243] on input "9,104.41" at bounding box center [445, 251] width 141 height 20
type input "8,381.50"
click at [529, 270] on div "Payment Information Balance 8,381.50 $ Balance Unknown Balance Undetermined 8,3…" at bounding box center [452, 307] width 166 height 201
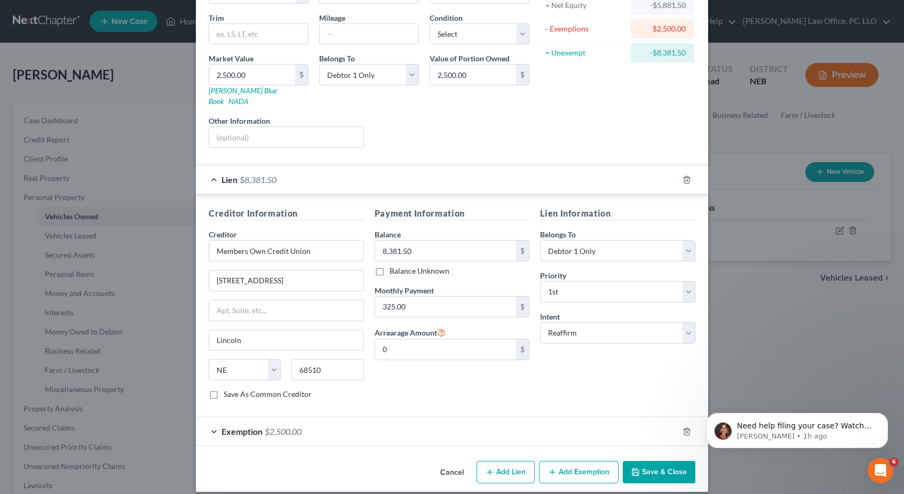
click at [640, 461] on button "Save & Close" at bounding box center [659, 472] width 73 height 22
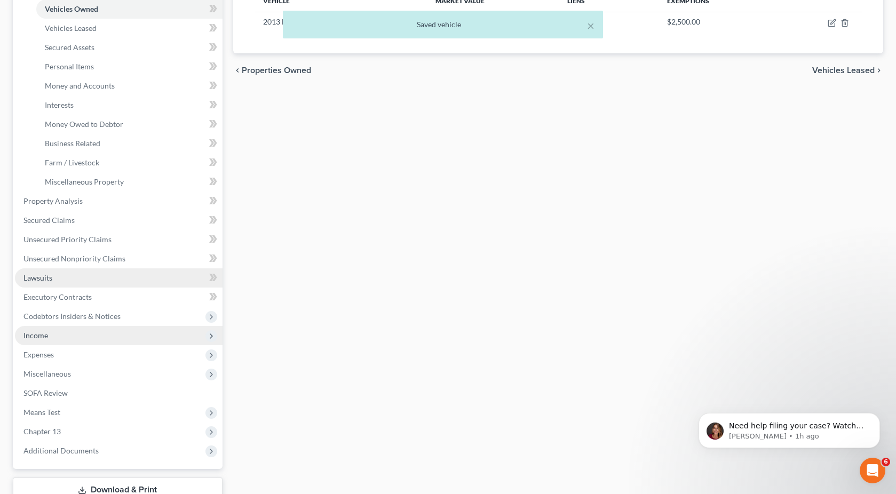
scroll to position [283, 0]
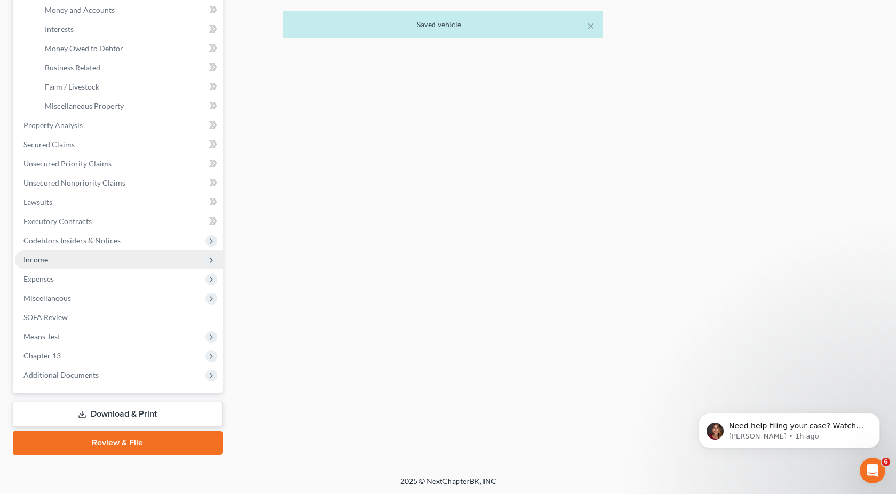
click at [142, 413] on link "Download & Print" at bounding box center [118, 414] width 210 height 25
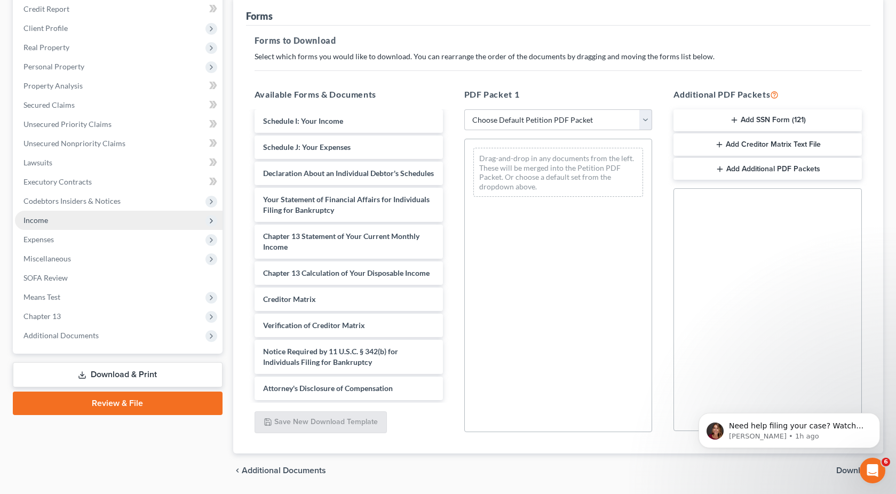
scroll to position [129, 0]
click at [643, 125] on select "Choose Default Petition PDF Packet Complete Bankruptcy Petition (all forms and …" at bounding box center [558, 121] width 188 height 21
select select "0"
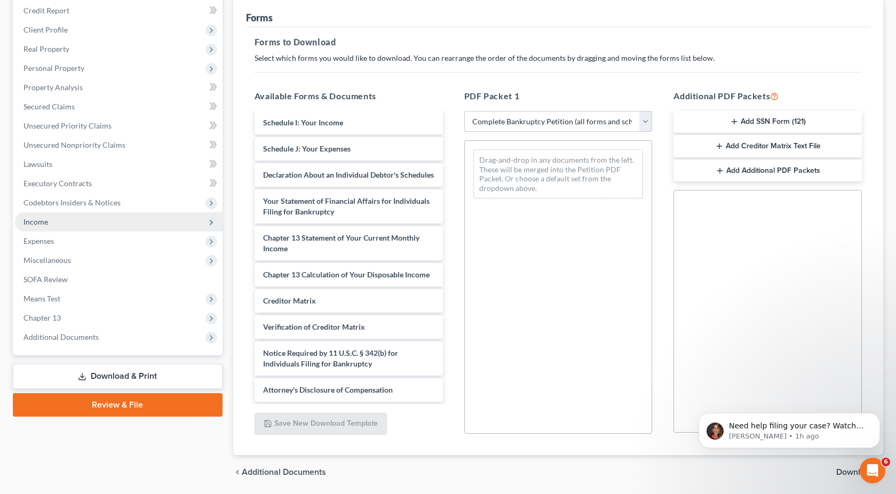
click at [464, 111] on select "Choose Default Petition PDF Packet Complete Bankruptcy Petition (all forms and …" at bounding box center [558, 121] width 188 height 21
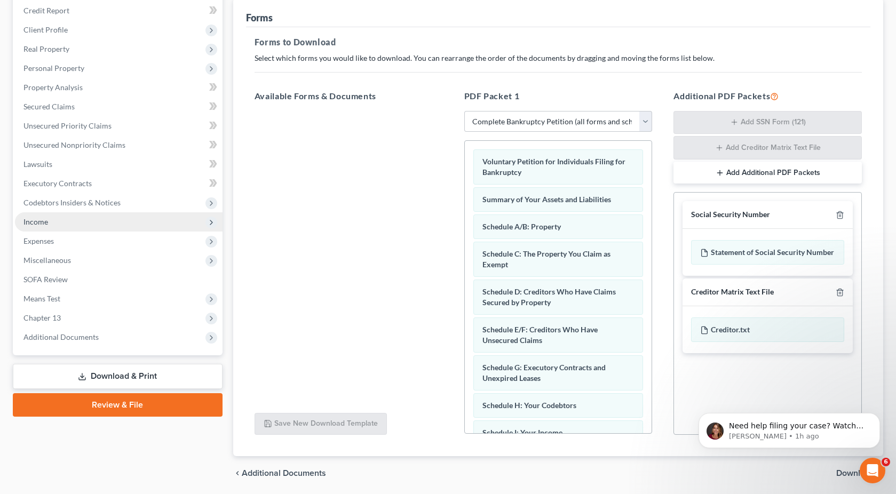
click at [840, 472] on span "Download" at bounding box center [855, 473] width 38 height 9
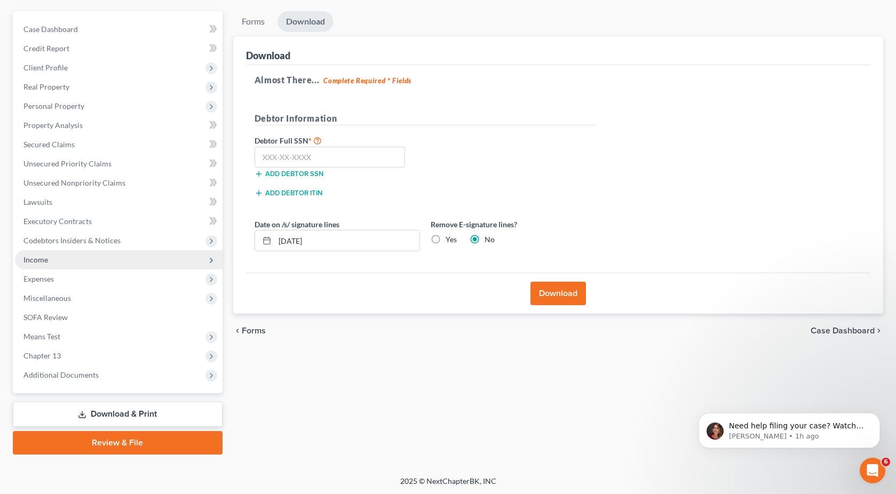
click at [546, 297] on button "Download" at bounding box center [557, 293] width 55 height 23
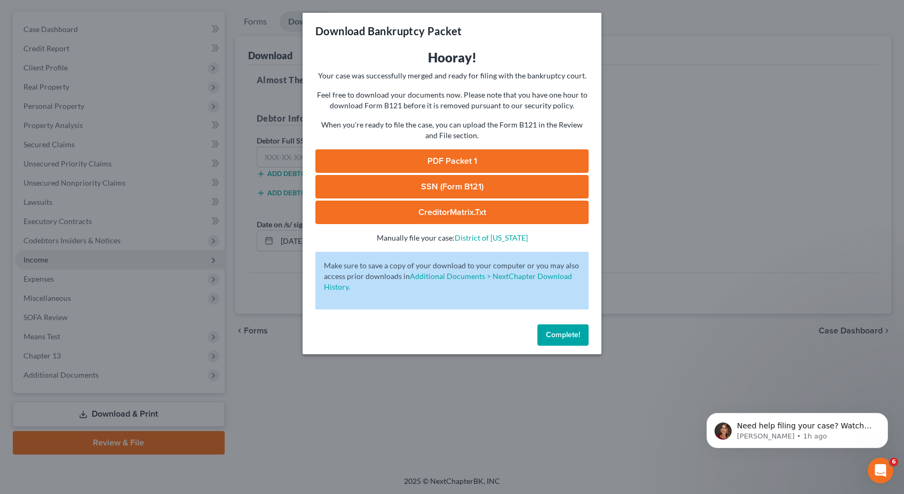
click at [473, 164] on link "PDF Packet 1" at bounding box center [451, 160] width 273 height 23
click at [525, 345] on div "Complete!" at bounding box center [452, 337] width 299 height 34
click at [619, 124] on div "Download Bankruptcy Packet Hooray! Your case was successfully merged and ready …" at bounding box center [452, 247] width 904 height 494
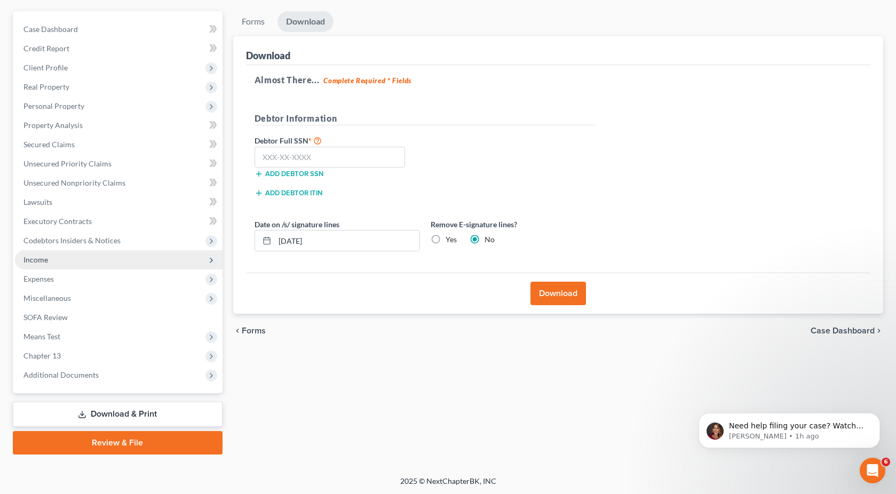
click at [96, 263] on span "Income" at bounding box center [119, 259] width 208 height 19
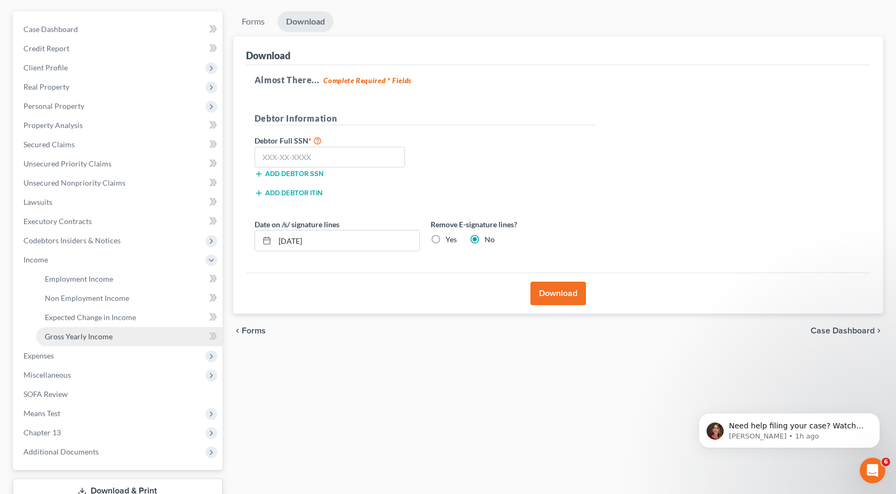
click at [93, 337] on span "Gross Yearly Income" at bounding box center [79, 336] width 68 height 9
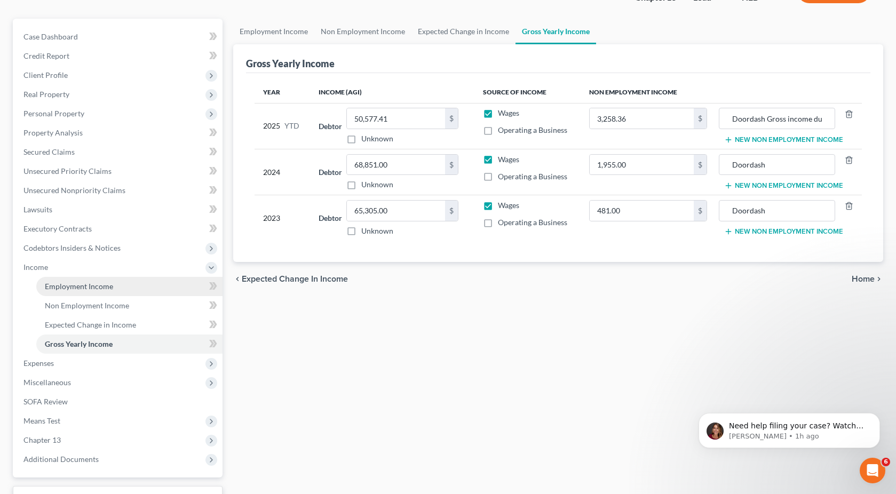
scroll to position [130, 0]
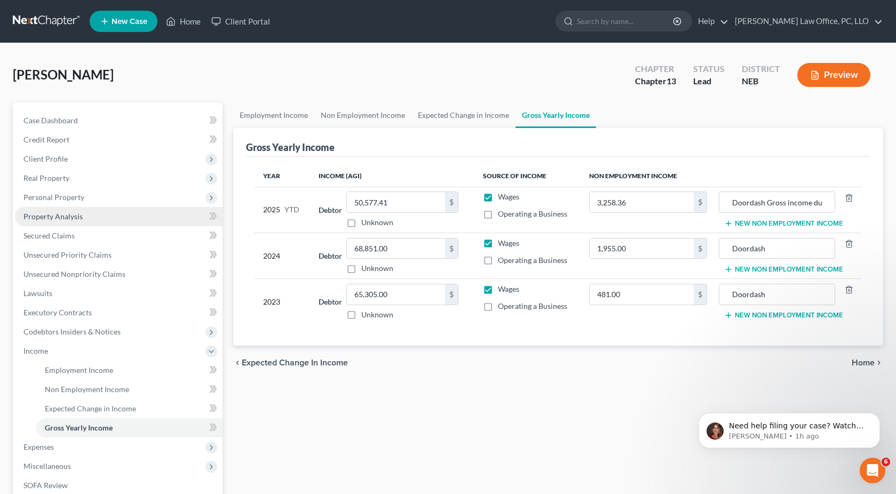
click at [109, 214] on link "Property Analysis" at bounding box center [119, 216] width 208 height 19
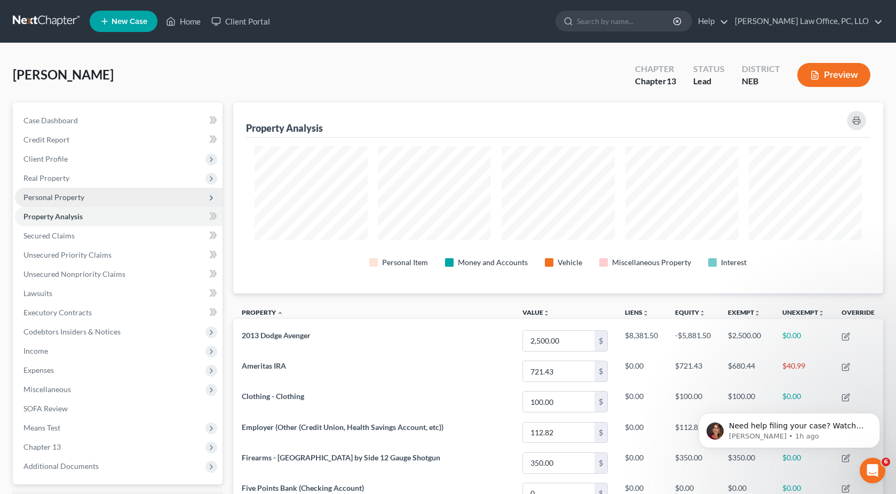
scroll to position [191, 650]
click at [113, 197] on span "Personal Property" at bounding box center [119, 197] width 208 height 19
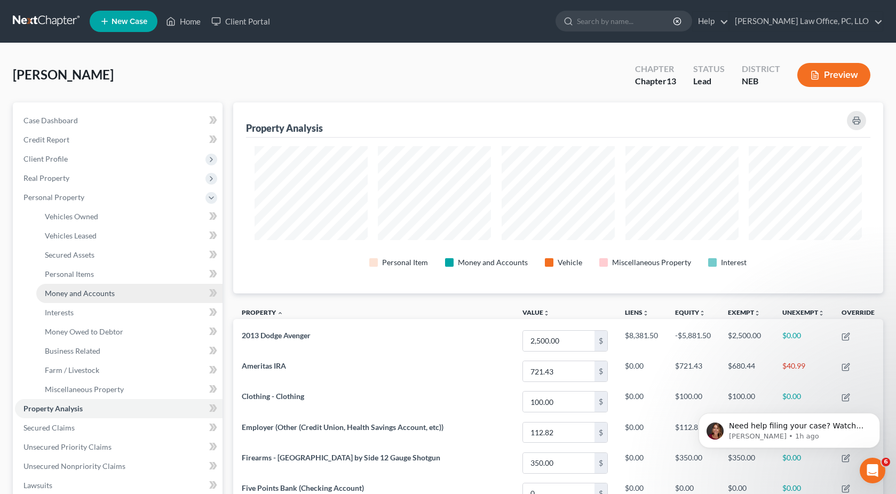
click at [129, 297] on link "Money and Accounts" at bounding box center [129, 293] width 186 height 19
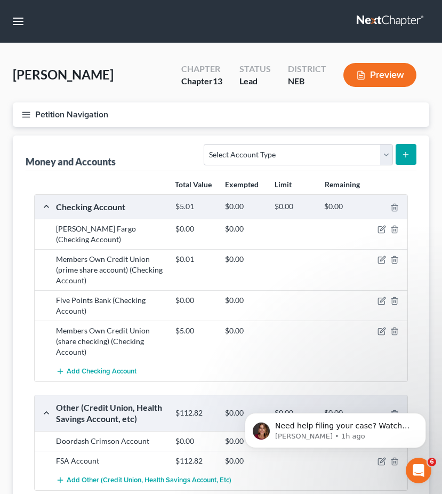
click at [28, 112] on icon "button" at bounding box center [26, 115] width 10 height 10
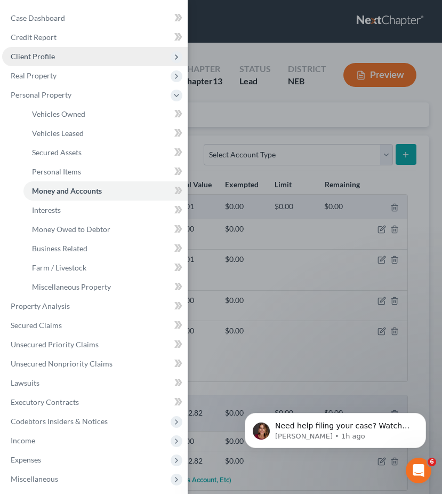
click at [64, 57] on span "Client Profile" at bounding box center [95, 56] width 186 height 19
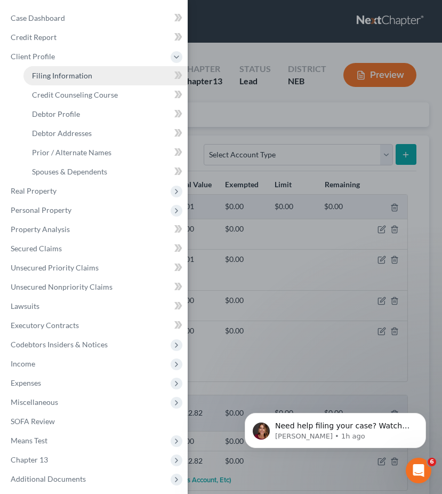
click at [66, 72] on span "Filing Information" at bounding box center [62, 75] width 60 height 9
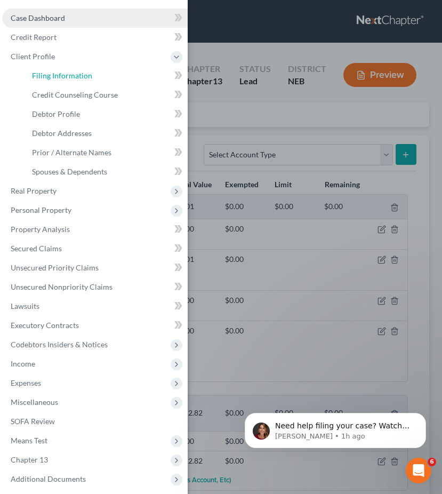
select select "1"
select select "0"
select select "3"
select select "48"
select select "0"
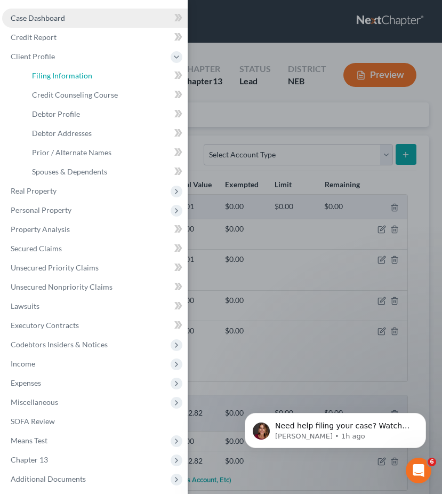
select select "30"
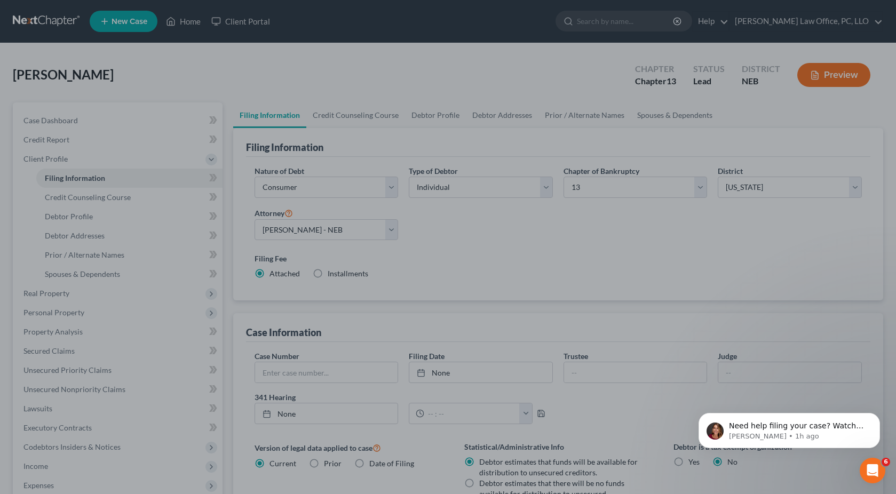
click at [520, 262] on div at bounding box center [448, 247] width 896 height 494
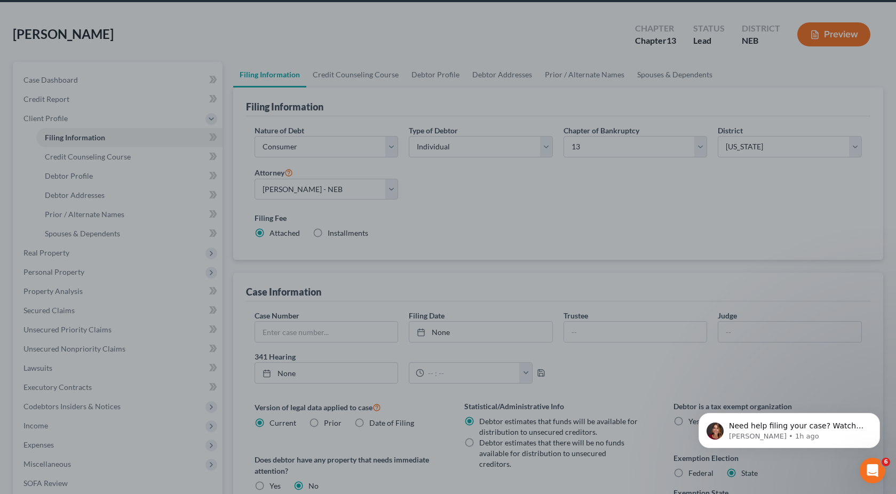
scroll to position [49, 0]
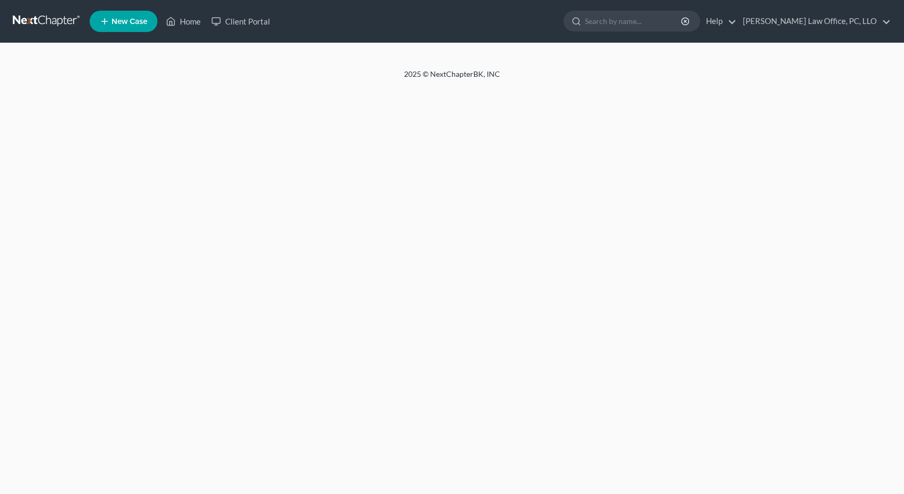
select select "1"
select select "0"
select select "3"
select select "0"
select select "30"
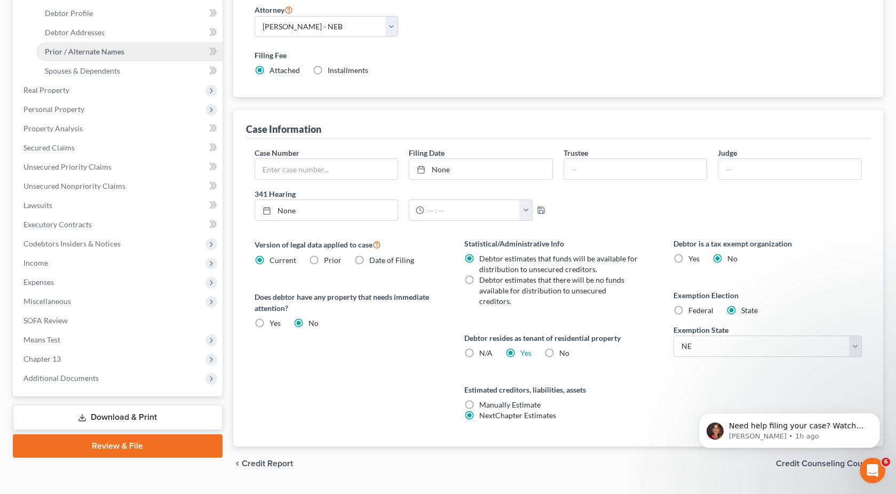
scroll to position [219, 0]
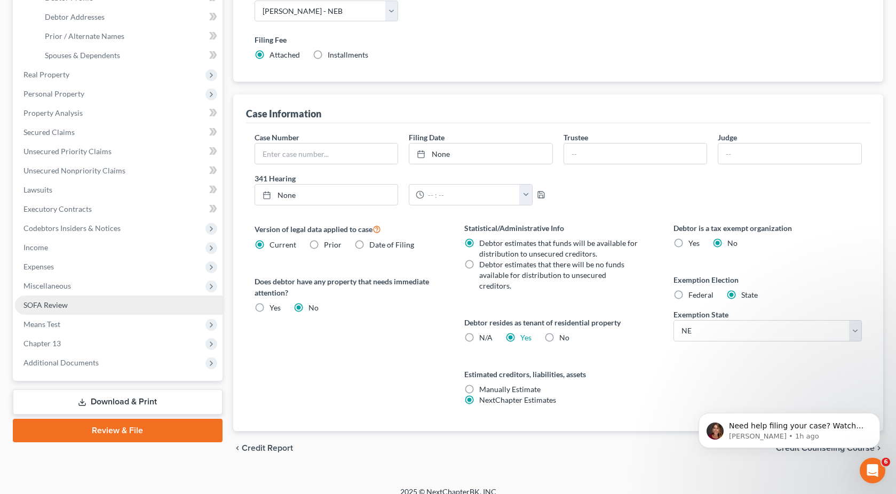
click at [104, 298] on link "SOFA Review" at bounding box center [119, 305] width 208 height 19
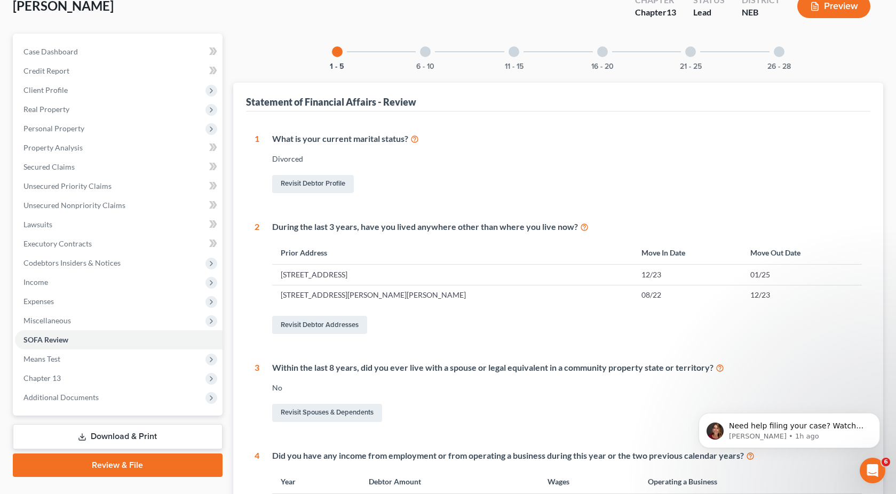
scroll to position [59, 0]
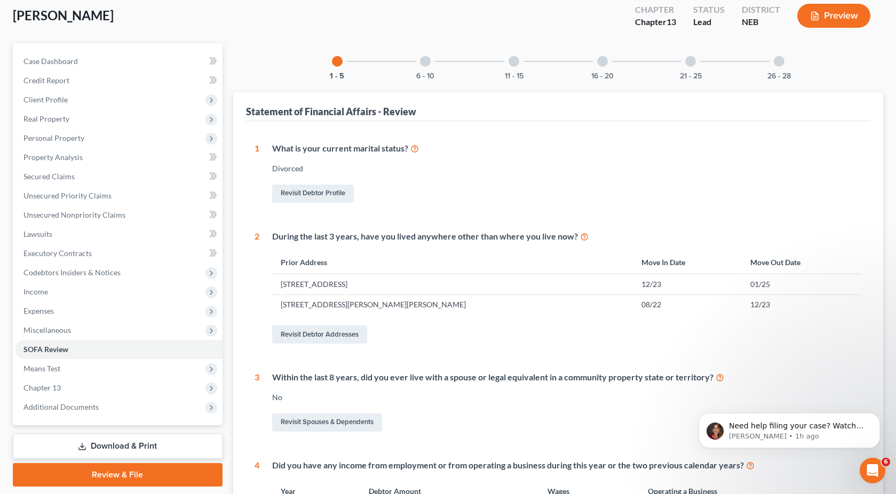
click at [427, 70] on div "6 - 10" at bounding box center [425, 61] width 36 height 36
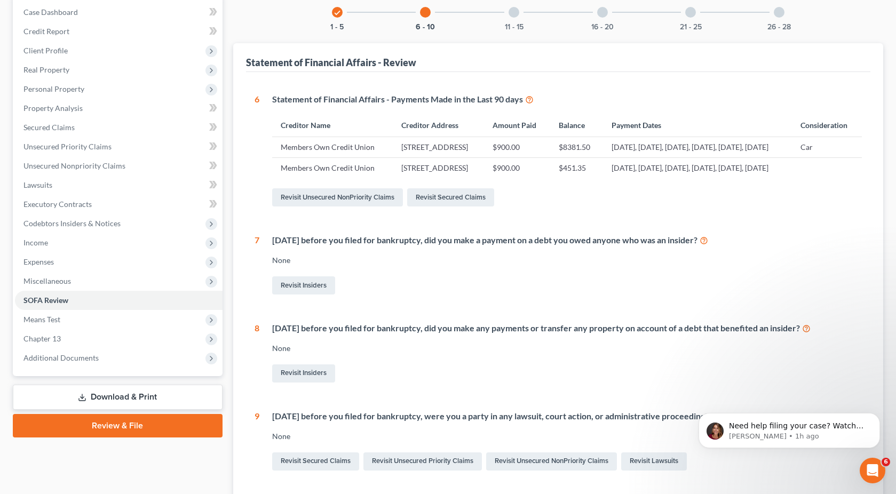
scroll to position [0, 0]
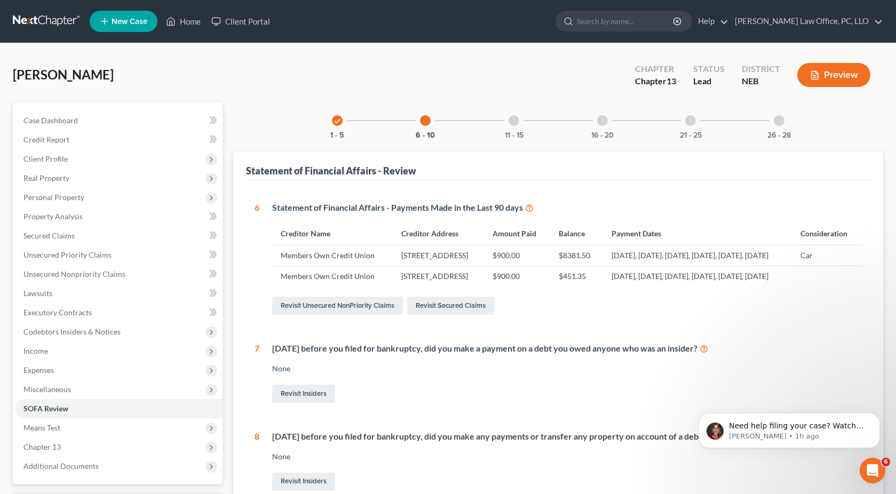
click at [518, 124] on div "11 - 15" at bounding box center [514, 120] width 36 height 36
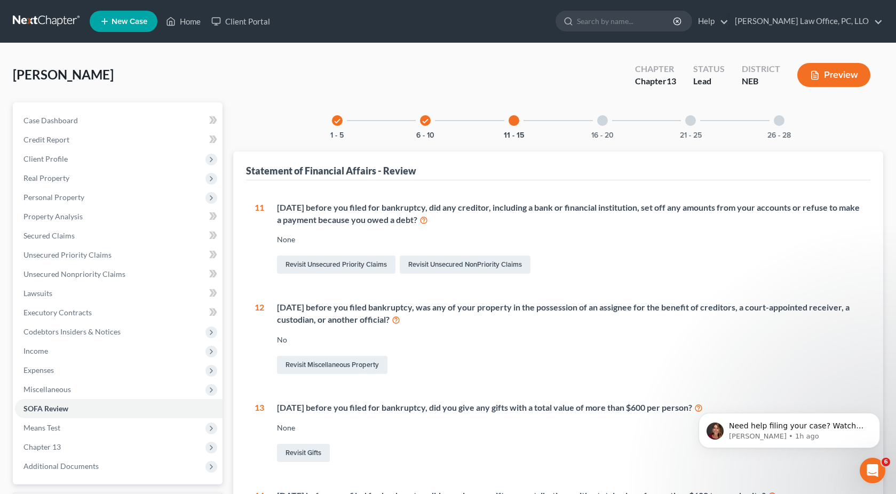
click at [601, 120] on div at bounding box center [602, 120] width 11 height 11
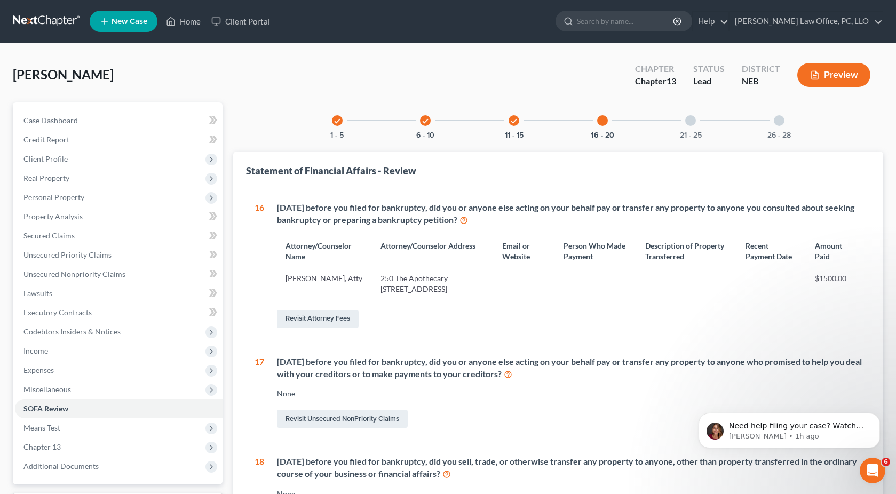
click at [680, 115] on div "21 - 25" at bounding box center [690, 120] width 36 height 36
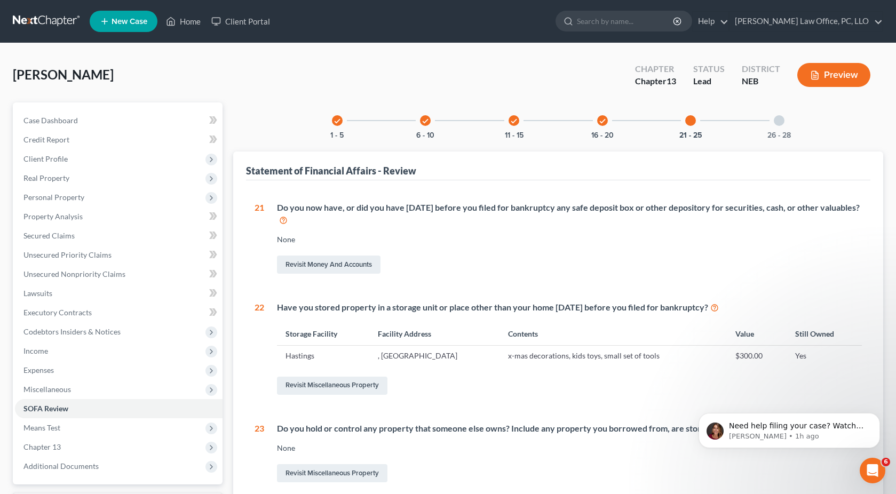
click at [777, 129] on div "26 - 28" at bounding box center [779, 120] width 36 height 36
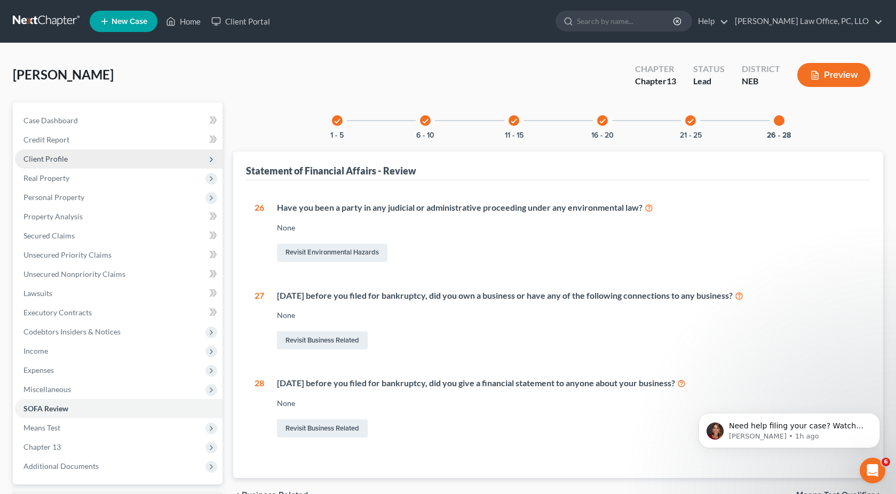
click at [91, 153] on span "Client Profile" at bounding box center [119, 158] width 208 height 19
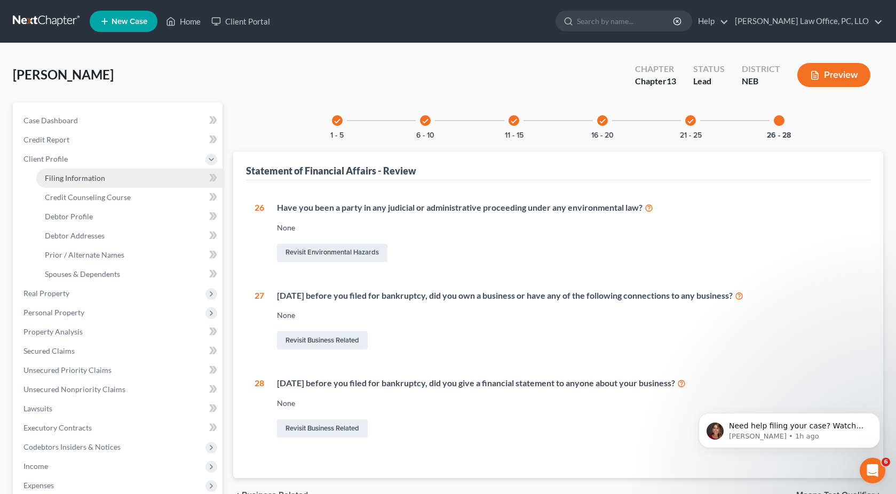
click at [93, 181] on span "Filing Information" at bounding box center [75, 177] width 60 height 9
select select "1"
select select "0"
select select "3"
select select "48"
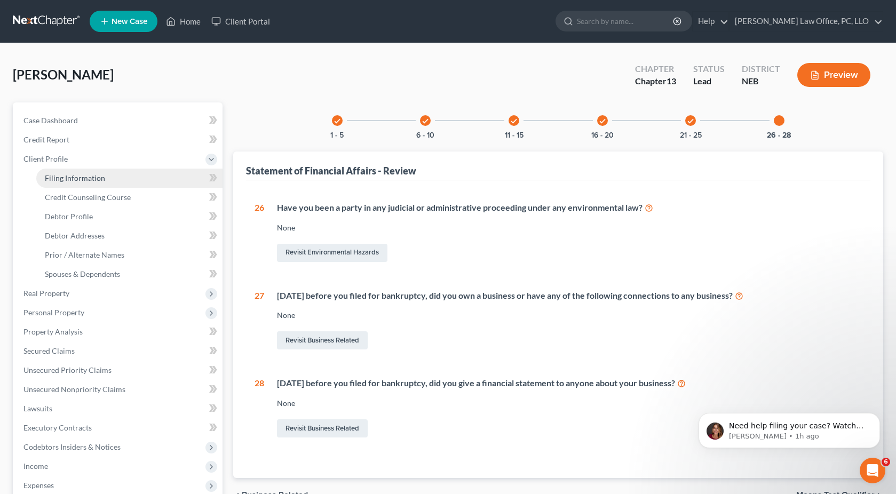
select select "0"
select select "30"
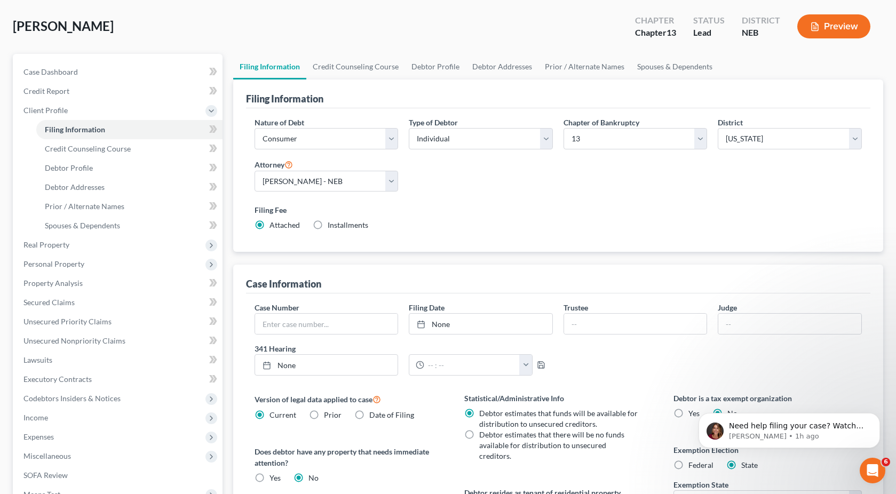
scroll to position [46, 0]
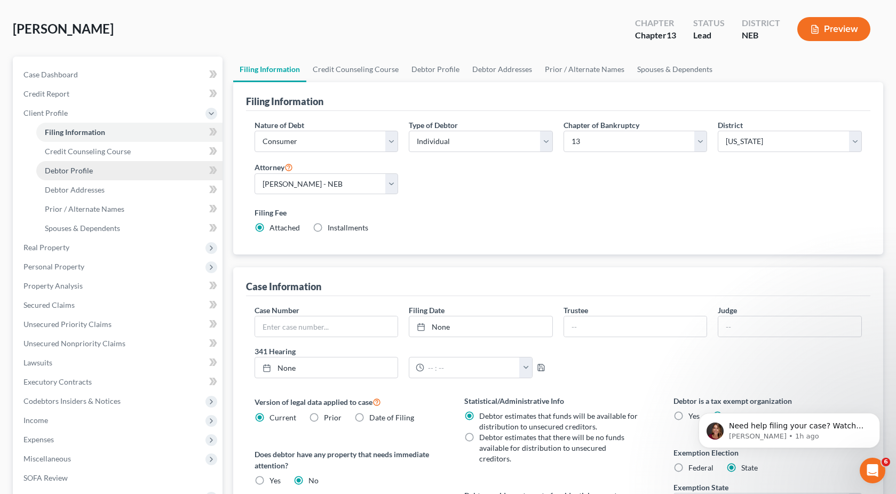
click at [86, 170] on span "Debtor Profile" at bounding box center [69, 170] width 48 height 9
select select "3"
select select "0"
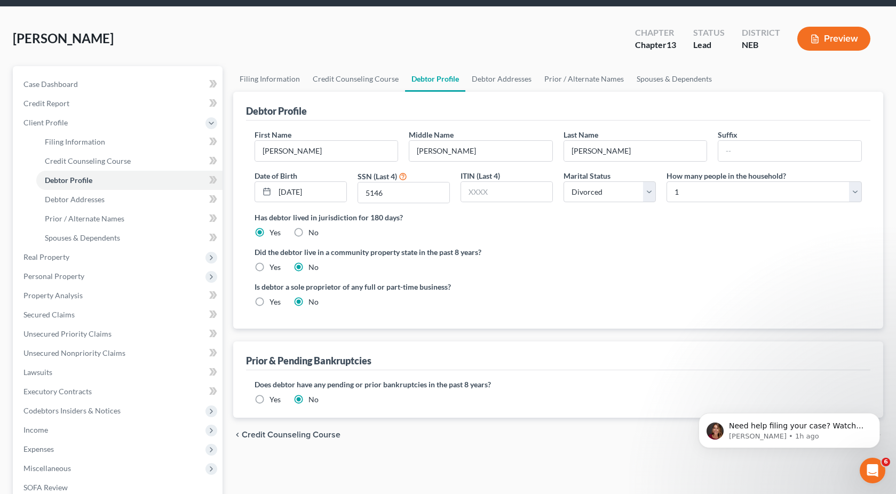
scroll to position [36, 0]
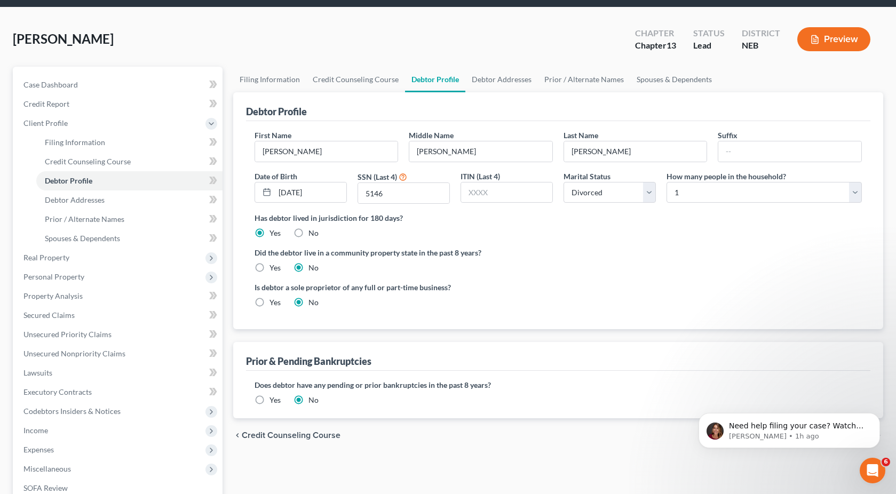
click at [269, 304] on label "Yes" at bounding box center [274, 302] width 11 height 11
click at [274, 304] on input "Yes" at bounding box center [277, 300] width 7 height 7
radio input "true"
radio input "false"
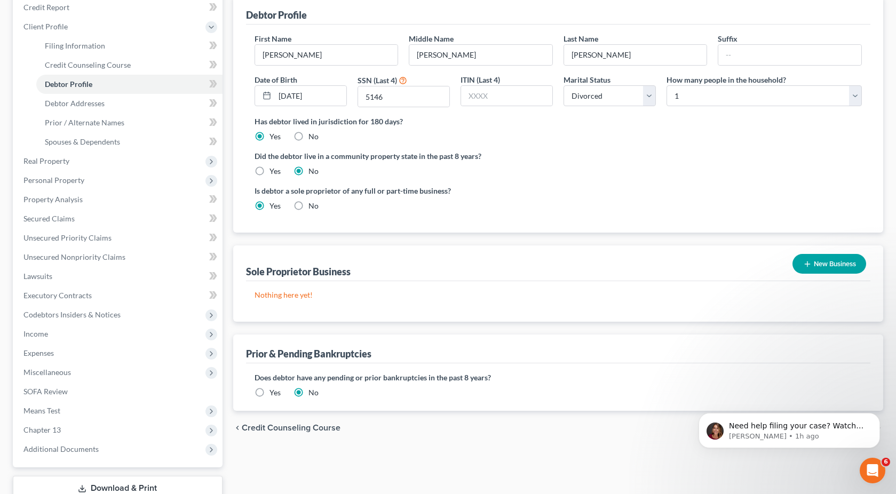
scroll to position [152, 0]
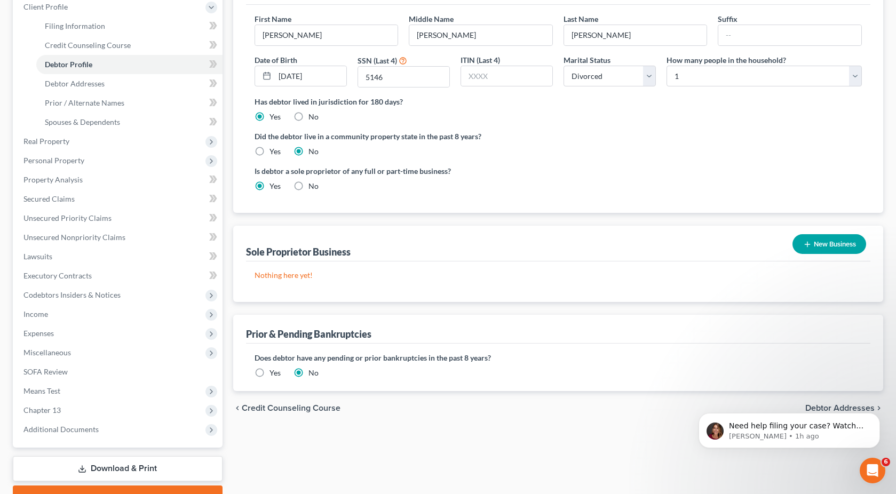
click at [820, 247] on button "New Business" at bounding box center [829, 244] width 74 height 20
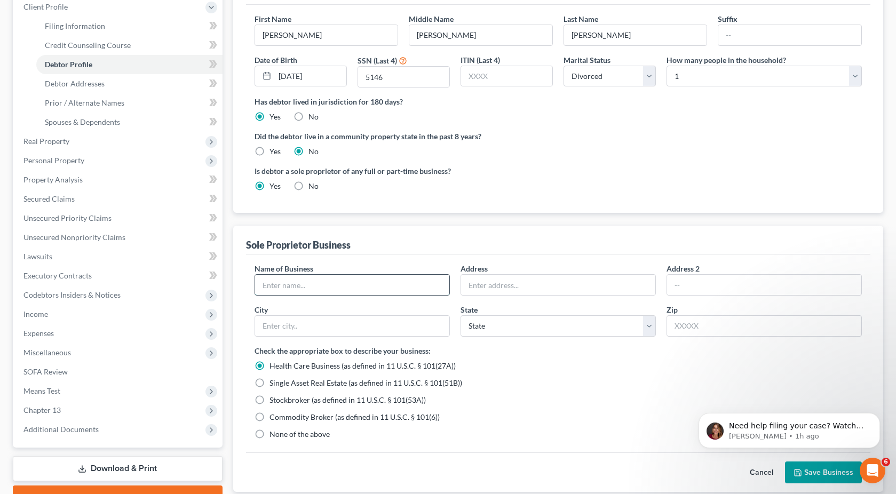
click at [380, 280] on input "text" at bounding box center [352, 285] width 194 height 20
type input "Doordash"
click at [519, 229] on div "Sole Proprietor Business" at bounding box center [558, 240] width 624 height 29
click at [287, 433] on span "None of the above" at bounding box center [299, 434] width 60 height 9
click at [281, 433] on input "None of the above" at bounding box center [277, 432] width 7 height 7
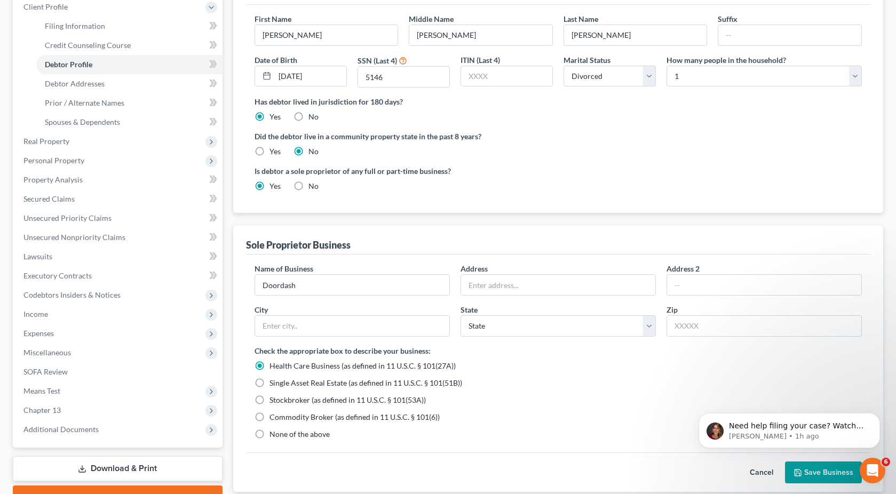
radio input "true"
radio input "false"
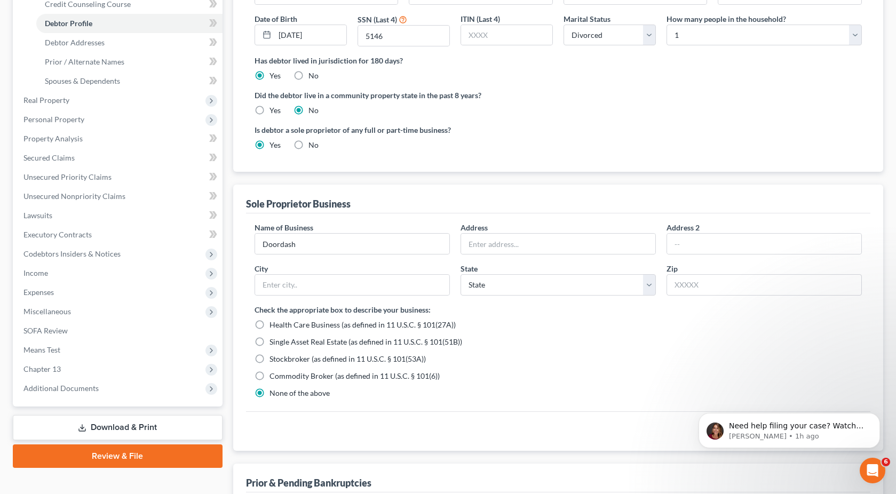
scroll to position [194, 0]
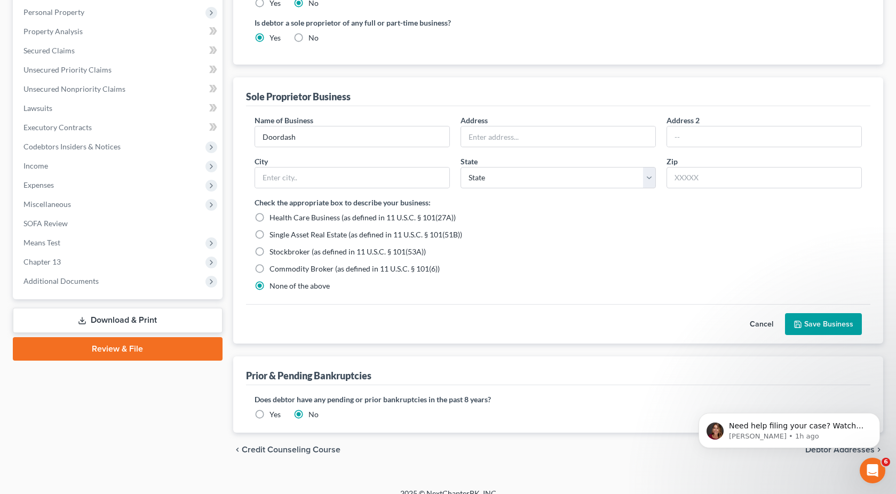
click at [760, 321] on button "Cancel" at bounding box center [761, 324] width 47 height 21
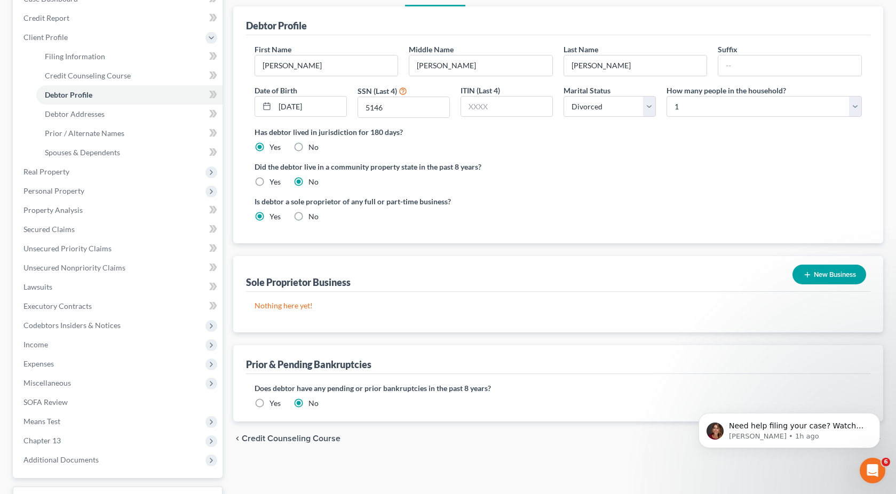
scroll to position [162, 0]
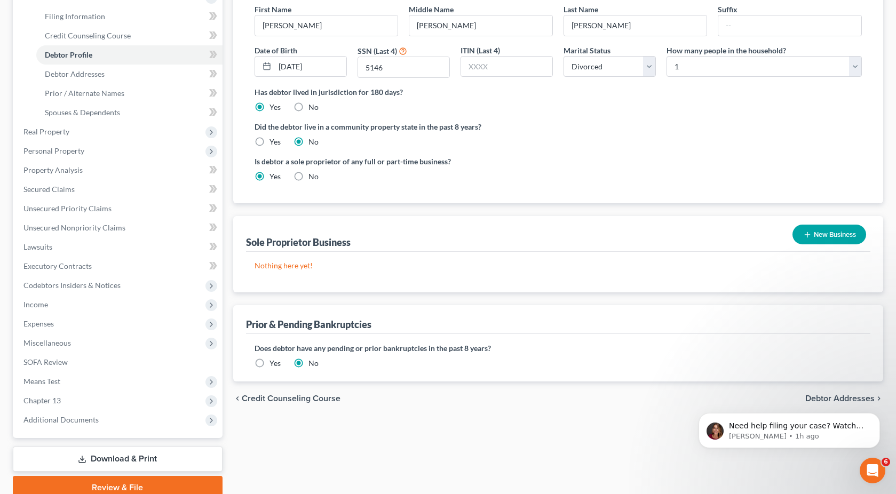
click at [821, 235] on button "New Business" at bounding box center [829, 235] width 74 height 20
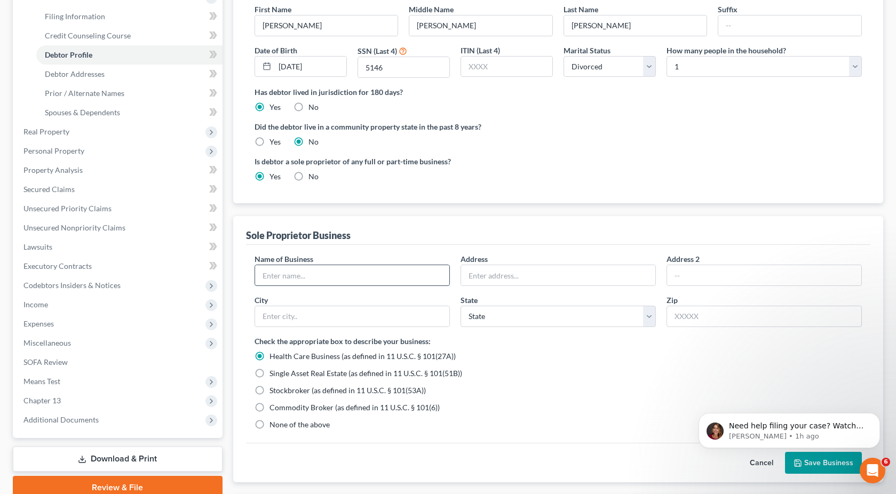
click at [417, 283] on input "text" at bounding box center [352, 275] width 194 height 20
type input "Doordash"
click at [483, 243] on div "Sole Proprietor Business" at bounding box center [558, 230] width 624 height 29
click at [272, 423] on span "None of the above" at bounding box center [299, 424] width 60 height 9
click at [274, 423] on input "None of the above" at bounding box center [277, 422] width 7 height 7
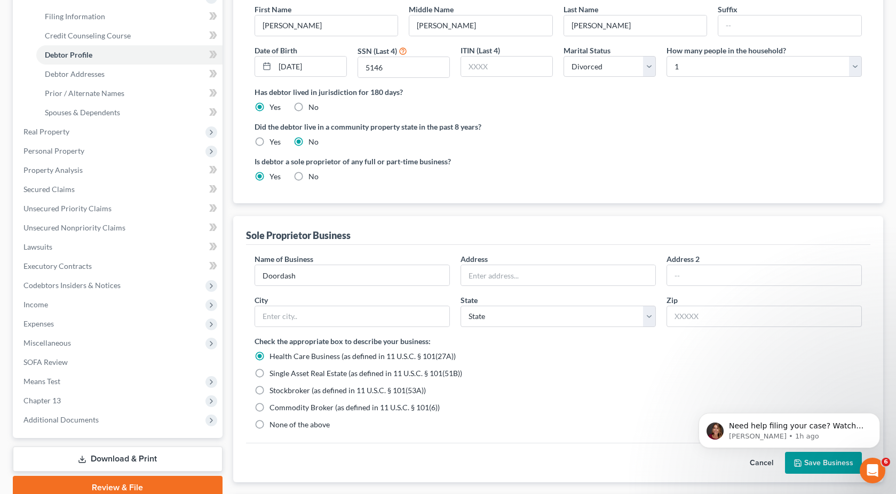
radio input "true"
radio input "false"
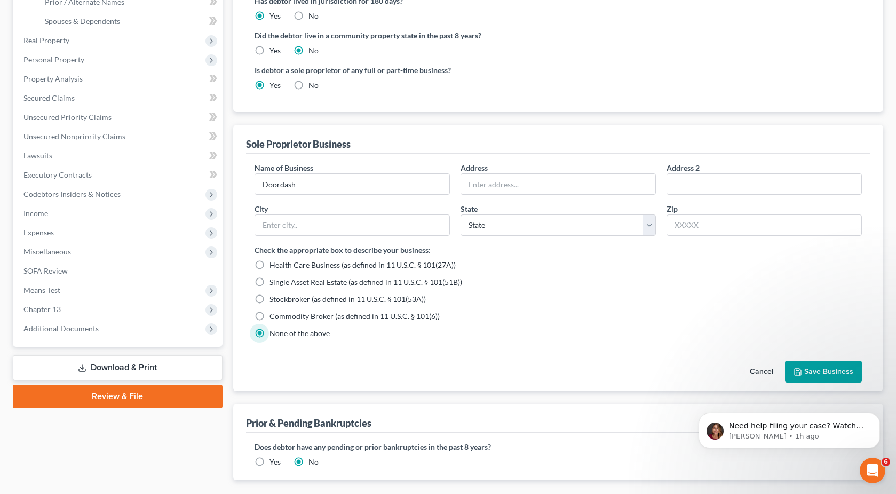
scroll to position [284, 0]
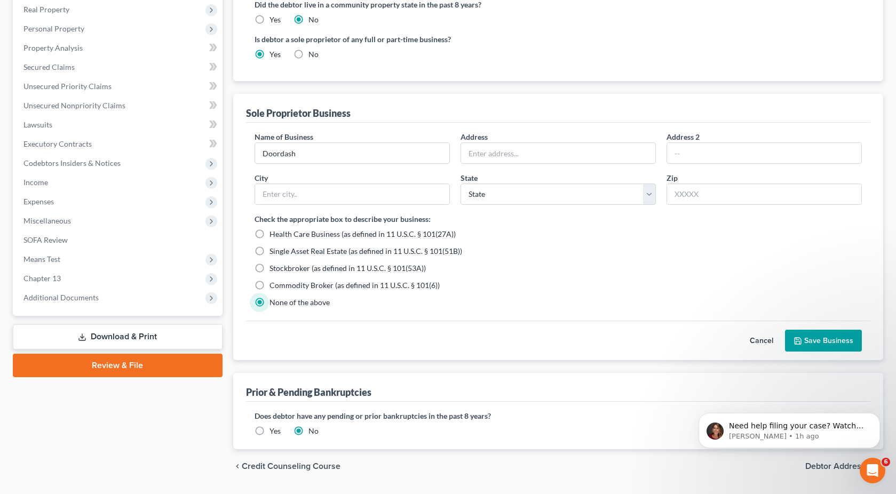
click at [846, 336] on button "Save Business" at bounding box center [823, 341] width 77 height 22
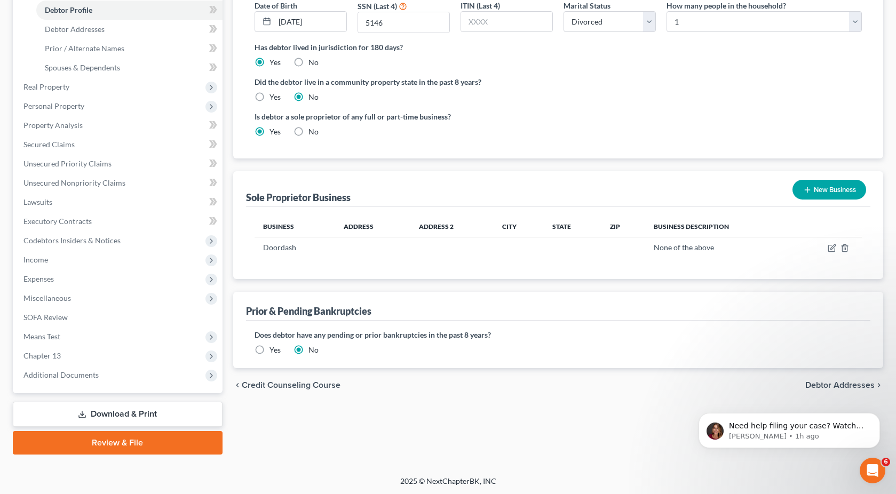
click at [734, 384] on div "Need help filing your case? Watch this video! Still need help? Here are two art…" at bounding box center [789, 381] width 196 height 133
click at [742, 393] on div "Need help filing your case? Watch this video! Still need help? Here are two art…" at bounding box center [789, 381] width 196 height 133
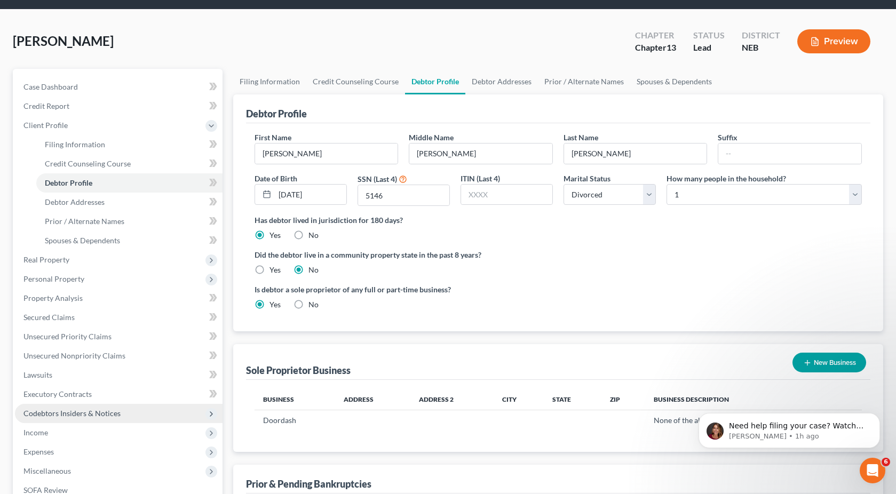
scroll to position [31, 0]
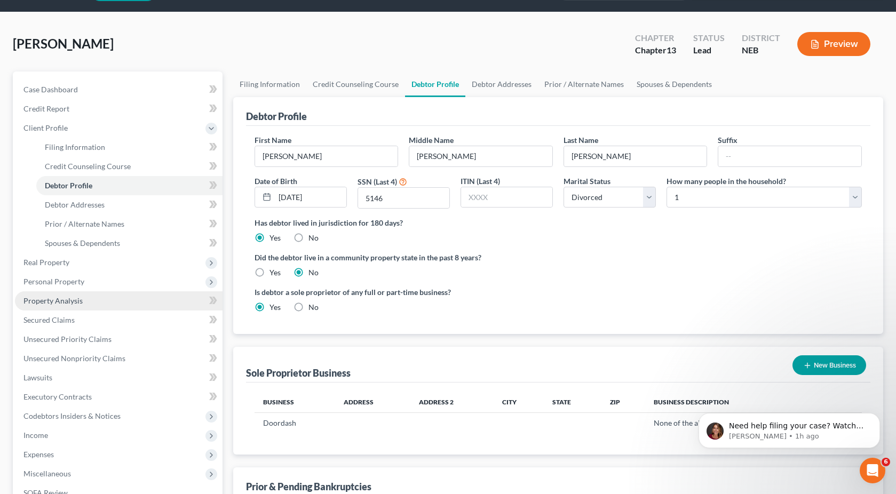
click at [94, 297] on link "Property Analysis" at bounding box center [119, 300] width 208 height 19
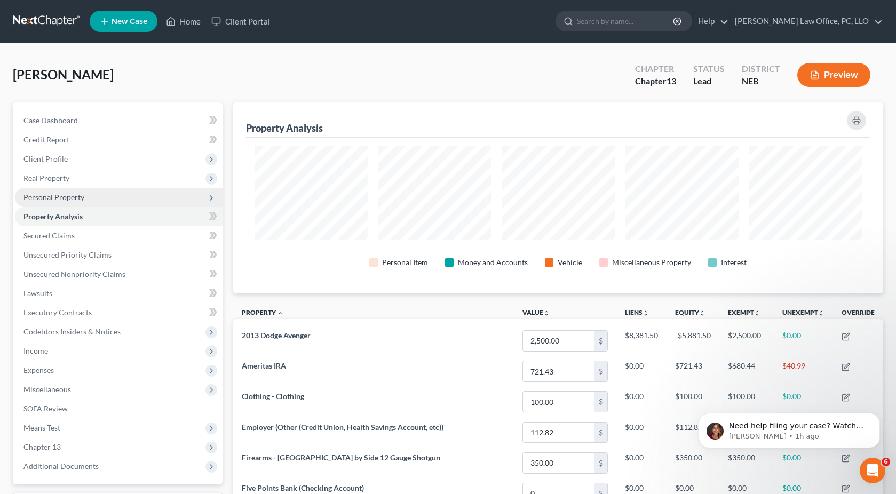
click at [106, 189] on span "Personal Property" at bounding box center [119, 197] width 208 height 19
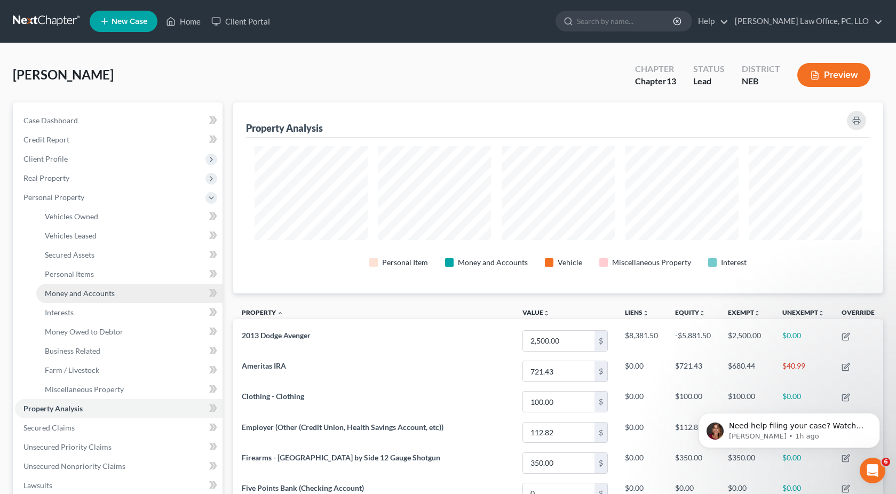
click at [94, 294] on span "Money and Accounts" at bounding box center [80, 293] width 70 height 9
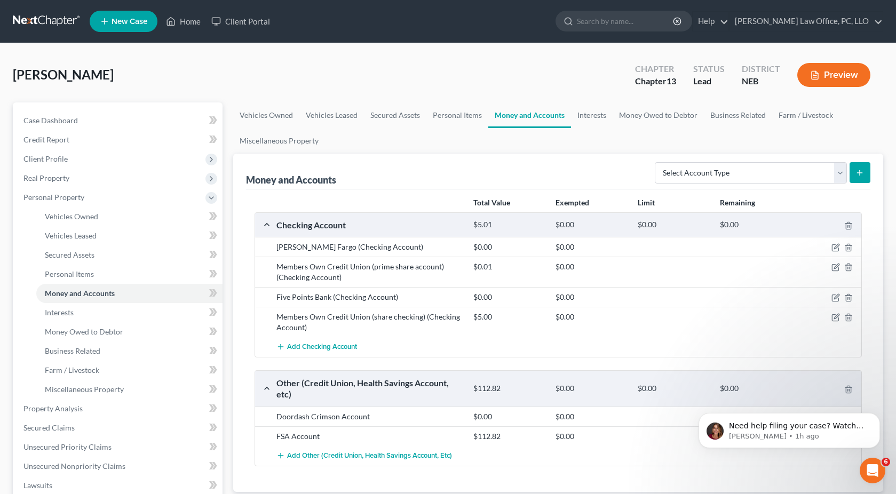
click at [602, 181] on div "Money and Accounts Select Account Type Brokerage Cash on Hand Certificates of D…" at bounding box center [558, 172] width 624 height 36
click at [829, 248] on div at bounding box center [830, 247] width 66 height 11
click at [834, 248] on icon "button" at bounding box center [835, 247] width 9 height 9
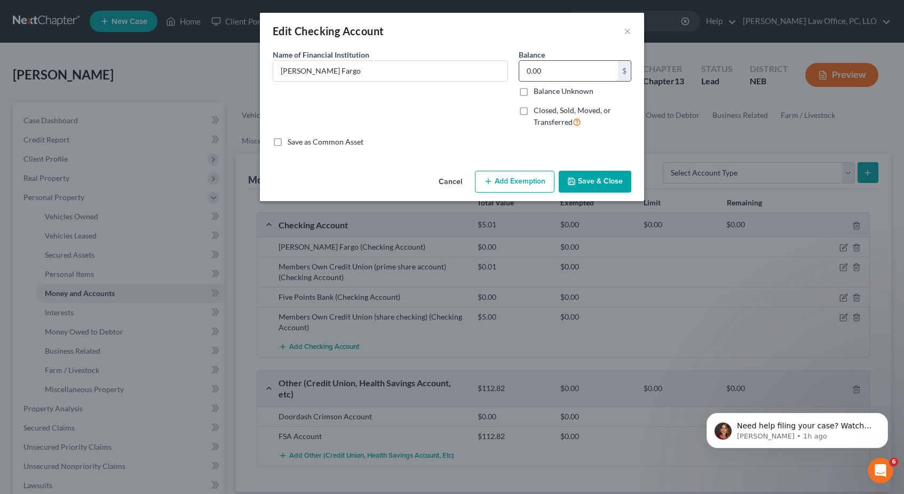
click at [569, 69] on input "0.00" at bounding box center [568, 71] width 99 height 20
type input "337.24"
click at [602, 179] on button "Save & Close" at bounding box center [595, 182] width 73 height 22
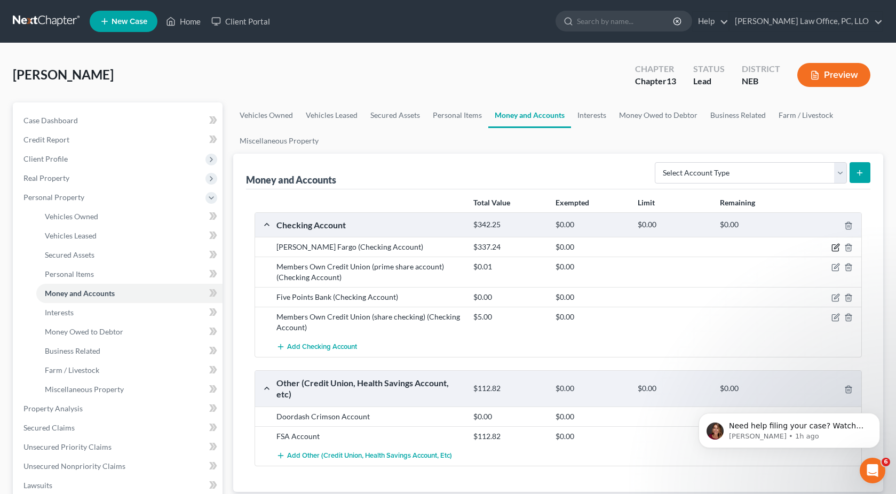
click at [838, 246] on icon "button" at bounding box center [835, 247] width 9 height 9
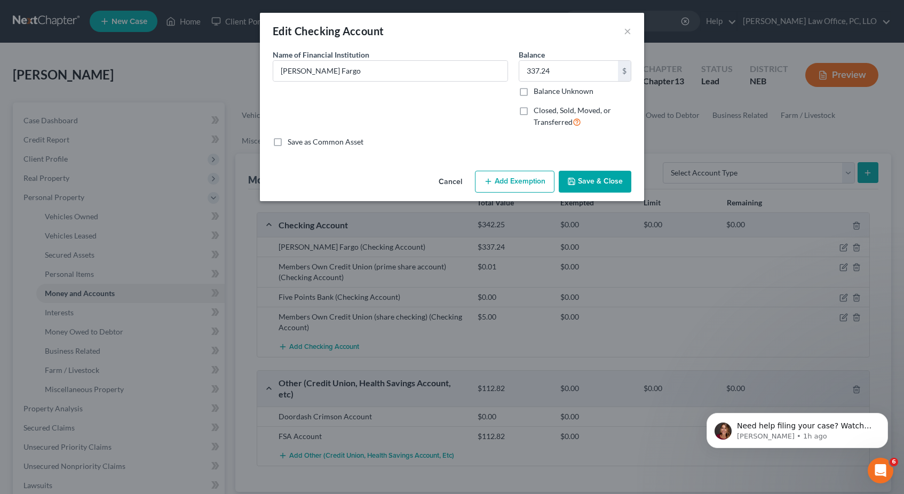
click at [513, 174] on button "Add Exemption" at bounding box center [515, 182] width 80 height 22
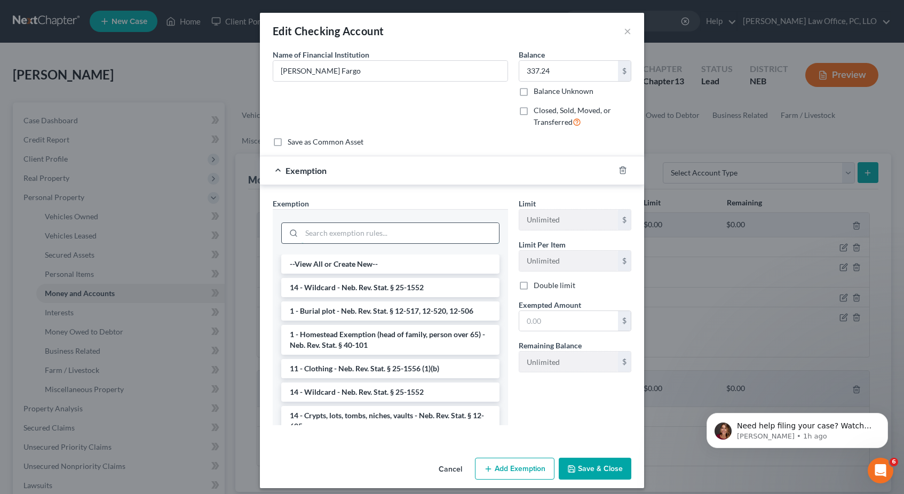
click at [398, 237] on input "search" at bounding box center [399, 233] width 197 height 20
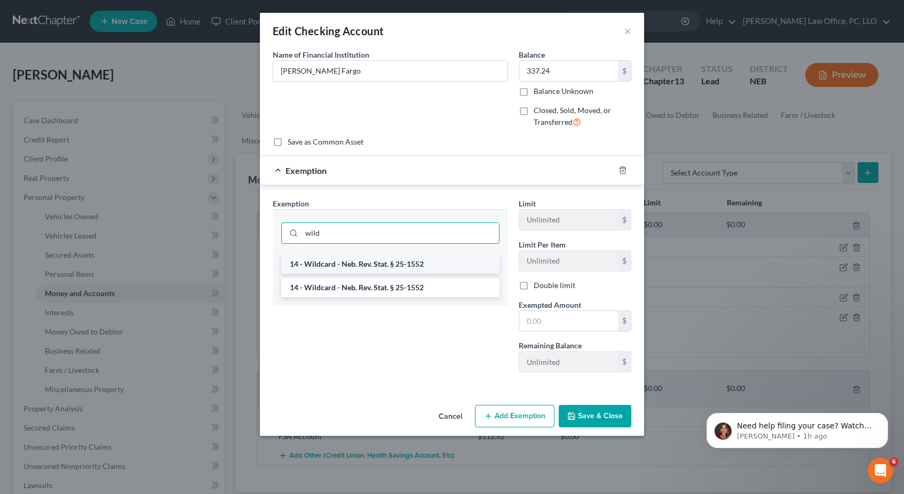
type input "wild"
click at [406, 260] on li "14 - Wildcard - Neb. Rev. Stat. § 25-1552" at bounding box center [390, 264] width 218 height 19
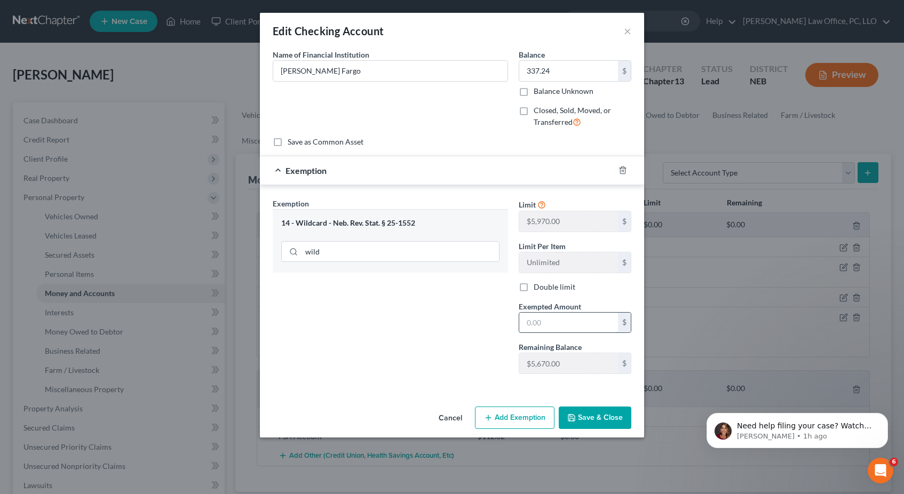
click at [558, 327] on input "text" at bounding box center [568, 323] width 99 height 20
type input "337.24"
click at [589, 414] on button "Save & Close" at bounding box center [595, 418] width 73 height 22
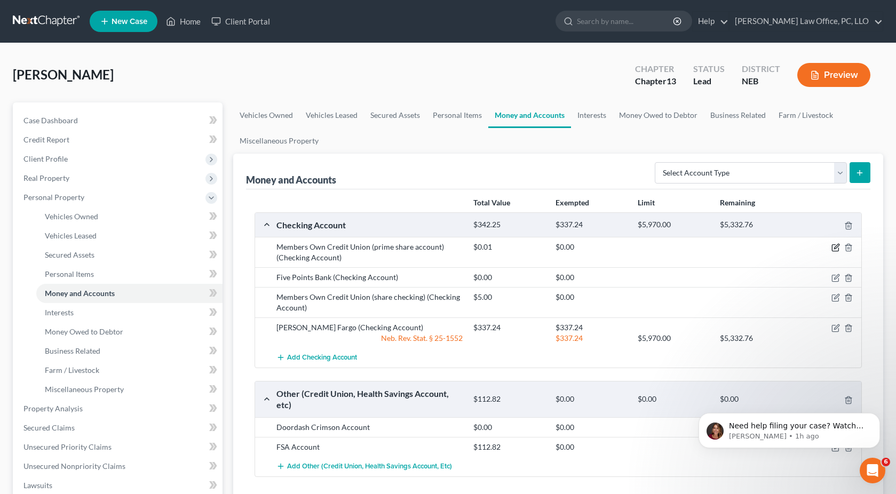
click at [833, 247] on icon "button" at bounding box center [835, 247] width 9 height 9
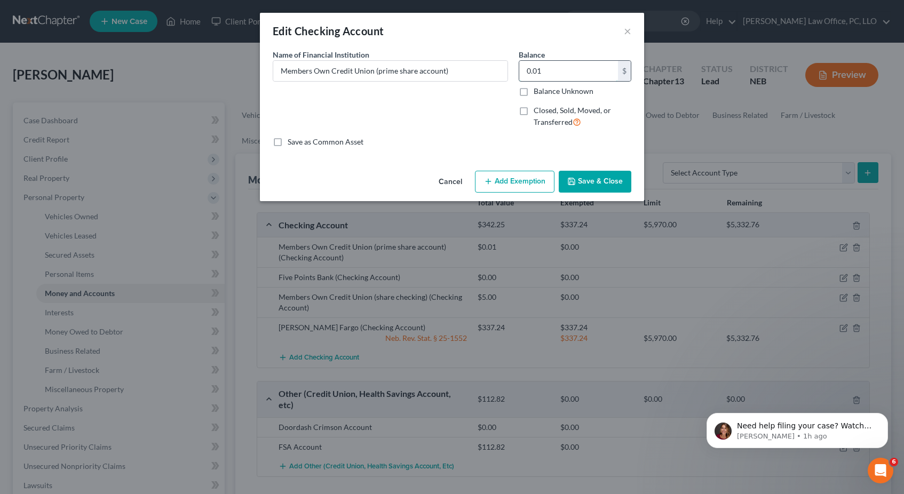
click at [560, 78] on input "0.01" at bounding box center [568, 71] width 99 height 20
type input "5.00"
click at [594, 175] on button "Save & Close" at bounding box center [595, 182] width 73 height 22
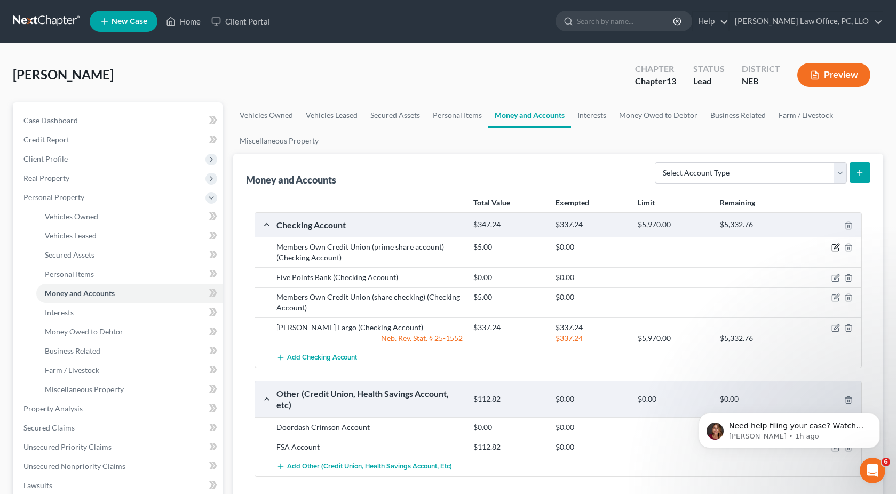
click at [834, 251] on icon "button" at bounding box center [835, 248] width 6 height 6
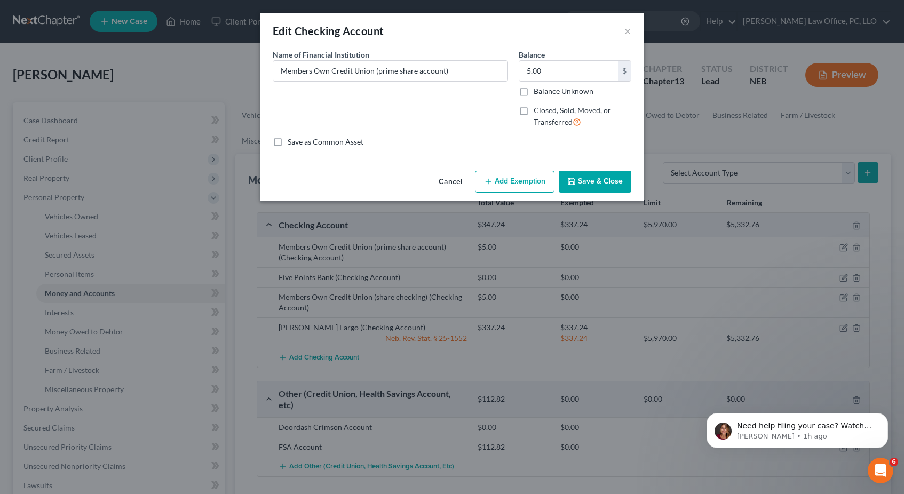
click at [513, 188] on button "Add Exemption" at bounding box center [515, 182] width 80 height 22
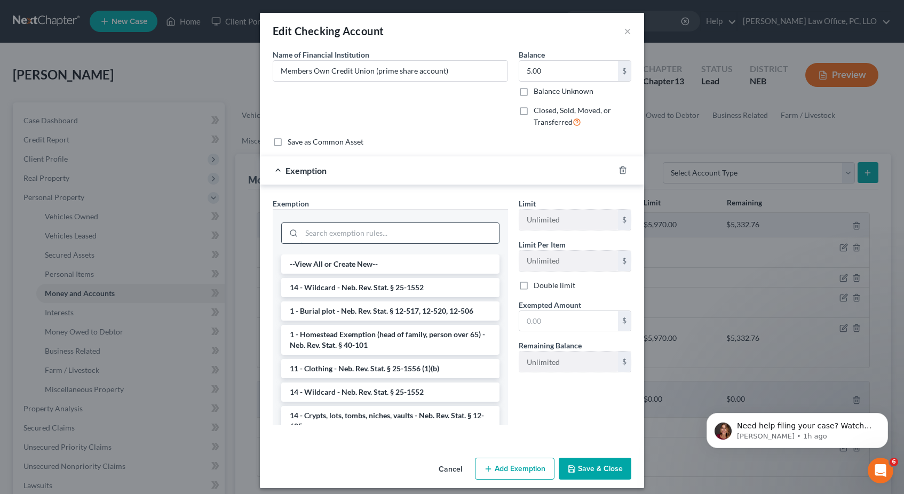
click at [391, 229] on input "search" at bounding box center [399, 233] width 197 height 20
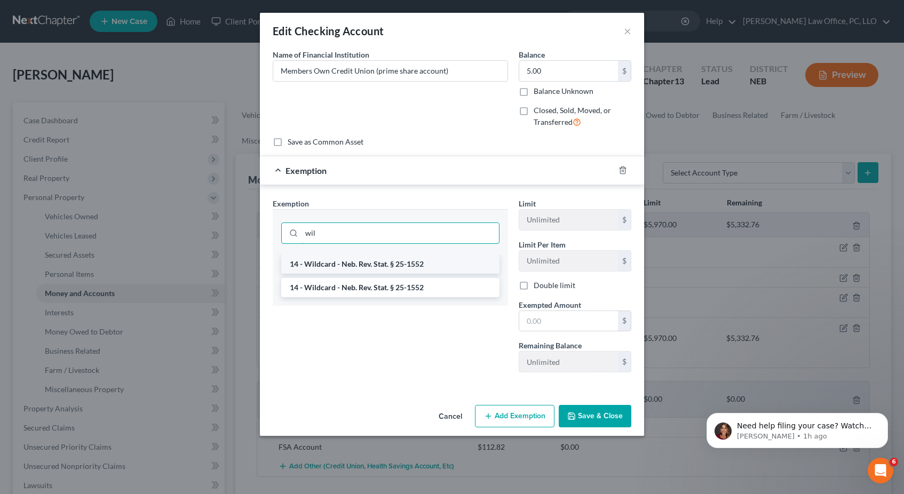
type input "wil"
click at [378, 263] on li "14 - Wildcard - Neb. Rev. Stat. § 25-1552" at bounding box center [390, 264] width 218 height 19
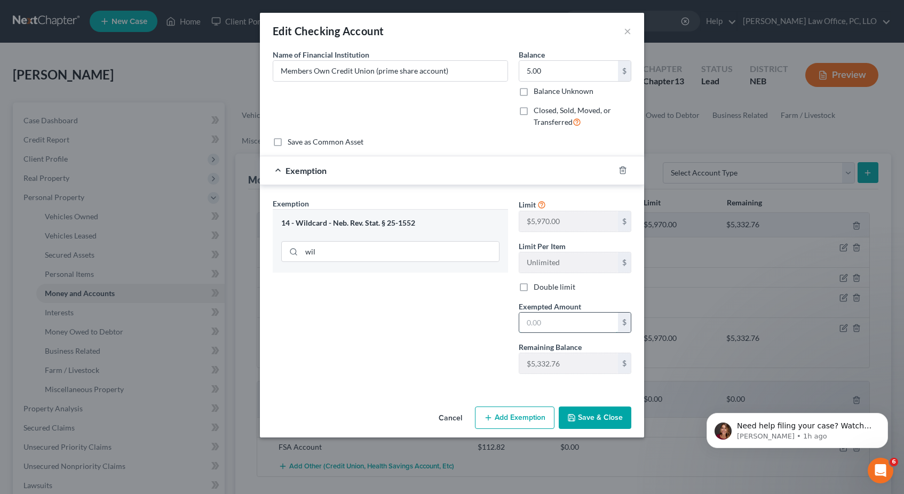
click at [549, 328] on input "text" at bounding box center [568, 323] width 99 height 20
type input "5"
click at [484, 371] on div "Exemption Set must be selected for CA. Exemption * 14 - Wildcard - Neb. Rev. St…" at bounding box center [390, 290] width 246 height 185
click at [574, 407] on button "Save & Close" at bounding box center [595, 418] width 73 height 22
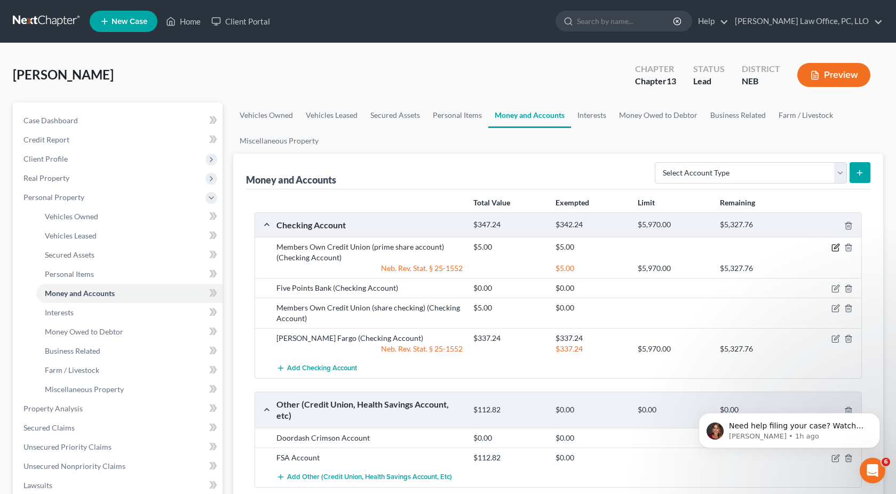
click at [834, 249] on icon "button" at bounding box center [836, 246] width 5 height 5
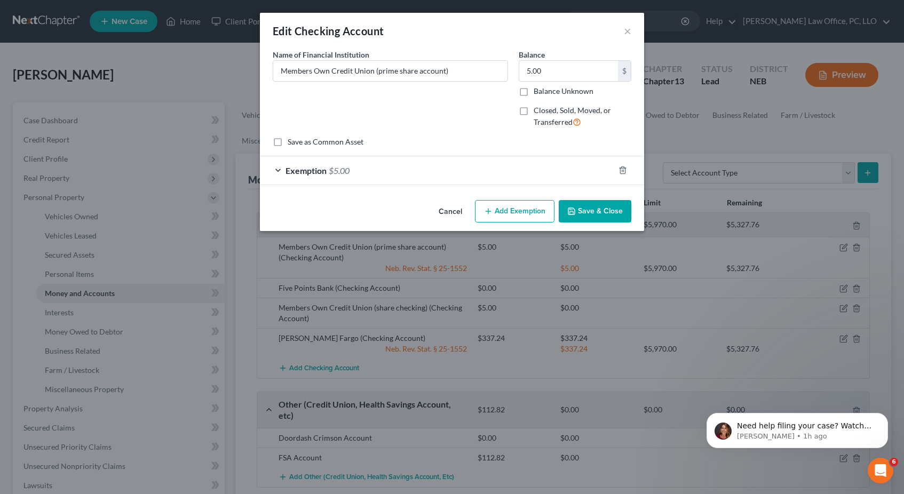
click at [740, 209] on div "Edit Checking Account × An exemption set must first be selected from the Filing…" at bounding box center [452, 247] width 904 height 494
click at [461, 212] on button "Cancel" at bounding box center [450, 211] width 41 height 21
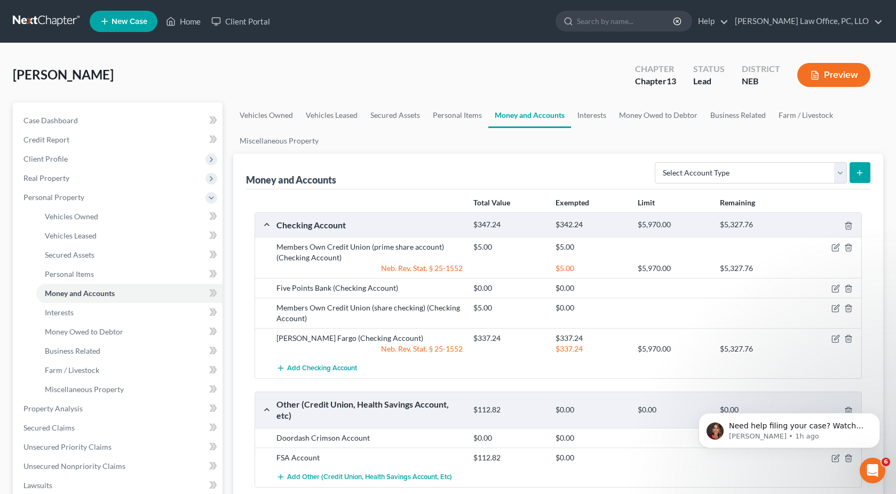
click at [444, 310] on div "Members Own Credit Union (share checking) (Checking Account)" at bounding box center [369, 313] width 197 height 21
click at [836, 249] on icon "button" at bounding box center [836, 246] width 5 height 5
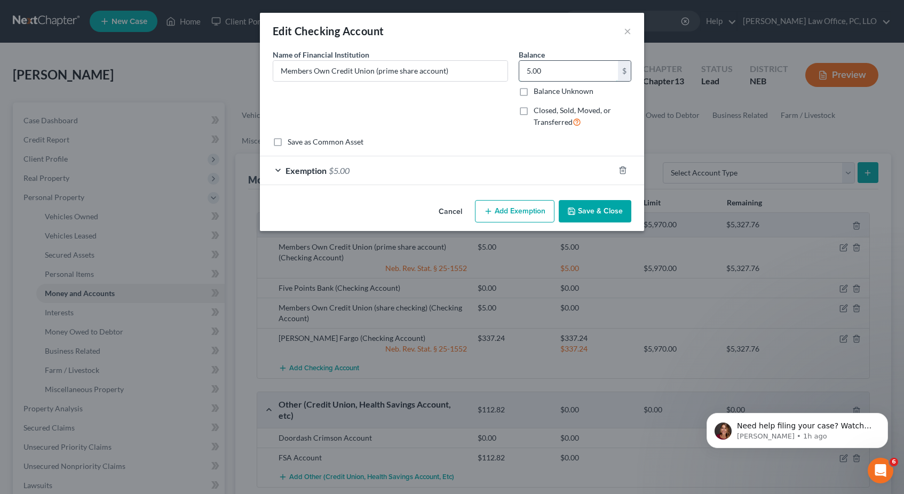
click at [550, 69] on input "5.00" at bounding box center [568, 71] width 99 height 20
type input "0.01"
click at [517, 135] on div "Balance 0.01 $ Balance Unknown Balance Undetermined 0.01 $ Balance Unknown Clos…" at bounding box center [574, 93] width 123 height 88
click at [475, 161] on div "Exemption $5.00" at bounding box center [437, 170] width 354 height 28
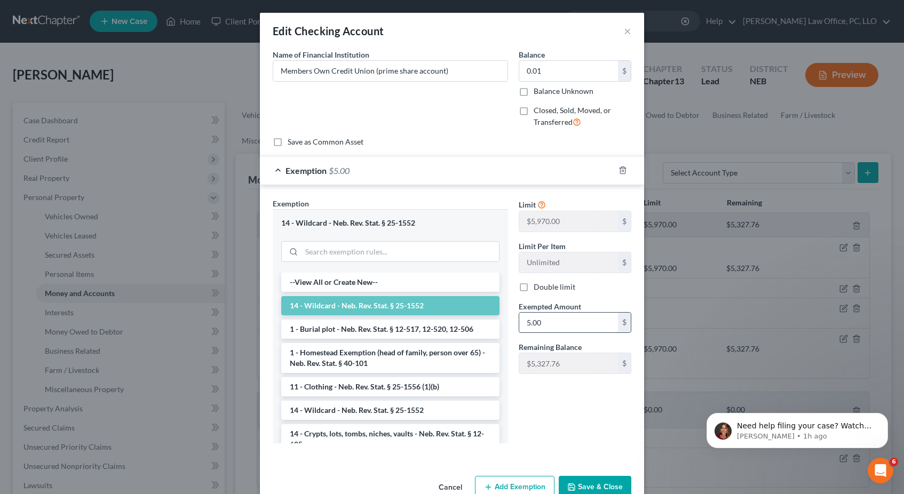
click at [559, 314] on input "5.00" at bounding box center [568, 323] width 99 height 20
type input "0.01"
click at [586, 482] on button "Save & Close" at bounding box center [595, 487] width 73 height 22
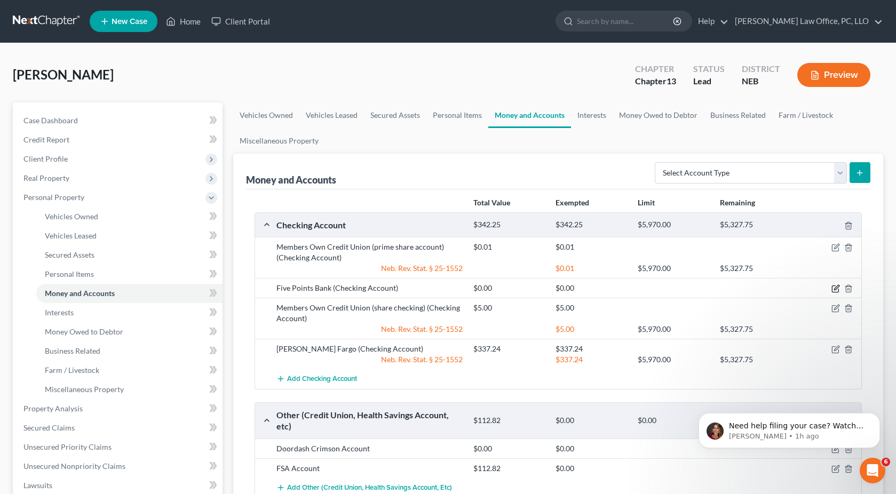
click at [833, 290] on icon "button" at bounding box center [835, 288] width 9 height 9
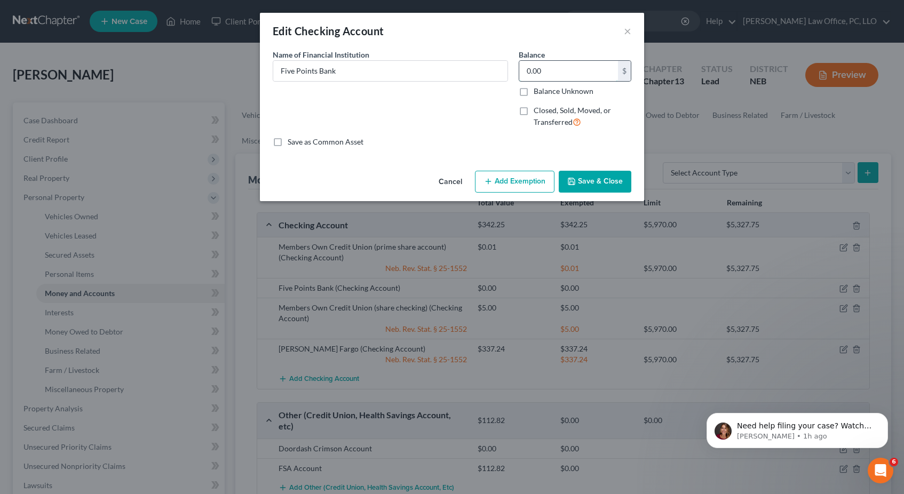
click at [551, 73] on input "0.00" at bounding box center [568, 71] width 99 height 20
type input "6.10"
click at [510, 181] on button "Add Exemption" at bounding box center [515, 182] width 80 height 22
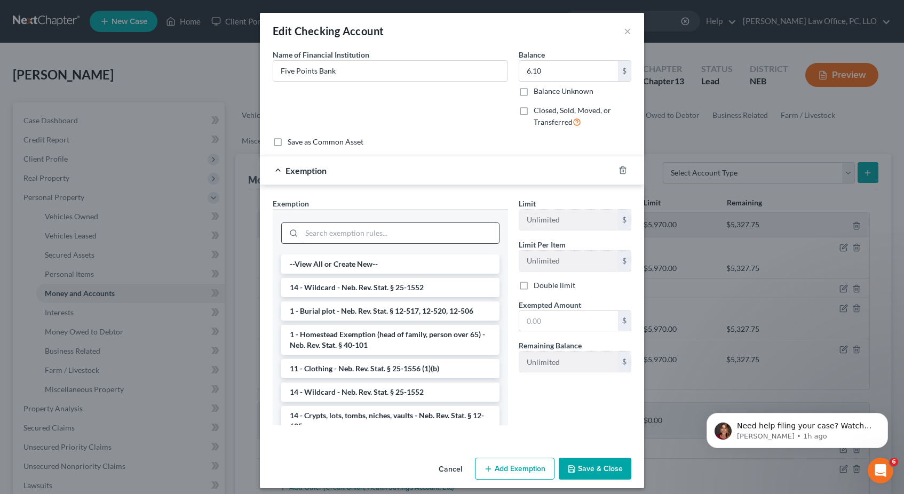
click at [408, 235] on input "search" at bounding box center [399, 233] width 197 height 20
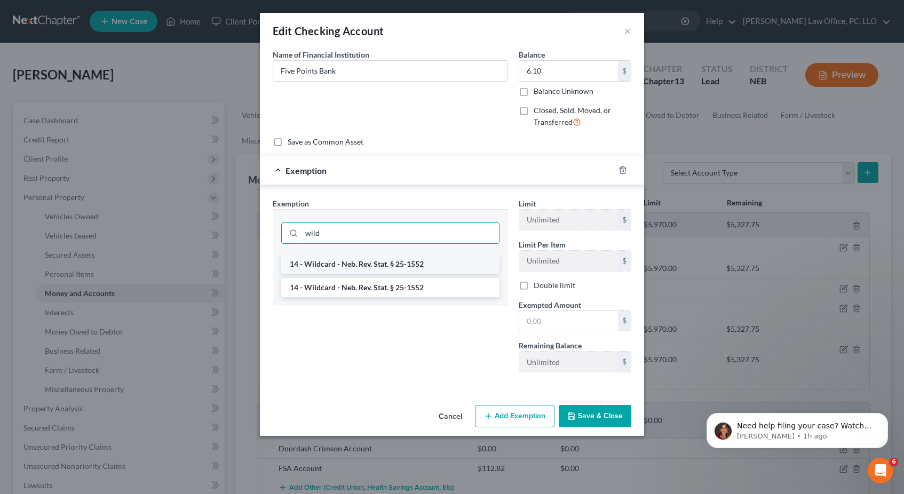
type input "wild"
click at [395, 266] on li "14 - Wildcard - Neb. Rev. Stat. § 25-1552" at bounding box center [390, 264] width 218 height 19
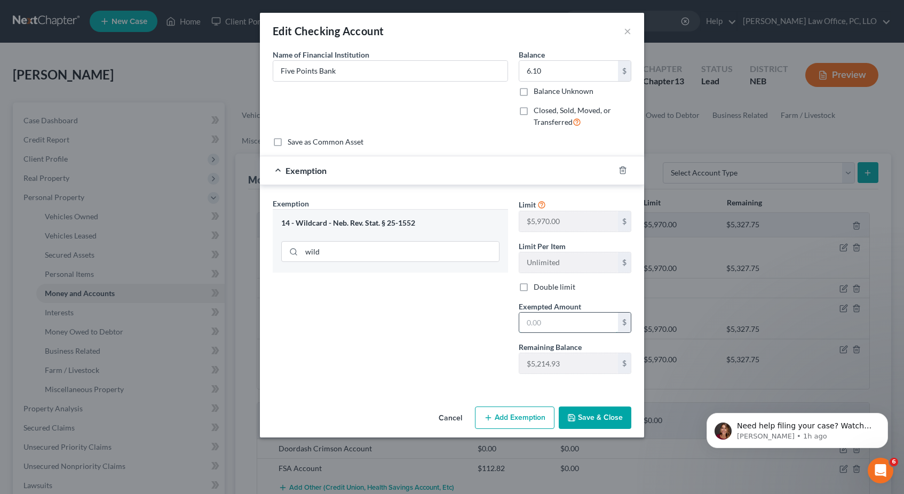
click at [537, 323] on input "text" at bounding box center [568, 323] width 99 height 20
type input "6.10"
click at [586, 417] on button "Save & Close" at bounding box center [595, 418] width 73 height 22
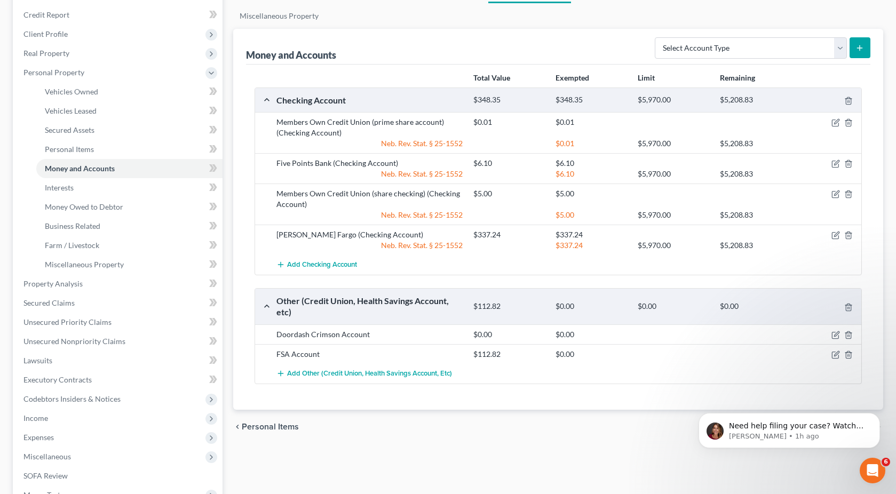
scroll to position [130, 0]
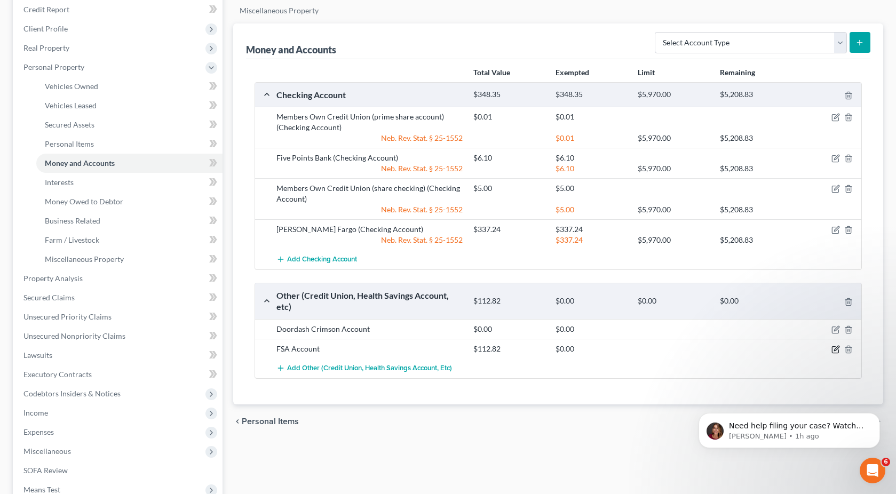
click at [833, 348] on icon "button" at bounding box center [835, 349] width 9 height 9
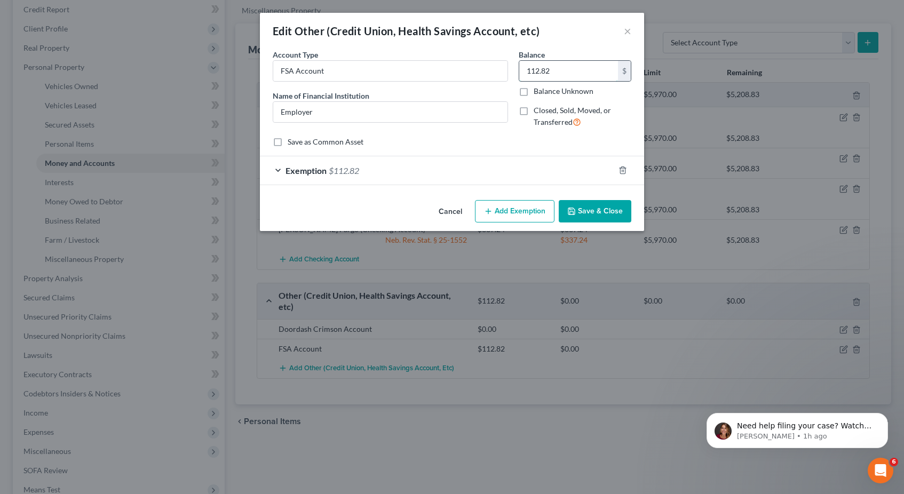
click at [576, 72] on input "112.82" at bounding box center [568, 71] width 99 height 20
click at [500, 143] on div "Save as Common Asset" at bounding box center [452, 142] width 359 height 11
click at [601, 213] on button "Save & Close" at bounding box center [595, 211] width 73 height 22
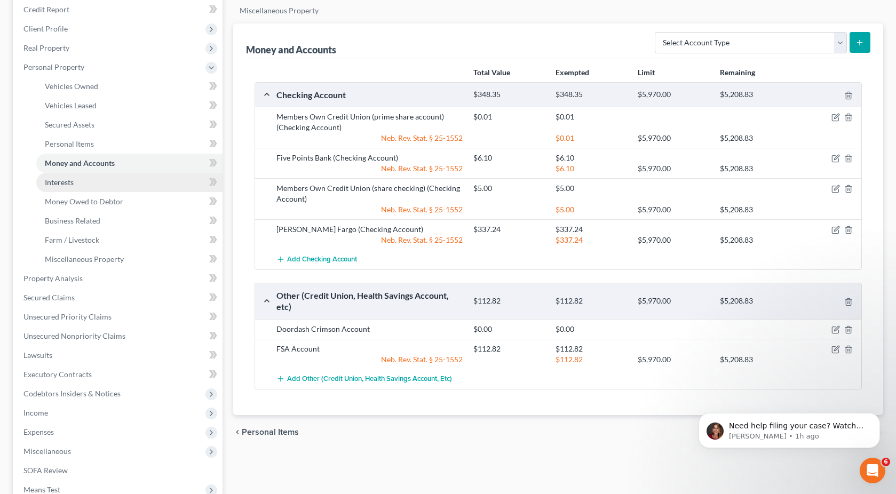
click at [103, 180] on link "Interests" at bounding box center [129, 182] width 186 height 19
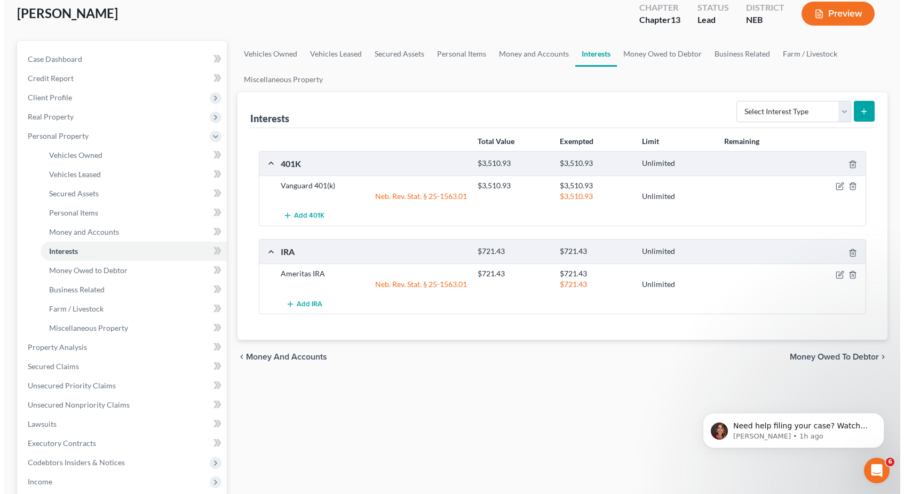
scroll to position [58, 0]
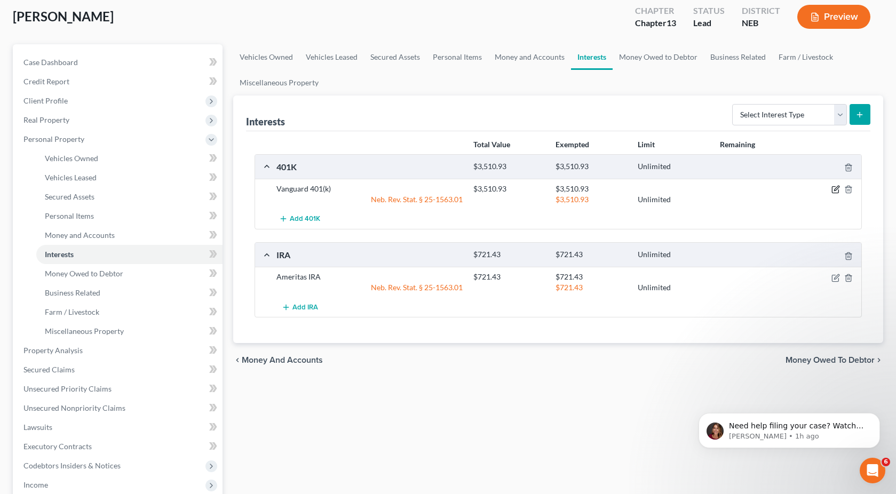
click at [837, 189] on icon "button" at bounding box center [836, 188] width 5 height 5
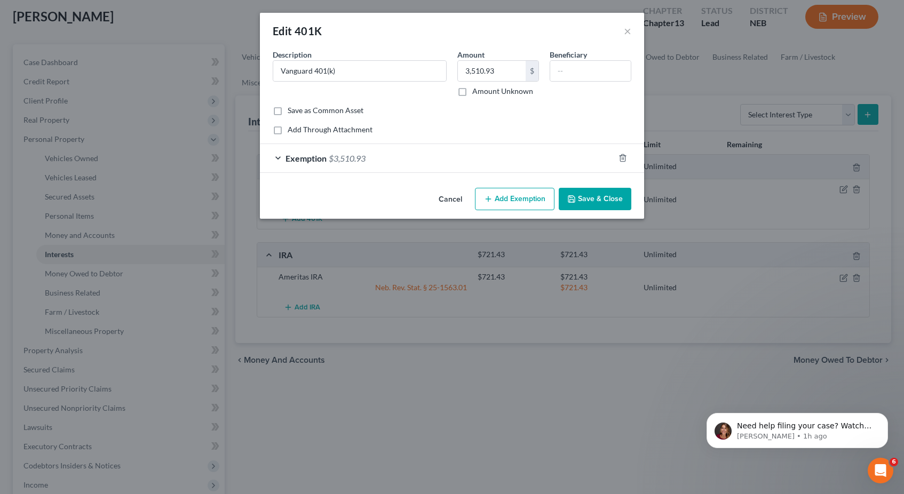
click at [535, 156] on div "Exemption $3,510.93" at bounding box center [437, 158] width 354 height 28
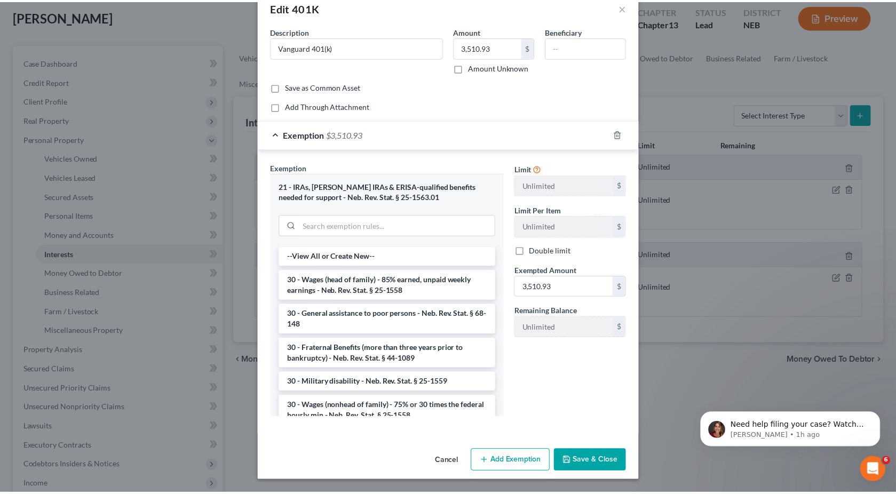
scroll to position [23, 0]
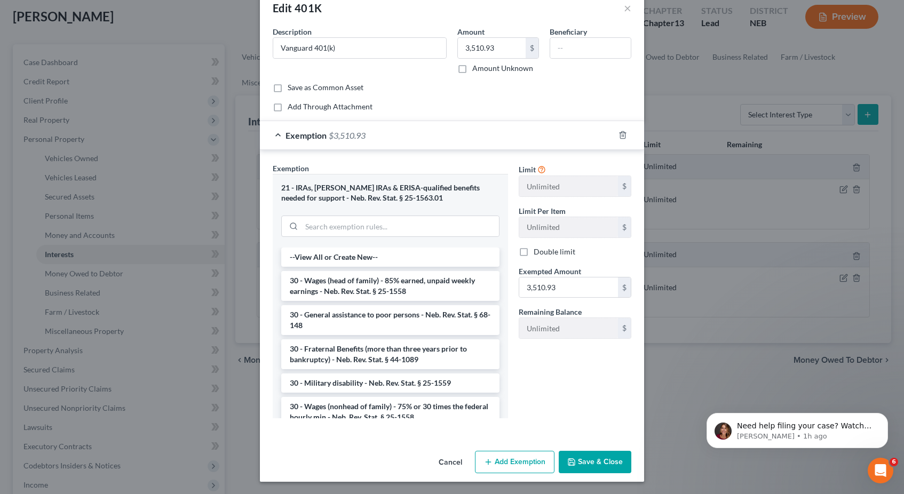
click at [586, 454] on button "Save & Close" at bounding box center [595, 462] width 73 height 22
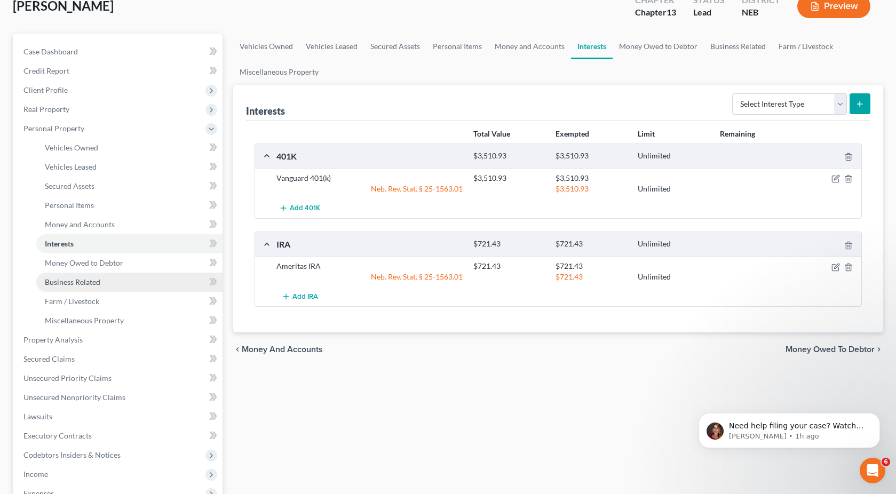
scroll to position [71, 0]
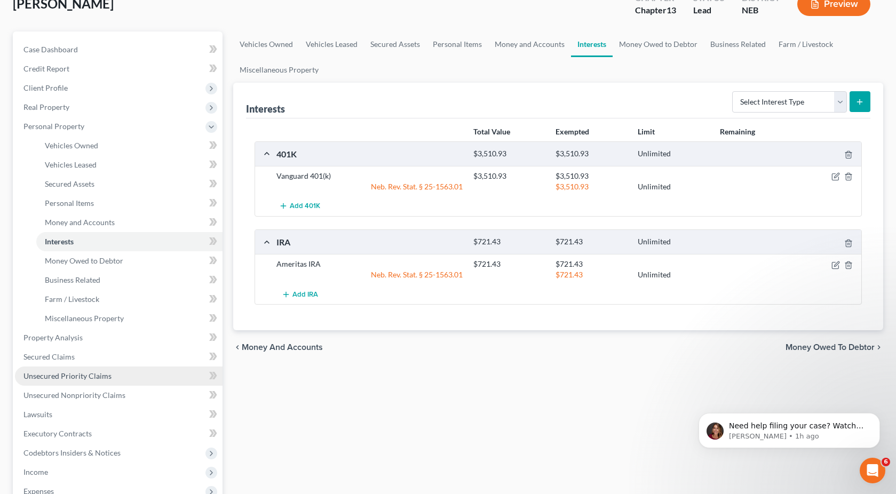
click at [101, 373] on span "Unsecured Priority Claims" at bounding box center [67, 375] width 88 height 9
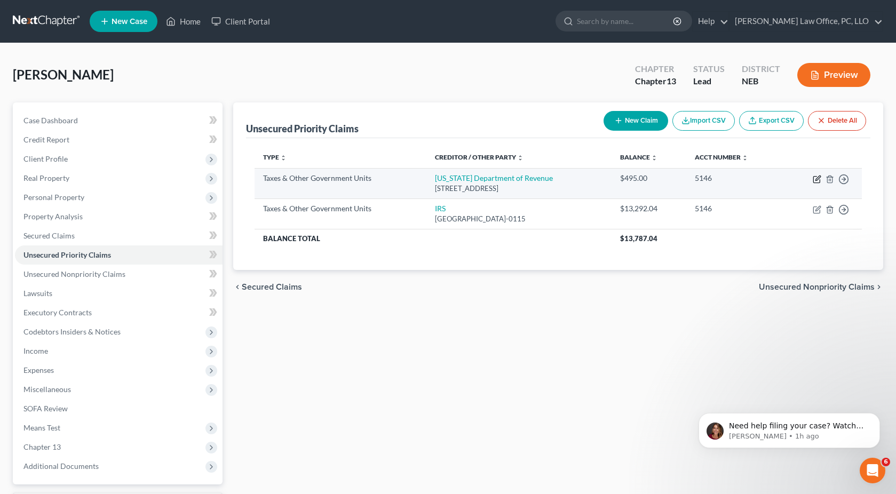
click at [815, 178] on icon "button" at bounding box center [817, 179] width 9 height 9
select select "2"
select select "30"
select select "0"
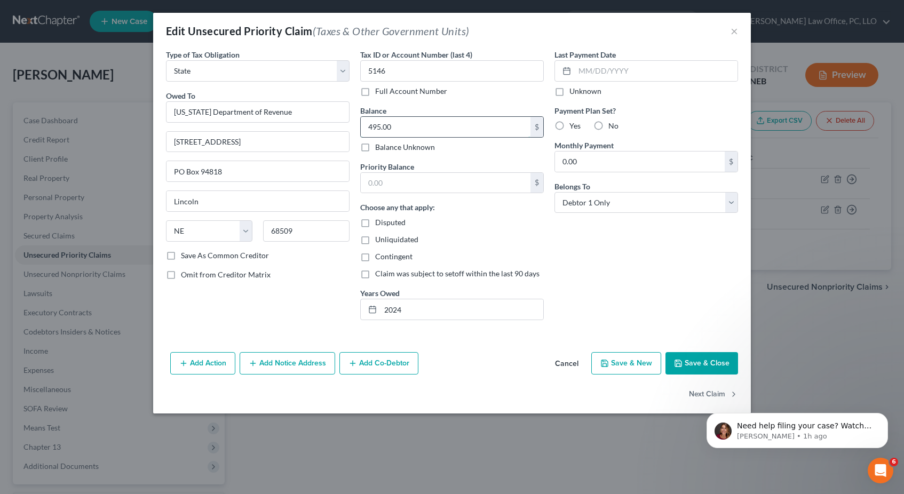
click at [438, 127] on input "495.00" at bounding box center [446, 127] width 170 height 20
click at [692, 354] on button "Save & Close" at bounding box center [701, 363] width 73 height 22
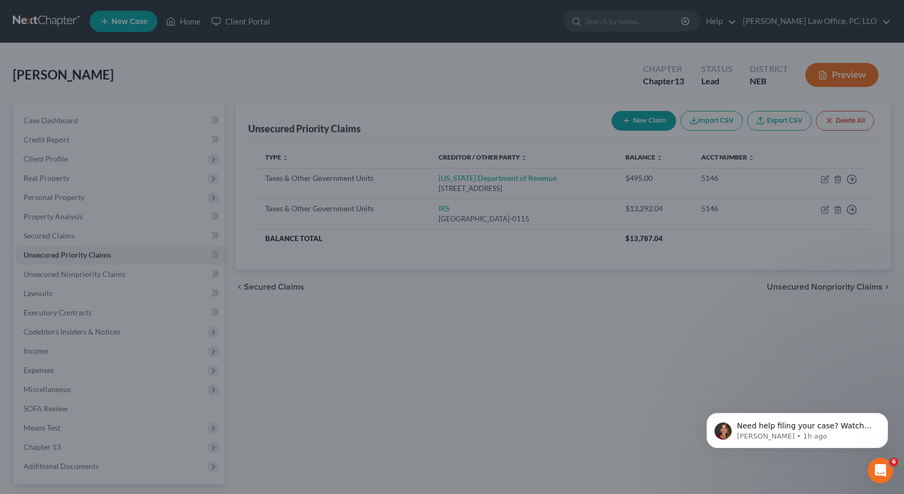
type input "487.00"
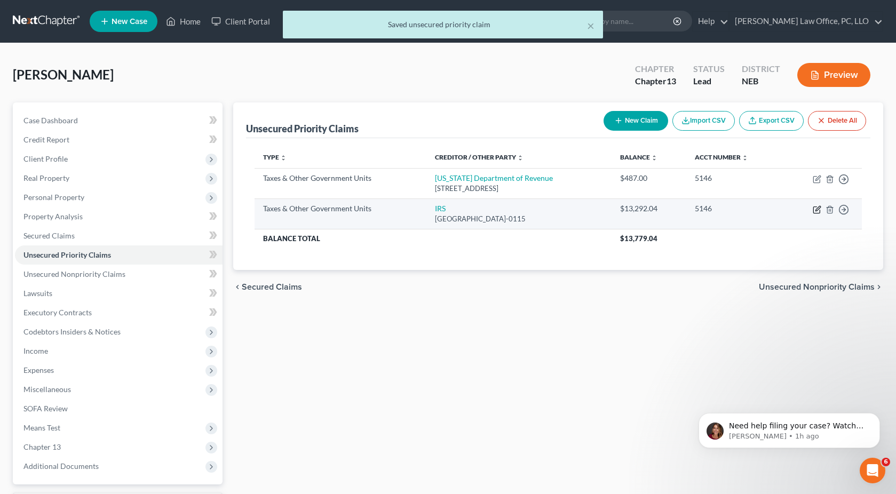
click at [816, 209] on icon "button" at bounding box center [817, 208] width 5 height 5
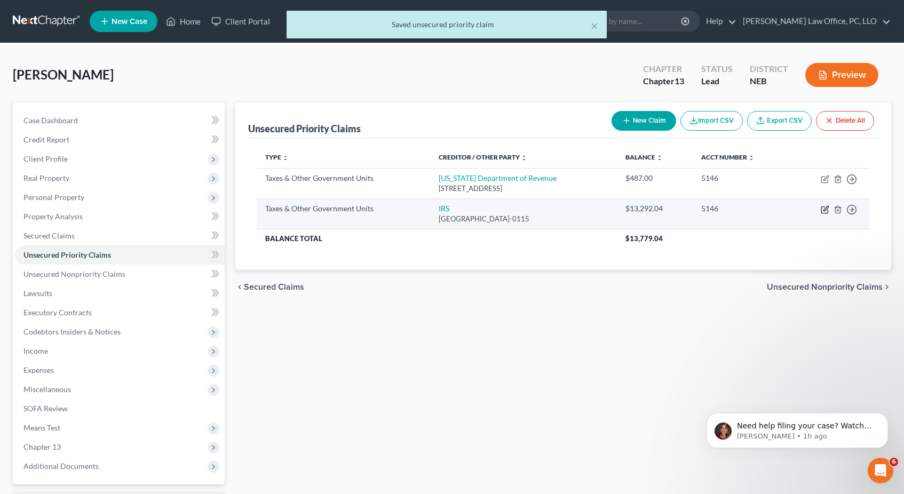
select select "0"
select select "46"
select select "0"
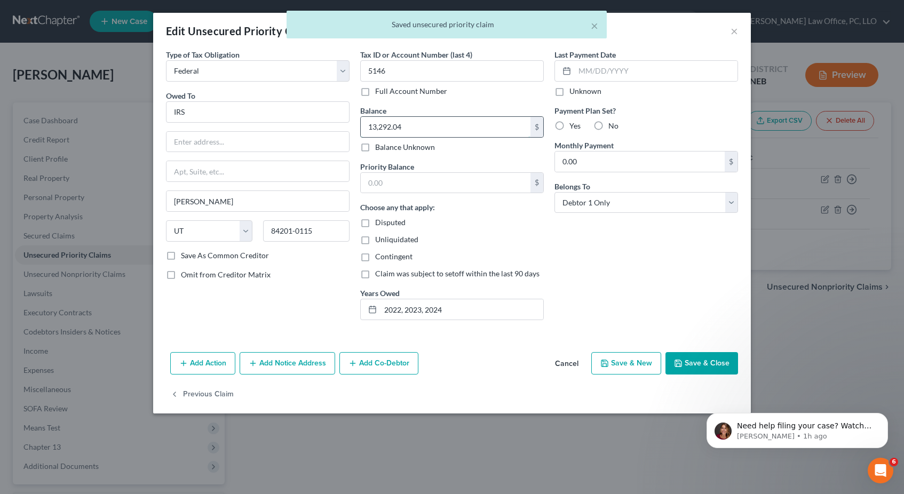
click at [484, 128] on input "13,292.04" at bounding box center [446, 127] width 170 height 20
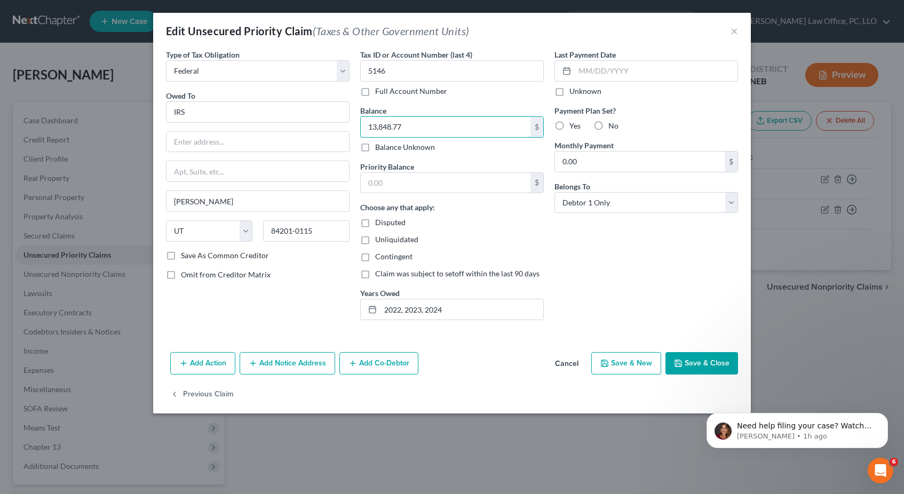
type input "13,848.77"
click at [622, 262] on div "Last Payment Date Unknown Payment Plan Set? Yes No Monthly Payment 0.00 $ Belon…" at bounding box center [646, 189] width 194 height 280
click at [697, 360] on button "Save & Close" at bounding box center [701, 363] width 73 height 22
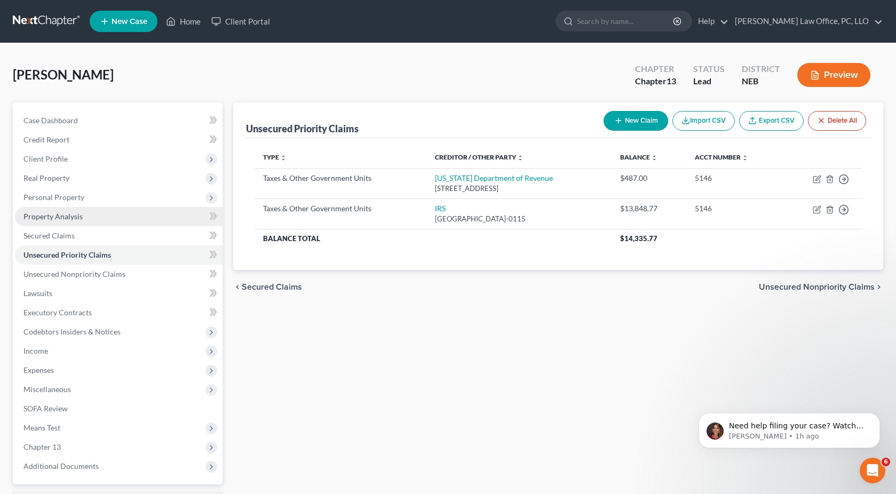
click at [87, 209] on link "Property Analysis" at bounding box center [119, 216] width 208 height 19
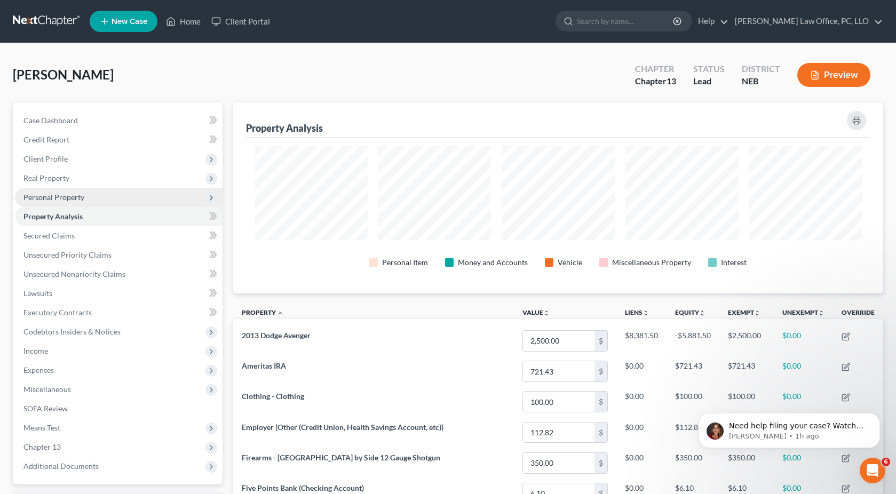
scroll to position [191, 650]
click at [94, 195] on span "Personal Property" at bounding box center [119, 197] width 208 height 19
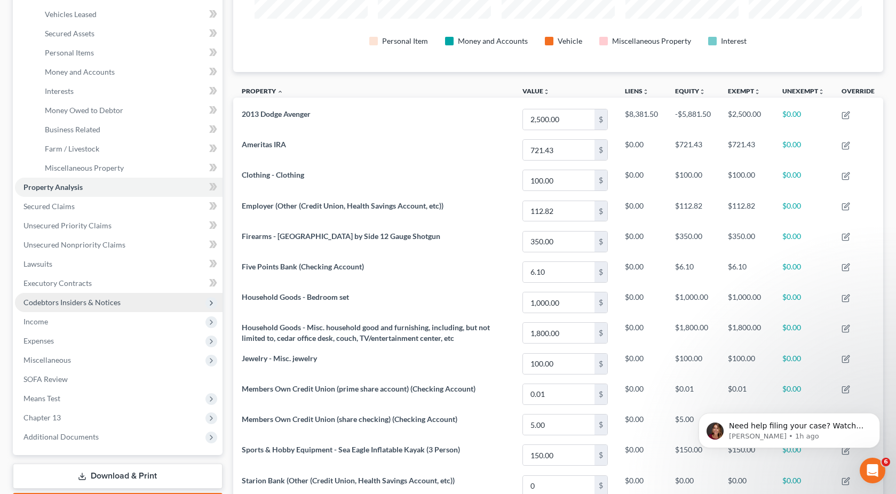
scroll to position [222, 0]
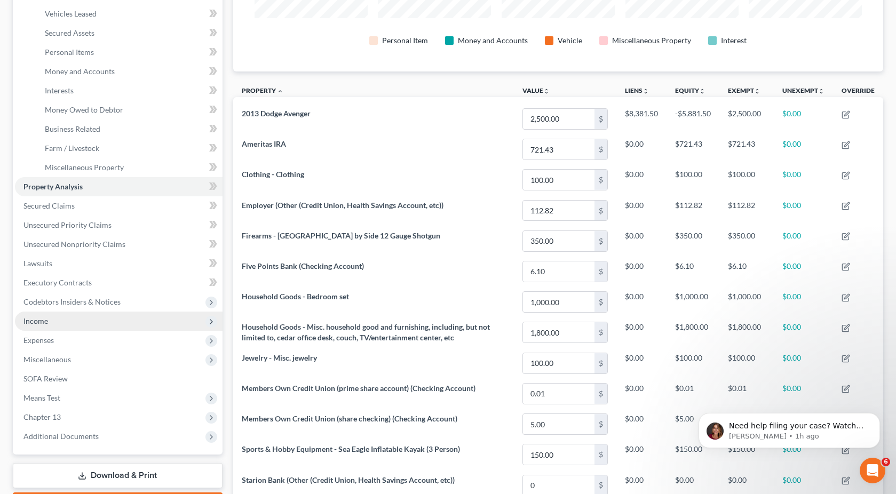
click at [96, 324] on span "Income" at bounding box center [119, 321] width 208 height 19
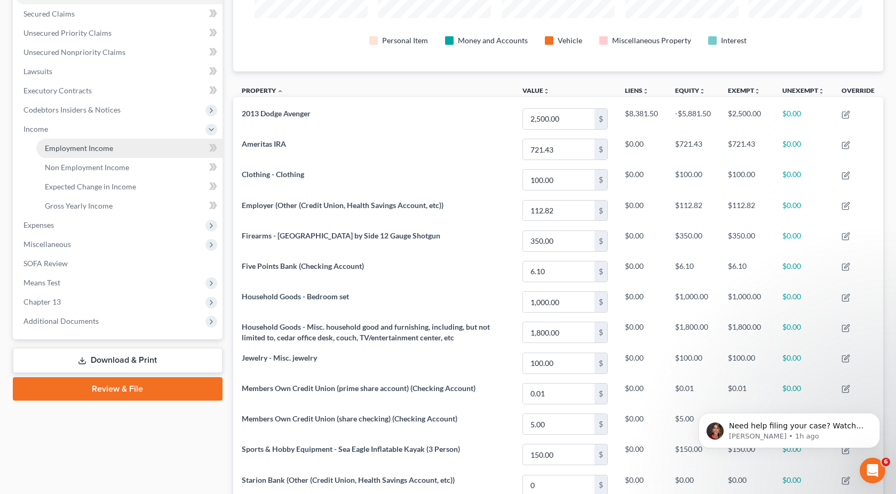
click at [140, 147] on link "Employment Income" at bounding box center [129, 148] width 186 height 19
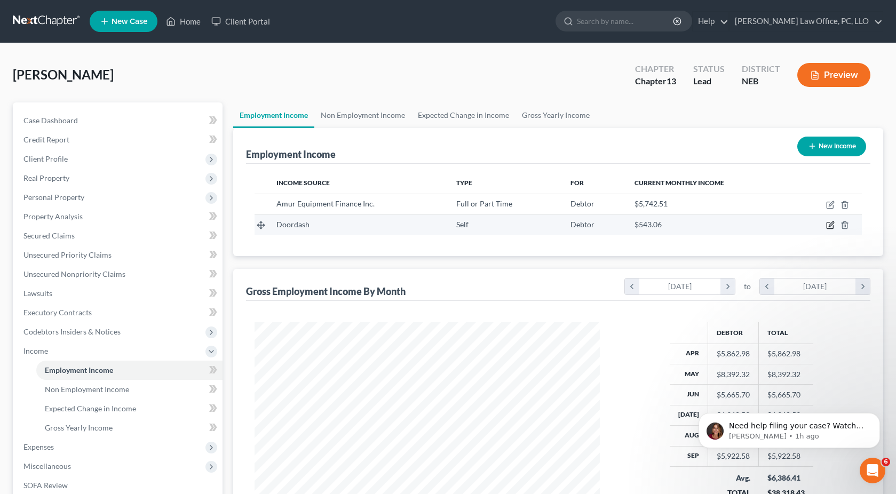
click at [828, 225] on icon "button" at bounding box center [830, 225] width 9 height 9
select select "1"
select select "0"
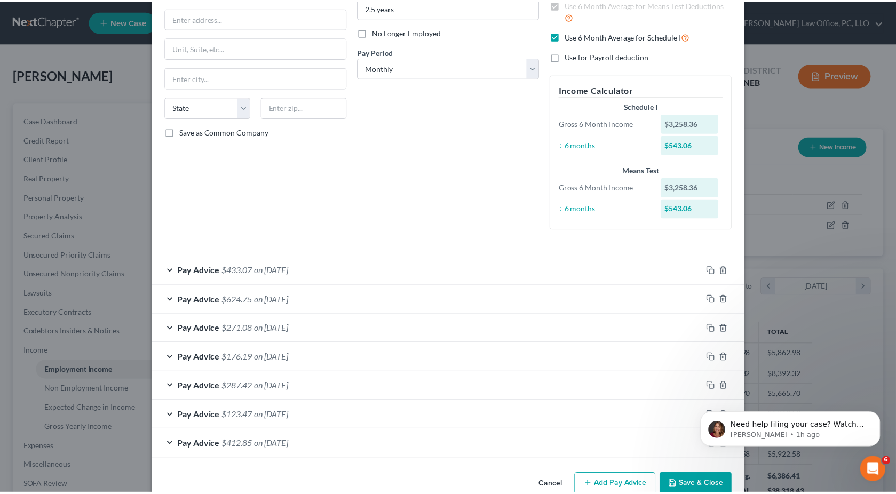
scroll to position [147, 0]
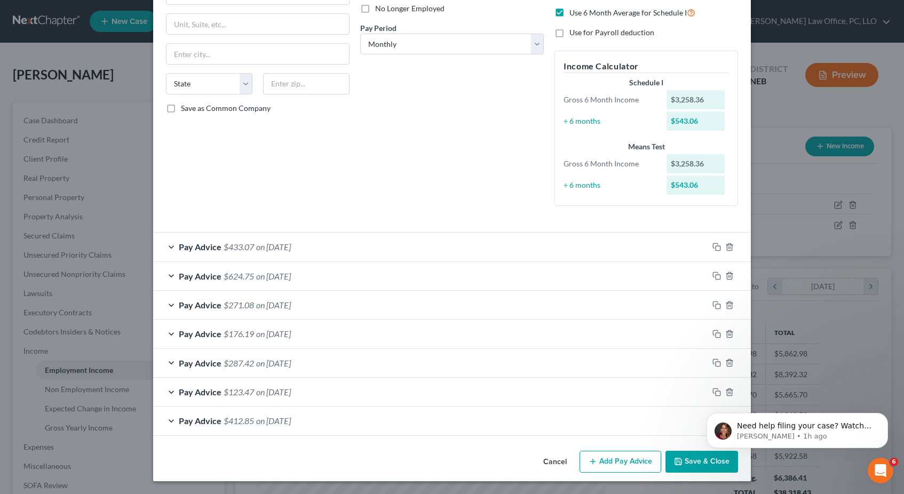
click at [783, 195] on div "Edit Income Source × Employment Type * Select Full or [DEMOGRAPHIC_DATA] Employ…" at bounding box center [452, 247] width 904 height 494
click at [547, 460] on button "Cancel" at bounding box center [555, 462] width 41 height 21
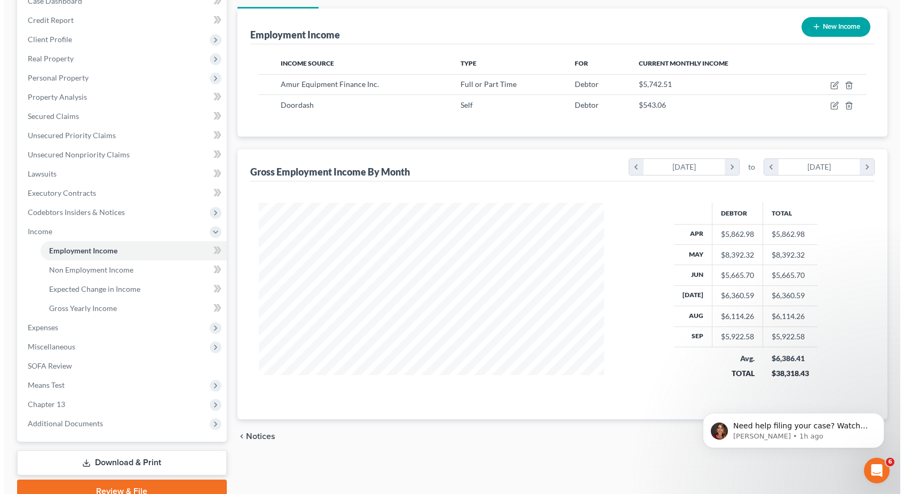
scroll to position [124, 0]
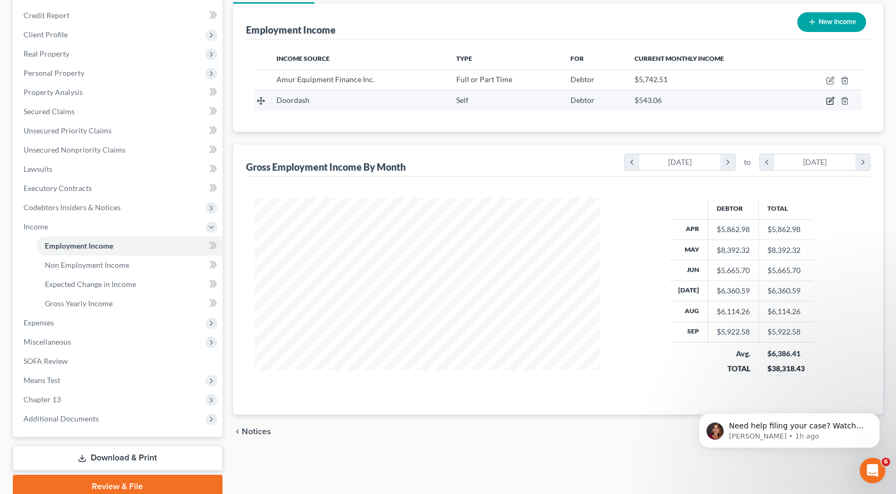
click at [832, 100] on icon "button" at bounding box center [831, 100] width 5 height 5
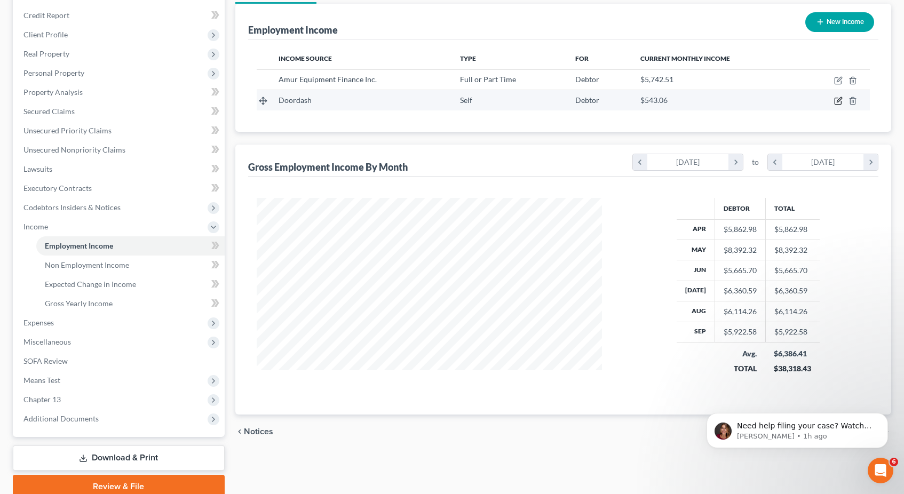
select select "1"
select select "0"
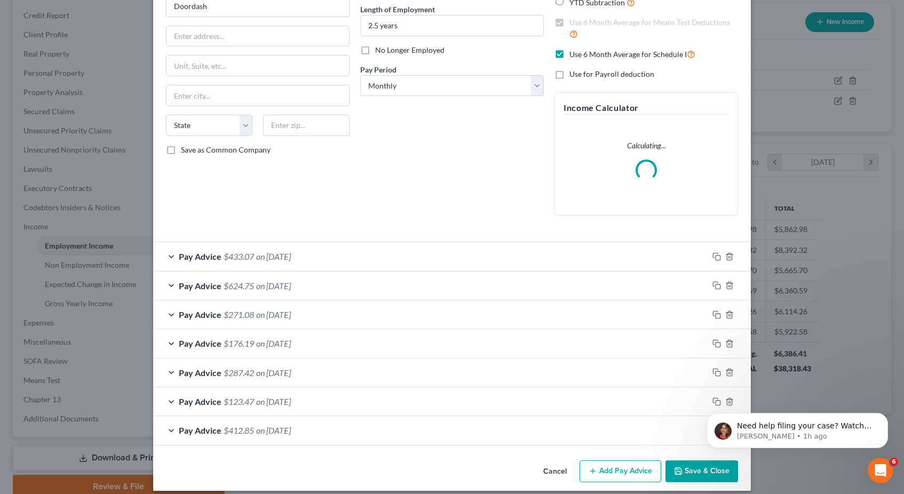
scroll to position [107, 0]
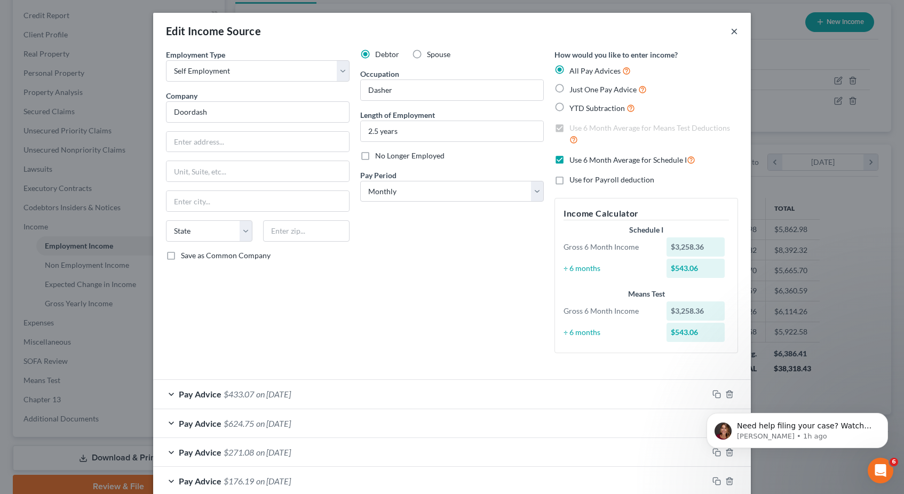
click at [732, 34] on button "×" at bounding box center [733, 31] width 7 height 13
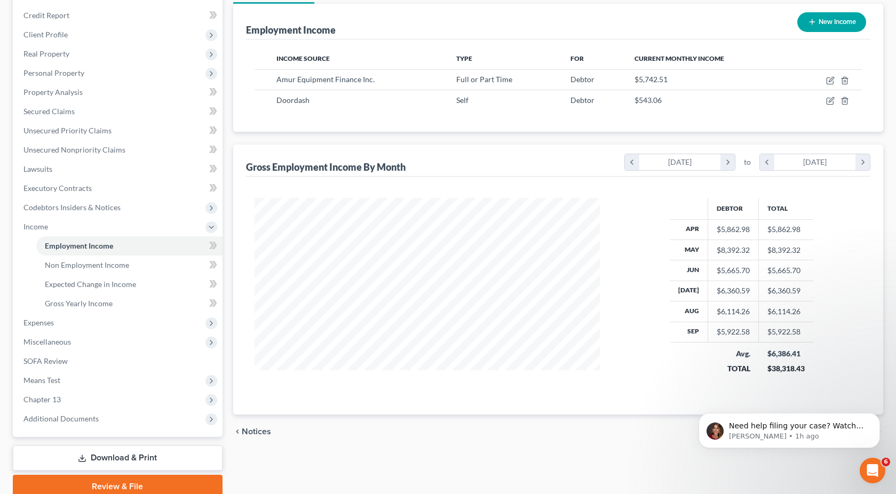
click at [228, 150] on div "Employment Income Non Employment Income Expected Change in Income Gross Yearly …" at bounding box center [558, 238] width 661 height 520
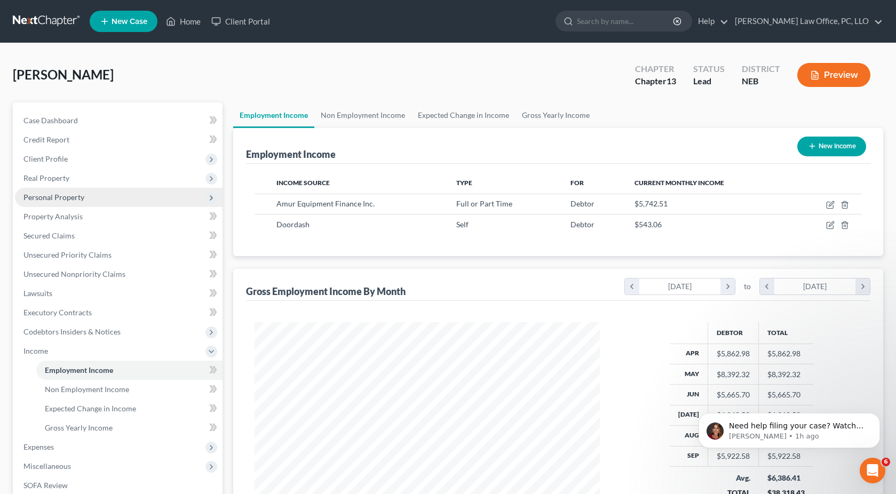
click at [90, 198] on span "Personal Property" at bounding box center [119, 197] width 208 height 19
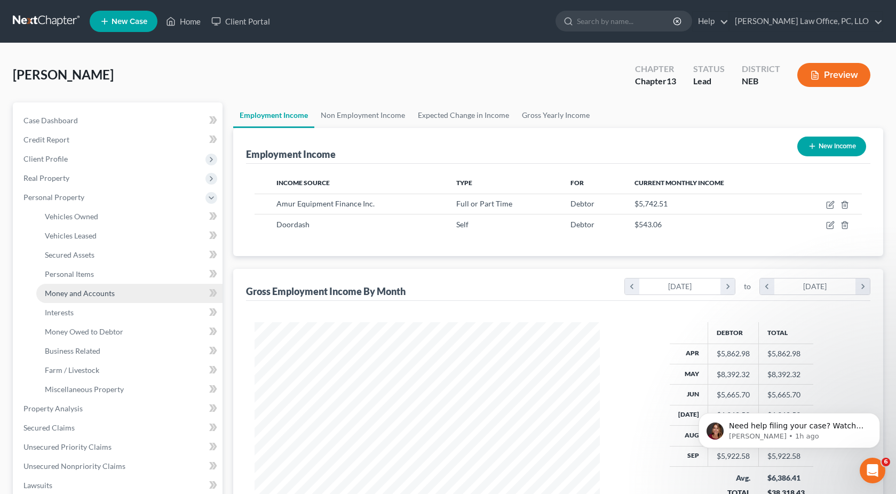
click at [93, 292] on span "Money and Accounts" at bounding box center [80, 293] width 70 height 9
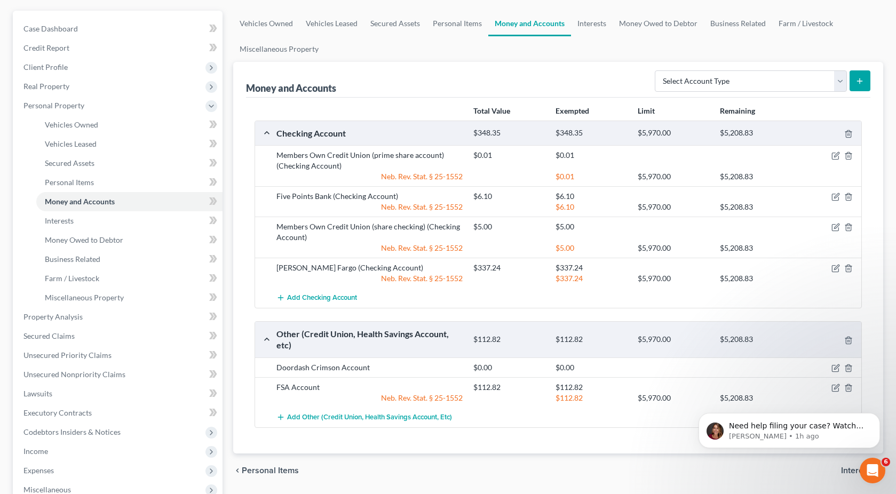
scroll to position [139, 0]
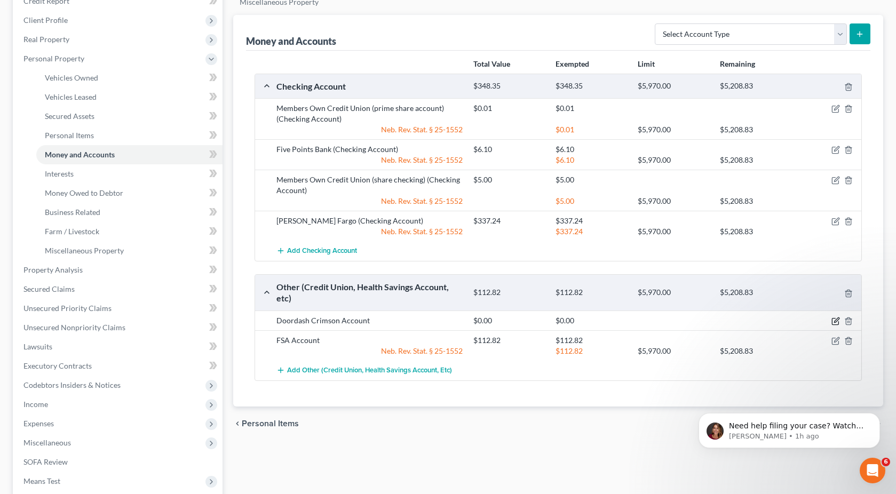
click at [833, 319] on icon "button" at bounding box center [835, 321] width 9 height 9
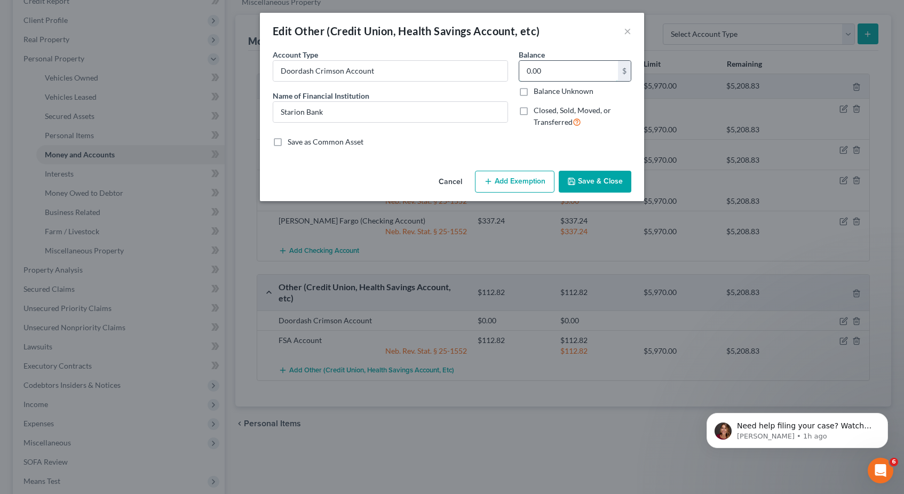
click at [558, 68] on input "0.00" at bounding box center [568, 71] width 99 height 20
click at [558, 71] on input "0.00" at bounding box center [568, 71] width 99 height 20
type input "0.38"
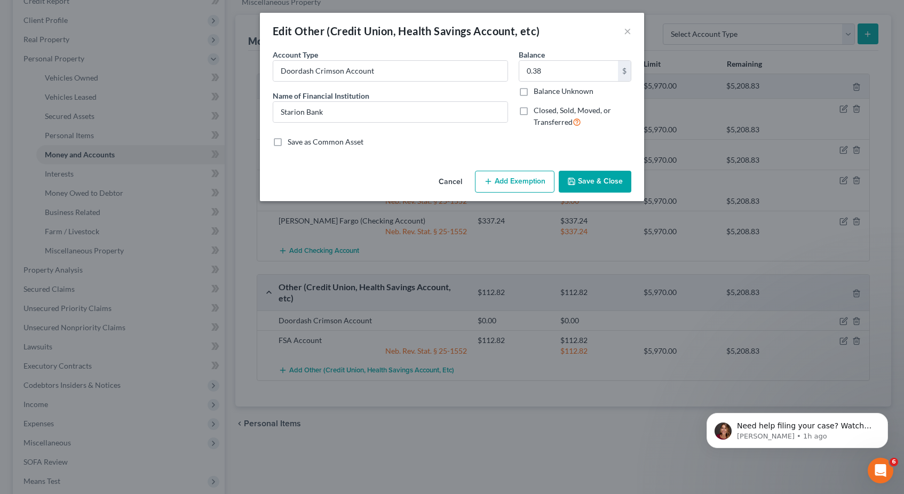
click at [562, 140] on div "Save as Common Asset" at bounding box center [452, 142] width 359 height 11
click at [507, 179] on button "Add Exemption" at bounding box center [515, 182] width 80 height 22
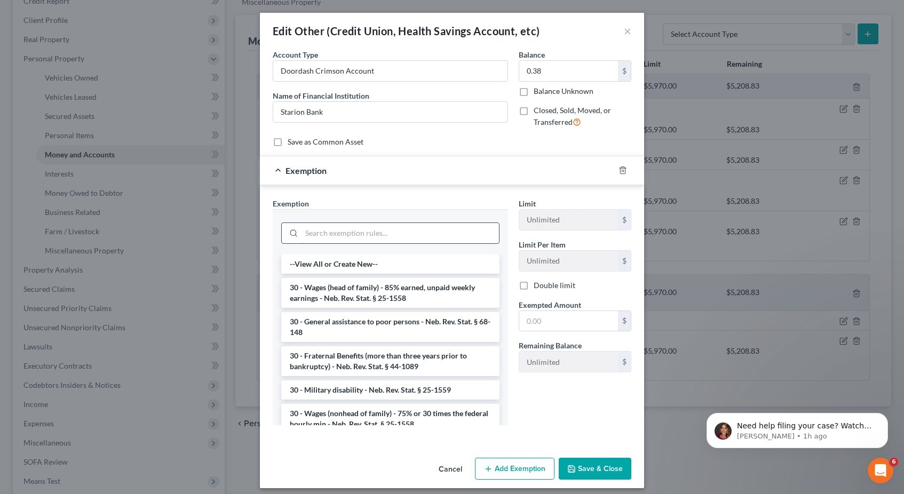
click at [412, 235] on input "search" at bounding box center [399, 233] width 197 height 20
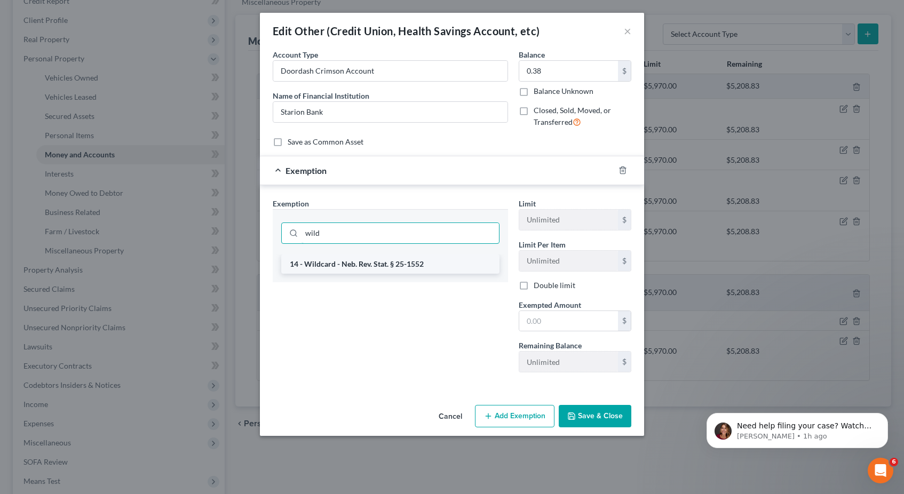
type input "wild"
click at [418, 264] on li "14 - Wildcard - Neb. Rev. Stat. § 25-1552" at bounding box center [390, 264] width 218 height 19
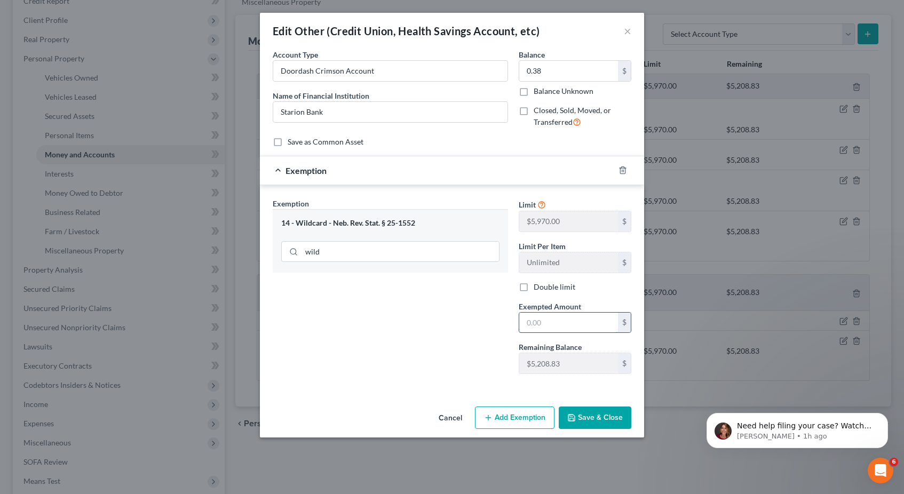
click at [540, 322] on input "text" at bounding box center [568, 323] width 99 height 20
type input "0.38"
click at [497, 393] on div "An exemption set must first be selected from the Filing Information section. Co…" at bounding box center [452, 225] width 384 height 353
click at [585, 417] on button "Save & Close" at bounding box center [595, 418] width 73 height 22
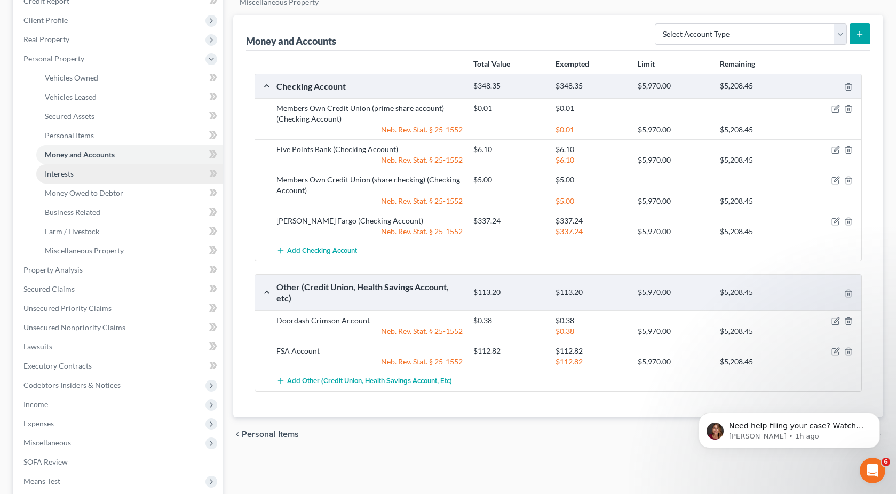
click at [144, 169] on link "Interests" at bounding box center [129, 173] width 186 height 19
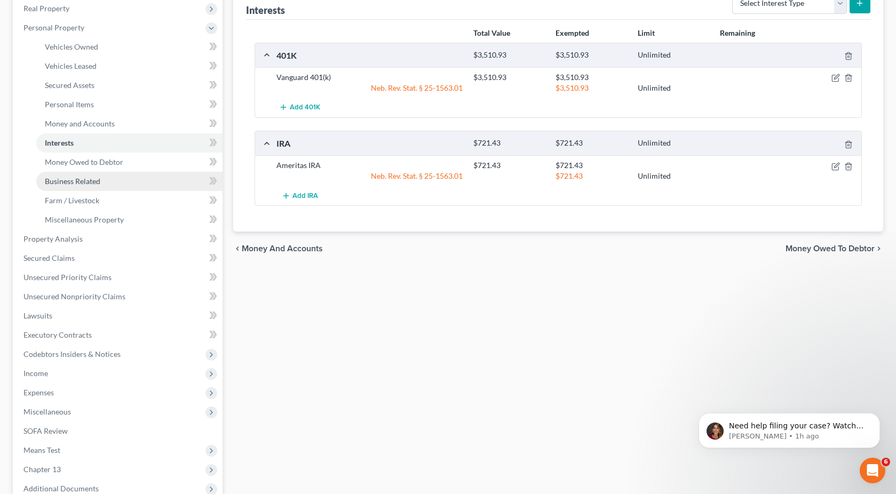
scroll to position [283, 0]
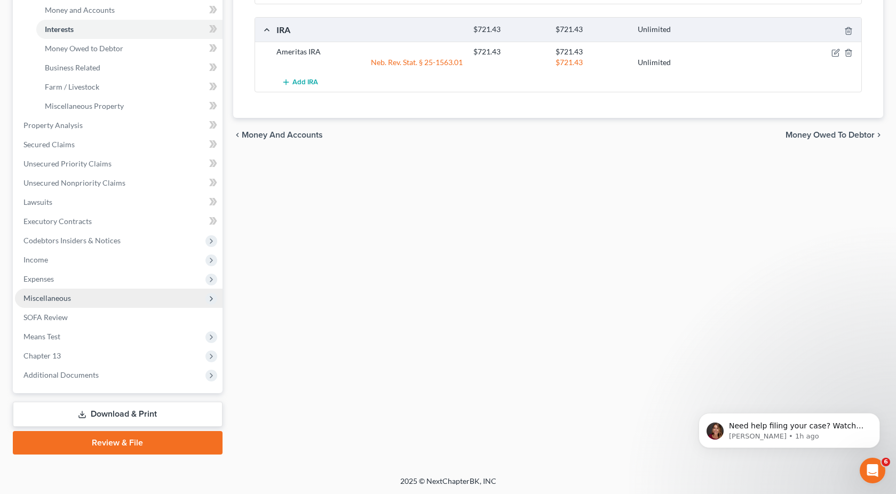
click at [166, 293] on span "Miscellaneous" at bounding box center [119, 298] width 208 height 19
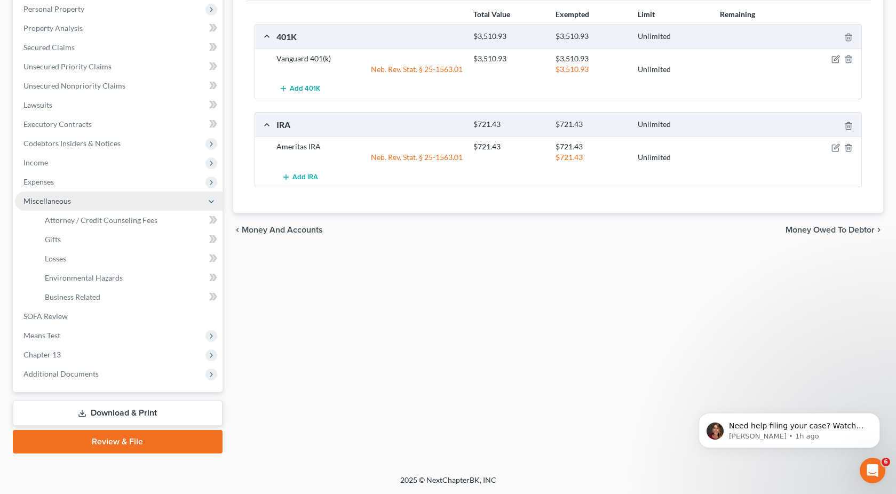
scroll to position [187, 0]
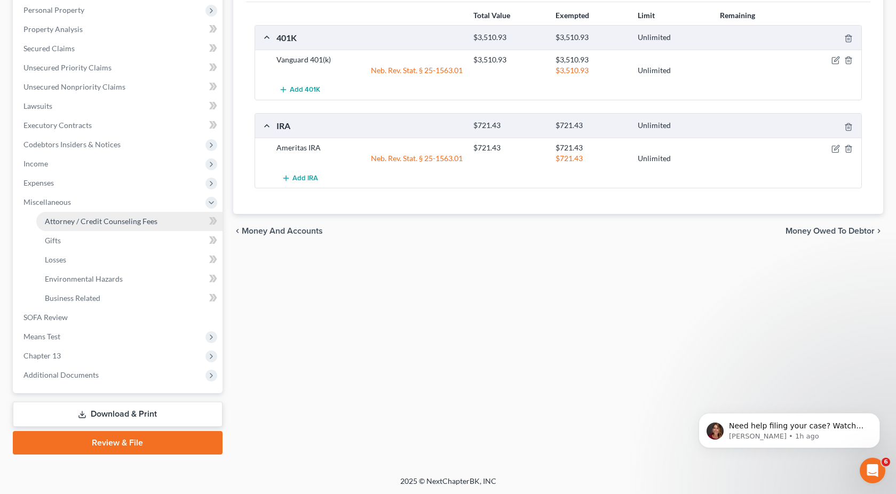
click at [181, 226] on link "Attorney / Credit Counseling Fees" at bounding box center [129, 221] width 186 height 19
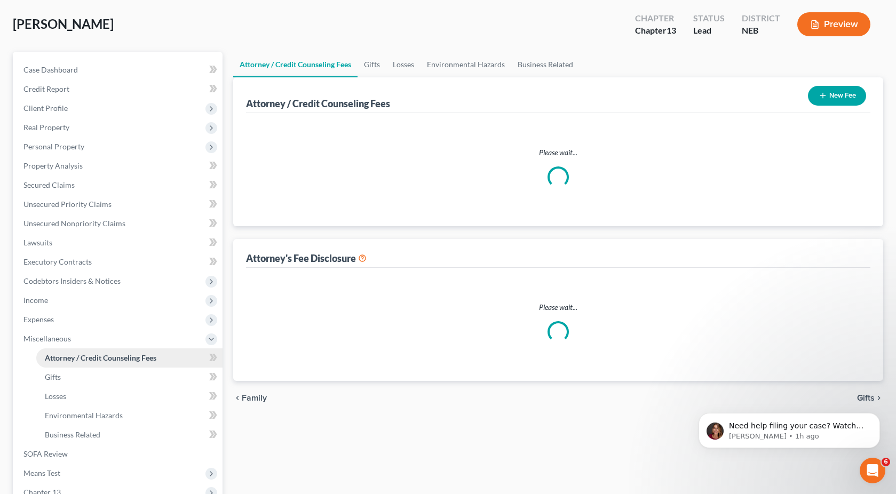
select select "0"
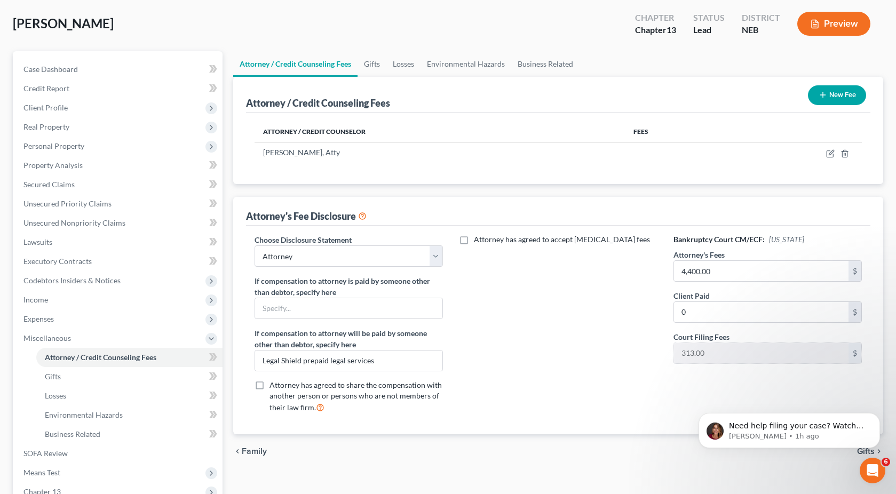
scroll to position [52, 0]
click at [830, 153] on icon "button" at bounding box center [830, 153] width 9 height 9
select select "30"
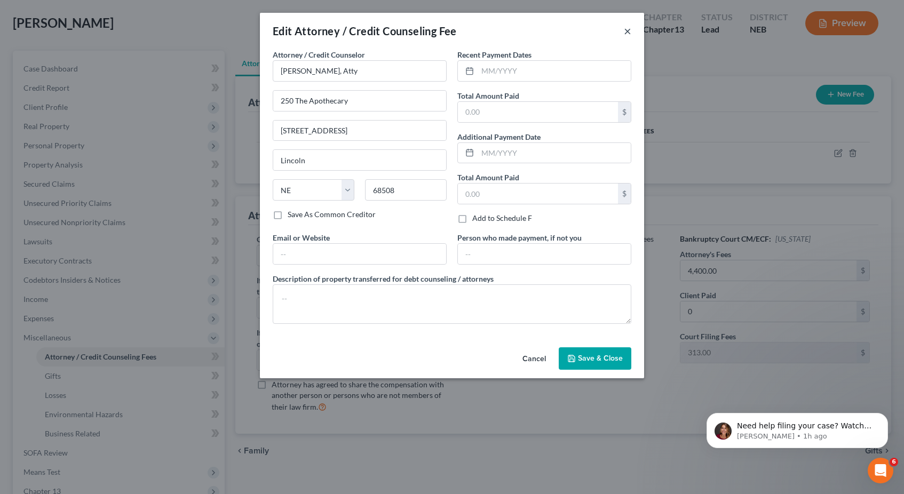
click at [630, 31] on button "×" at bounding box center [627, 31] width 7 height 13
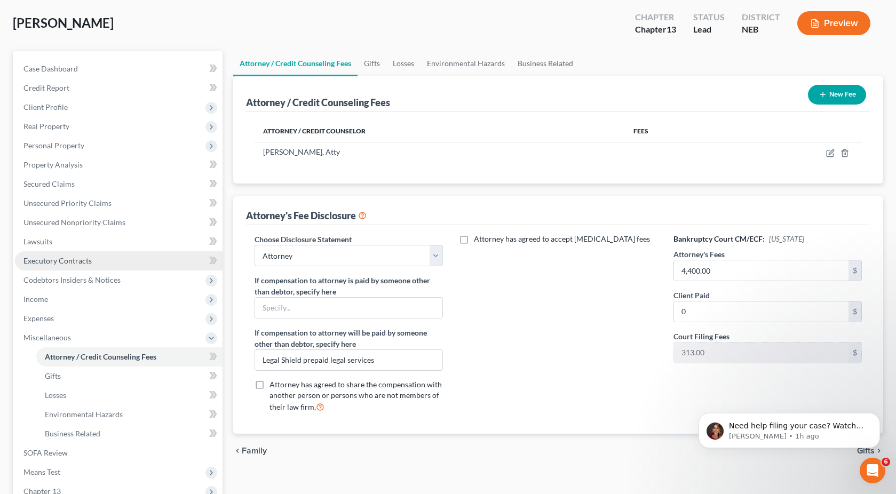
click at [139, 260] on link "Executory Contracts" at bounding box center [119, 260] width 208 height 19
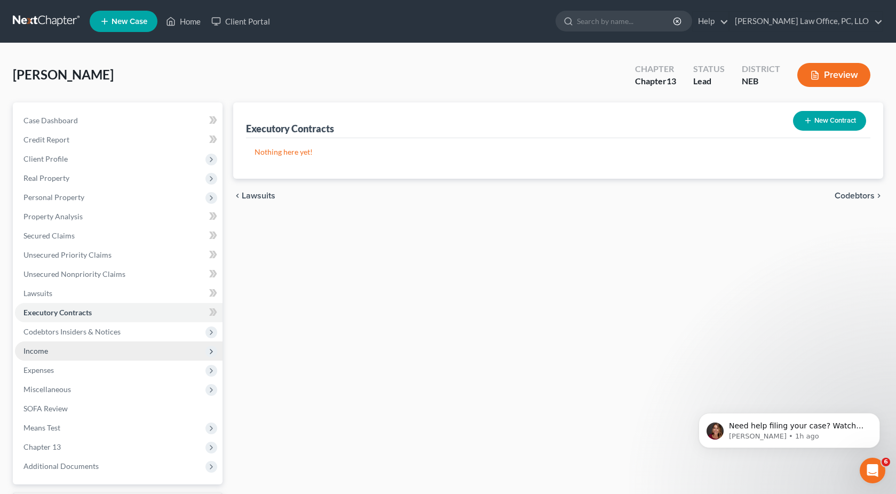
click at [96, 348] on span "Income" at bounding box center [119, 350] width 208 height 19
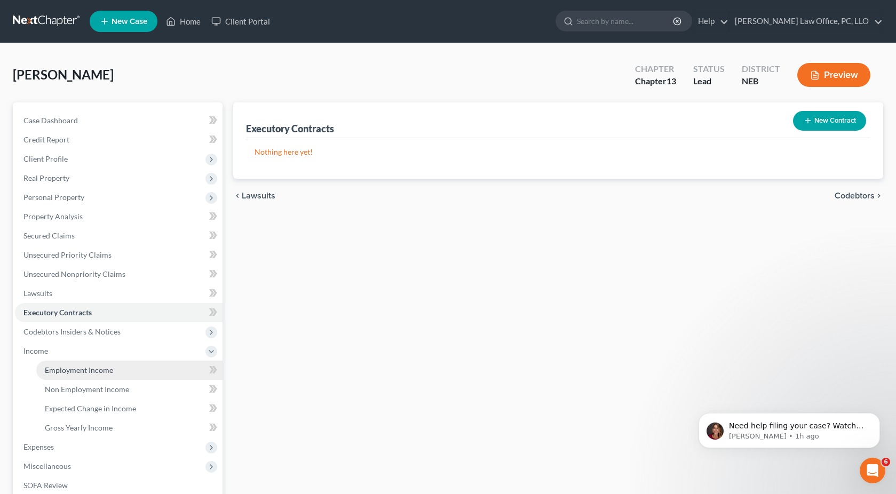
click at [101, 369] on span "Employment Income" at bounding box center [79, 369] width 68 height 9
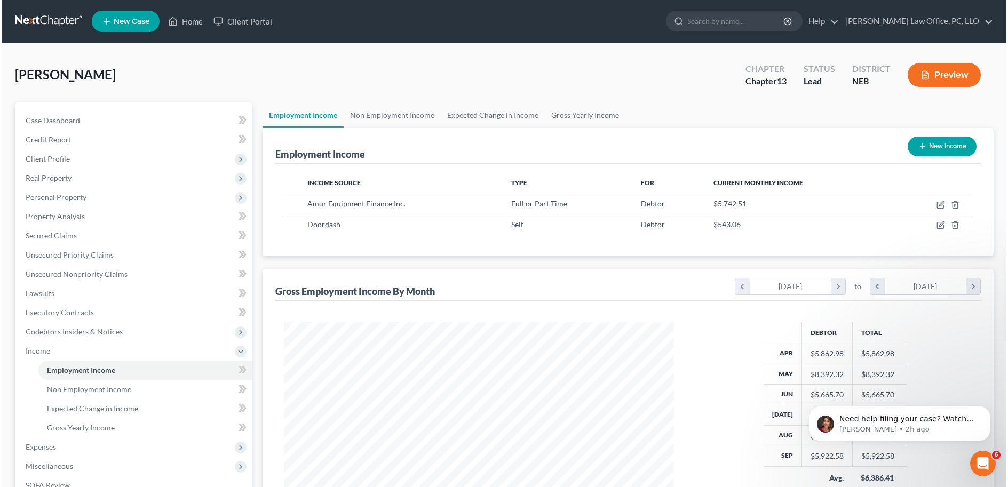
scroll to position [197, 415]
